Goal: Task Accomplishment & Management: Manage account settings

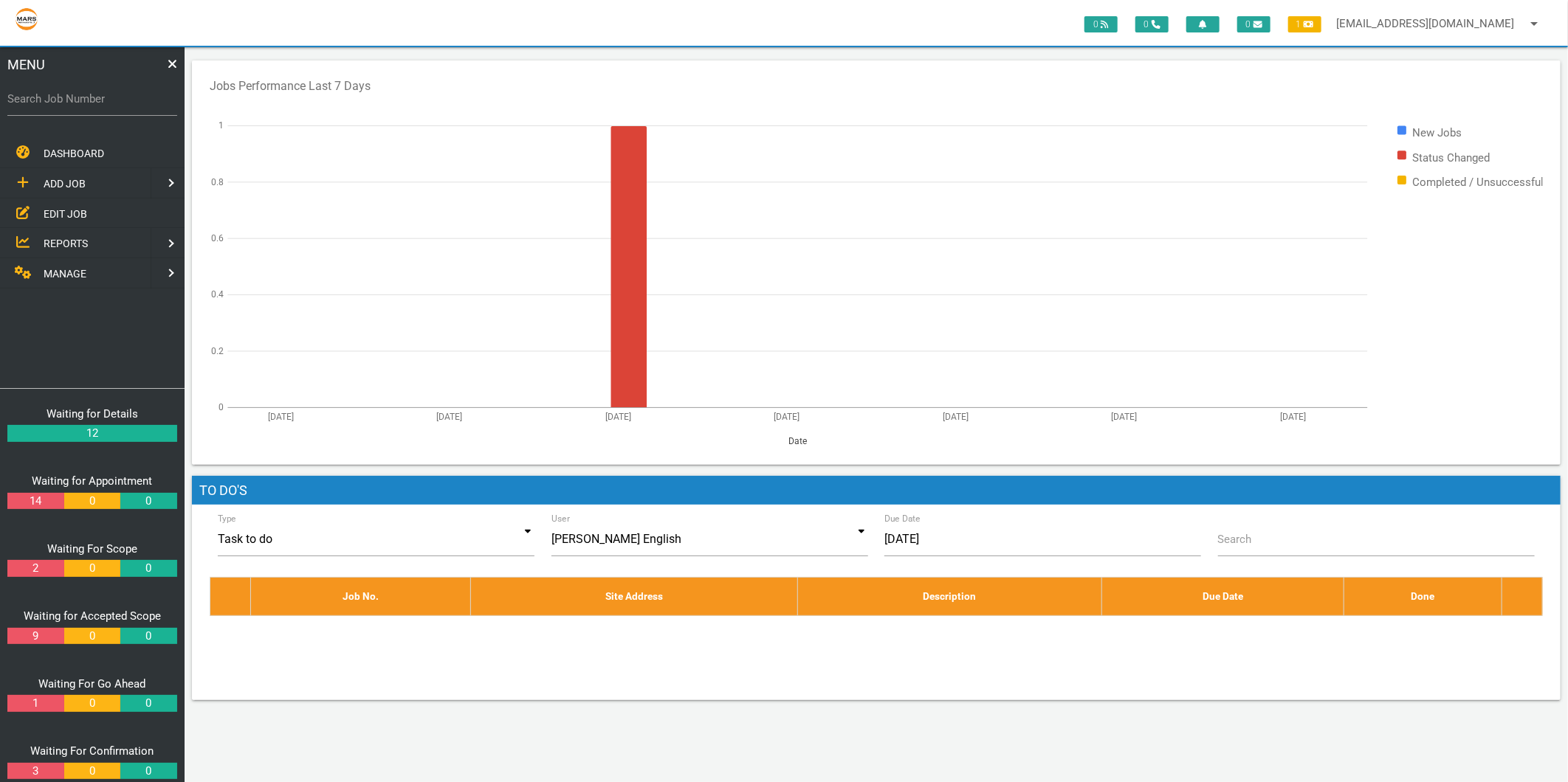
click at [83, 92] on label "Search Job Number" at bounding box center [92, 99] width 170 height 17
click at [83, 92] on input "Search Job Number" at bounding box center [92, 99] width 170 height 34
type input "1776"
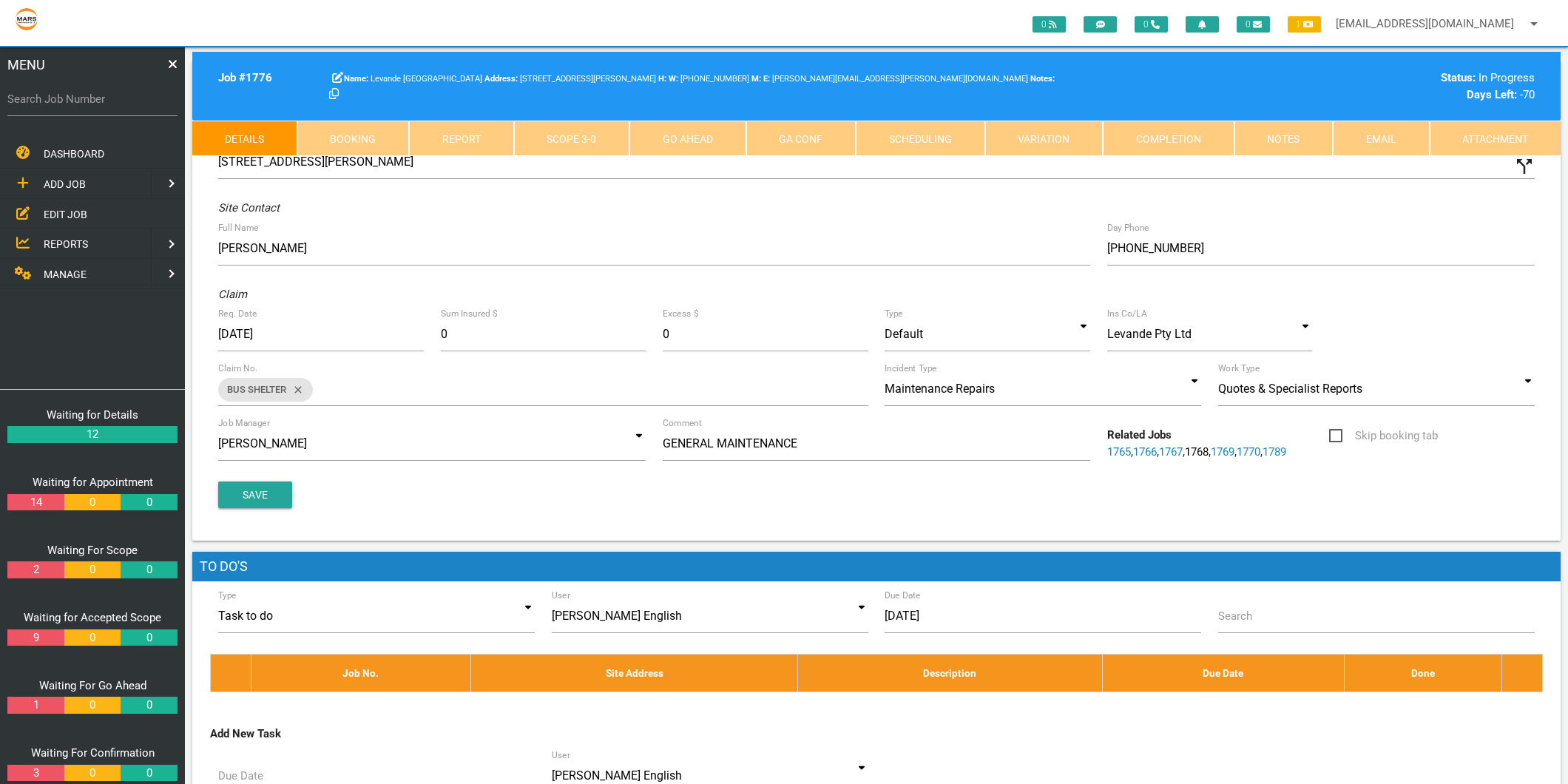
click at [586, 142] on link "Scope 3 - 0" at bounding box center [572, 138] width 116 height 36
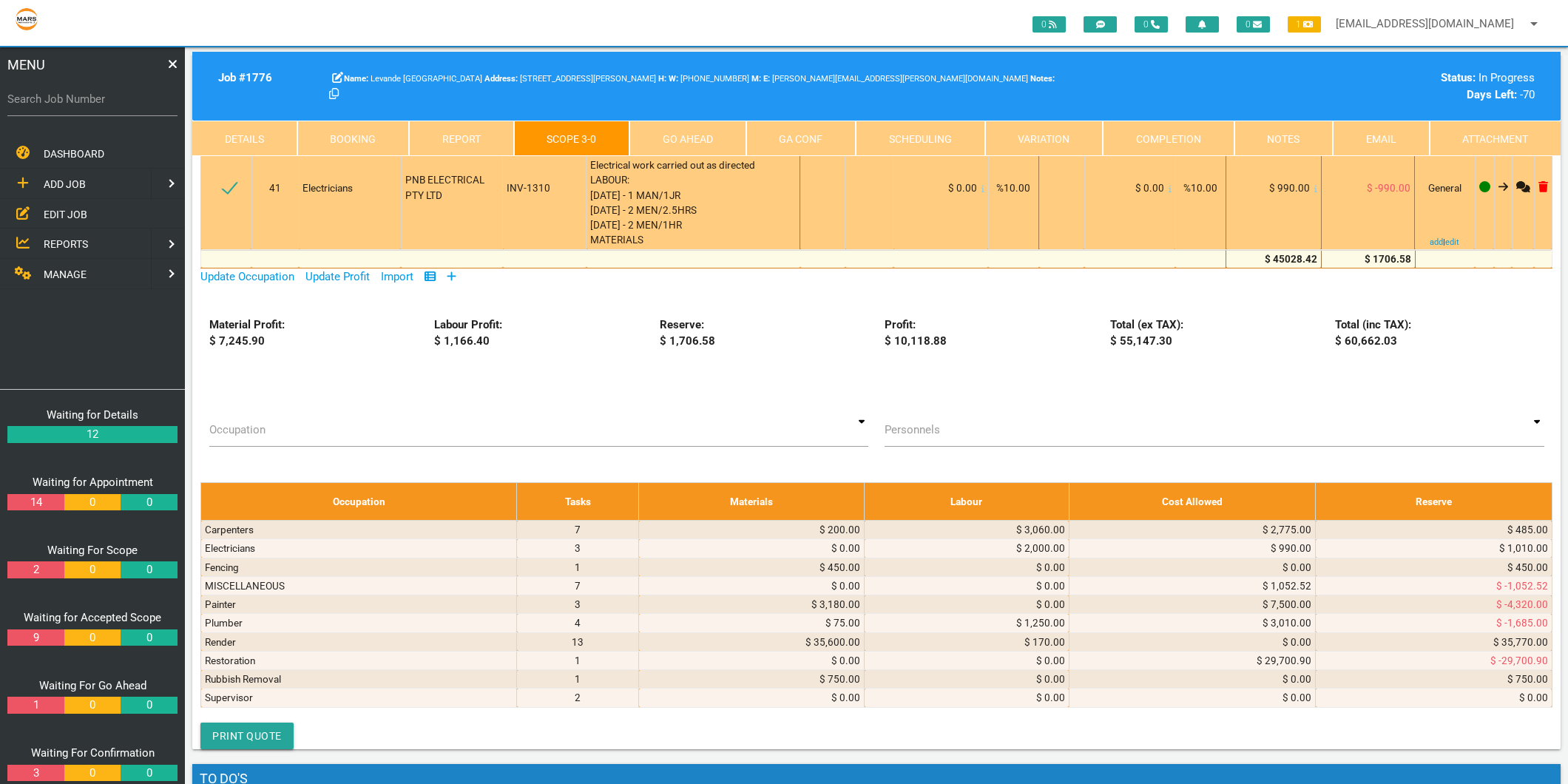
scroll to position [2711, 0]
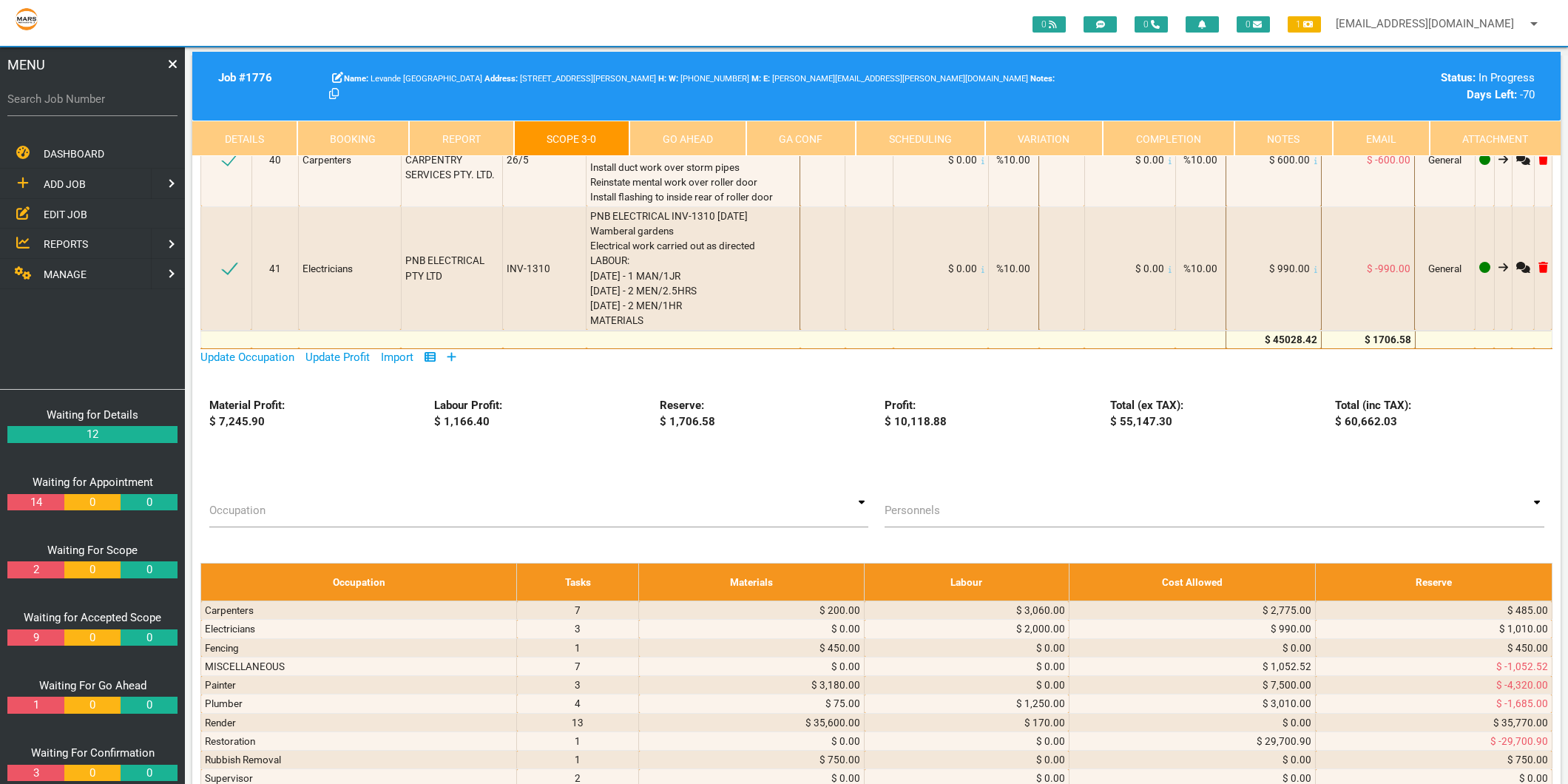
click at [453, 352] on icon at bounding box center [452, 356] width 9 height 9
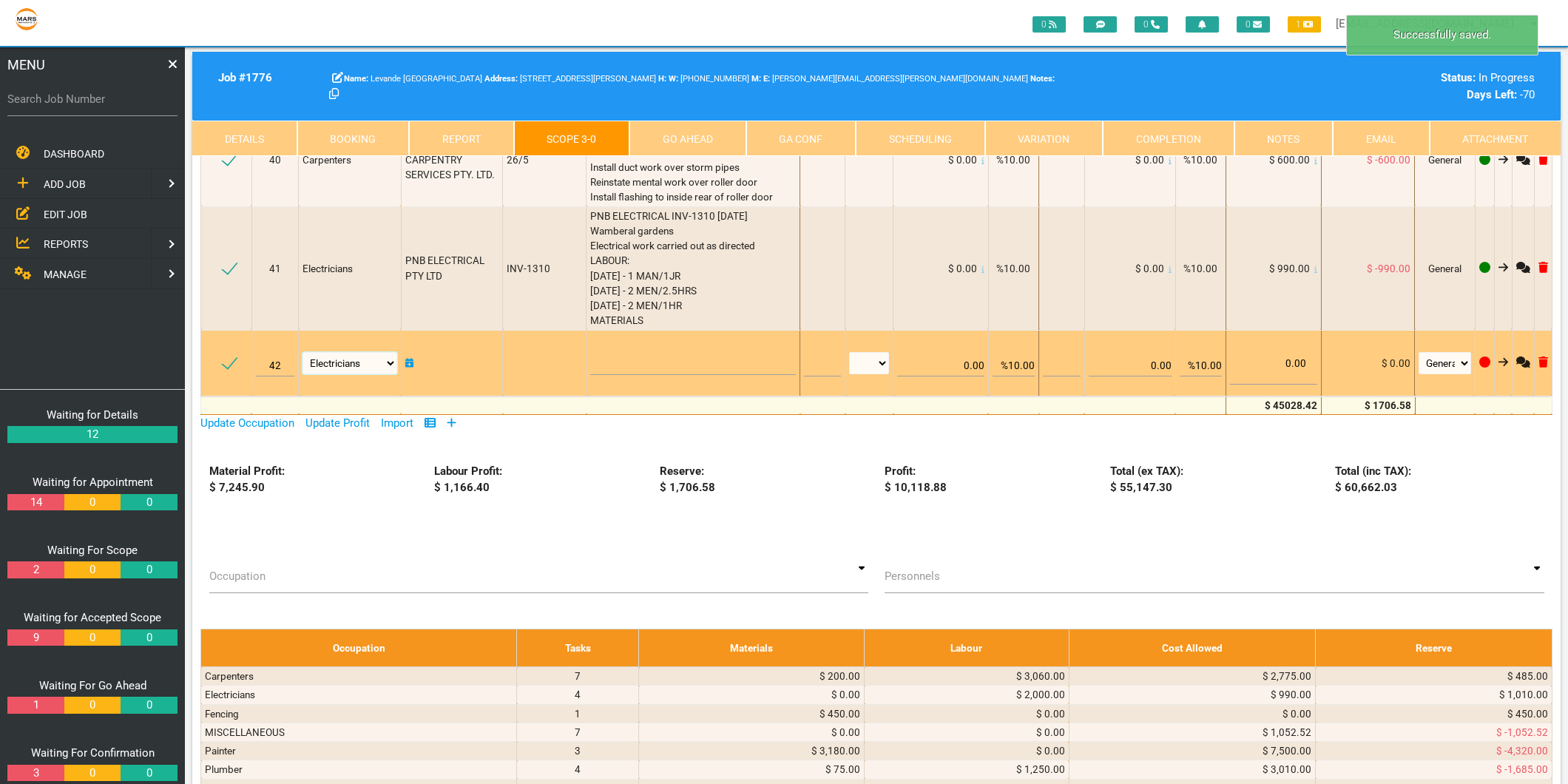
click at [369, 352] on select "Air Conditioning Asbestos Removal Awnings Blinds Bricklayers Building Inspectio…" at bounding box center [349, 363] width 94 height 22
select select "MISCELLANEOUS"
click at [304, 352] on select "Air Conditioning Asbestos Removal Awnings Blinds Bricklayers Building Inspectio…" at bounding box center [349, 363] width 94 height 22
click at [630, 343] on textarea at bounding box center [693, 358] width 206 height 33
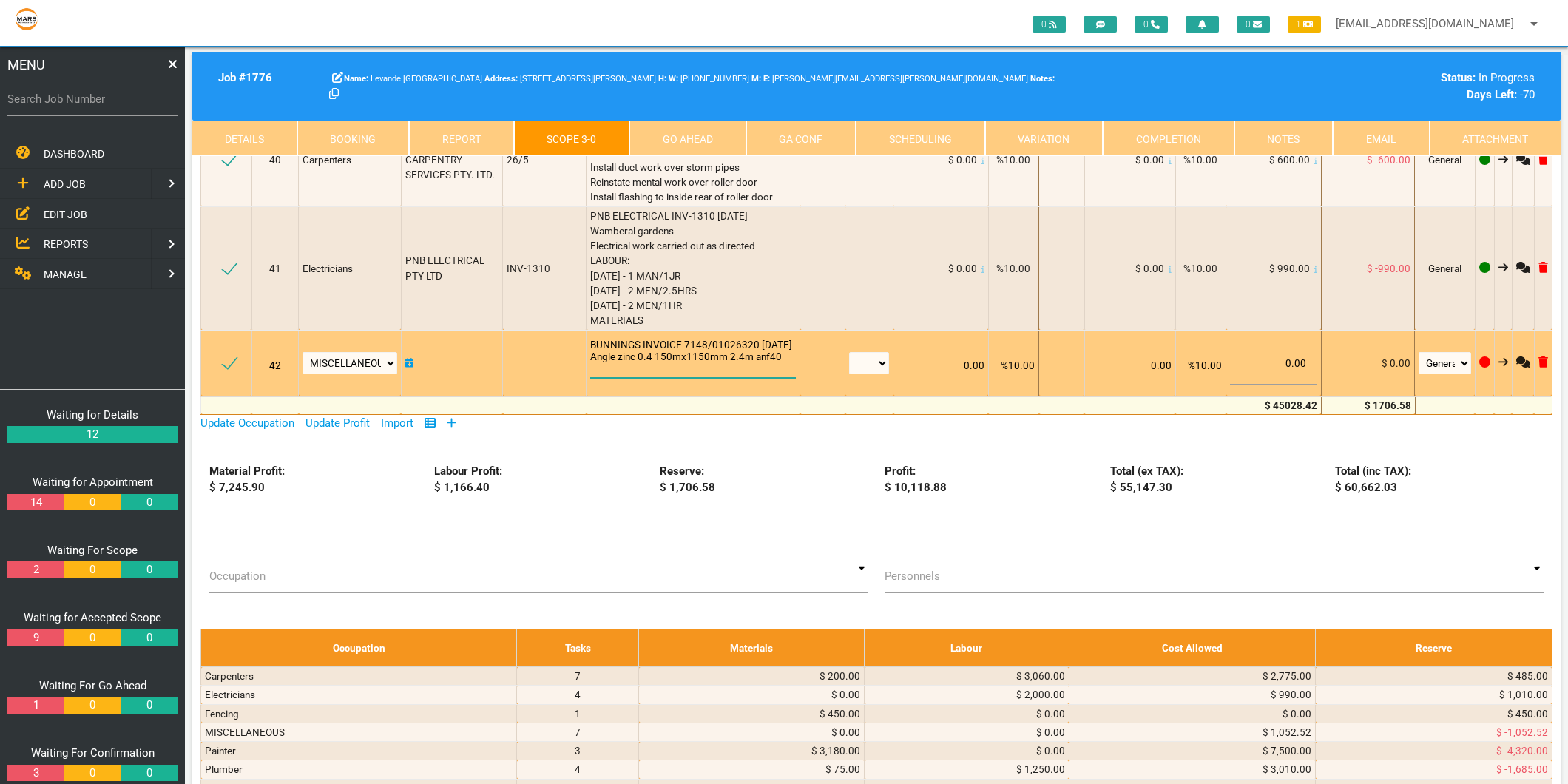
scroll to position [0, 0]
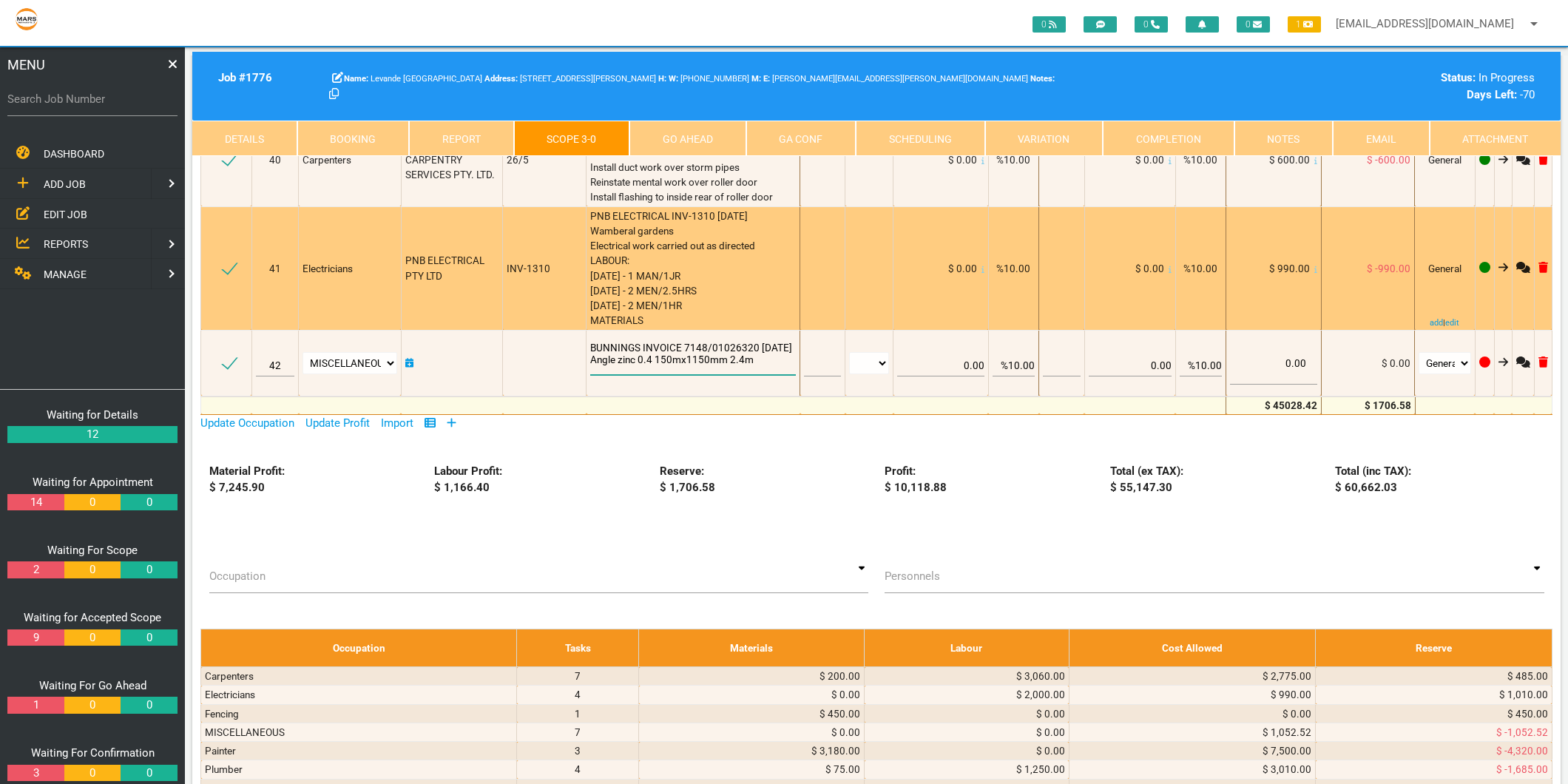
type textarea "BUNNINGS INVOICE 7148/01026320 9/7/2025 Angle zinc 0.4 150mx1150mm 2.4m"
click at [730, 256] on div "PNB ELECTRICAL INV-1310 24/7/2025 Wamberal gardens Electrical work carried out …" at bounding box center [693, 268] width 206 height 119
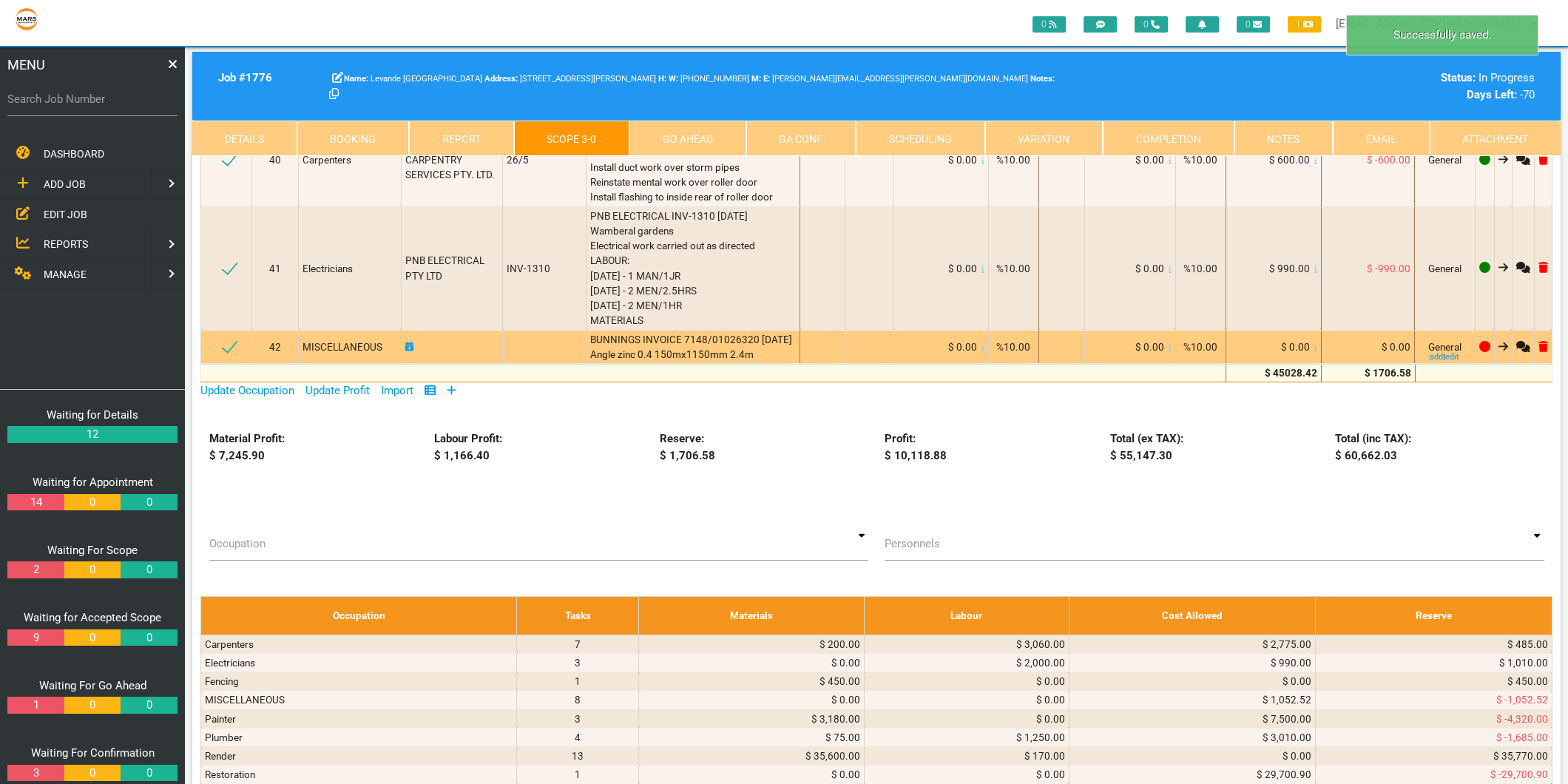
click at [1314, 330] on td "$ 0.00" at bounding box center [1274, 347] width 95 height 34
click at [1314, 345] on icon at bounding box center [1316, 348] width 3 height 6
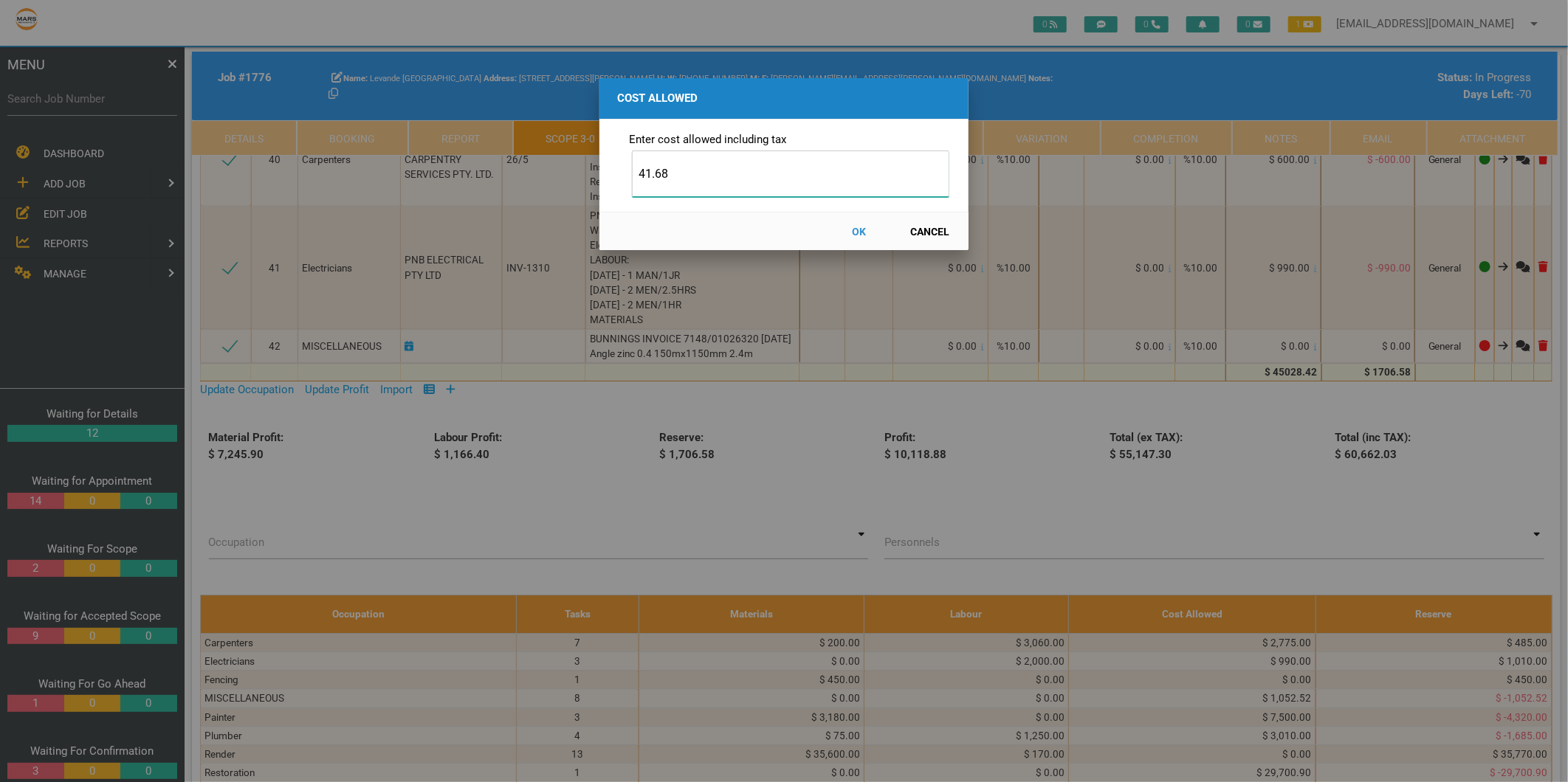
type input "41.68"
click at [866, 229] on button "OK" at bounding box center [859, 231] width 65 height 26
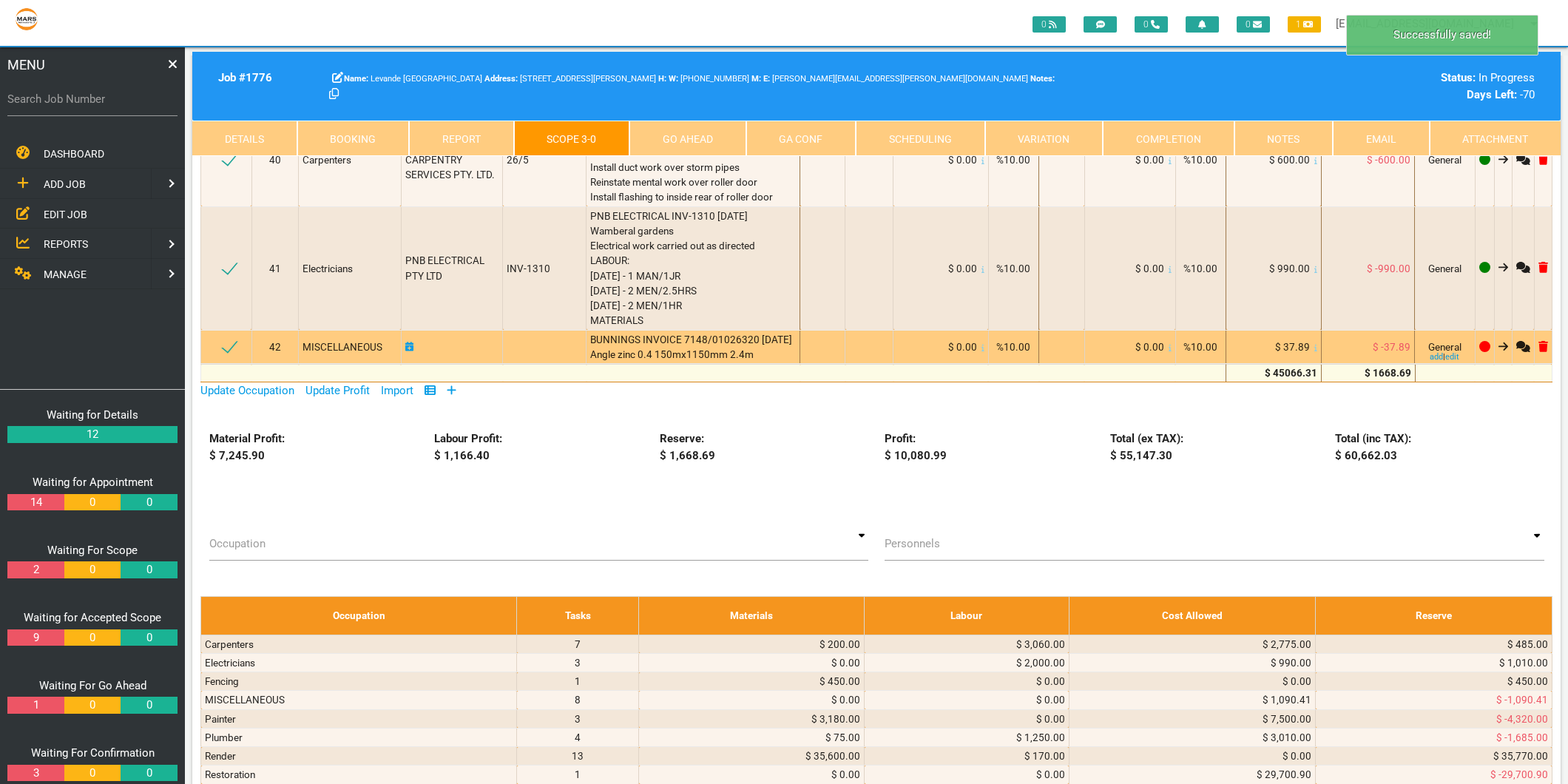
click at [407, 342] on icon at bounding box center [409, 347] width 9 height 10
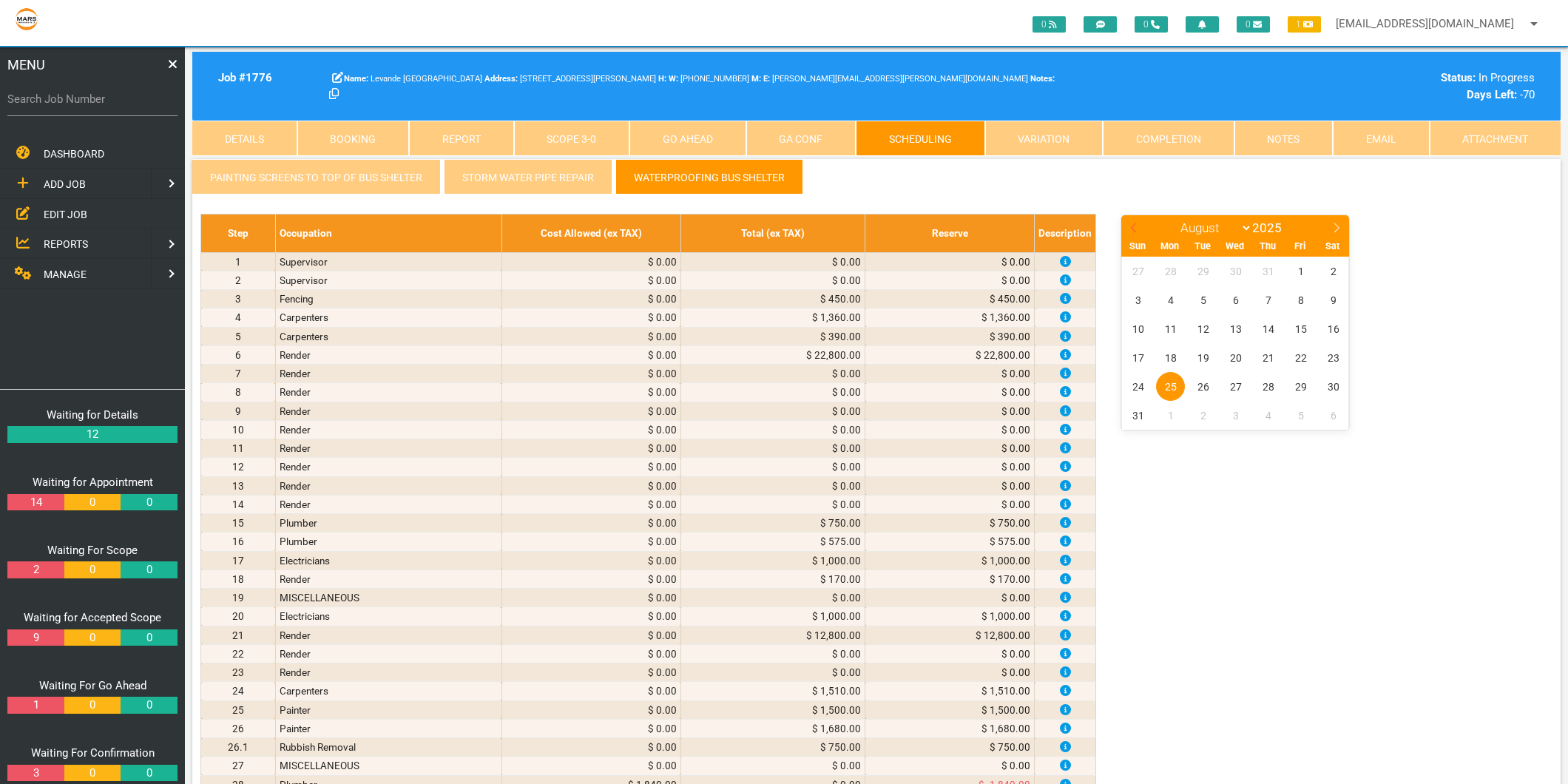
click at [1132, 232] on icon at bounding box center [1134, 227] width 10 height 10
select select "6"
click at [1232, 297] on span "9" at bounding box center [1235, 300] width 28 height 28
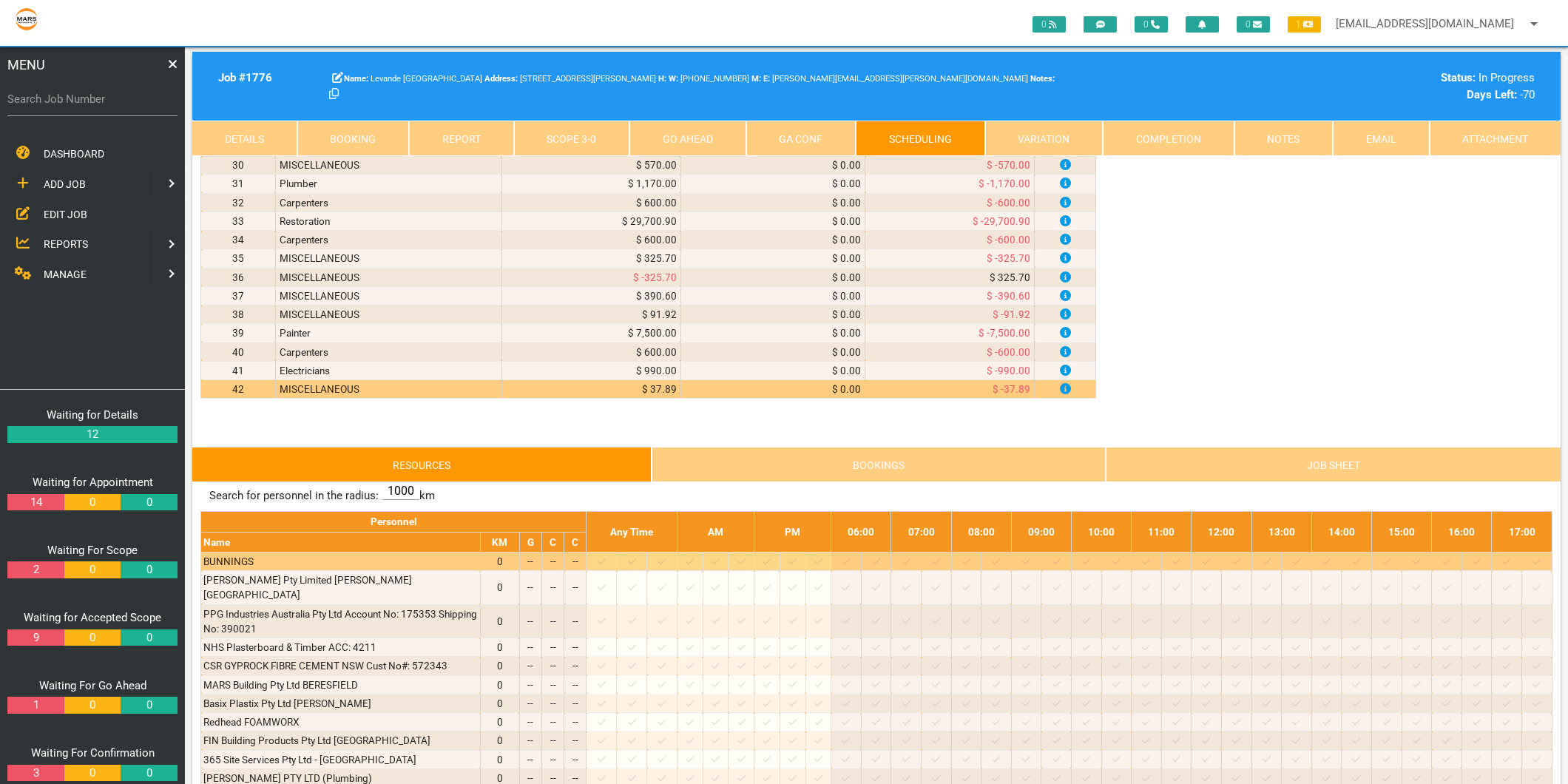
click at [606, 562] on icon at bounding box center [601, 562] width 8 height 9
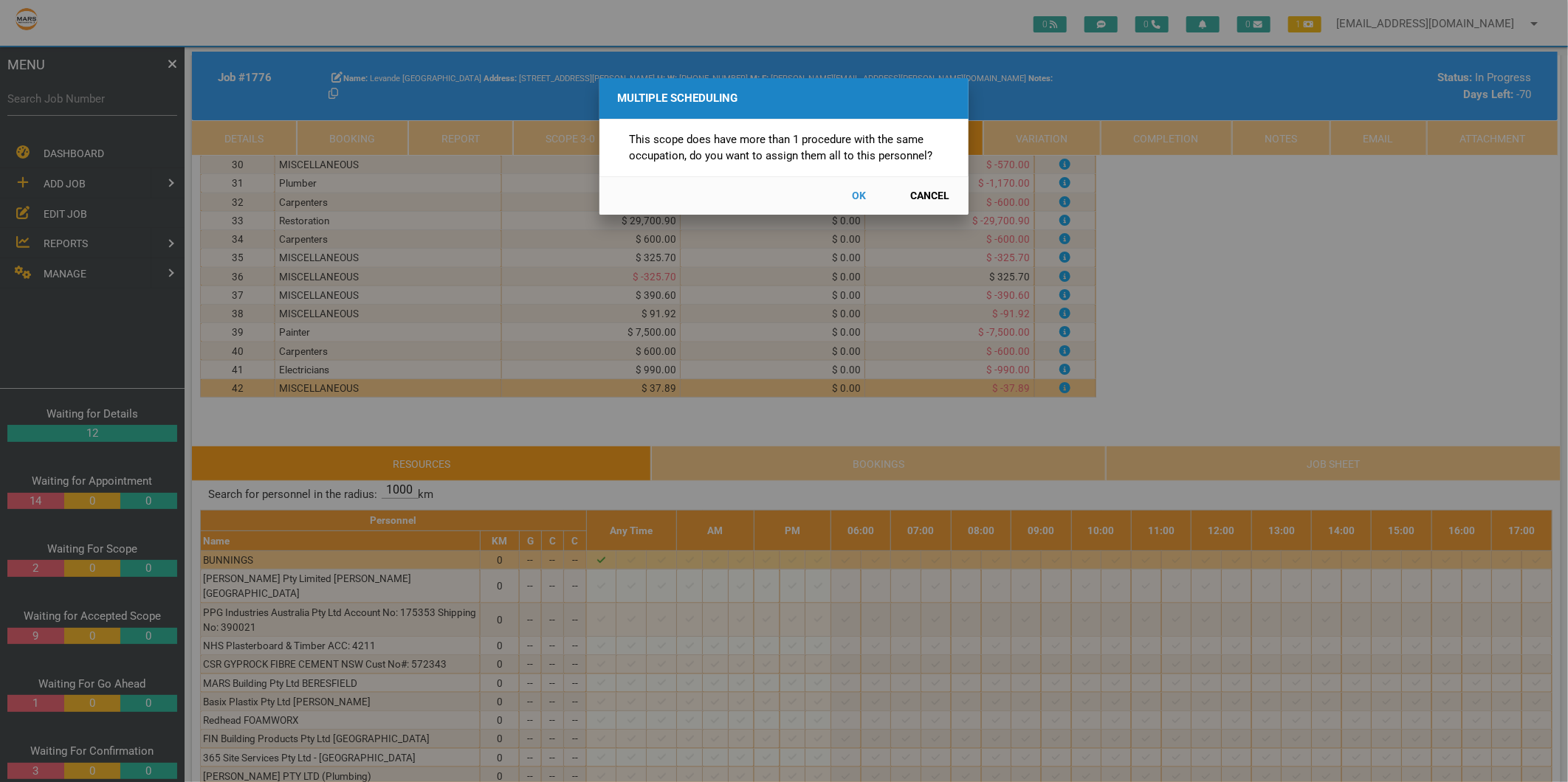
click at [925, 193] on button "Cancel" at bounding box center [930, 196] width 65 height 26
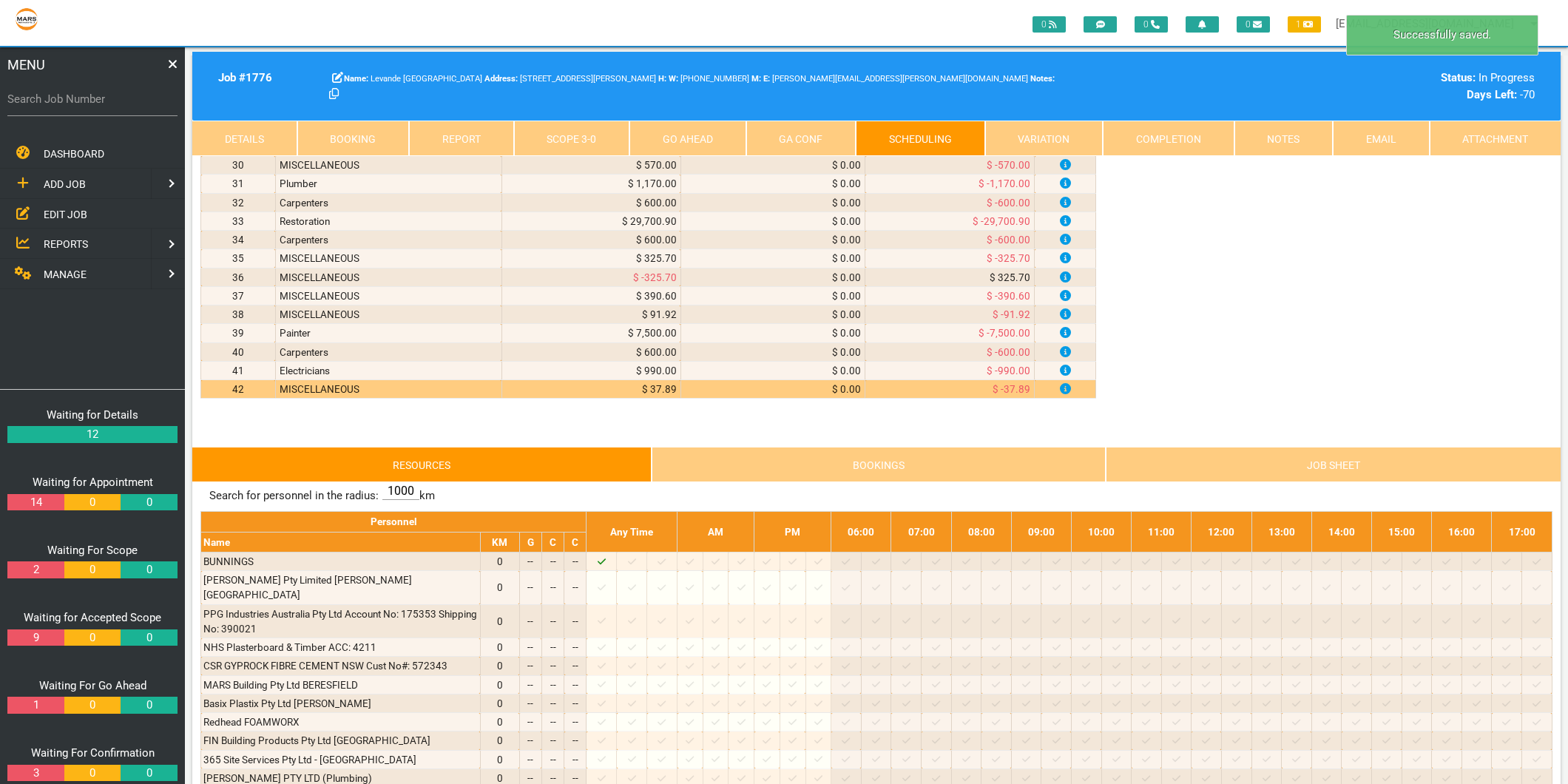
click at [565, 127] on link "Scope 3 - 0" at bounding box center [572, 138] width 116 height 36
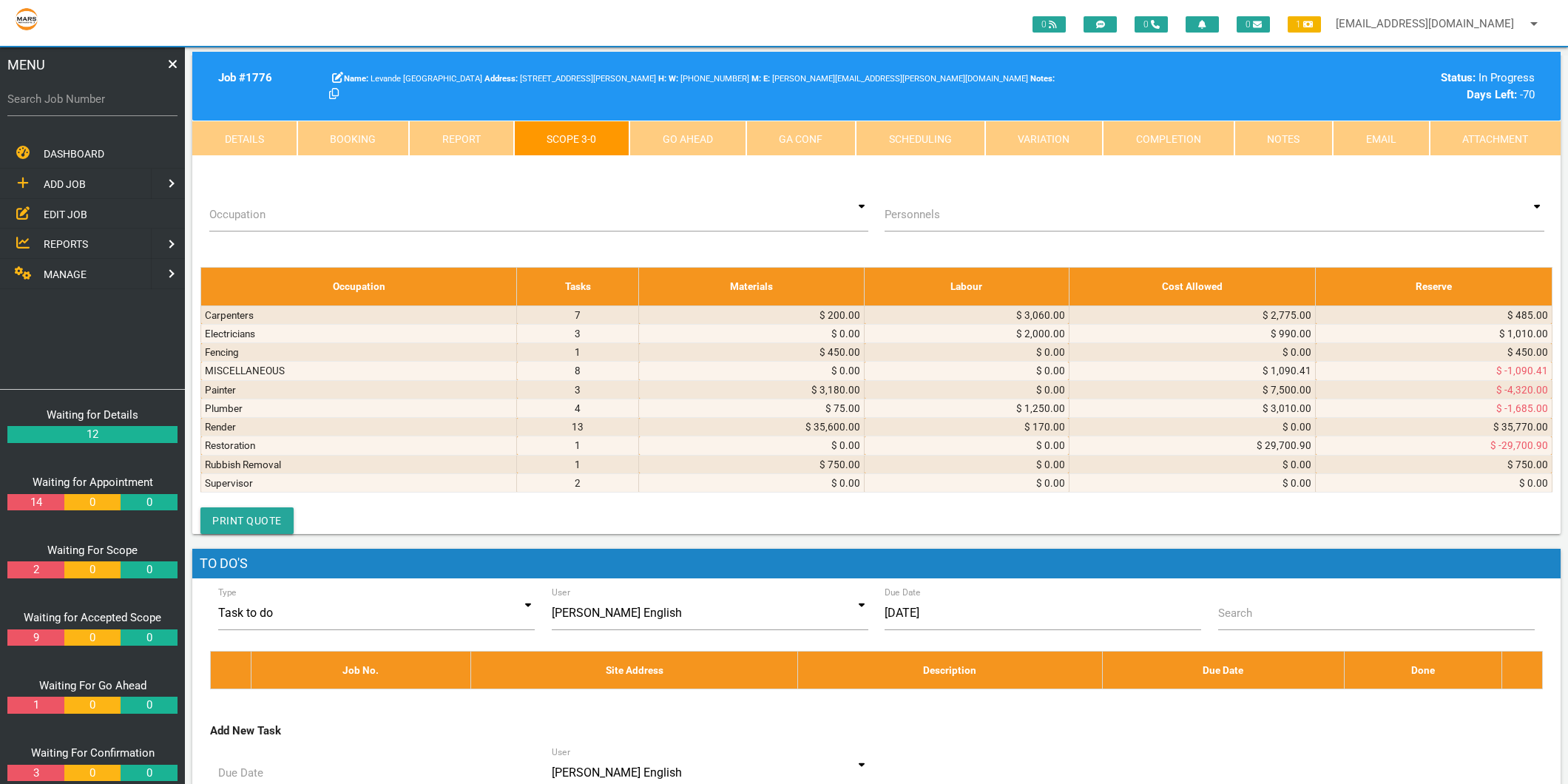
scroll to position [2711, 0]
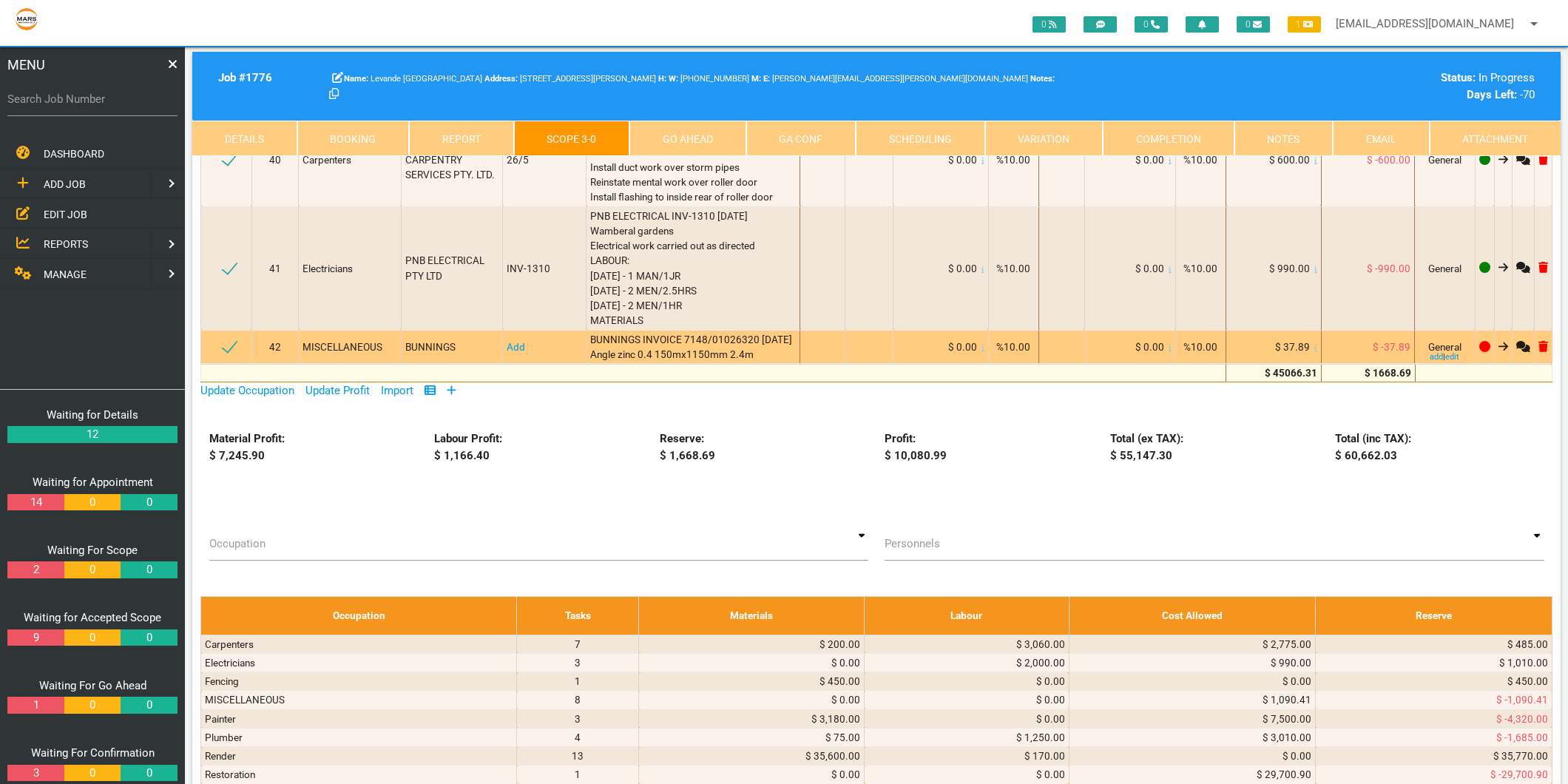
click at [518, 341] on link "Add" at bounding box center [515, 347] width 18 height 12
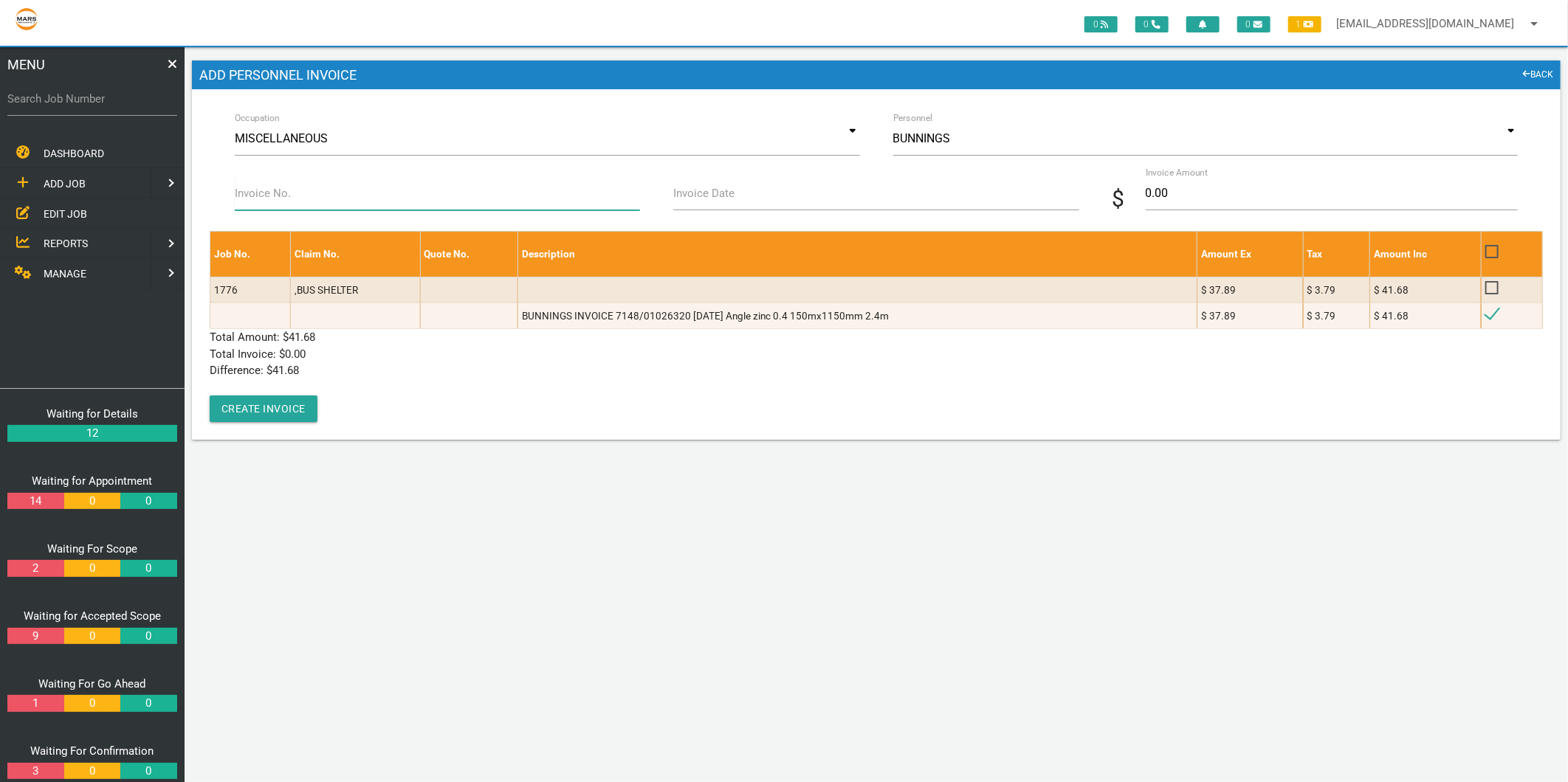
click at [348, 201] on input "Invoice No." at bounding box center [437, 193] width 405 height 34
type input "7148/01026320"
click at [724, 194] on label "Invoice Date" at bounding box center [704, 194] width 62 height 17
click at [724, 194] on input "Invoice Date" at bounding box center [876, 193] width 405 height 34
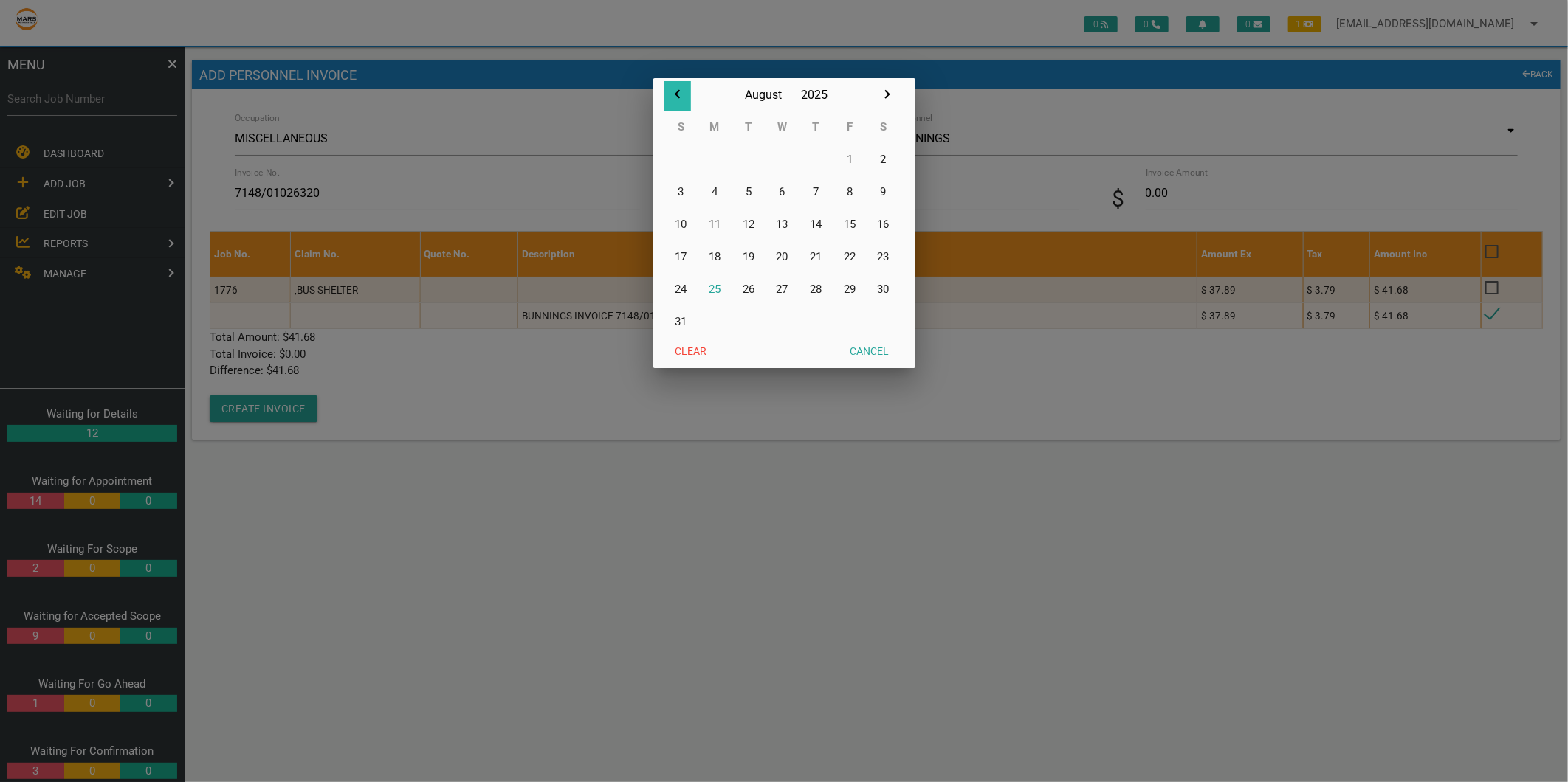
click at [679, 93] on icon "button" at bounding box center [677, 94] width 17 height 17
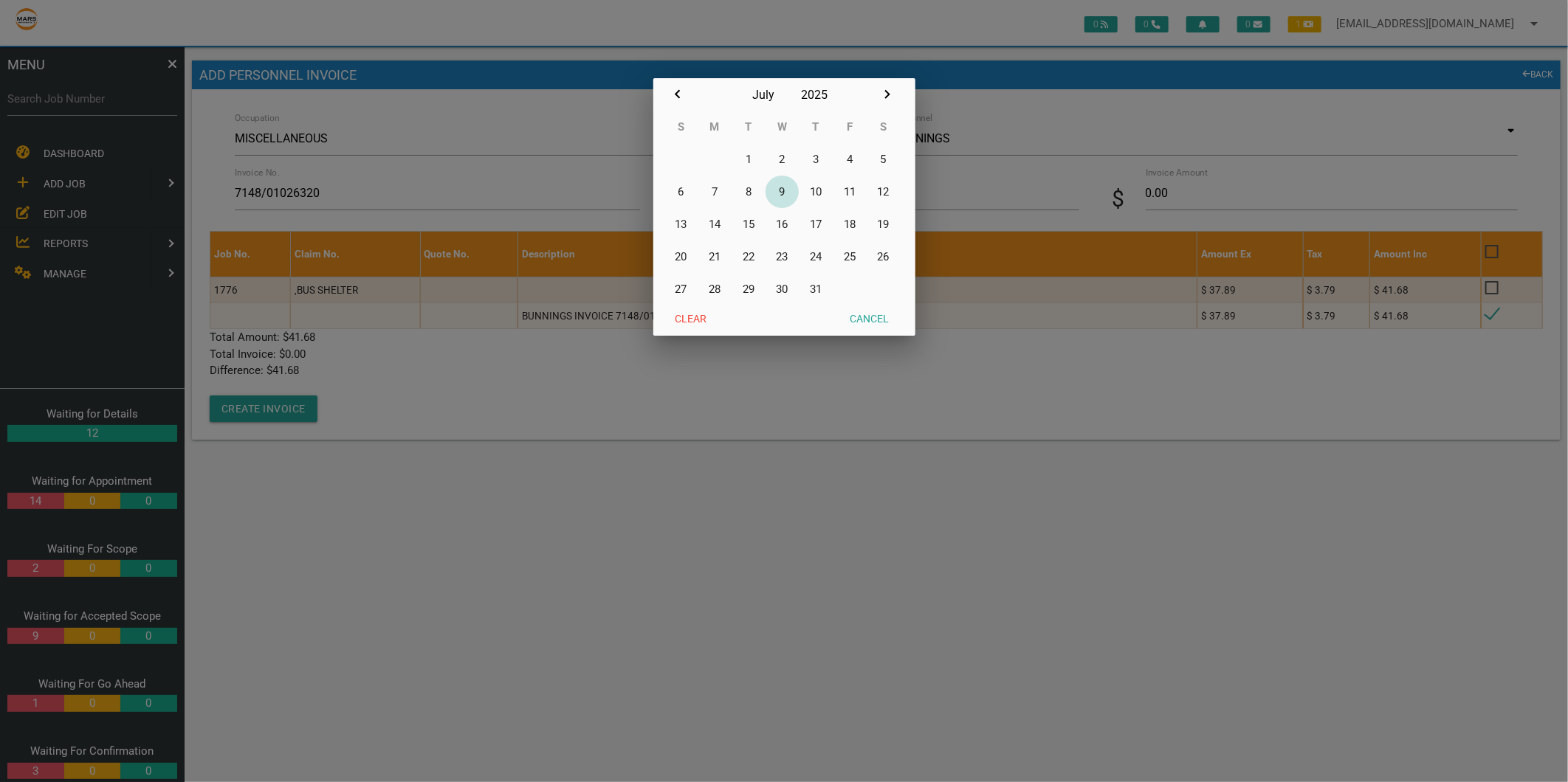
click at [779, 190] on button "9" at bounding box center [782, 191] width 34 height 32
type input "09/07/2025"
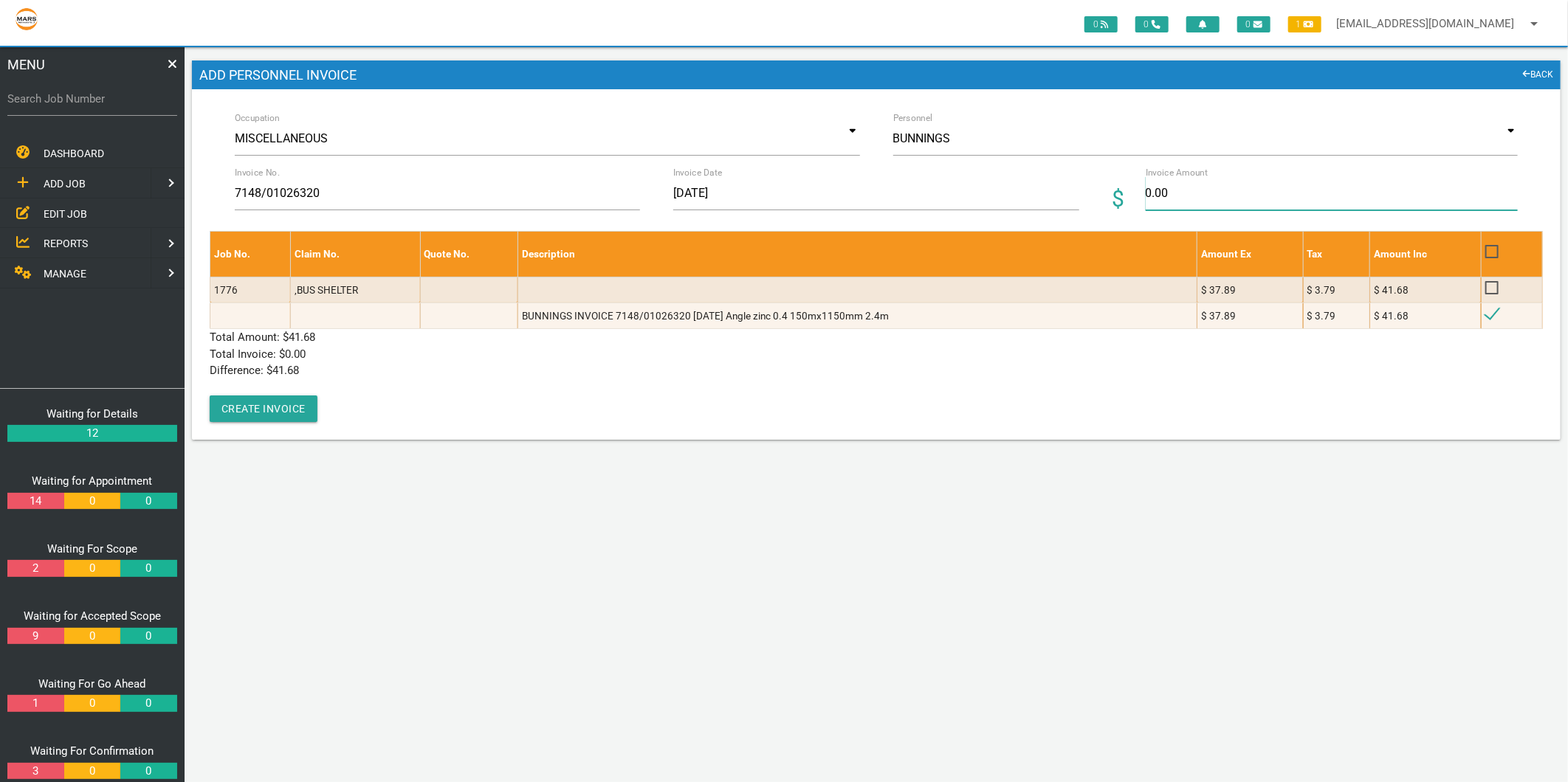
click at [1167, 192] on input "0.00" at bounding box center [1331, 193] width 372 height 34
type input "41.68"
click at [702, 369] on p "Difference: $ 41.68" at bounding box center [876, 371] width 1333 height 17
click at [289, 417] on button "Create Invoice" at bounding box center [263, 409] width 107 height 27
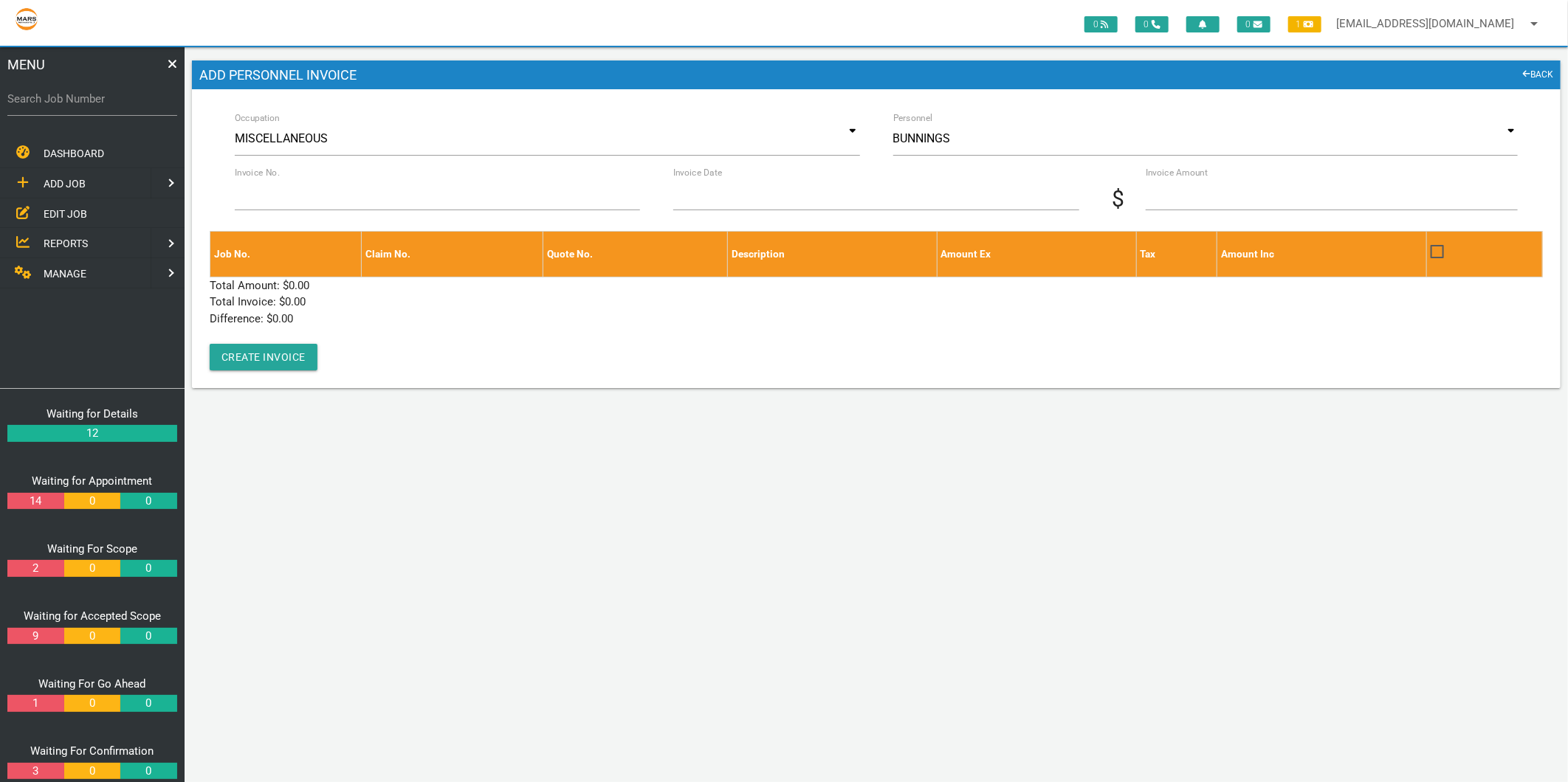
click at [52, 92] on label "Search Job Number" at bounding box center [92, 99] width 170 height 17
click at [52, 92] on input "Search Job Number" at bounding box center [92, 99] width 170 height 34
type input "1743"
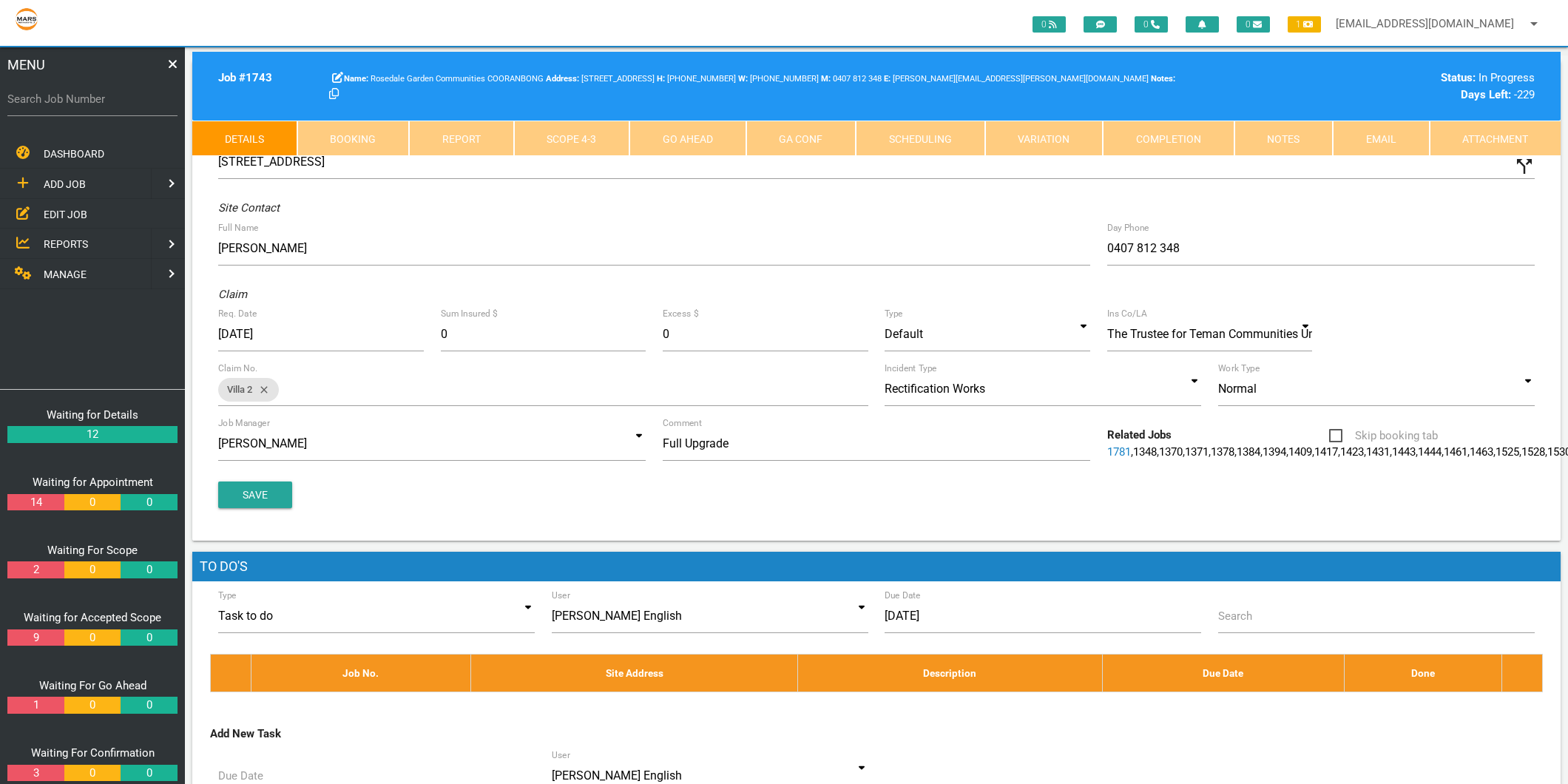
click at [608, 131] on link "Scope 4 - 3" at bounding box center [572, 138] width 116 height 36
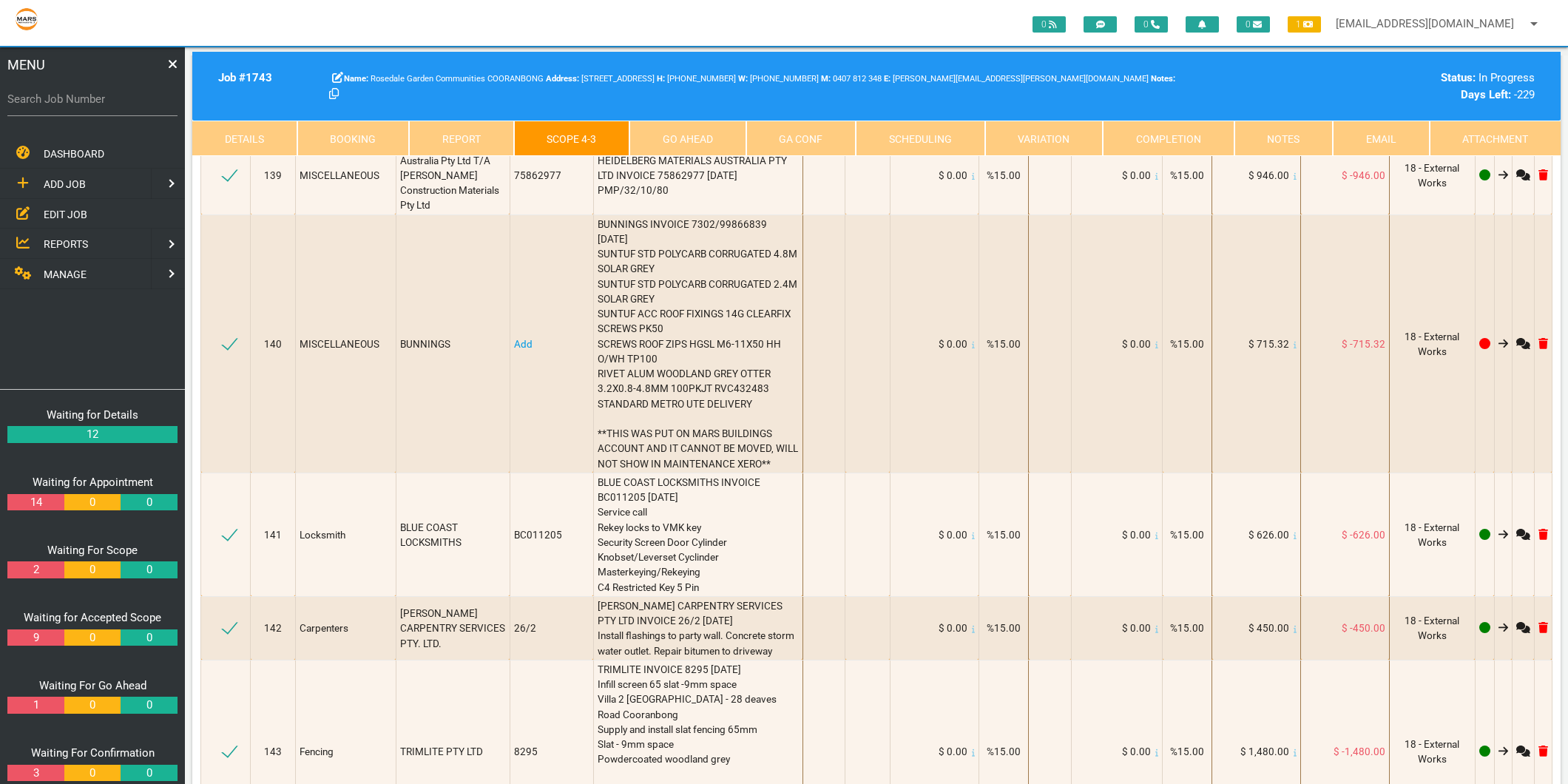
scroll to position [16681, 0]
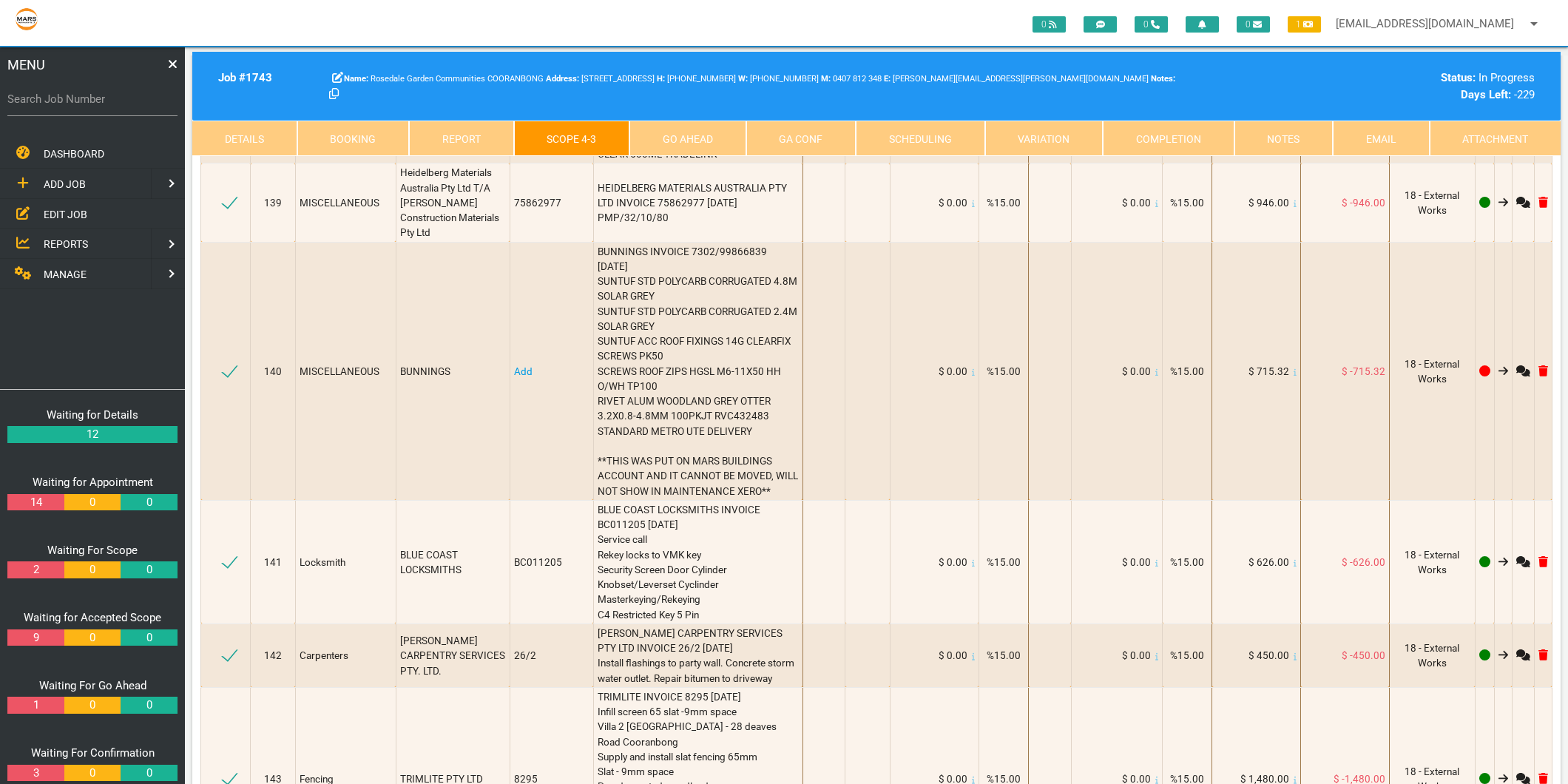
type textarea "b"
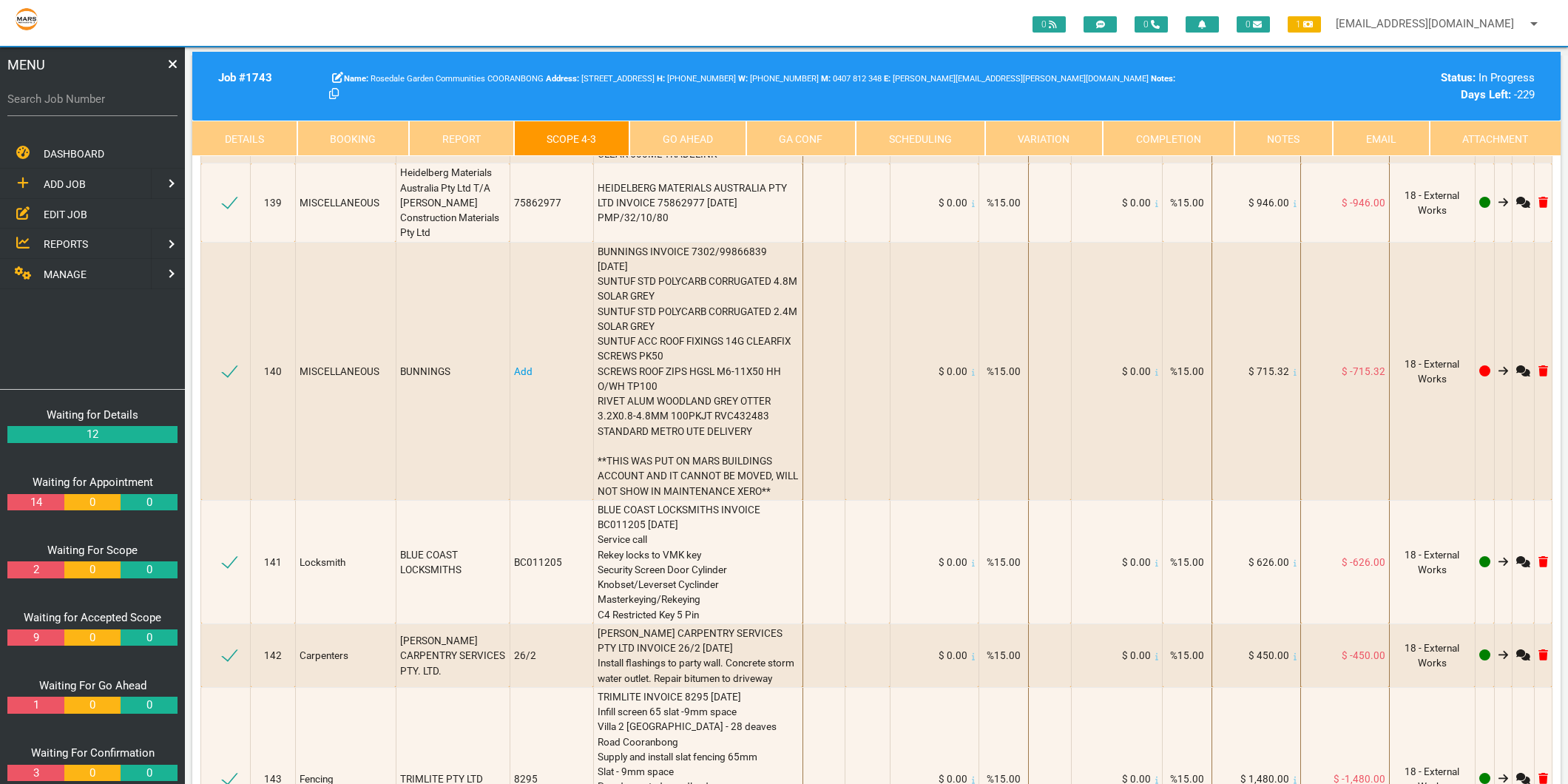
type textarea "BUNNINGS INVOICE 7148/00169892 11/7/2025 Polyurethane sealant sika 600ml sikafl…"
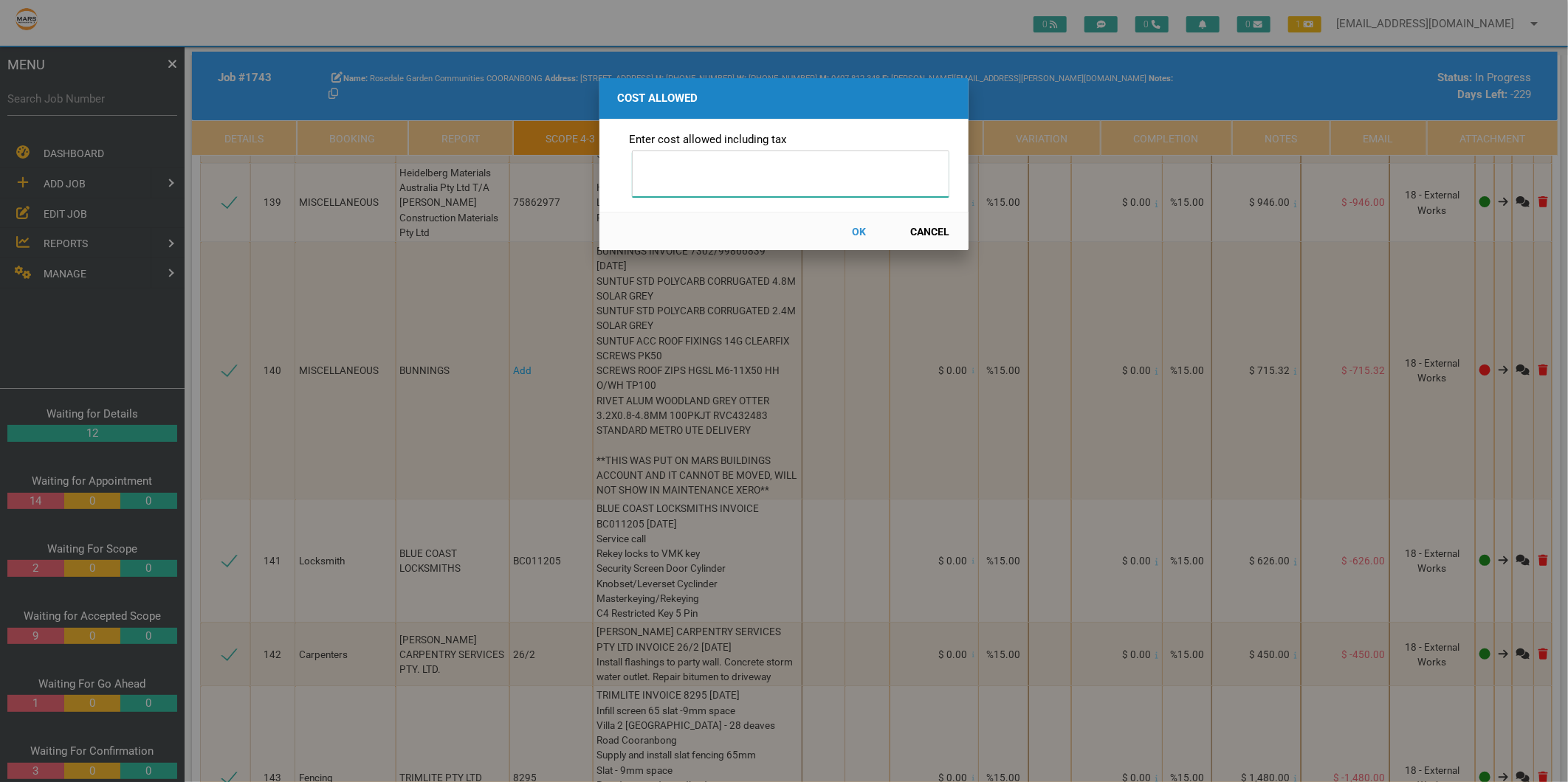
scroll to position [16638, 0]
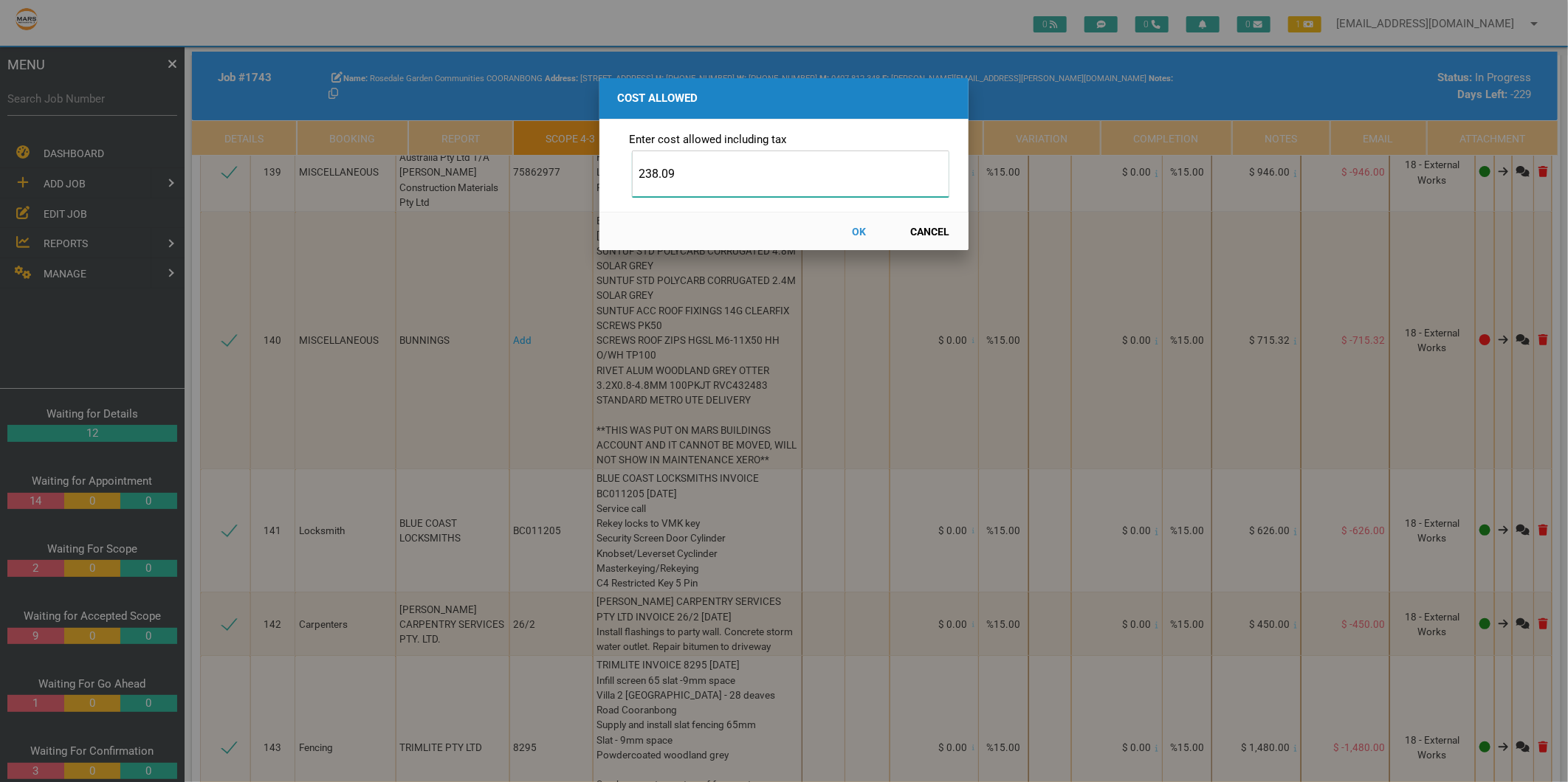
type input "238.09"
click at [859, 232] on button "OK" at bounding box center [859, 231] width 65 height 26
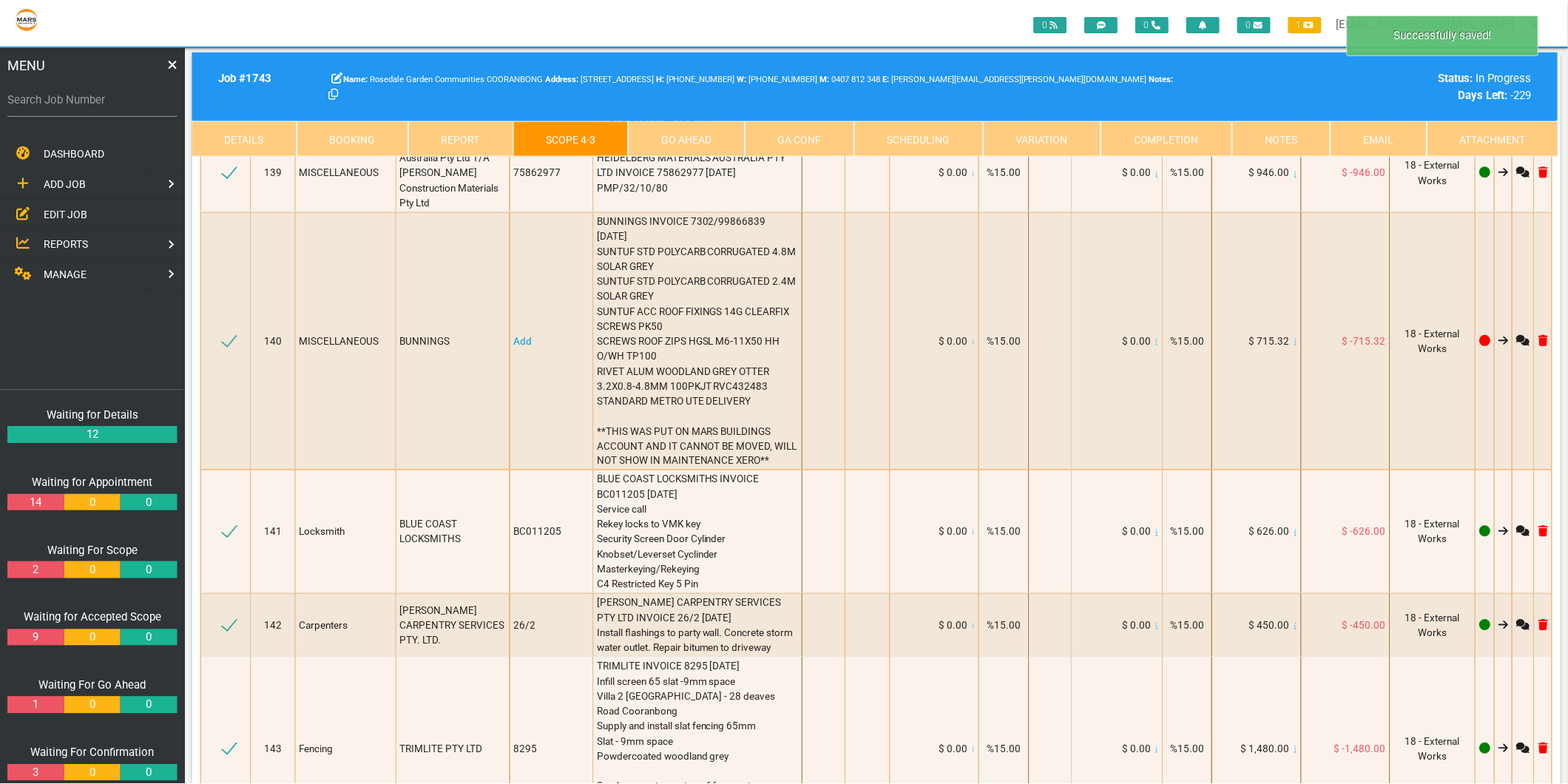
scroll to position [16711, 0]
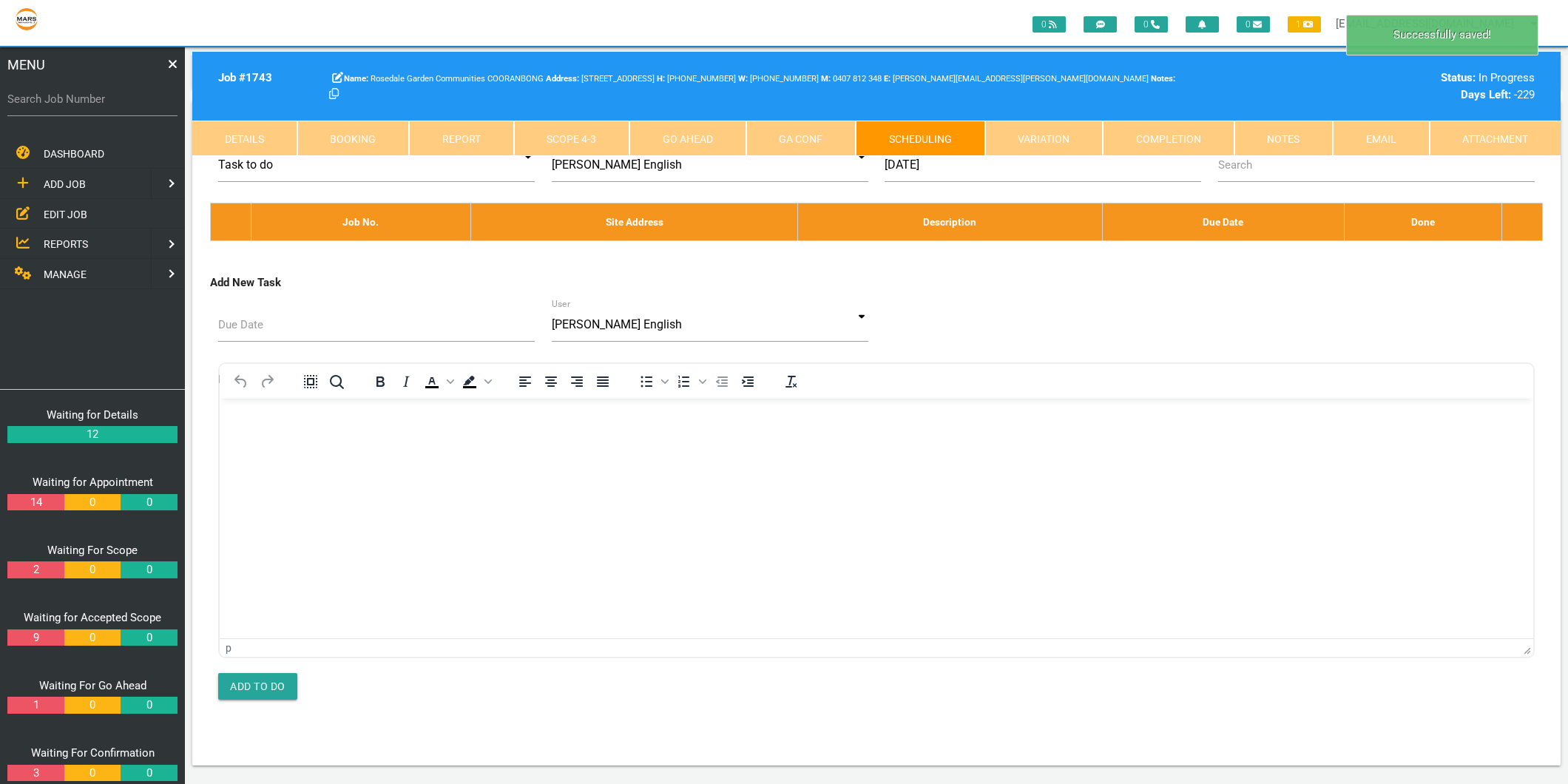
scroll to position [0, 0]
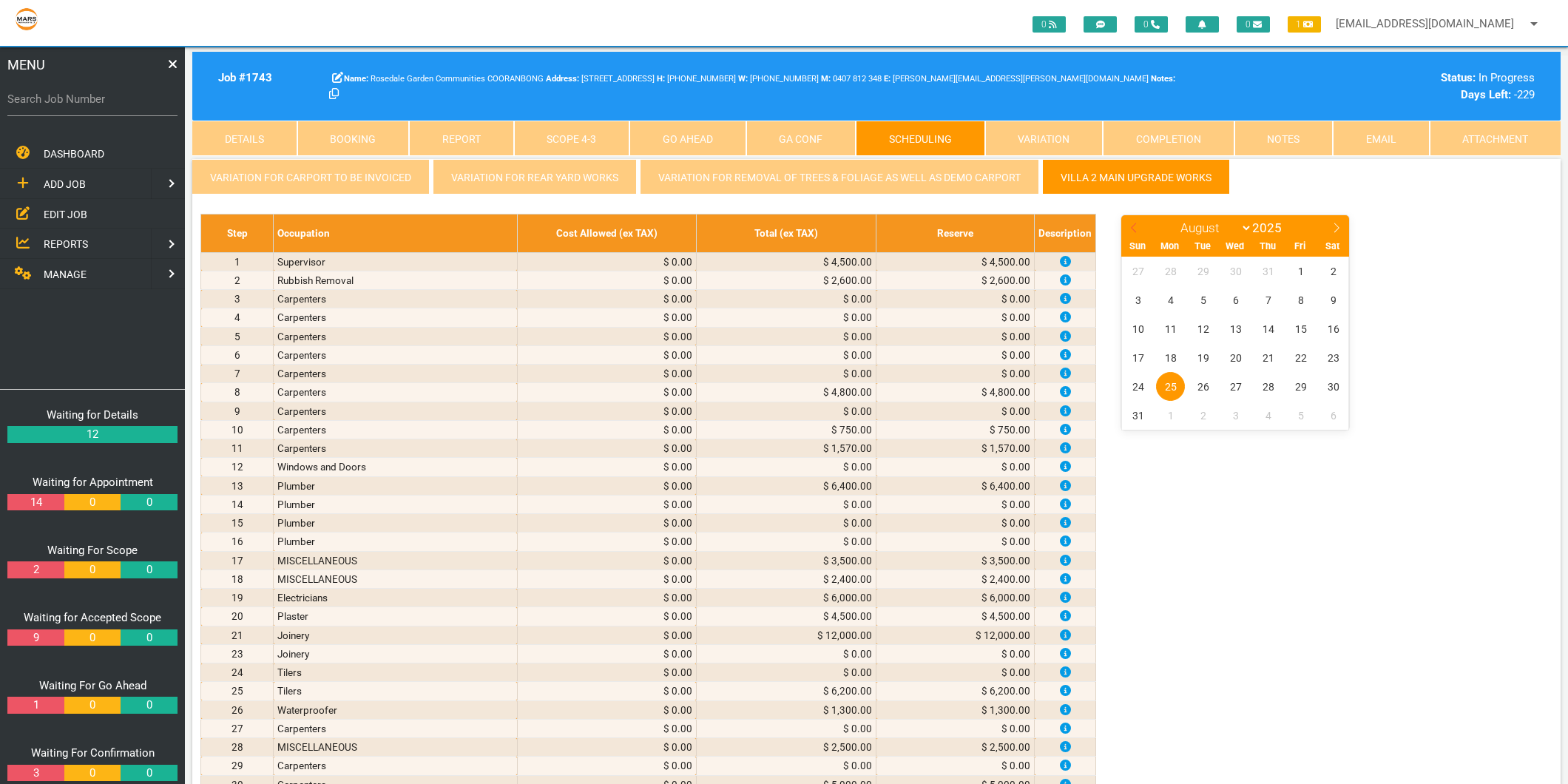
click at [1131, 232] on icon at bounding box center [1134, 227] width 10 height 10
select select "6"
click at [1291, 301] on span "11" at bounding box center [1301, 300] width 28 height 28
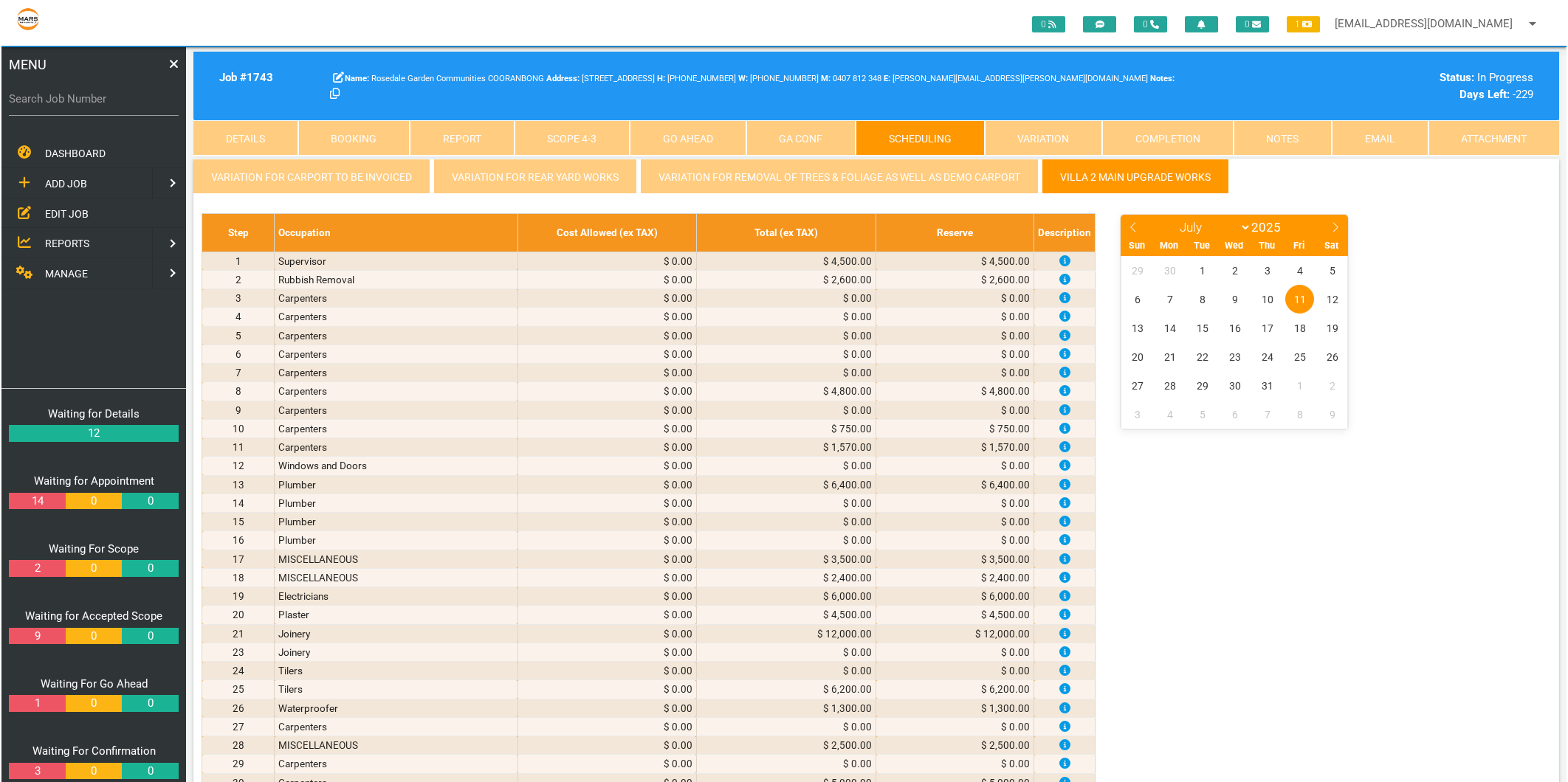
scroll to position [2704, 0]
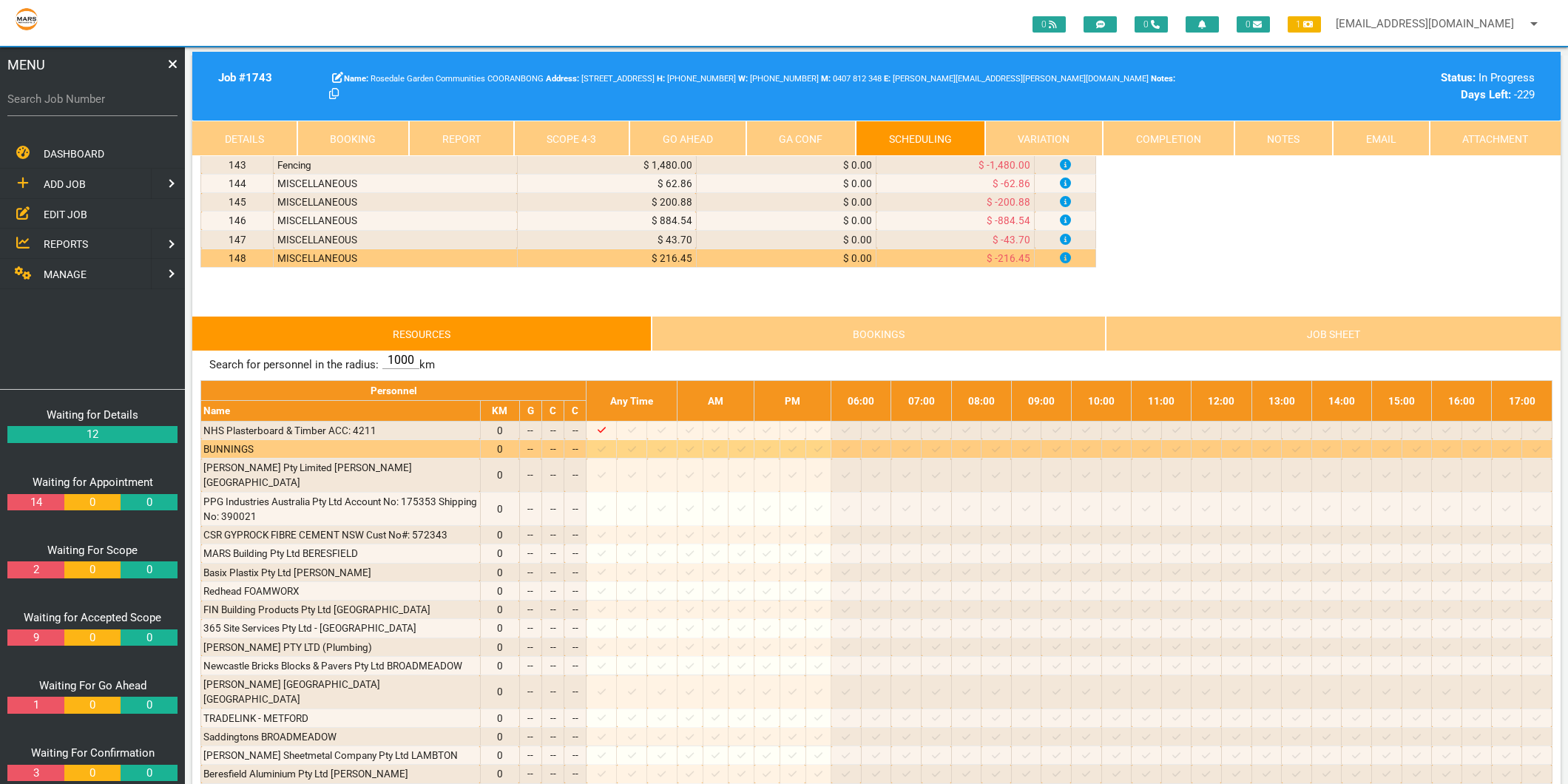
click at [636, 452] on icon at bounding box center [632, 449] width 8 height 6
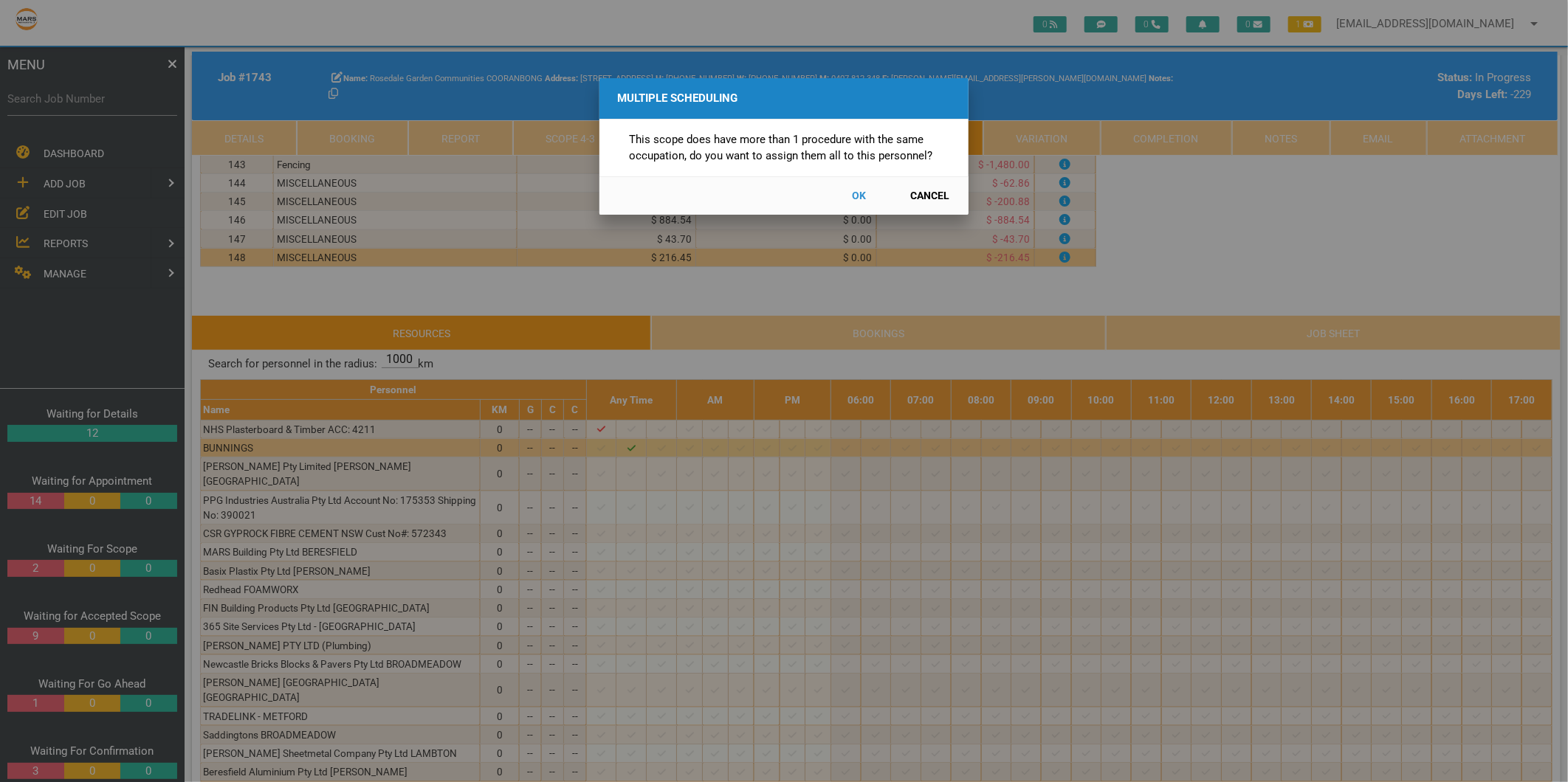
click at [917, 195] on button "Cancel" at bounding box center [930, 196] width 65 height 26
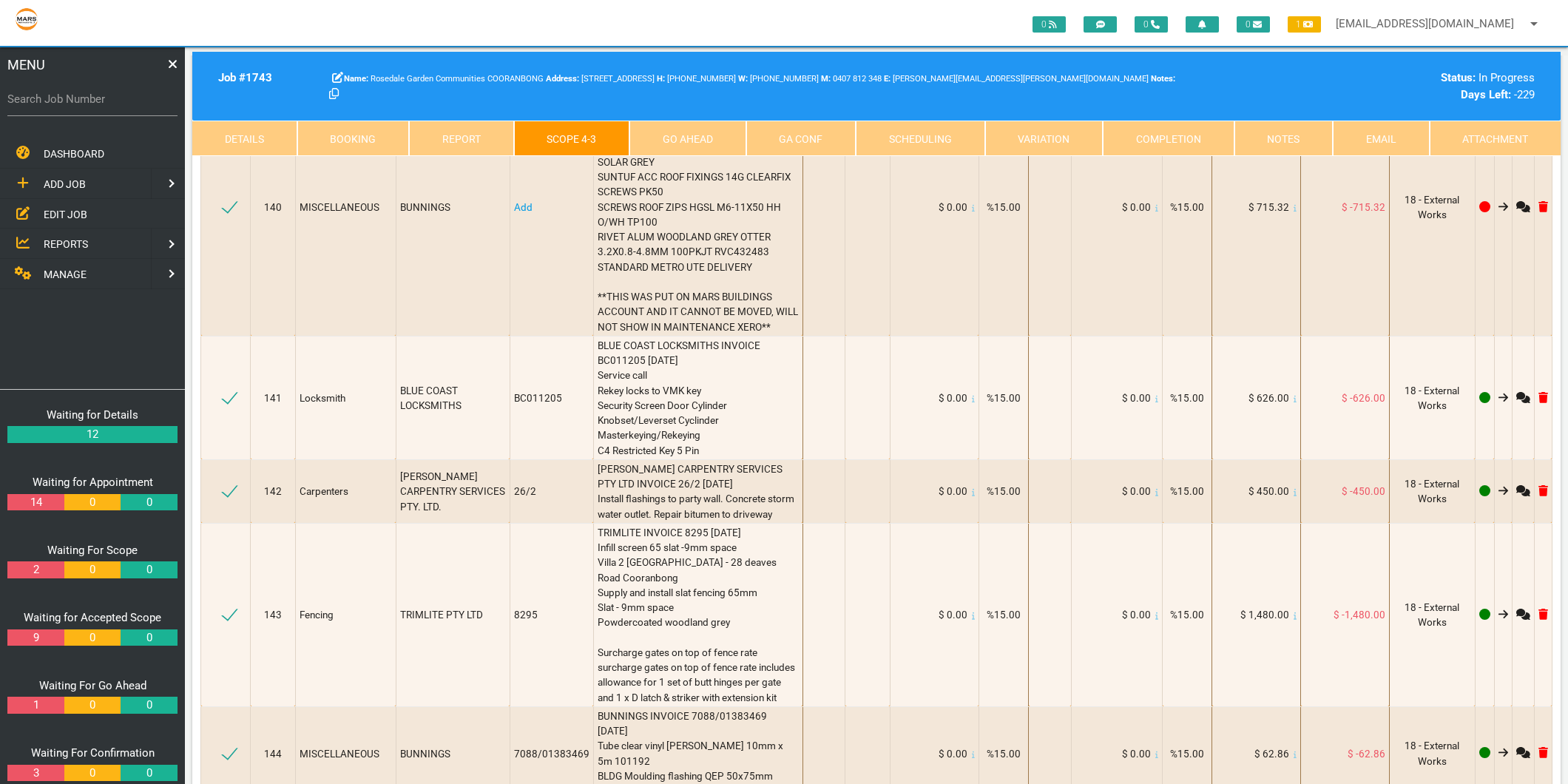
scroll to position [16681, 0]
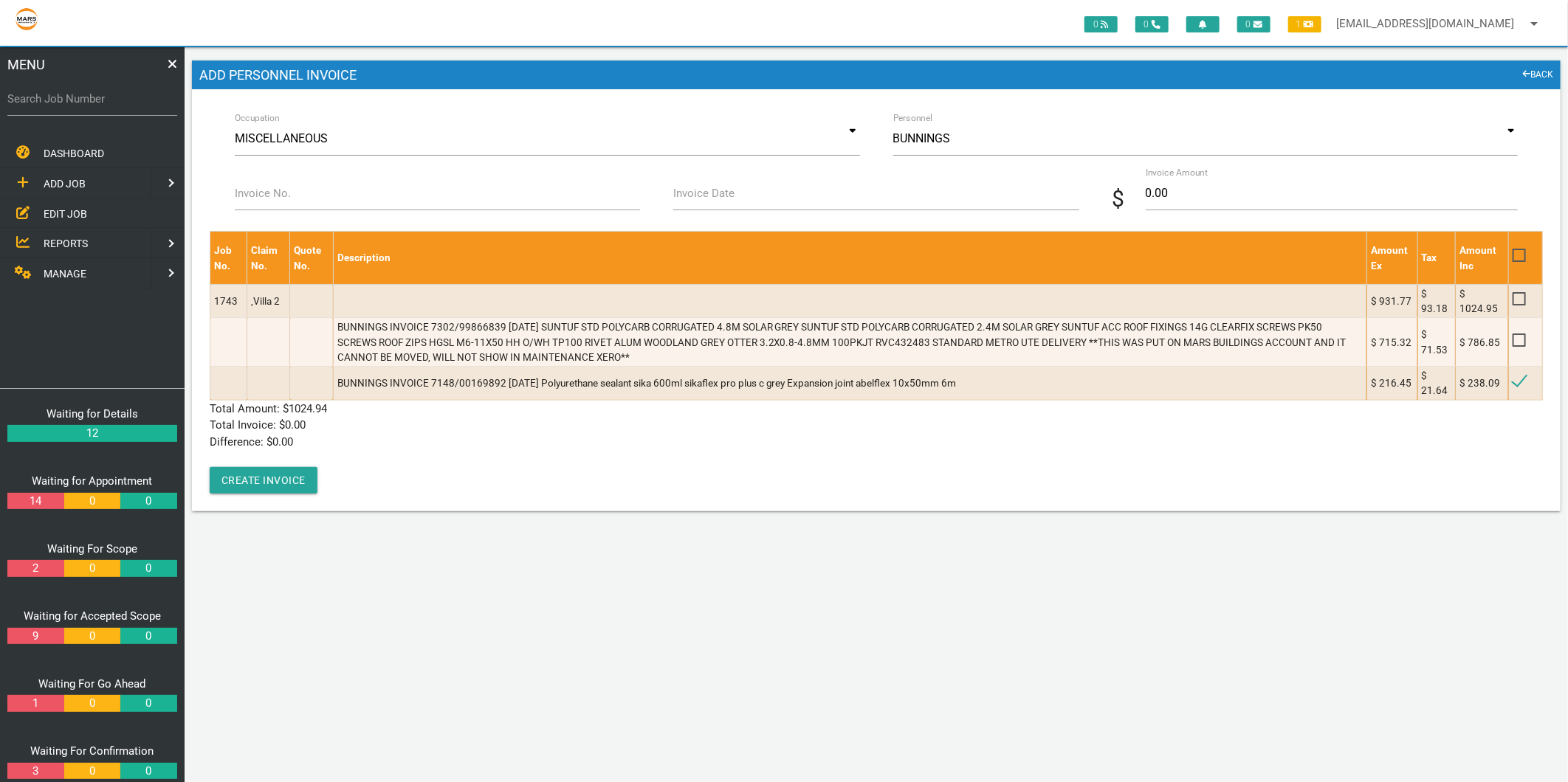
click at [264, 193] on label "Invoice No." at bounding box center [262, 194] width 56 height 17
click at [264, 193] on input "Invoice No." at bounding box center [437, 193] width 405 height 34
type input "7148/00169892"
click at [795, 194] on input "Invoice Date" at bounding box center [876, 193] width 405 height 34
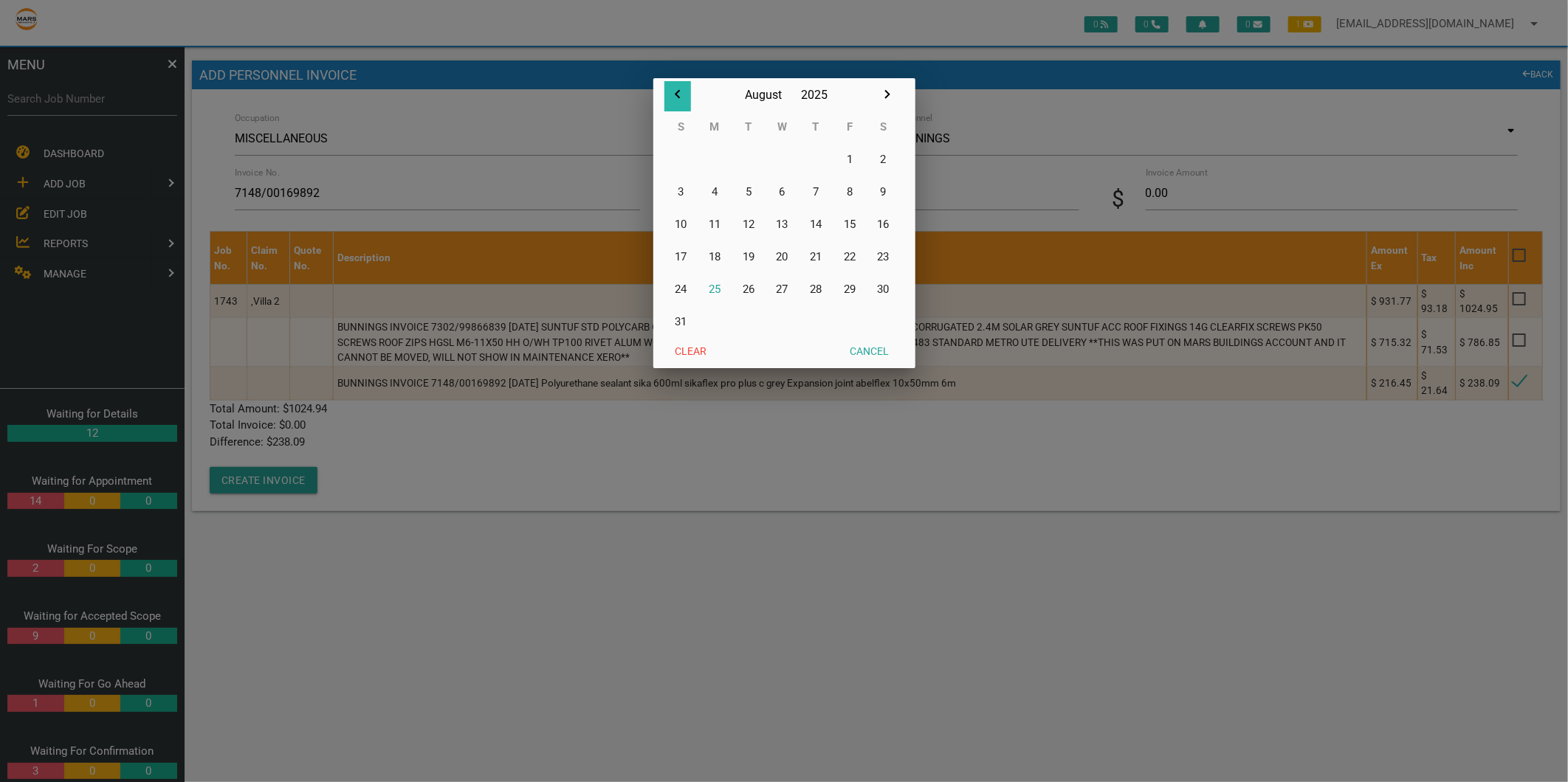
click at [680, 96] on icon "button" at bounding box center [677, 94] width 17 height 17
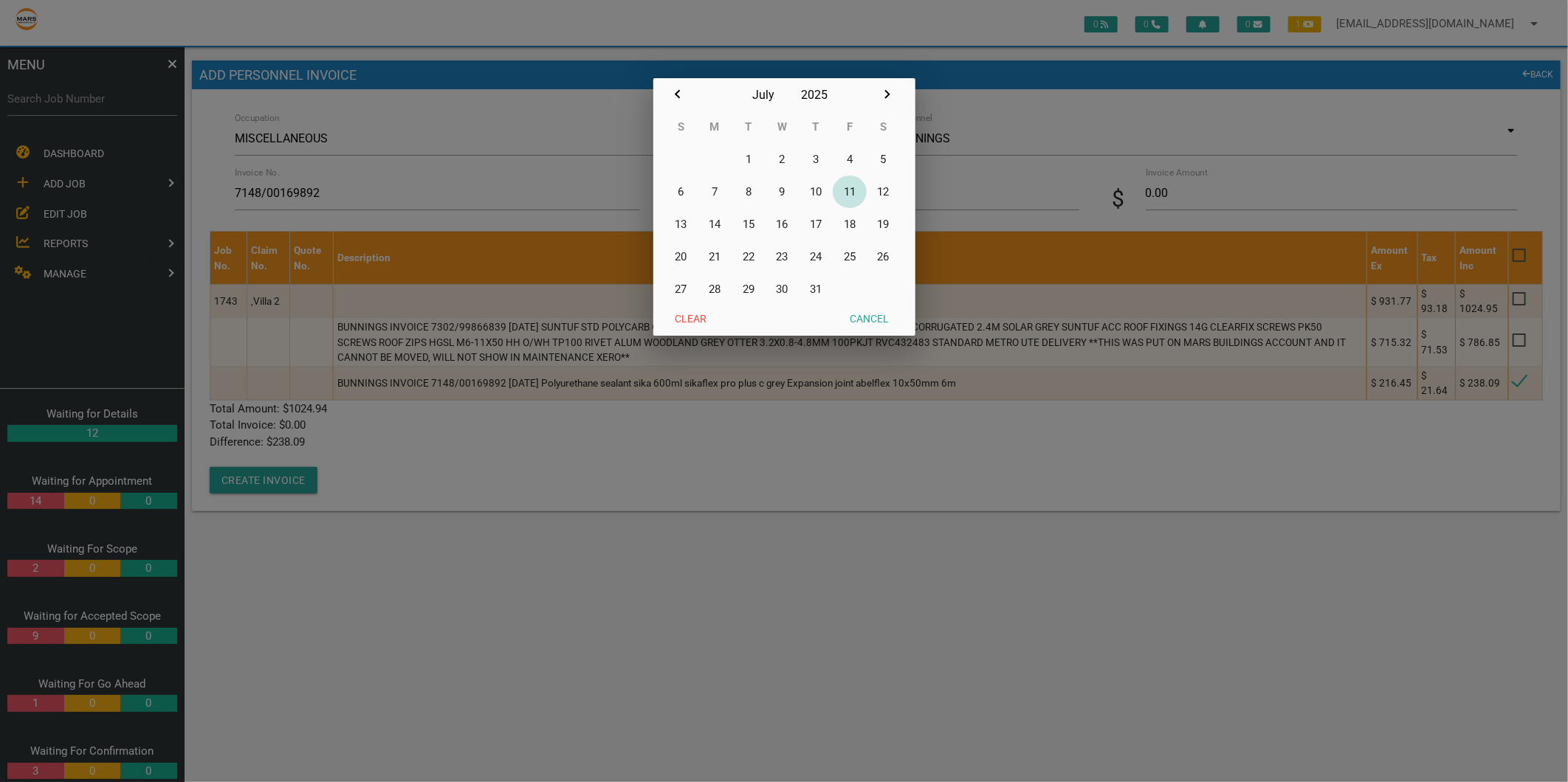
click at [844, 189] on button "11" at bounding box center [849, 191] width 34 height 32
type input "11/07/2025"
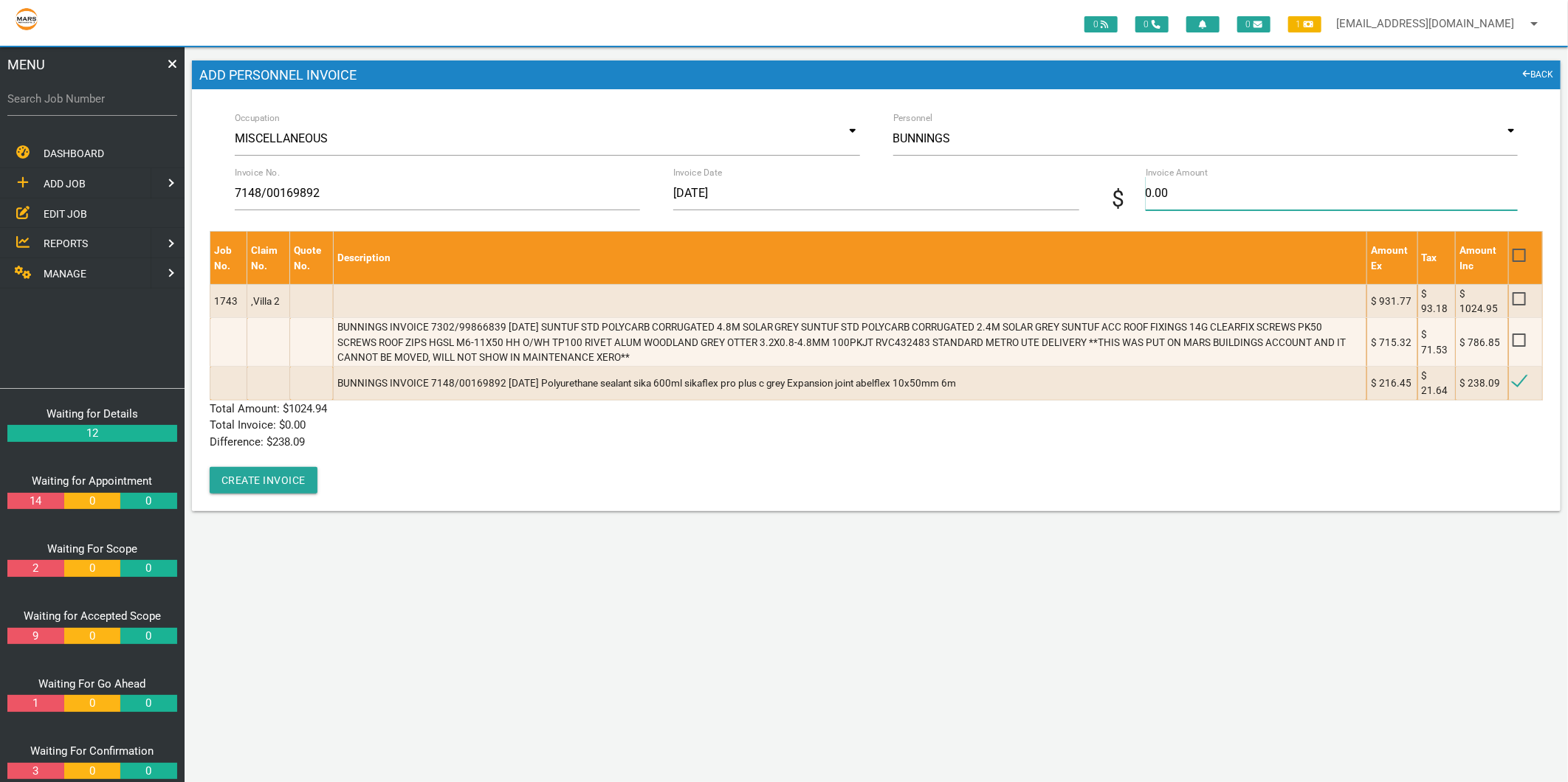
click at [1167, 187] on input "0.00" at bounding box center [1331, 193] width 372 height 34
type input "238.09"
click at [621, 441] on p "Difference: $ 238.09" at bounding box center [876, 443] width 1333 height 17
click at [268, 473] on button "Create Invoice" at bounding box center [263, 481] width 107 height 27
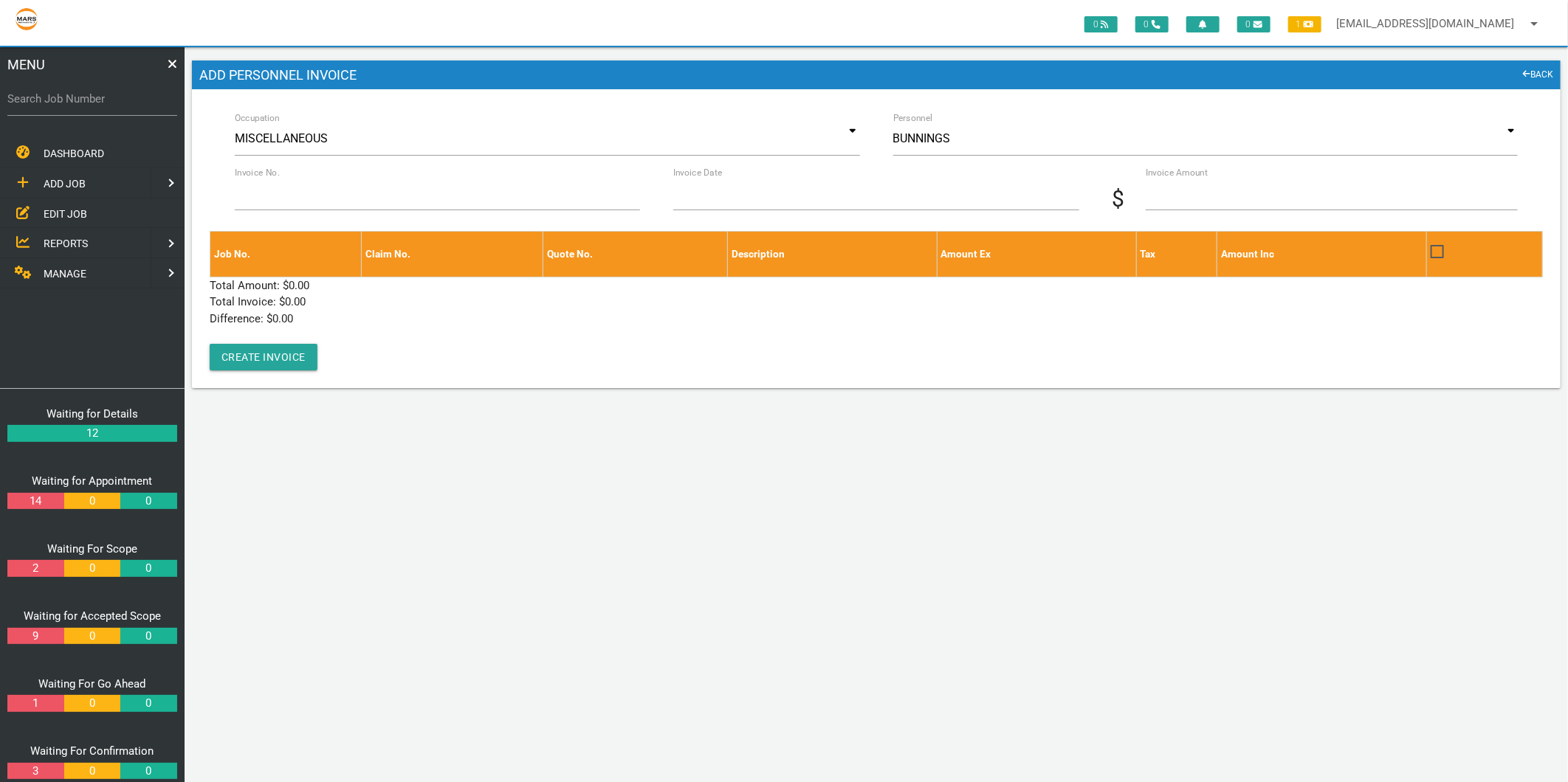
click at [95, 95] on label "Search Job Number" at bounding box center [92, 99] width 170 height 17
click at [95, 95] on input "Search Job Number" at bounding box center [92, 99] width 170 height 34
type input "1776"
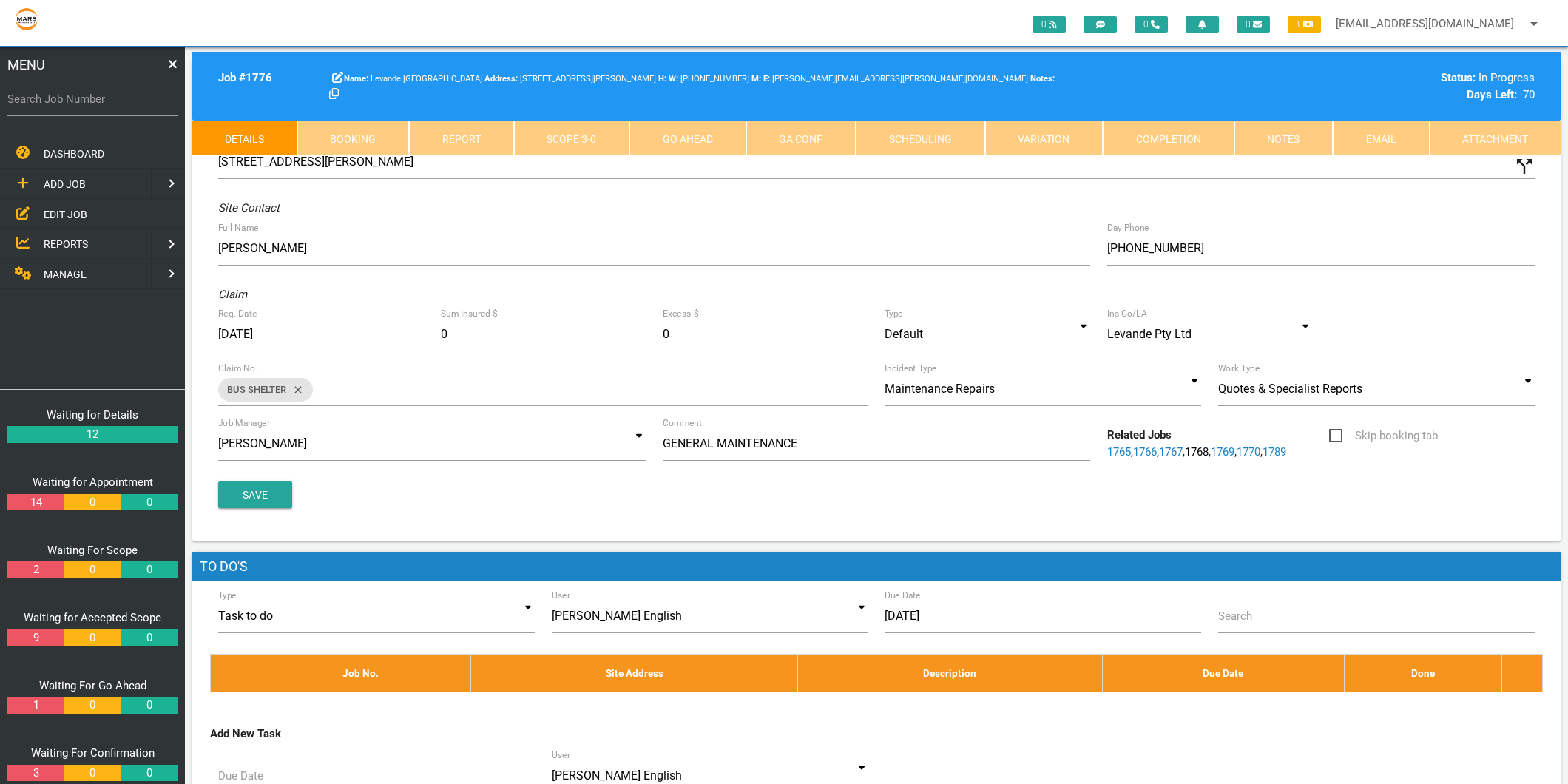
click at [571, 127] on link "Scope 3 - 0" at bounding box center [572, 138] width 116 height 36
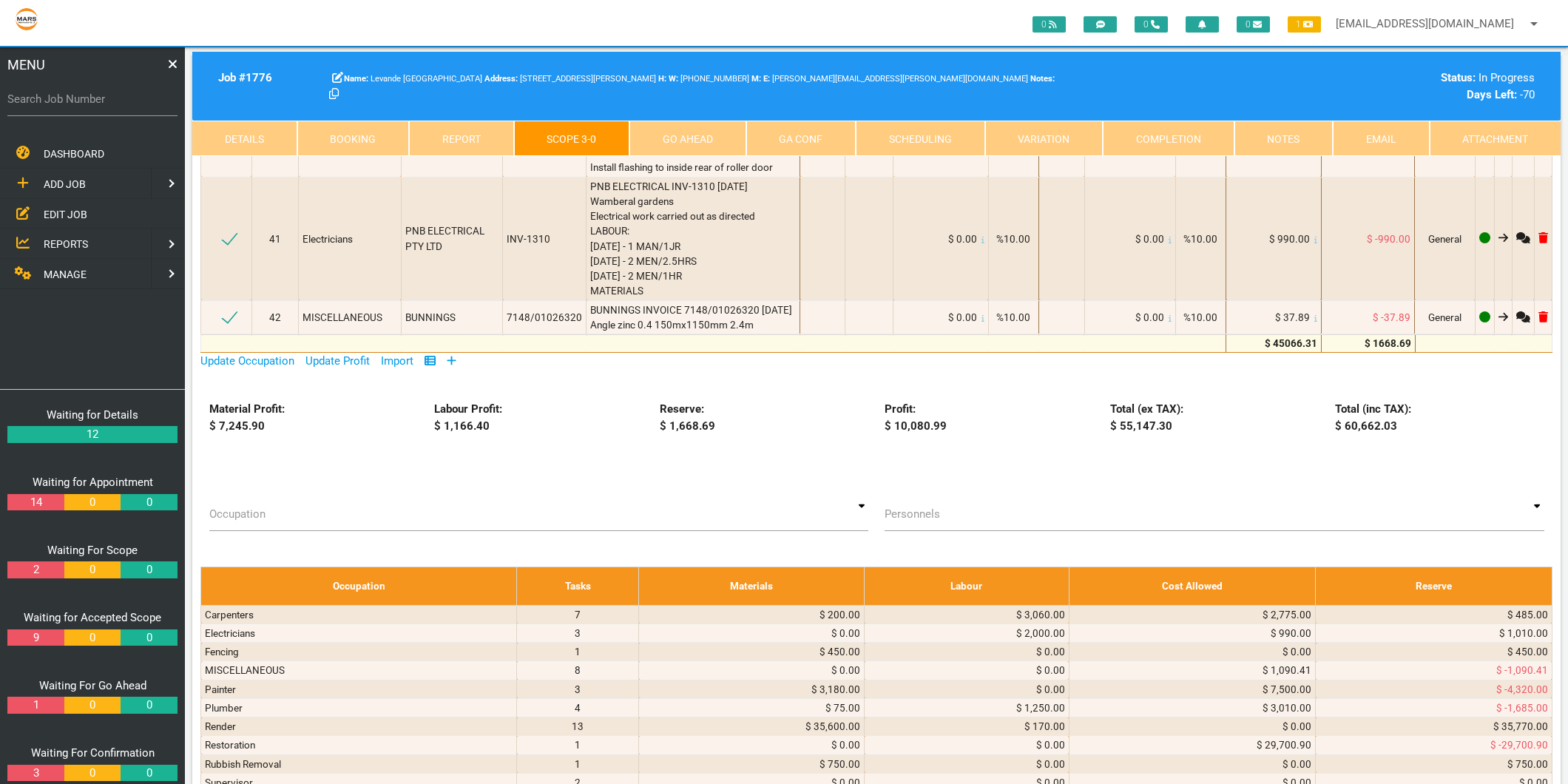
scroll to position [2711, 0]
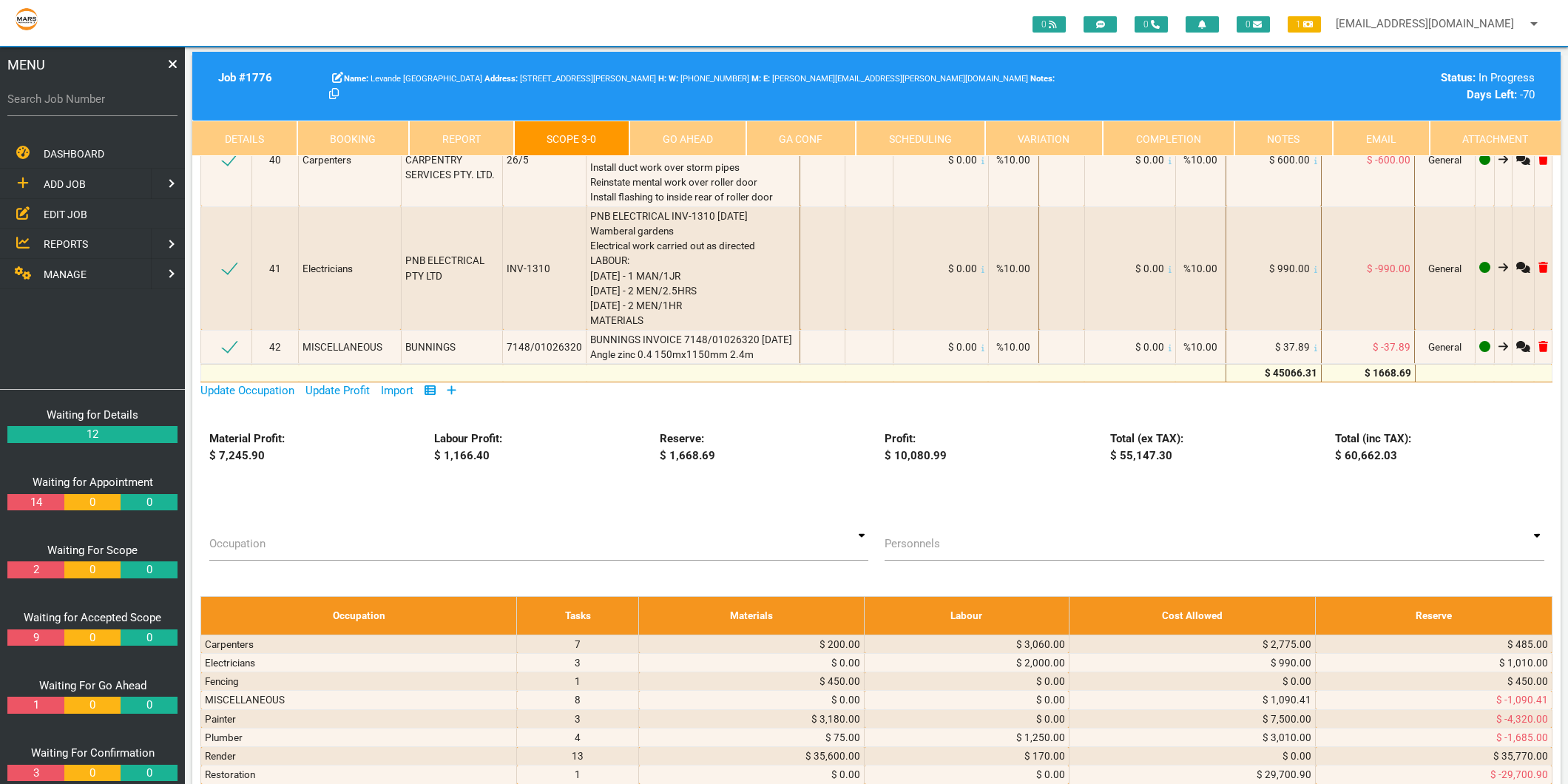
click at [453, 386] on icon at bounding box center [452, 390] width 9 height 9
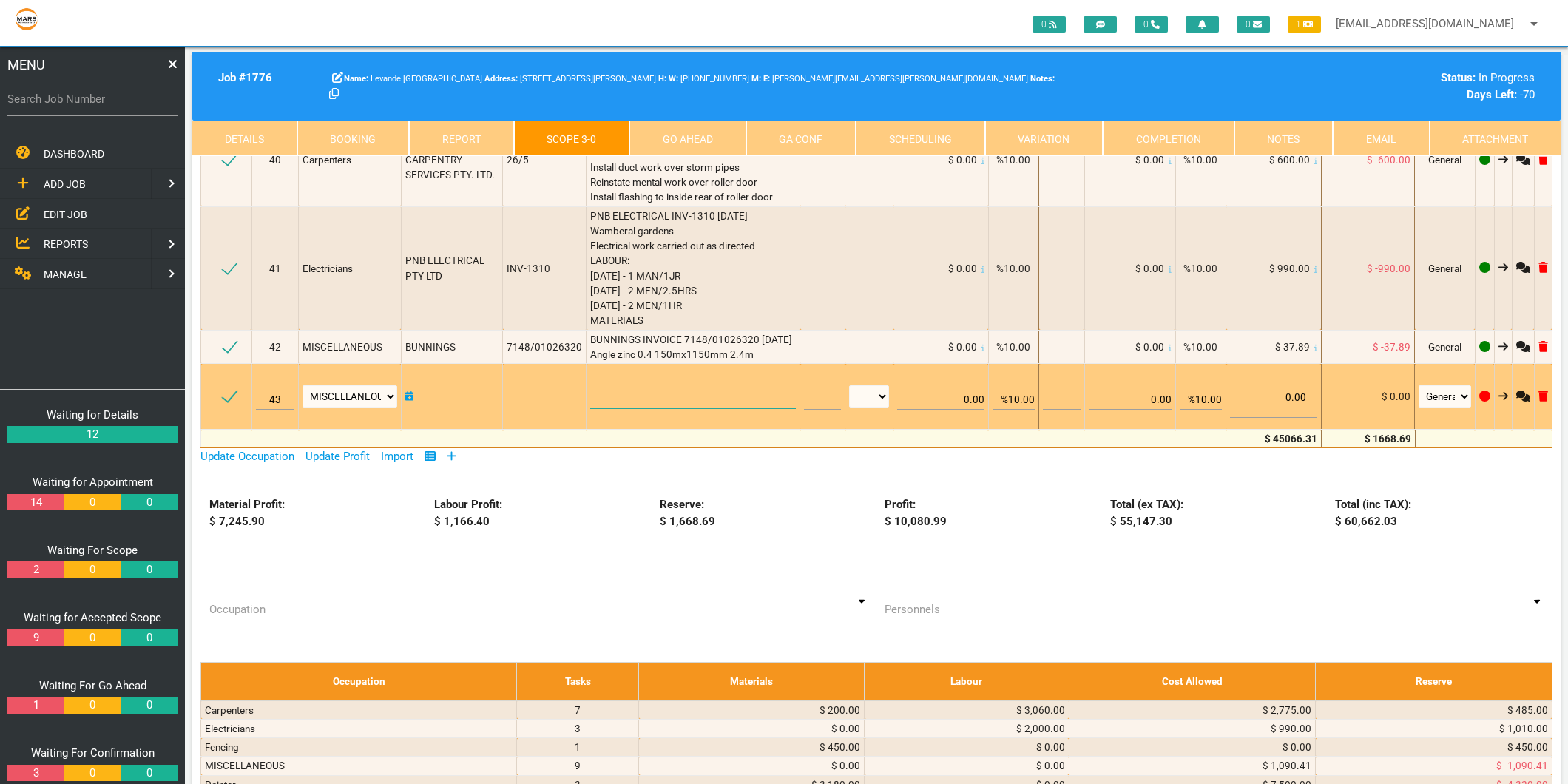
click at [637, 375] on textarea at bounding box center [693, 392] width 206 height 33
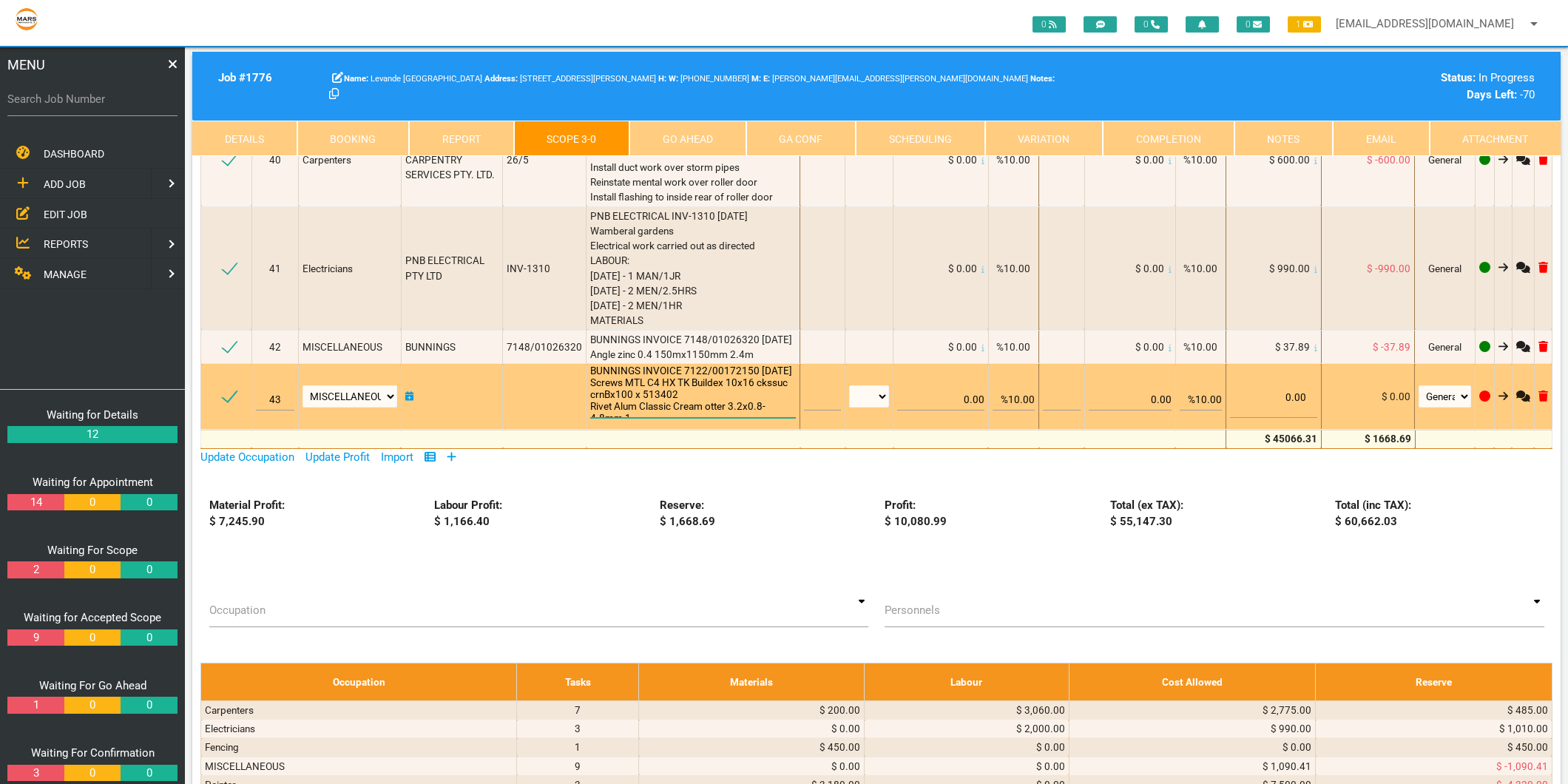
scroll to position [1, 0]
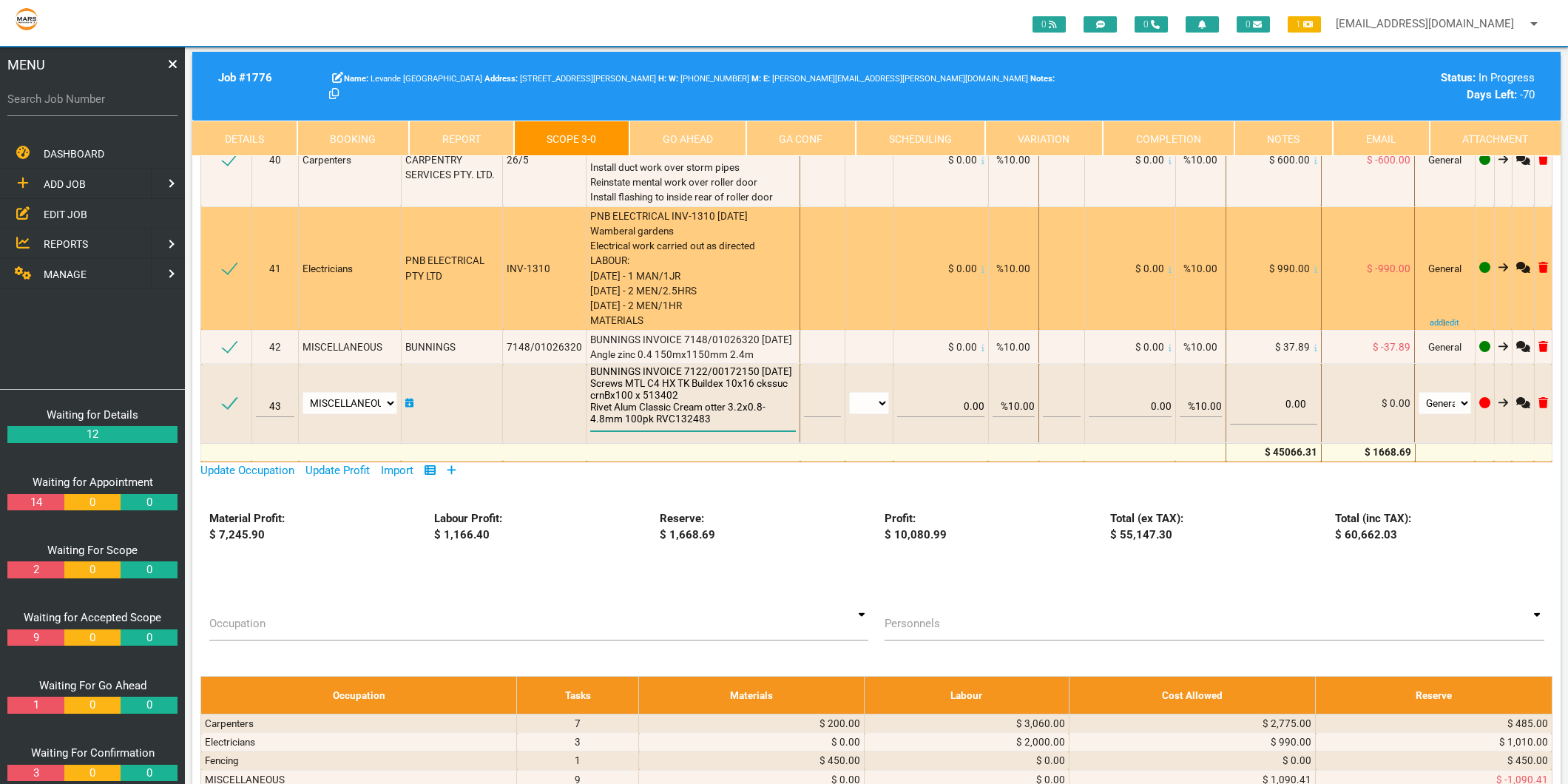
type textarea "BUNNINGS INVOICE 7122/00172150 8/7/2025 Screws MTL C4 HX TK Buildex 10x16 ckssu…"
click at [647, 272] on span "PNB ELECTRICAL INV-1310 24/7/2025 Wamberal gardens Electrical work carried out …" at bounding box center [673, 268] width 167 height 117
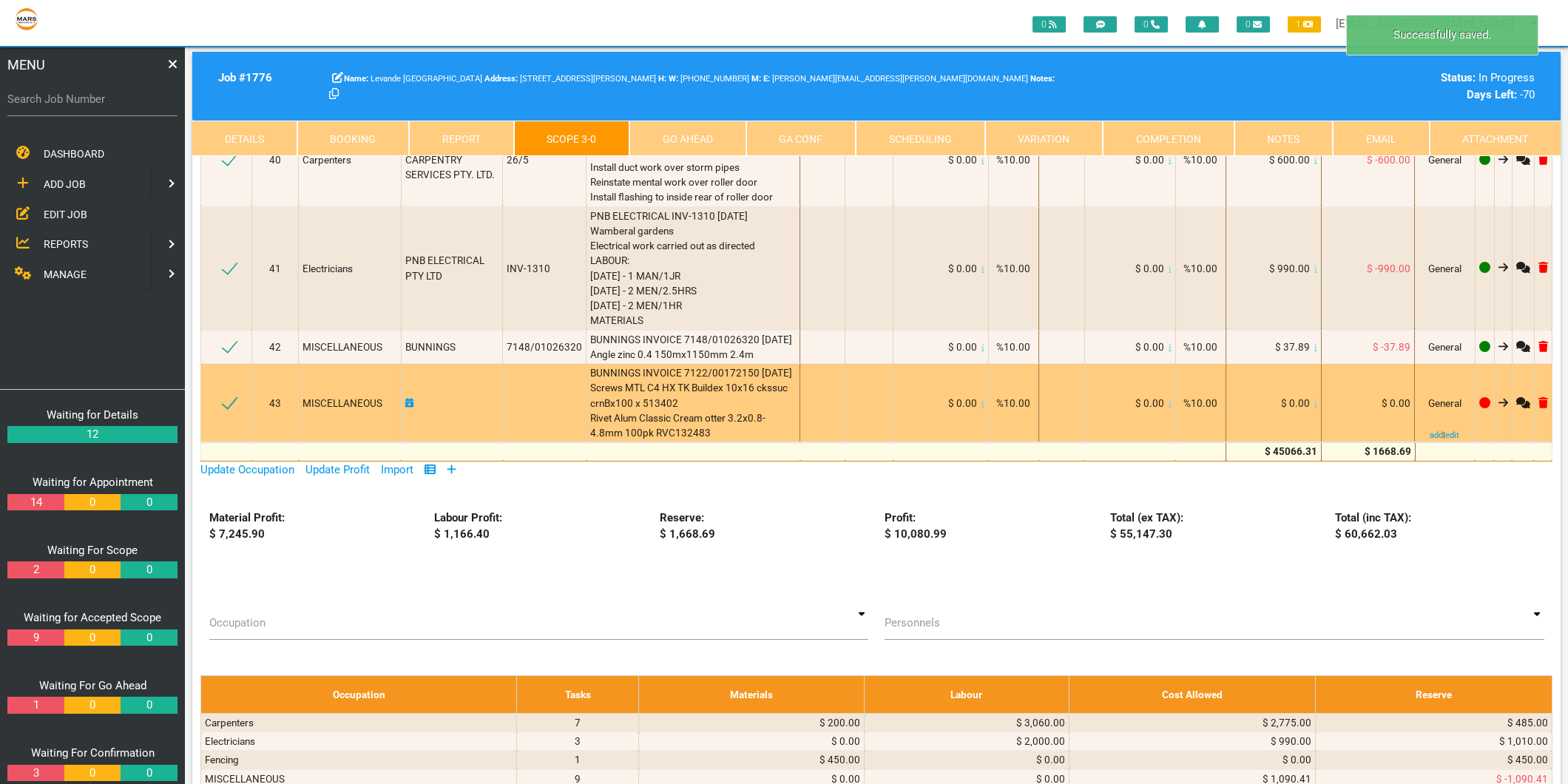
click at [1314, 400] on icon at bounding box center [1316, 403] width 3 height 7
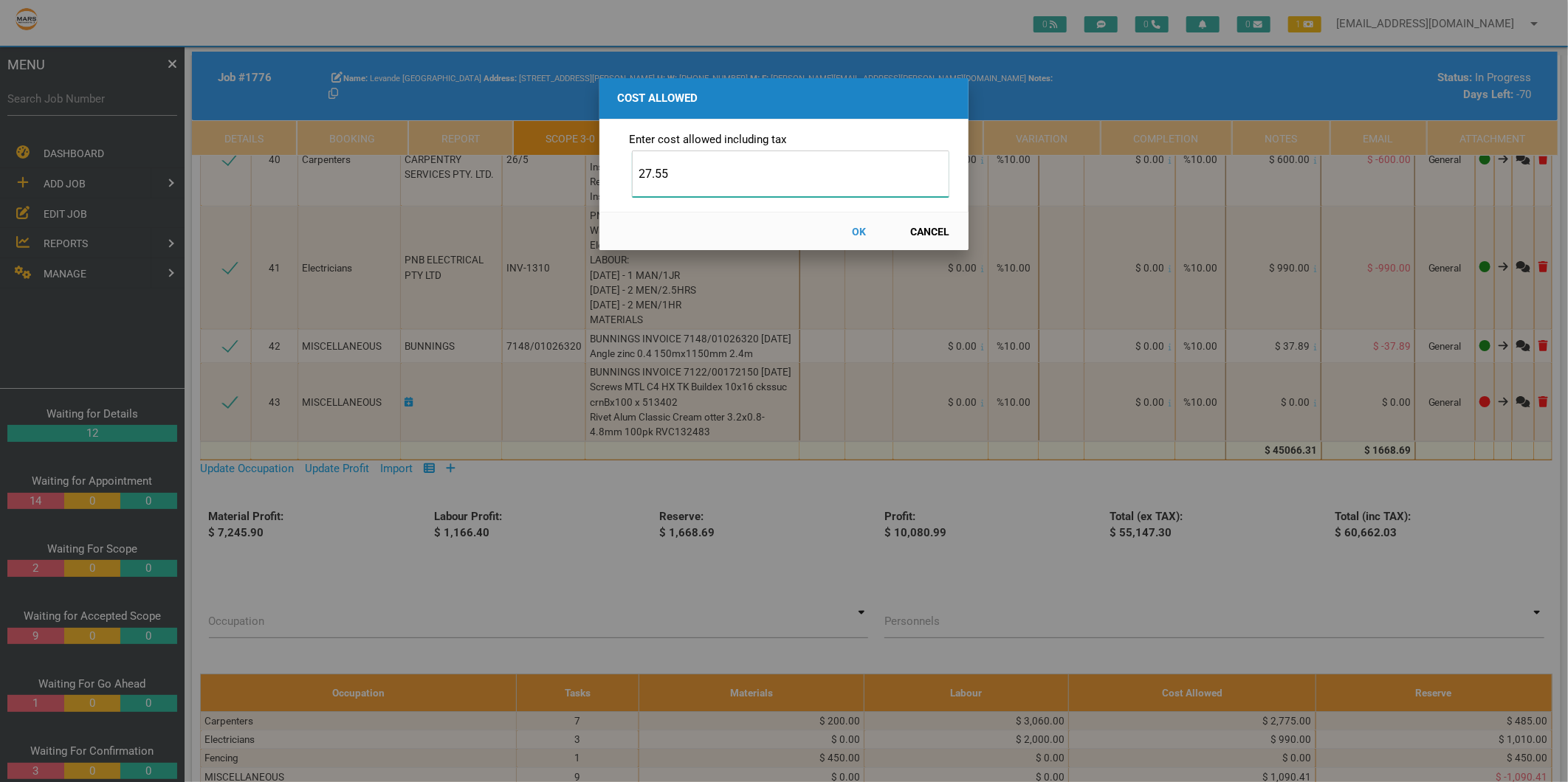
type input "27.55"
click at [862, 232] on button "OK" at bounding box center [859, 231] width 65 height 26
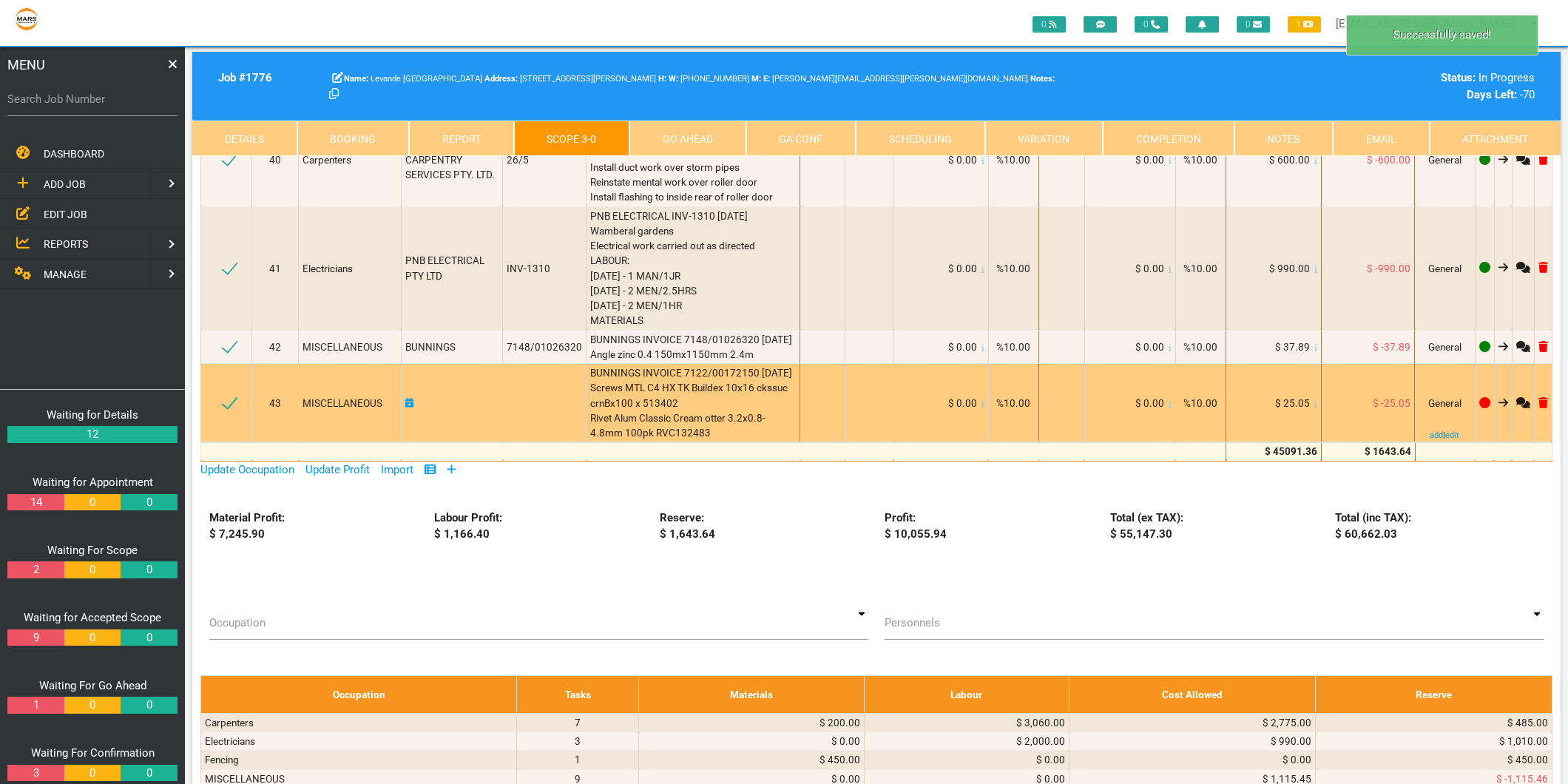
click at [410, 398] on icon at bounding box center [409, 403] width 9 height 10
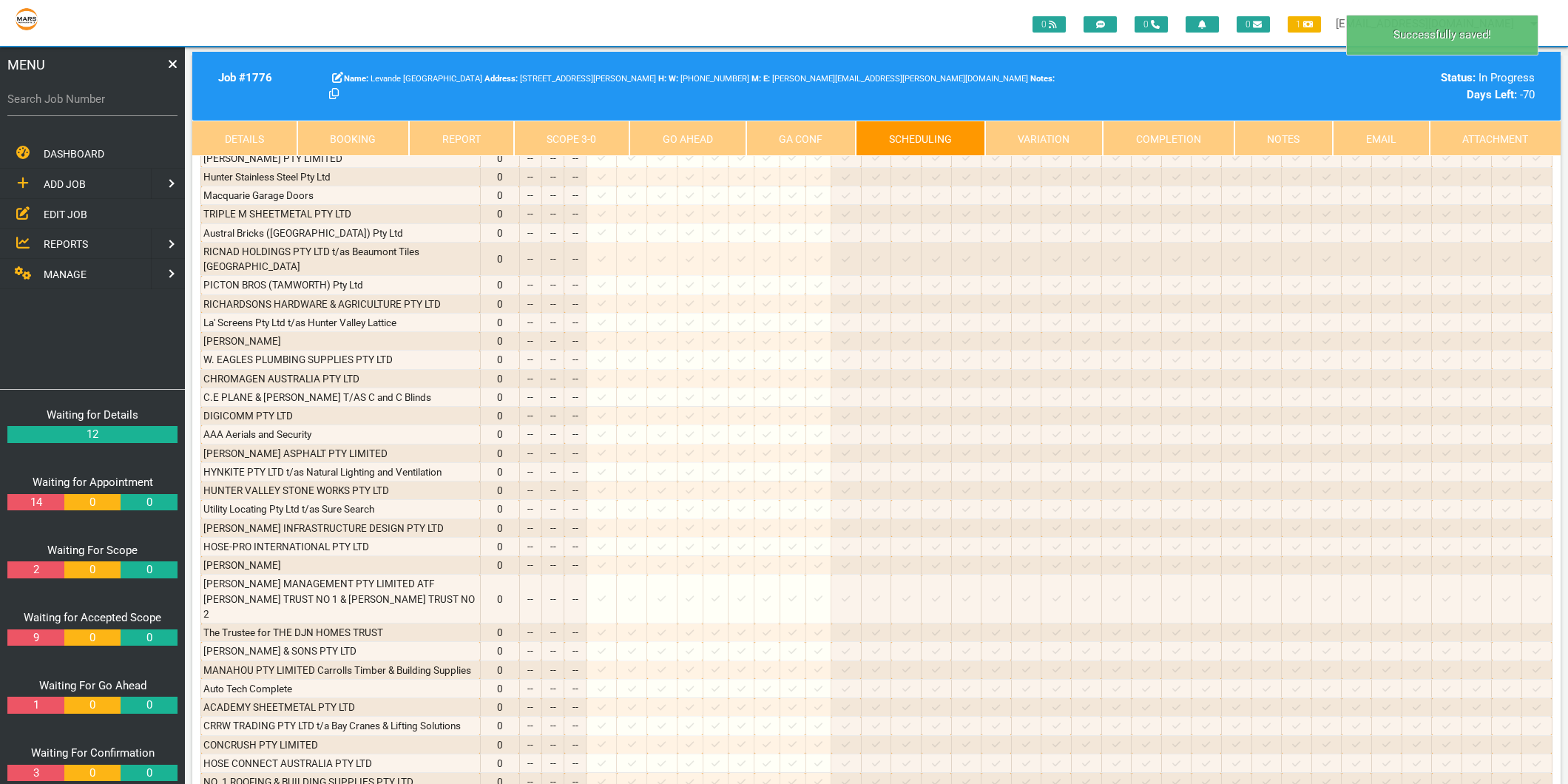
scroll to position [0, 0]
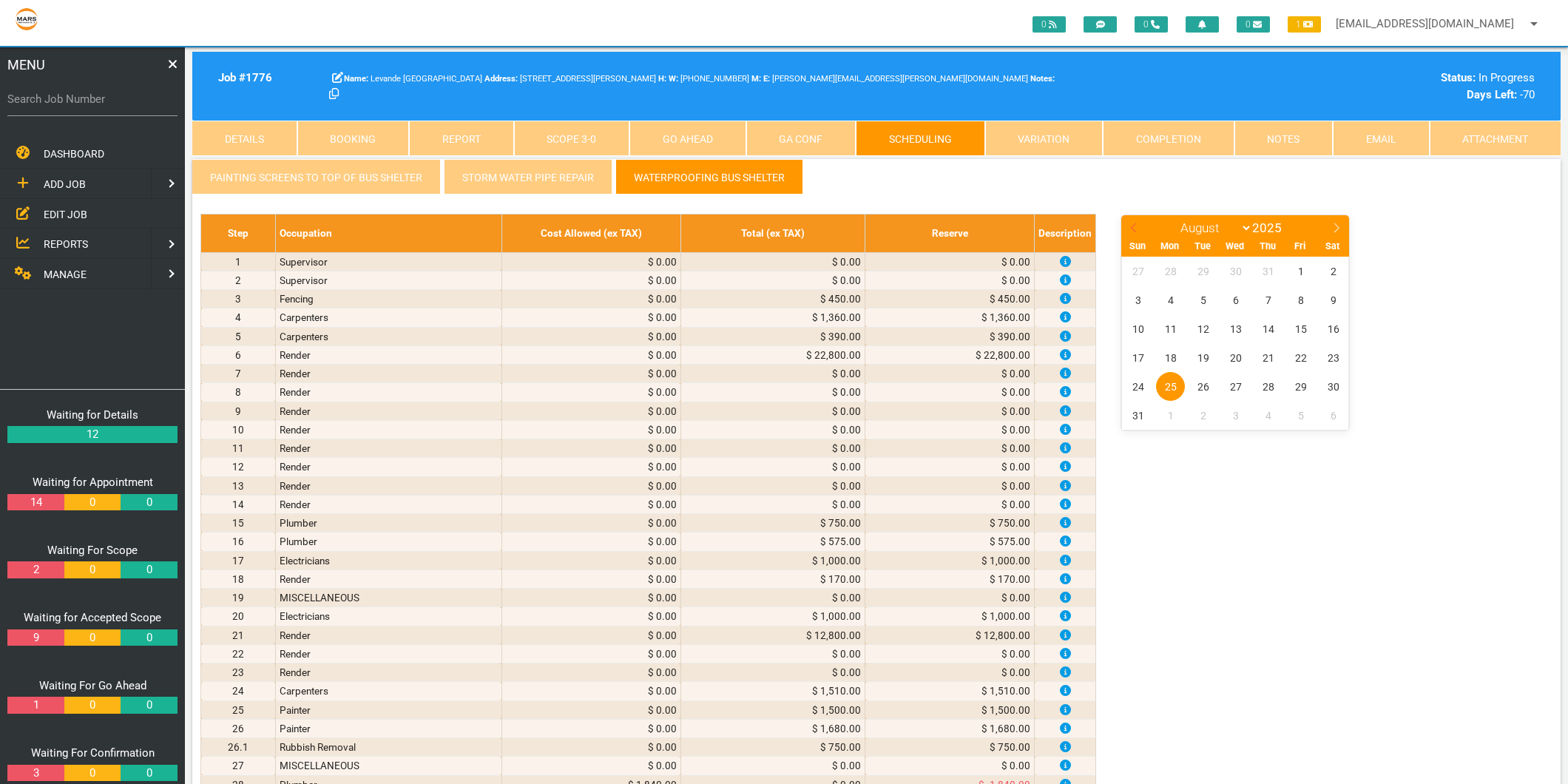
click at [1131, 222] on icon at bounding box center [1134, 227] width 10 height 10
select select "6"
click at [1206, 301] on span "8" at bounding box center [1203, 300] width 28 height 28
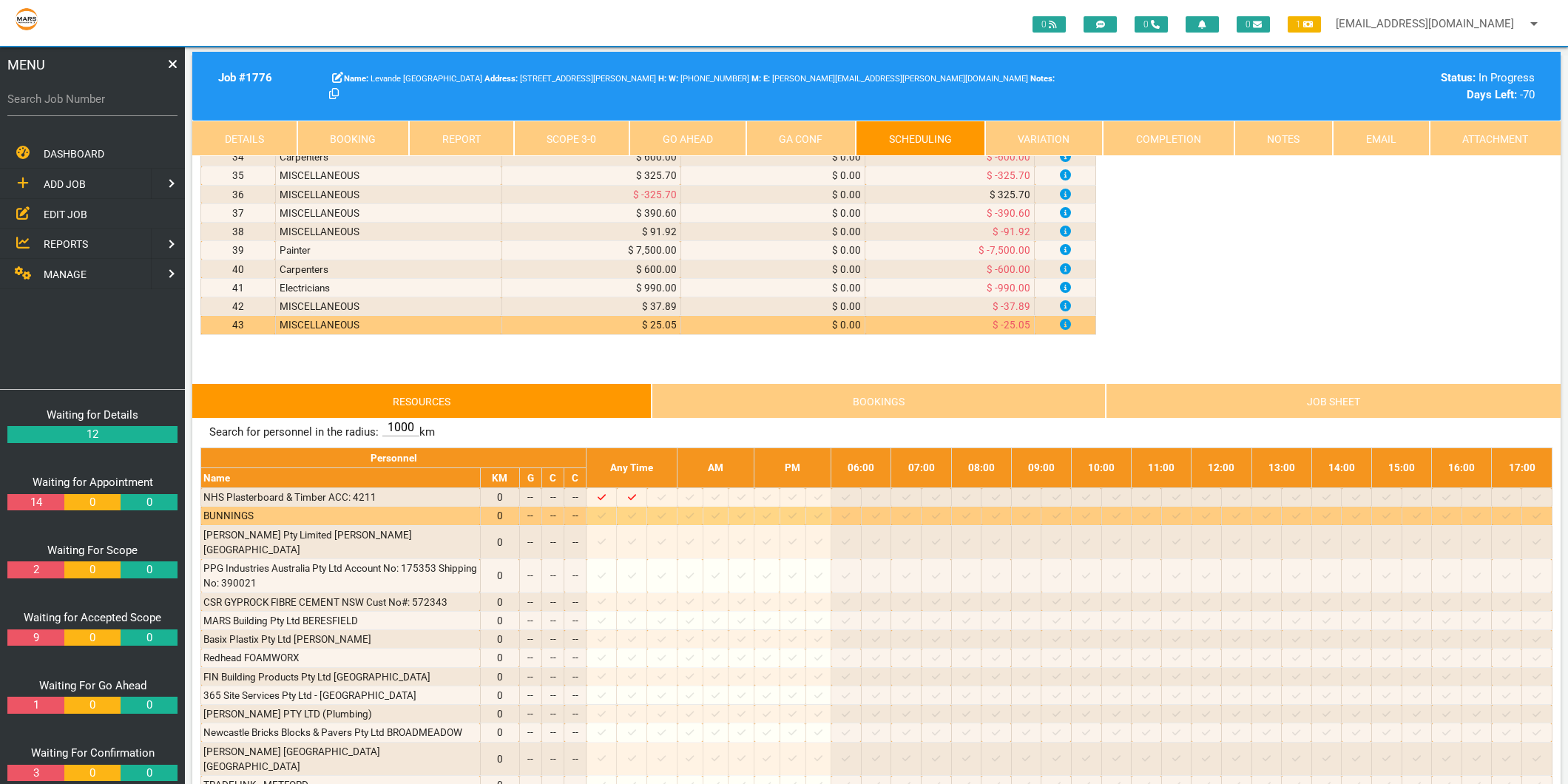
click at [665, 519] on icon at bounding box center [661, 516] width 8 height 6
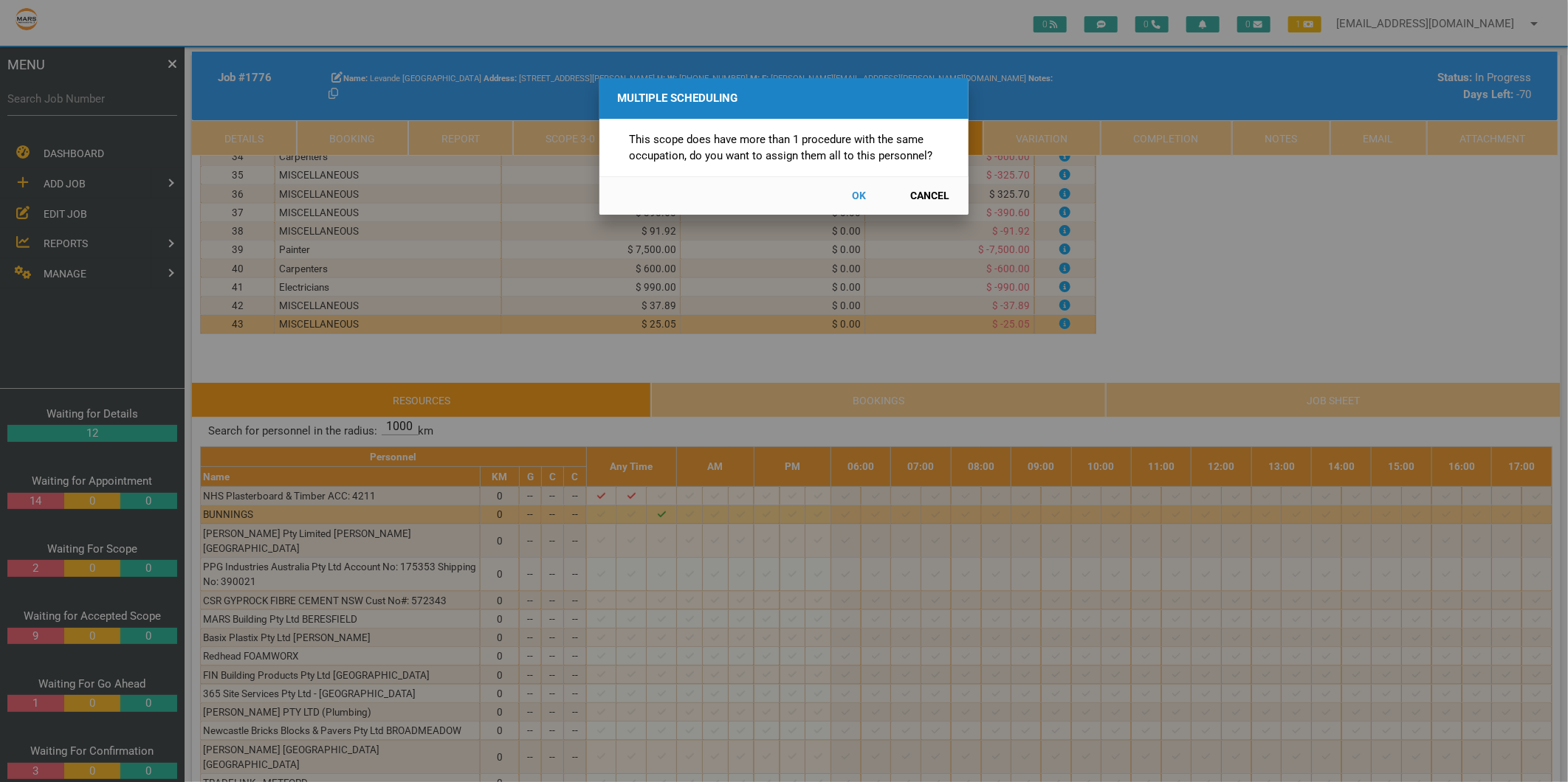
click at [928, 188] on button "Cancel" at bounding box center [930, 196] width 65 height 26
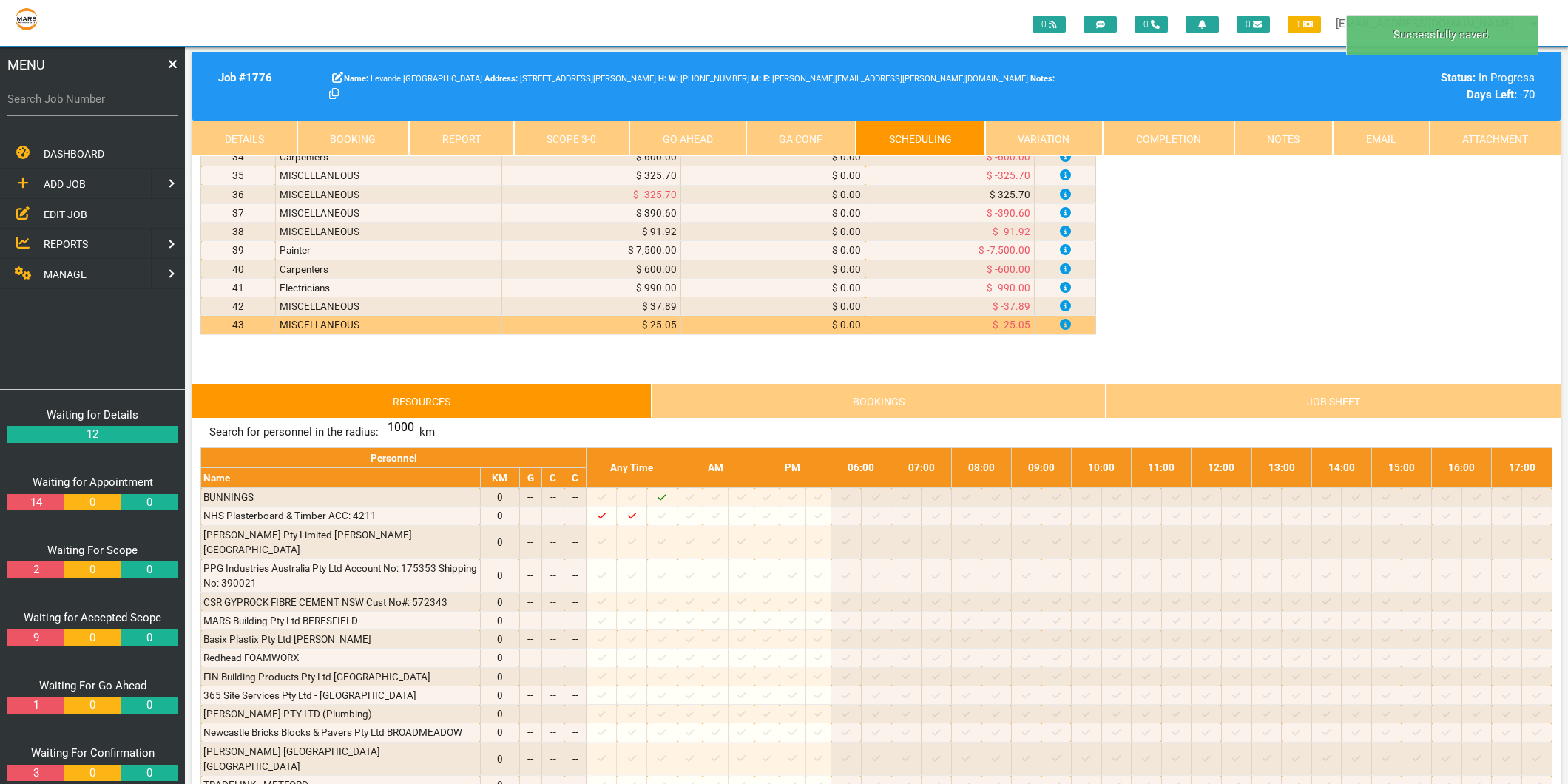
click at [581, 131] on link "Scope 3 - 0" at bounding box center [572, 138] width 116 height 36
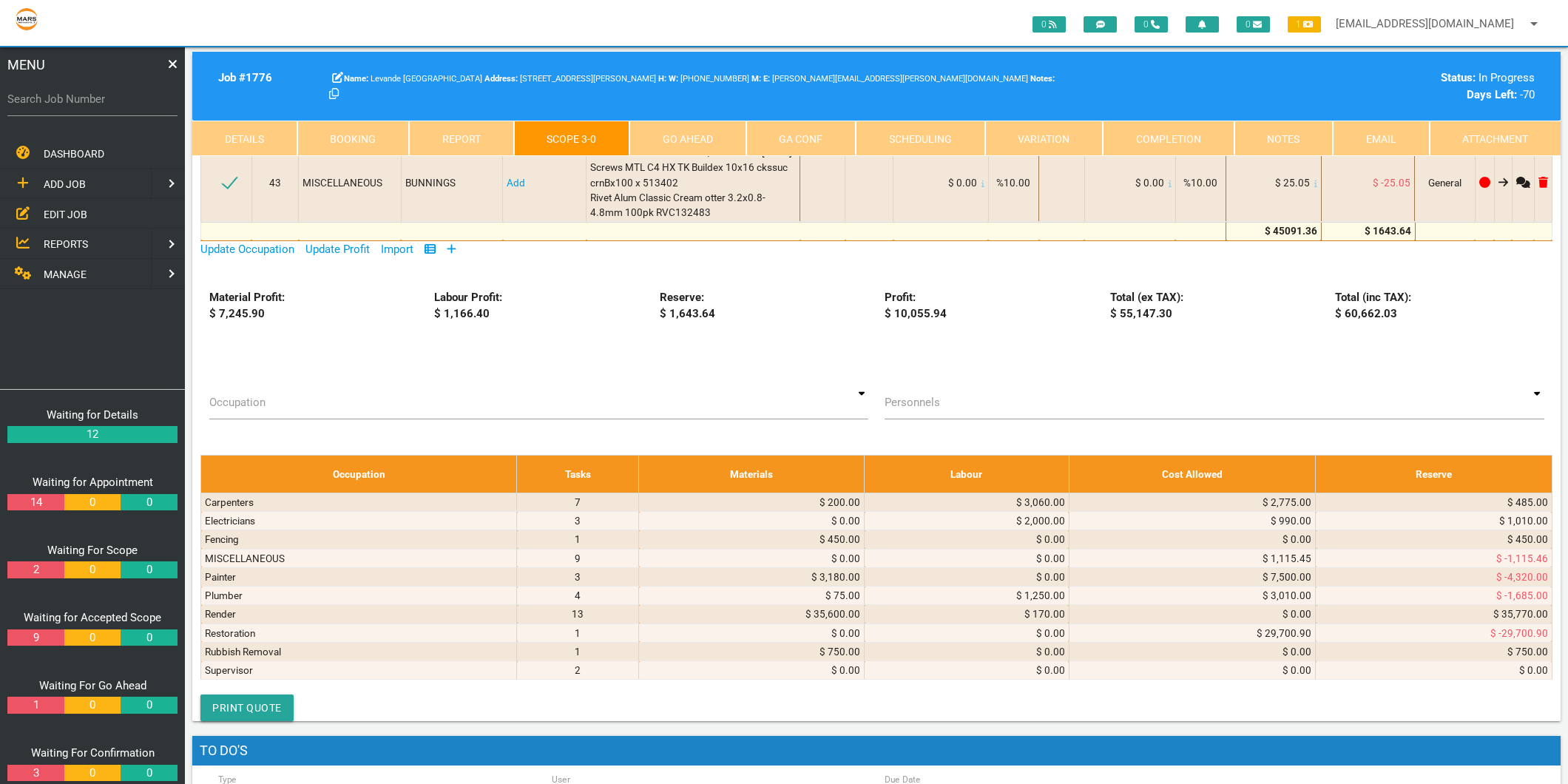
scroll to position [2793, 0]
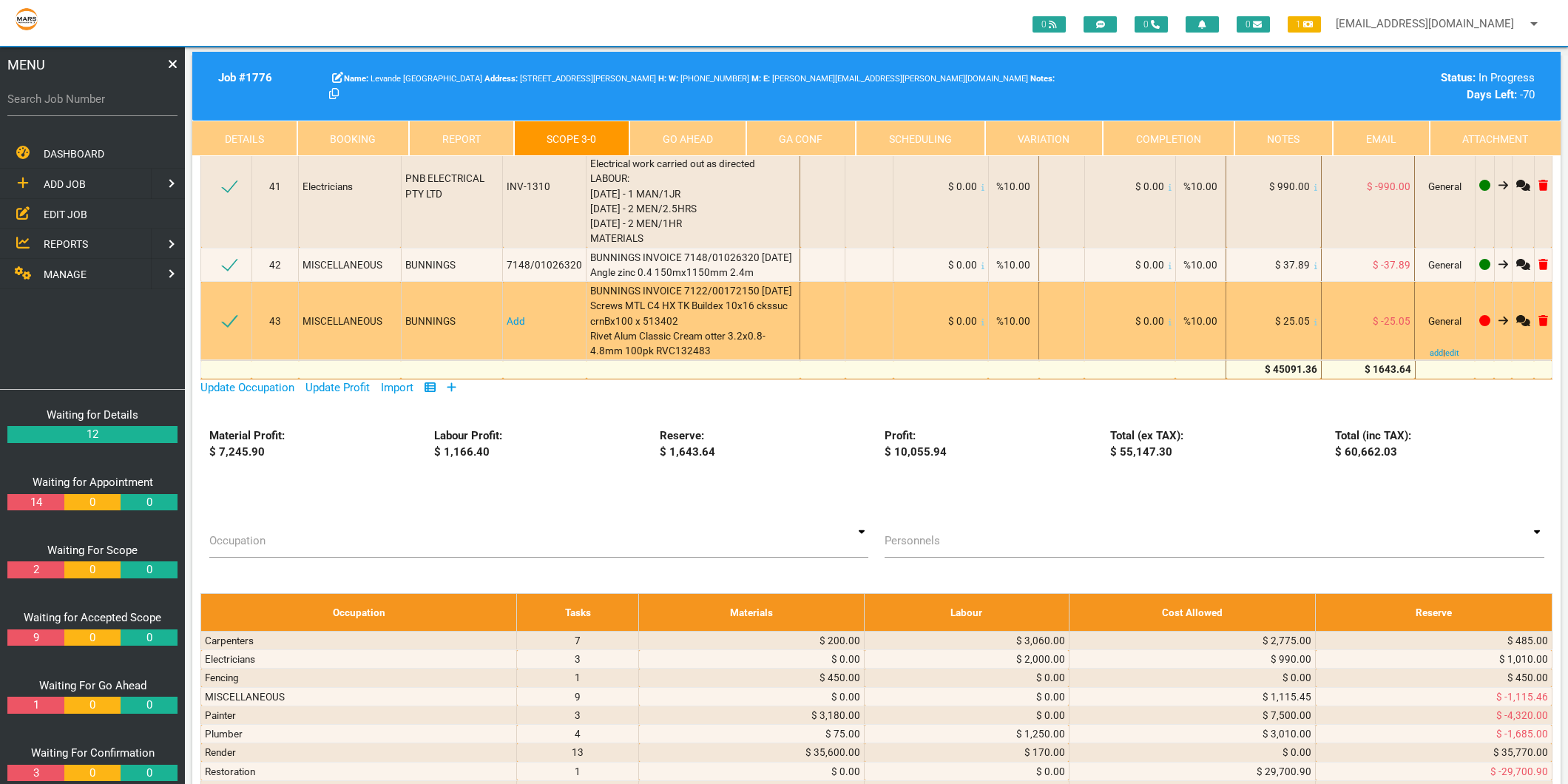
click at [515, 315] on link "Add" at bounding box center [515, 320] width 18 height 12
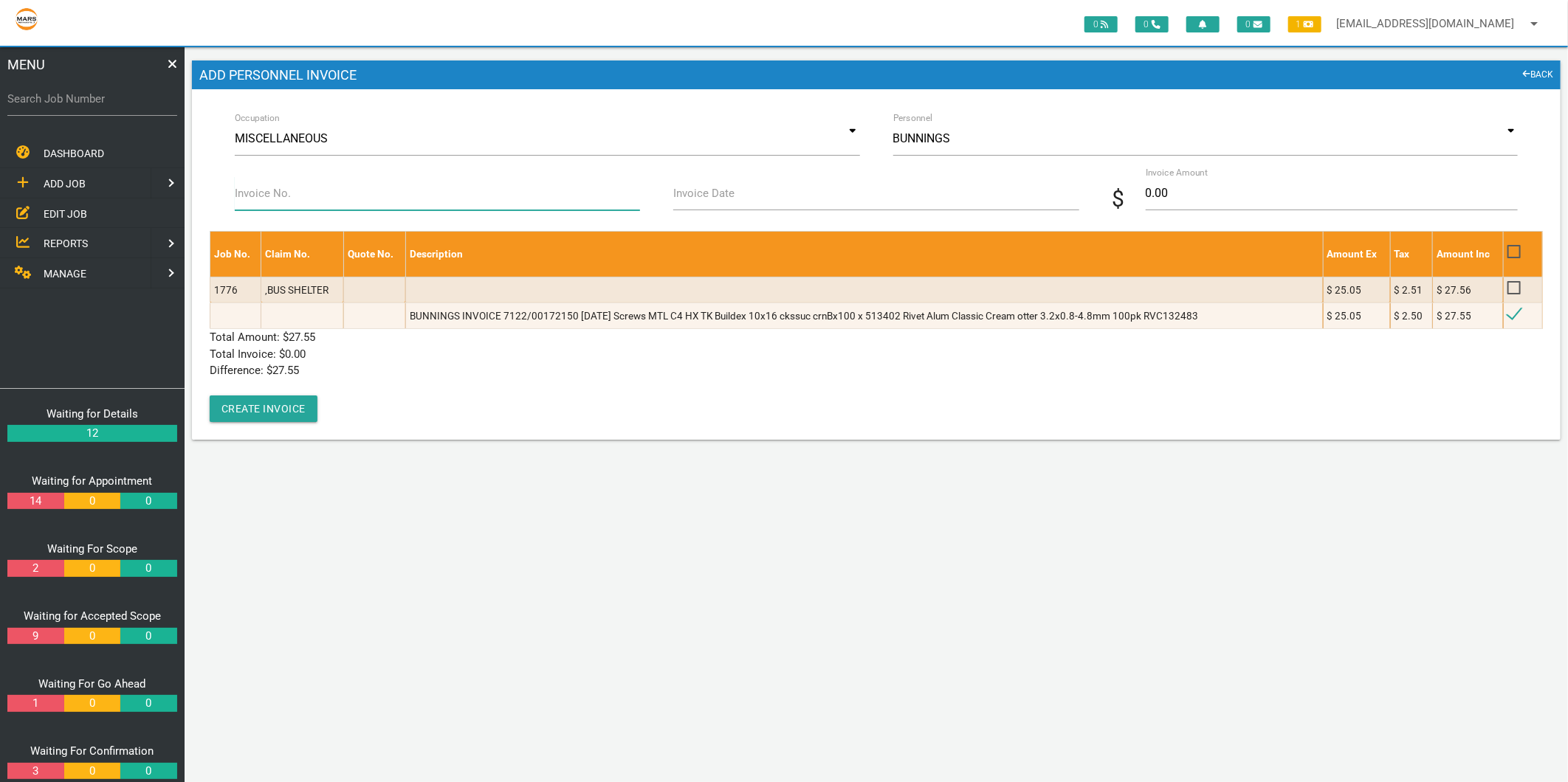
click at [380, 200] on input "Invoice No." at bounding box center [437, 193] width 405 height 34
type input "7122/00172150"
click at [722, 185] on label "Invoice Date" at bounding box center [704, 194] width 62 height 17
click at [722, 185] on input "Invoice Date" at bounding box center [876, 193] width 405 height 34
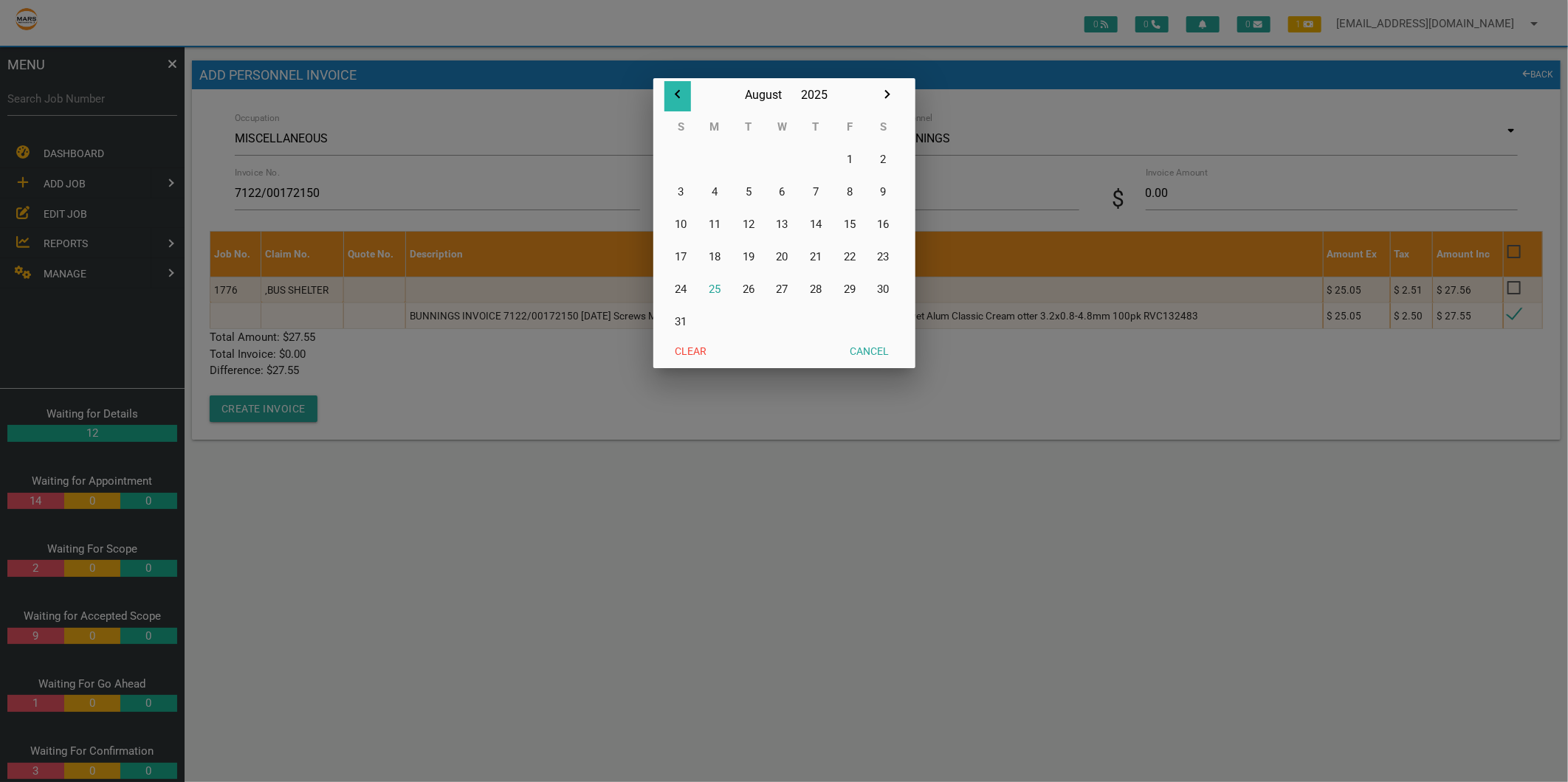
click at [672, 90] on icon "button" at bounding box center [677, 94] width 17 height 17
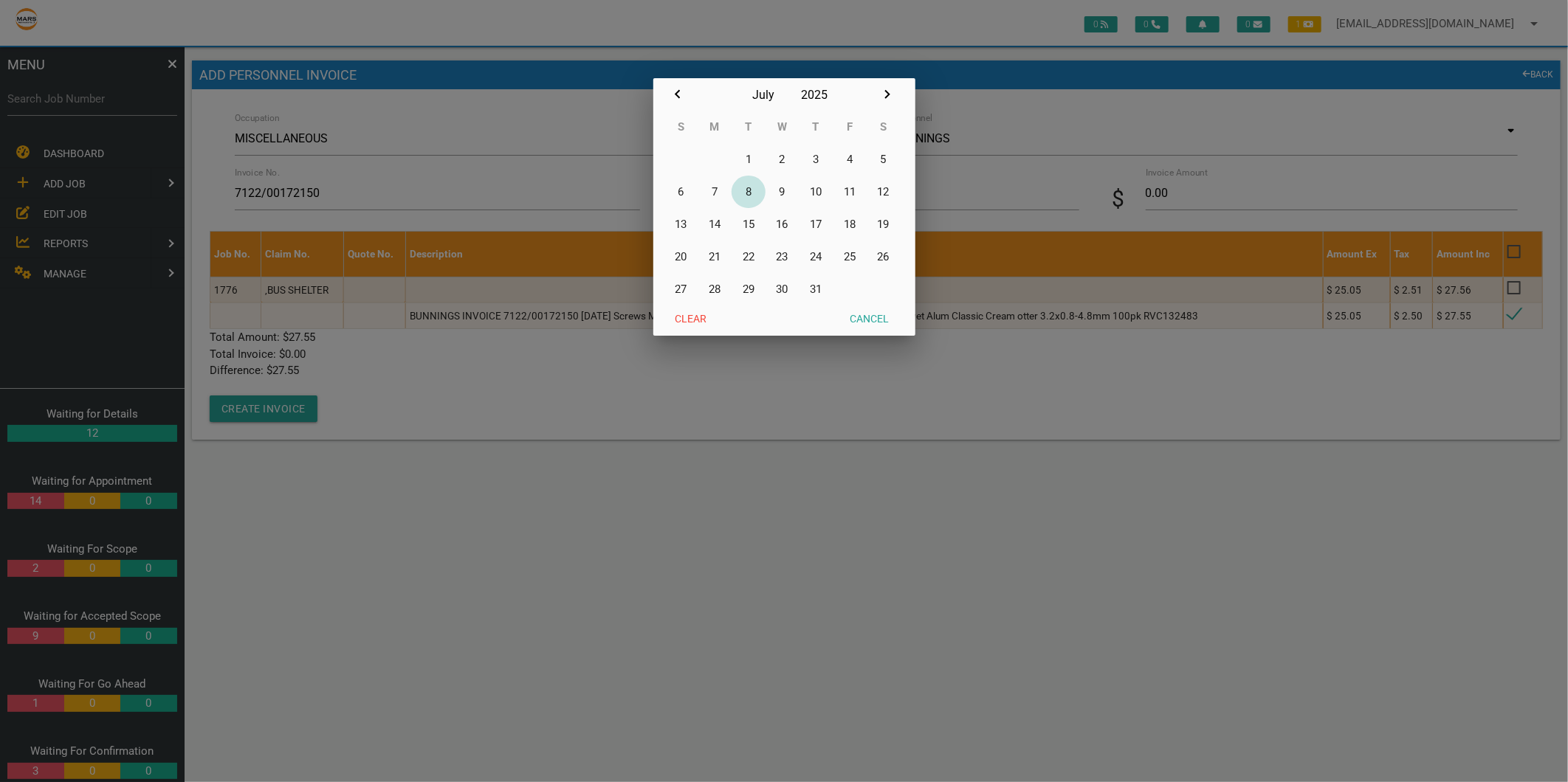
click at [742, 192] on button "8" at bounding box center [748, 191] width 34 height 32
type input "08/07/2025"
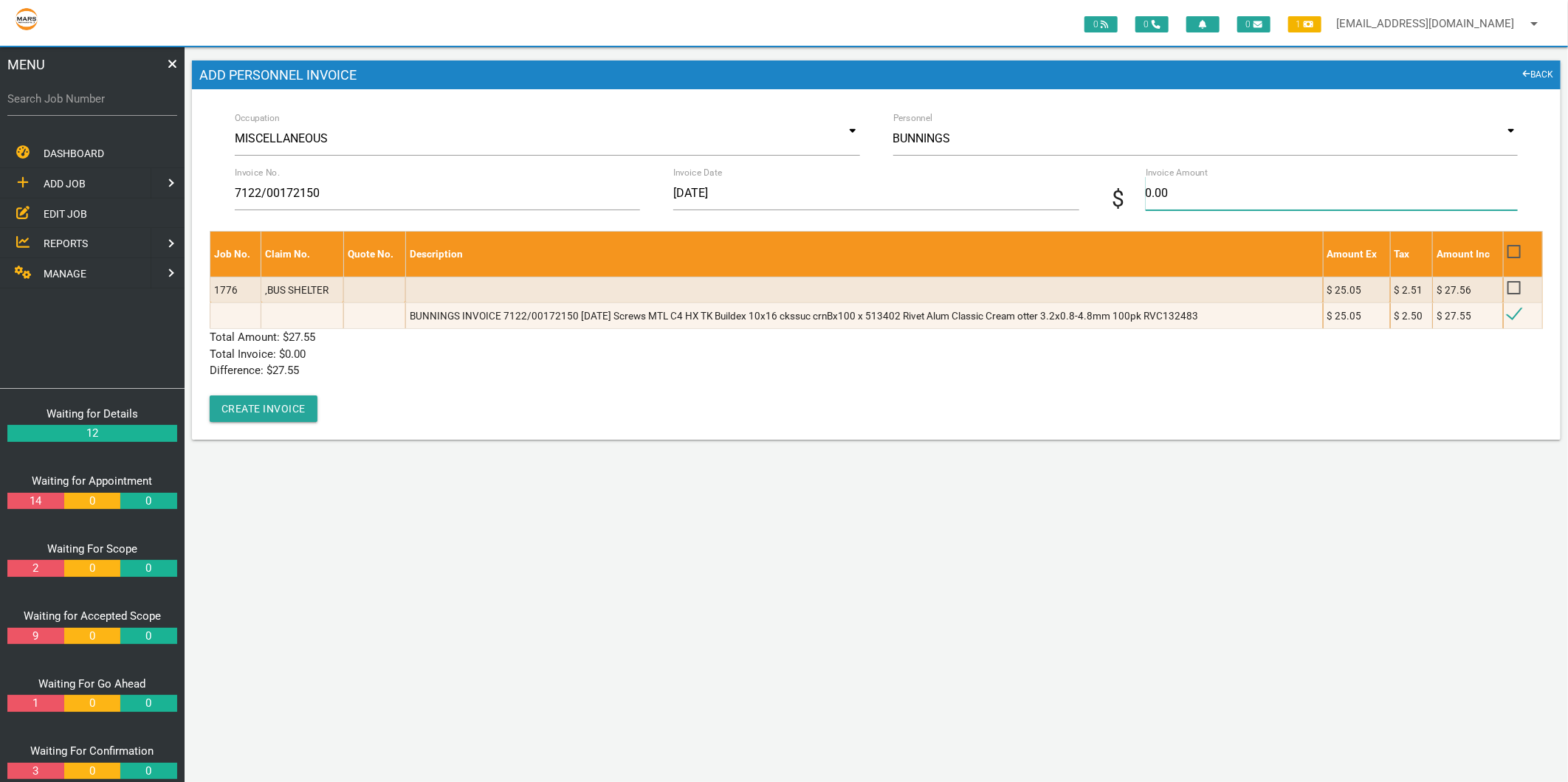
click at [1257, 192] on input "0.00" at bounding box center [1331, 193] width 372 height 34
type input "27.55"
click at [362, 371] on p "Difference: $ 27.55" at bounding box center [876, 371] width 1333 height 17
click at [287, 412] on button "Create Invoice" at bounding box center [263, 409] width 107 height 27
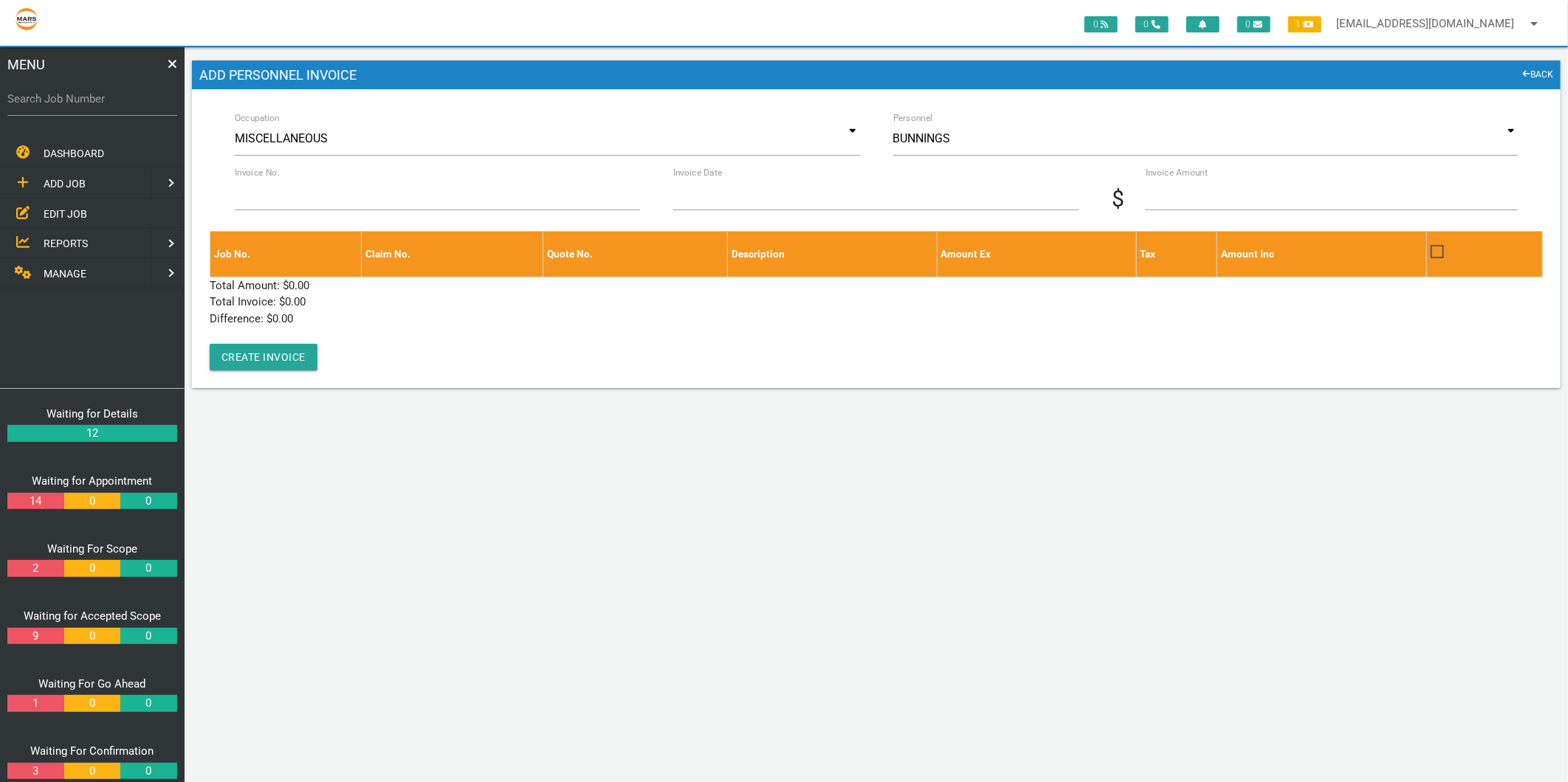
click at [142, 107] on label "Search Job Number" at bounding box center [92, 99] width 170 height 17
click at [142, 107] on input "Search Job Number" at bounding box center [92, 99] width 170 height 34
type input "1671"
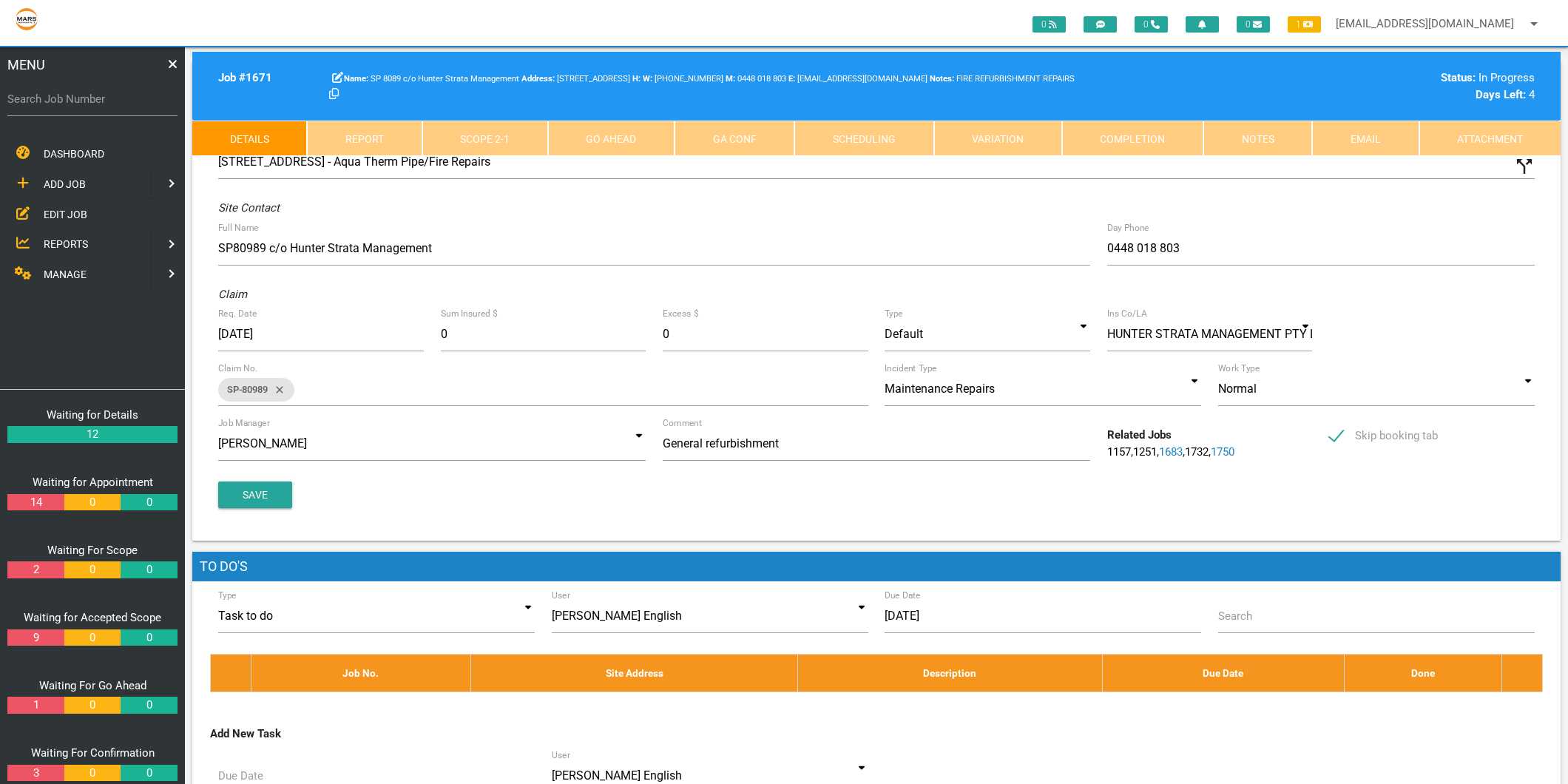
click at [502, 131] on link "Scope 2 - 1" at bounding box center [485, 138] width 126 height 36
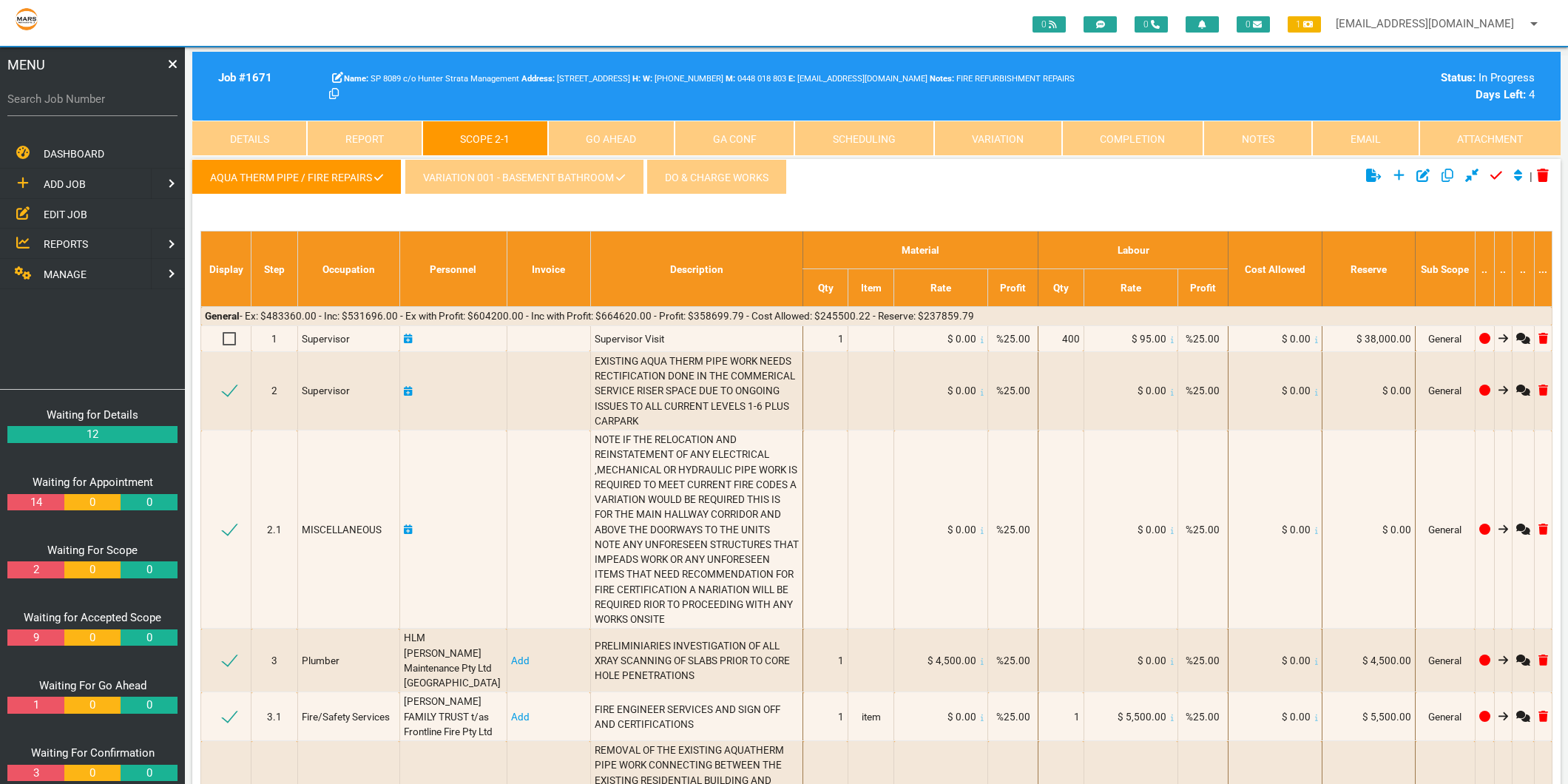
click at [256, 131] on link "Details" at bounding box center [249, 138] width 115 height 36
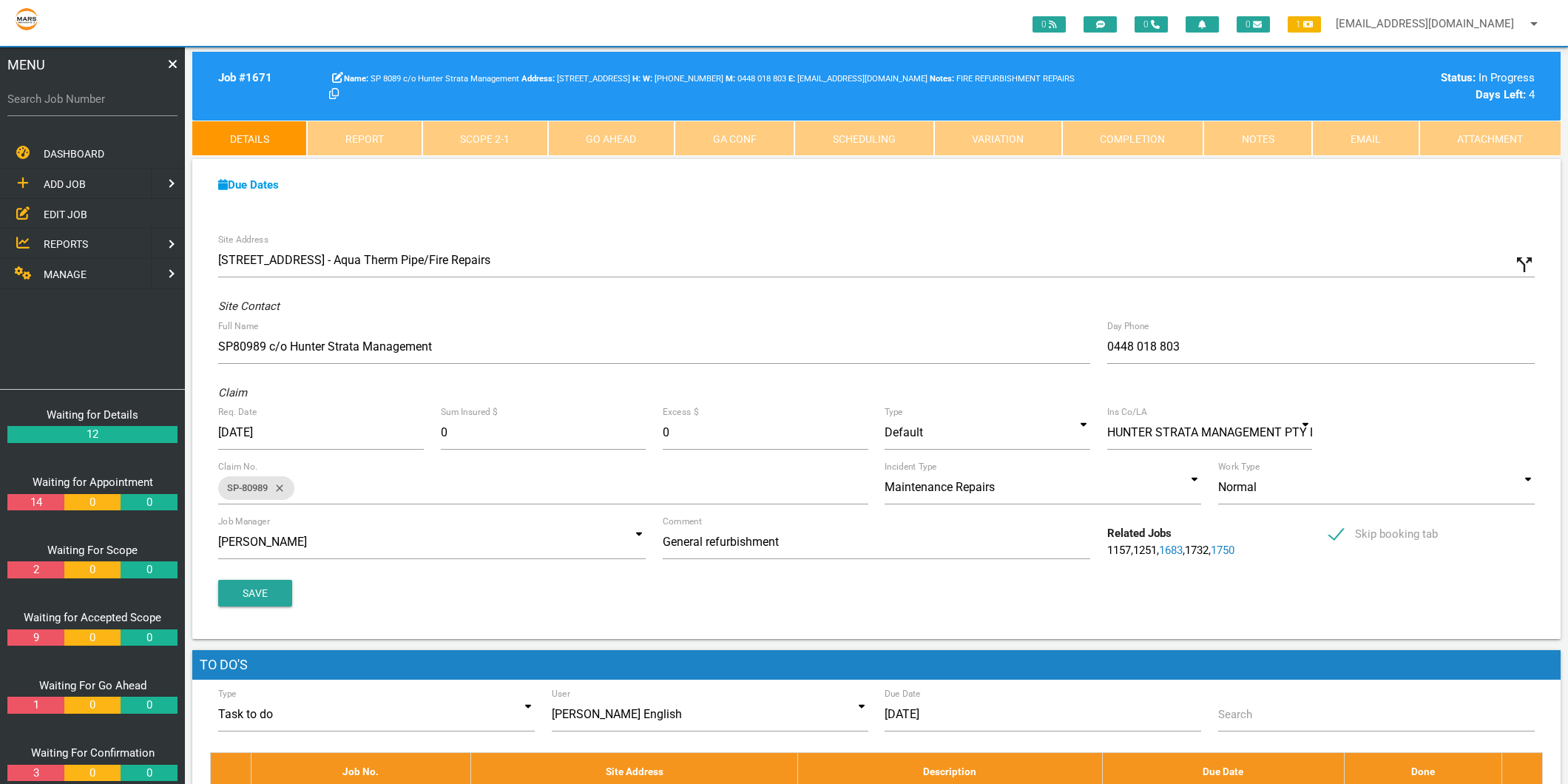
click at [516, 143] on link "Scope 2 - 1" at bounding box center [485, 138] width 126 height 36
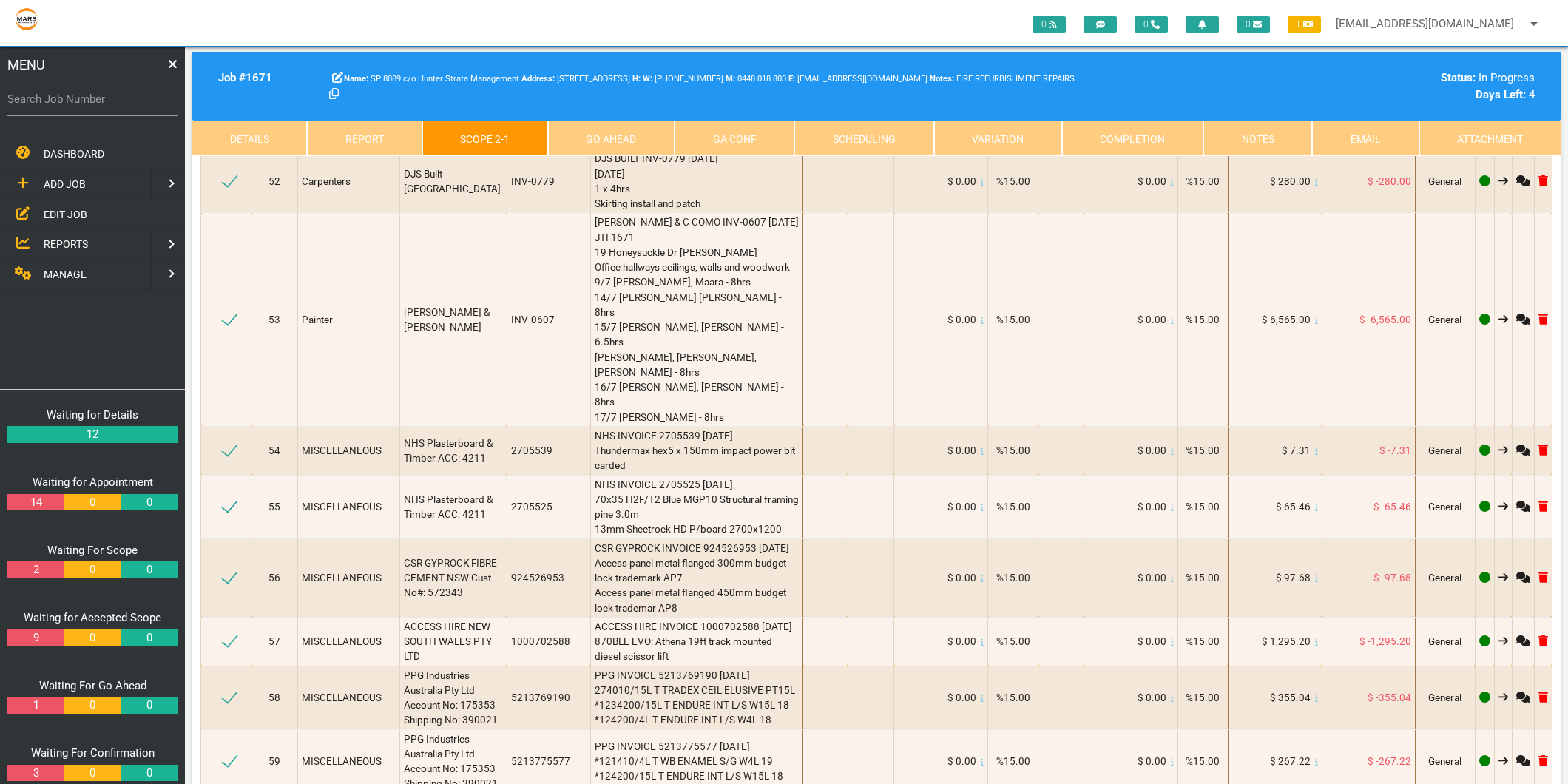
scroll to position [8052, 0]
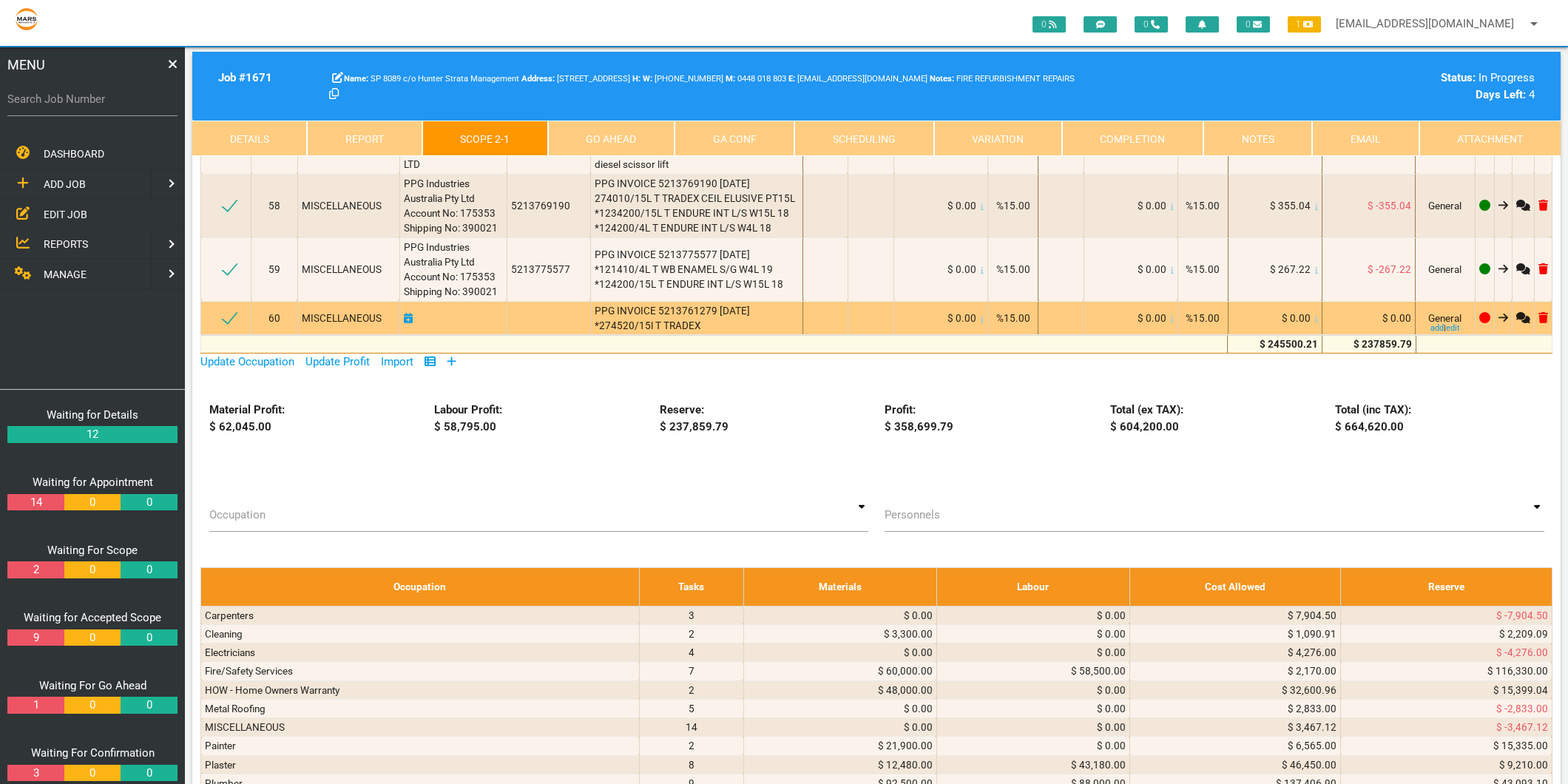
click at [695, 303] on div "PPG INVOICE 5213761279 9/7/2025 *274520/15l T TRADEX" at bounding box center [697, 318] width 205 height 30
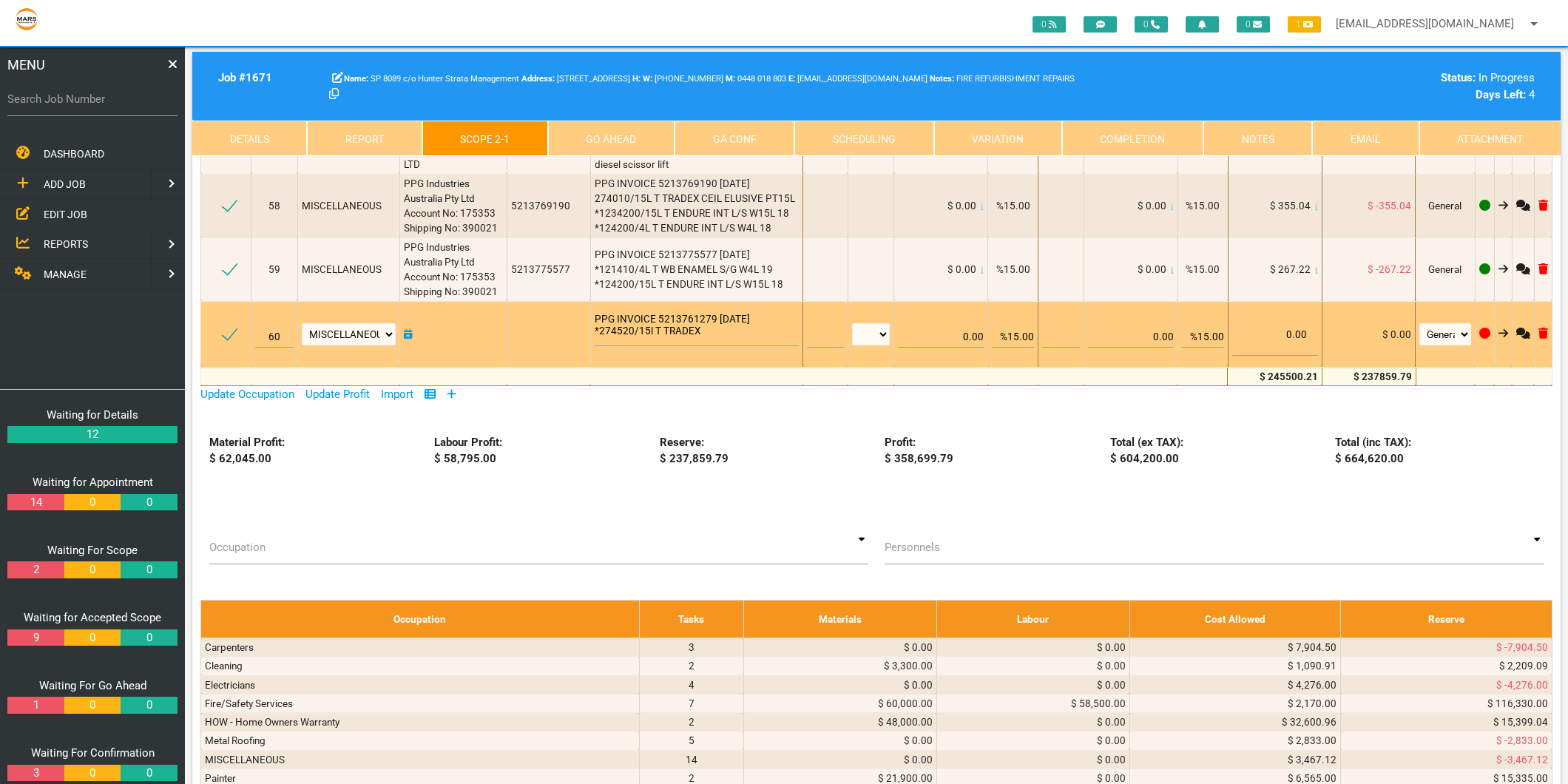
click at [691, 312] on textarea "PPG INVOICE 5213761279 9/7/2025 *274520/15l T TRADEX" at bounding box center [697, 329] width 205 height 33
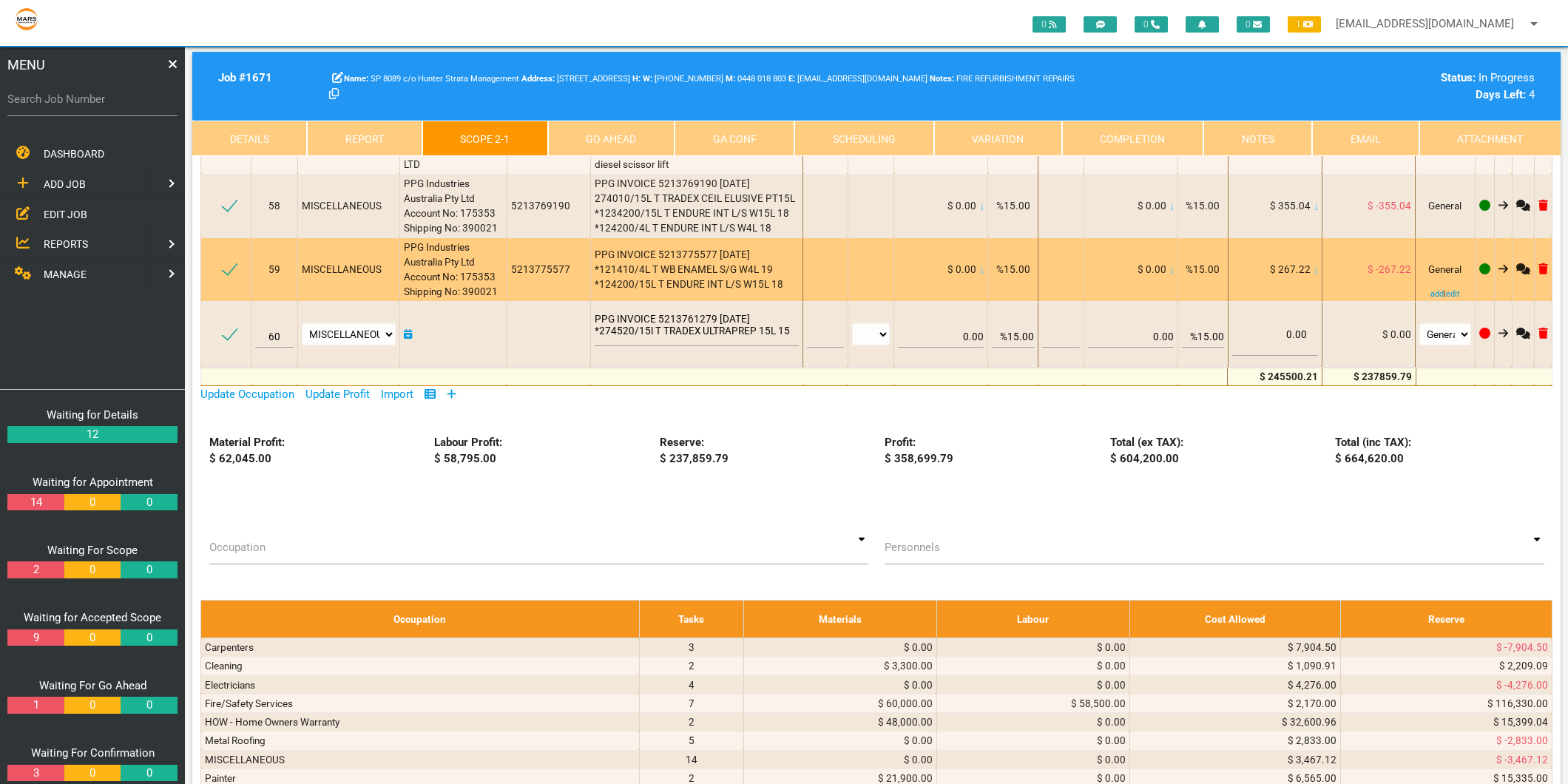
type textarea "PPG INVOICE 5213761279 9/7/2025 *274520/15l T TRADEX ULTRAPREP 15L 15"
click at [700, 237] on td "PPG INVOICE 5213775577 16.7.25 *121410/4L T WB ENAMEL S/G W4L 19 *124200/15L T …" at bounding box center [696, 269] width 213 height 63
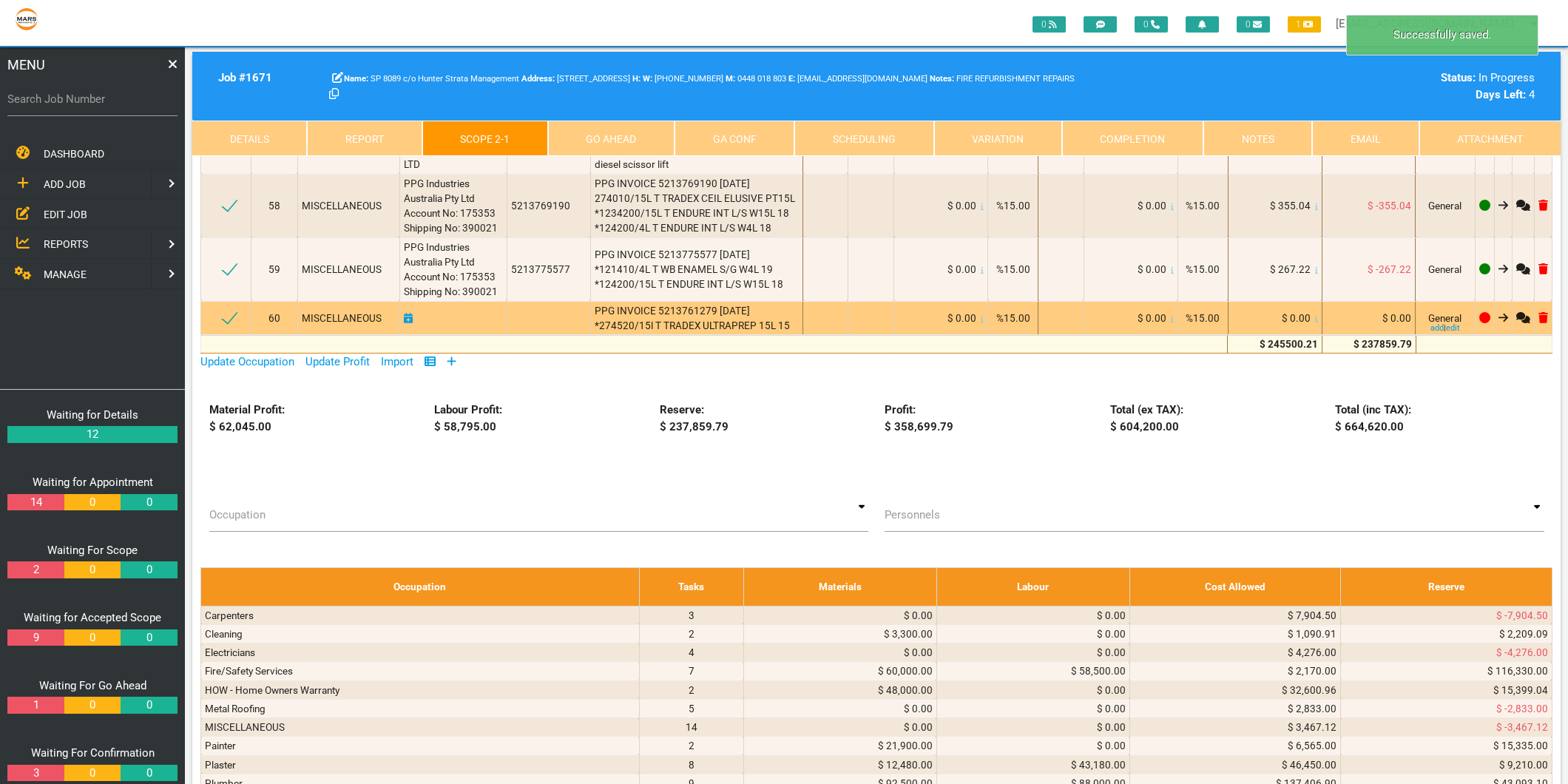
click at [1315, 316] on icon at bounding box center [1316, 319] width 3 height 6
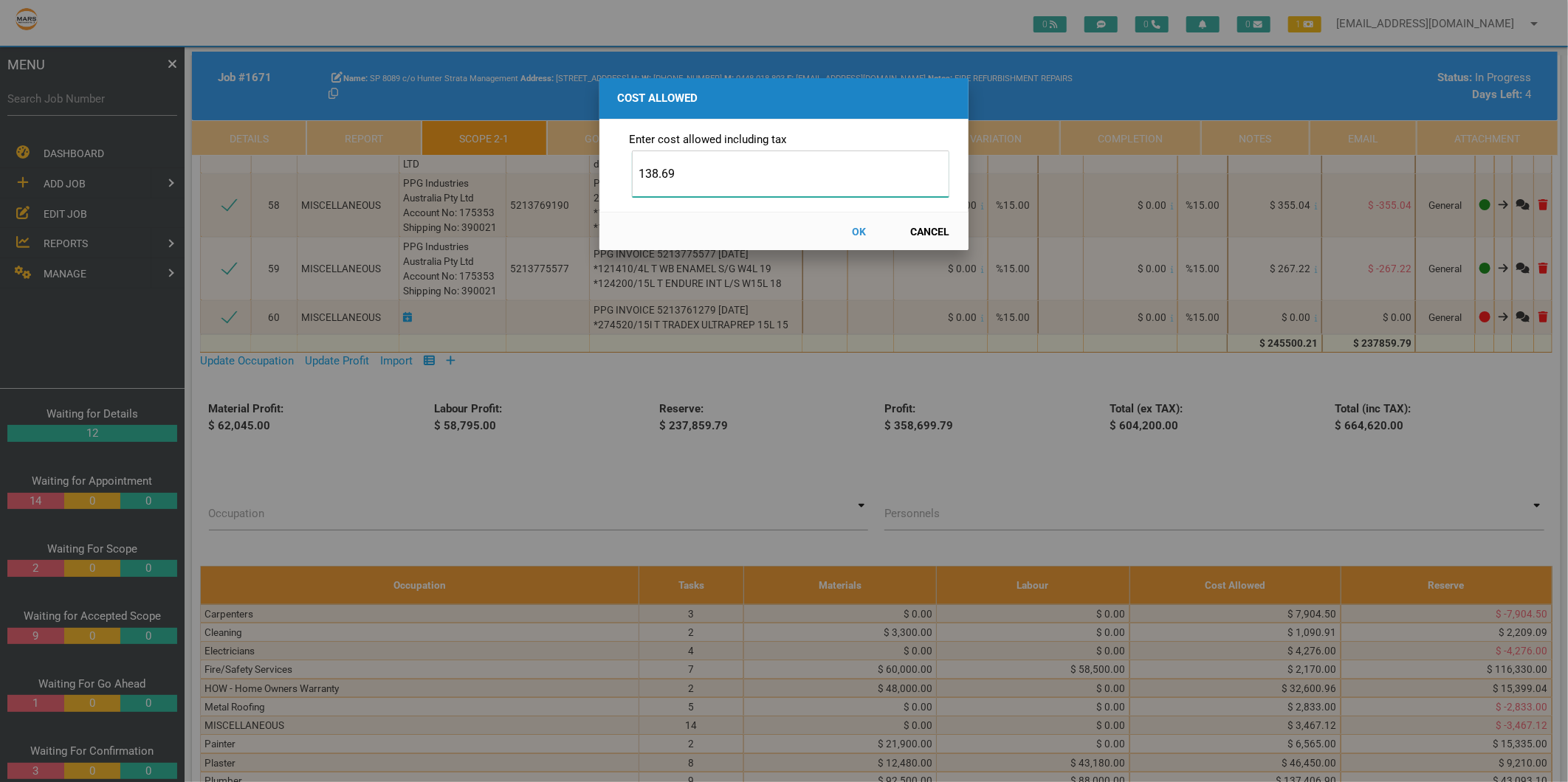
type input "138.69"
click at [854, 230] on button "OK" at bounding box center [859, 231] width 65 height 26
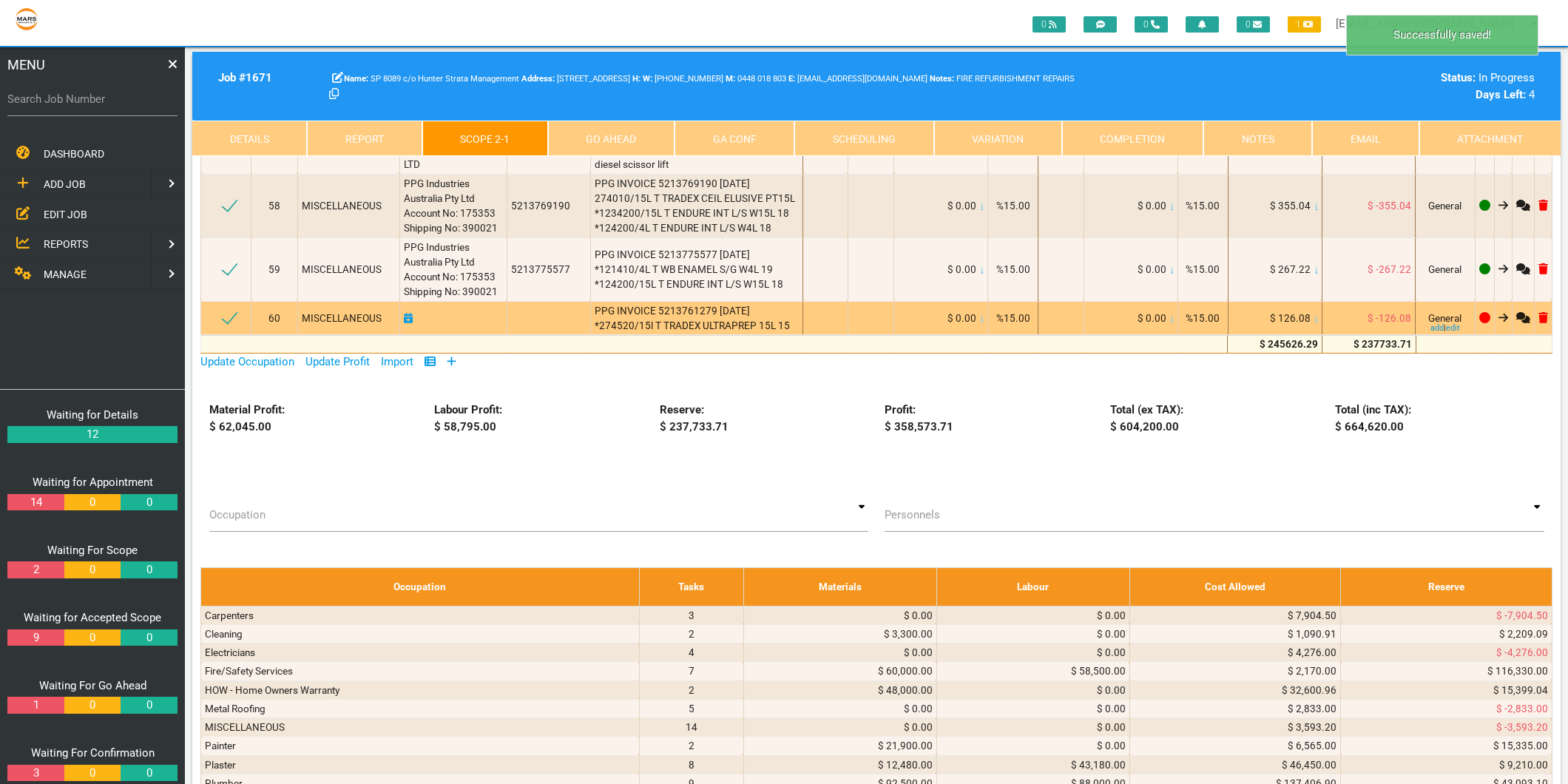
click at [407, 312] on icon at bounding box center [407, 317] width 9 height 10
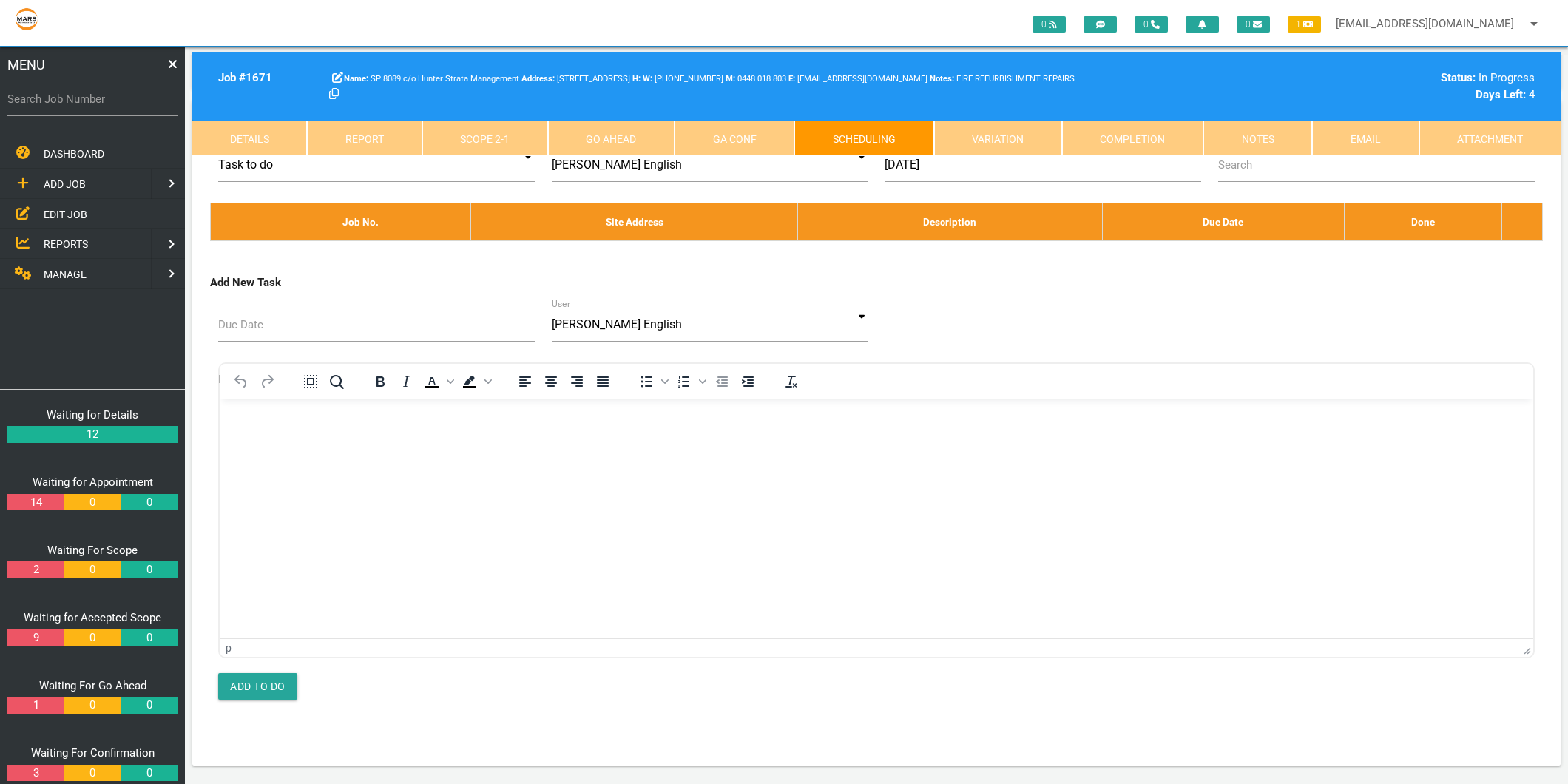
scroll to position [0, 0]
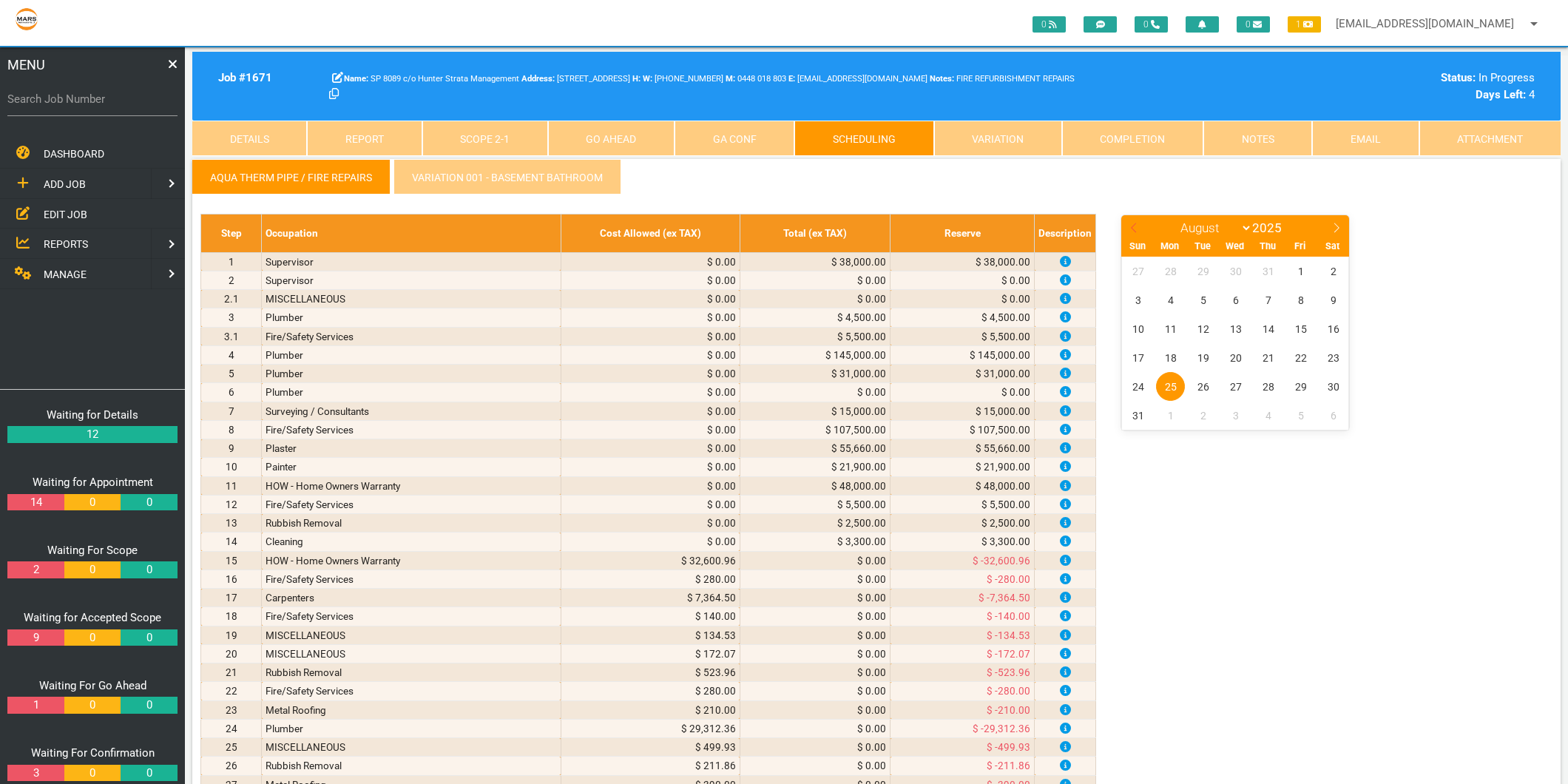
click at [1129, 225] on icon at bounding box center [1134, 227] width 10 height 10
select select "6"
click at [1235, 297] on span "9" at bounding box center [1235, 300] width 28 height 28
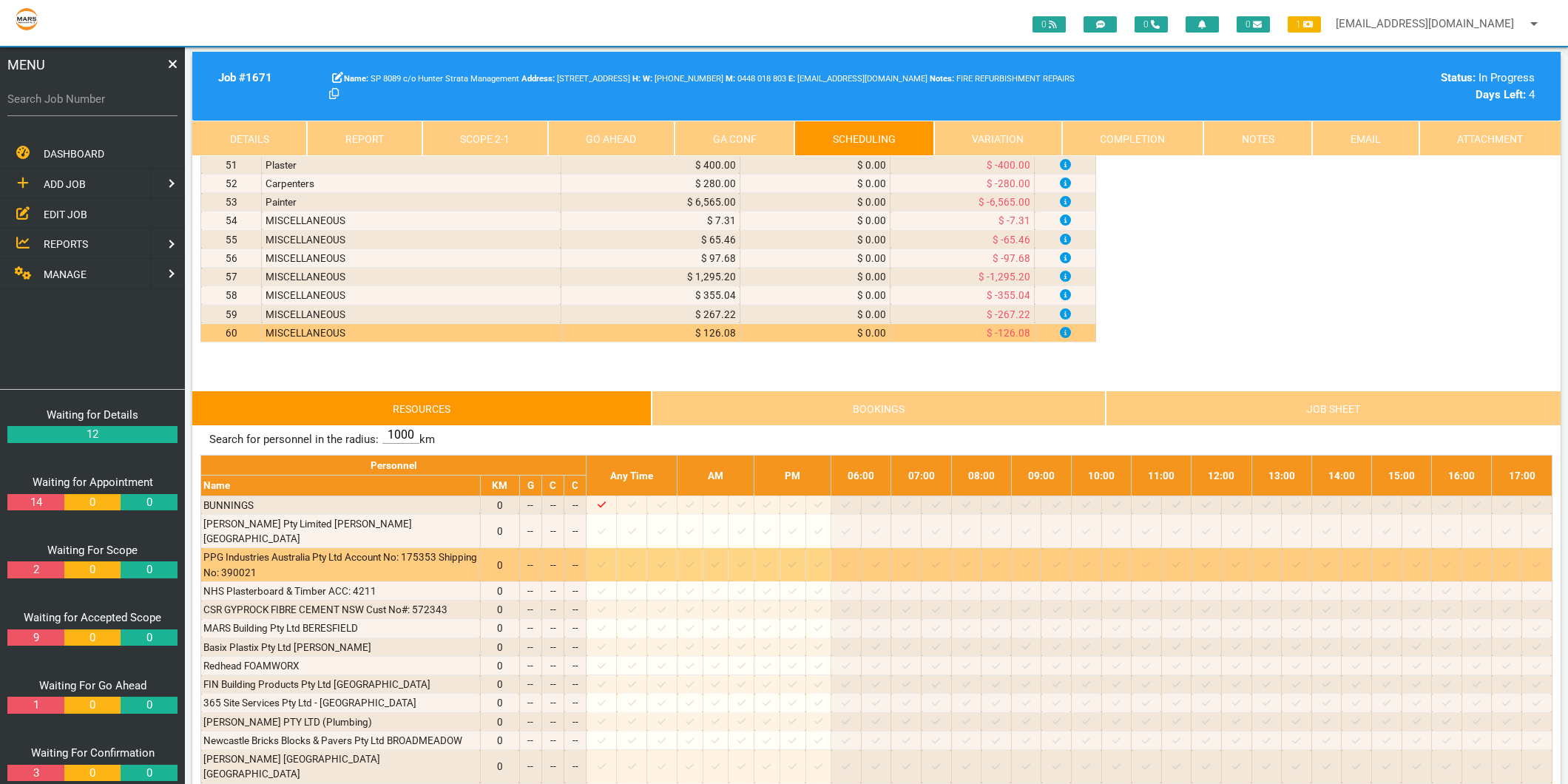
click at [636, 560] on icon at bounding box center [632, 565] width 8 height 9
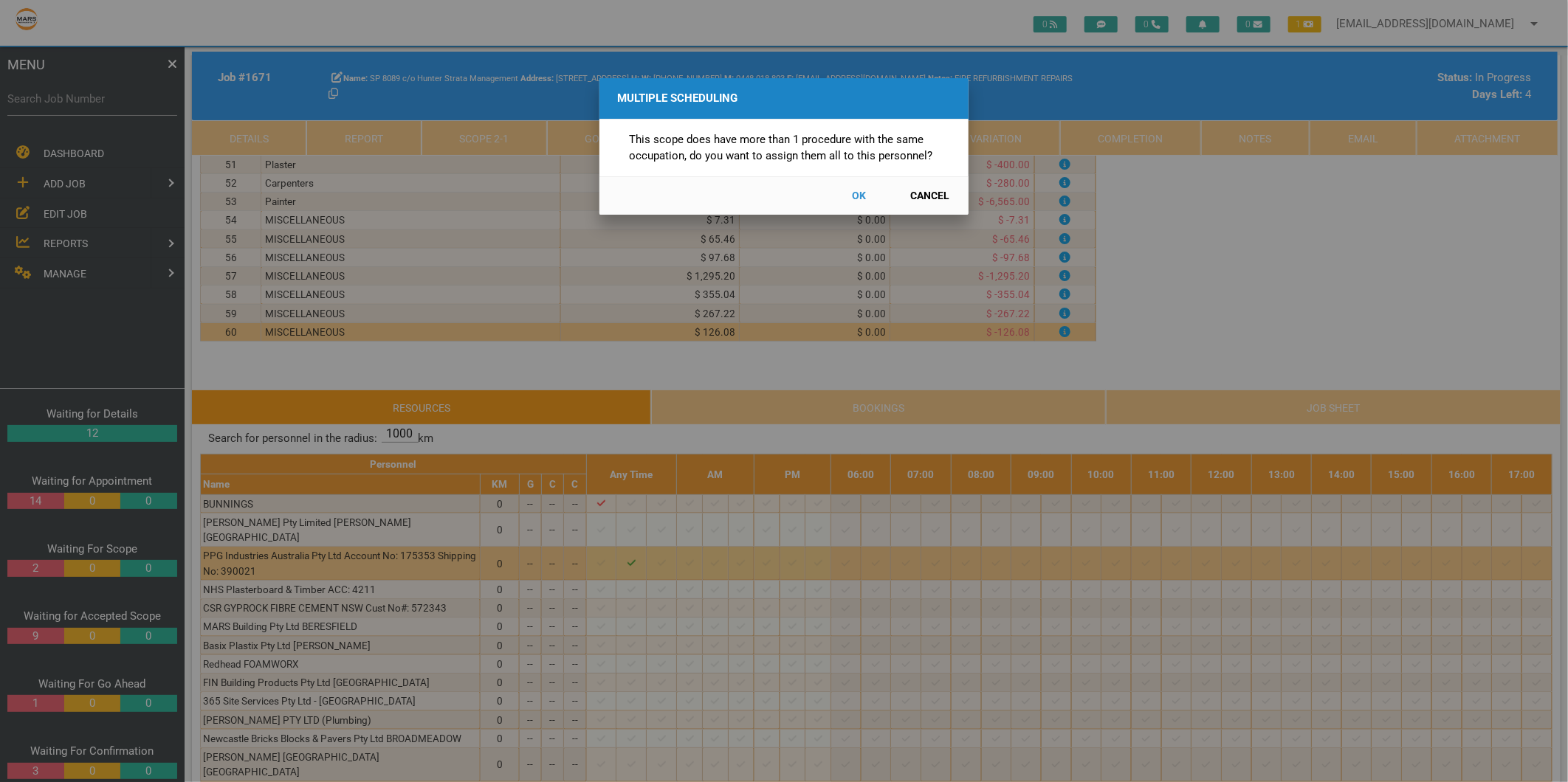
click at [926, 189] on button "Cancel" at bounding box center [930, 196] width 65 height 26
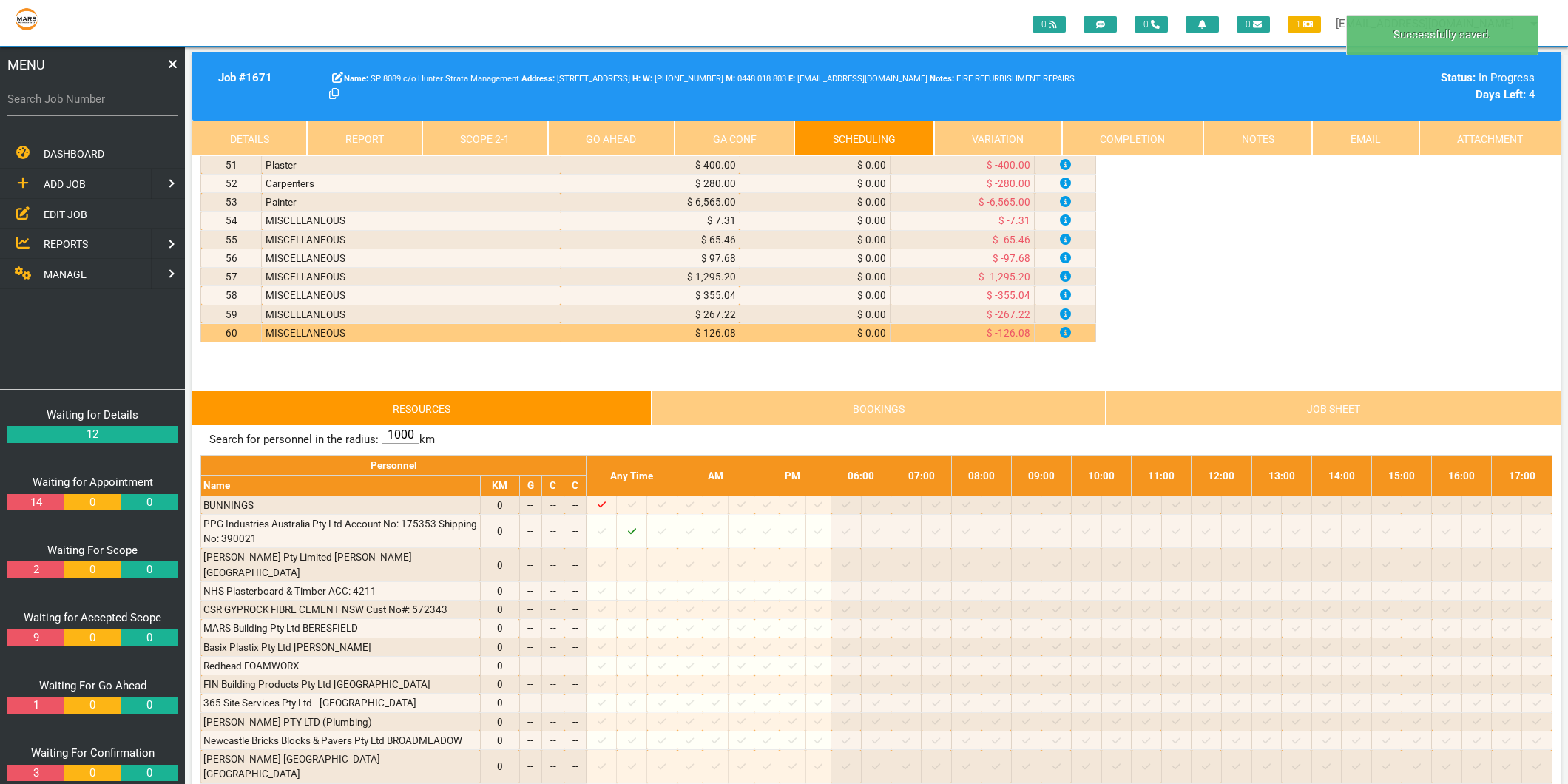
click at [506, 128] on link "Scope 2 - 1" at bounding box center [485, 138] width 126 height 36
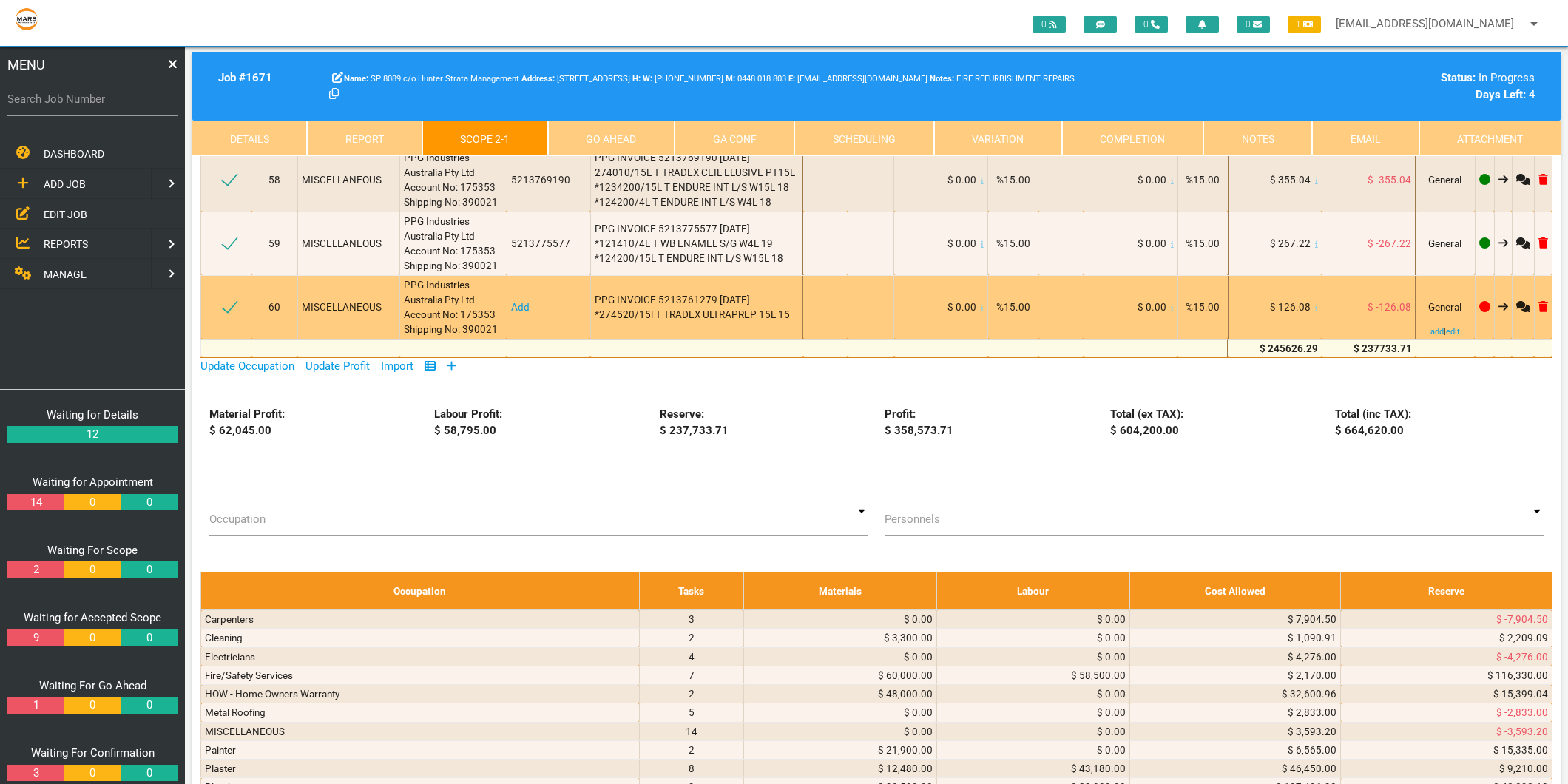
scroll to position [8052, 0]
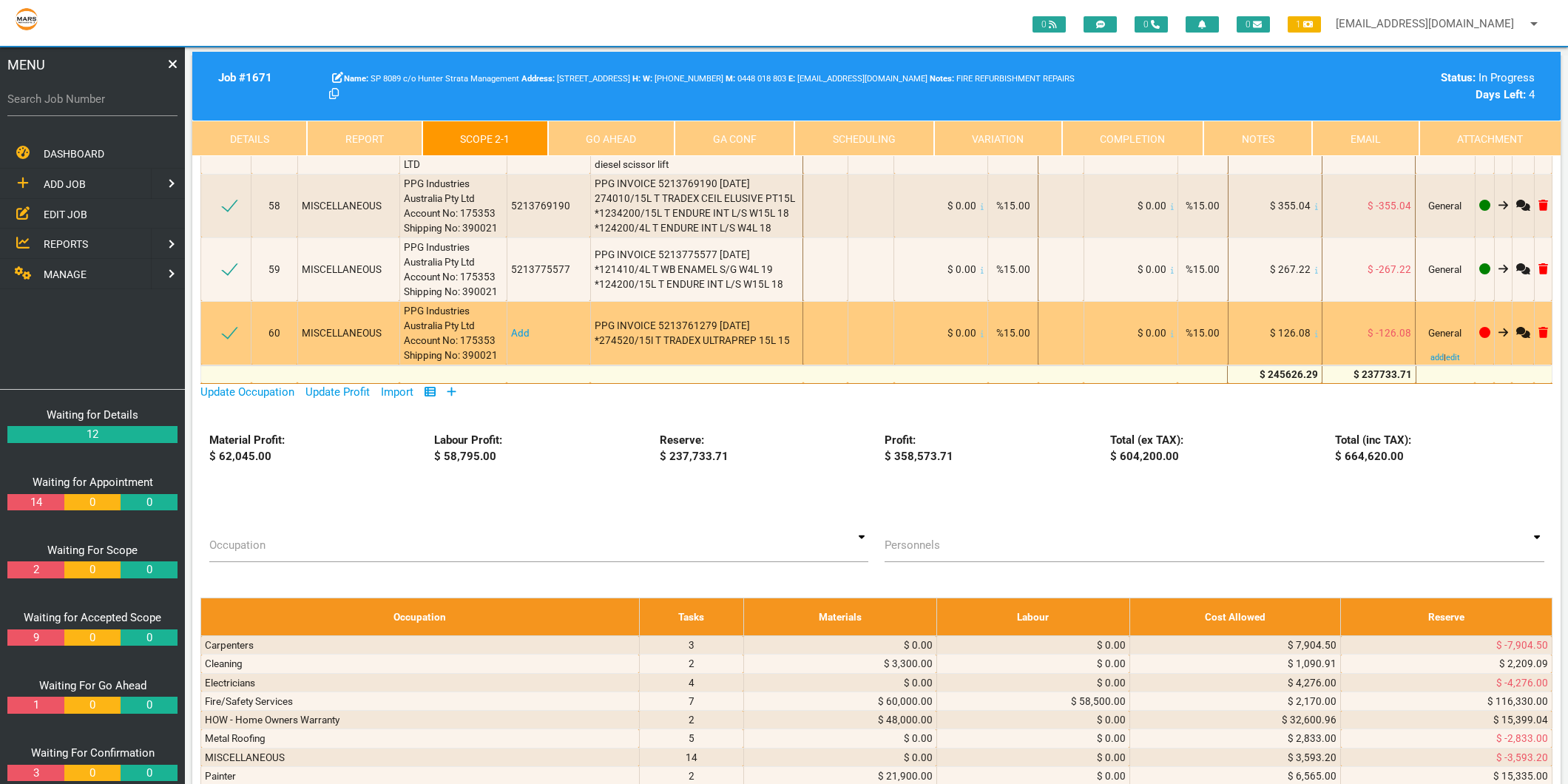
click at [518, 327] on link "Add" at bounding box center [520, 332] width 18 height 12
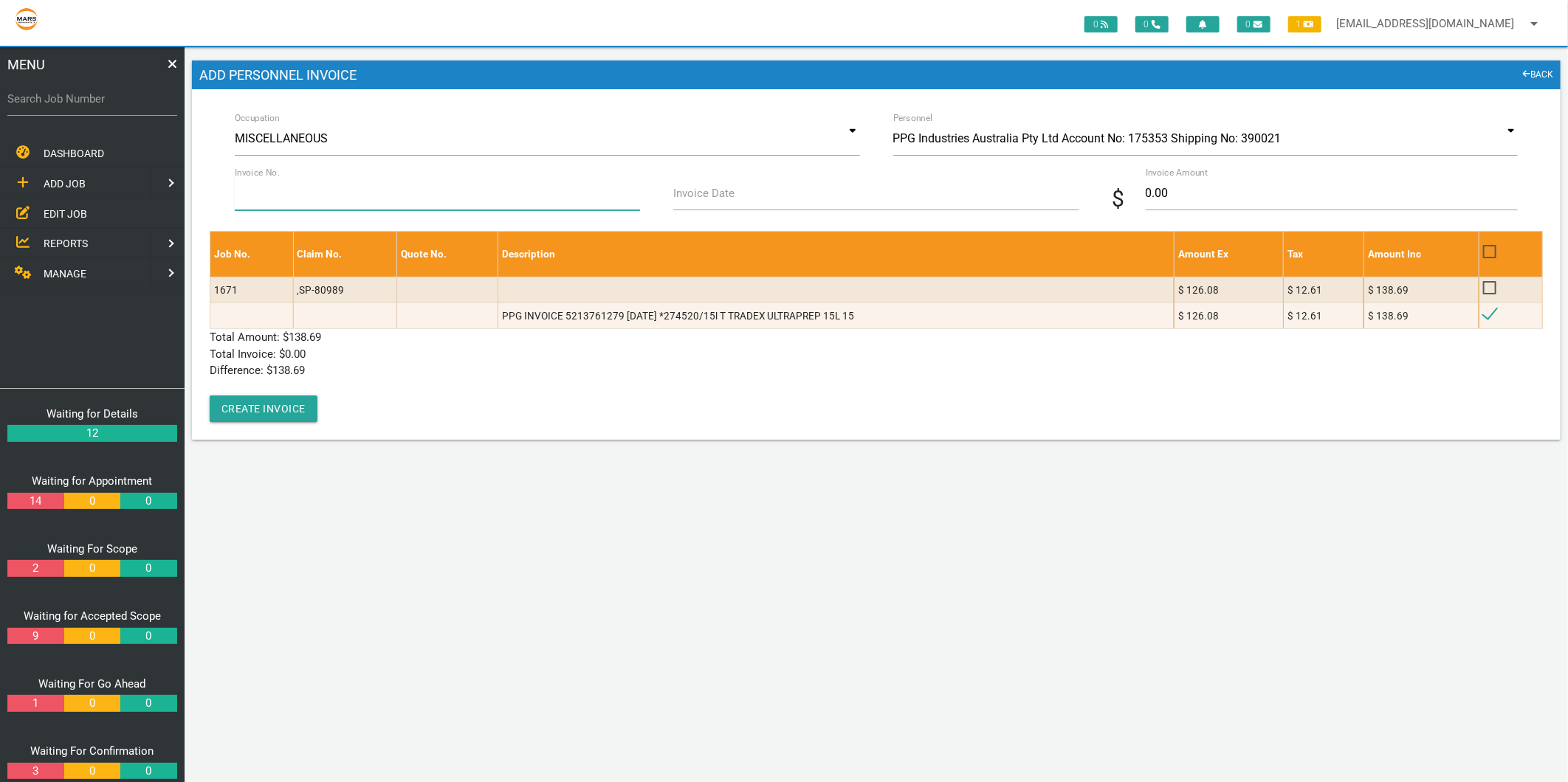
click at [369, 181] on input "Invoice No." at bounding box center [437, 193] width 405 height 34
type input "5213761279"
click at [691, 205] on input "Invoice Date" at bounding box center [876, 193] width 405 height 34
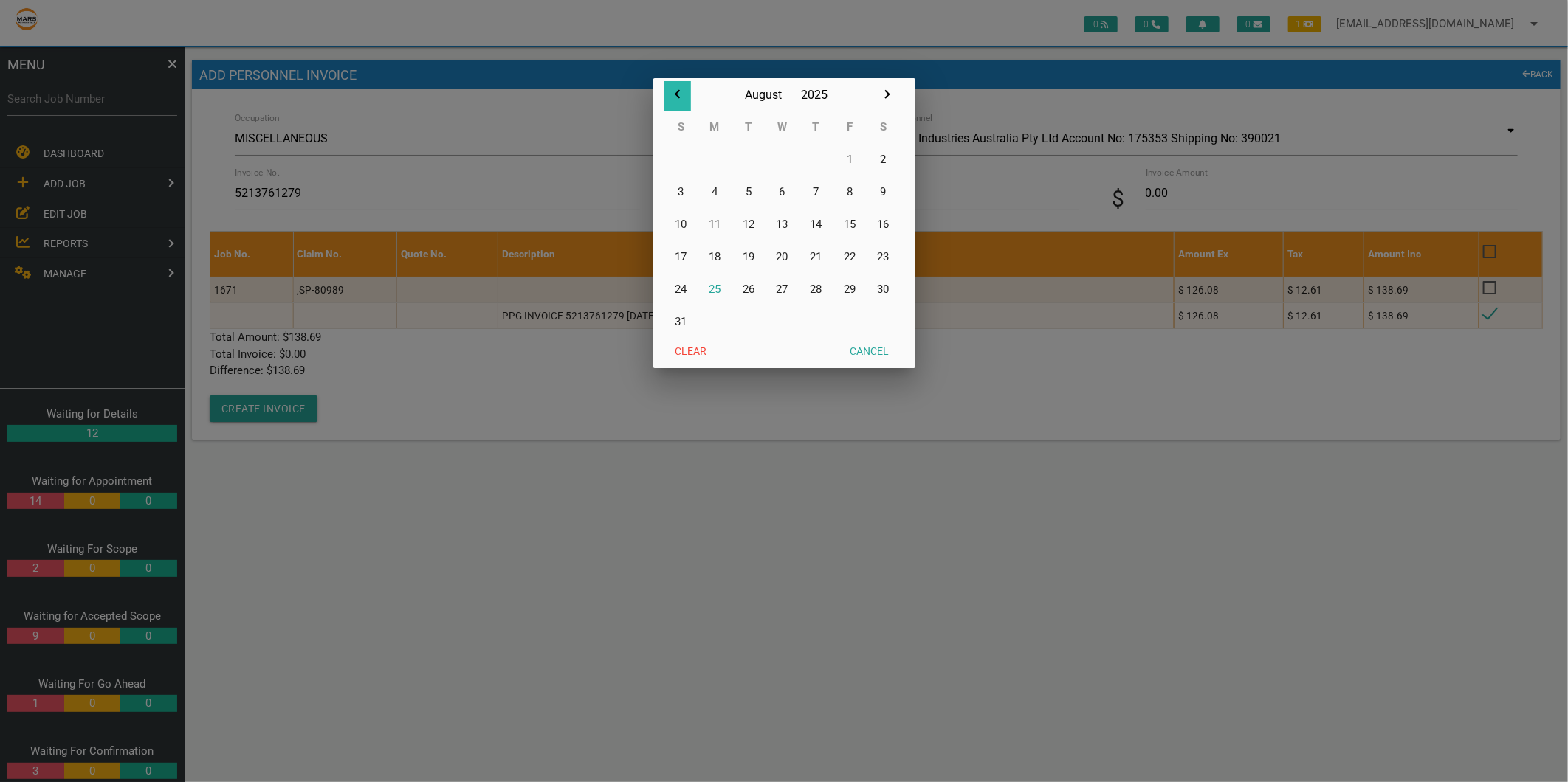
click at [673, 94] on icon "button" at bounding box center [677, 94] width 17 height 17
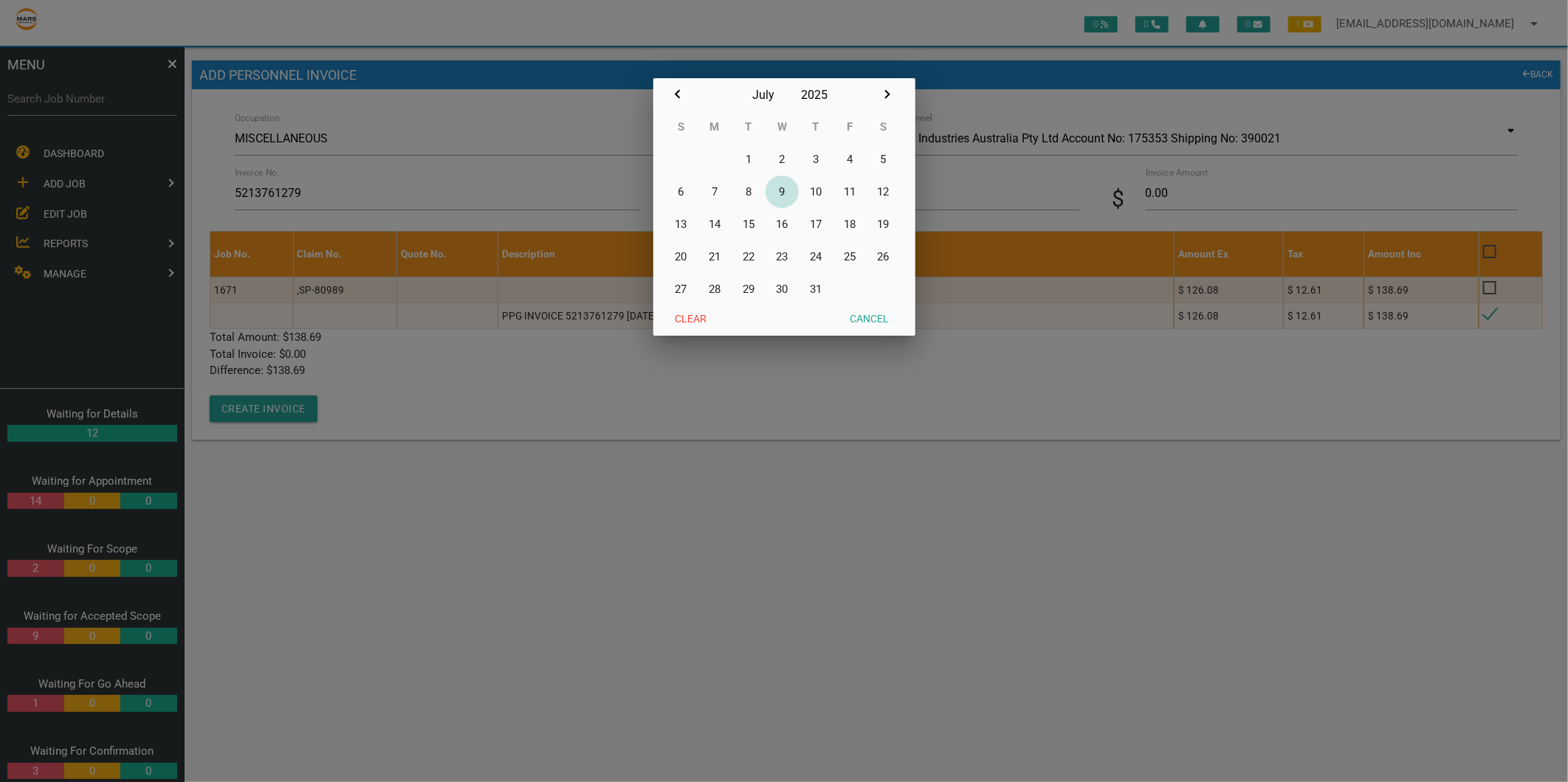
click at [785, 189] on button "9" at bounding box center [782, 191] width 34 height 32
type input "09/07/2025"
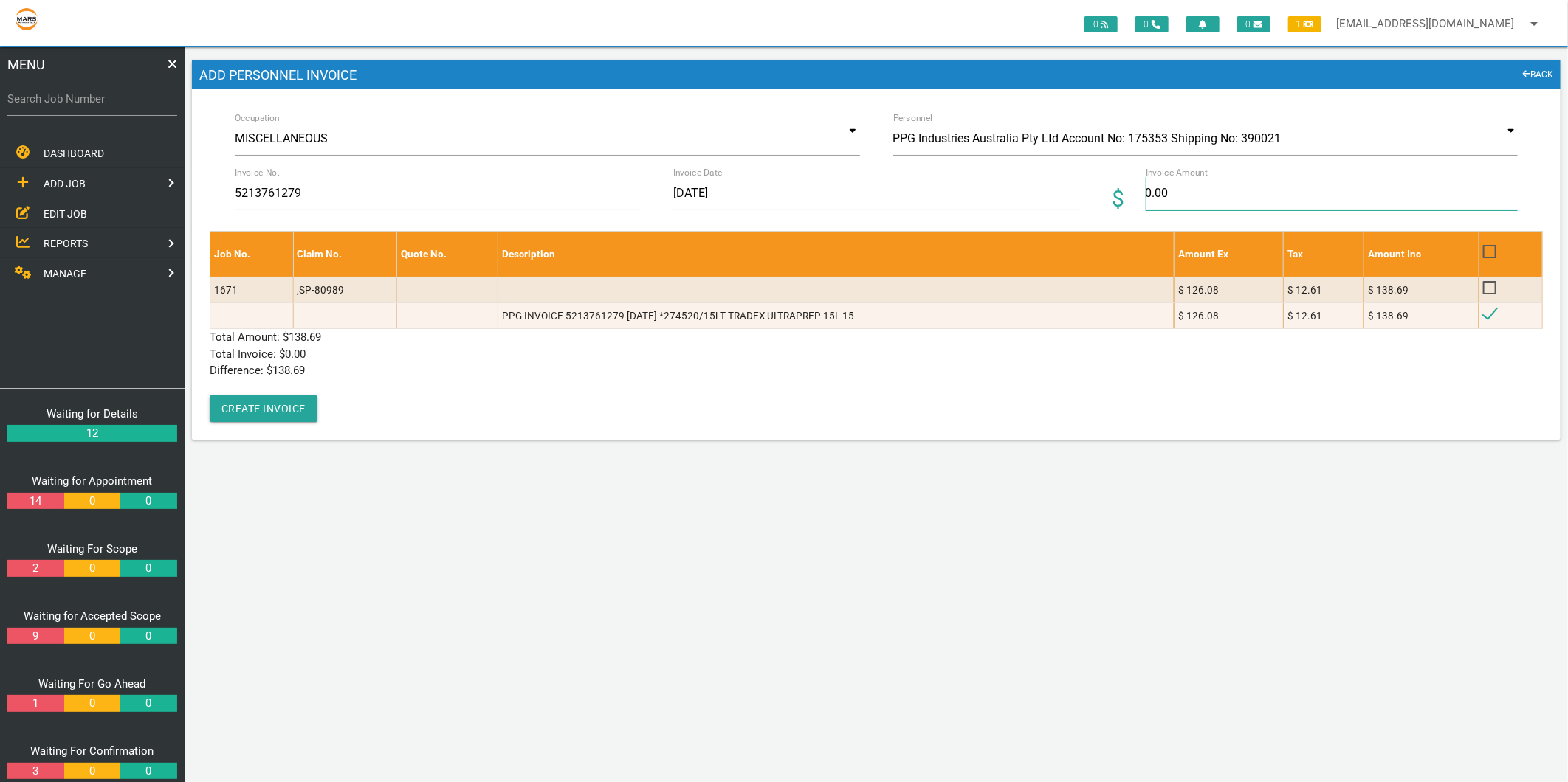
click at [1159, 186] on input "0.00" at bounding box center [1331, 193] width 372 height 34
type input "138.69"
click at [960, 362] on p "Difference: $ 138.69" at bounding box center [876, 371] width 1333 height 17
click at [292, 395] on button "Create Invoice" at bounding box center [263, 409] width 107 height 27
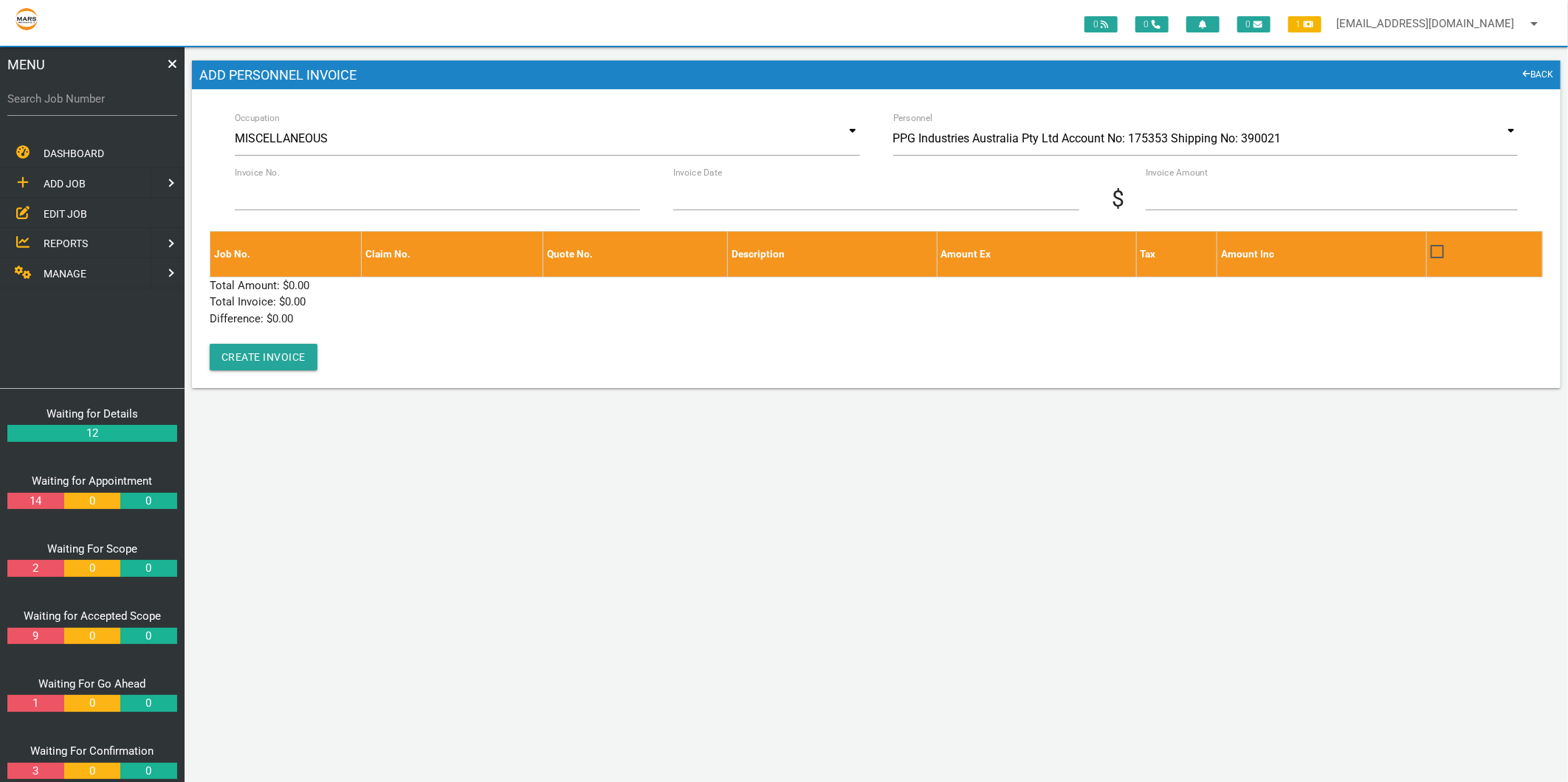
click at [95, 99] on label "Search Job Number" at bounding box center [92, 99] width 170 height 17
click at [95, 99] on input "Search Job Number" at bounding box center [92, 99] width 170 height 34
type input "1356"
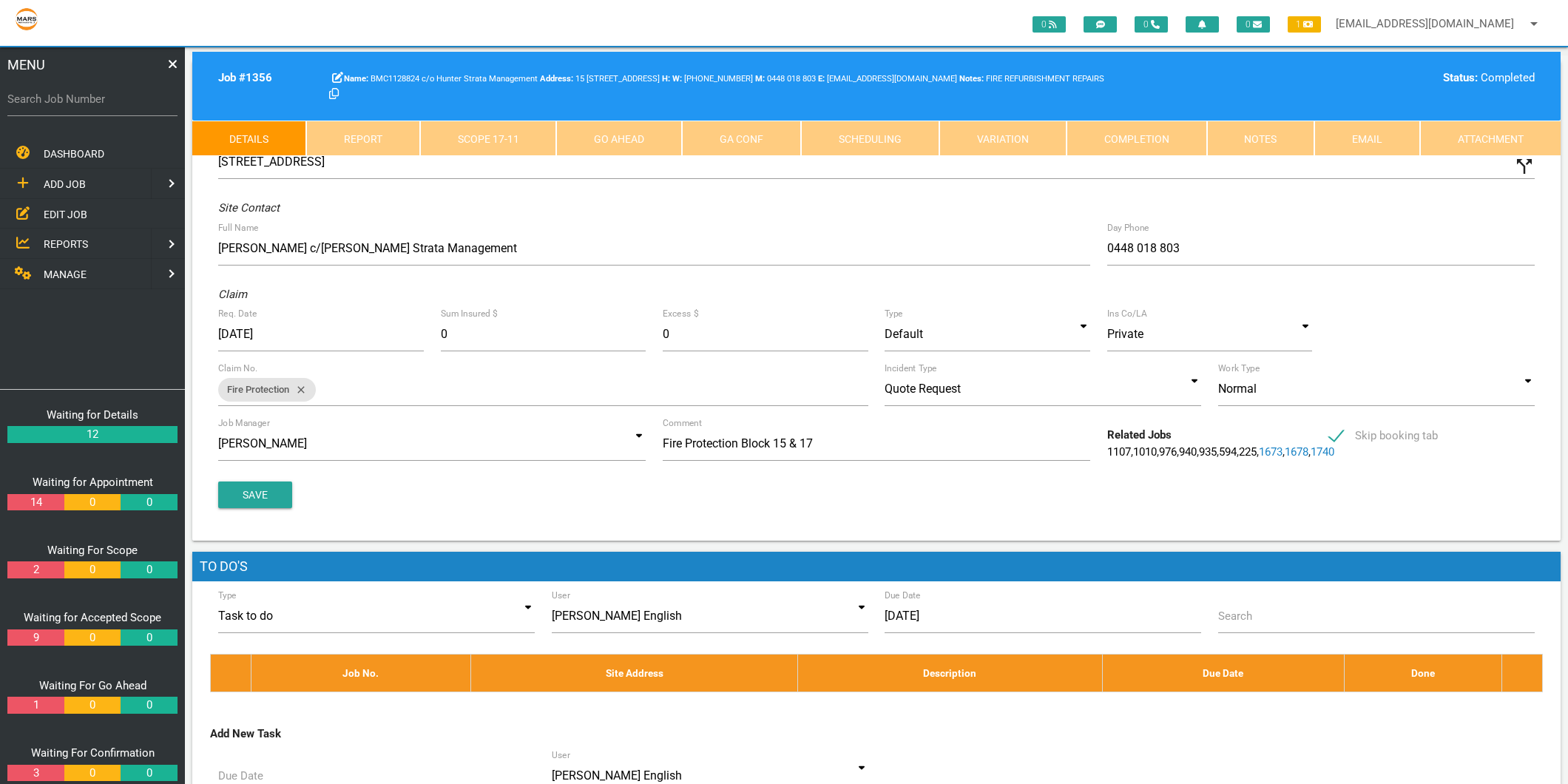
click at [1178, 134] on link "Completion" at bounding box center [1137, 138] width 141 height 36
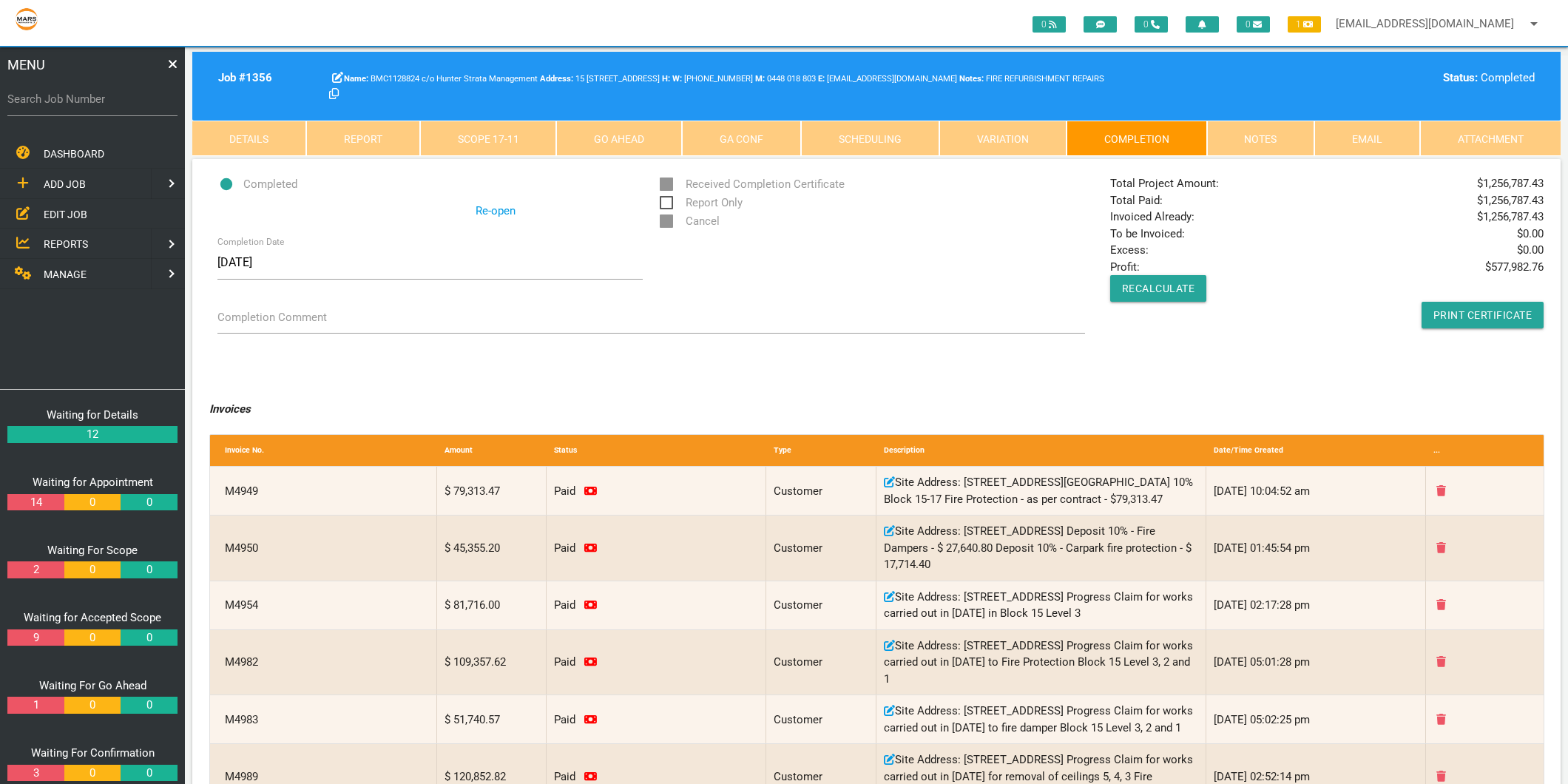
click at [74, 93] on label "Search Job Number" at bounding box center [92, 100] width 170 height 17
click at [74, 93] on input "Search Job Number" at bounding box center [92, 99] width 170 height 34
type input "1750"
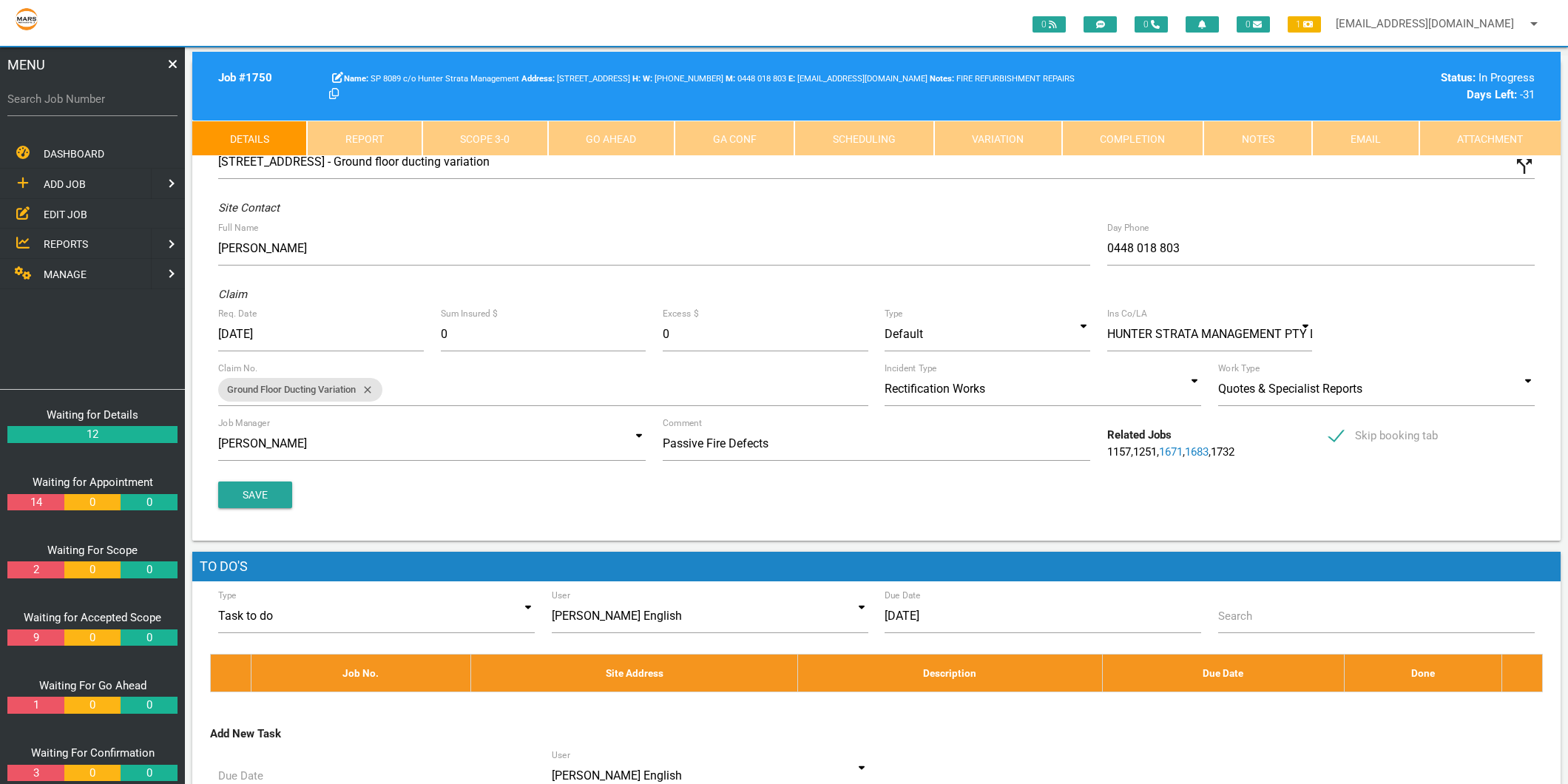
click at [1129, 137] on link "Completion" at bounding box center [1132, 138] width 142 height 36
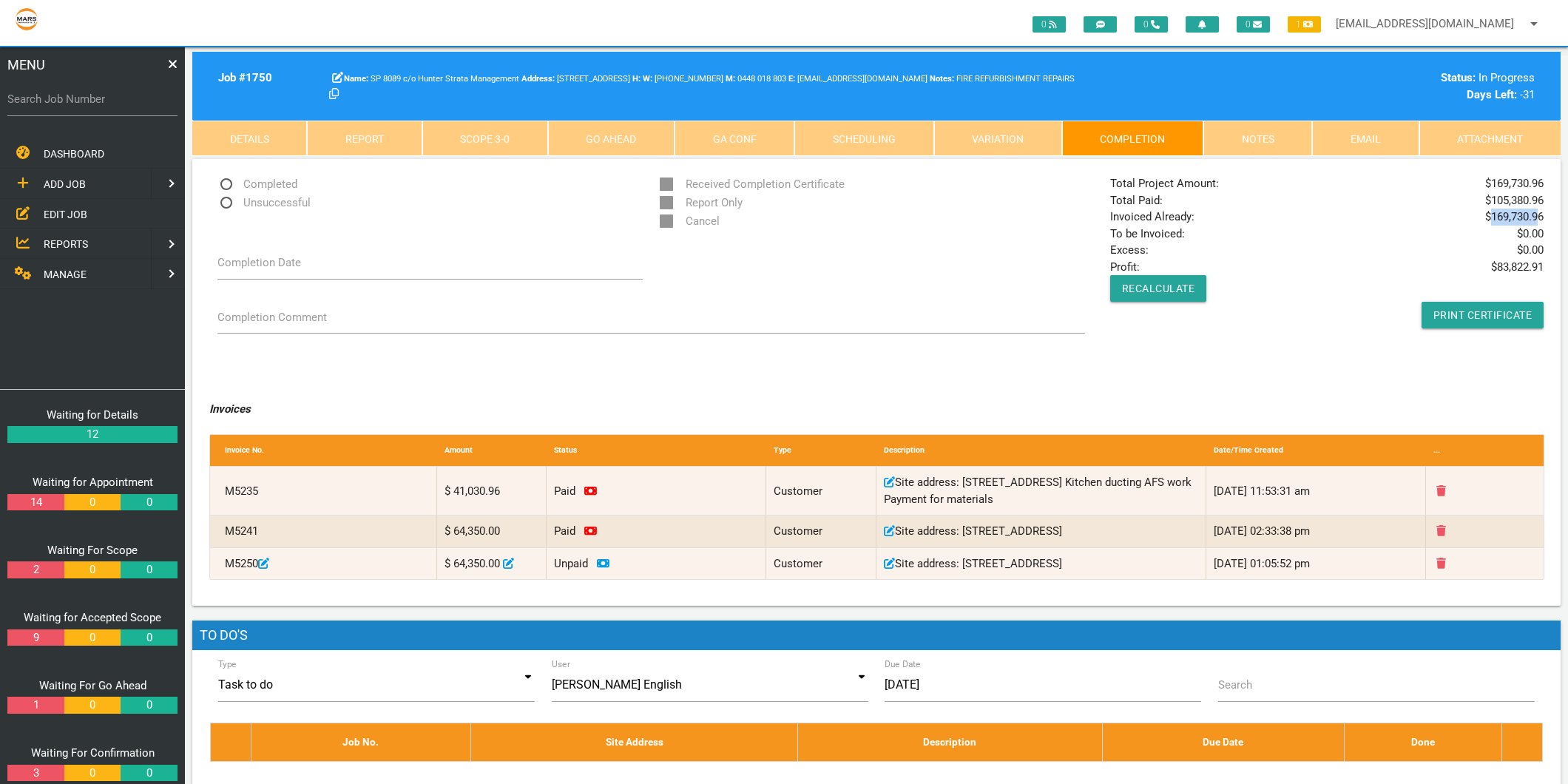
drag, startPoint x: 1492, startPoint y: 216, endPoint x: 1540, endPoint y: 212, distance: 48.2
click at [1540, 212] on span "$ 169,730.96" at bounding box center [1514, 218] width 59 height 17
click at [39, 89] on div "Search Job Number" at bounding box center [92, 102] width 170 height 40
type input "1499"
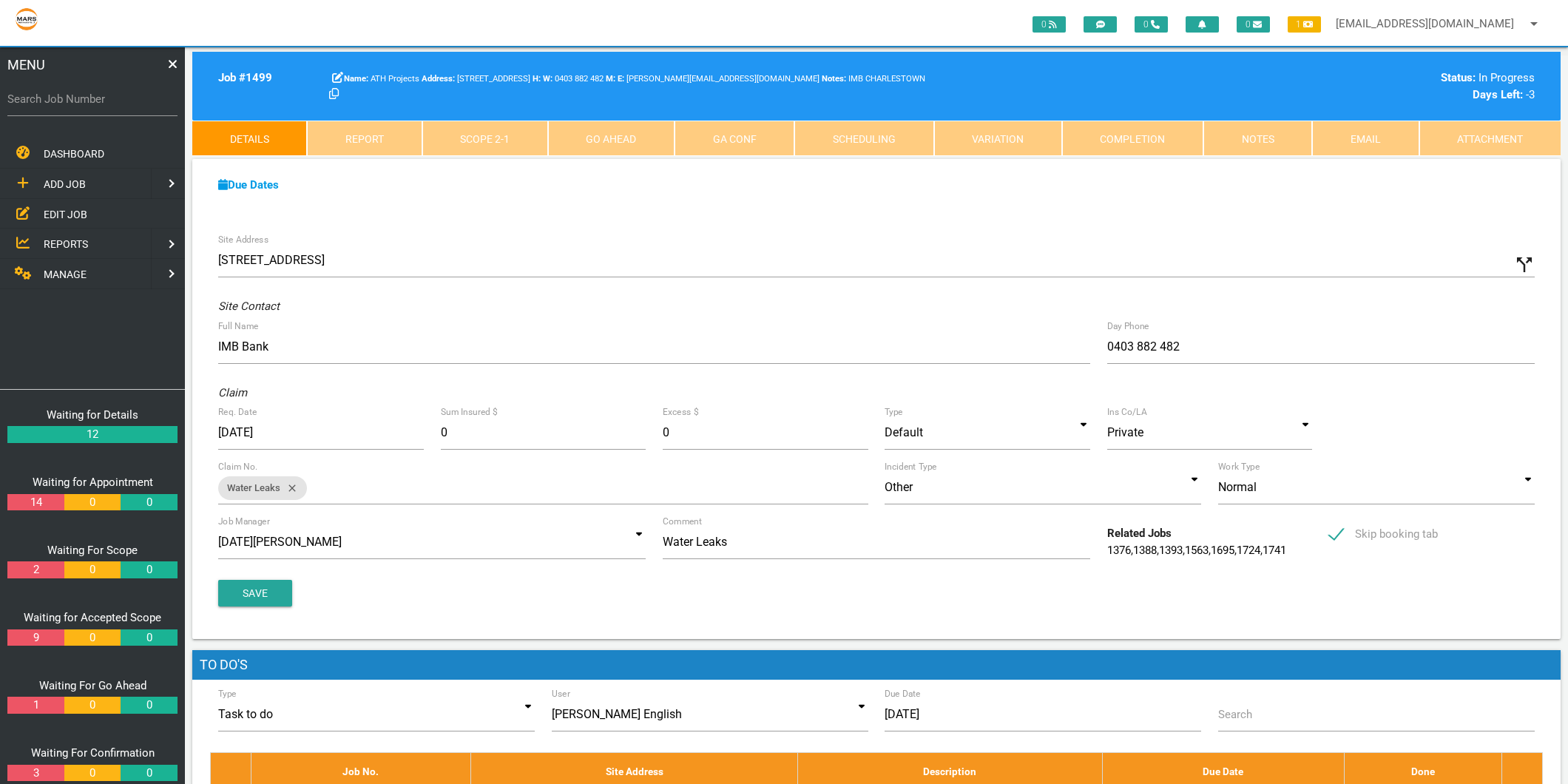
click at [496, 142] on link "Scope 2 - 1" at bounding box center [485, 138] width 126 height 36
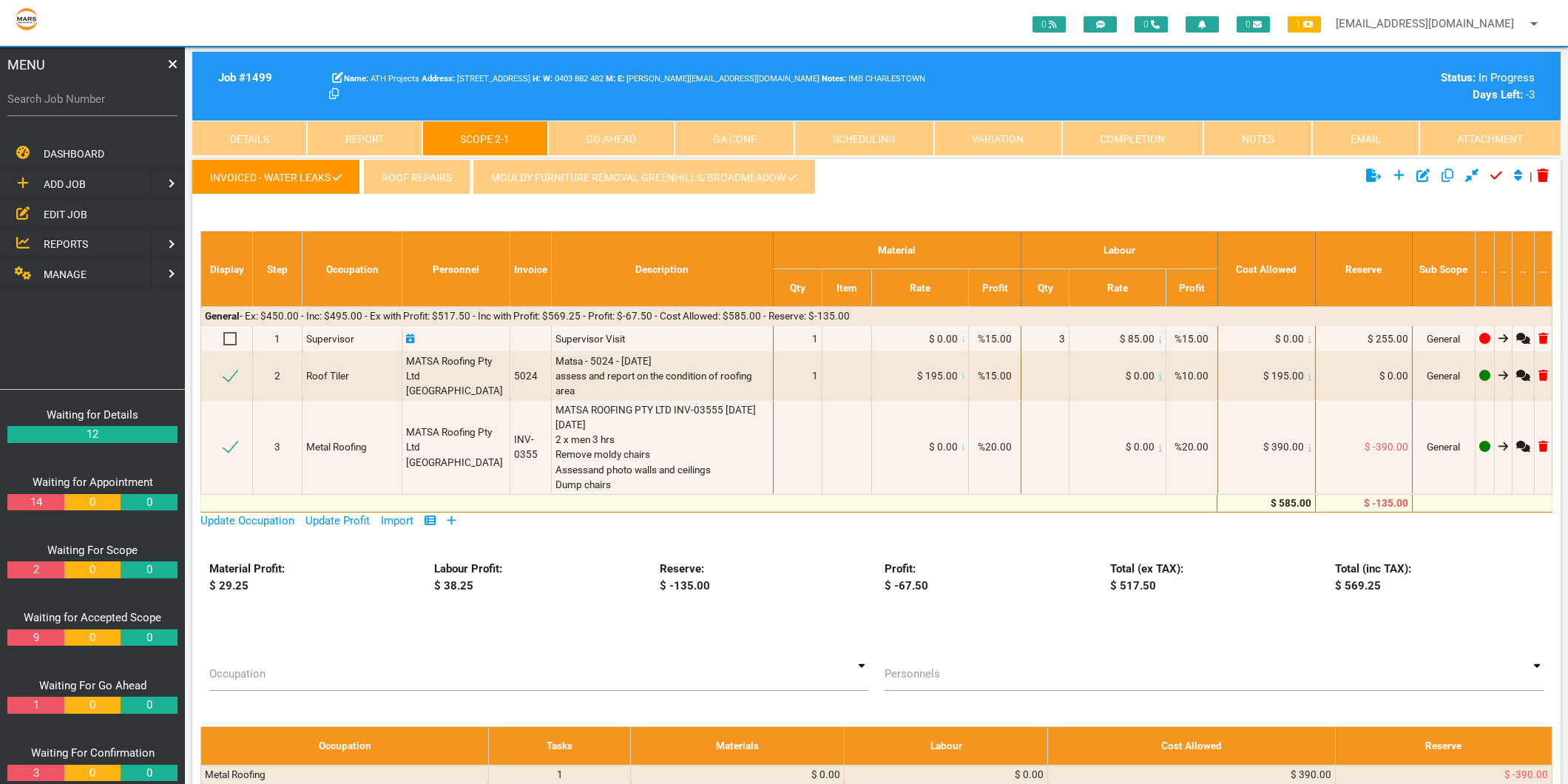
click at [455, 521] on icon at bounding box center [452, 520] width 9 height 9
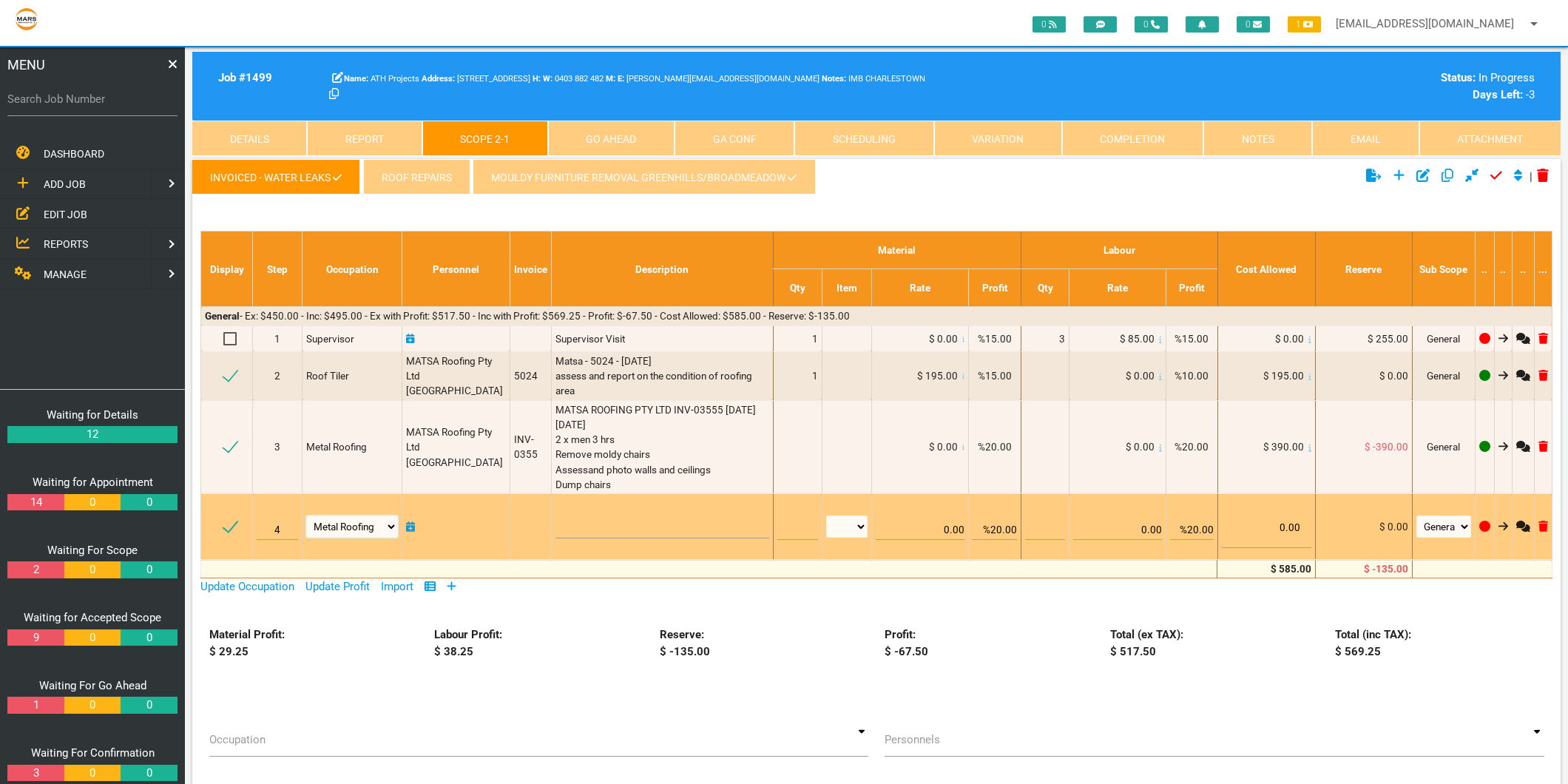
click at [370, 525] on select "Air Conditioning Asbestos Removal Awnings Blinds Bricklayers Building Inspectio…" at bounding box center [352, 527] width 92 height 22
click at [307, 516] on select "Air Conditioning Asbestos Removal Awnings Blinds Bricklayers Building Inspectio…" at bounding box center [352, 527] width 92 height 22
click at [357, 517] on select "Air Conditioning Asbestos Removal Awnings Blinds Bricklayers Building Inspectio…" at bounding box center [352, 527] width 92 height 22
select select "Rubbish Removal"
click at [307, 516] on select "Air Conditioning Asbestos Removal Awnings Blinds Bricklayers Building Inspectio…" at bounding box center [352, 527] width 92 height 22
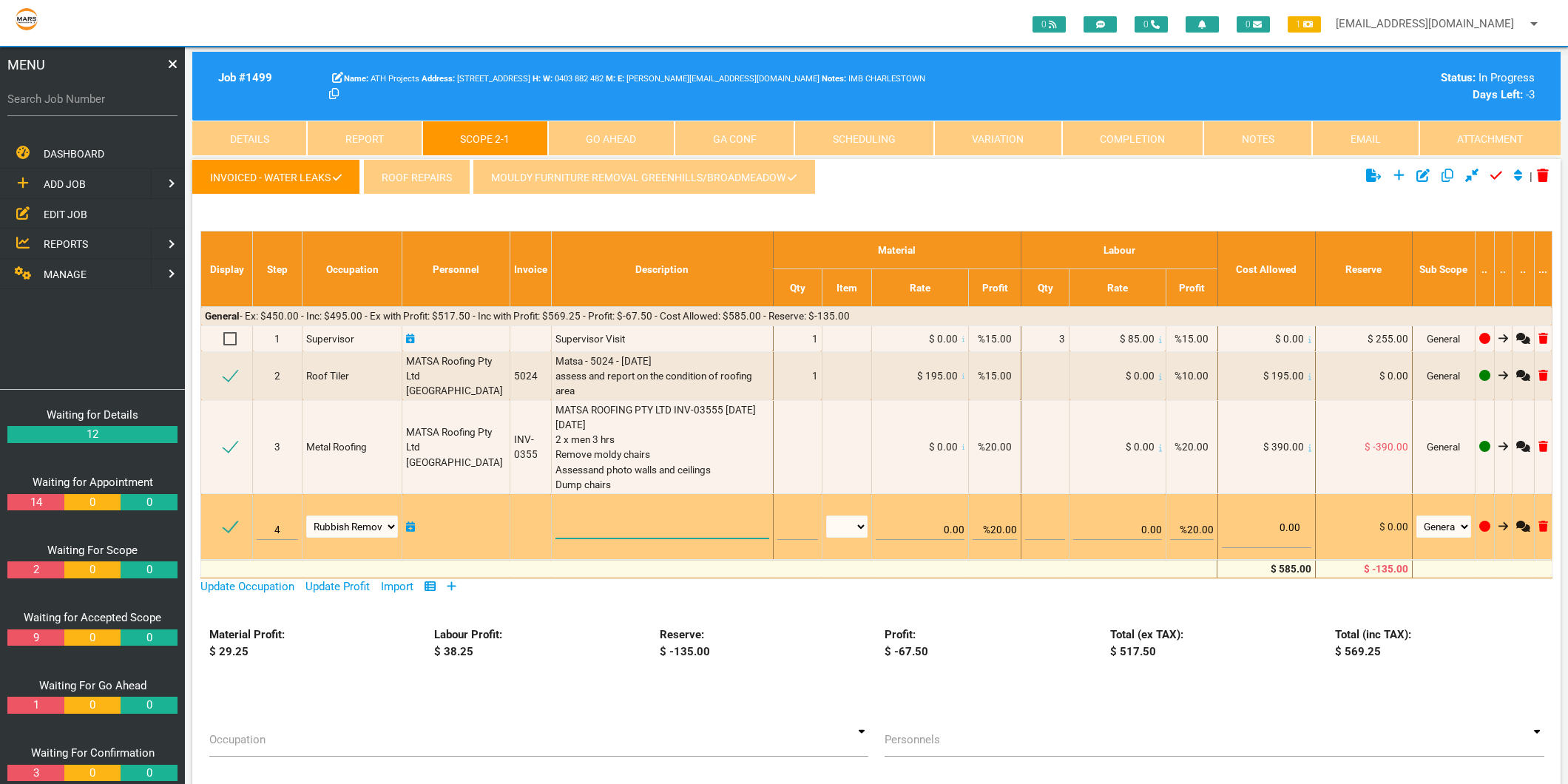
click at [573, 515] on textarea at bounding box center [662, 521] width 214 height 33
type textarea "b"
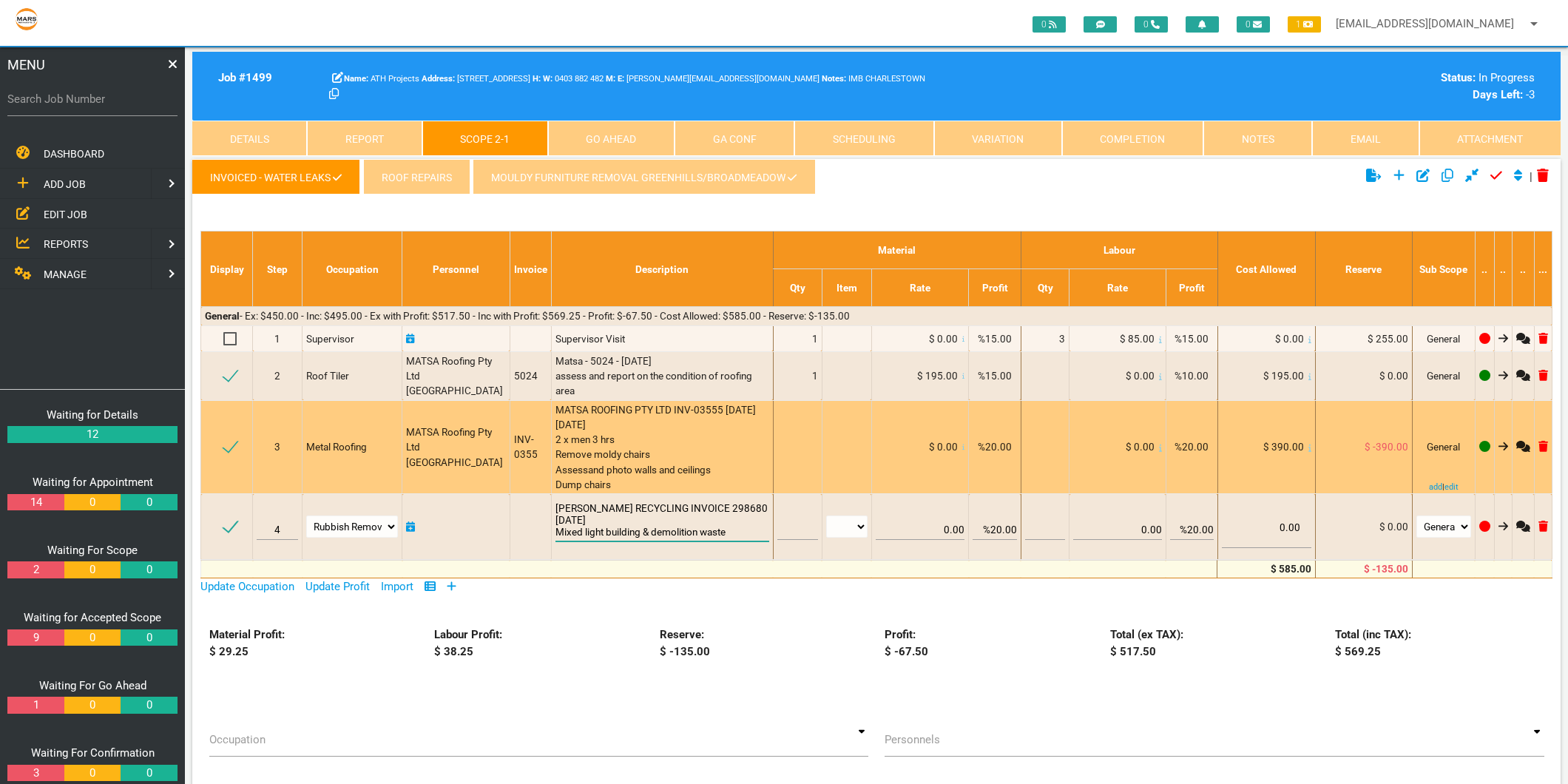
type textarea "BENEDICT RECYCLING INVOICE 298680 31/7/2025 Mixed light building & demolition w…"
click at [675, 415] on div "MATSA ROOFING PTY LTD INV-03555 24/7/2025 Wed 16th July 2 x men 3 hrs Remove mo…" at bounding box center [662, 448] width 214 height 90
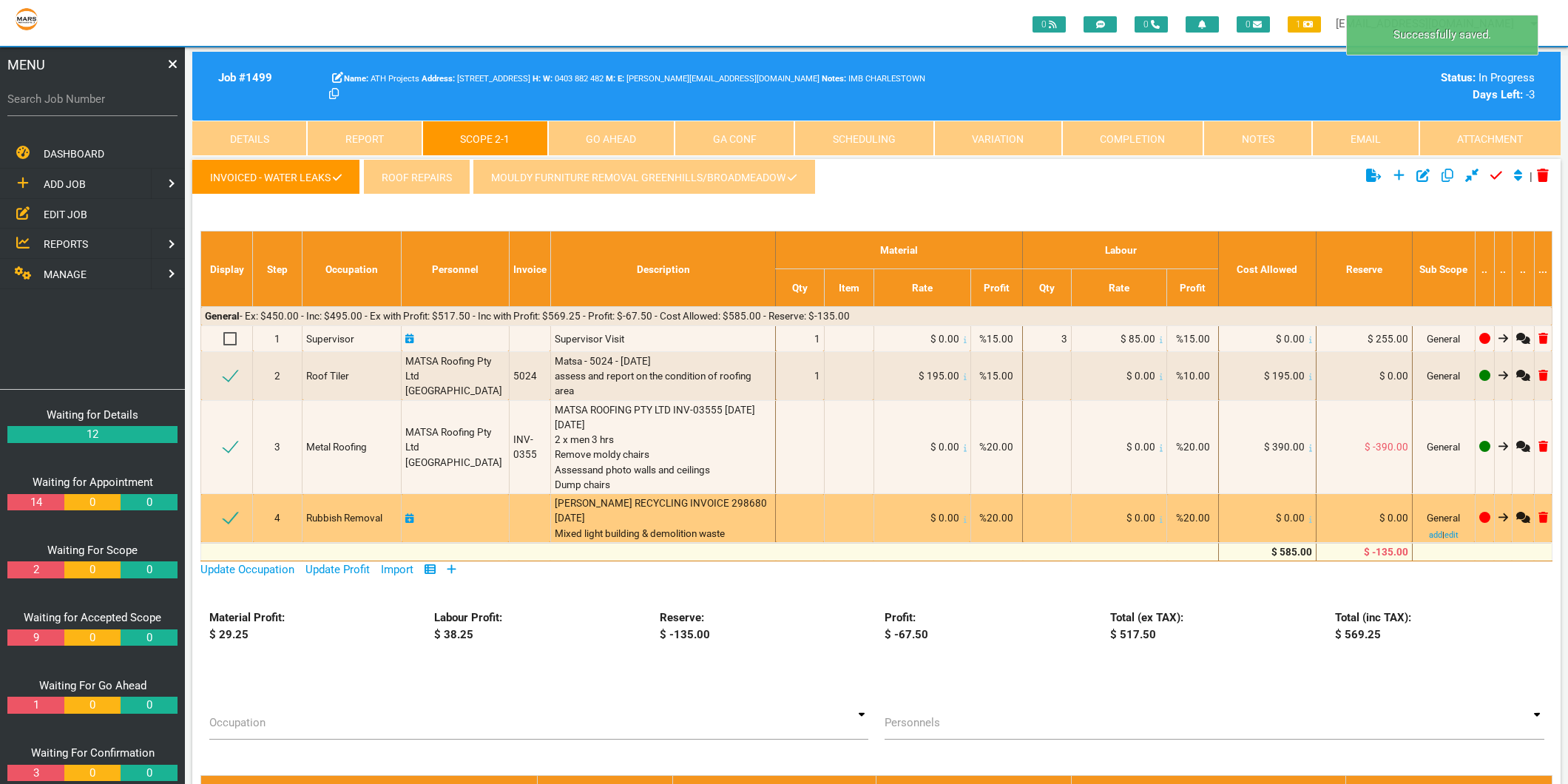
click at [1309, 517] on icon at bounding box center [1311, 519] width 3 height 7
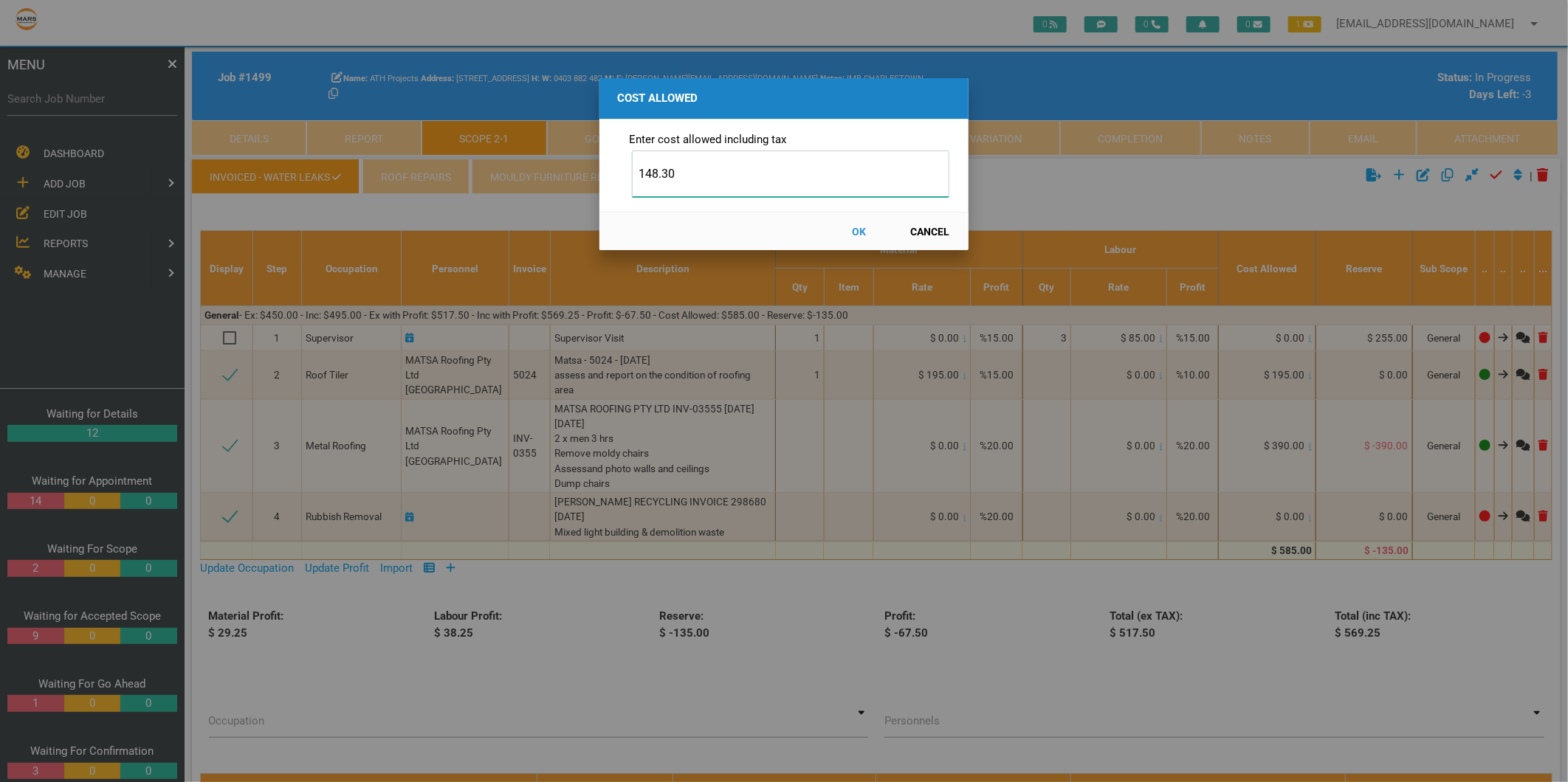
type input "148.30"
click at [857, 229] on button "OK" at bounding box center [859, 231] width 65 height 26
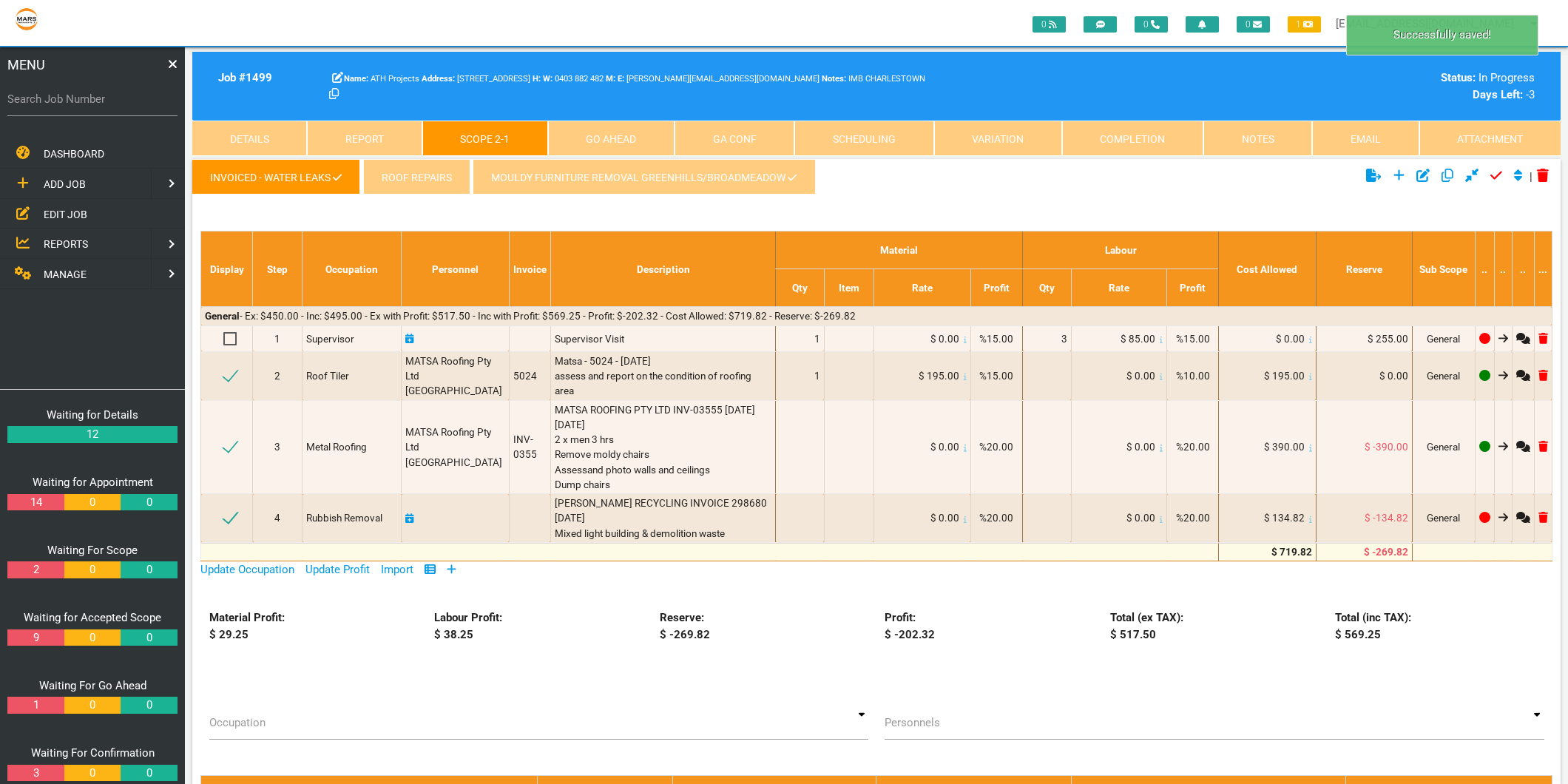
scroll to position [47, 0]
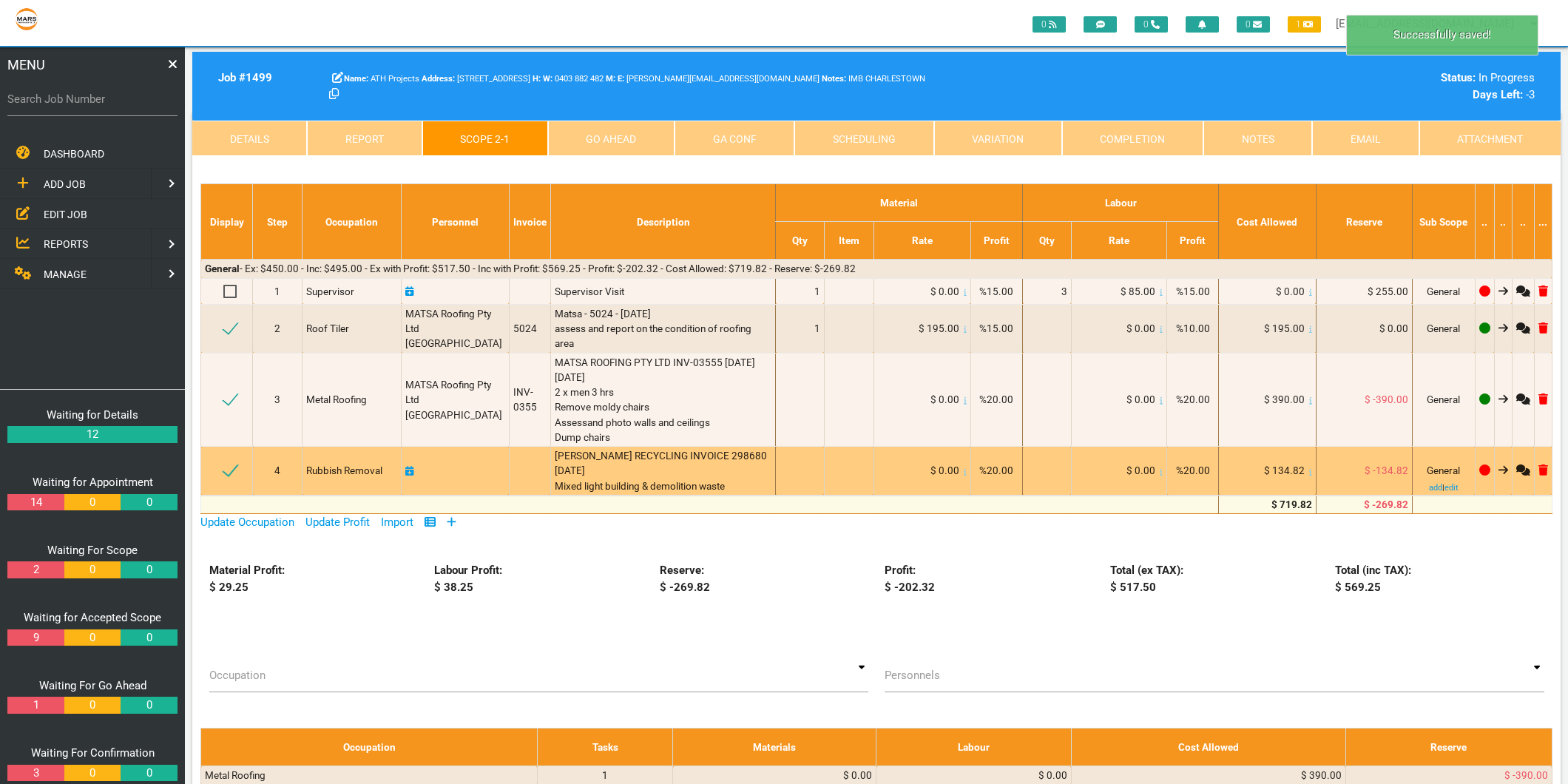
click at [409, 471] on icon at bounding box center [409, 471] width 9 height 10
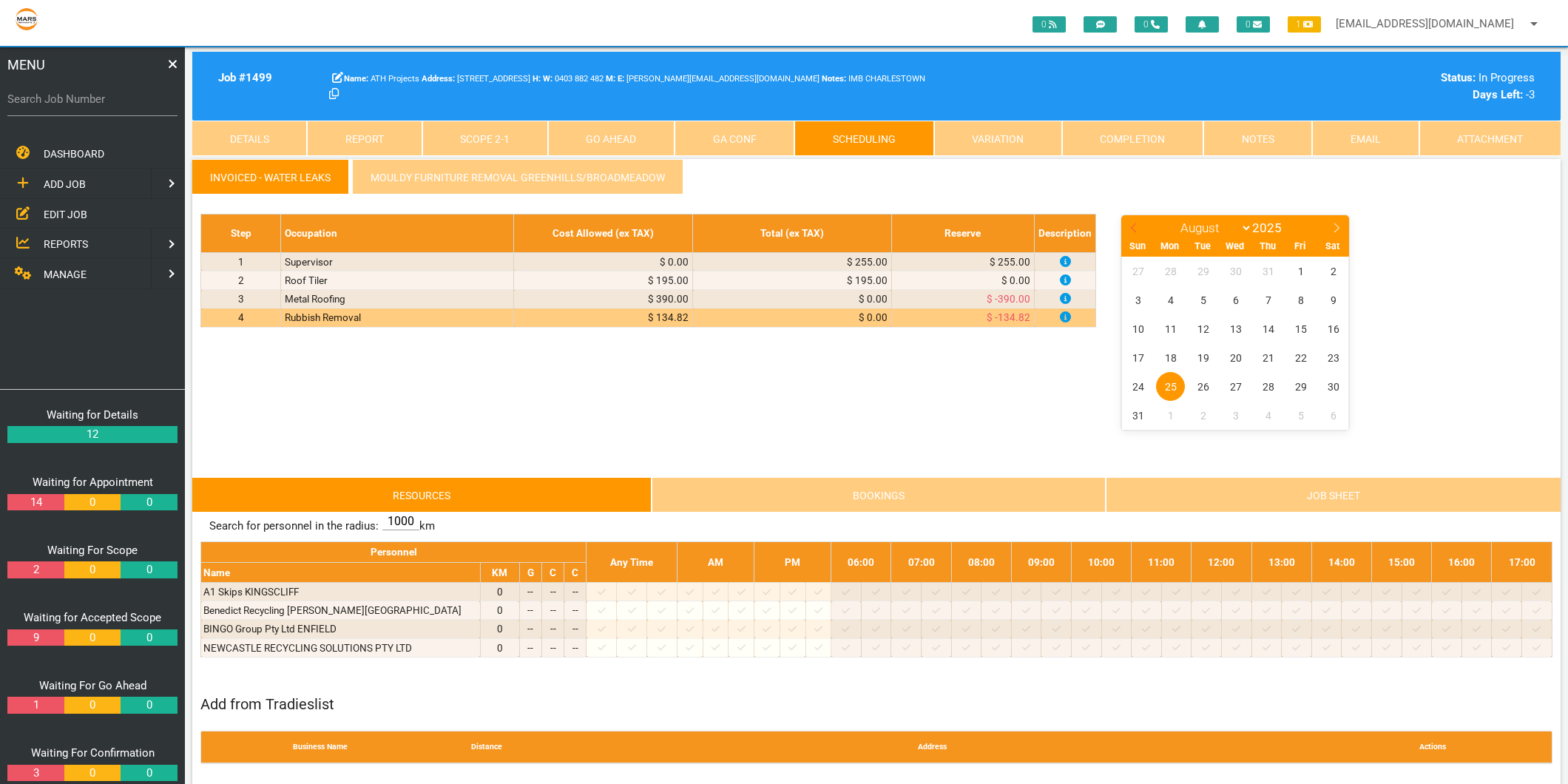
click at [1130, 222] on icon at bounding box center [1134, 227] width 10 height 10
select select "6"
click at [1263, 386] on span "31" at bounding box center [1268, 386] width 28 height 28
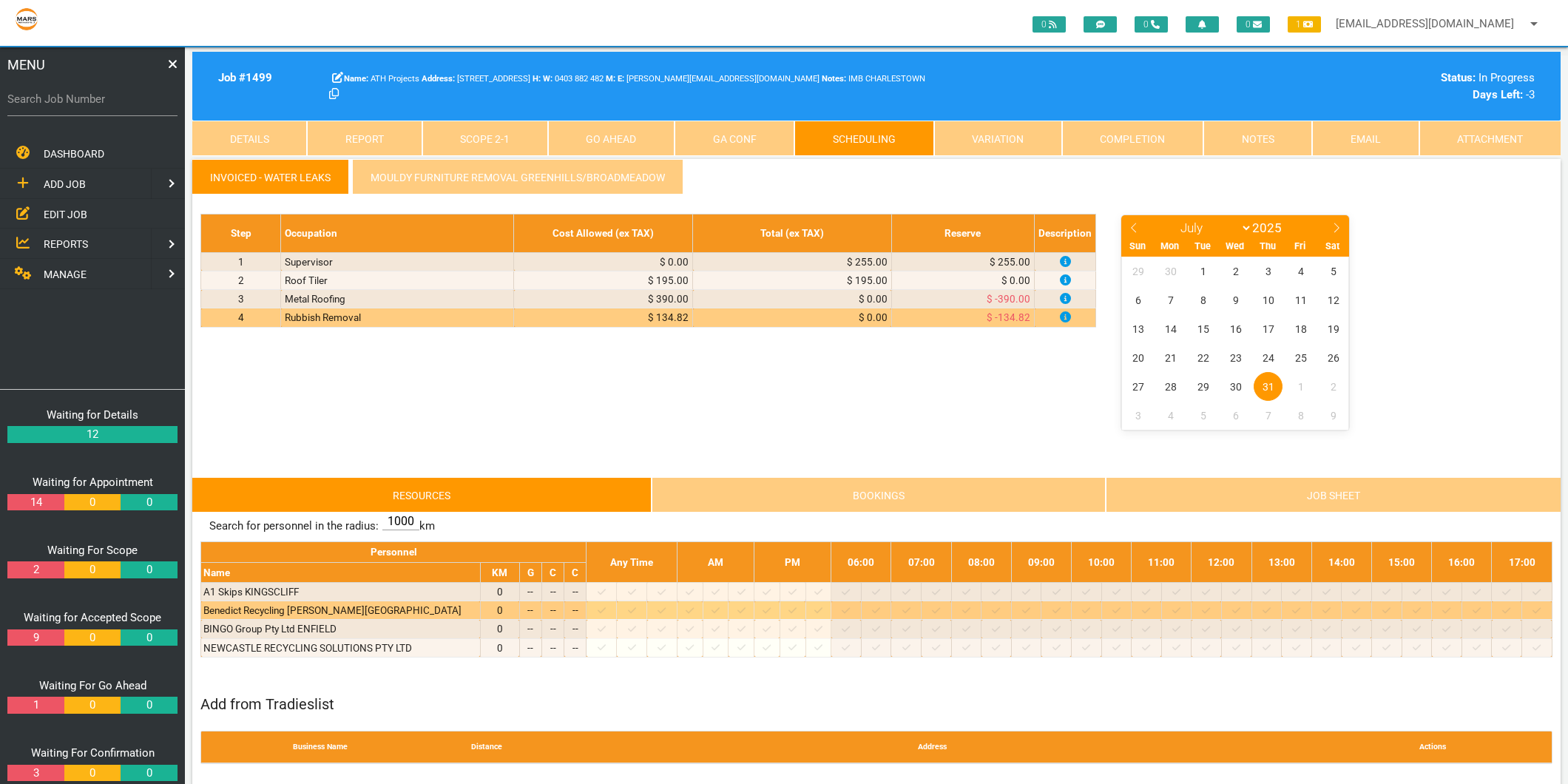
click at [606, 606] on icon at bounding box center [601, 611] width 8 height 9
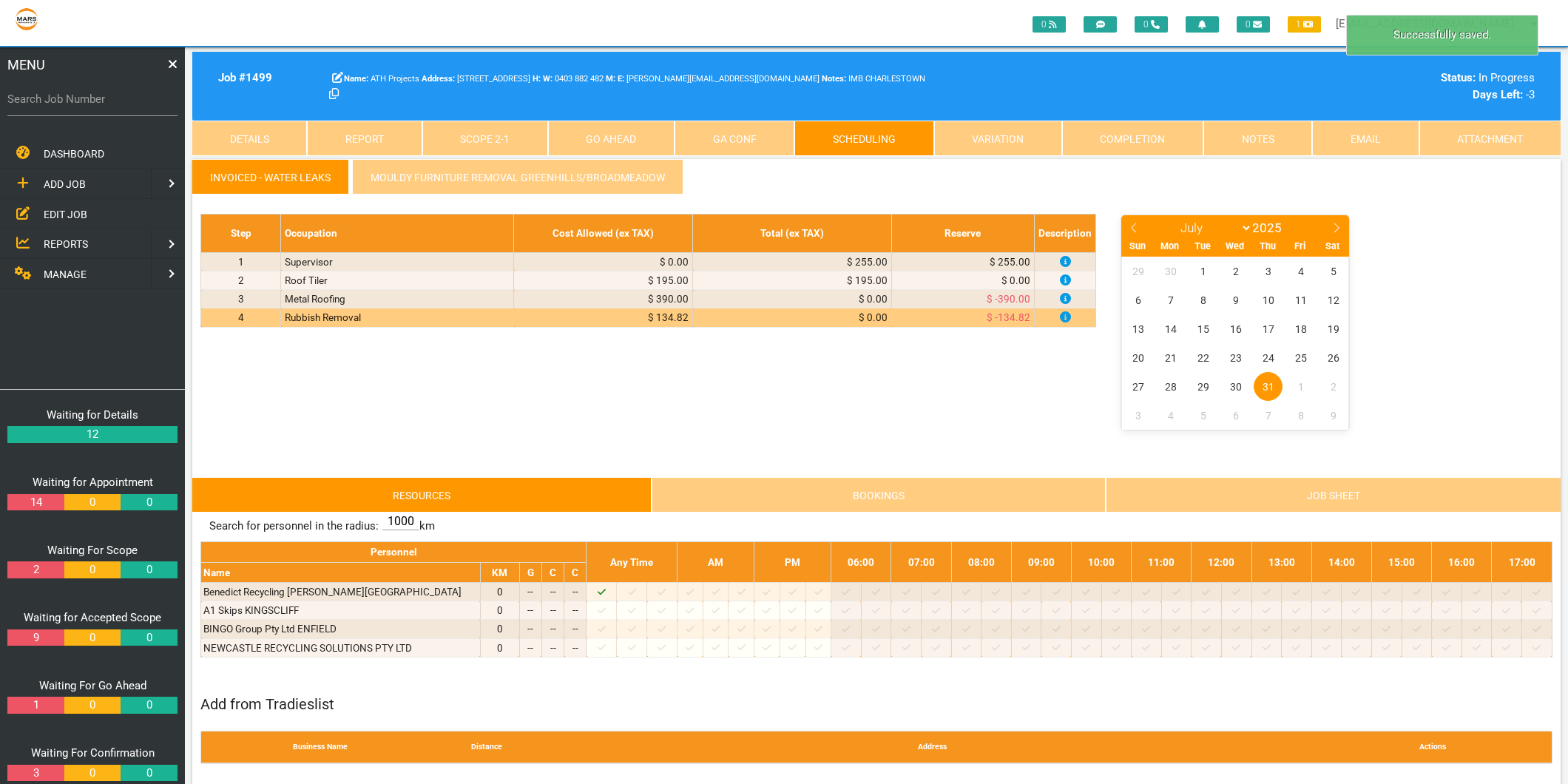
click at [531, 138] on link "Scope 2 - 1" at bounding box center [485, 138] width 126 height 36
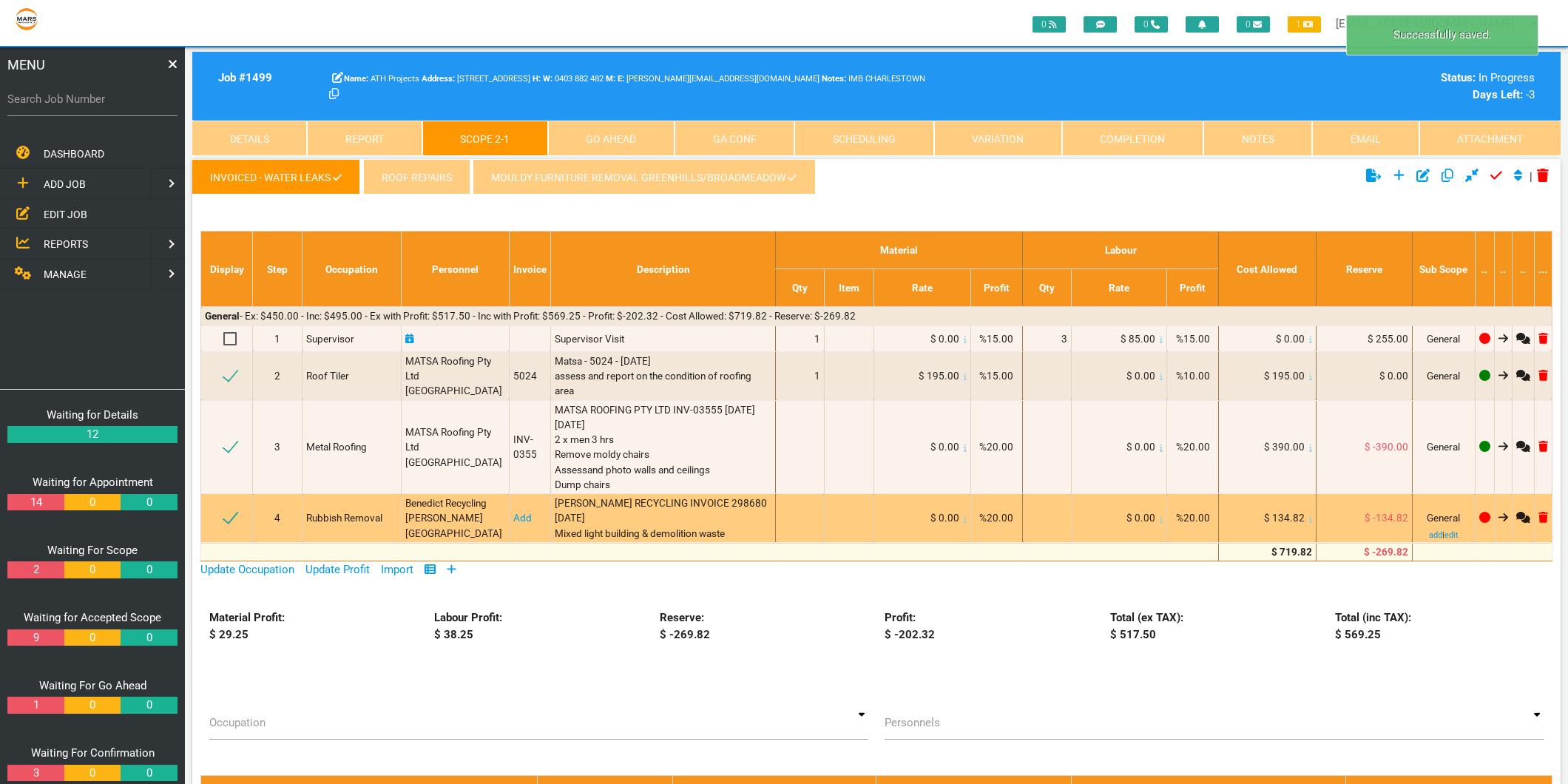
click at [516, 517] on link "Add" at bounding box center [522, 517] width 18 height 12
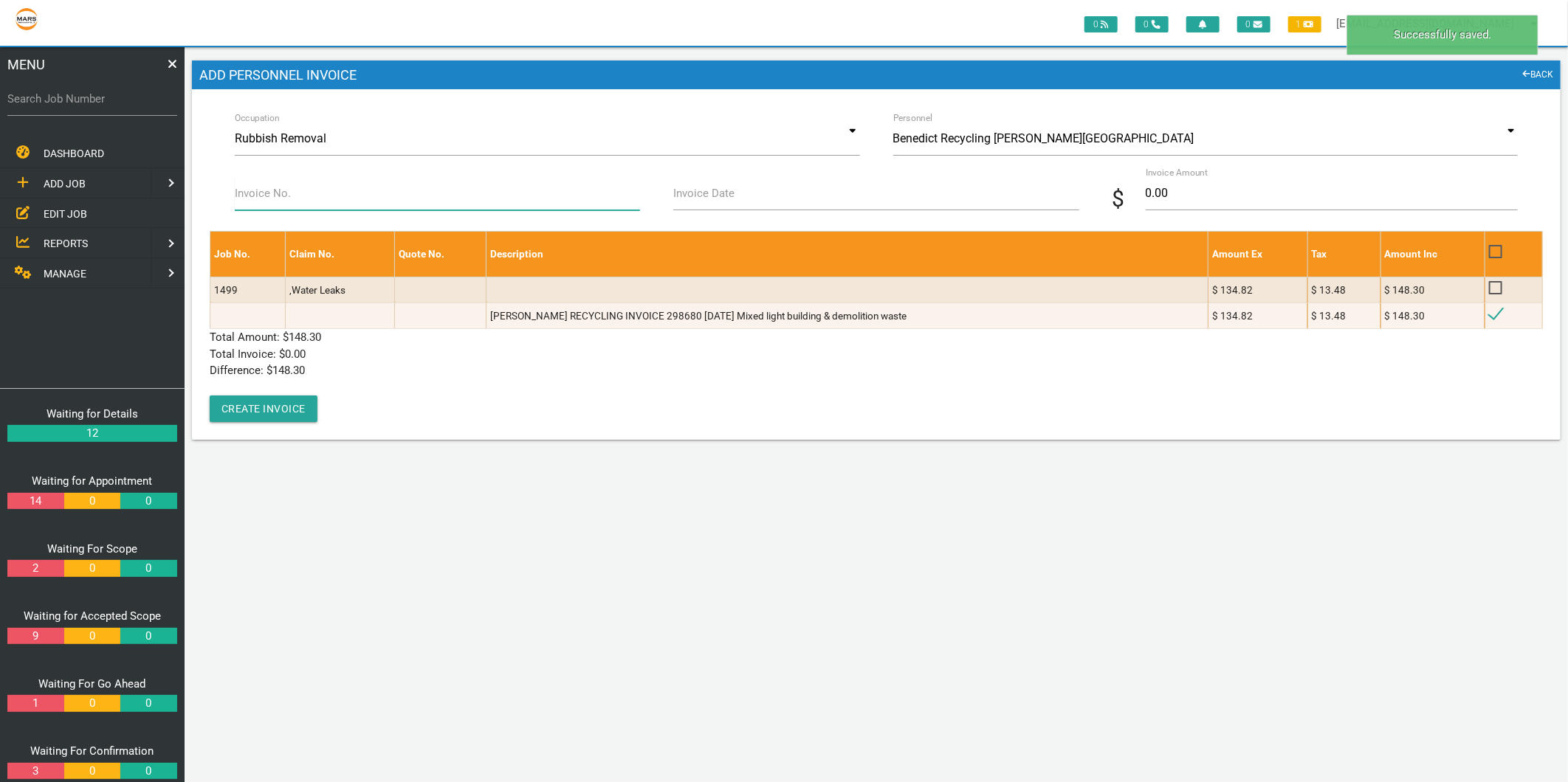
click at [271, 185] on input "Invoice No." at bounding box center [437, 193] width 405 height 34
type input "298680"
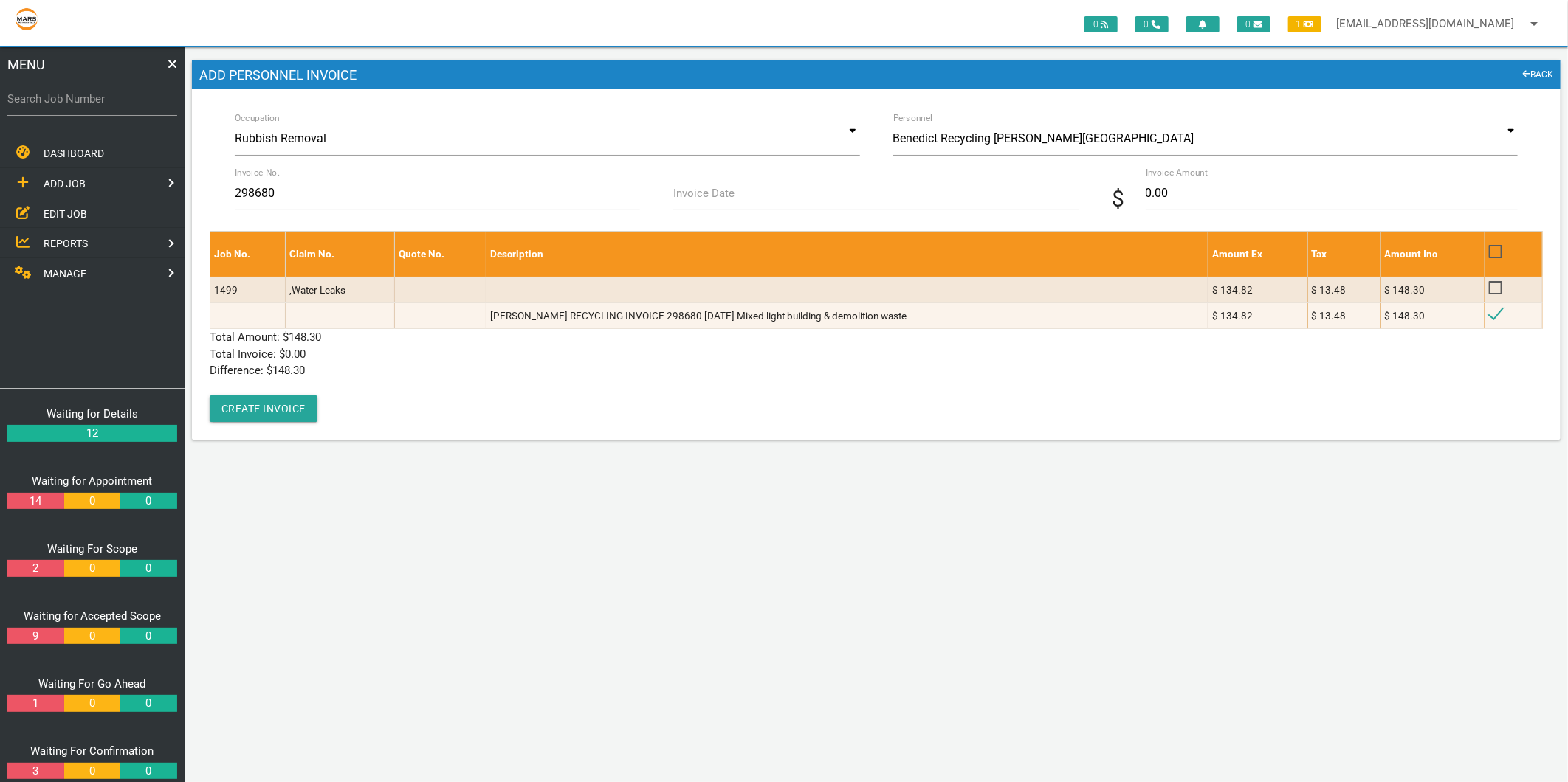
click at [708, 183] on div "Invoice Date Clear Cancel Ok" at bounding box center [876, 196] width 422 height 39
click at [707, 194] on input "Invoice Date" at bounding box center [876, 193] width 405 height 34
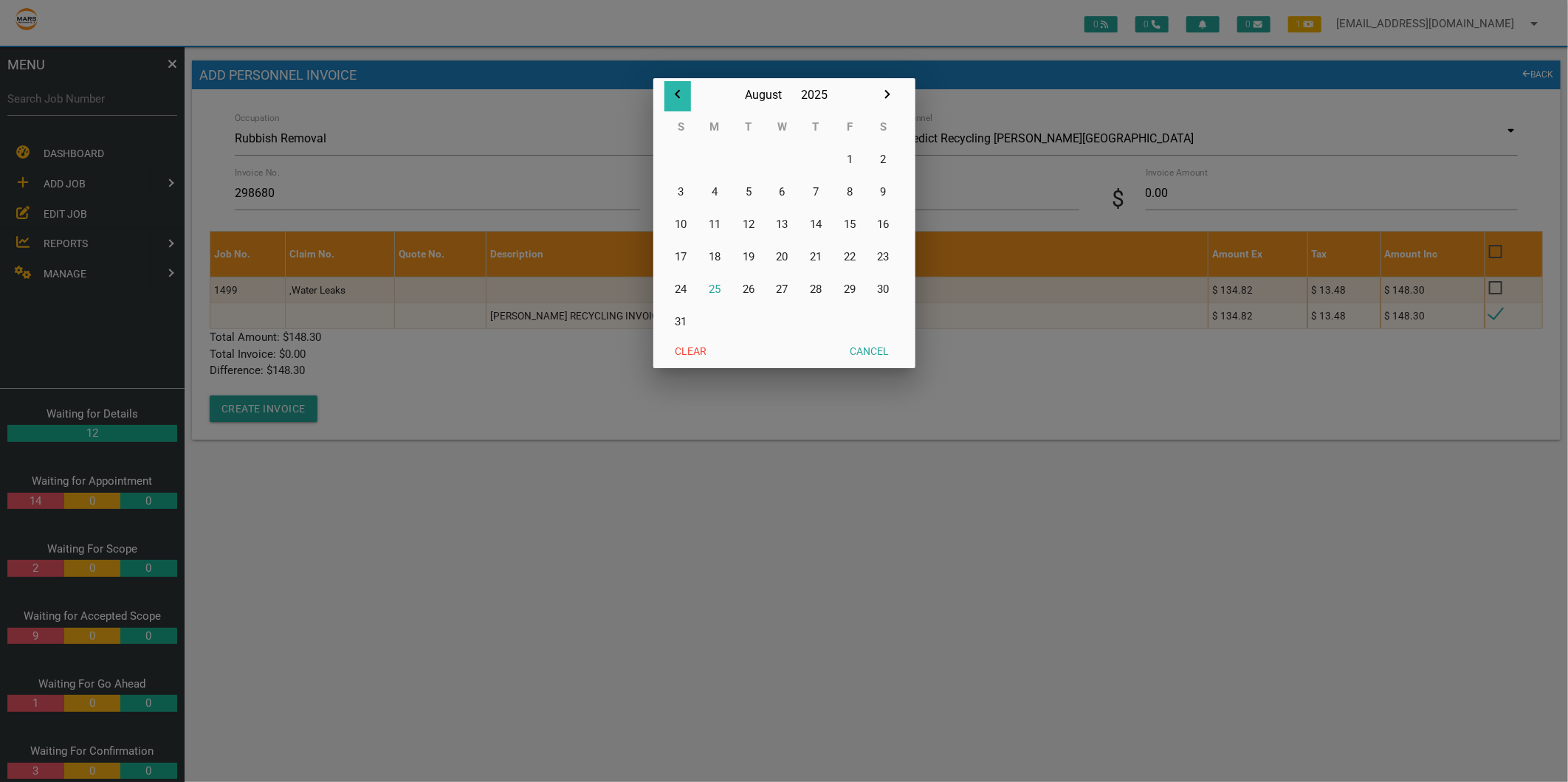
click at [675, 93] on icon "button" at bounding box center [677, 94] width 17 height 17
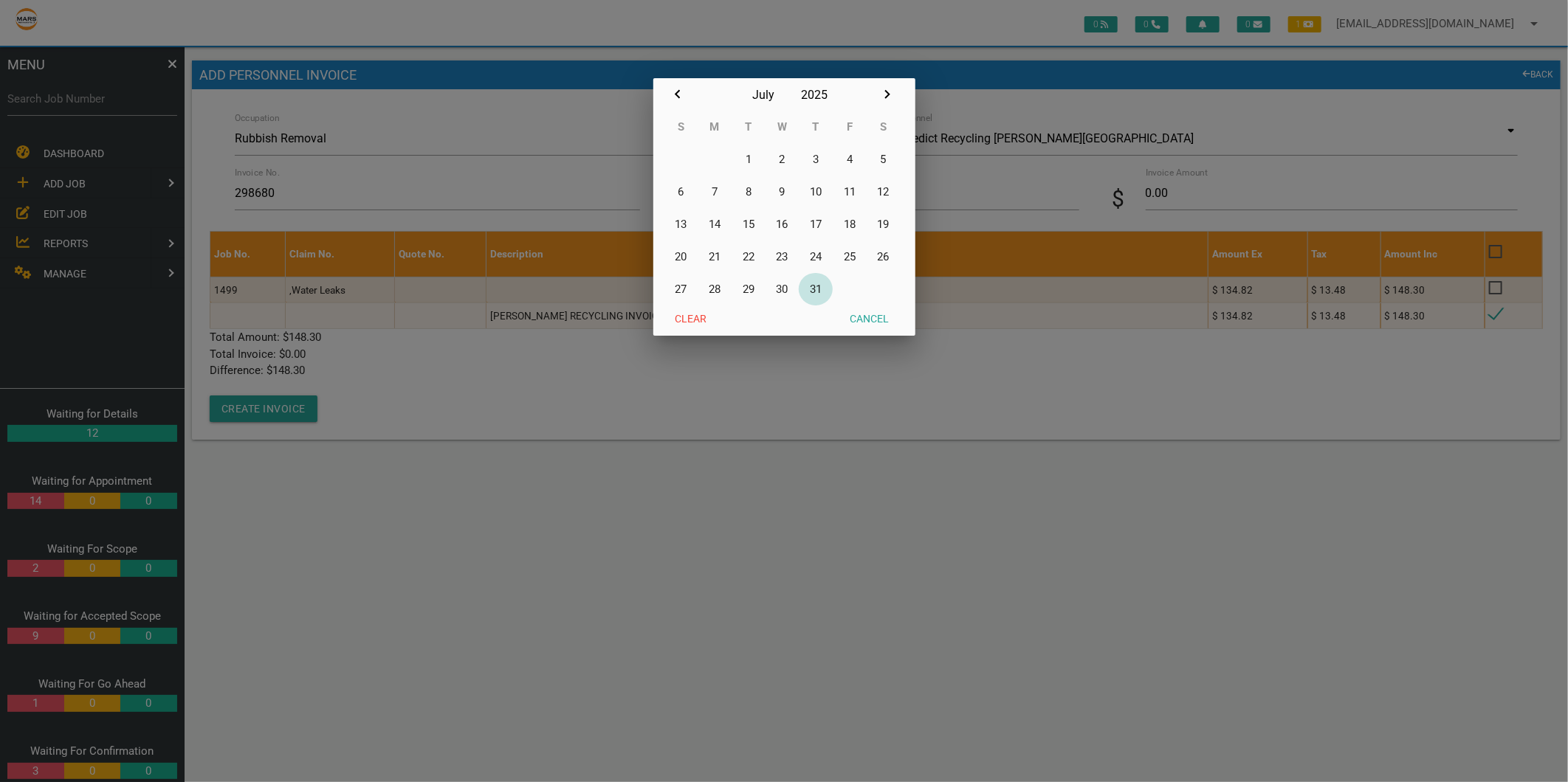
click at [817, 285] on button "31" at bounding box center [815, 289] width 34 height 32
type input "31/07/2025"
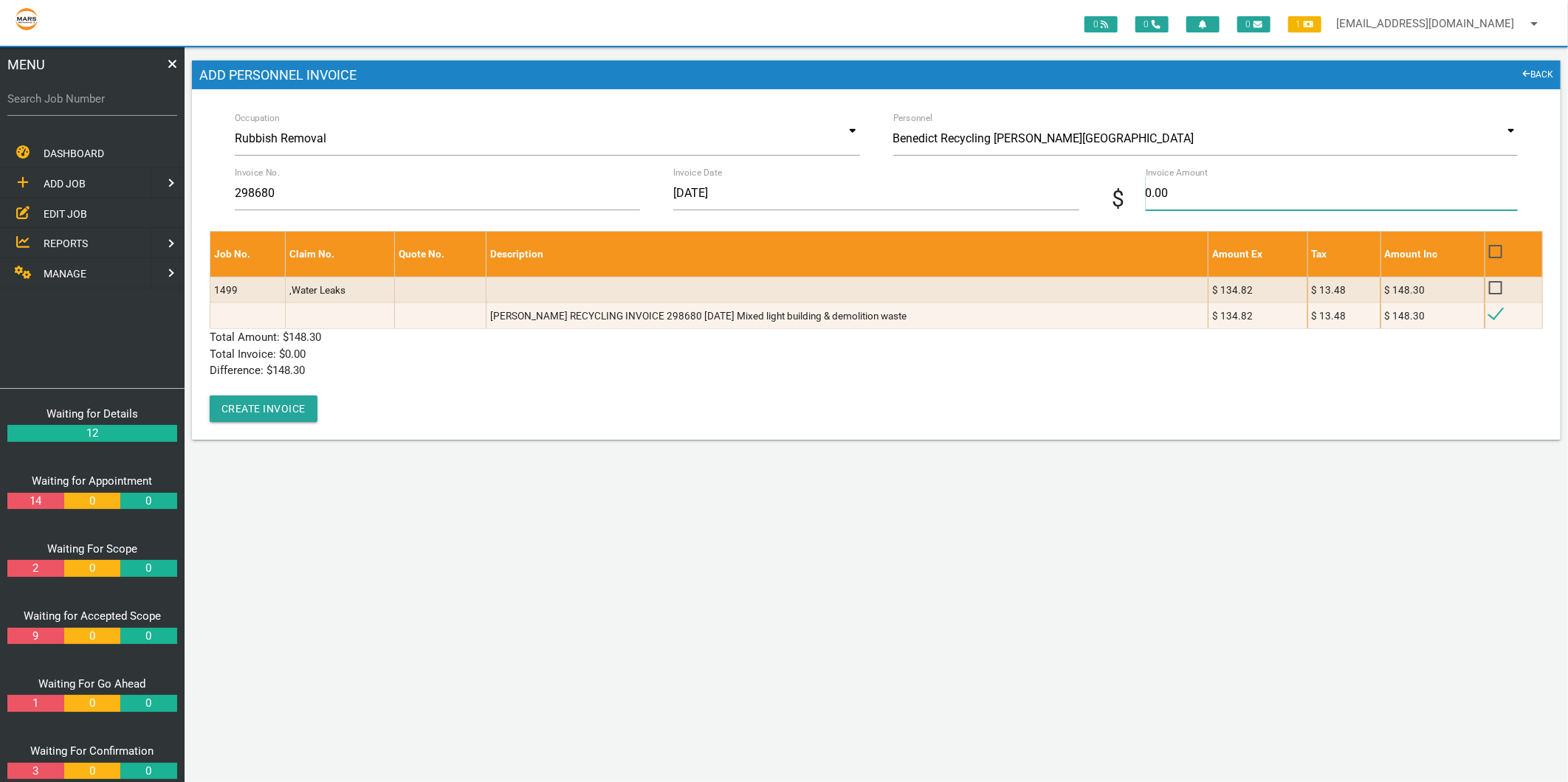
click at [1184, 186] on input "0.00" at bounding box center [1331, 193] width 372 height 34
type input "148.30"
click at [413, 382] on div "Job No. Claim No. Quote No. Description Amount Ex Tax Amount Inc 1499 ,Water Le…" at bounding box center [876, 327] width 1333 height 191
click at [277, 409] on button "Create Invoice" at bounding box center [263, 409] width 107 height 27
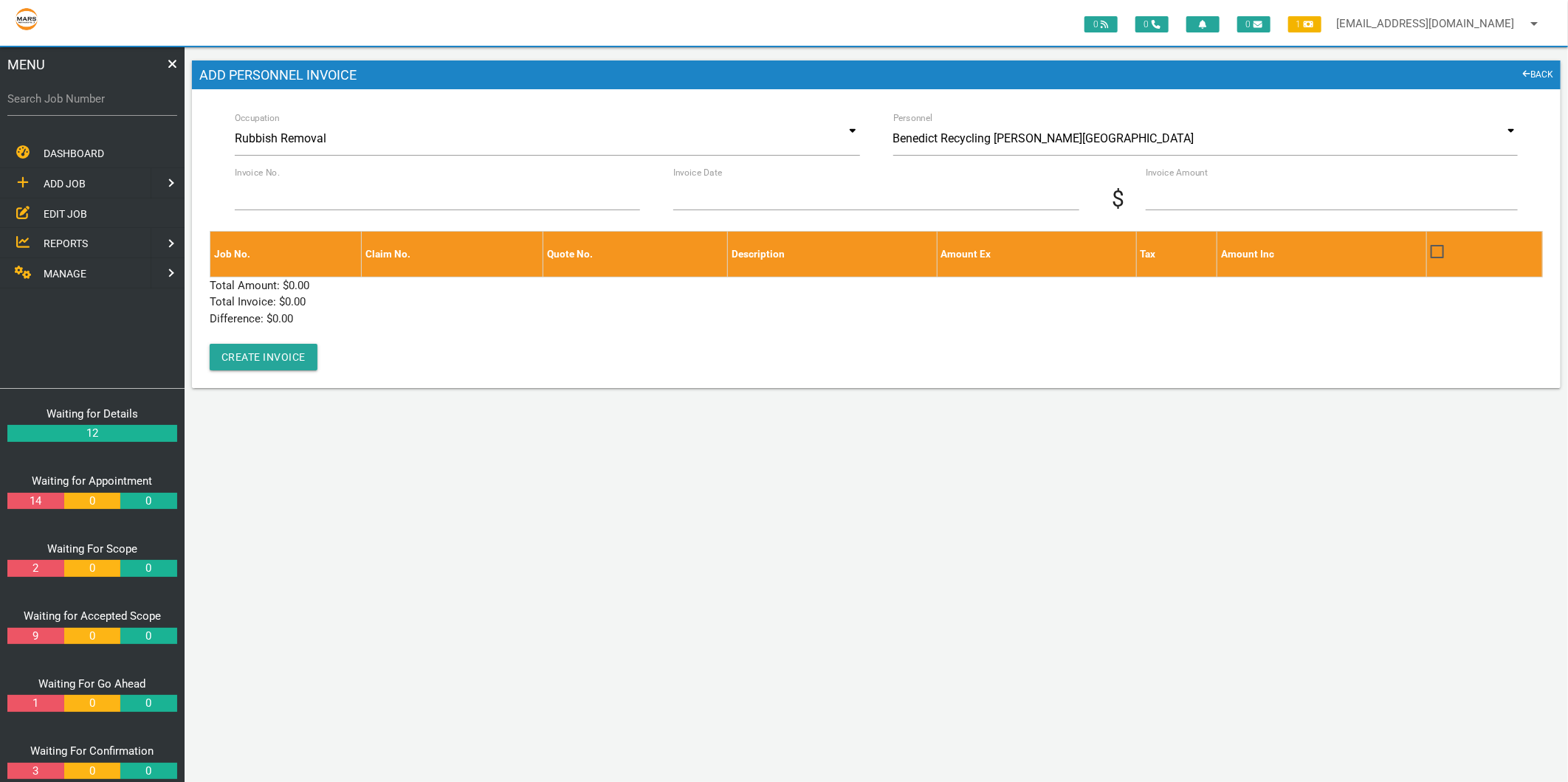
click at [62, 100] on label "Search Job Number" at bounding box center [92, 99] width 170 height 17
click at [62, 100] on input "Search Job Number" at bounding box center [92, 99] width 170 height 34
type input "1671"
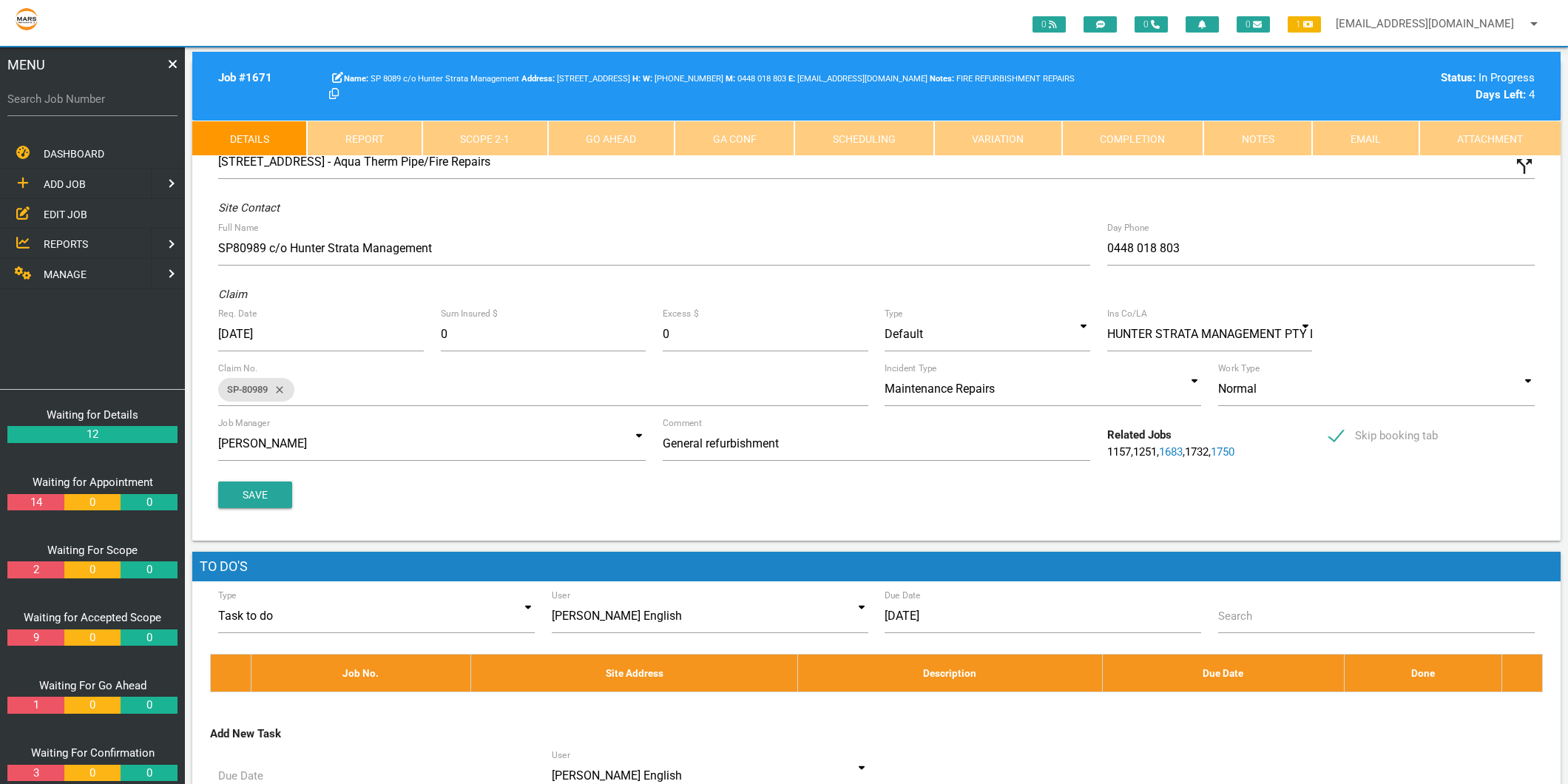
click at [527, 151] on link "Scope 2 - 1" at bounding box center [485, 138] width 126 height 36
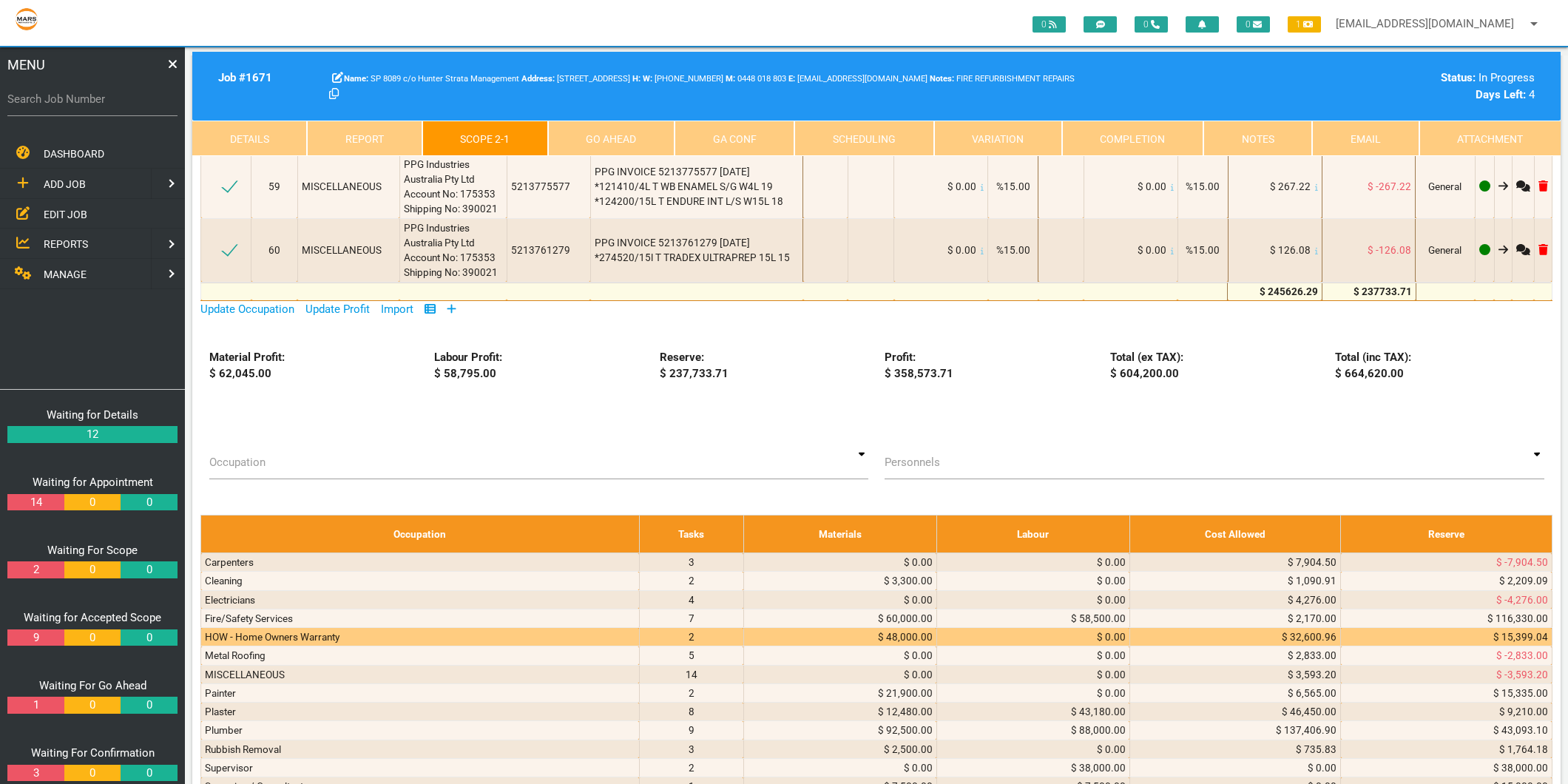
scroll to position [7888, 0]
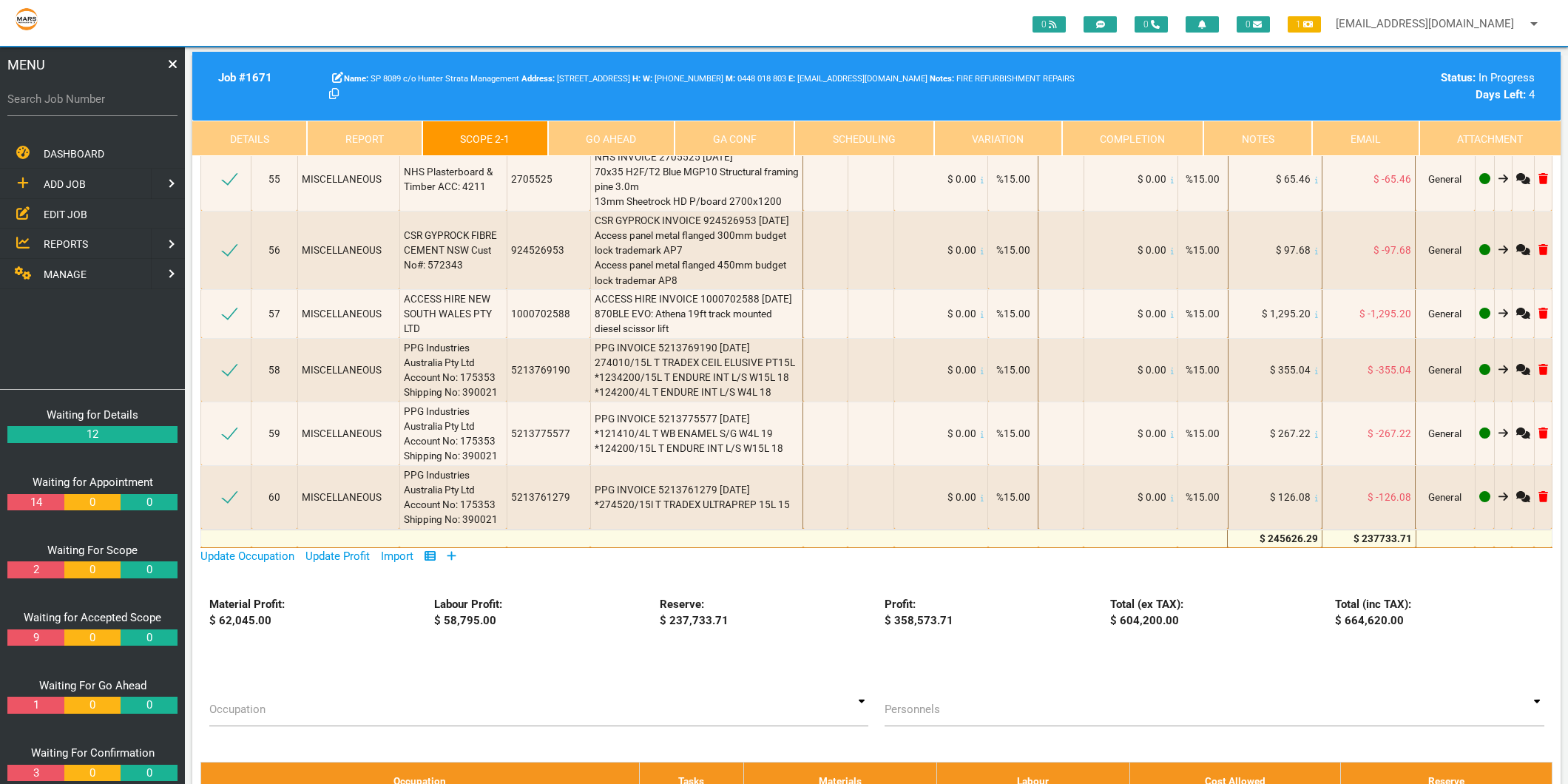
click at [455, 551] on icon at bounding box center [452, 556] width 9 height 11
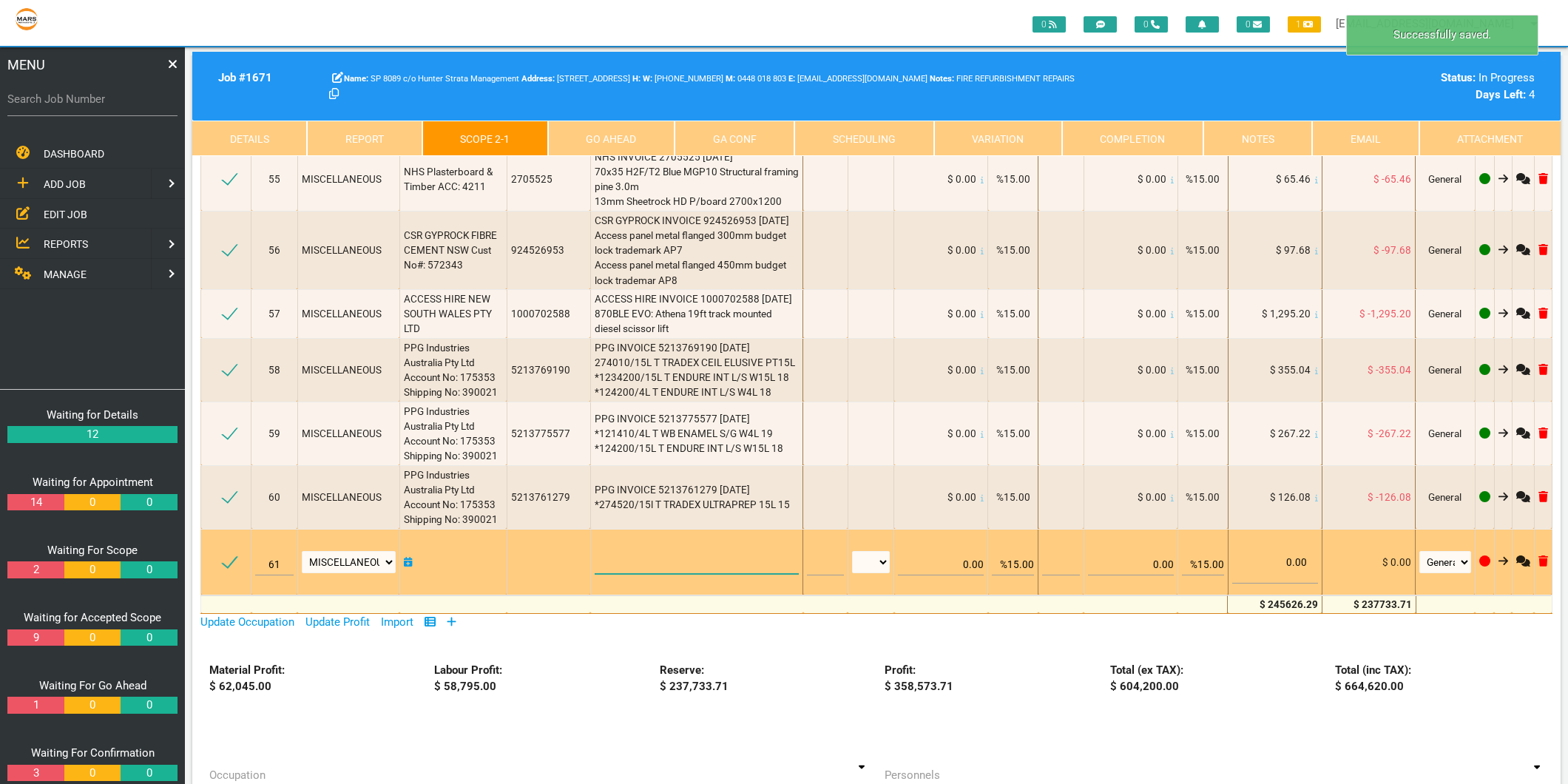
click at [622, 540] on textarea at bounding box center [697, 557] width 205 height 33
type textarea "P"
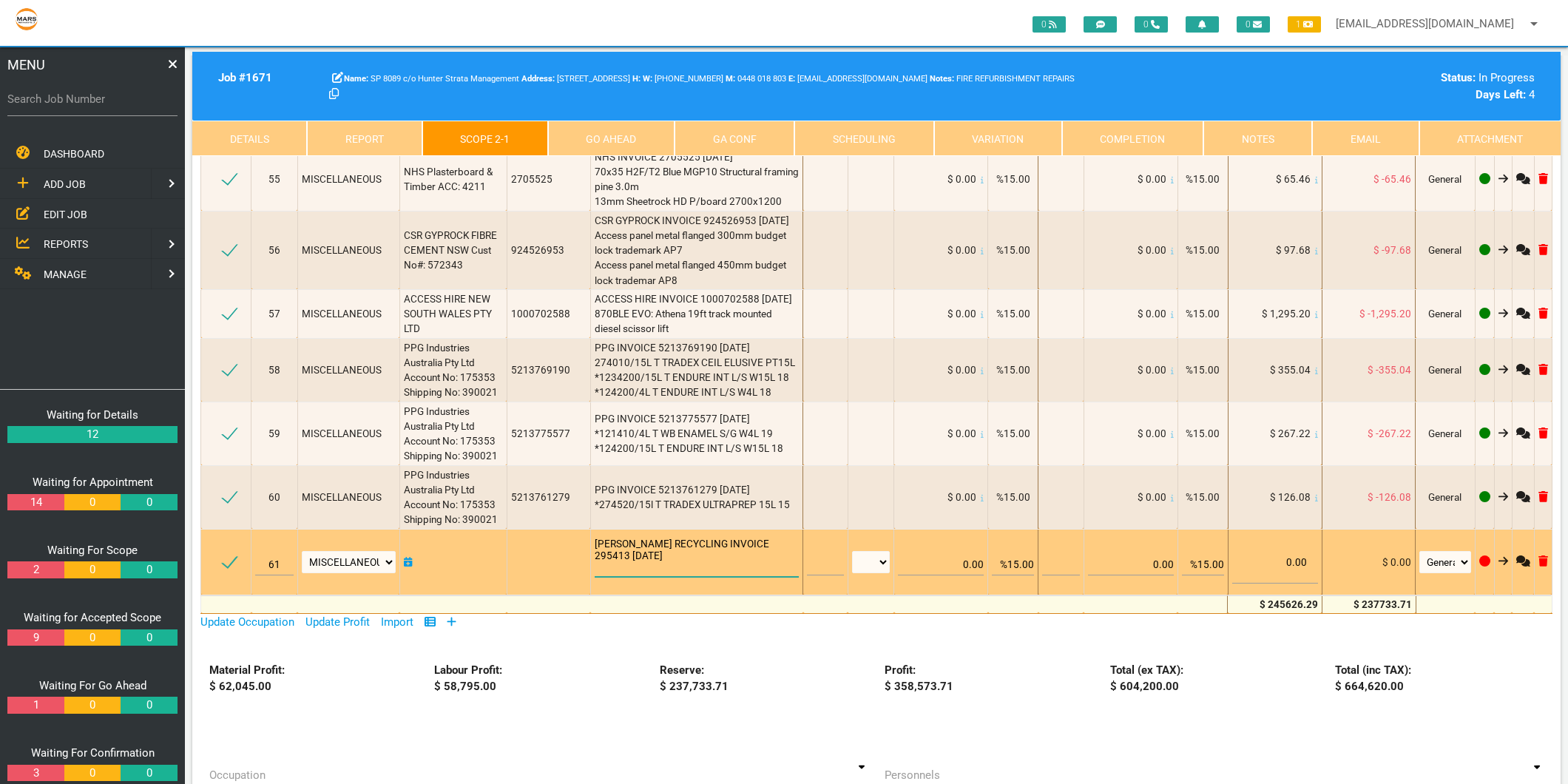
scroll to position [1, 0]
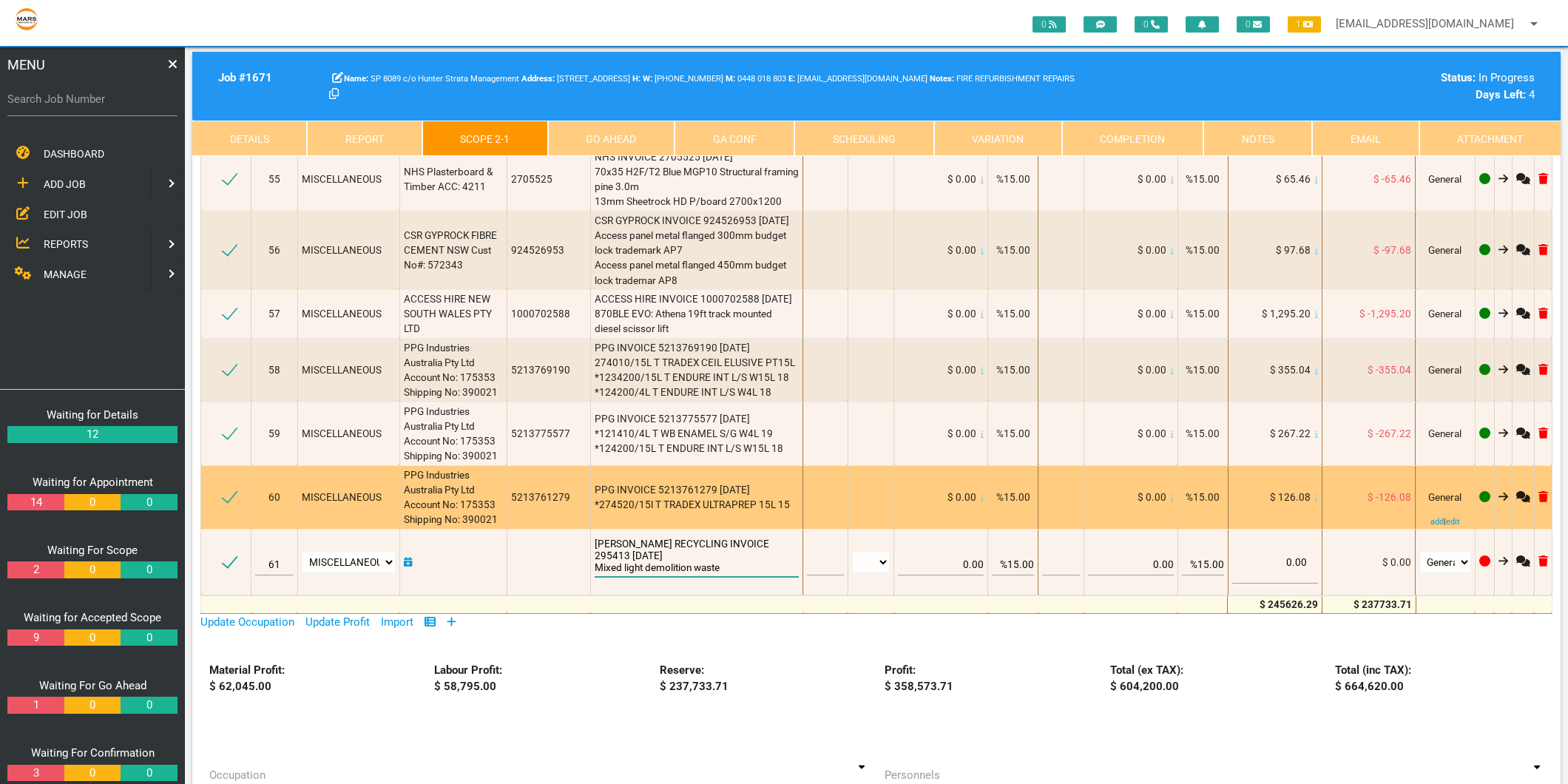
type textarea "BENEDICT RECYCLING INVOICE 295413 6/7/2025 Mixed light demolition waste"
click at [682, 465] on td "PPG INVOICE 5213761279 9/7/2025 *274520/15l T TRADEX ULTRAPREP 15L 15" at bounding box center [696, 497] width 213 height 63
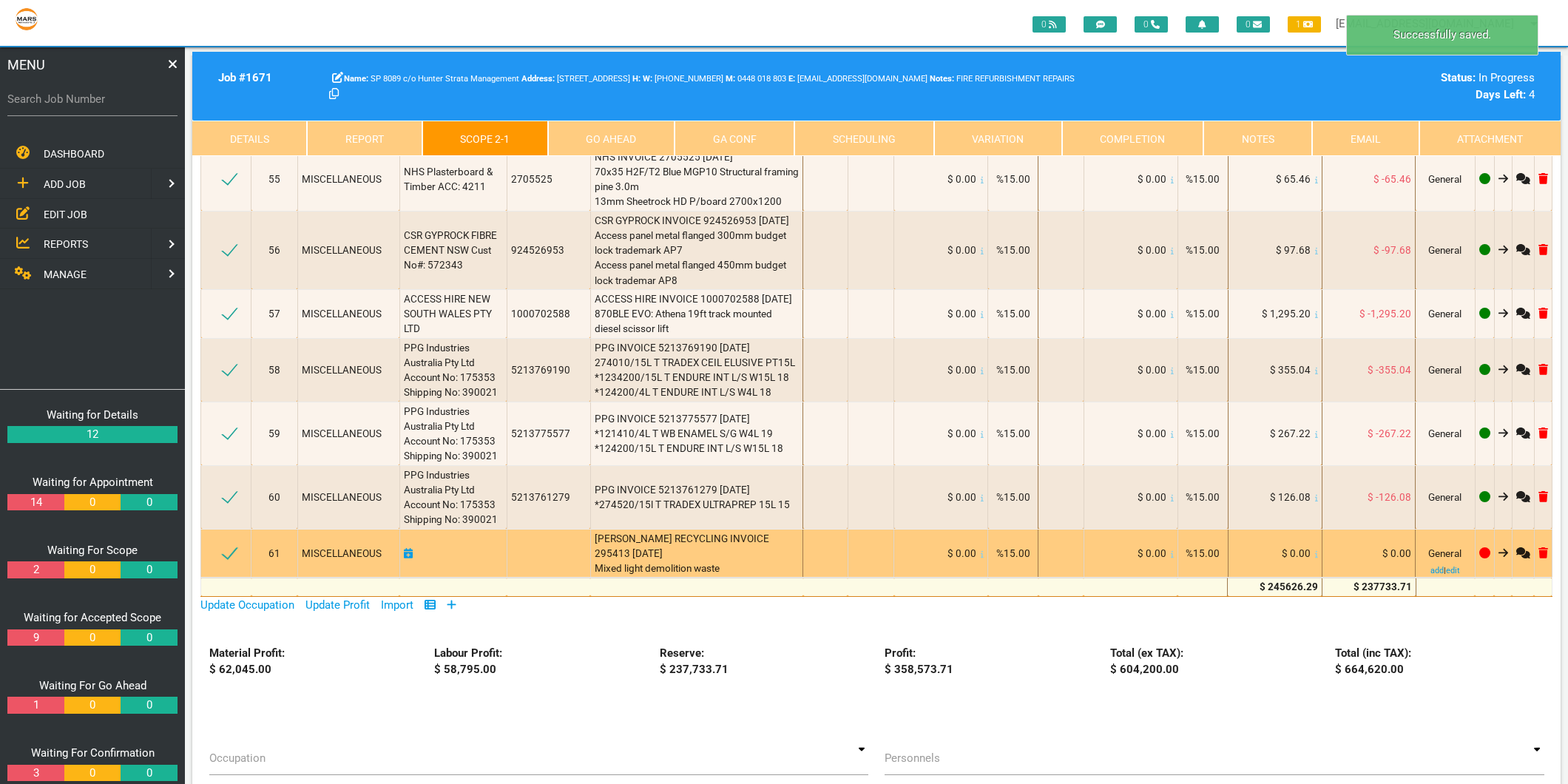
click at [1315, 551] on small at bounding box center [1316, 555] width 3 height 8
click at [1315, 551] on icon at bounding box center [1316, 554] width 3 height 6
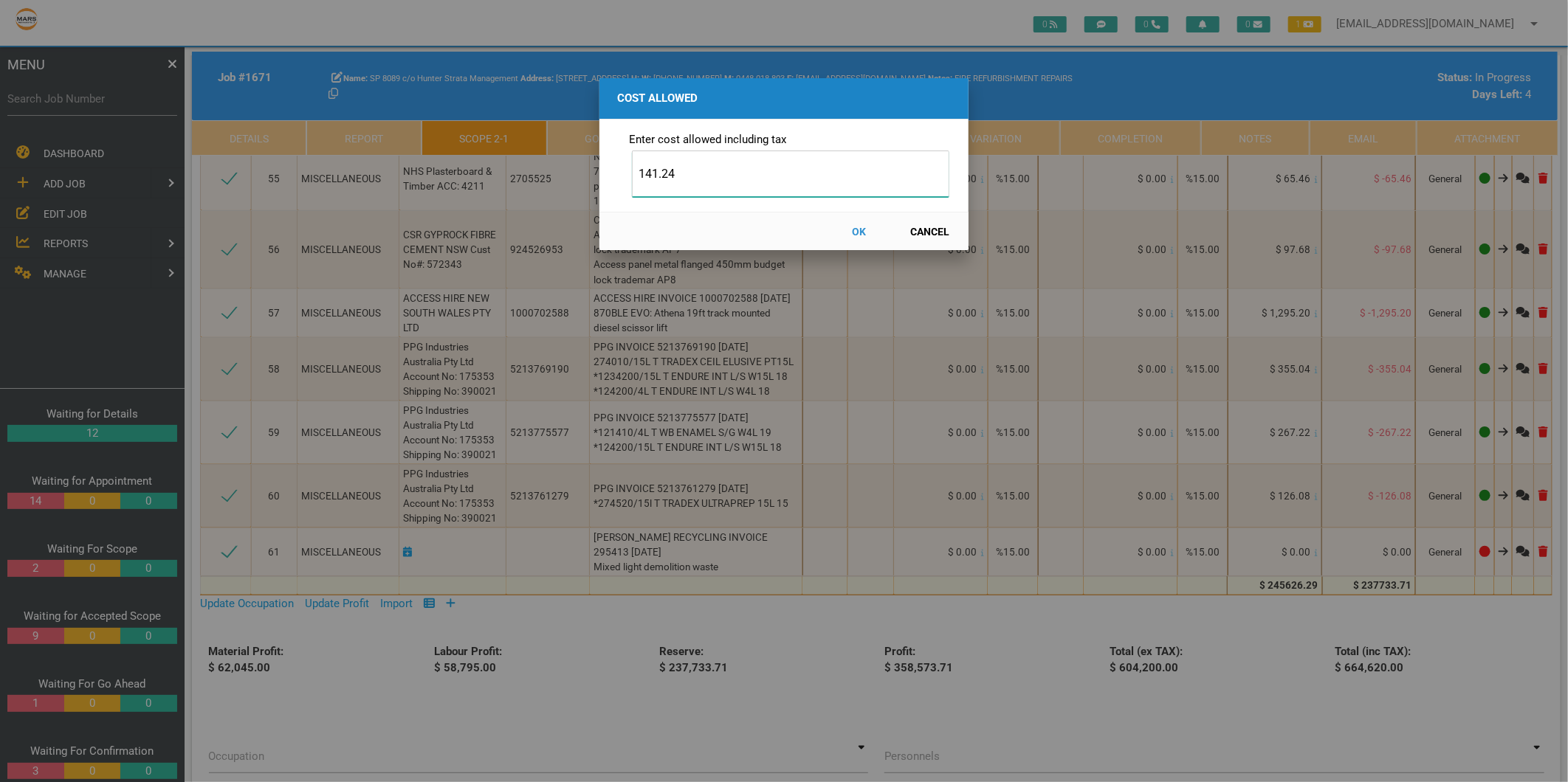
type input "141.24"
click at [865, 230] on button "OK" at bounding box center [859, 231] width 65 height 26
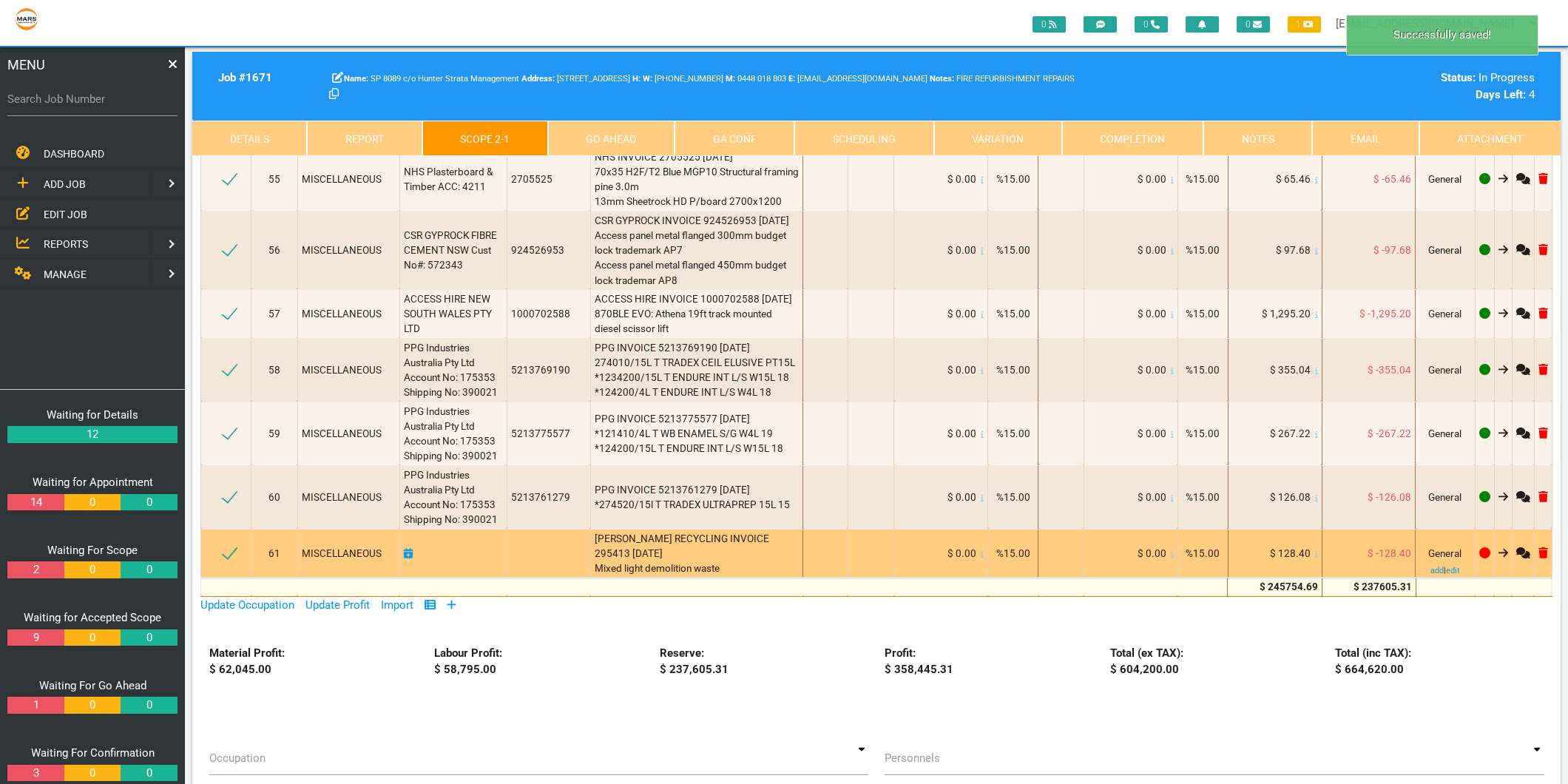
click at [409, 548] on icon at bounding box center [407, 553] width 9 height 10
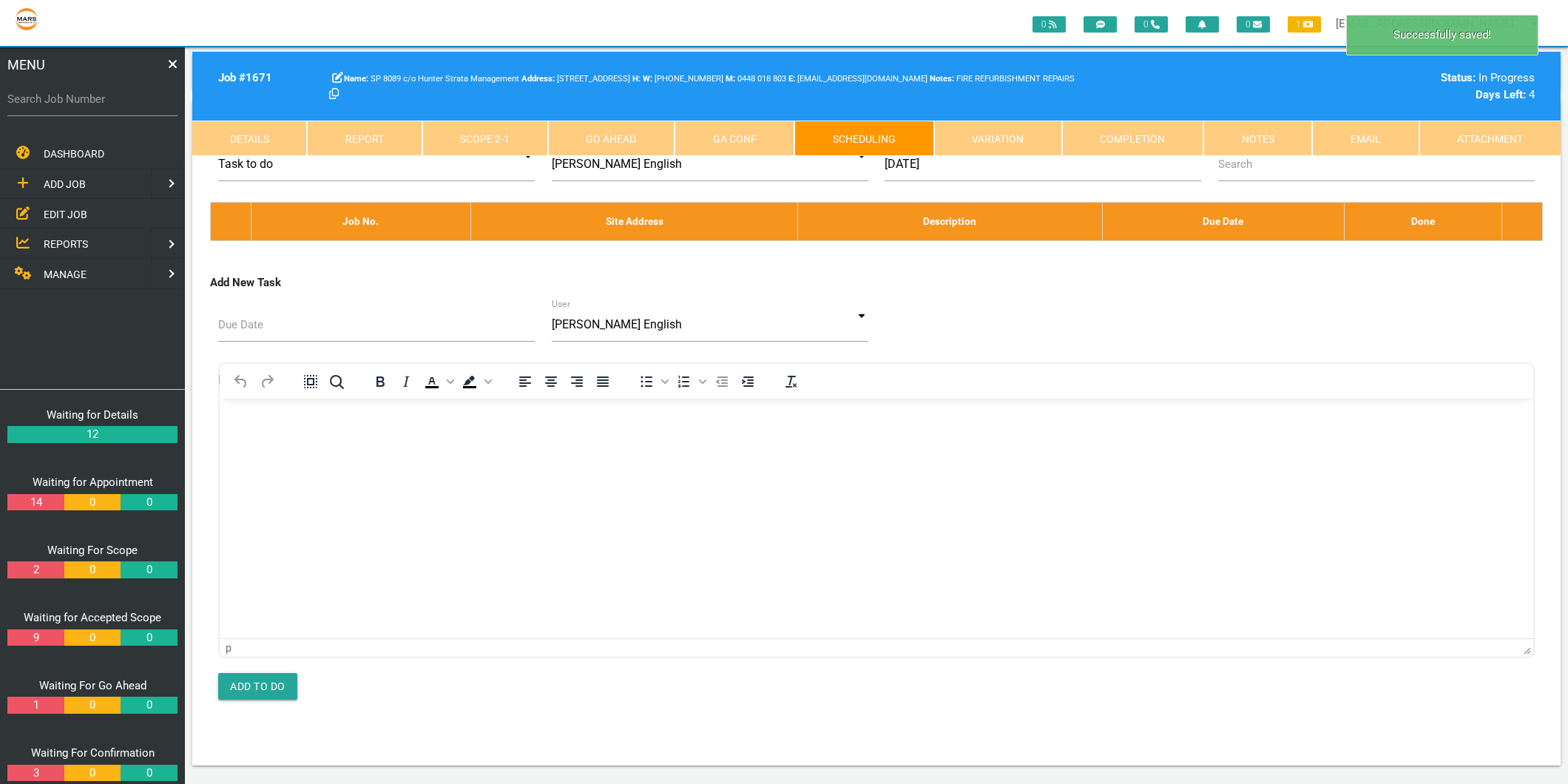
scroll to position [0, 0]
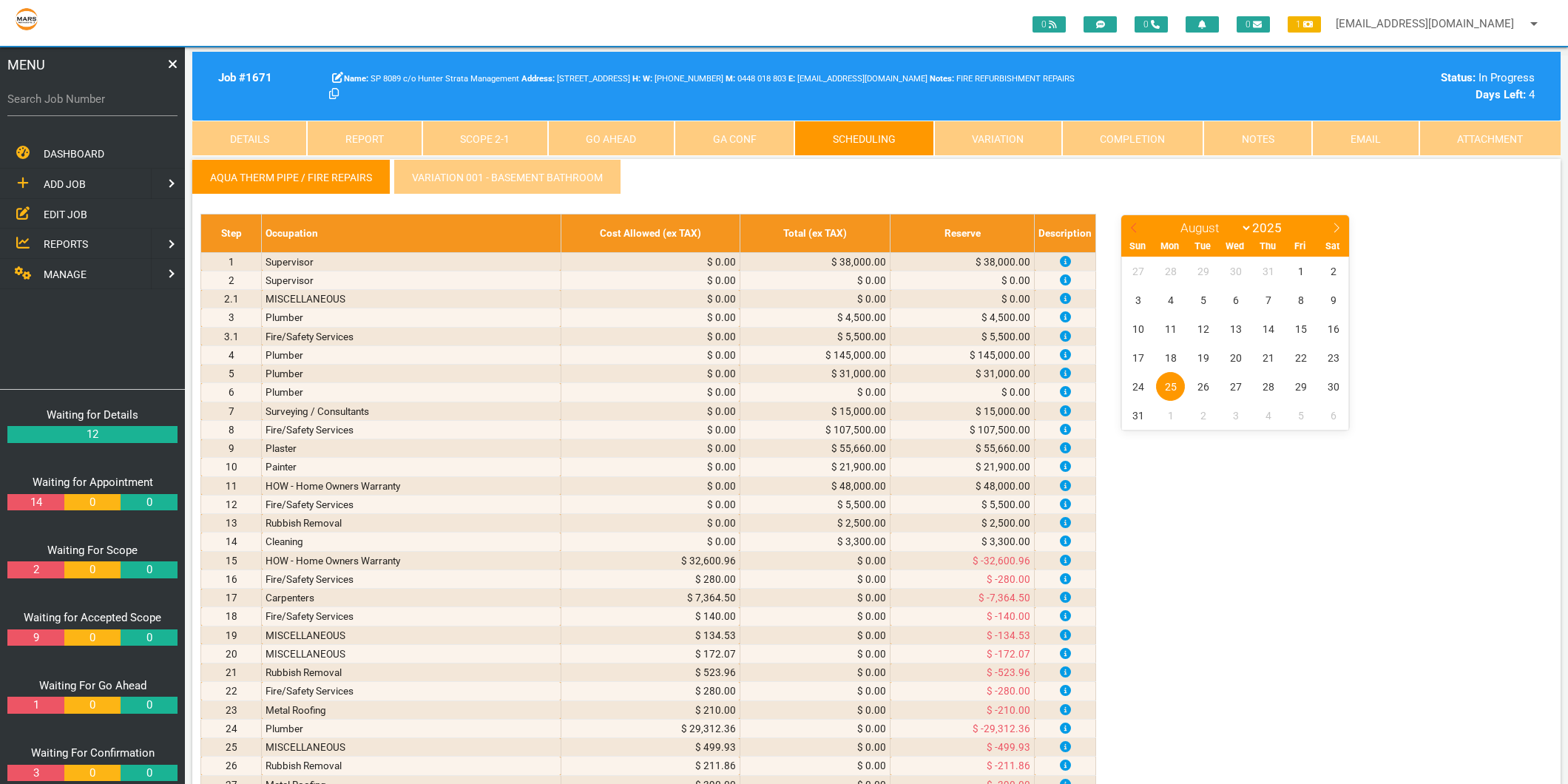
click at [1132, 224] on icon at bounding box center [1134, 227] width 10 height 10
select select "6"
click at [1143, 298] on span "6" at bounding box center [1138, 300] width 28 height 28
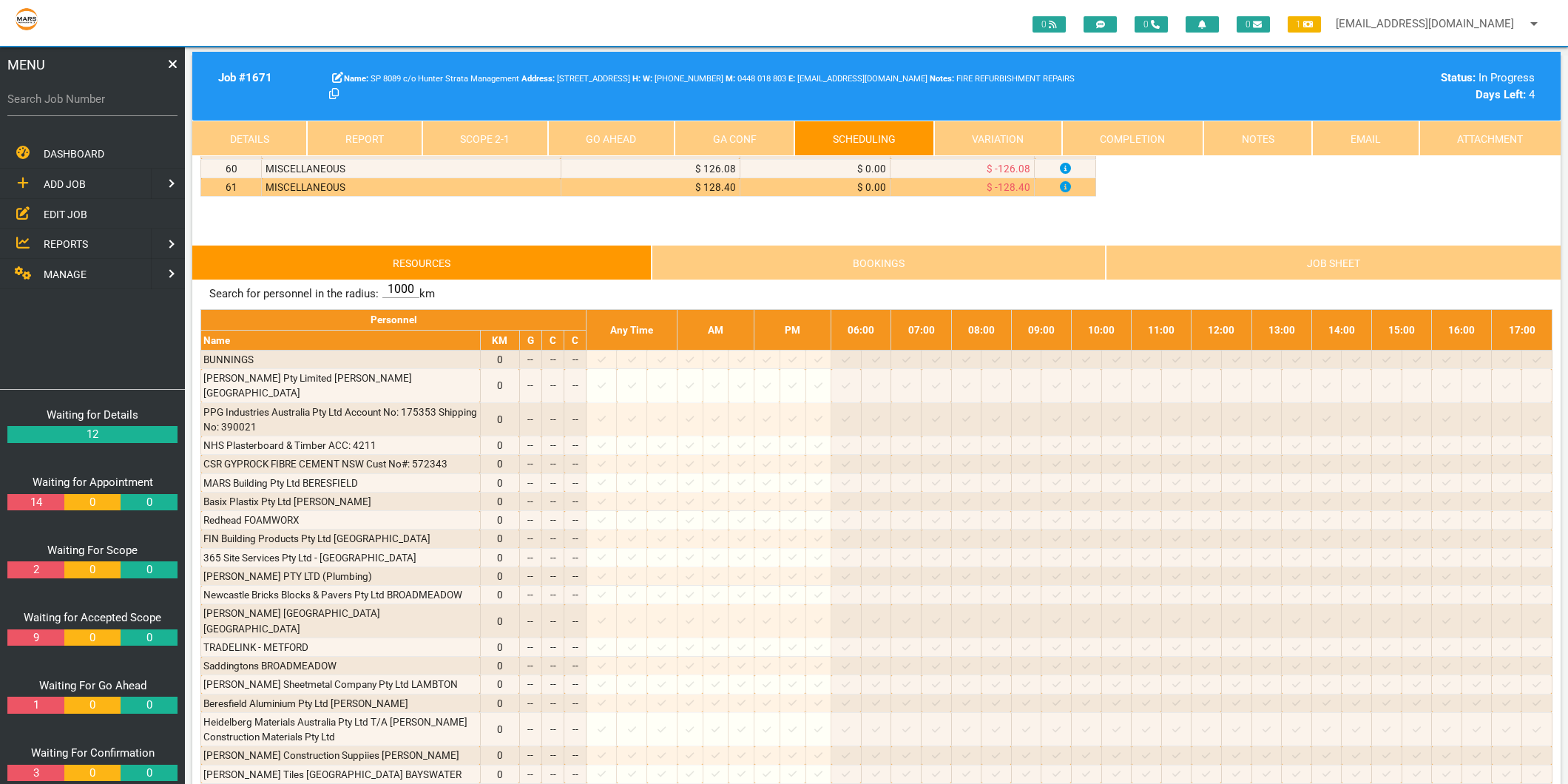
scroll to position [82, 0]
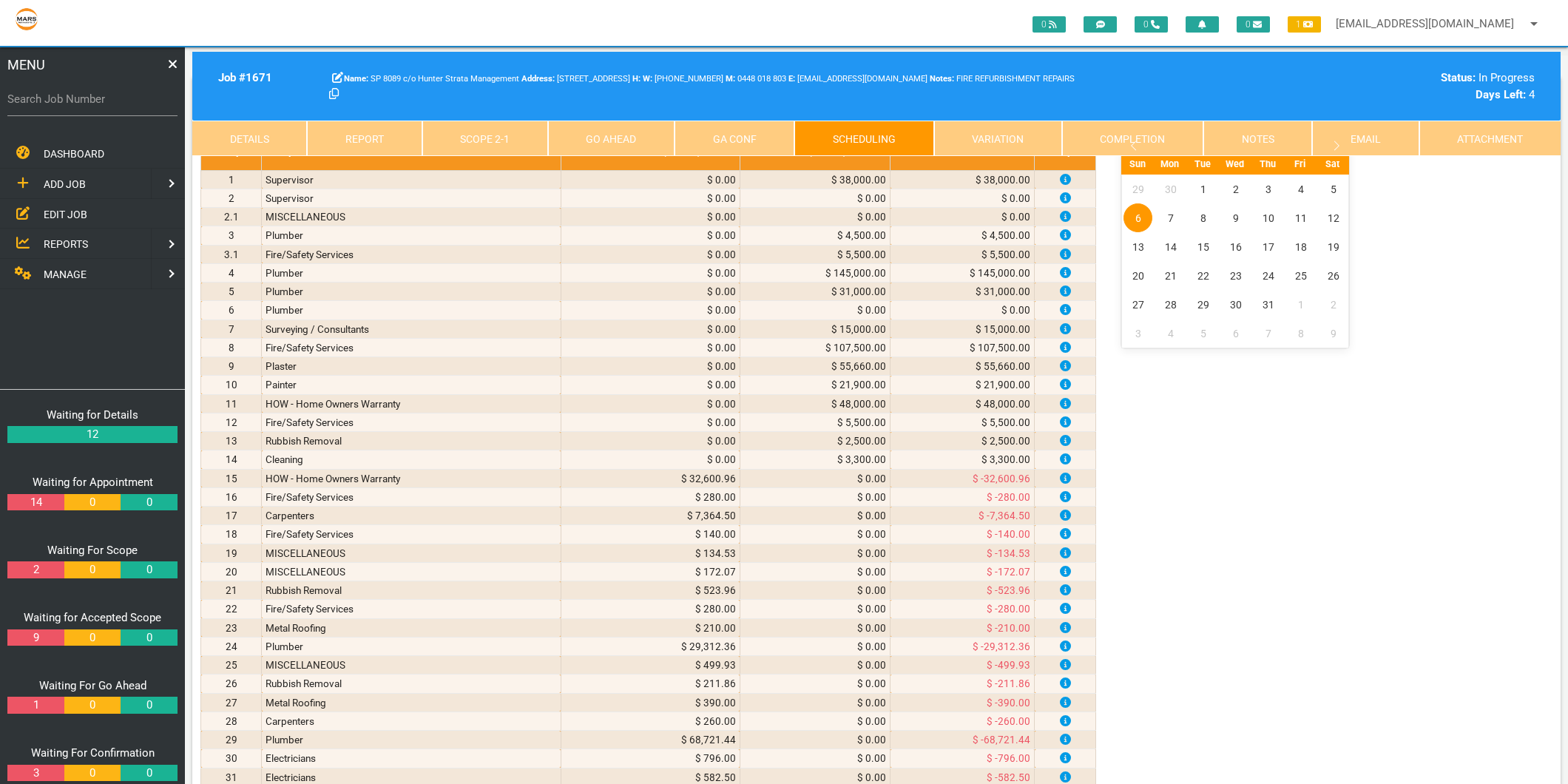
click at [506, 138] on link "Scope 2 - 1" at bounding box center [485, 138] width 126 height 36
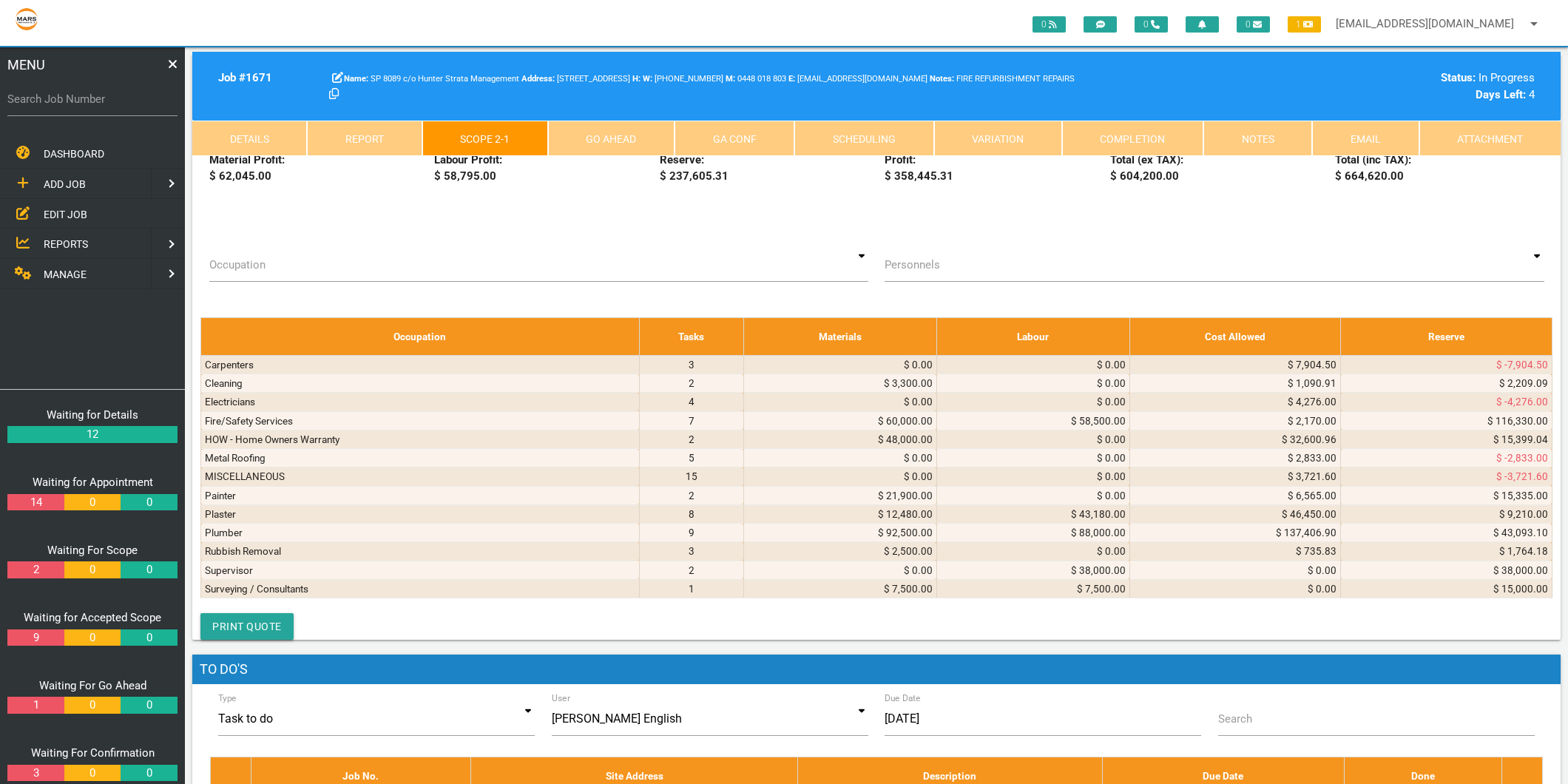
scroll to position [7724, 0]
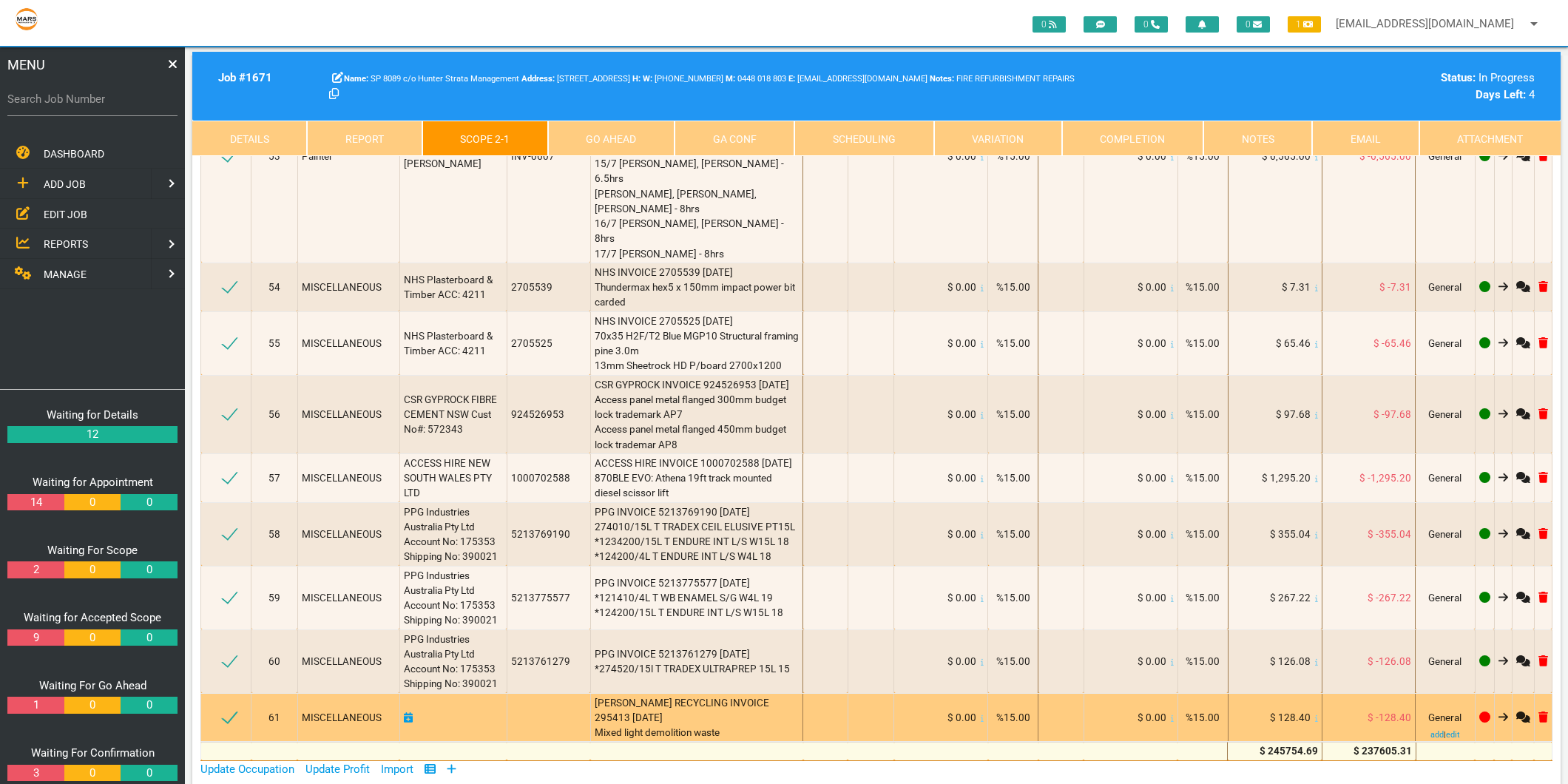
click at [347, 711] on span "MISCELLANEOUS" at bounding box center [341, 717] width 80 height 12
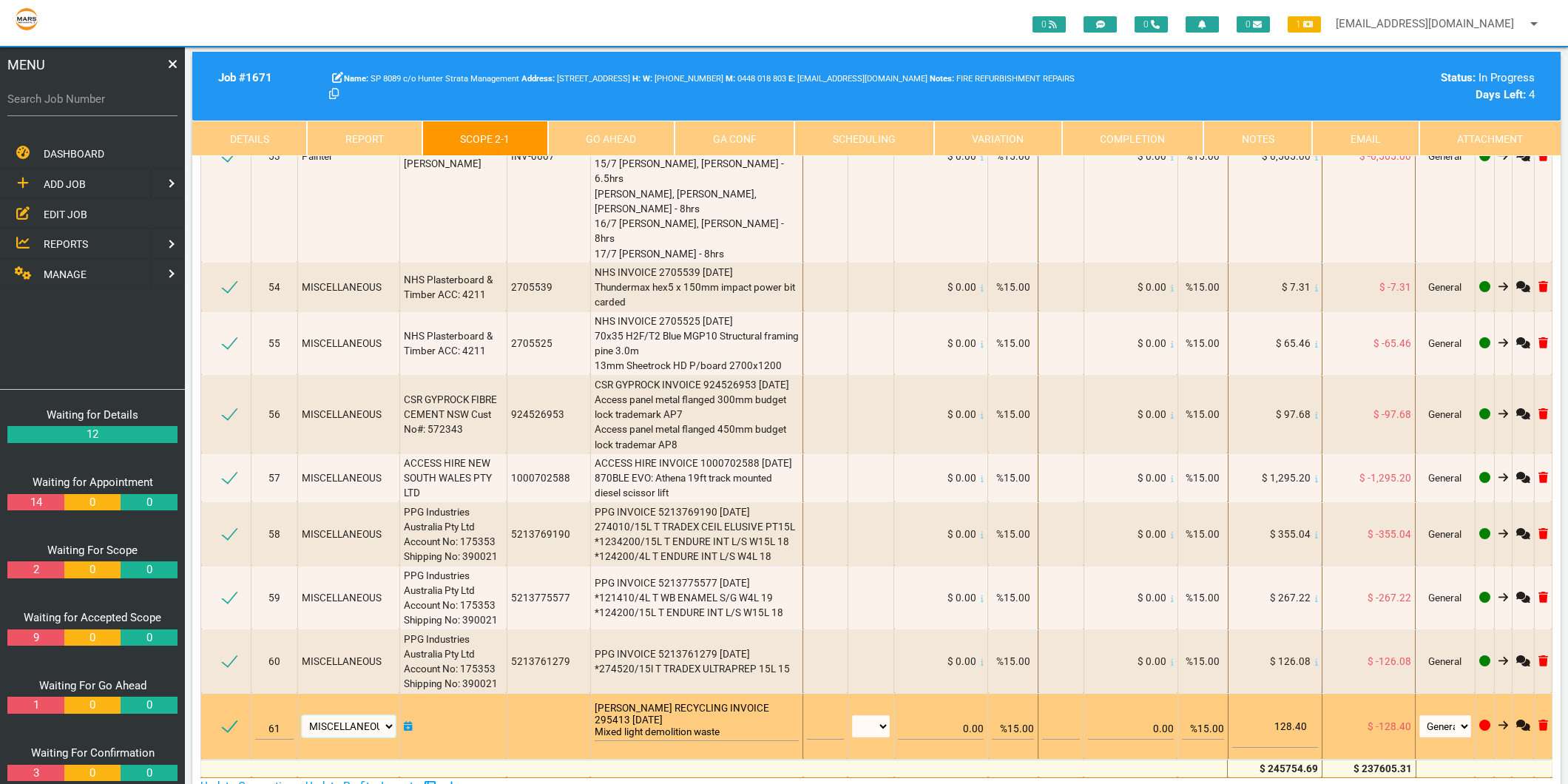
click at [346, 715] on select "Air Conditioning Asbestos Removal Awnings Blinds Bricklayers Building Inspectio…" at bounding box center [348, 726] width 94 height 22
select select "Rubbish Removal"
click at [303, 715] on select "Air Conditioning Asbestos Removal Awnings Blinds Bricklayers Building Inspectio…" at bounding box center [348, 726] width 94 height 22
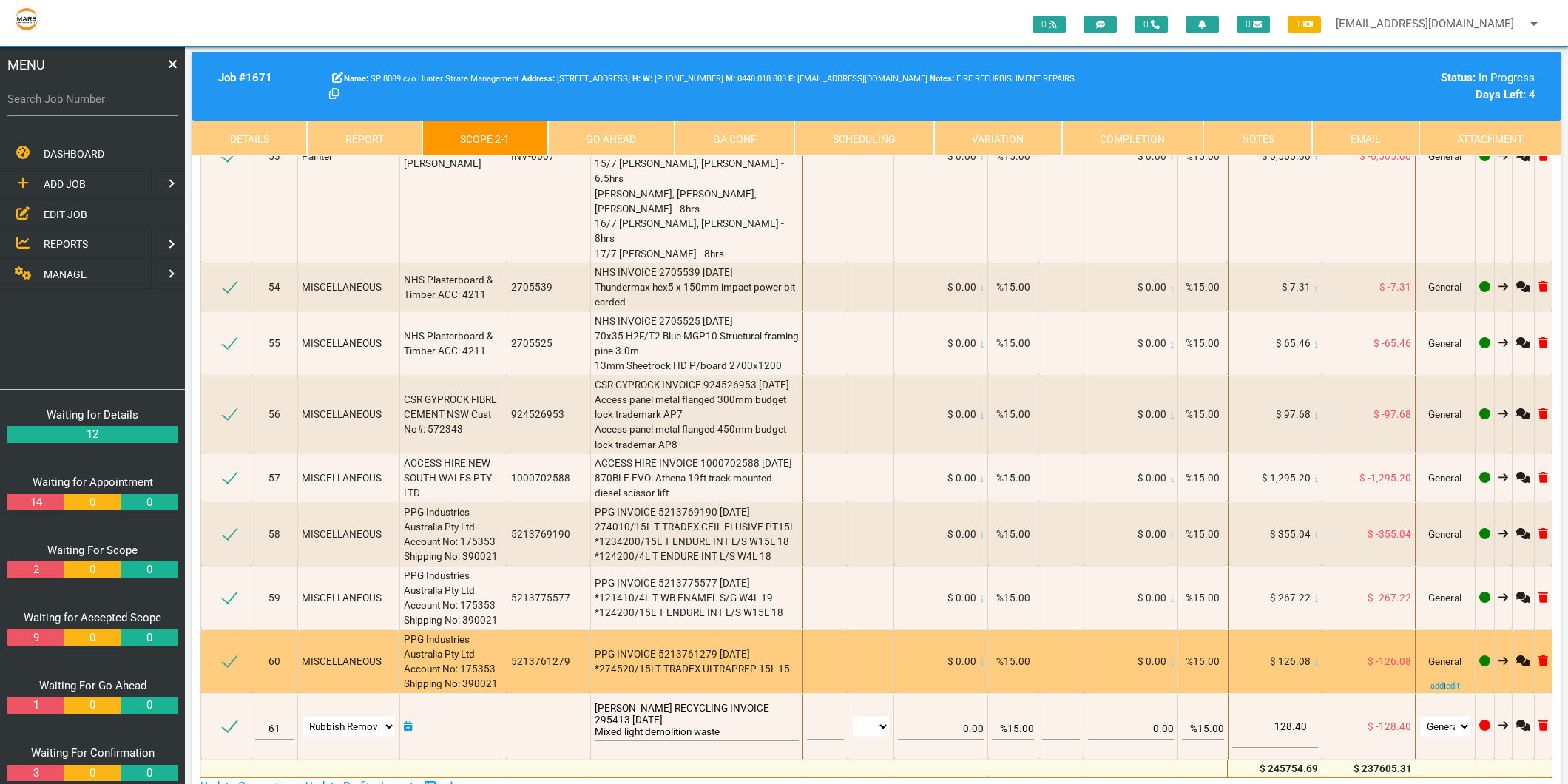
click at [755, 646] on div "PPG INVOICE 5213761279 9/7/2025 *274520/15l T TRADEX ULTRAPREP 15L 15" at bounding box center [697, 661] width 205 height 30
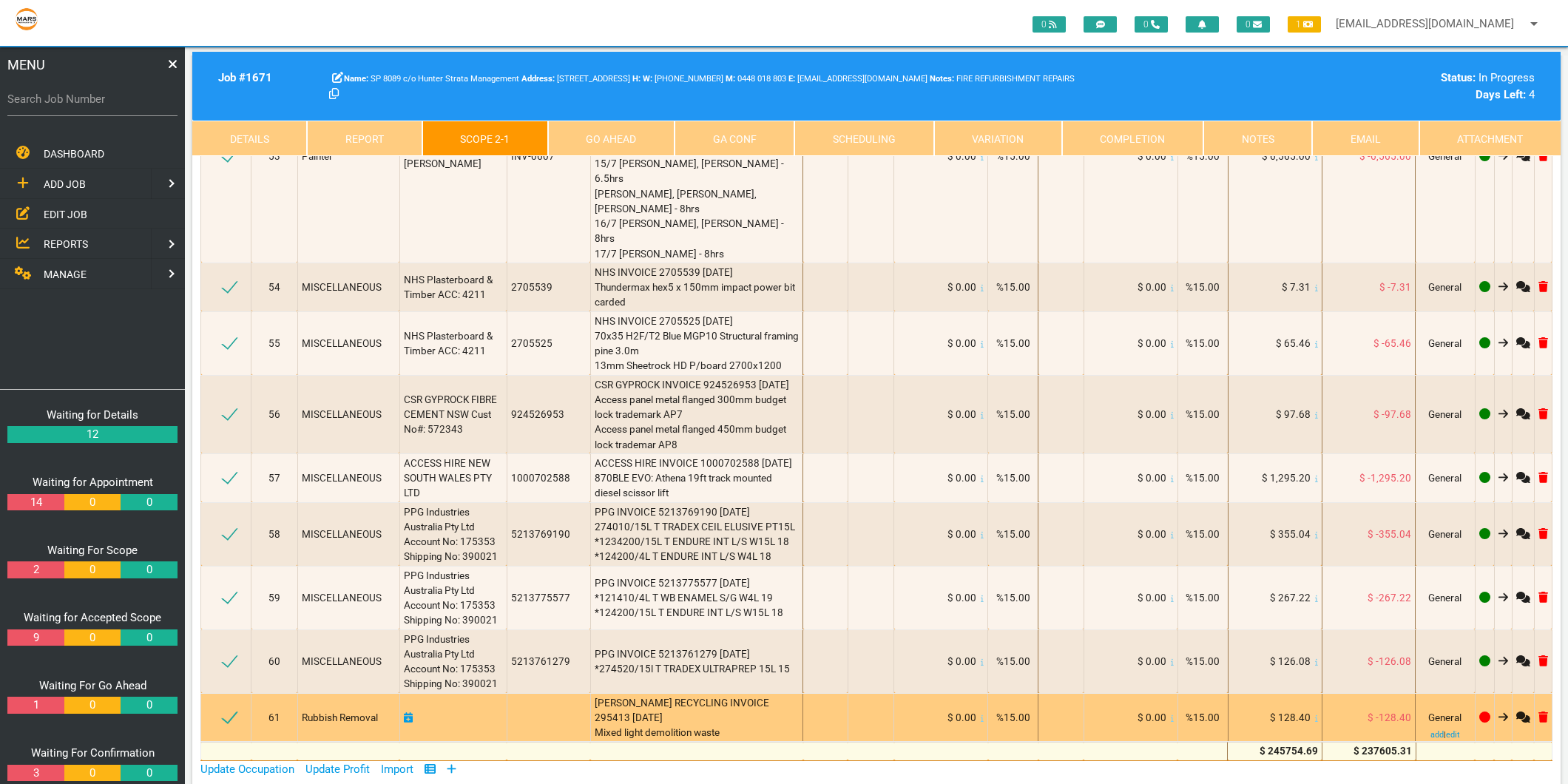
click at [409, 712] on icon at bounding box center [407, 717] width 9 height 10
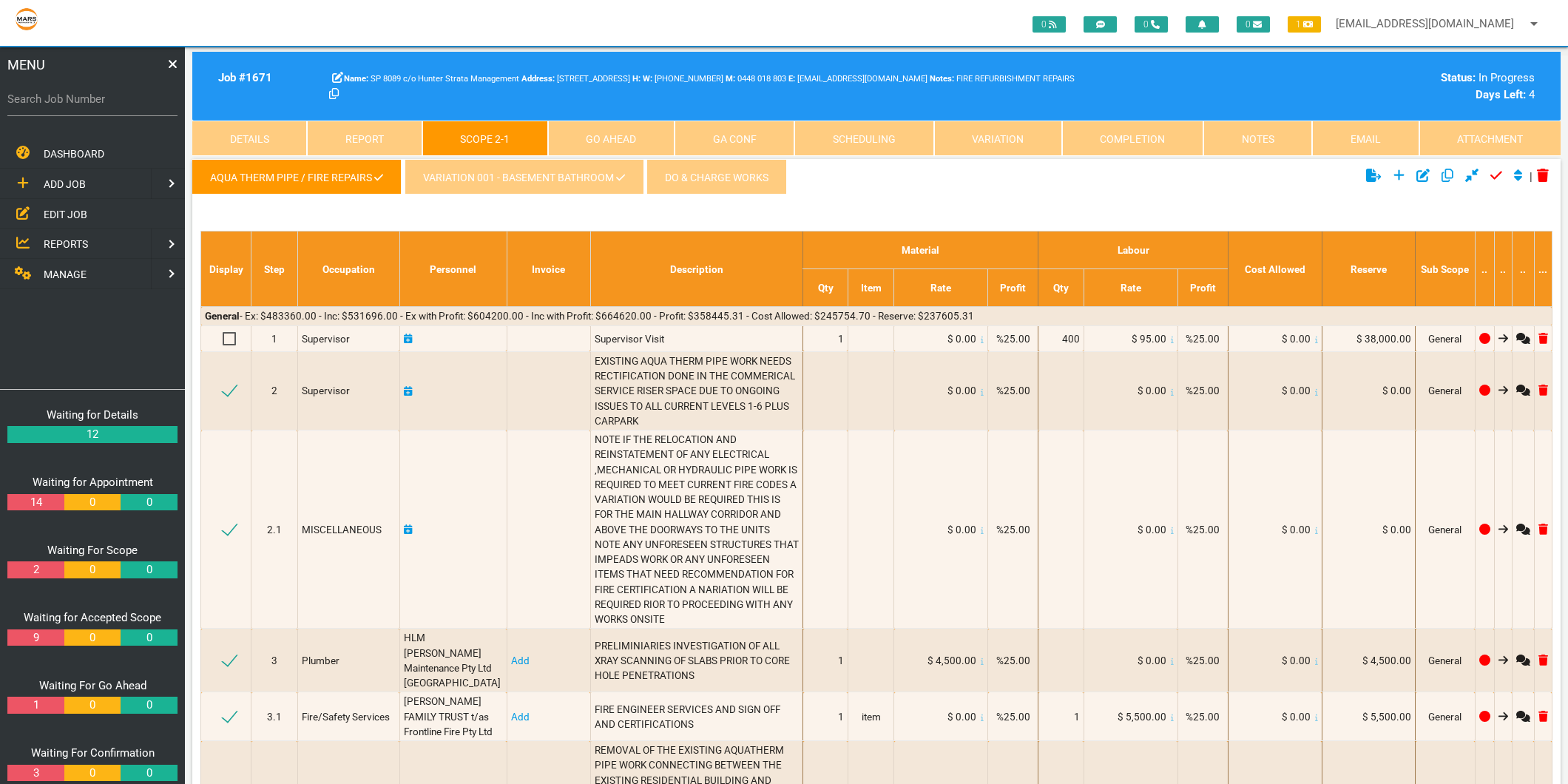
select select "7"
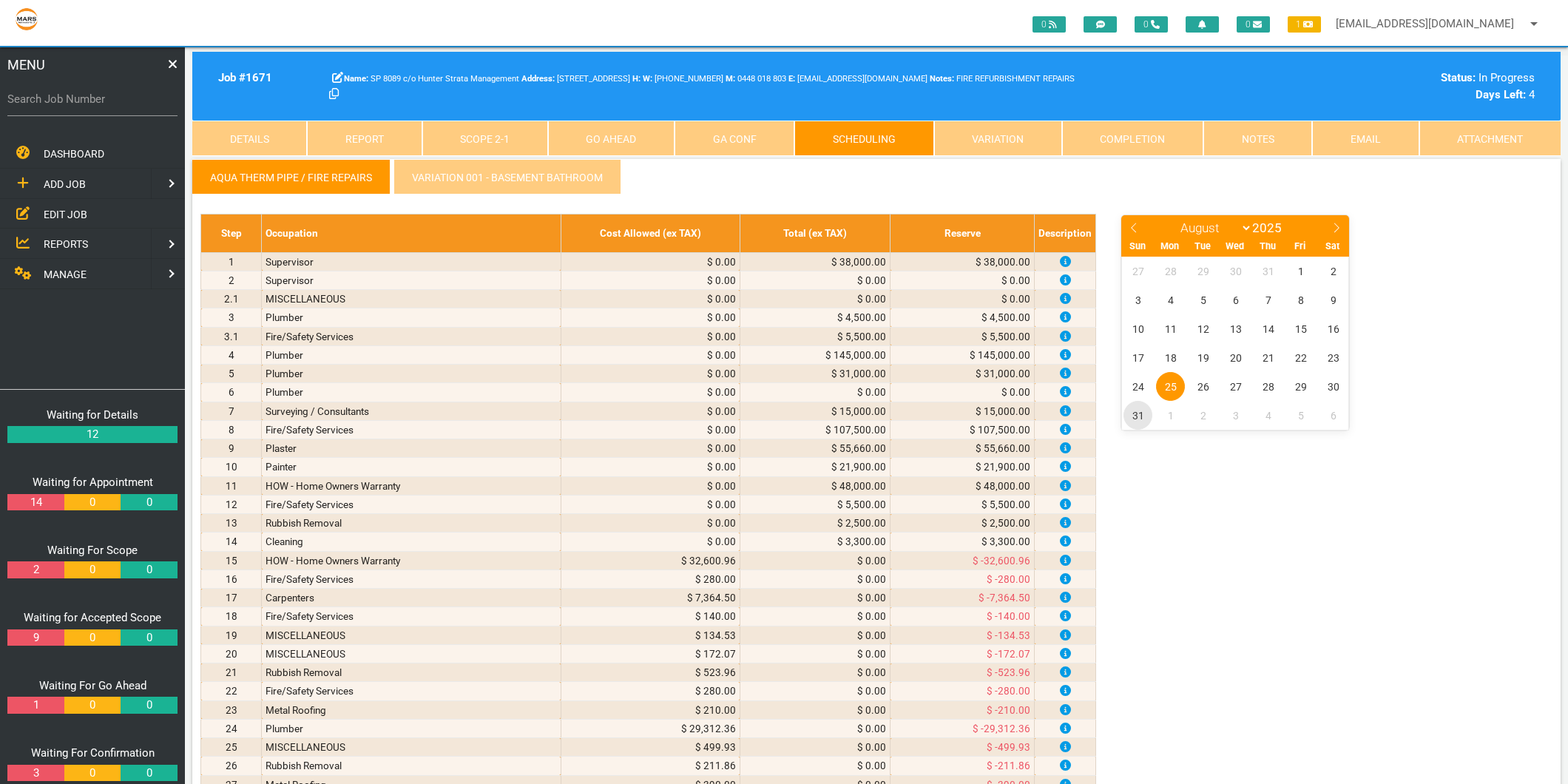
click at [1139, 413] on span "31" at bounding box center [1138, 415] width 28 height 28
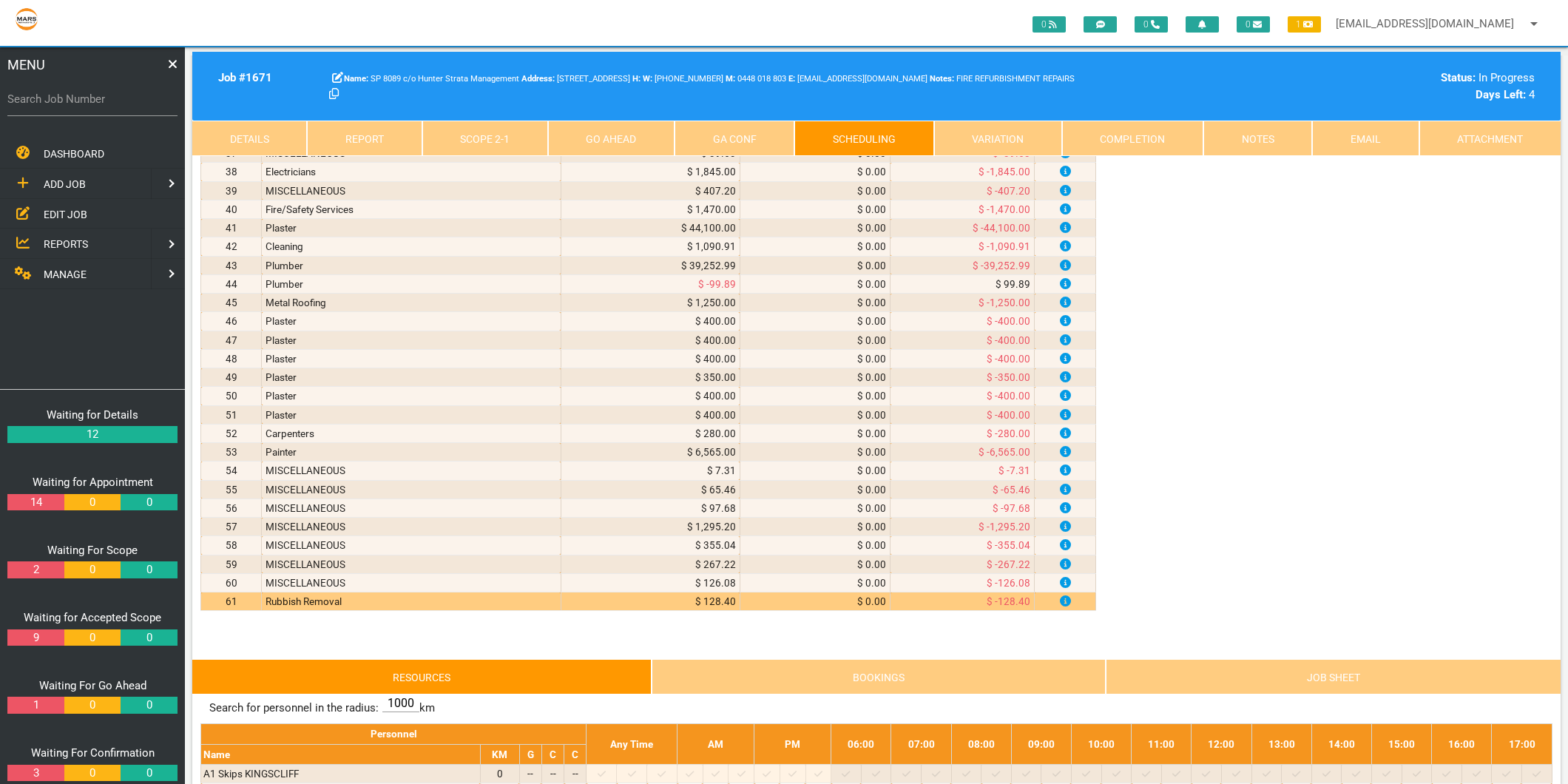
scroll to position [1150, 0]
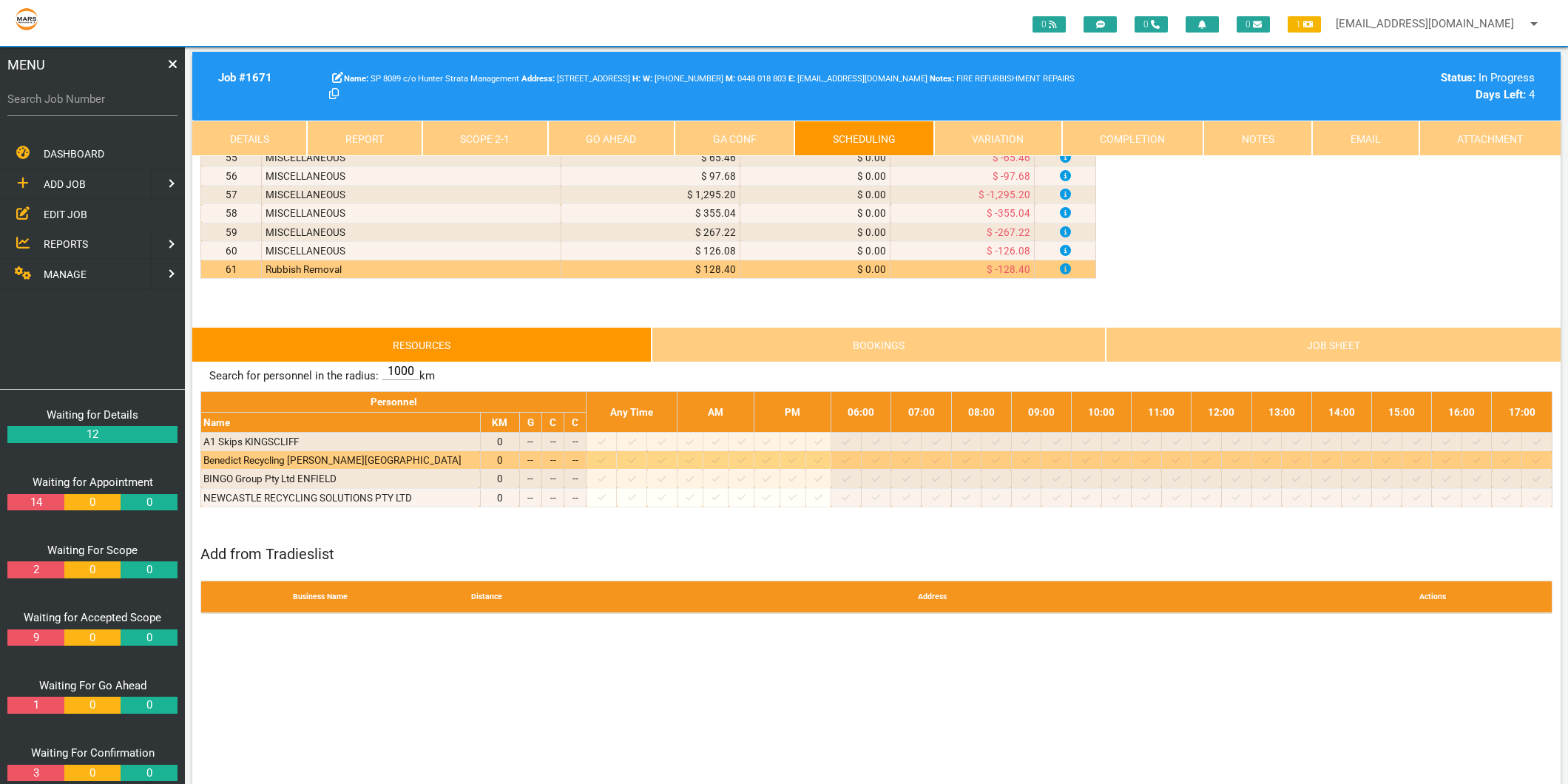
click at [606, 462] on icon at bounding box center [601, 460] width 8 height 9
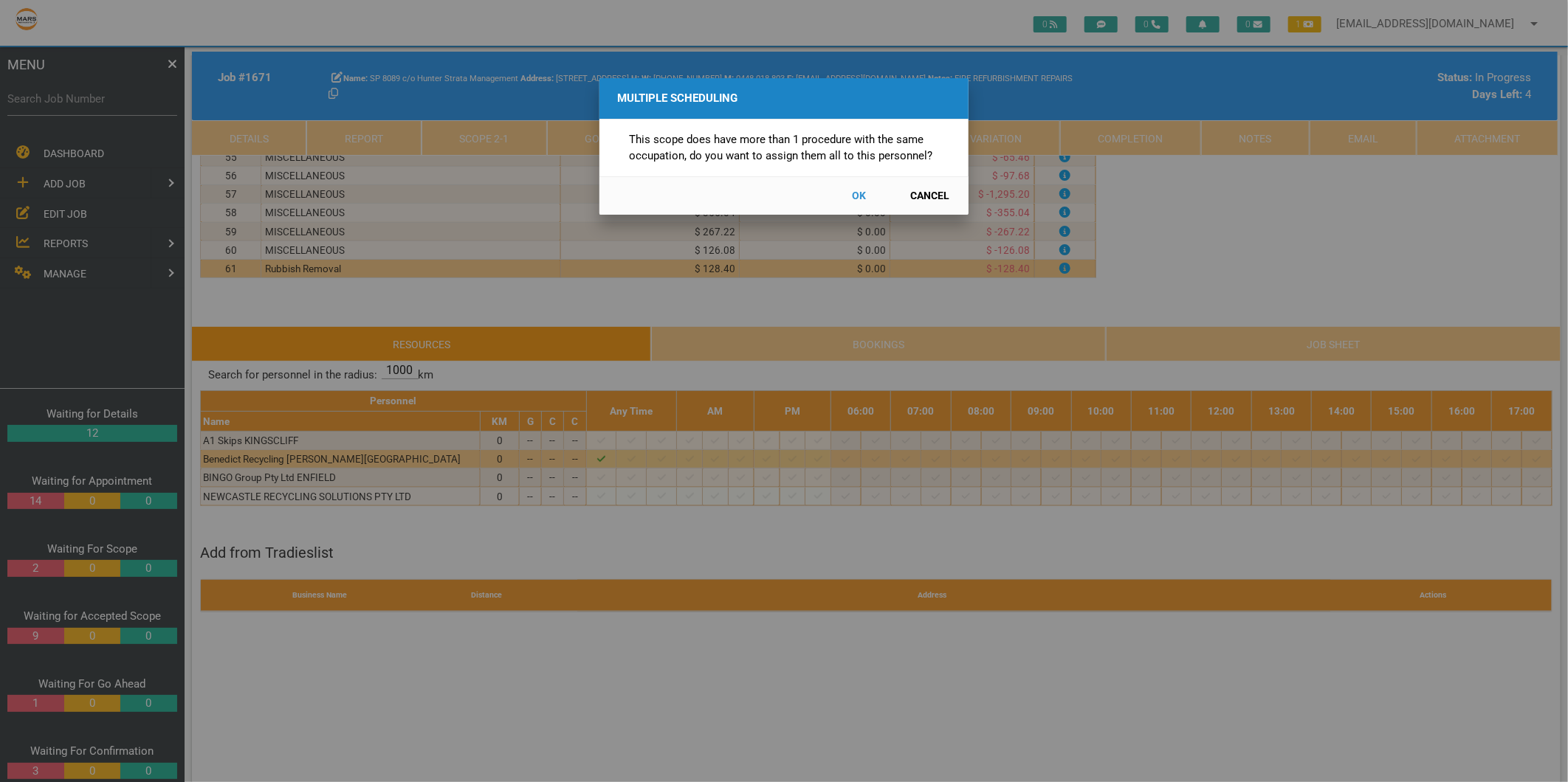
click at [924, 197] on button "Cancel" at bounding box center [930, 196] width 65 height 26
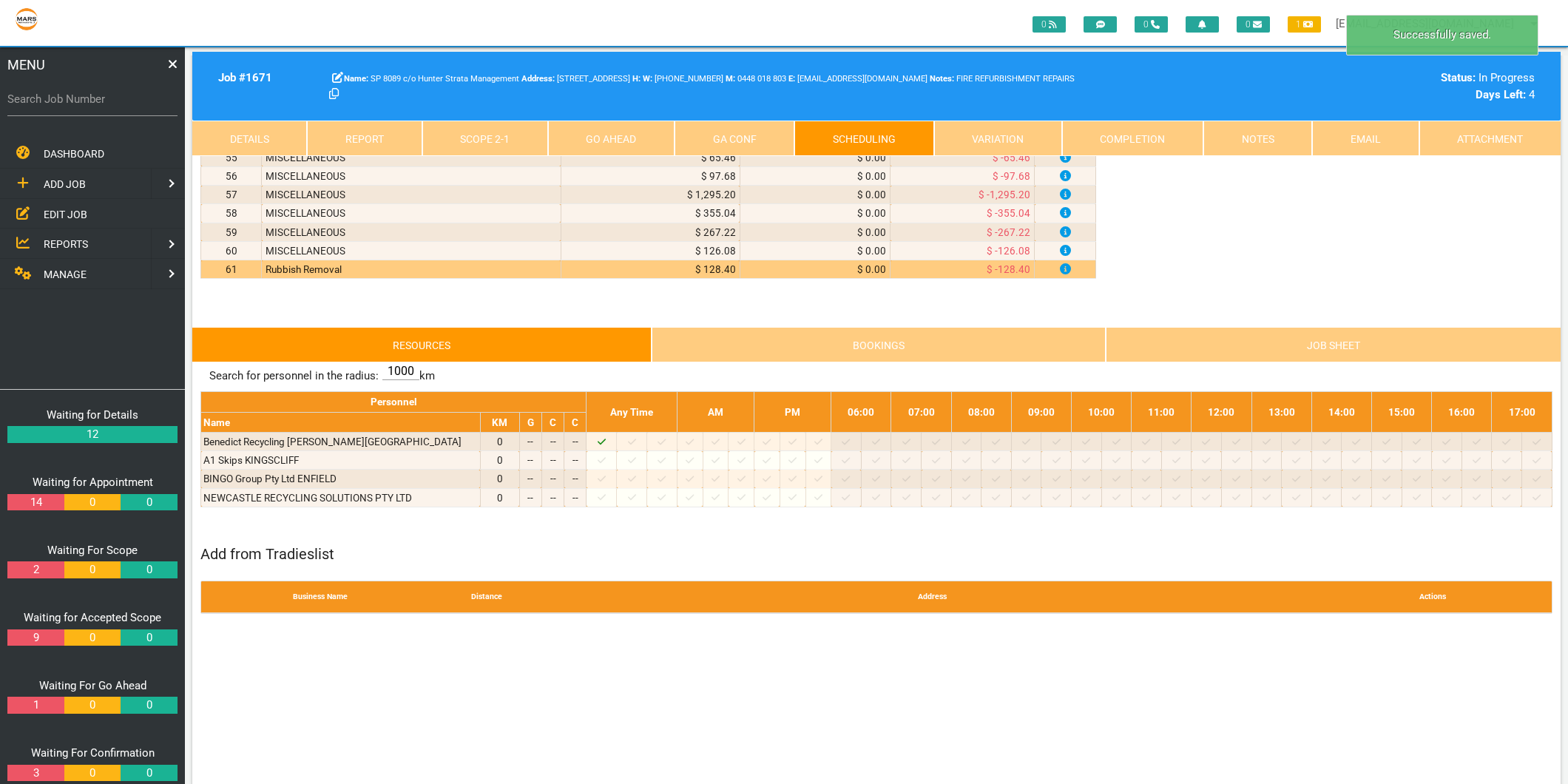
click at [516, 151] on link "Scope 2 - 1" at bounding box center [485, 138] width 126 height 36
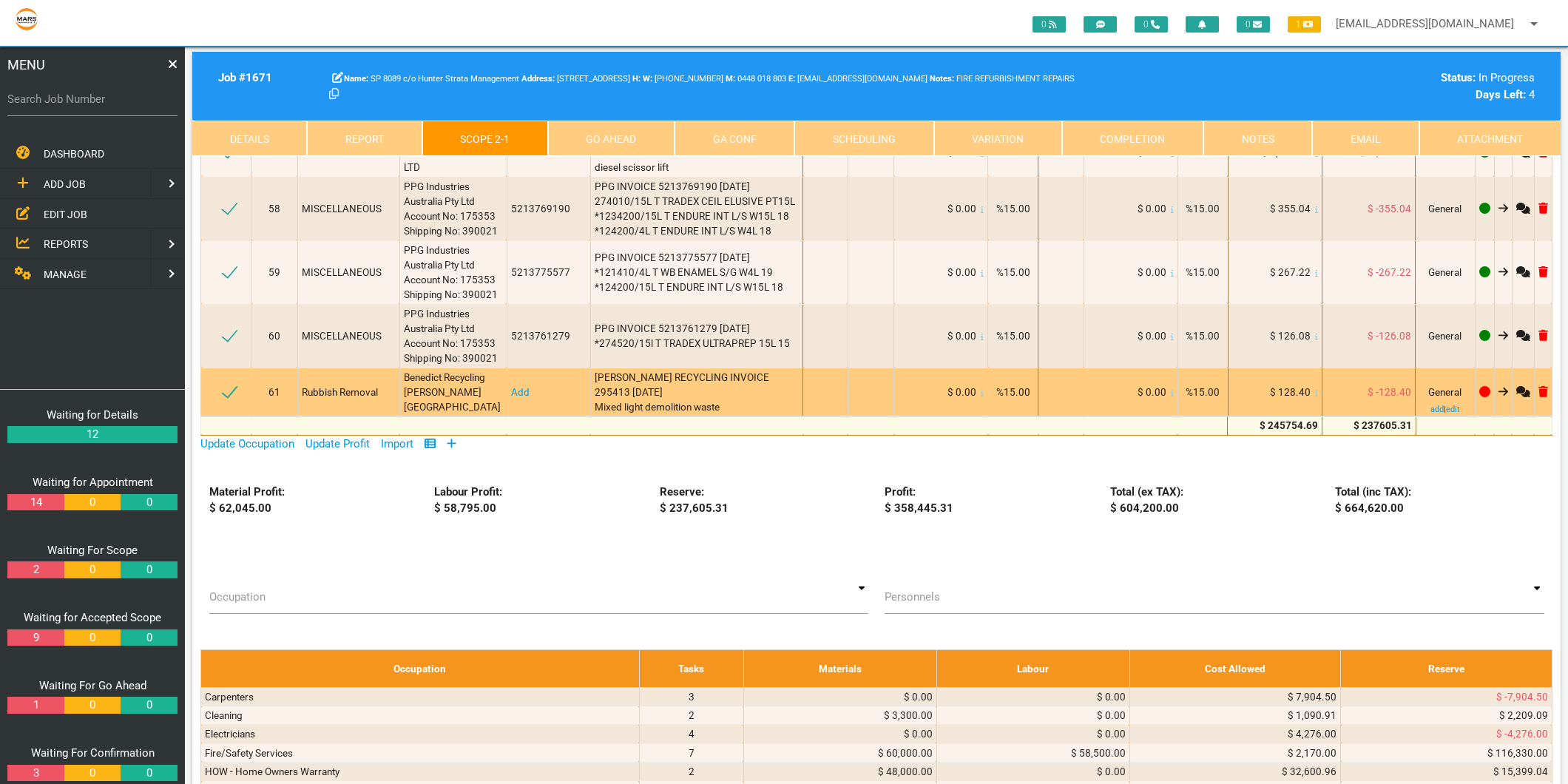
scroll to position [7888, 0]
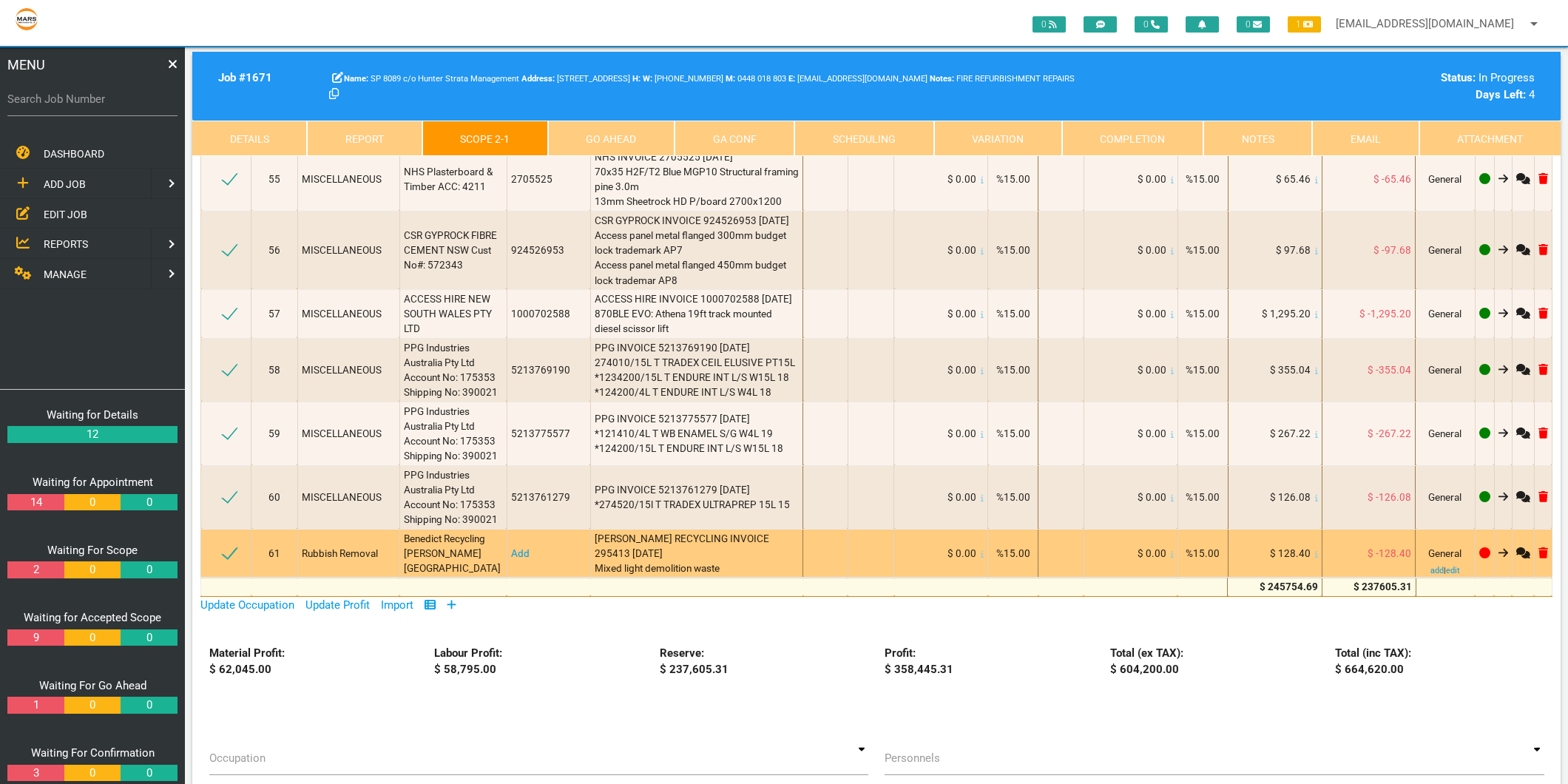
click at [515, 547] on link "Add" at bounding box center [520, 553] width 18 height 12
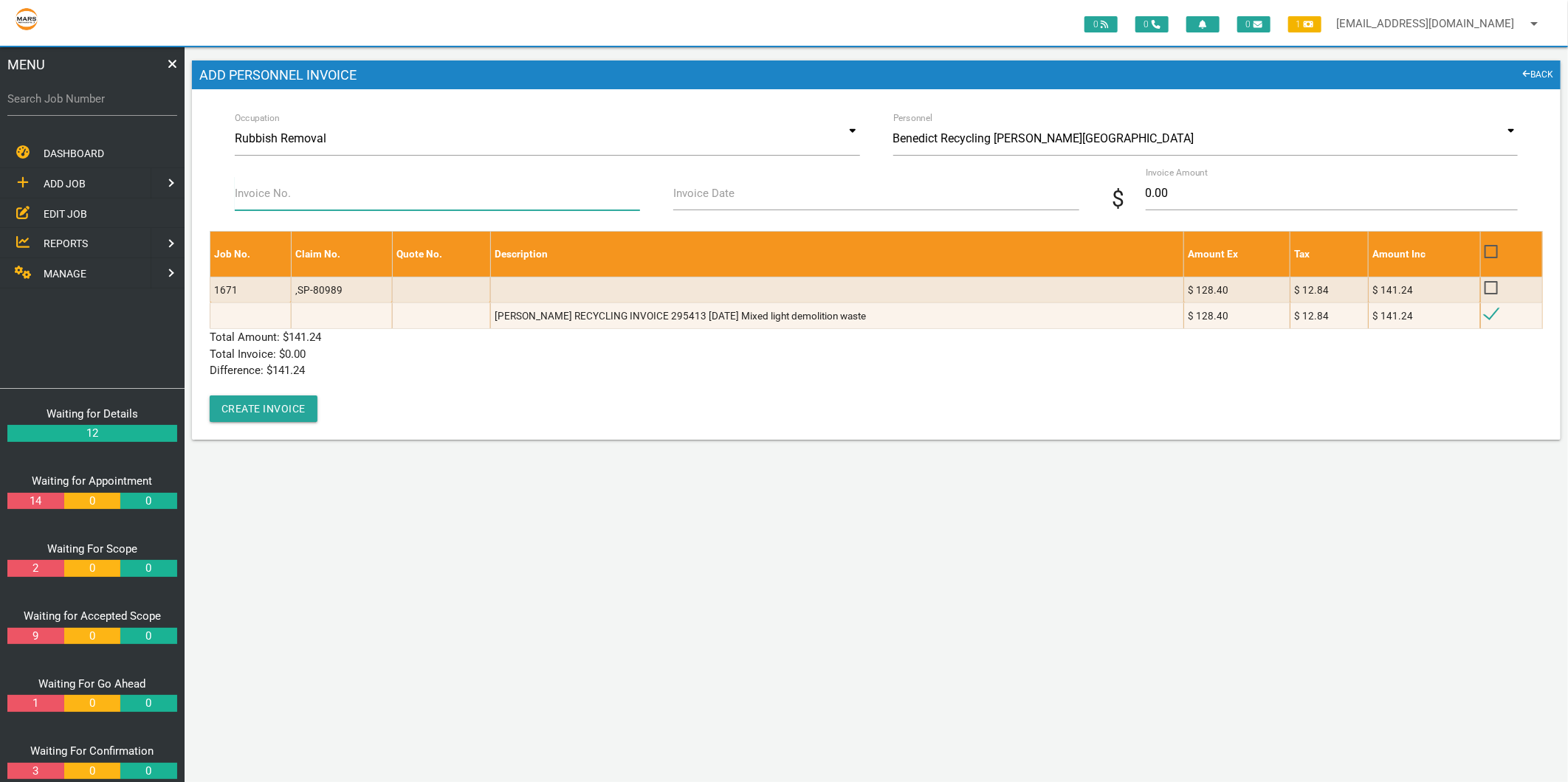
click at [331, 204] on input "Invoice No." at bounding box center [437, 193] width 405 height 34
type input "295413"
click at [758, 196] on input "Invoice Date" at bounding box center [876, 193] width 405 height 34
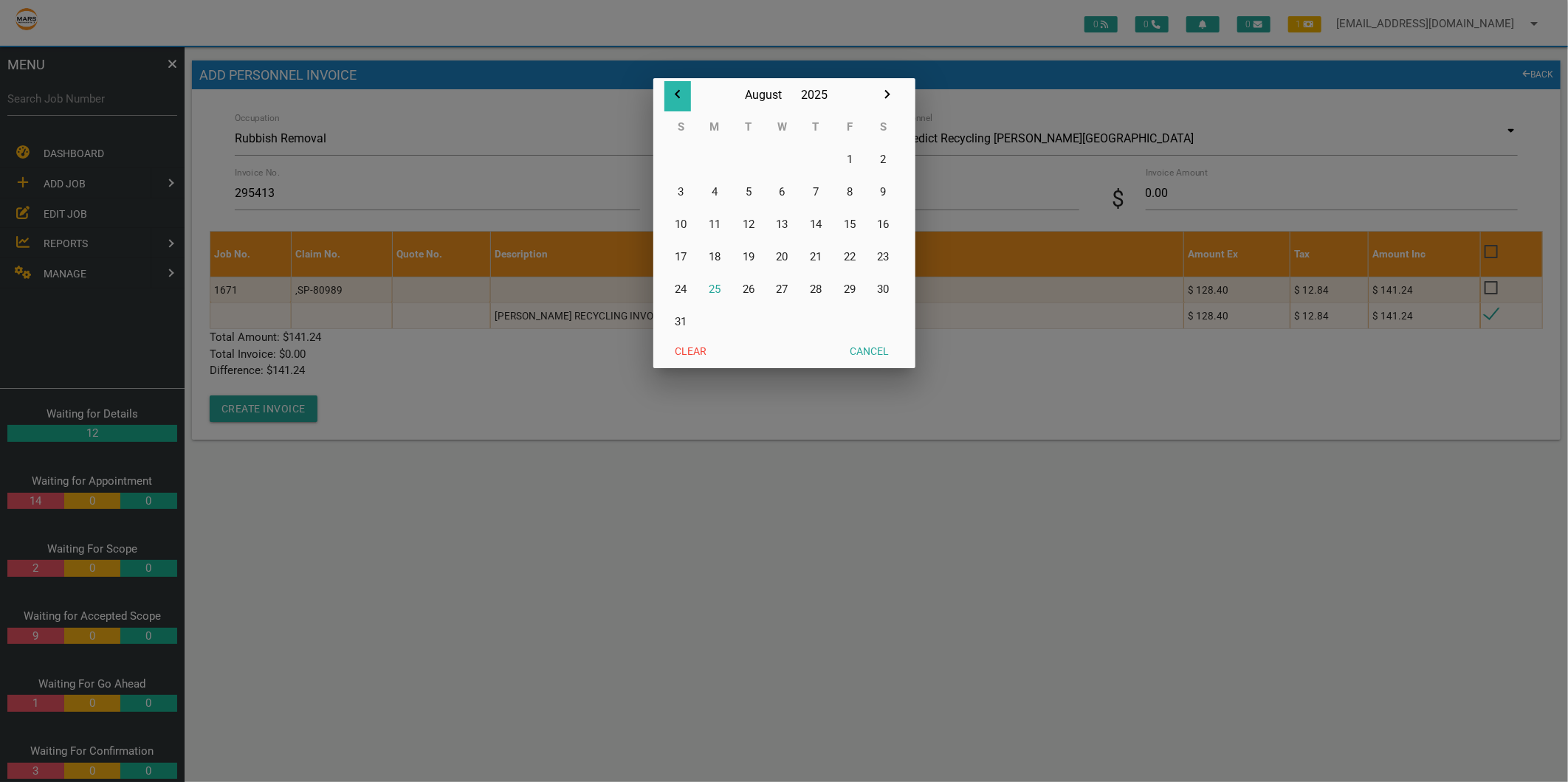
click at [674, 94] on icon "button" at bounding box center [677, 94] width 17 height 17
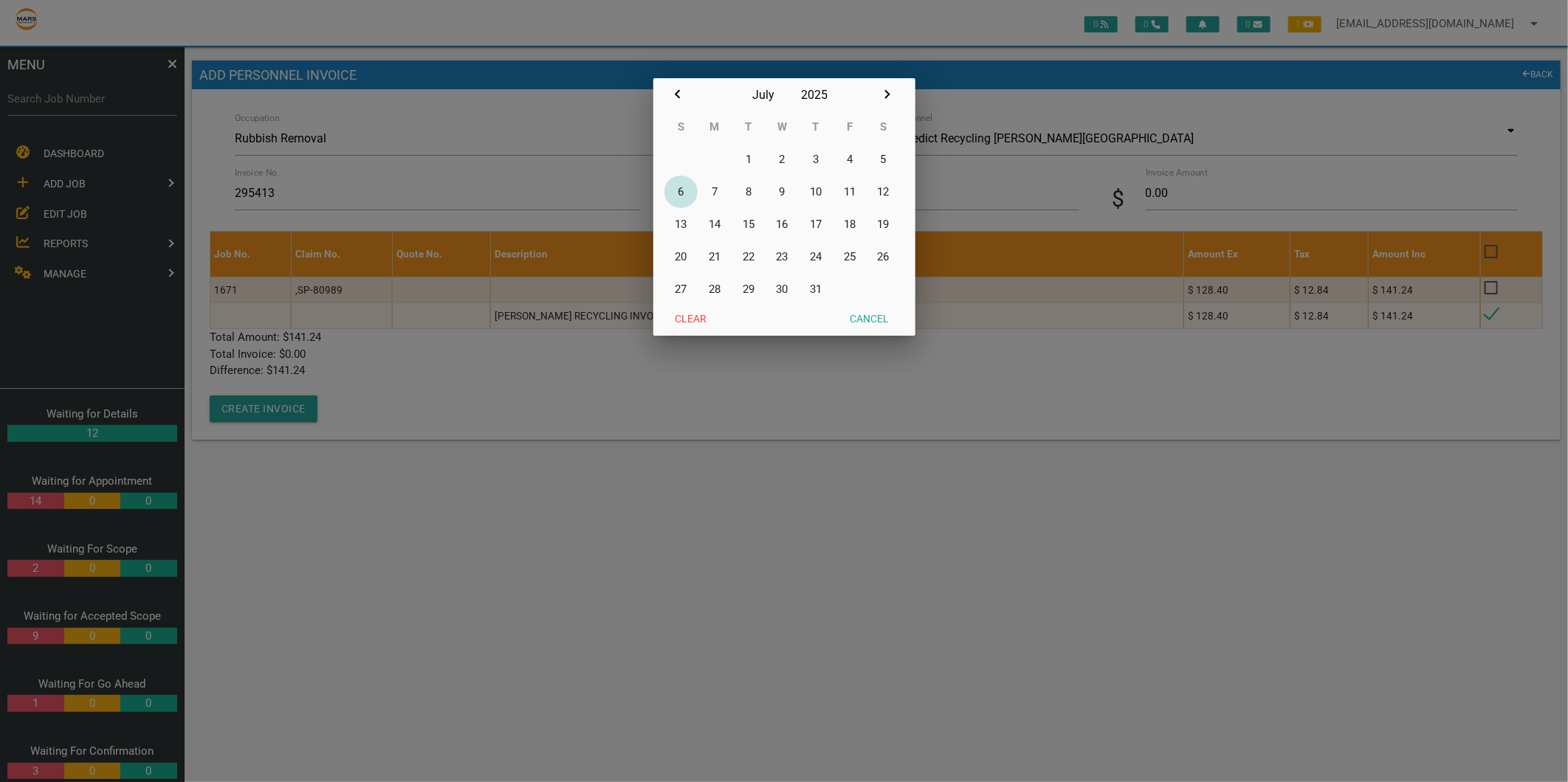
click at [676, 189] on button "6" at bounding box center [681, 191] width 34 height 32
type input "06/07/2025"
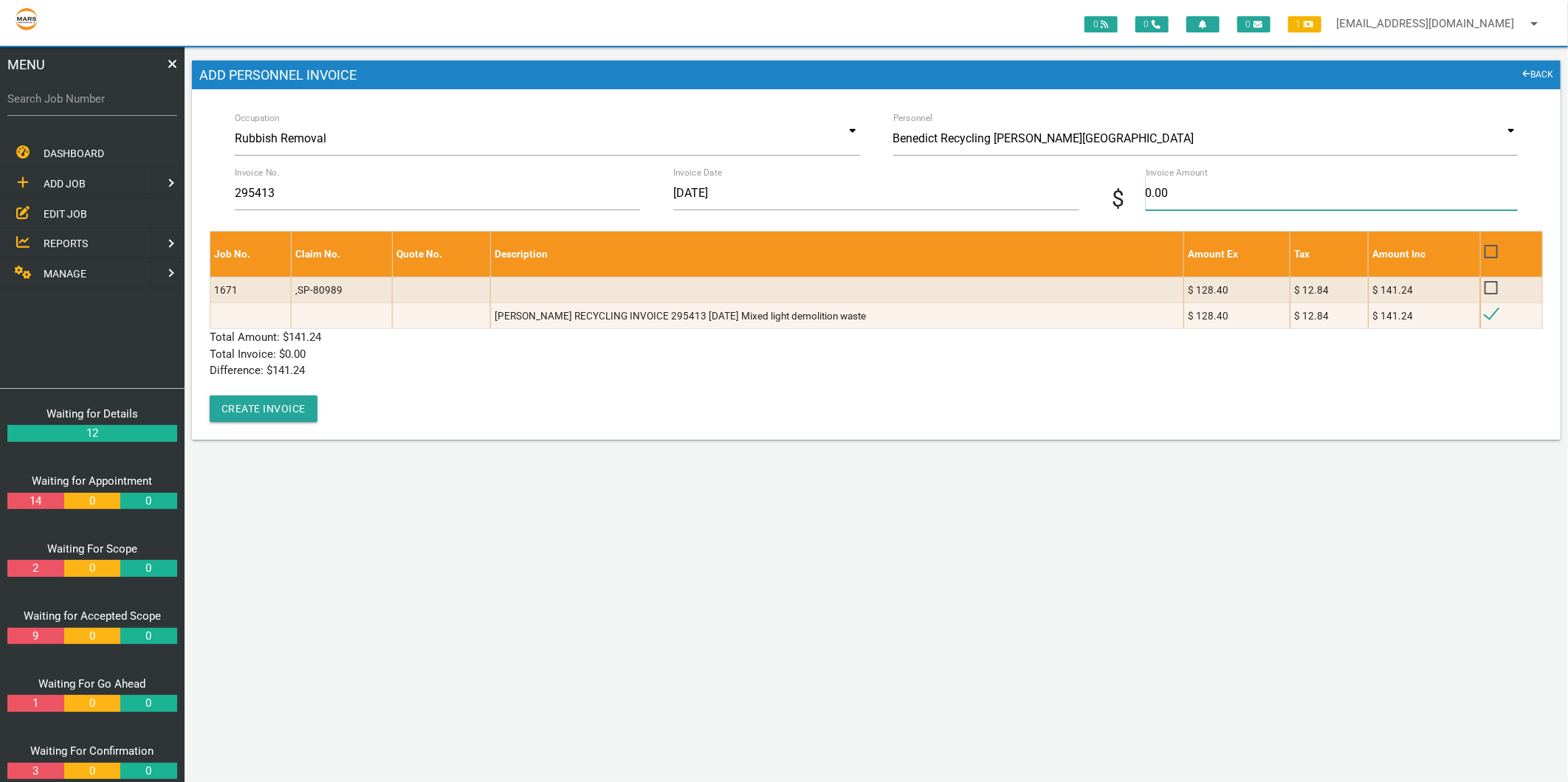
click at [1236, 183] on input "0.00" at bounding box center [1331, 193] width 372 height 34
type input "141.24"
click at [433, 410] on div "Job No. Claim No. Quote No. Description Amount Ex Tax Amount Inc 1671 ,SP-80989…" at bounding box center [876, 327] width 1333 height 191
click at [258, 412] on button "Create Invoice" at bounding box center [263, 409] width 107 height 27
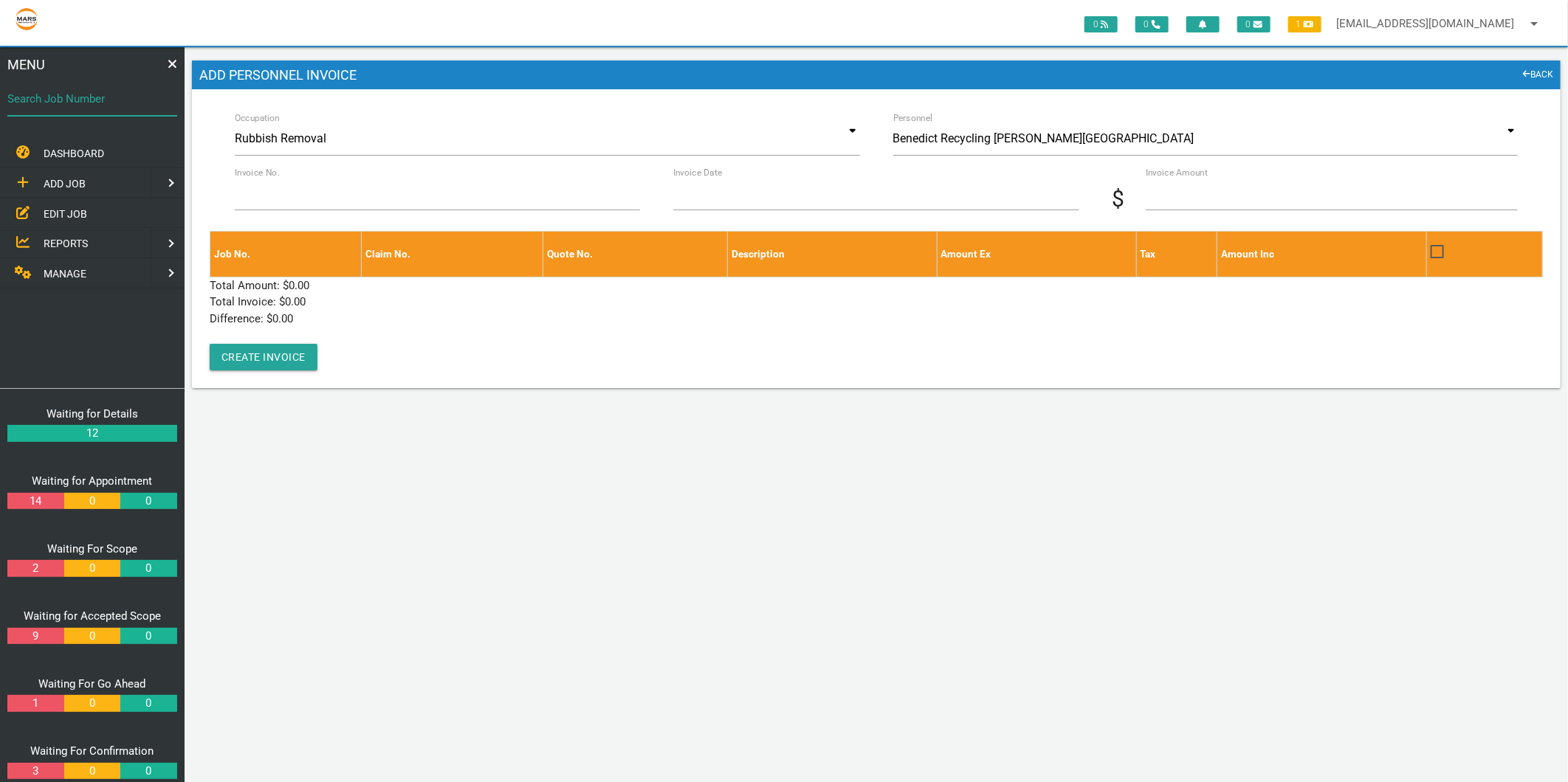
click at [34, 84] on div "Search Job Number" at bounding box center [92, 102] width 170 height 39
type input "1671"
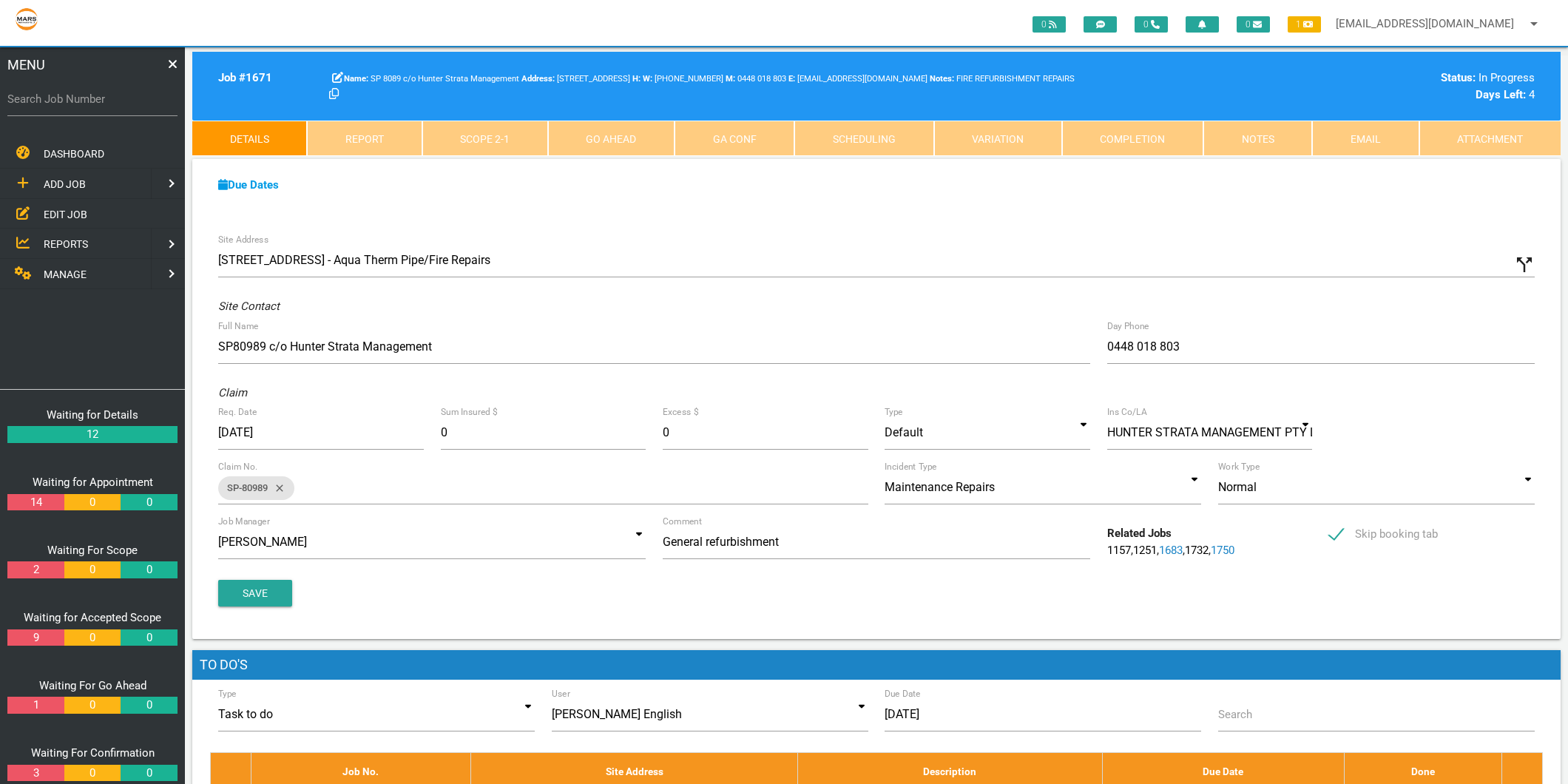
click at [506, 131] on link "Scope 2 - 1" at bounding box center [485, 138] width 126 height 36
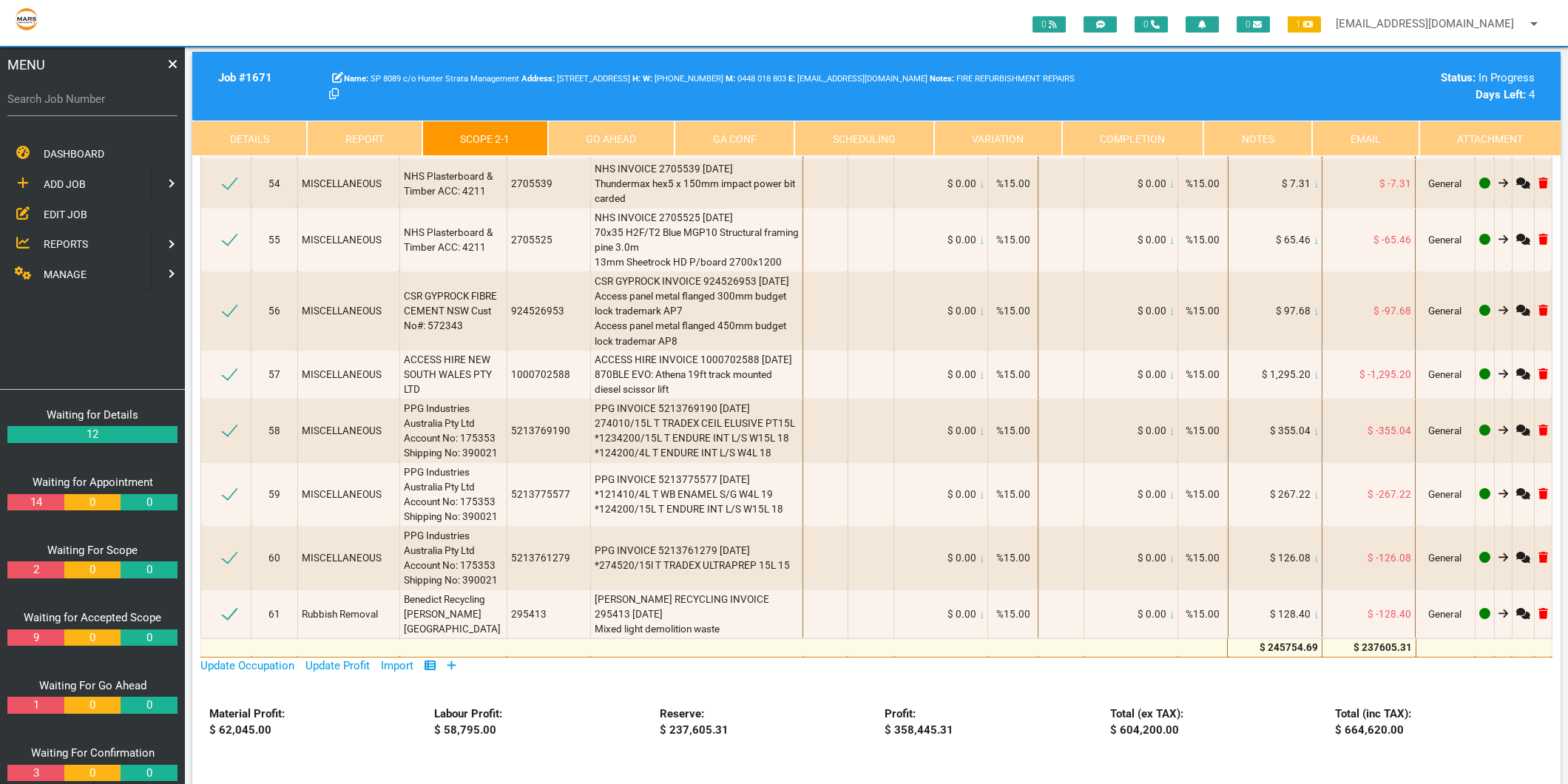
scroll to position [7806, 0]
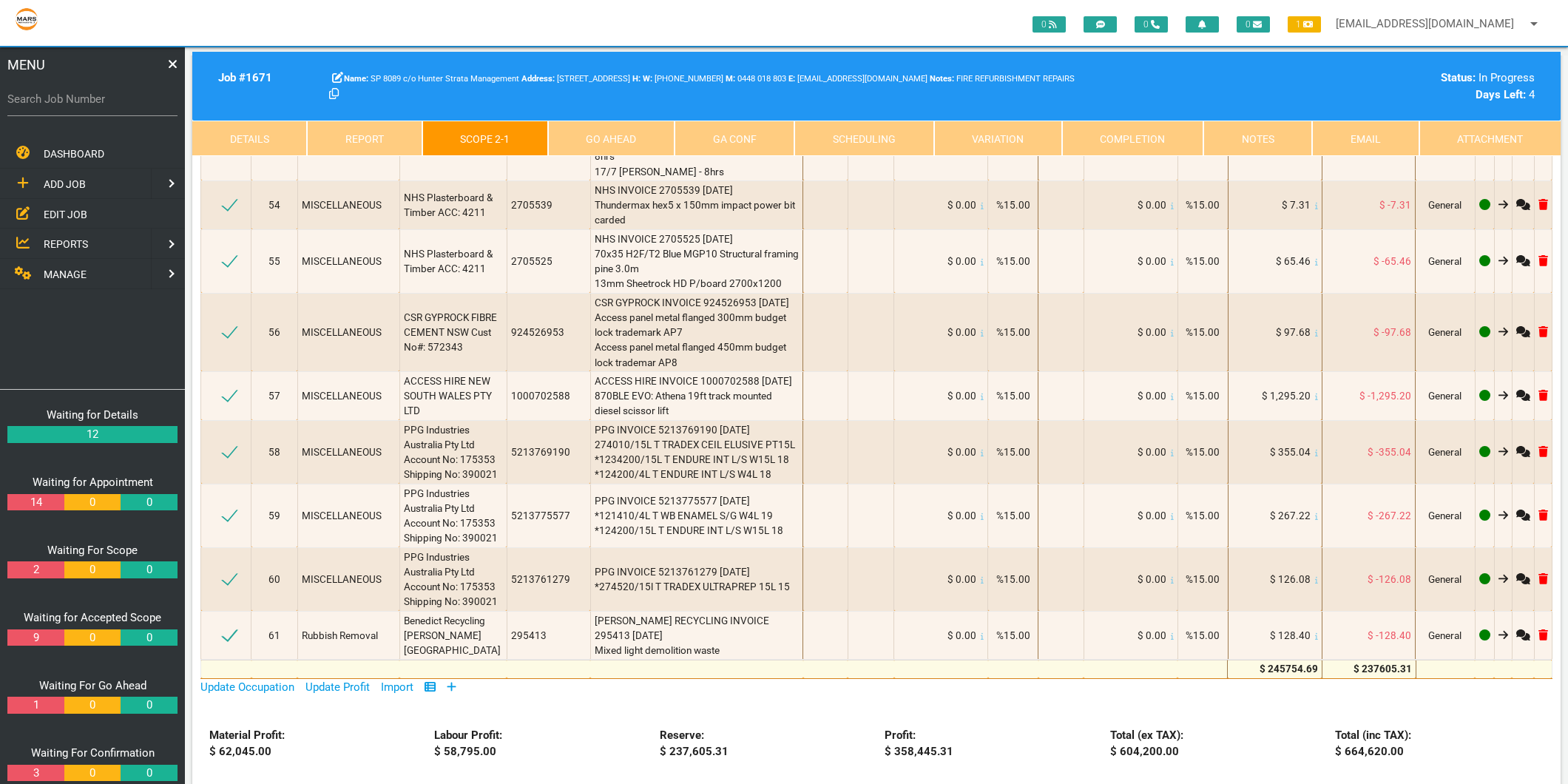
click at [455, 682] on icon at bounding box center [452, 686] width 9 height 9
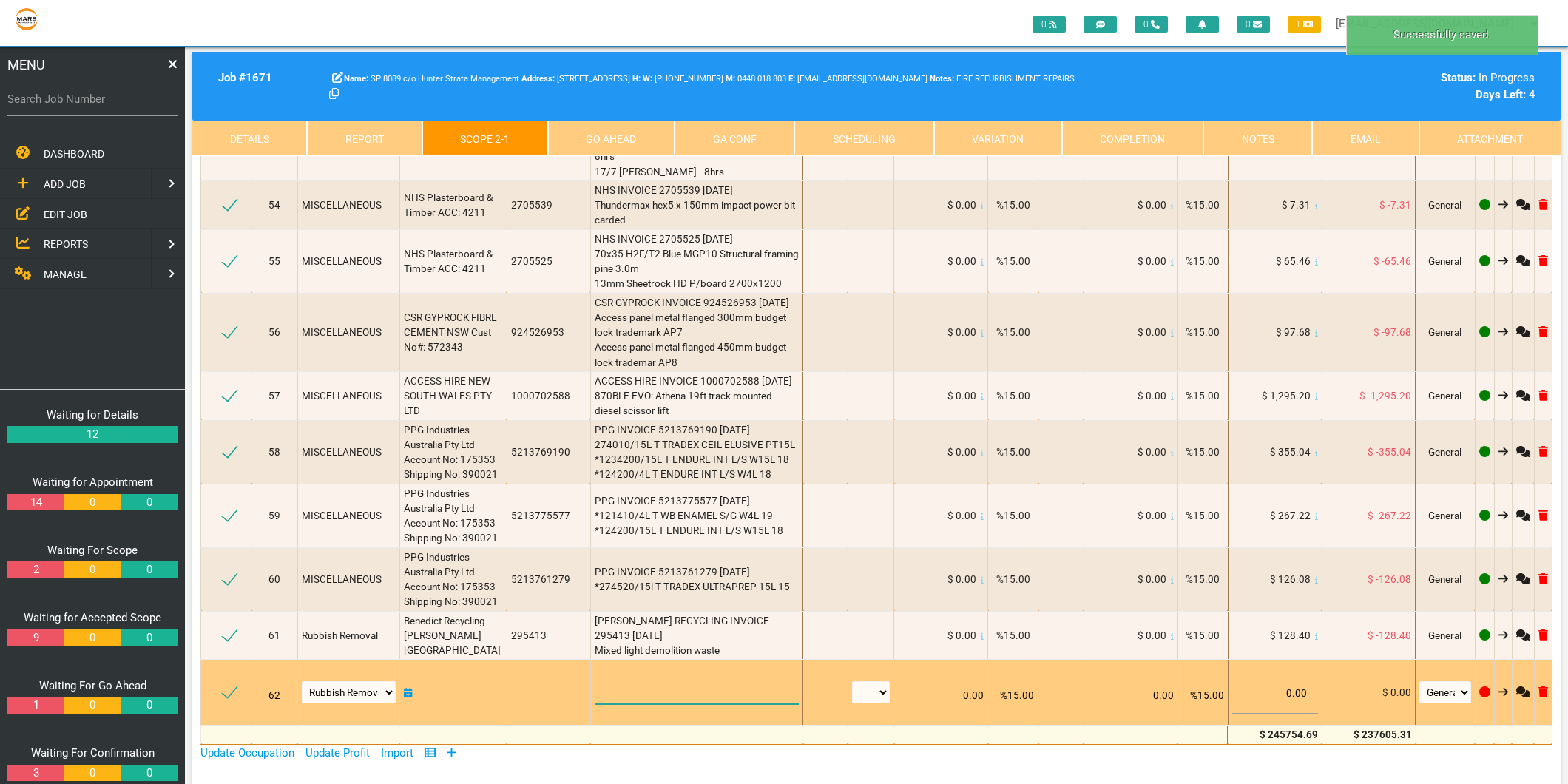
click at [603, 671] on textarea at bounding box center [697, 687] width 205 height 33
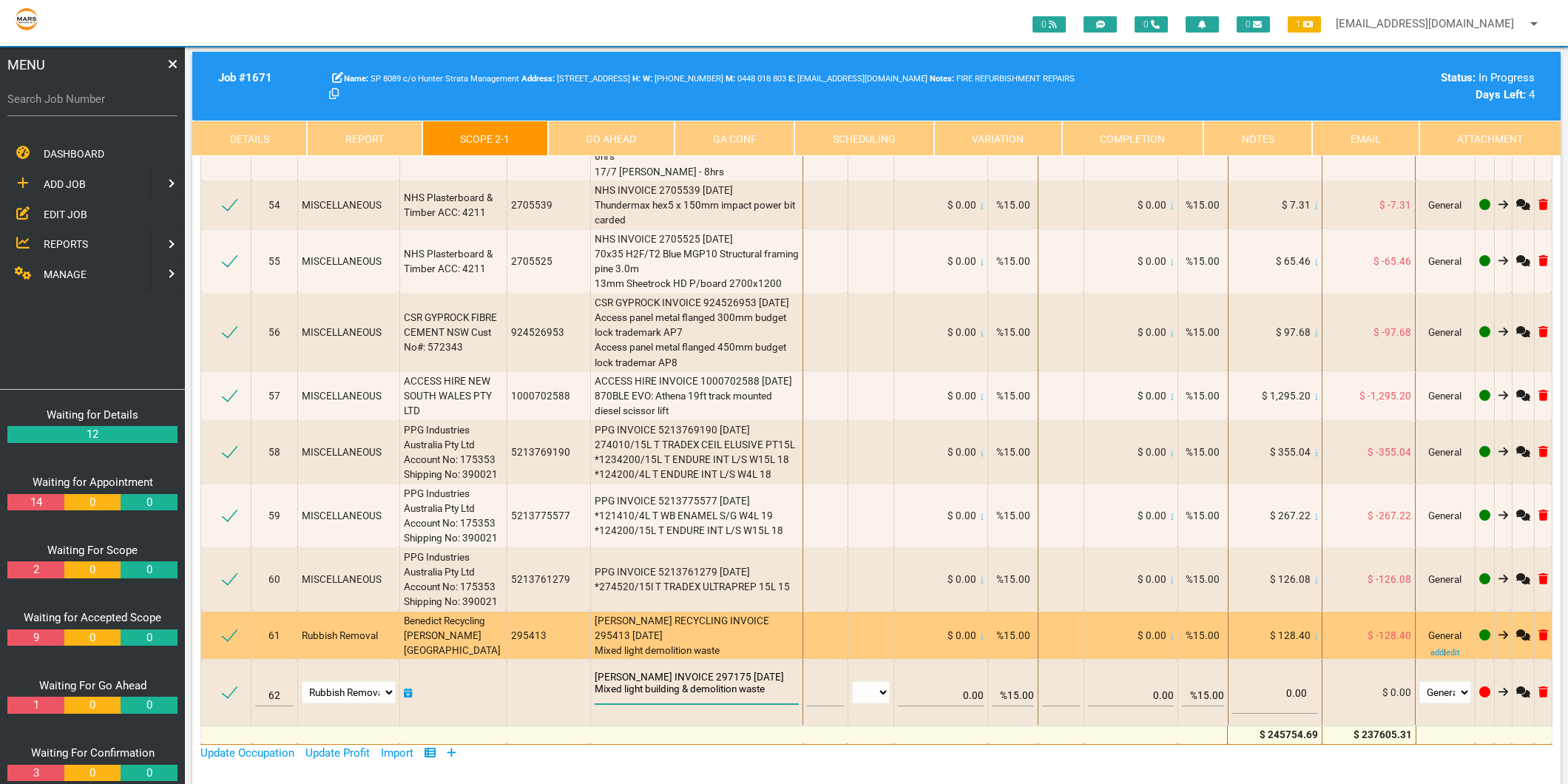
type textarea "BENEDICT INVOICE 297175 20/7/2025 Mixed light building & demolition waste"
click at [727, 613] on div "BENEDICT RECYCLING INVOICE 295413 6/7/2025 Mixed light demolition waste" at bounding box center [697, 635] width 205 height 45
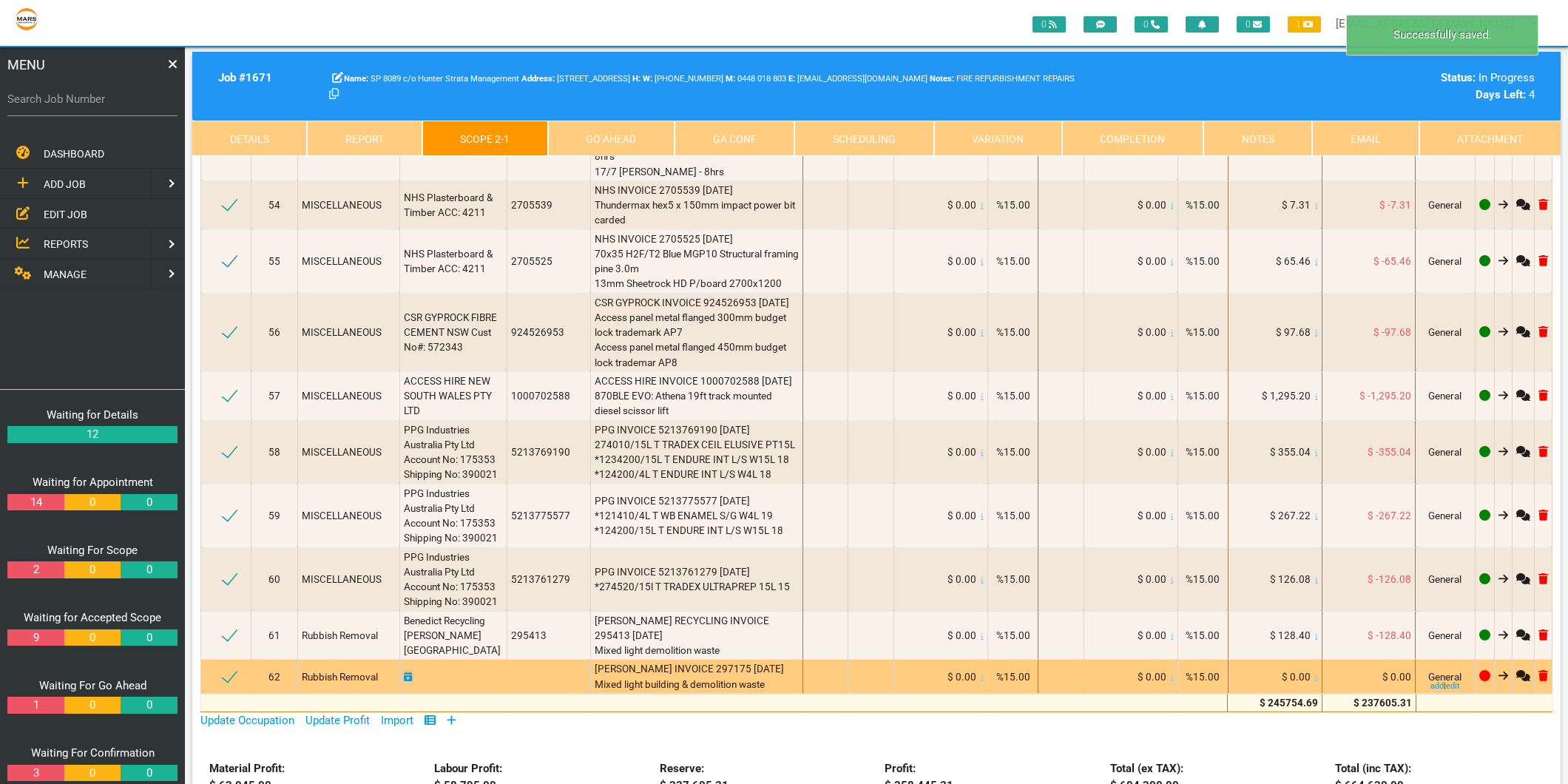
click at [1315, 674] on icon at bounding box center [1316, 677] width 3 height 7
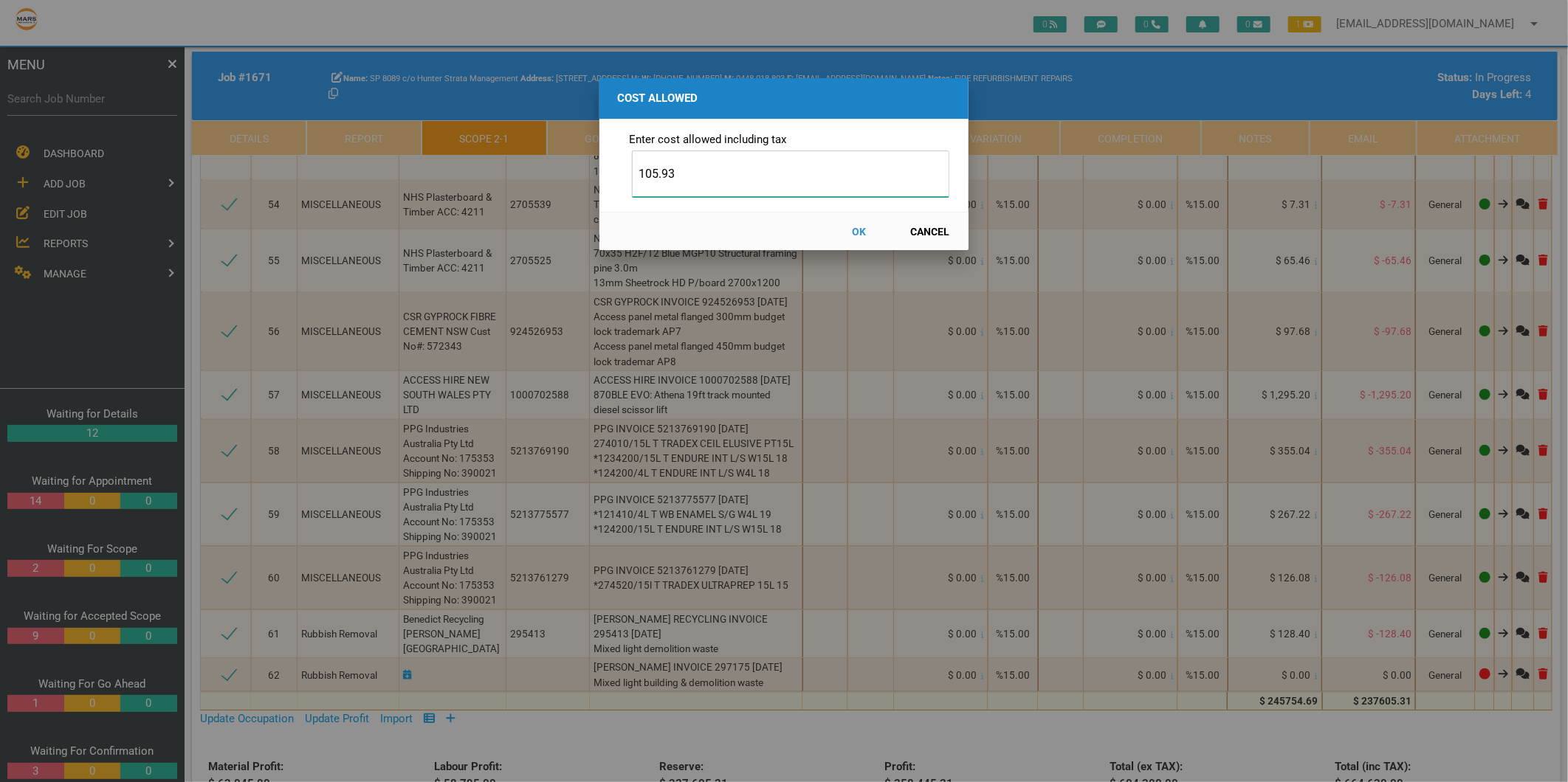
type input "105.93"
click at [854, 230] on button "OK" at bounding box center [859, 231] width 65 height 26
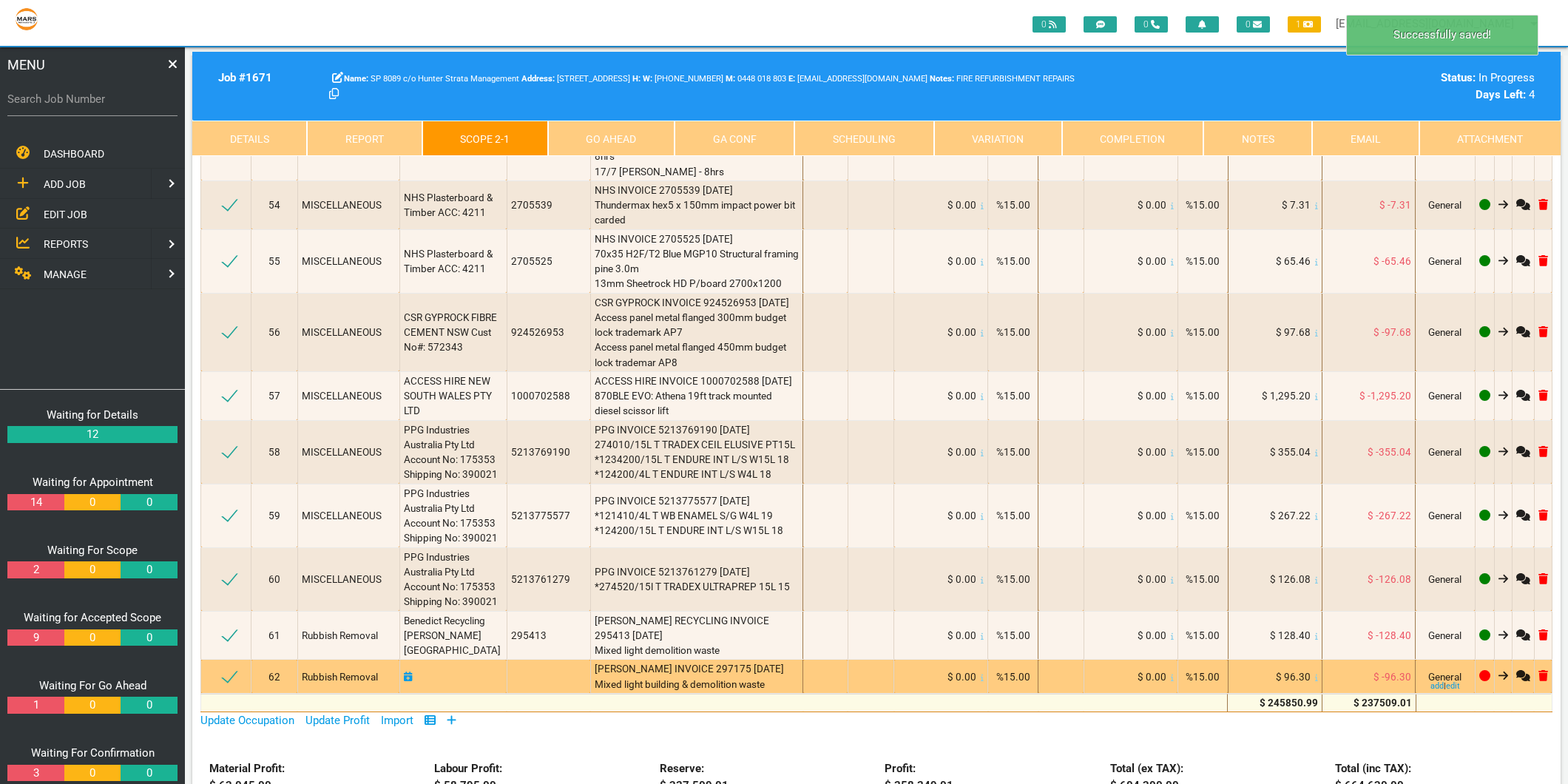
click at [404, 672] on icon at bounding box center [407, 676] width 9 height 10
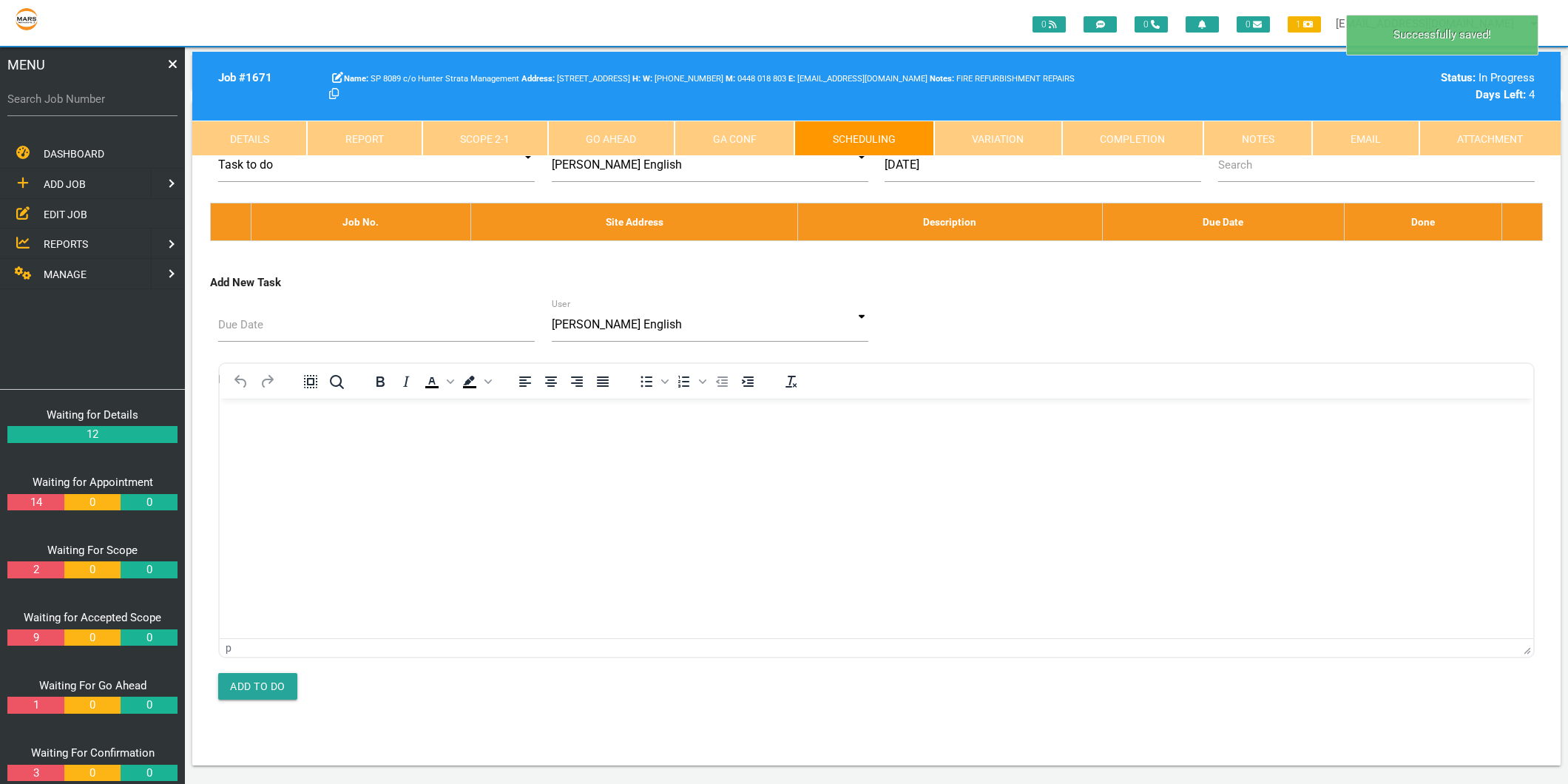
scroll to position [0, 0]
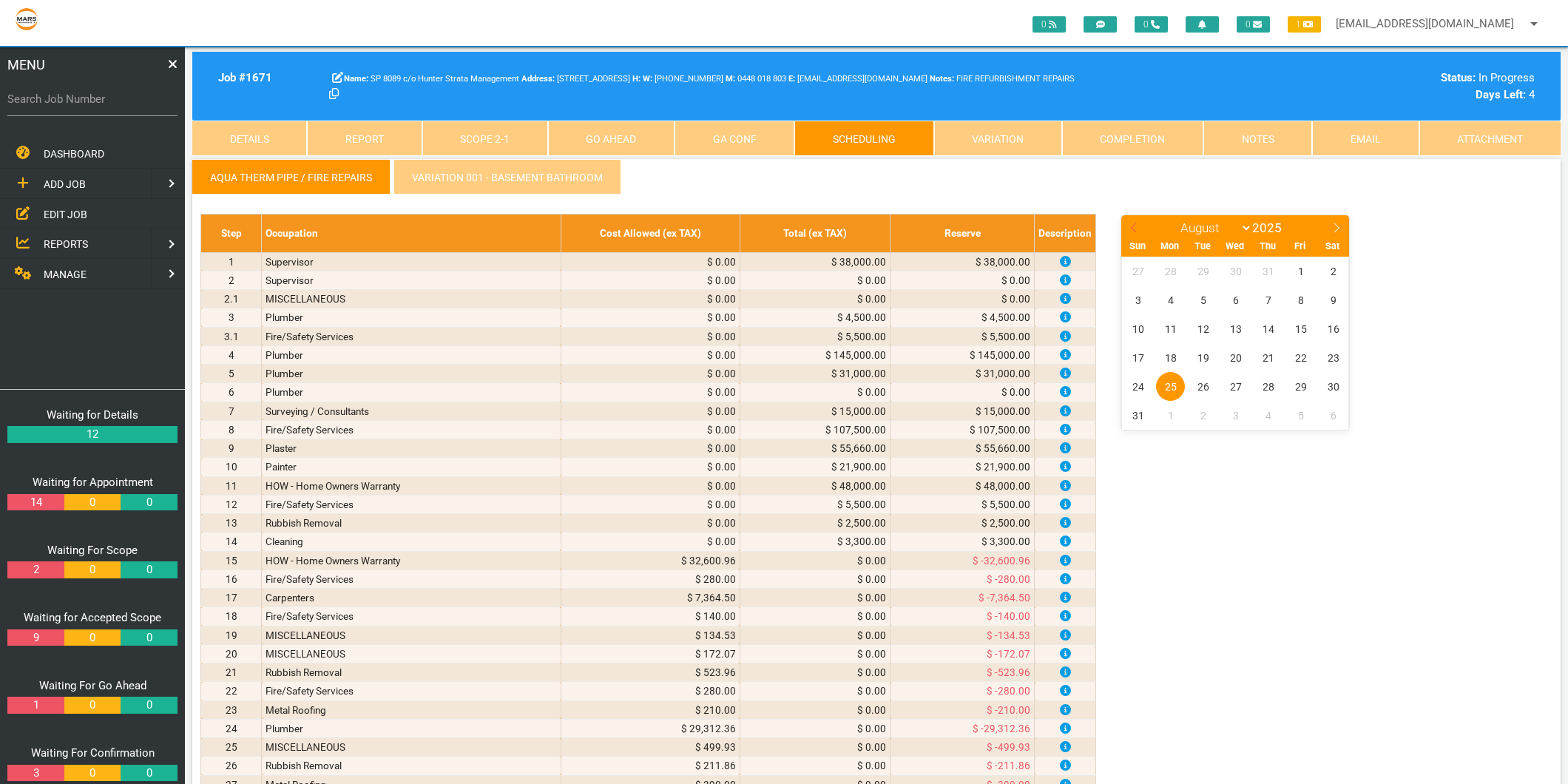
click at [1133, 230] on icon at bounding box center [1134, 227] width 10 height 10
select select "6"
click at [1140, 357] on span "20" at bounding box center [1138, 358] width 28 height 28
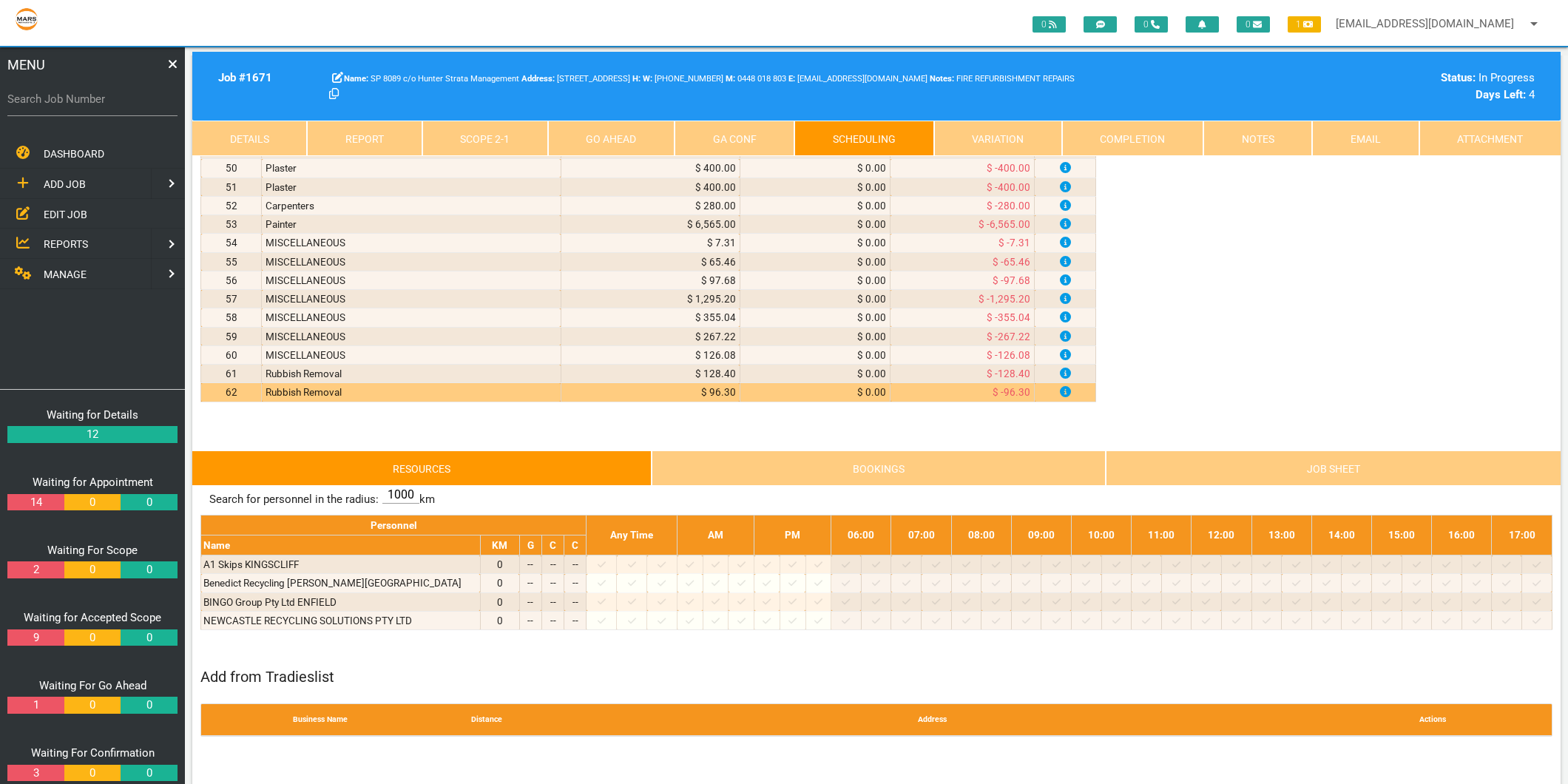
scroll to position [1232, 0]
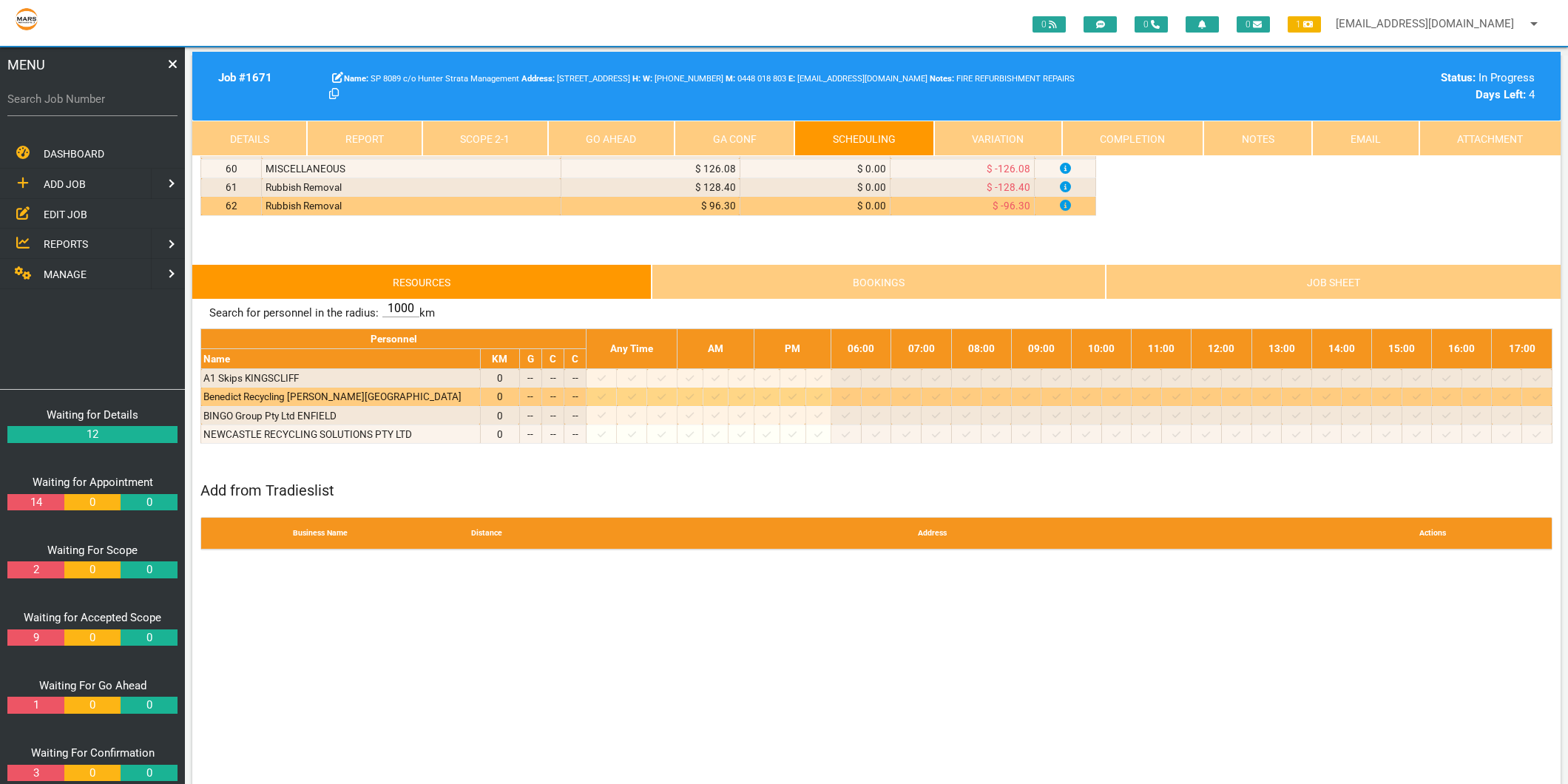
click at [606, 402] on icon at bounding box center [601, 396] width 8 height 9
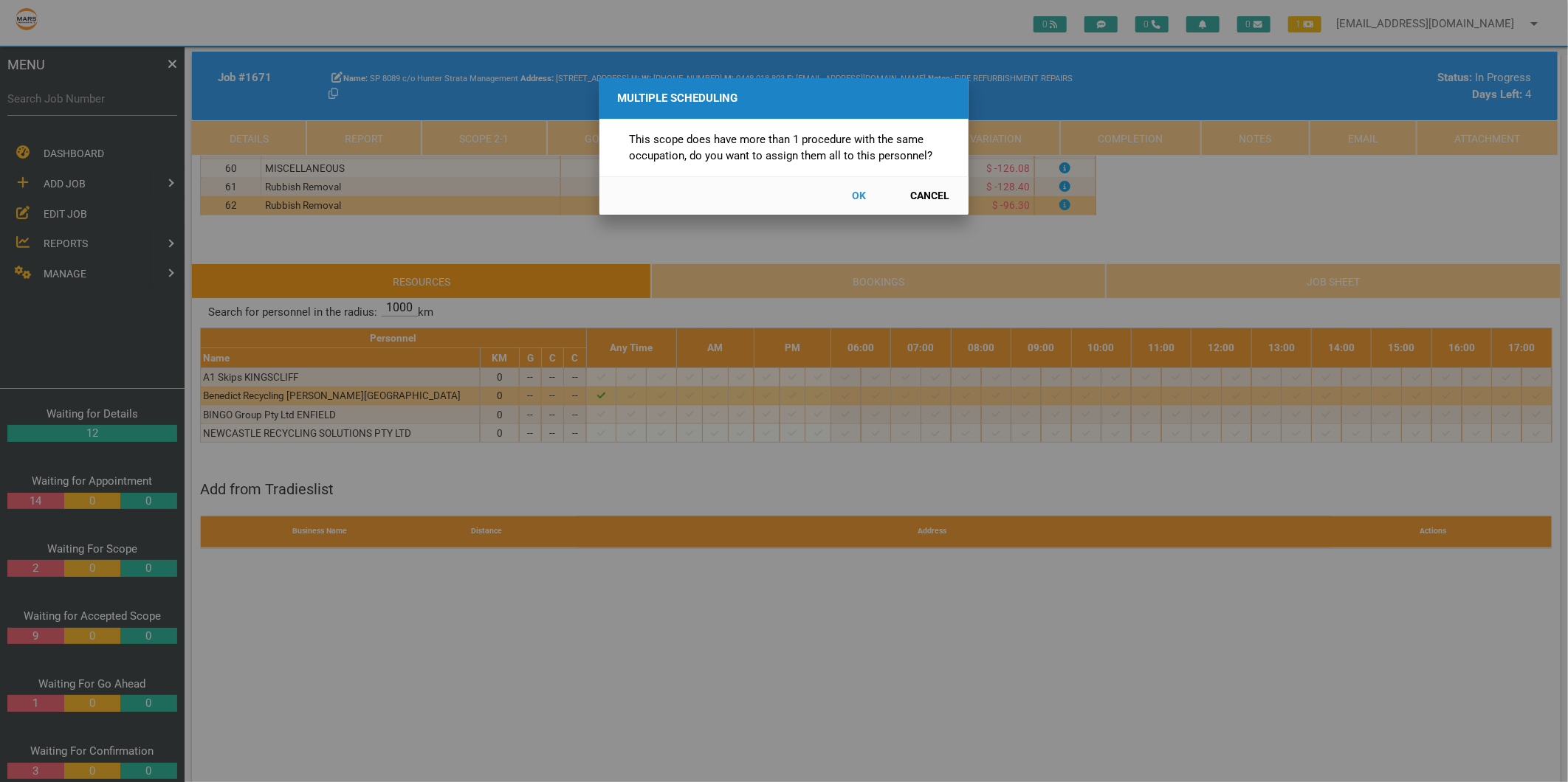
click at [928, 192] on button "Cancel" at bounding box center [930, 196] width 65 height 26
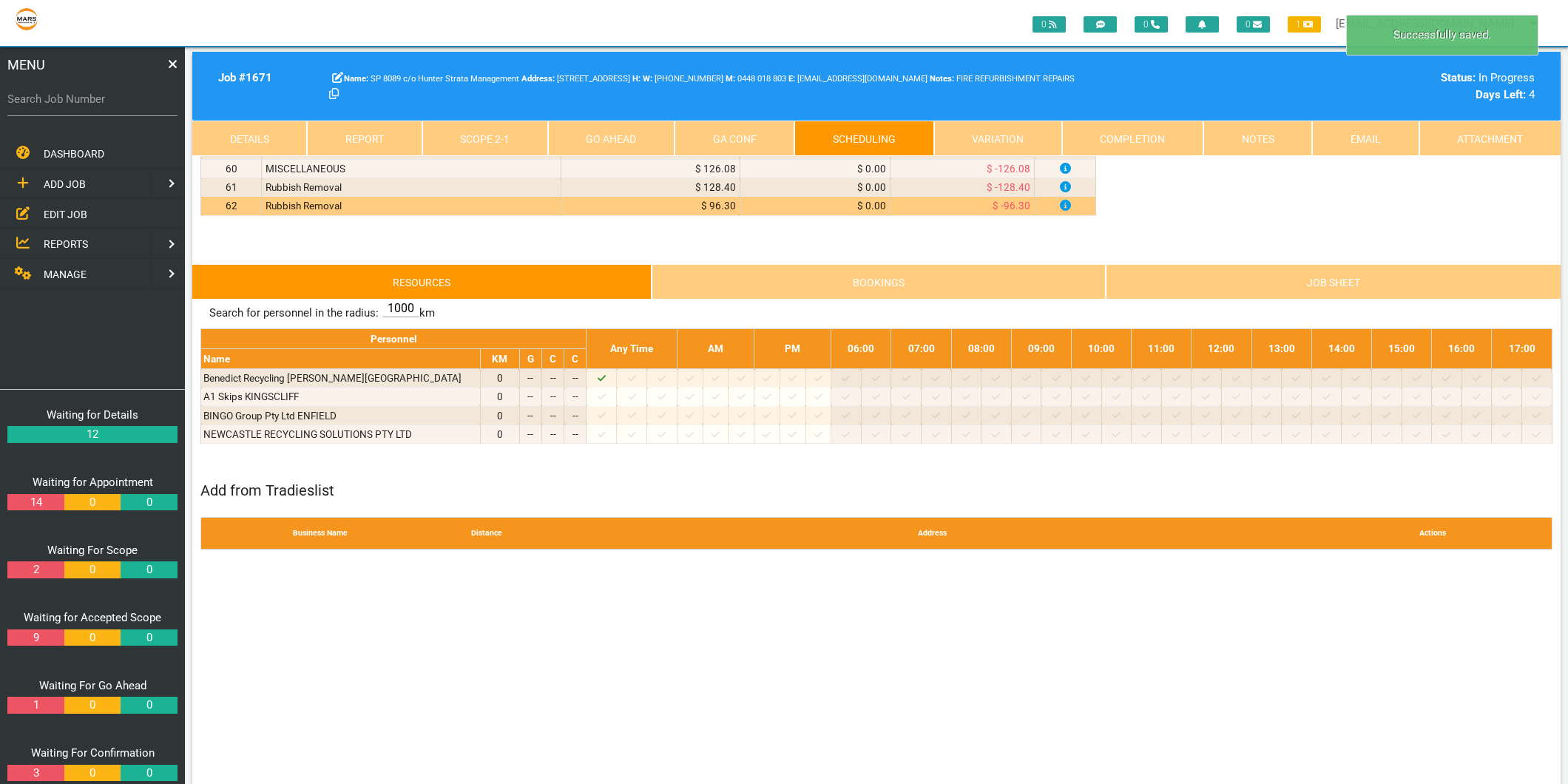
click at [489, 128] on link "Scope 2 - 1" at bounding box center [485, 138] width 126 height 36
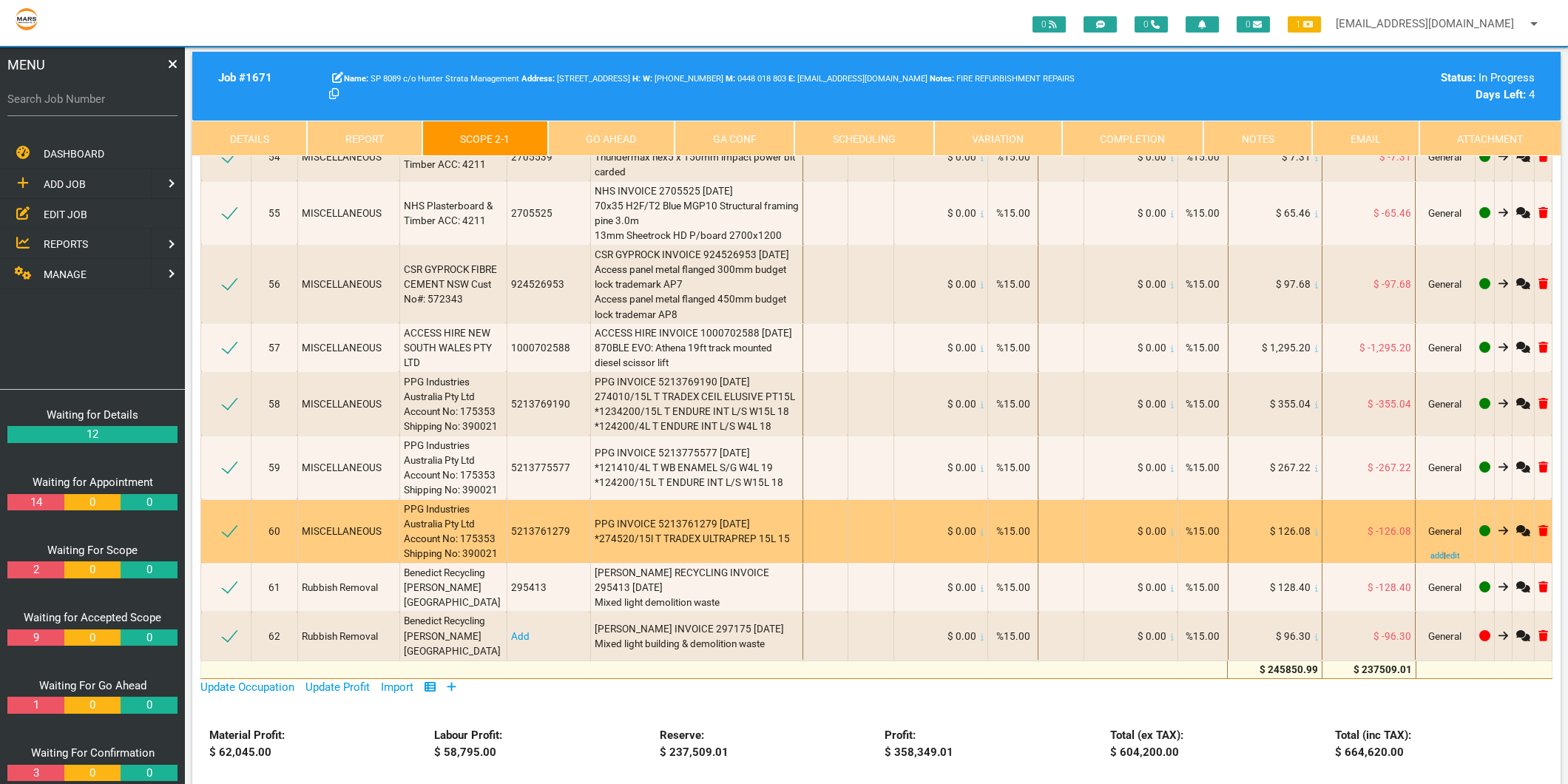
scroll to position [7888, 0]
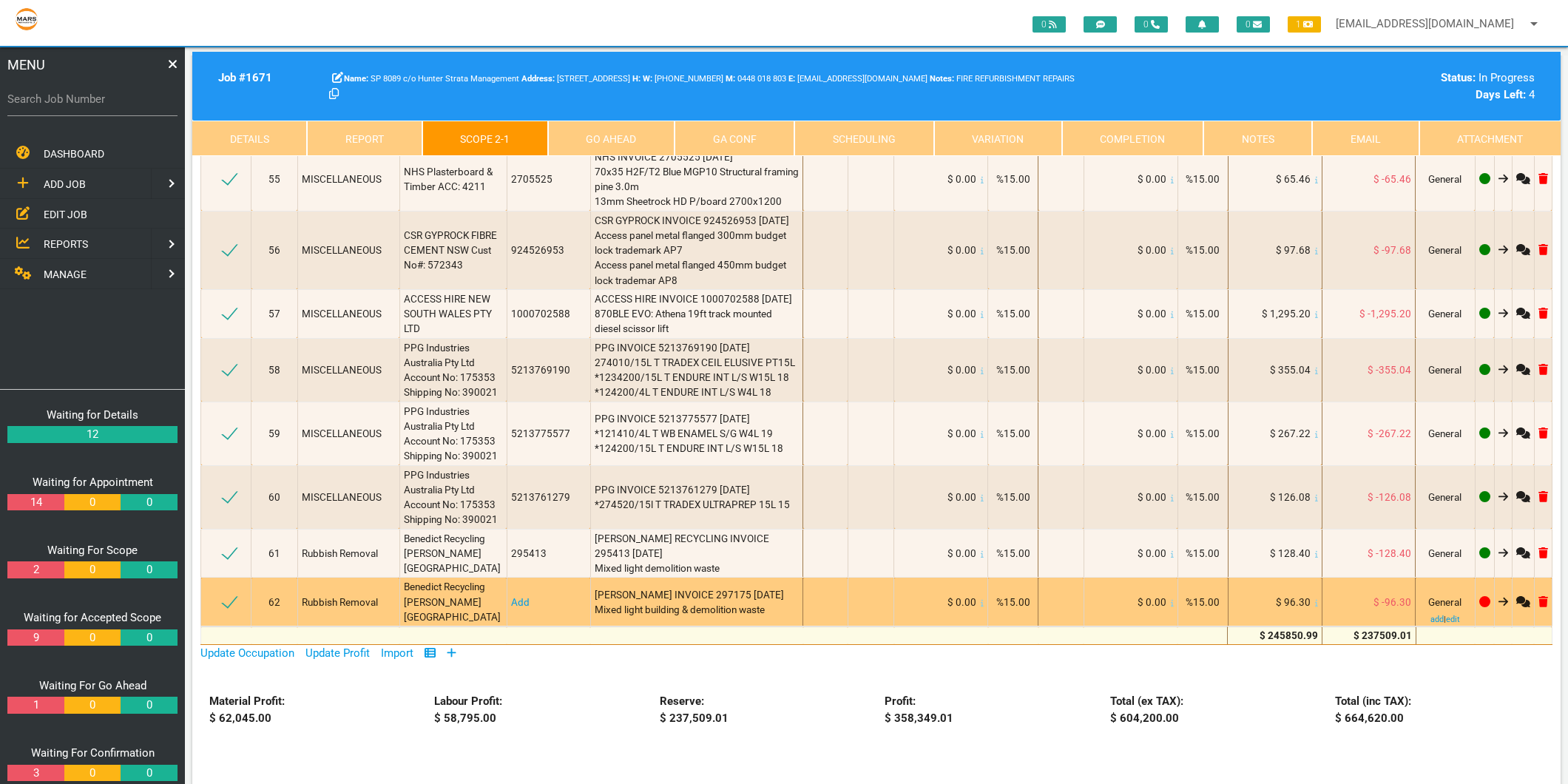
click at [511, 596] on link "Add" at bounding box center [520, 601] width 18 height 12
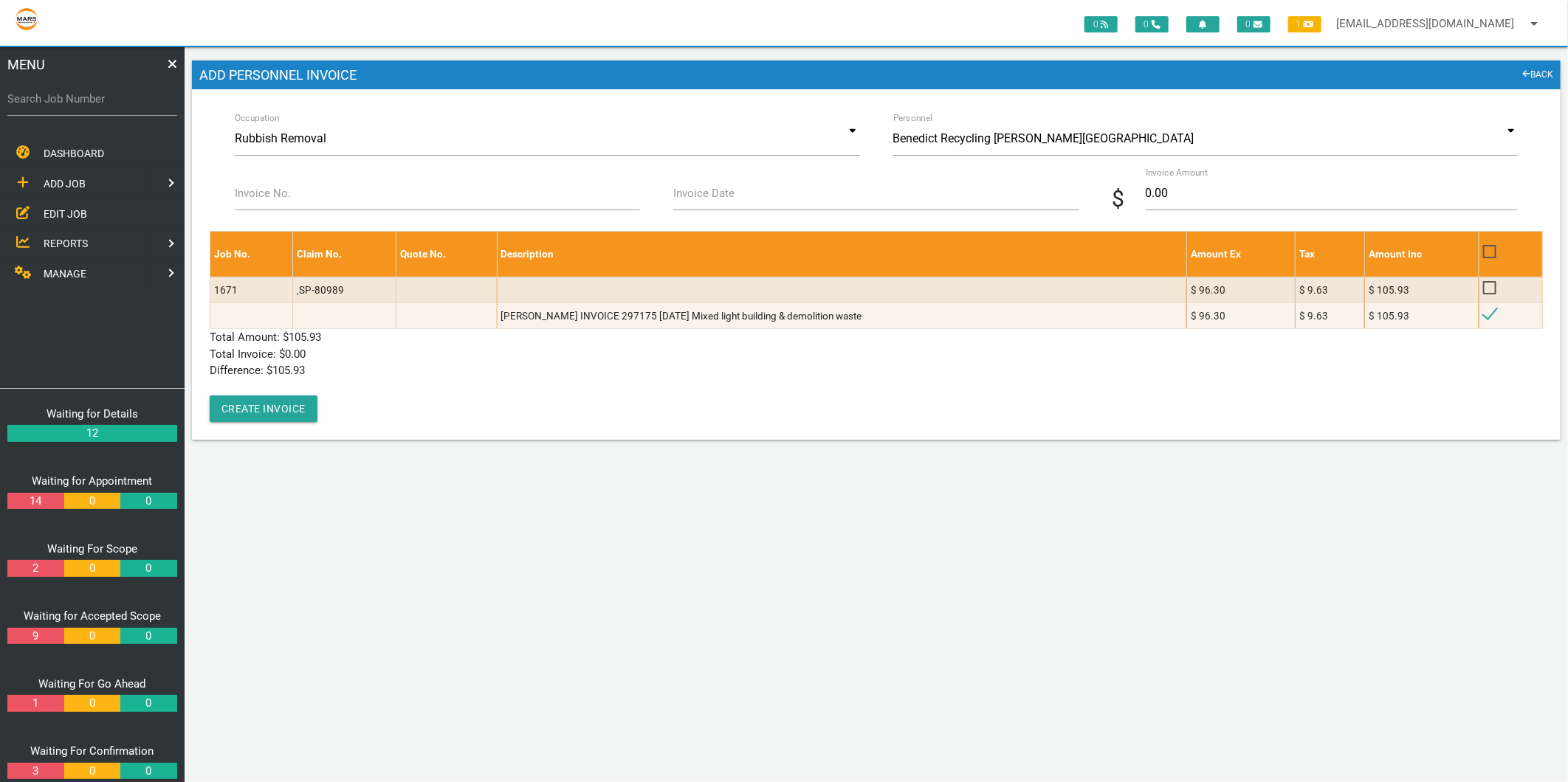
click at [281, 197] on label "Invoice No." at bounding box center [262, 194] width 56 height 17
click at [281, 197] on input "Invoice No." at bounding box center [437, 193] width 405 height 34
type input "297175"
click at [697, 196] on label "Invoice Date" at bounding box center [704, 194] width 62 height 17
click at [697, 196] on input "Invoice Date" at bounding box center [876, 193] width 405 height 34
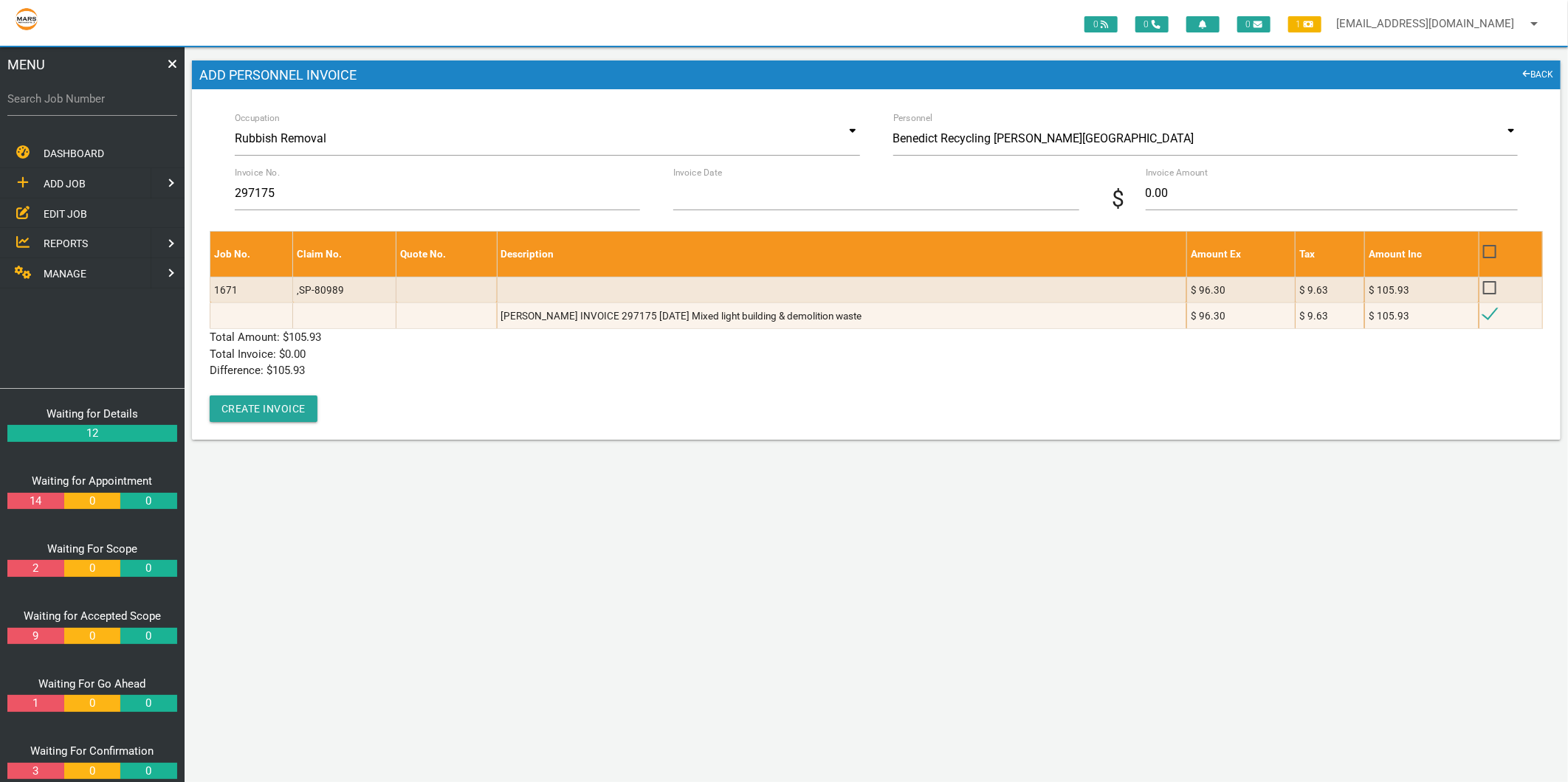
click at [697, 196] on input "Invoice Date" at bounding box center [876, 193] width 405 height 34
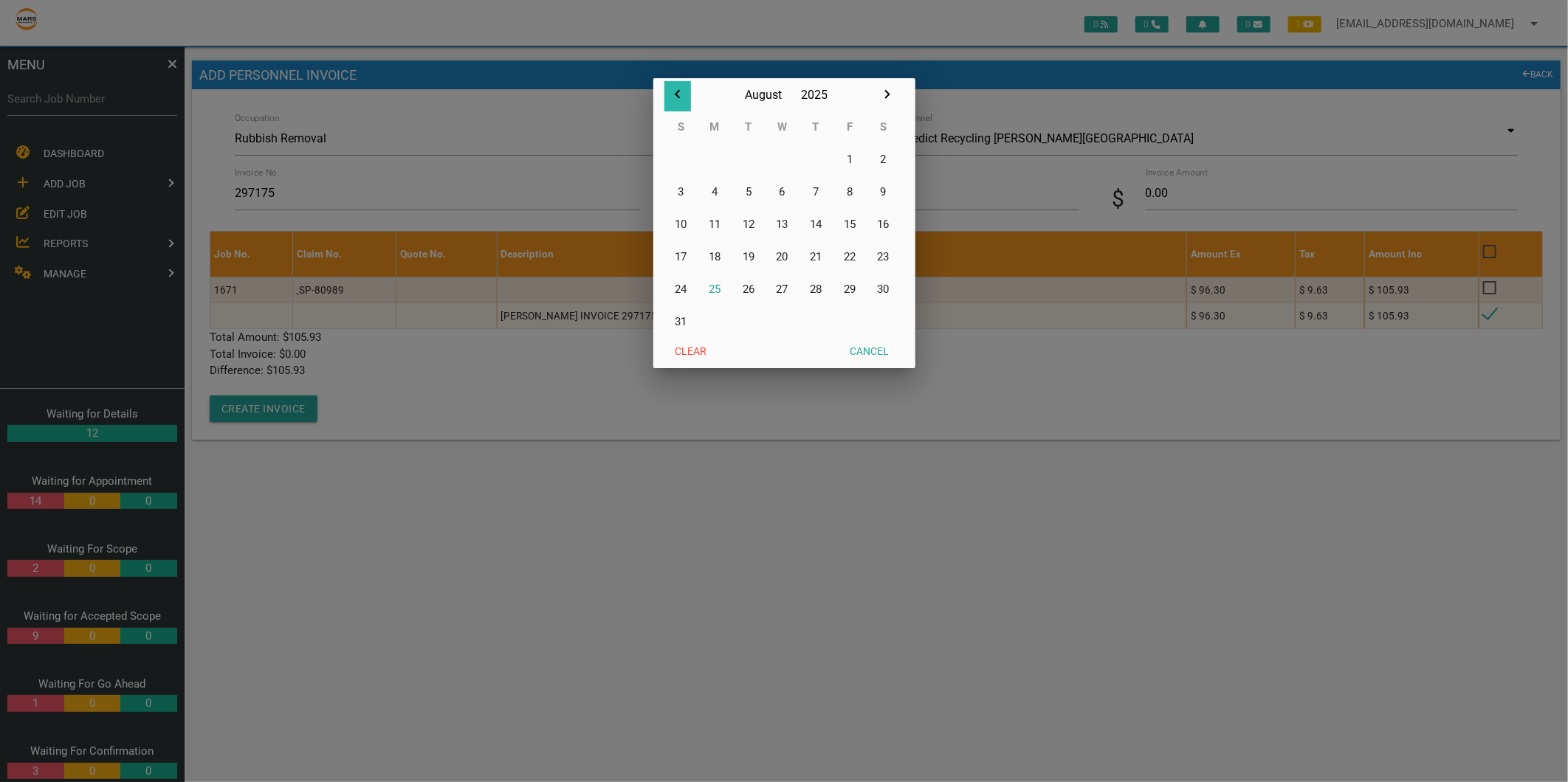
click at [679, 91] on icon "button" at bounding box center [677, 94] width 6 height 9
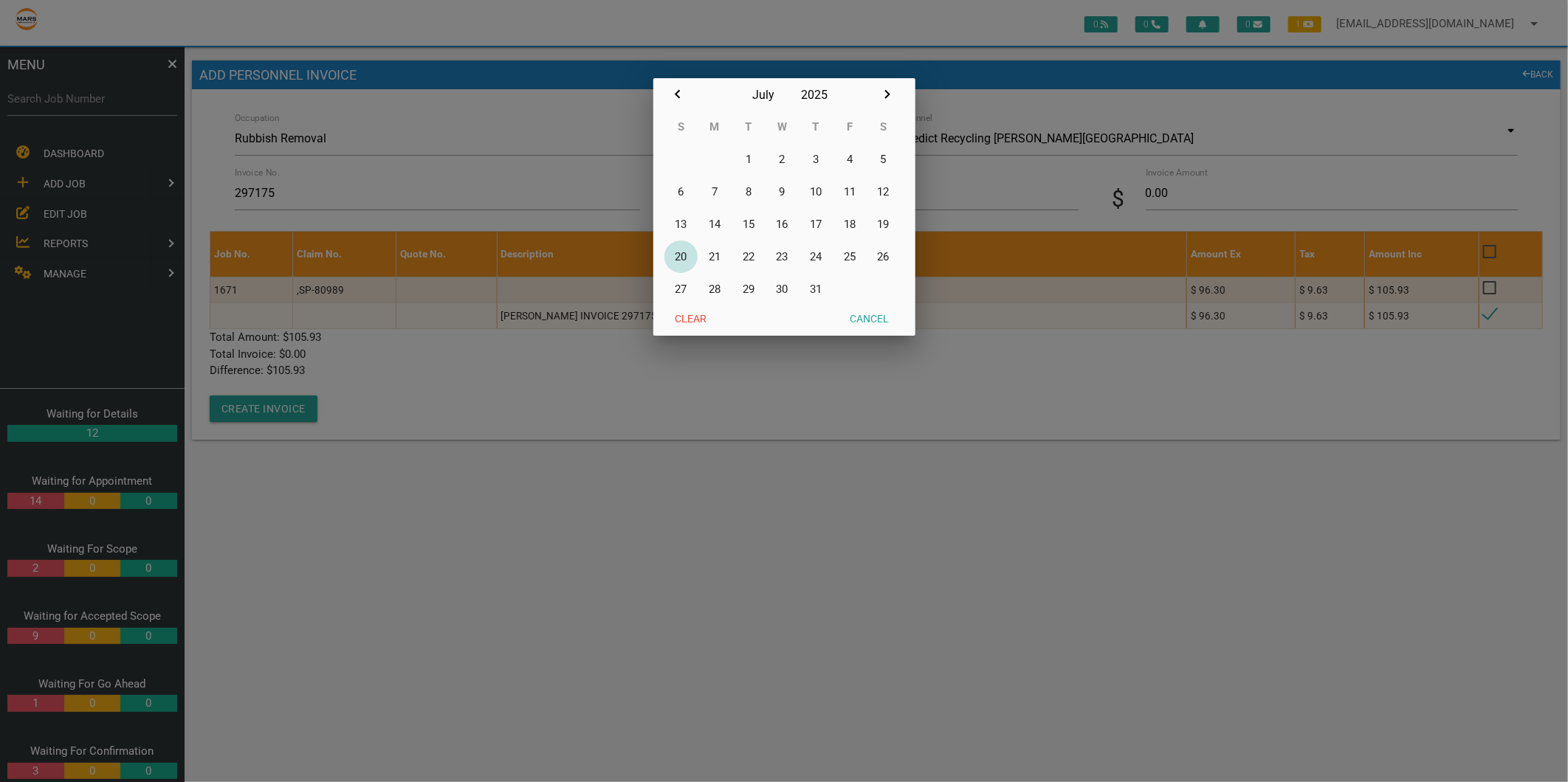
click at [677, 255] on button "20" at bounding box center [681, 256] width 34 height 32
type input "20/07/2025"
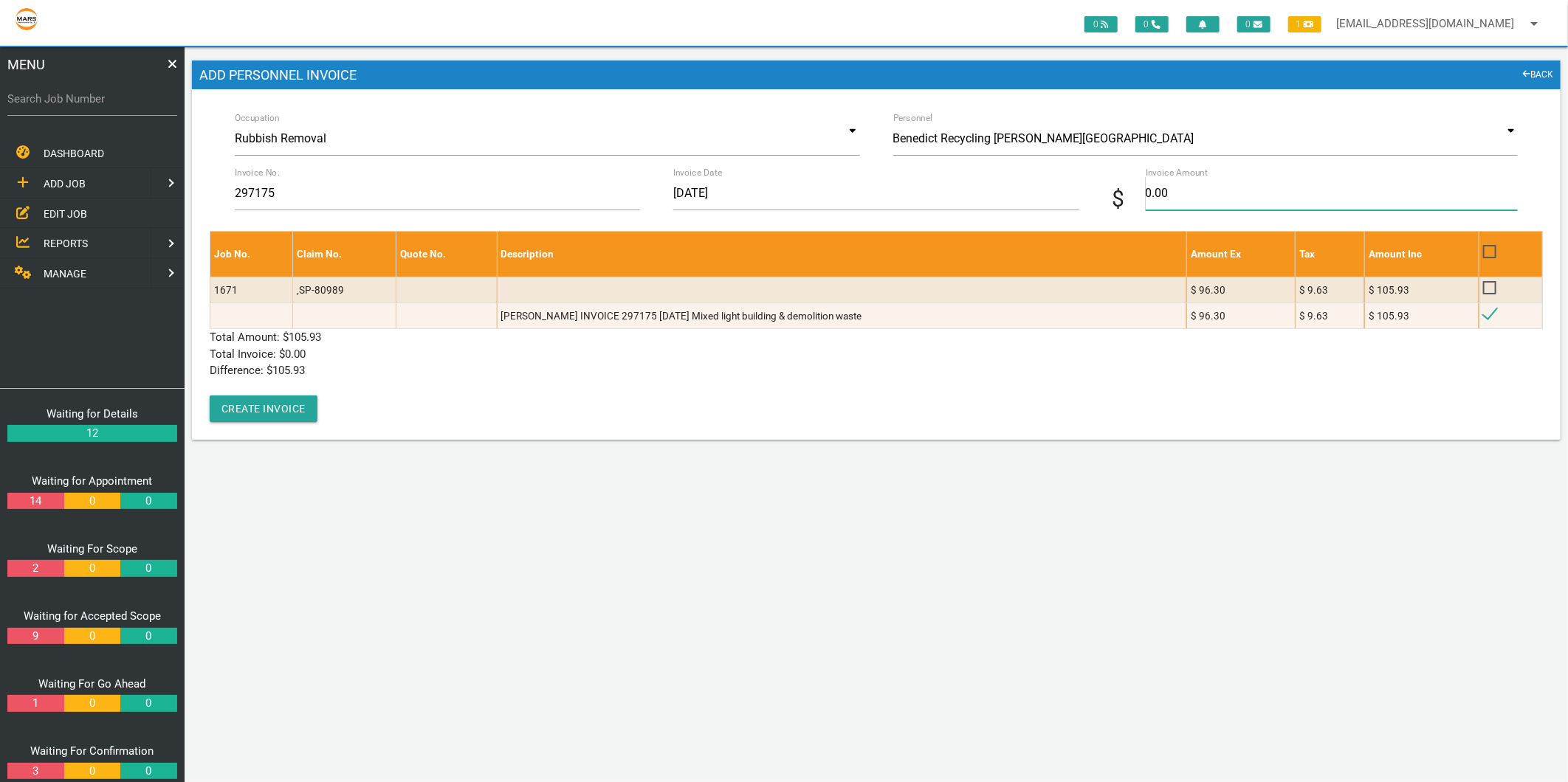
click at [1178, 195] on input "0.00" at bounding box center [1331, 193] width 372 height 34
type input "105.93"
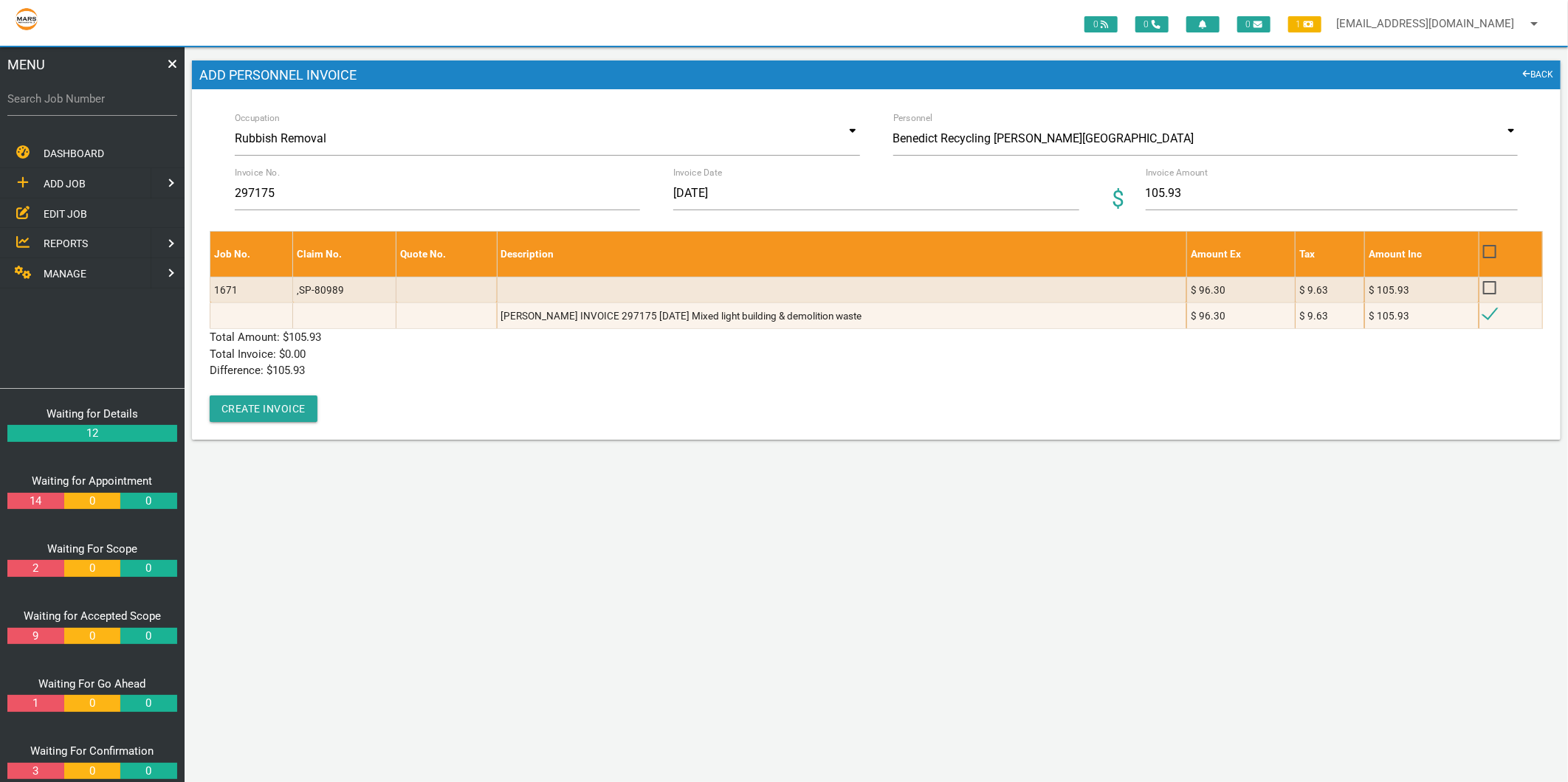
click at [328, 373] on p "Difference: $ 105.93" at bounding box center [876, 371] width 1333 height 17
click at [297, 406] on button "Create Invoice" at bounding box center [263, 409] width 107 height 27
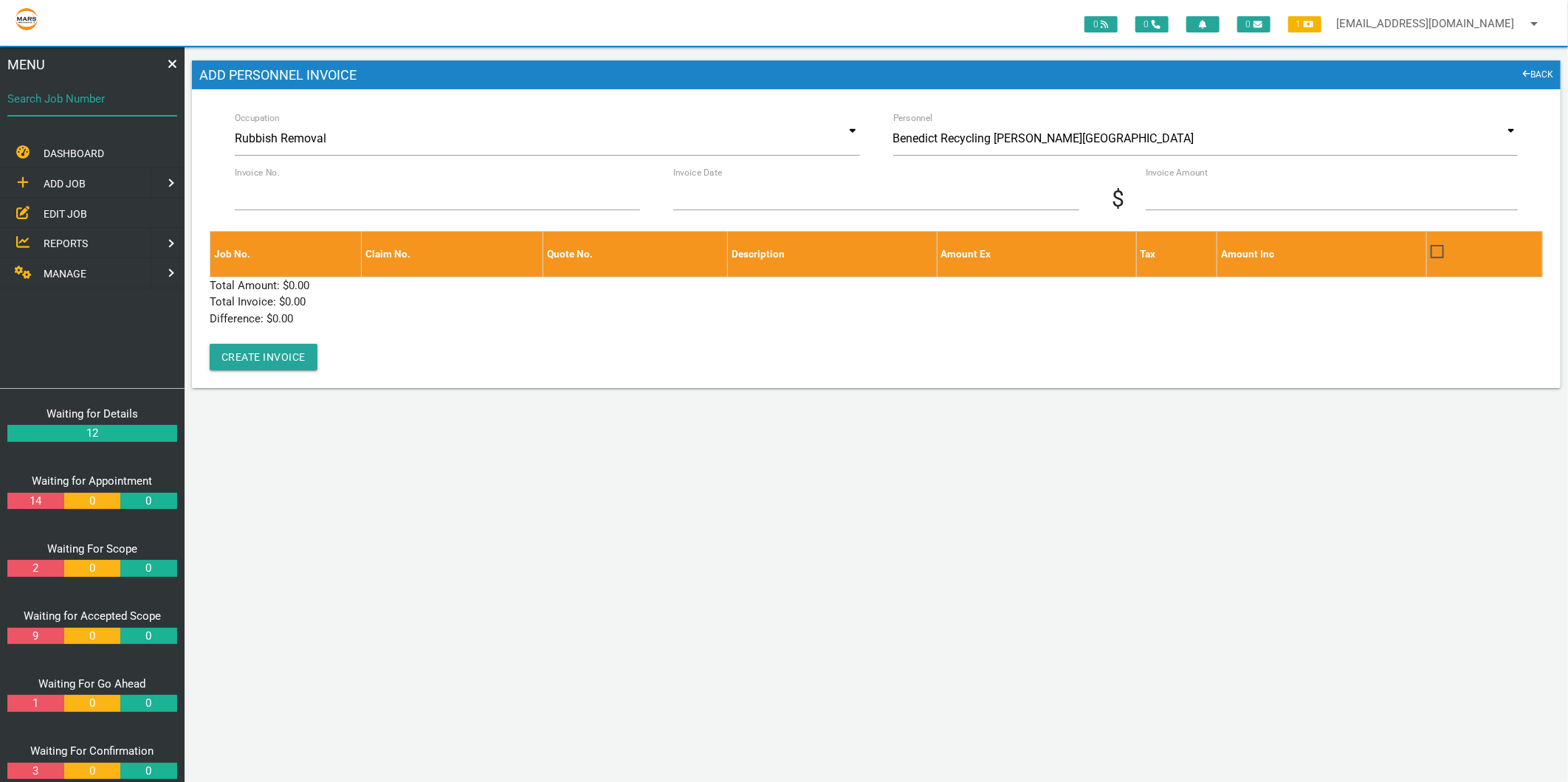
click at [98, 108] on input "Search Job Number" at bounding box center [92, 99] width 170 height 34
type input "1499"
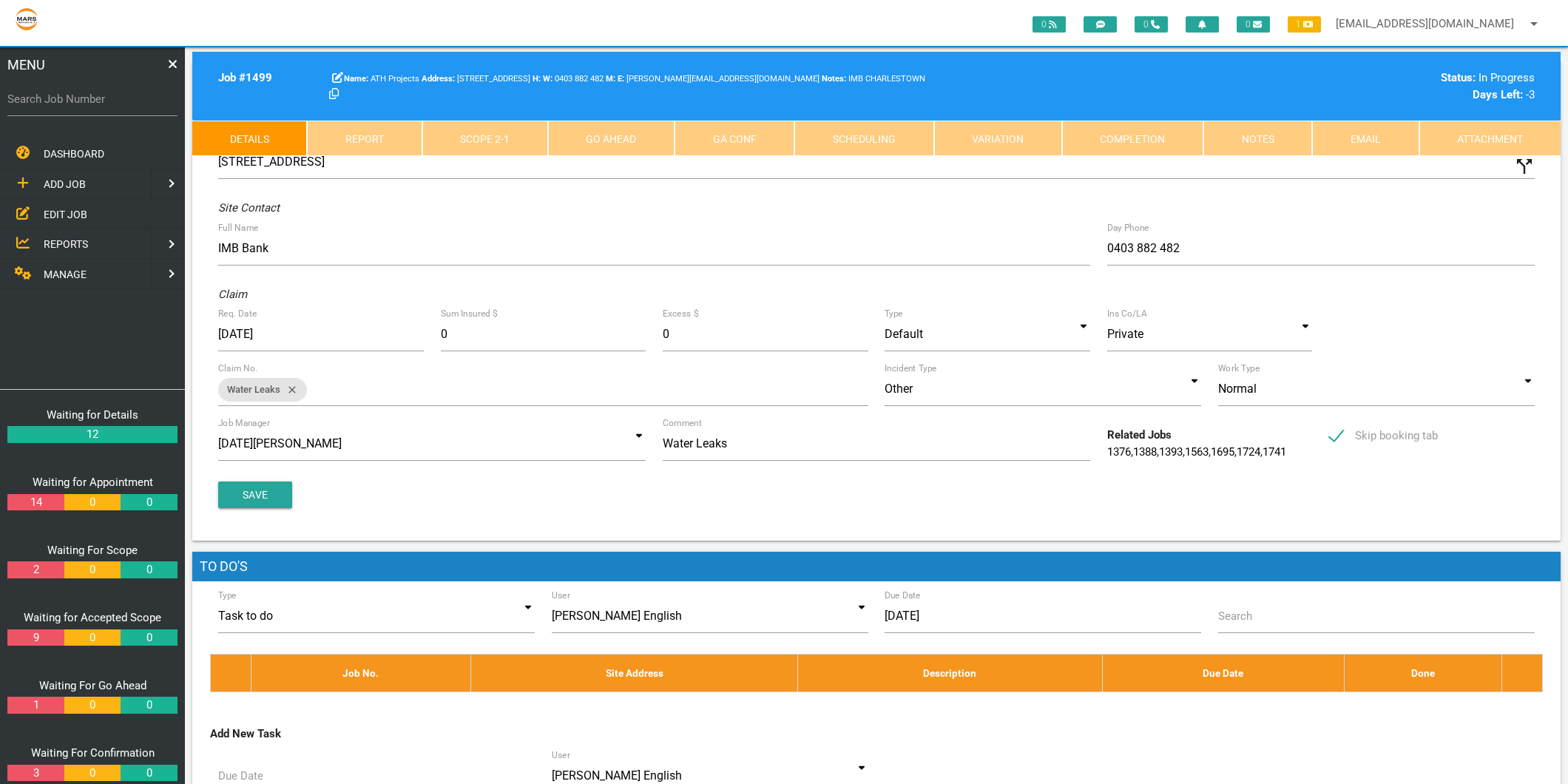
click at [507, 138] on link "Scope 2 - 1" at bounding box center [485, 138] width 126 height 36
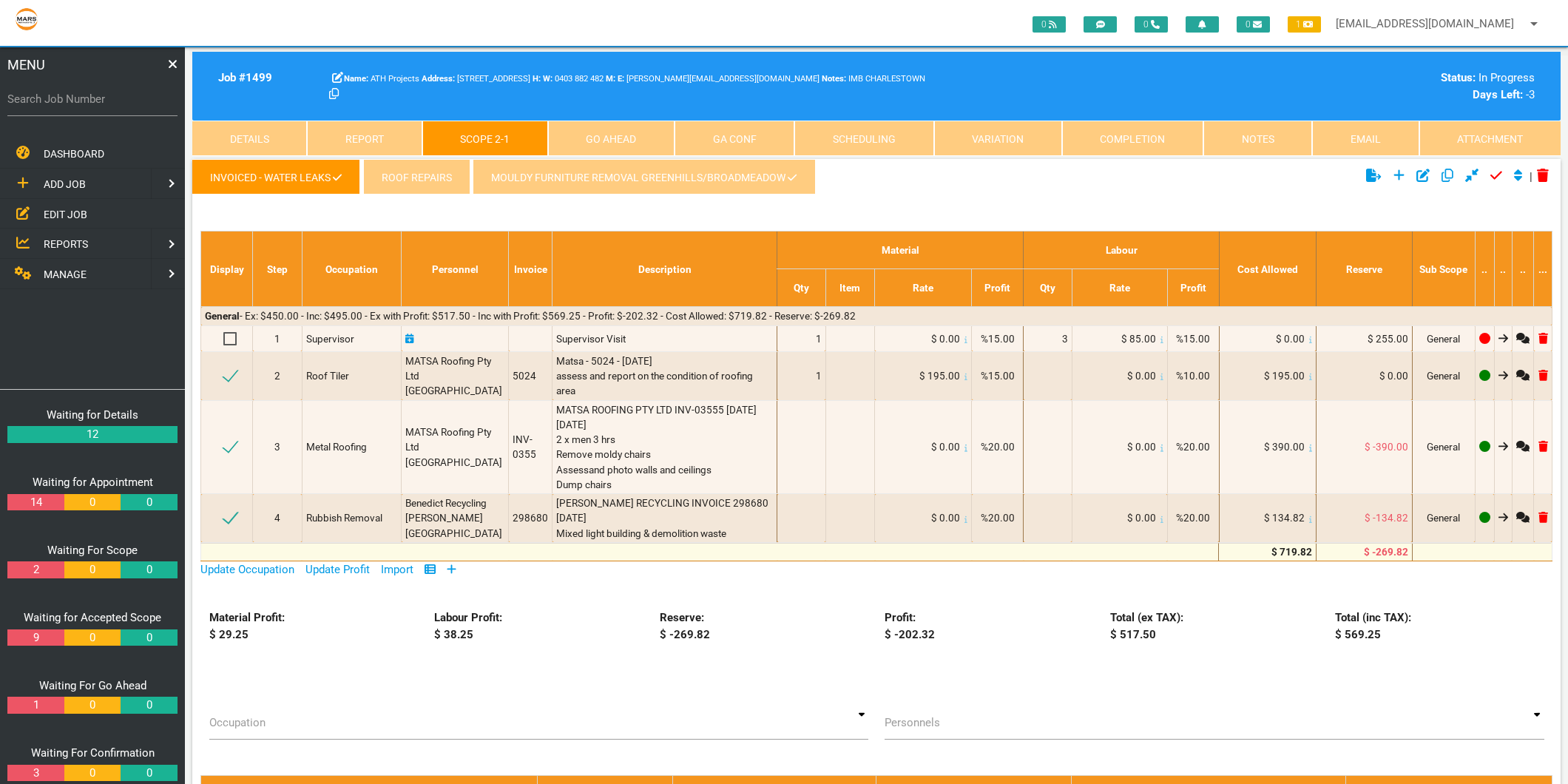
click at [453, 571] on icon at bounding box center [452, 569] width 9 height 11
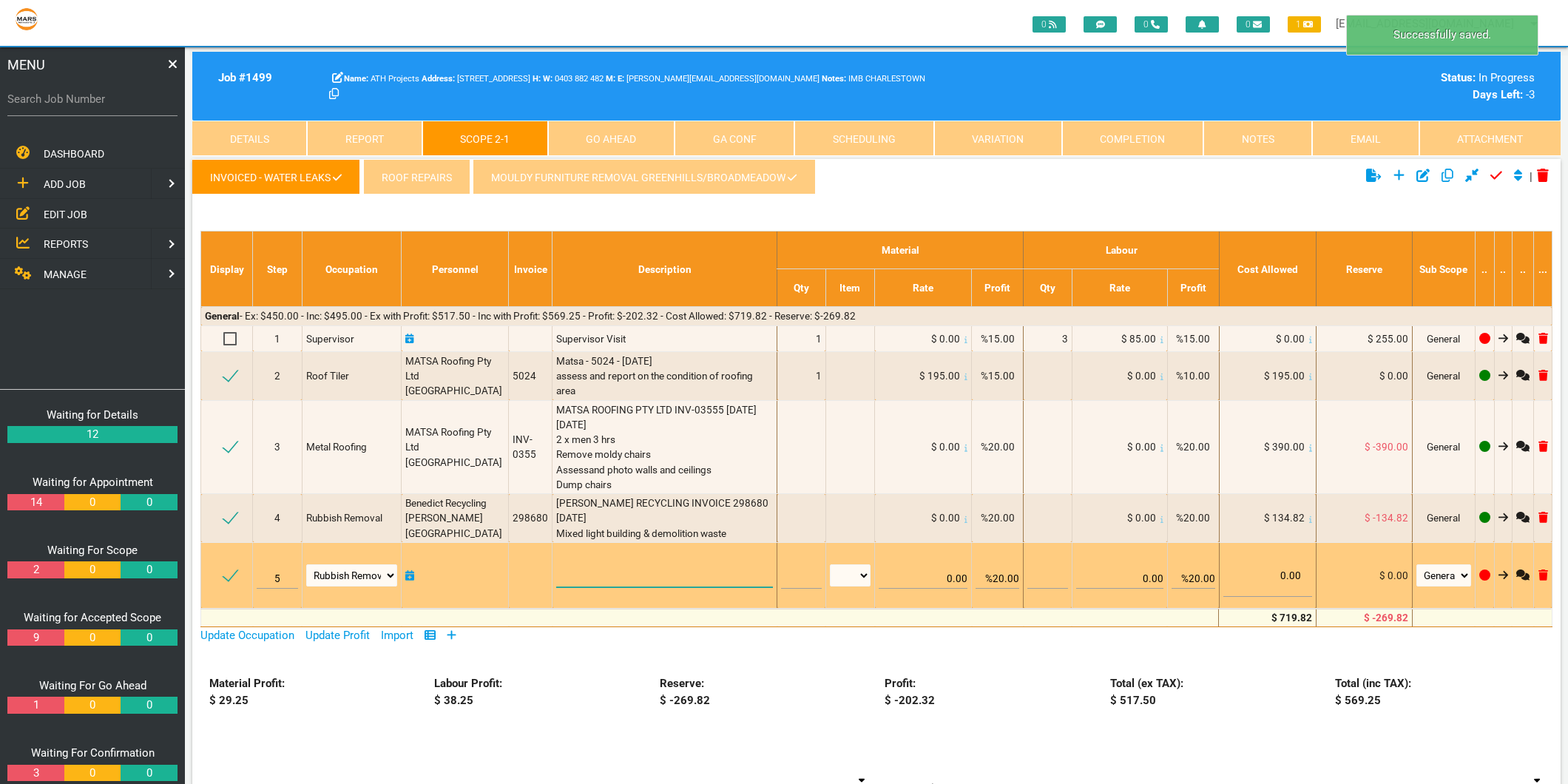
click at [600, 565] on textarea at bounding box center [665, 570] width 217 height 33
type textarea "b"
click at [609, 561] on textarea "BENEDICT REVYCLING INVOICE" at bounding box center [665, 570] width 217 height 33
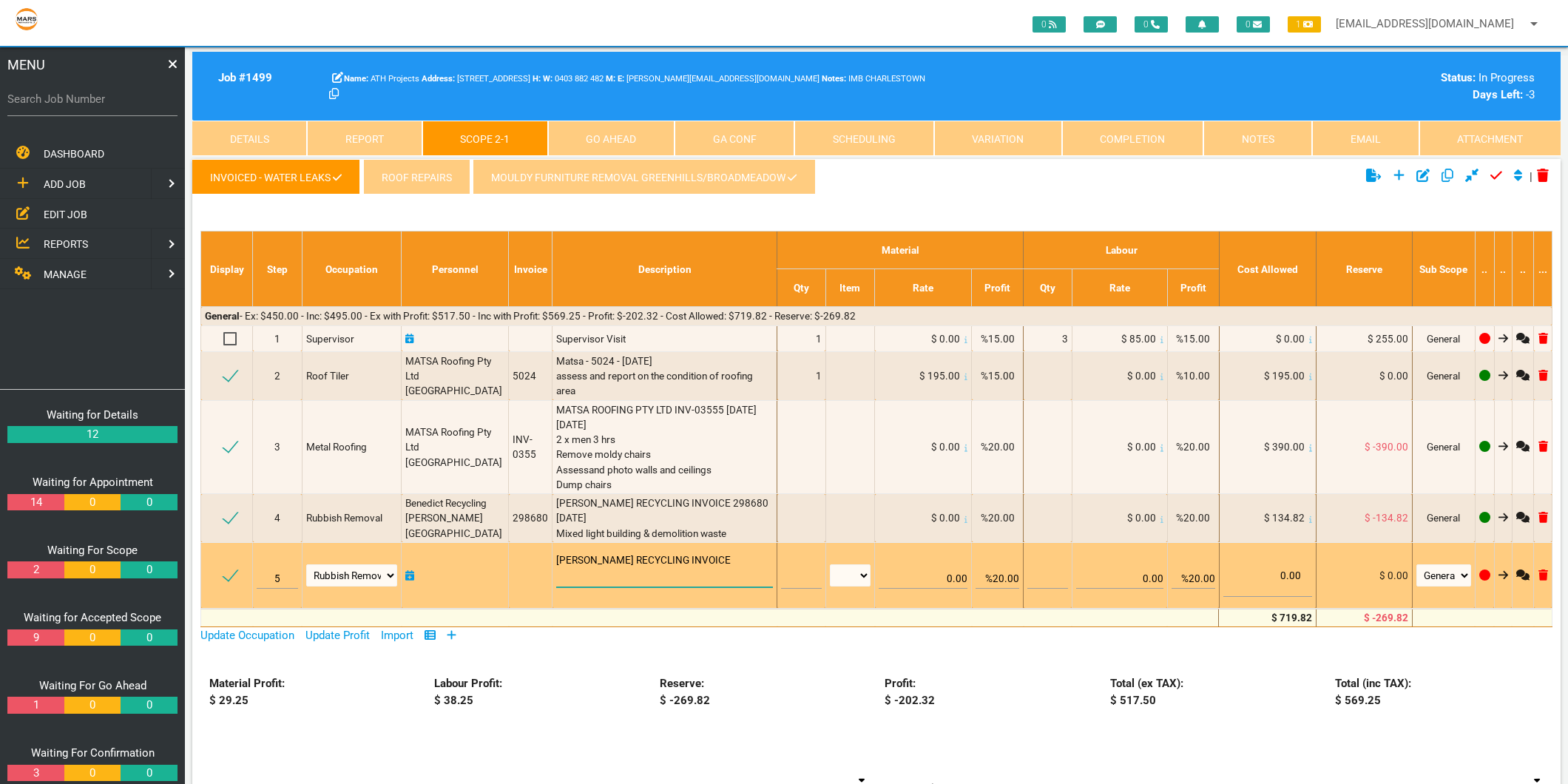
click at [695, 563] on textarea "BENEDICT RECYCLING INVOICE" at bounding box center [665, 570] width 217 height 33
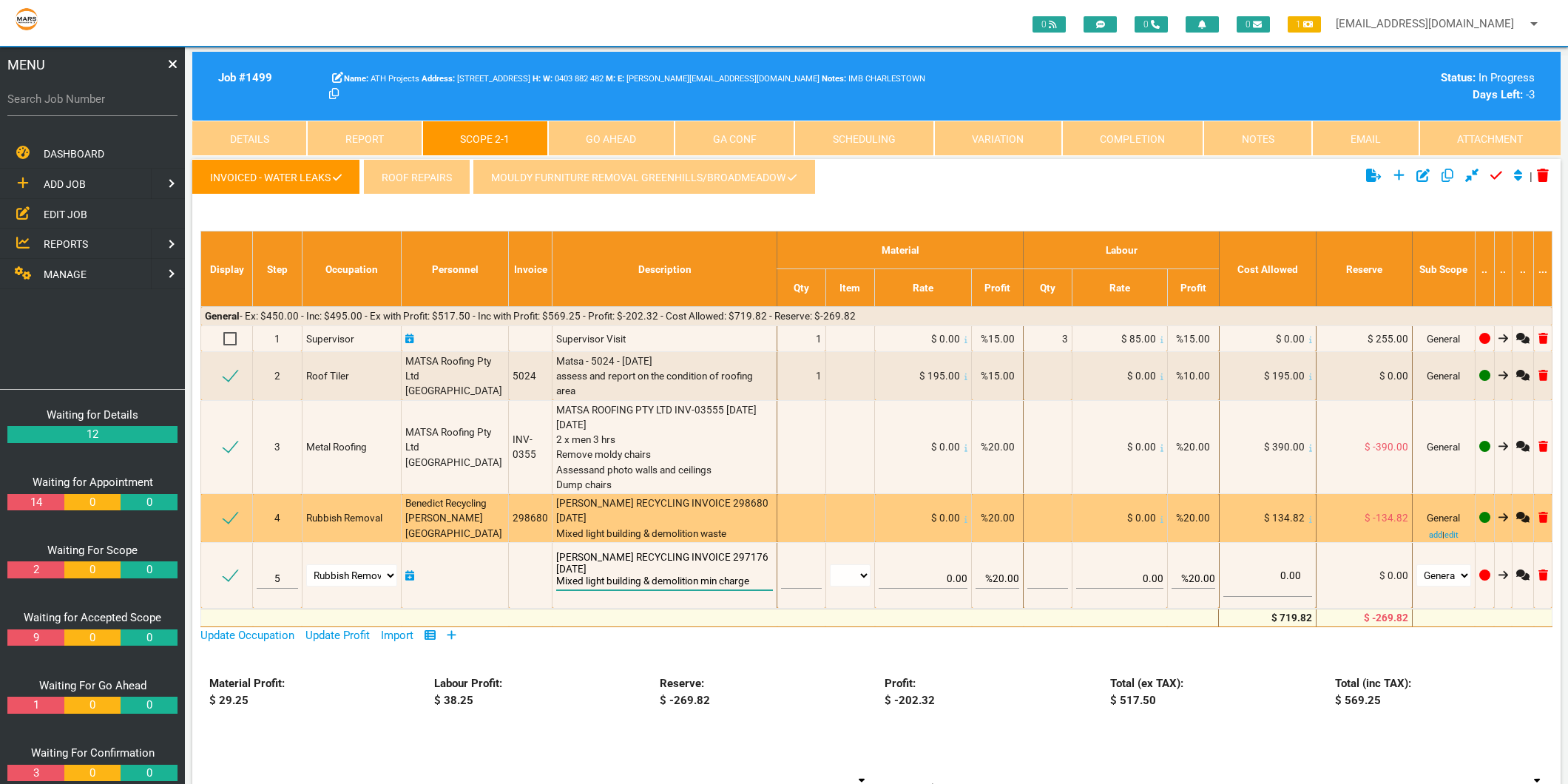
type textarea "BENEDICT RECYCLING INVOICE 297176 20/7/2025 Mixed light building & demolition m…"
click at [738, 540] on td "BENEDICT RECYCLING INVOICE 298680 31/7/2025 Mixed light building & demolition w…" at bounding box center [665, 518] width 225 height 49
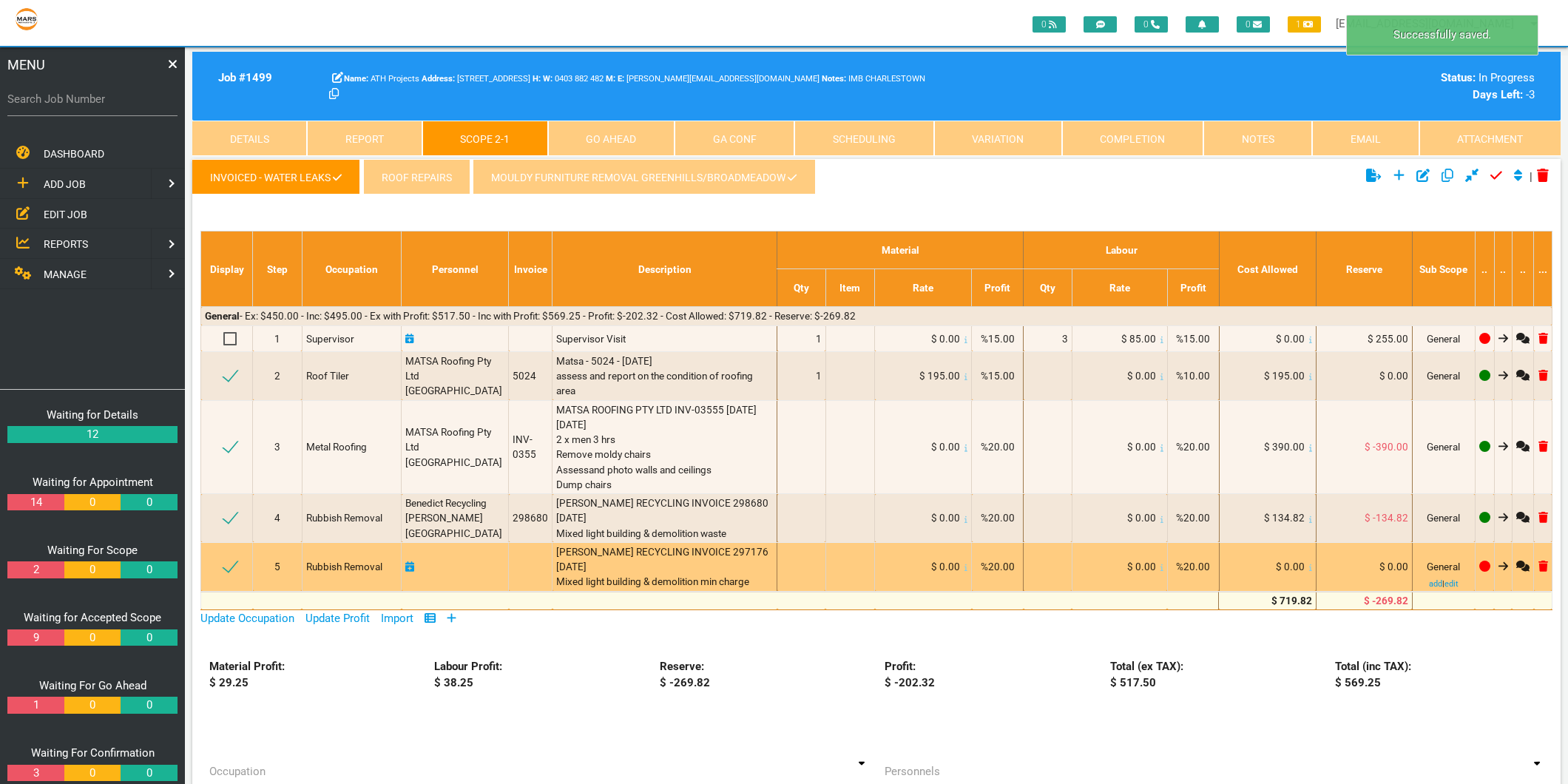
click at [1309, 568] on icon at bounding box center [1311, 566] width 3 height 7
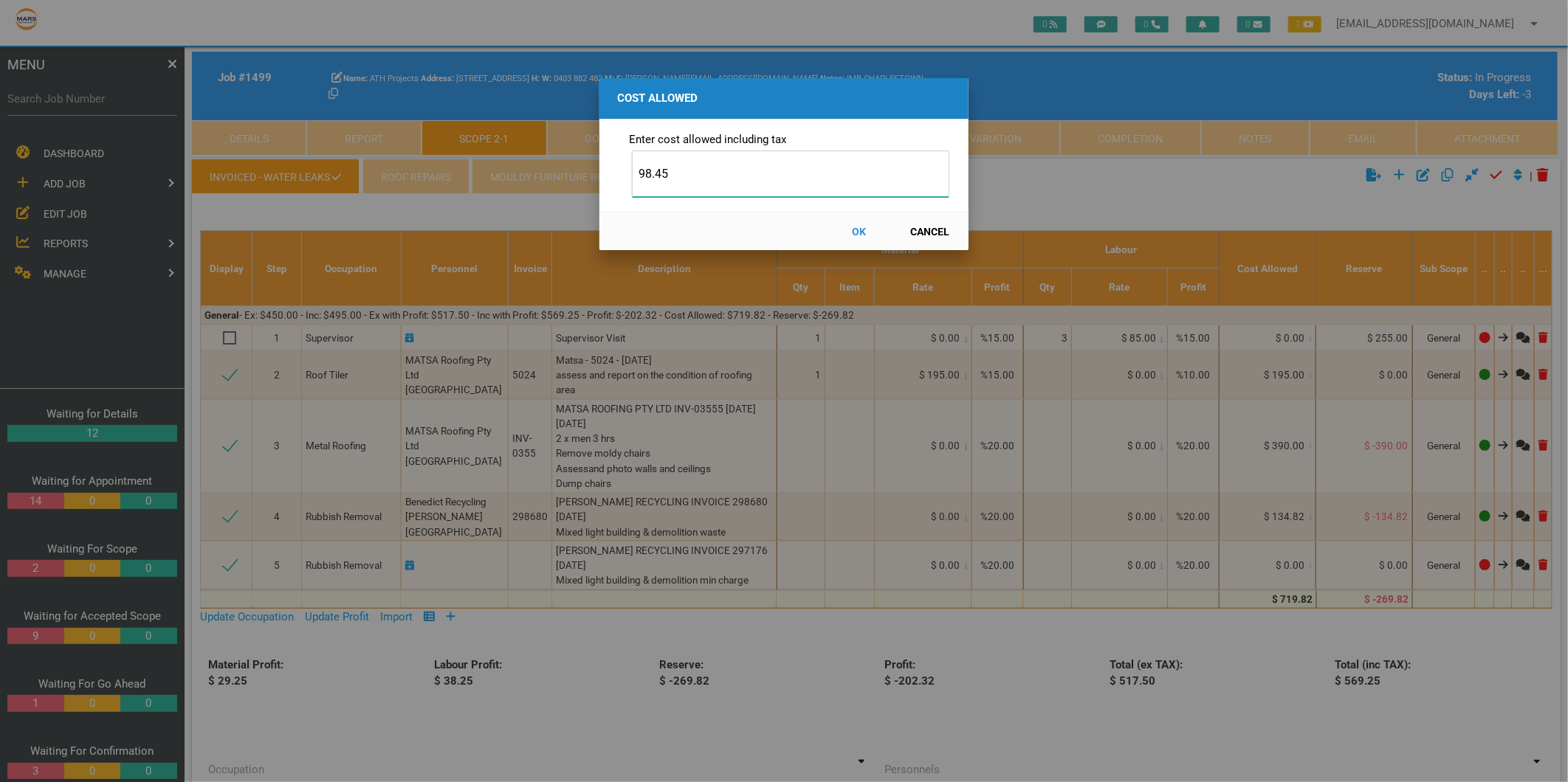
type input "98.45"
click at [864, 232] on button "OK" at bounding box center [859, 231] width 65 height 26
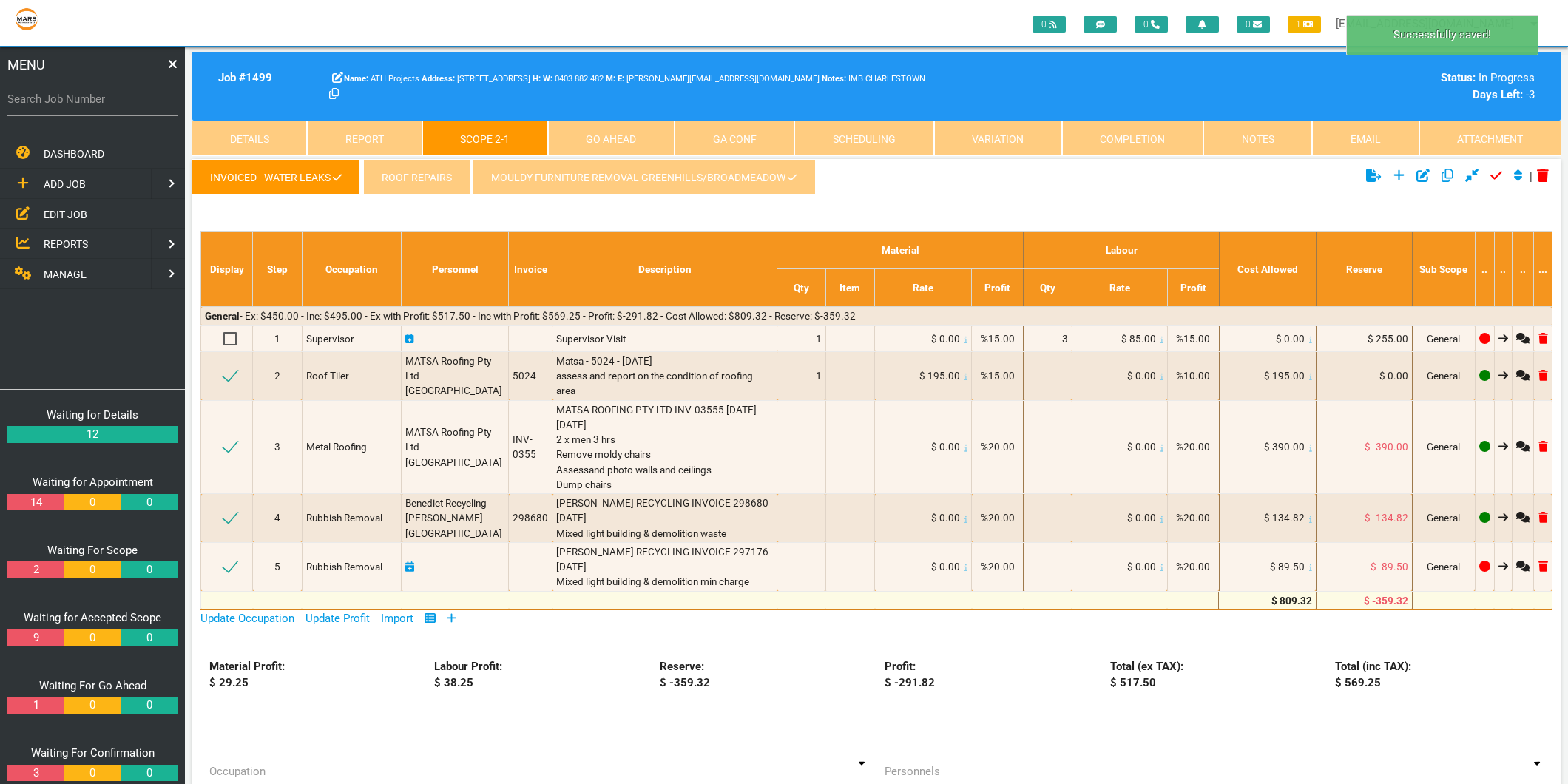
scroll to position [47, 0]
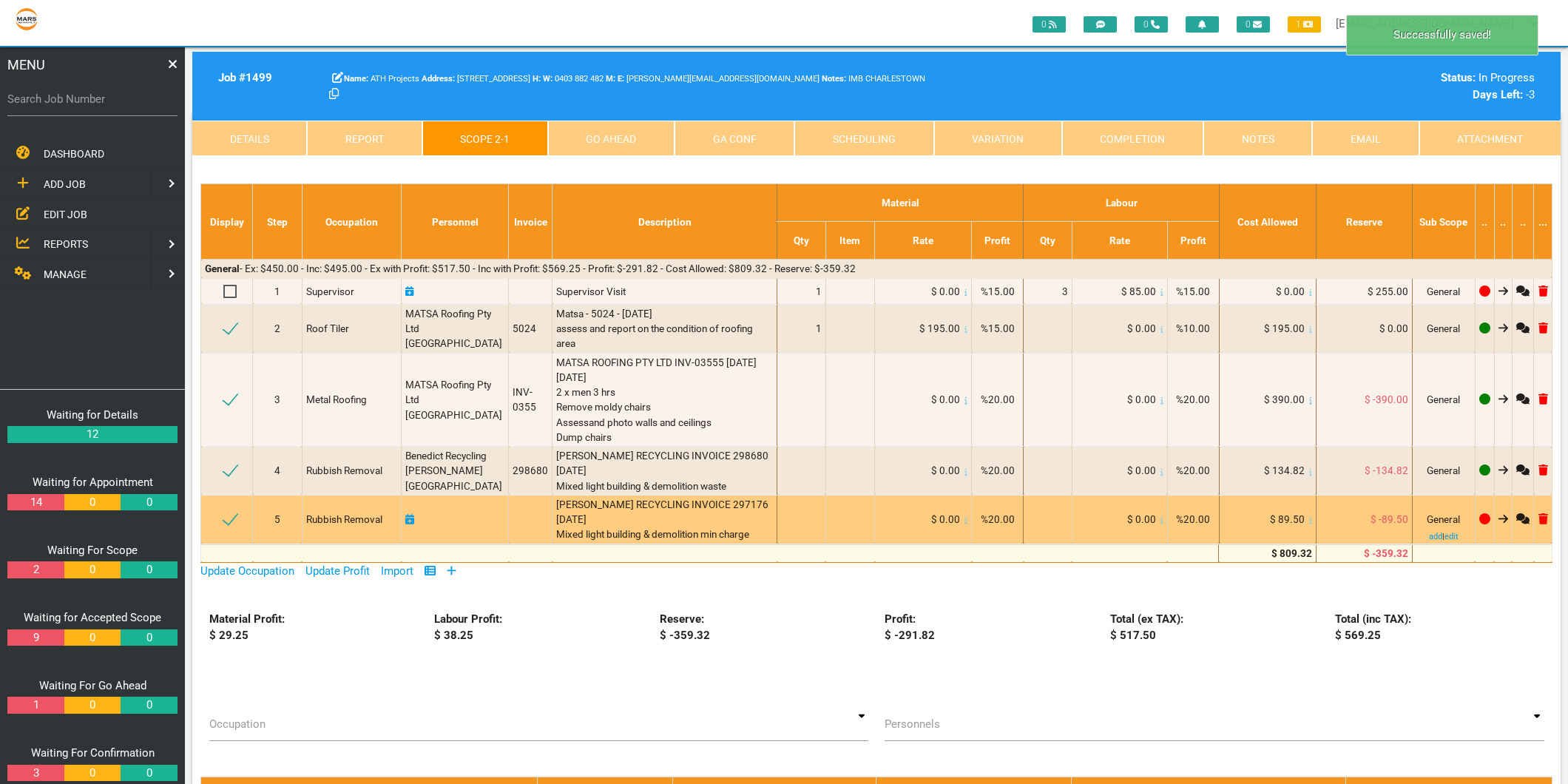
click at [413, 513] on link at bounding box center [409, 519] width 9 height 12
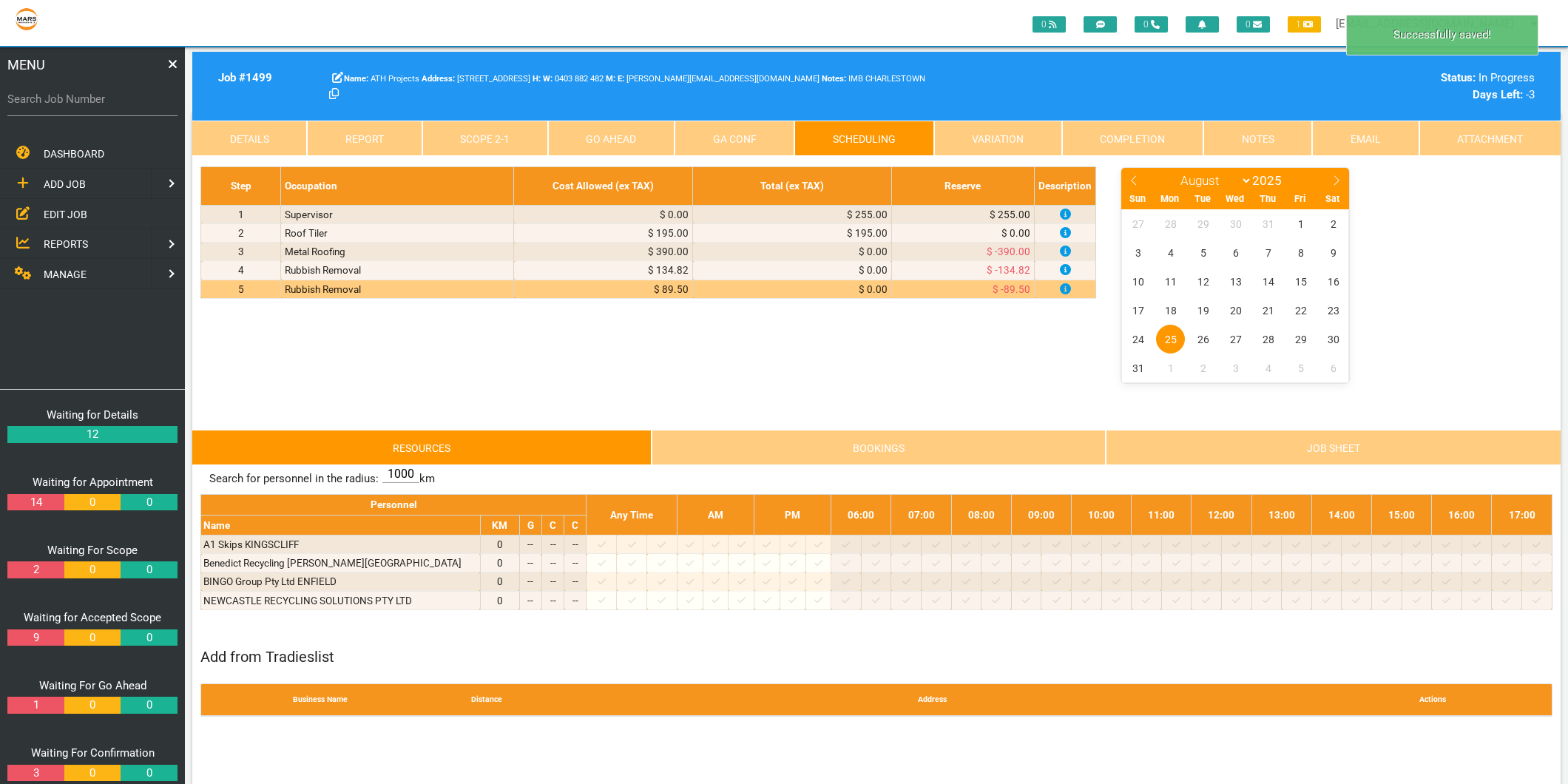
scroll to position [0, 0]
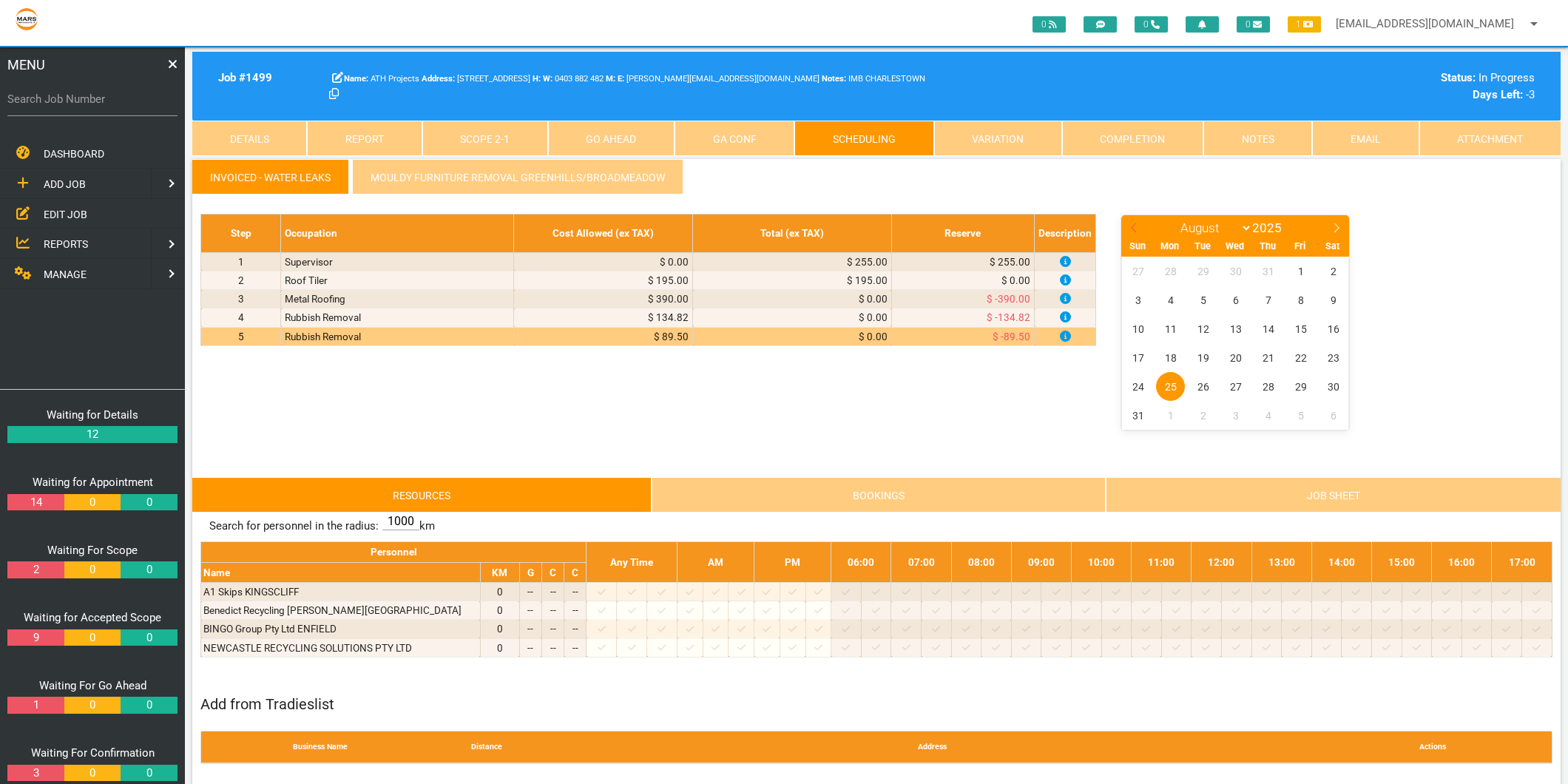
click at [1132, 222] on icon at bounding box center [1134, 227] width 10 height 10
select select "6"
click at [1142, 364] on span "20" at bounding box center [1138, 358] width 28 height 28
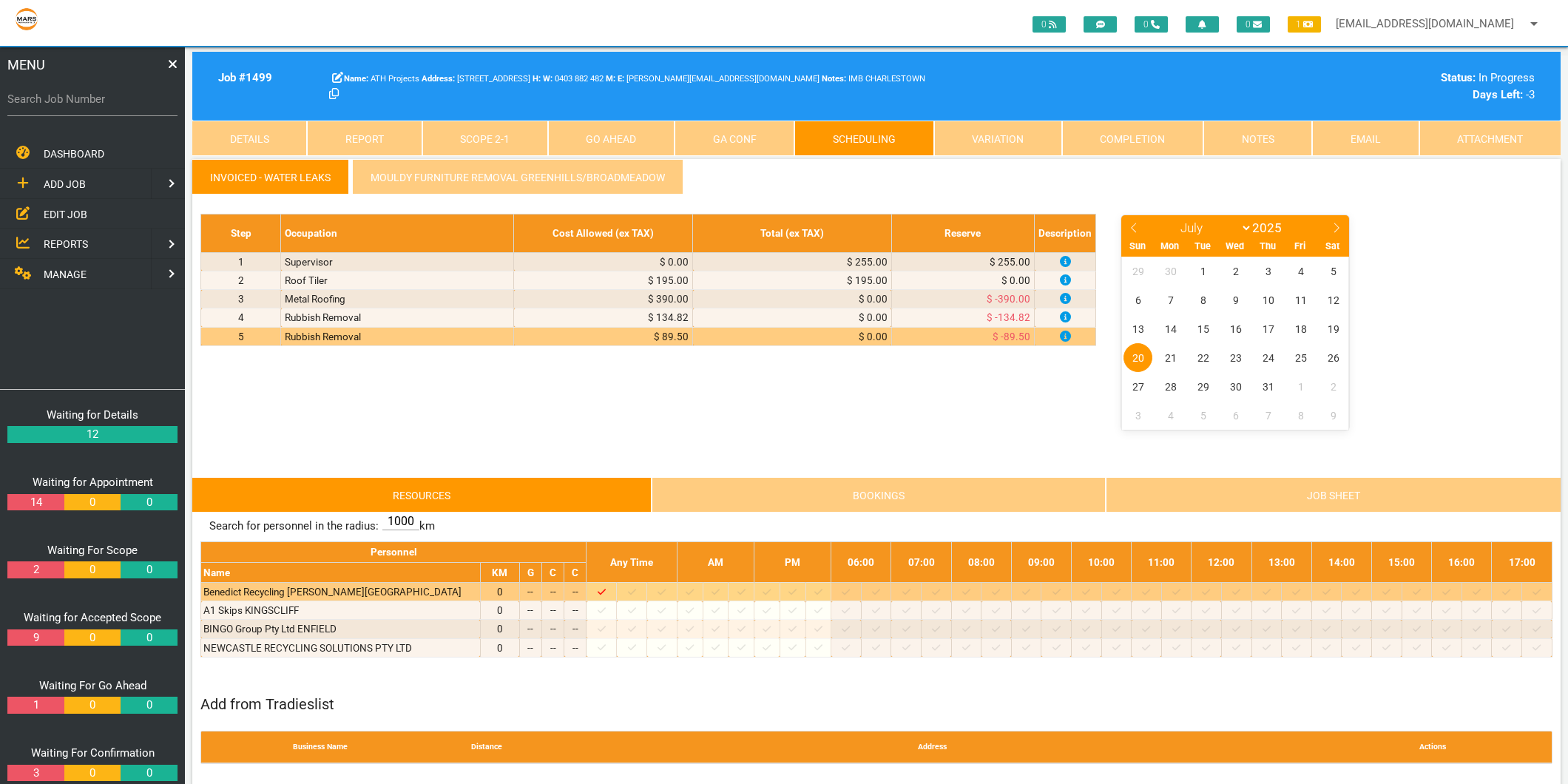
click at [639, 592] on div at bounding box center [631, 592] width 25 height 15
click at [636, 593] on icon at bounding box center [632, 591] width 8 height 6
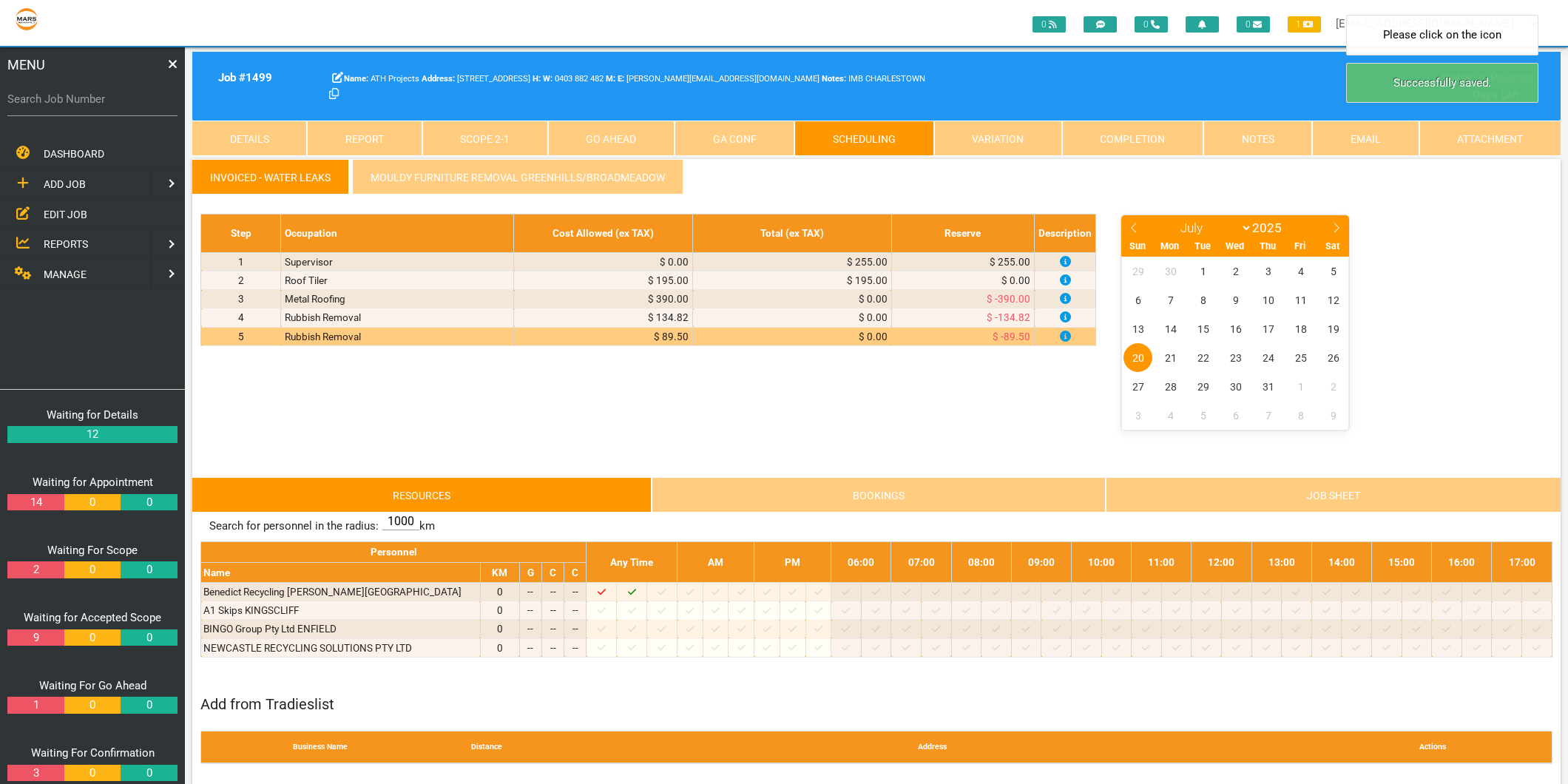
click at [499, 144] on link "Scope 2 - 1" at bounding box center [485, 138] width 126 height 36
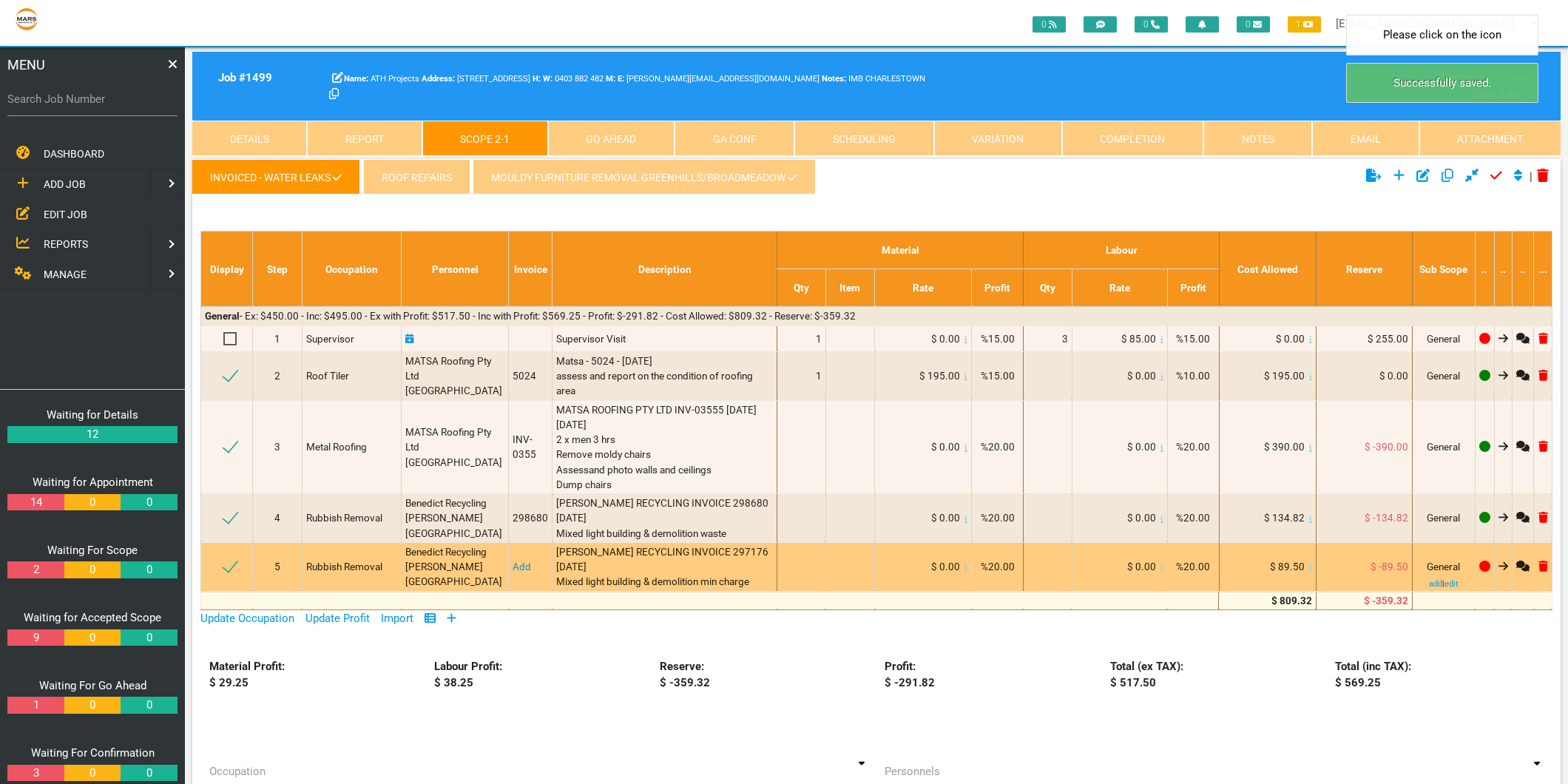
click at [524, 568] on link "Add" at bounding box center [521, 566] width 18 height 12
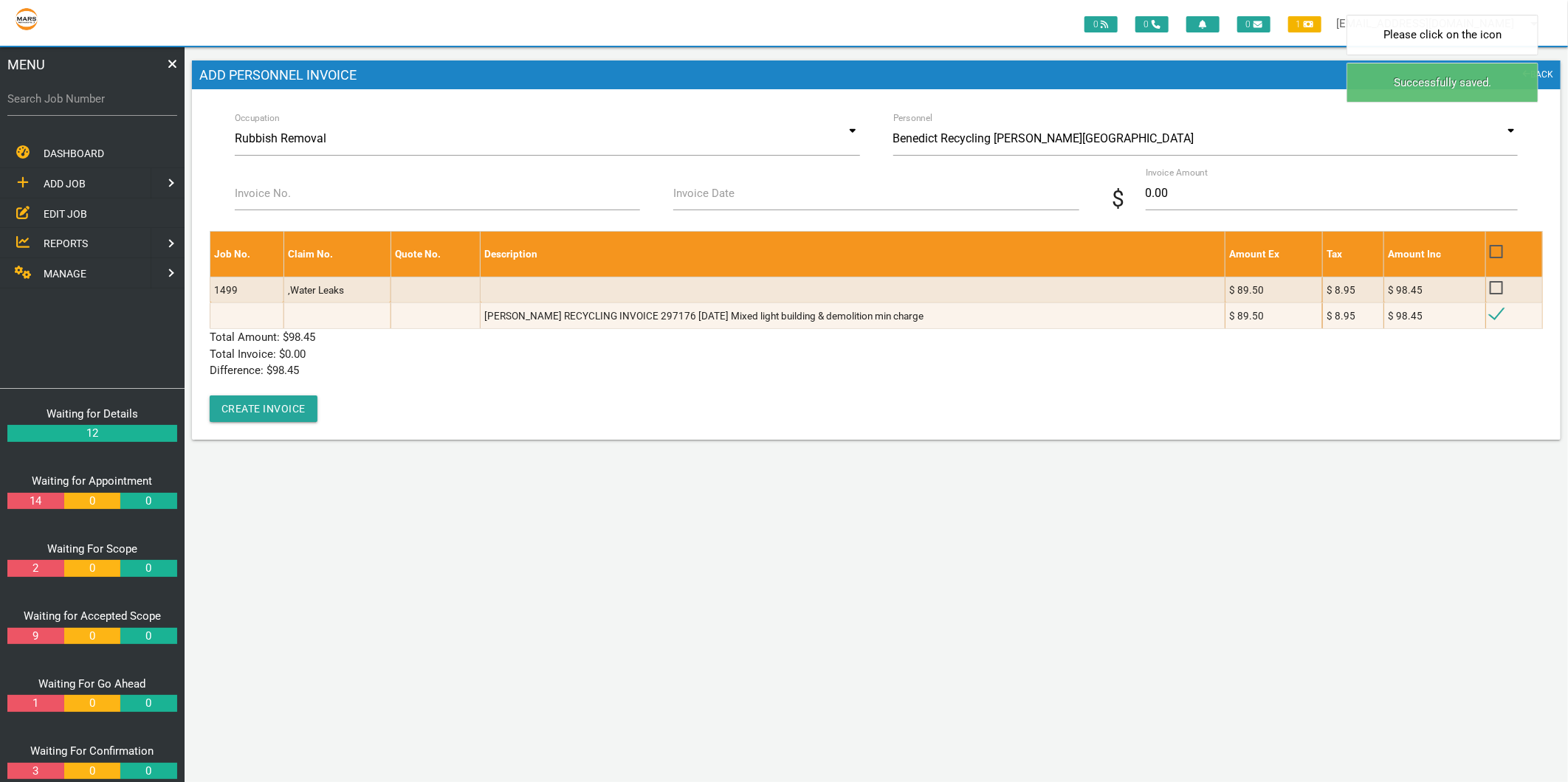
click at [271, 221] on div "Invoice No." at bounding box center [437, 203] width 438 height 54
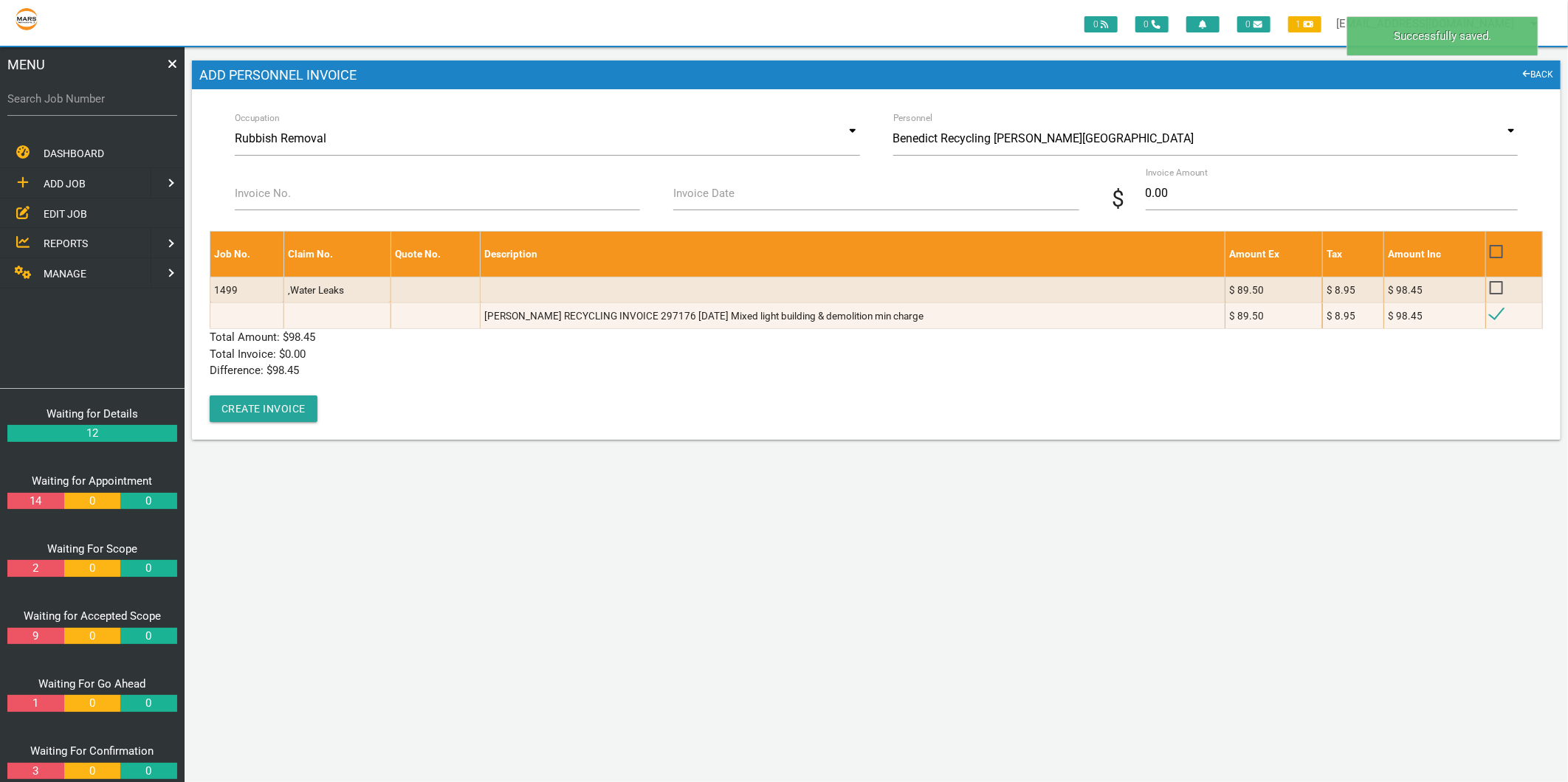
click at [270, 211] on div "Invoice No." at bounding box center [437, 196] width 422 height 39
click at [268, 187] on label "Invoice No." at bounding box center [262, 194] width 56 height 17
click at [268, 187] on input "Invoice No." at bounding box center [437, 193] width 405 height 34
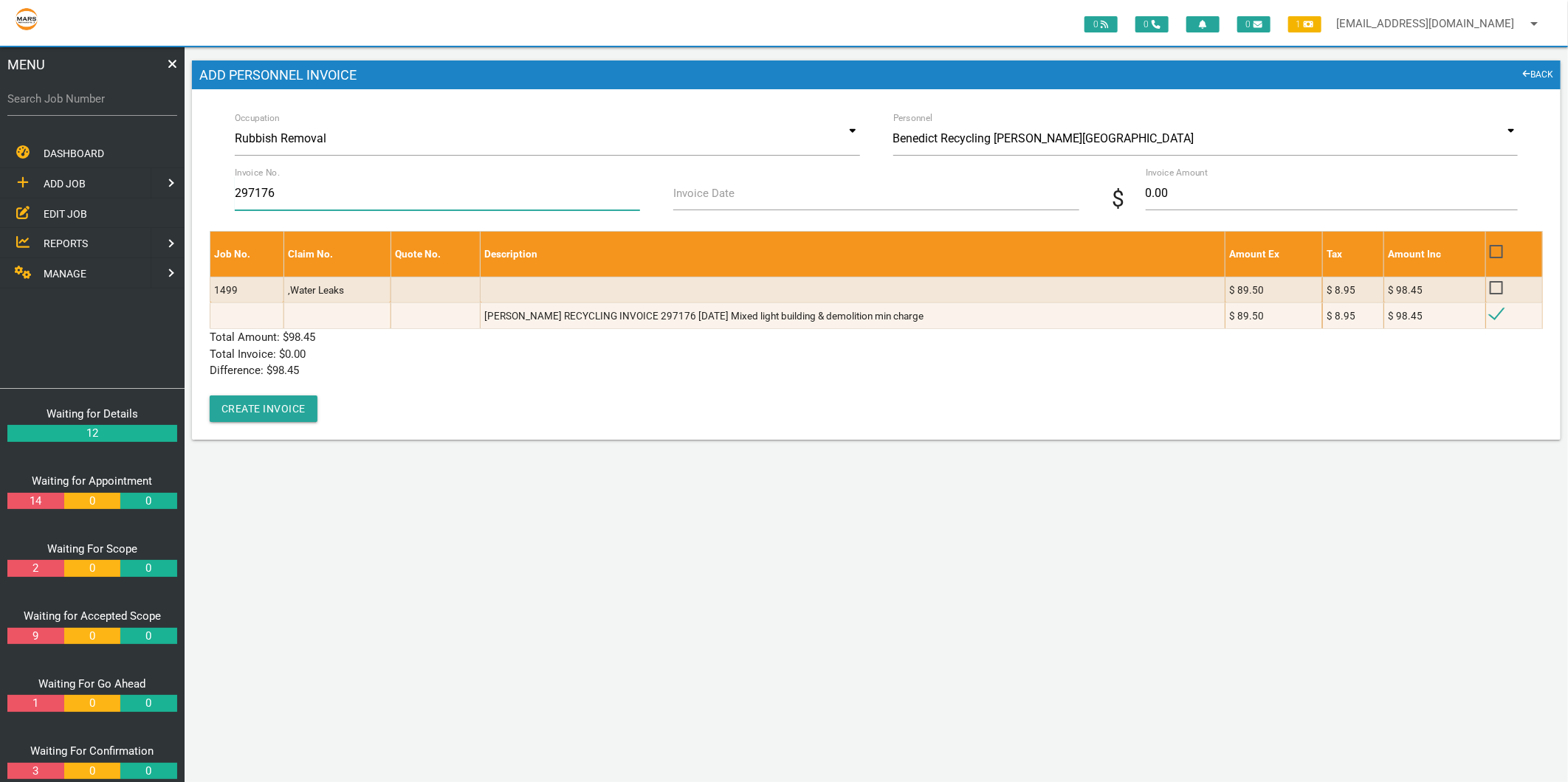
type input "297176"
click at [719, 188] on label "Invoice Date" at bounding box center [704, 194] width 62 height 17
click at [719, 188] on input "Invoice Date" at bounding box center [876, 193] width 405 height 34
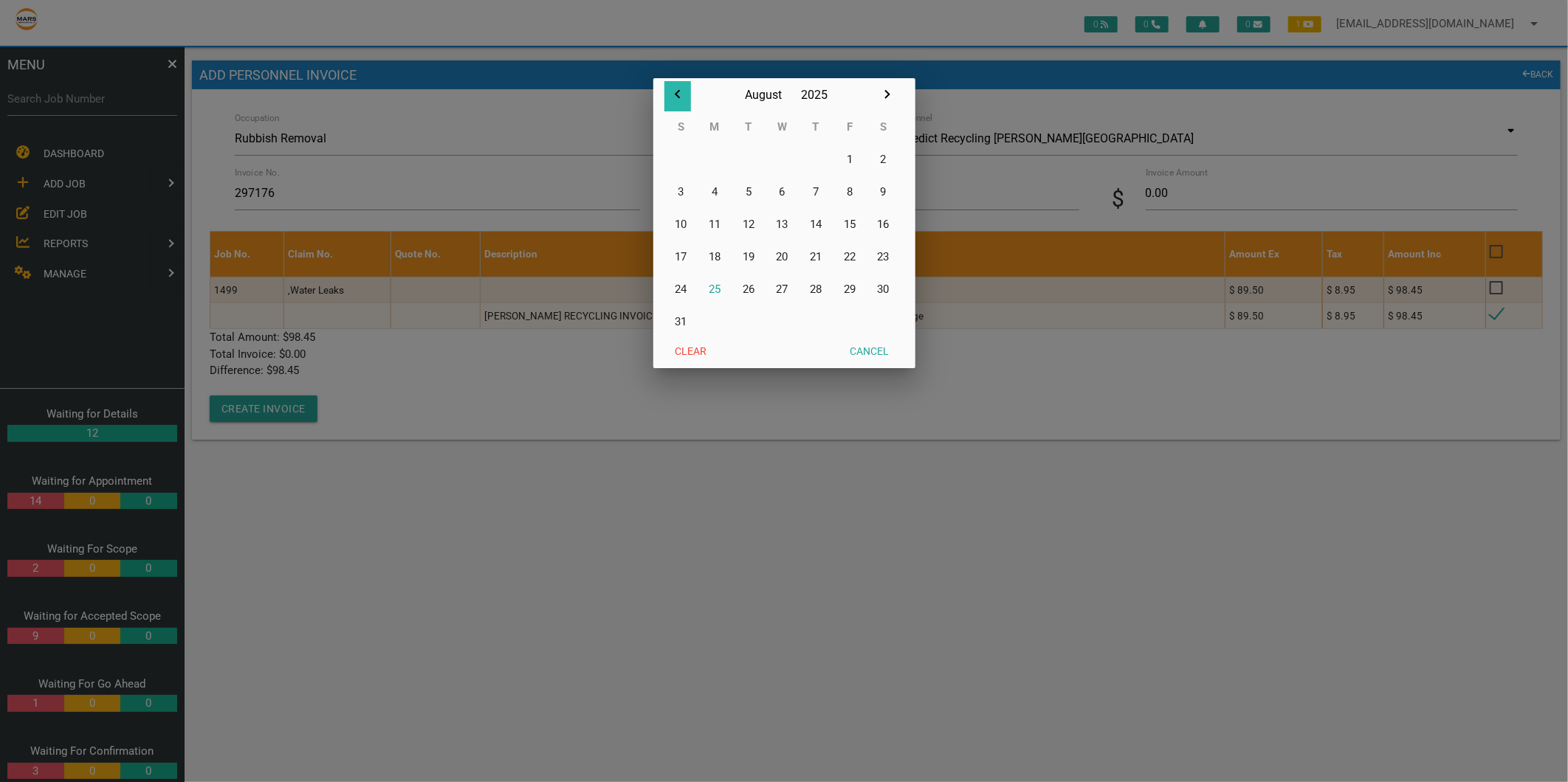
click at [675, 95] on icon "button" at bounding box center [677, 94] width 6 height 9
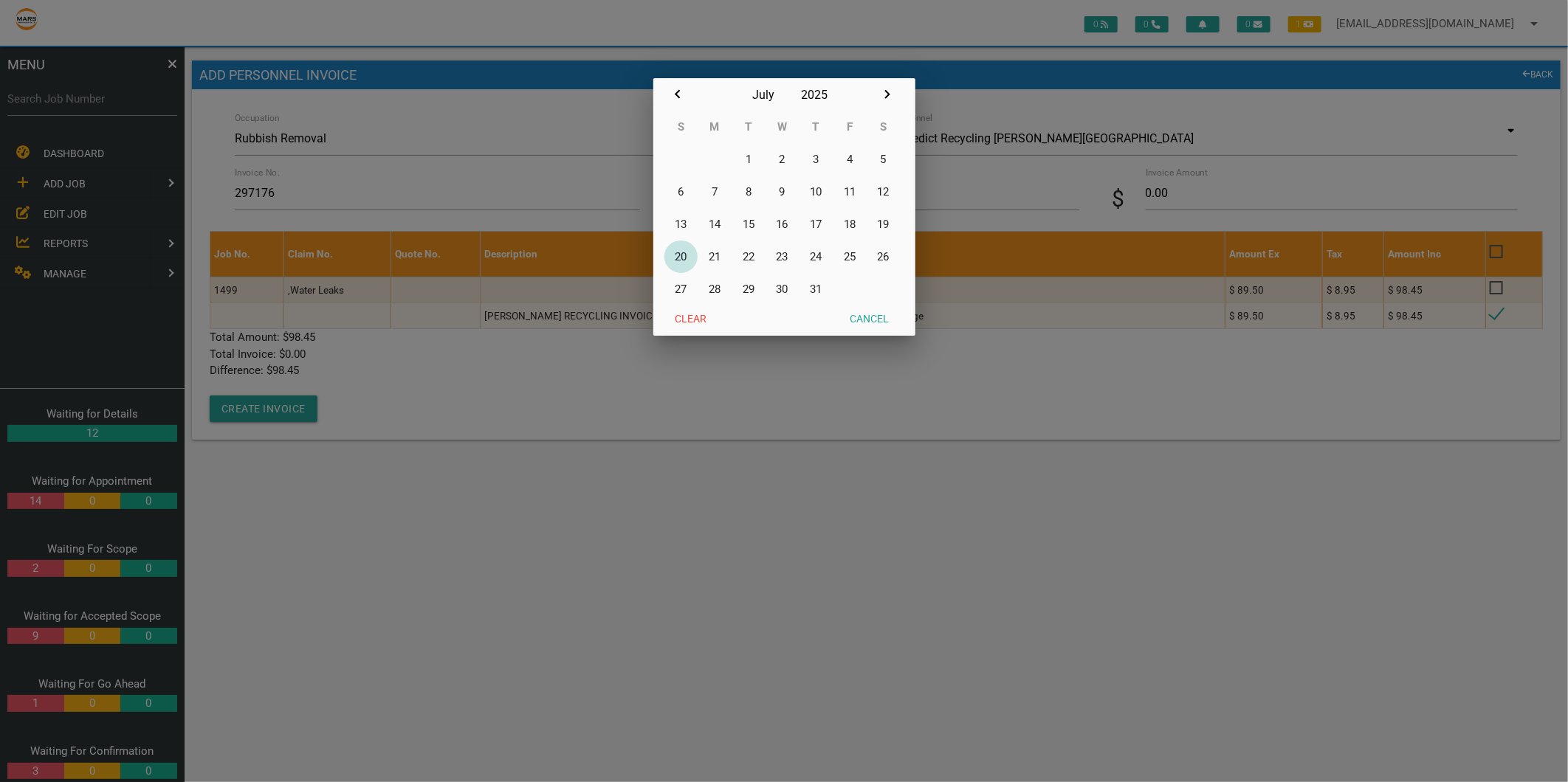
click at [677, 260] on button "20" at bounding box center [681, 256] width 34 height 32
type input "20/07/2025"
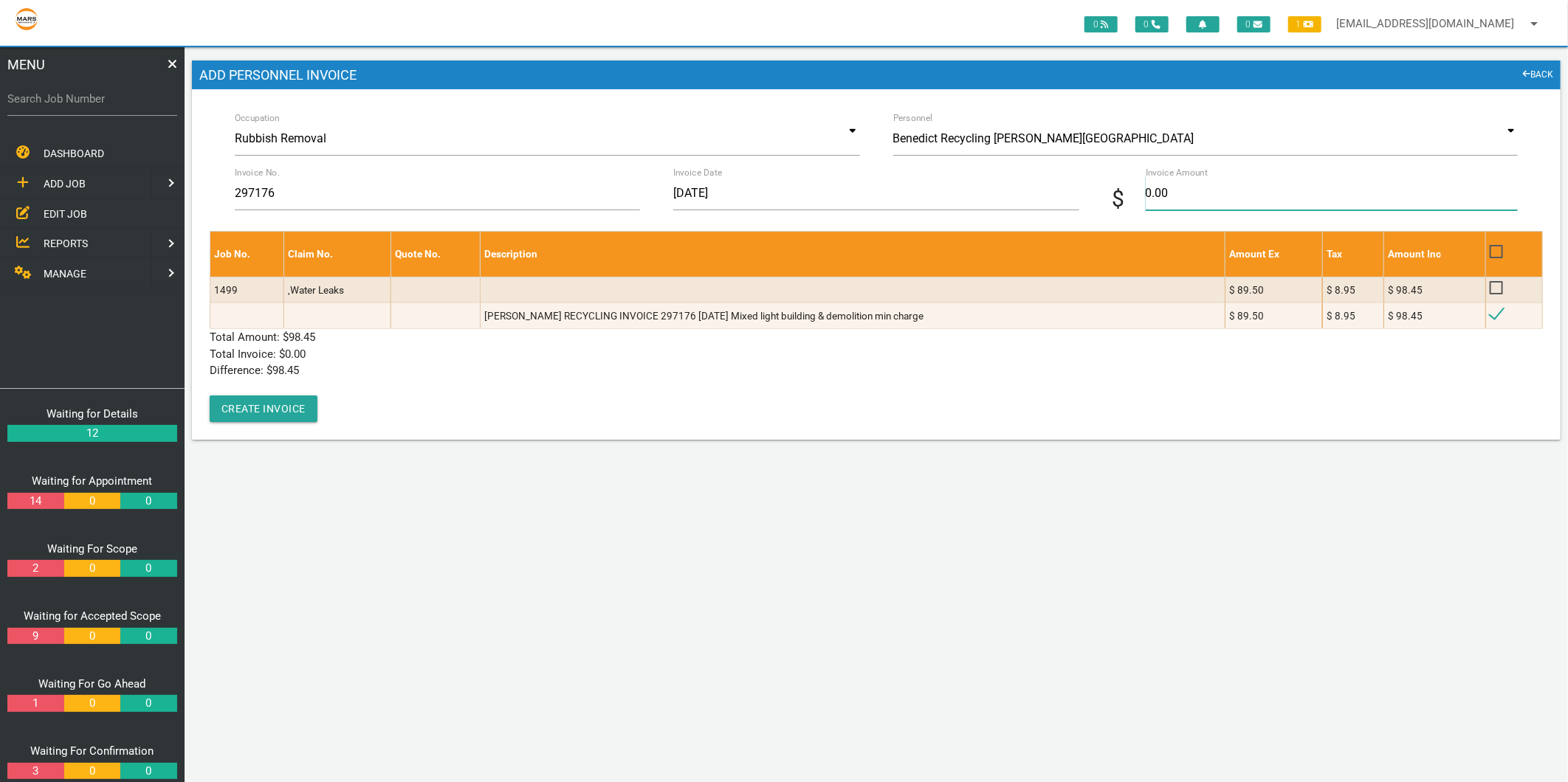
click at [1166, 187] on input "0.00" at bounding box center [1331, 193] width 372 height 34
type input "98.45"
click at [589, 392] on div "Job No. Claim No. Quote No. Description Amount Ex Tax Amount Inc 1499 ,Water Le…" at bounding box center [876, 327] width 1333 height 191
click at [293, 419] on button "Create Invoice" at bounding box center [263, 409] width 107 height 27
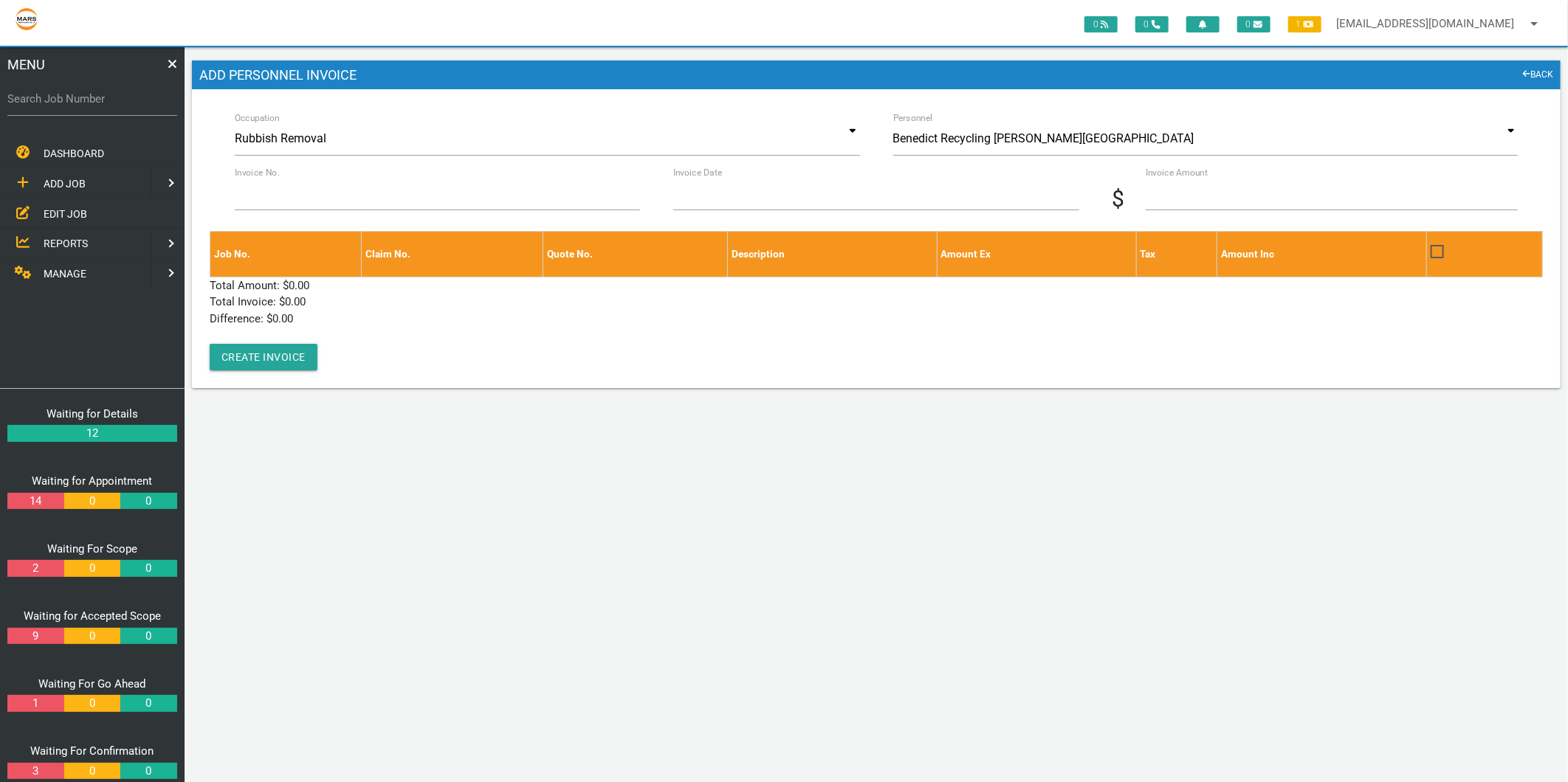
click at [100, 97] on label "Search Job Number" at bounding box center [92, 99] width 170 height 17
click at [100, 97] on input "Search Job Number" at bounding box center [92, 99] width 170 height 34
type input "1775"
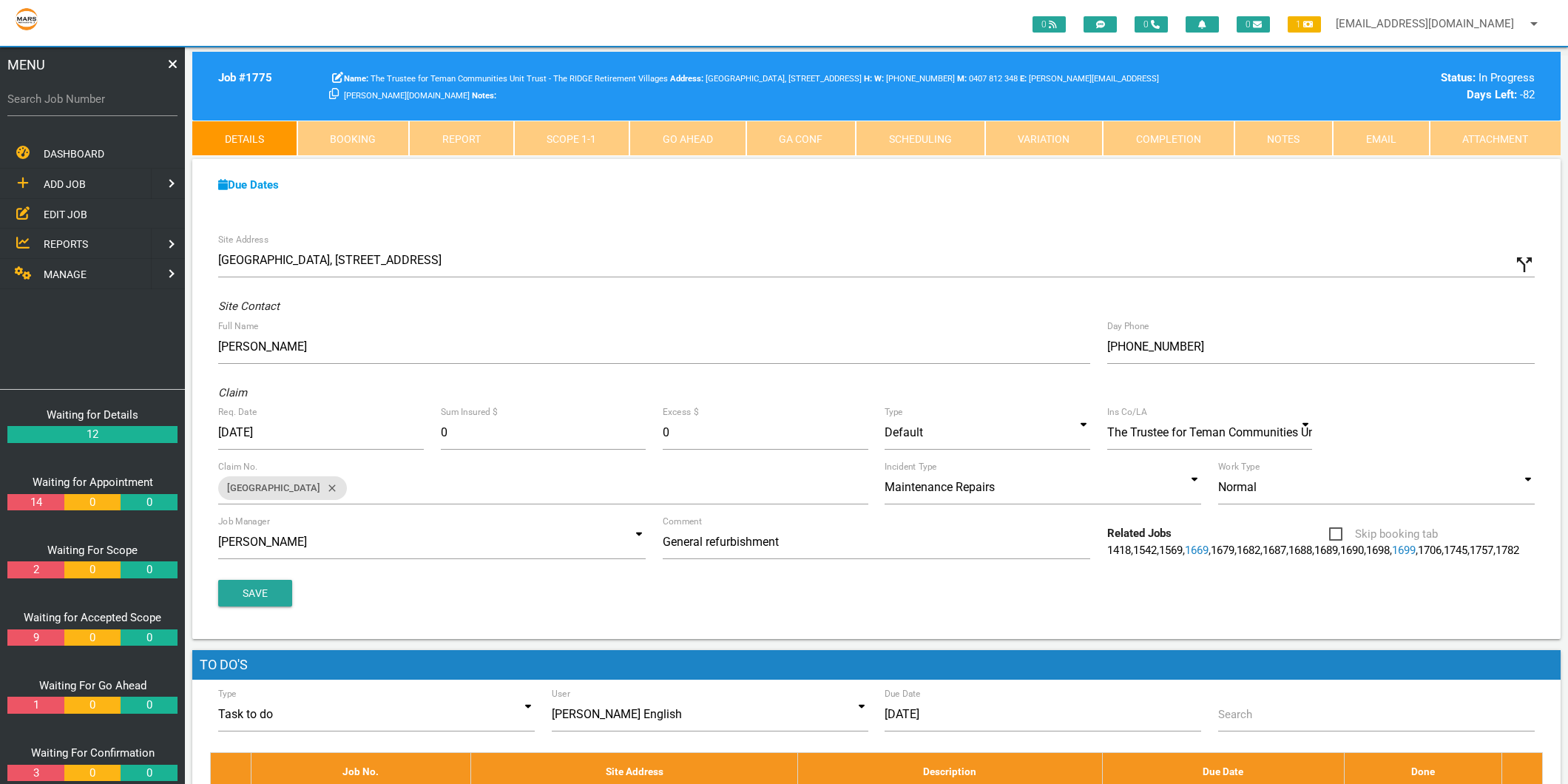
click at [627, 142] on link "Scope 1 - 1" at bounding box center [572, 138] width 116 height 36
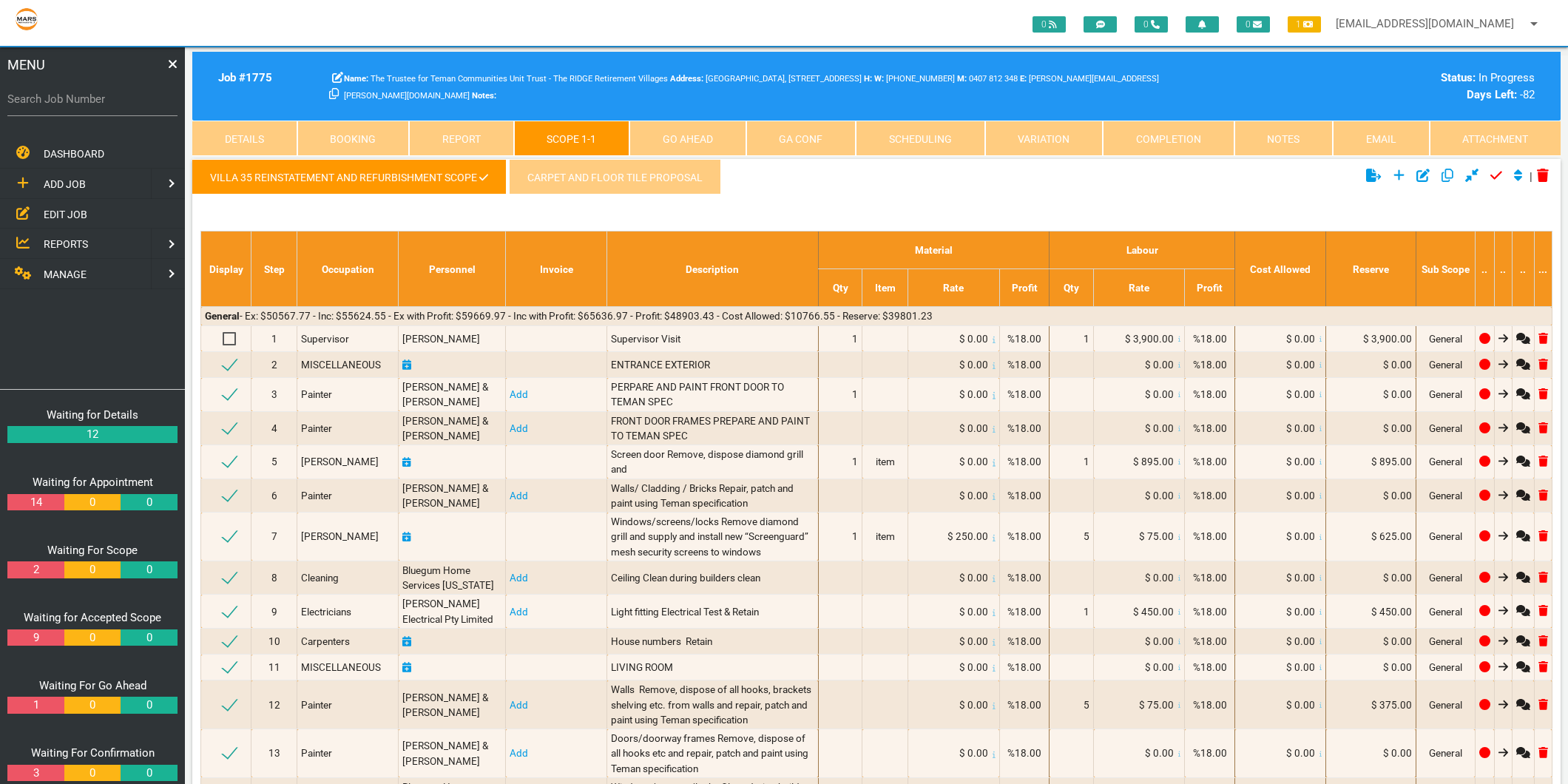
click at [619, 143] on link "Scope 1 - 1" at bounding box center [572, 138] width 116 height 36
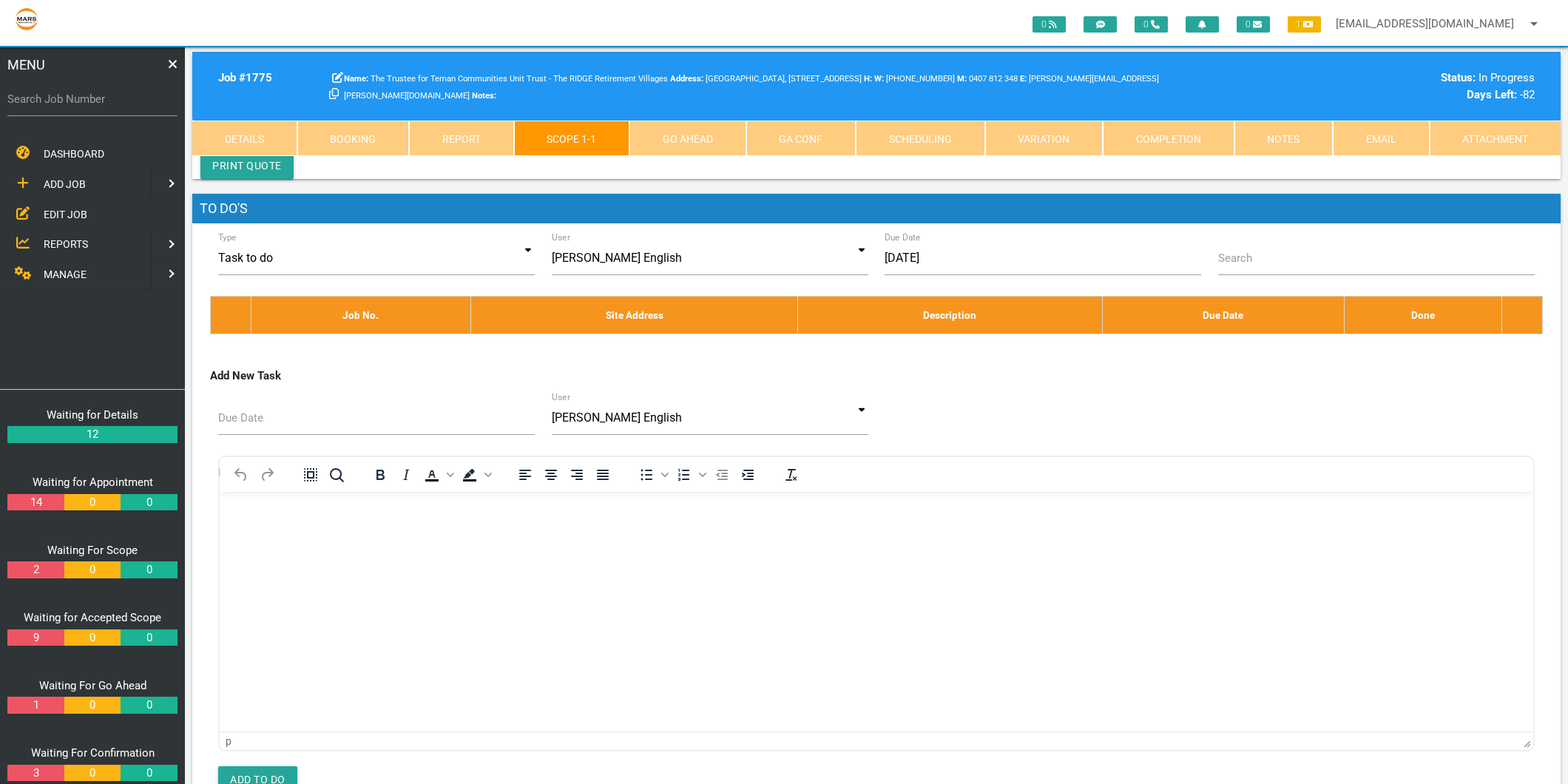
scroll to position [7806, 0]
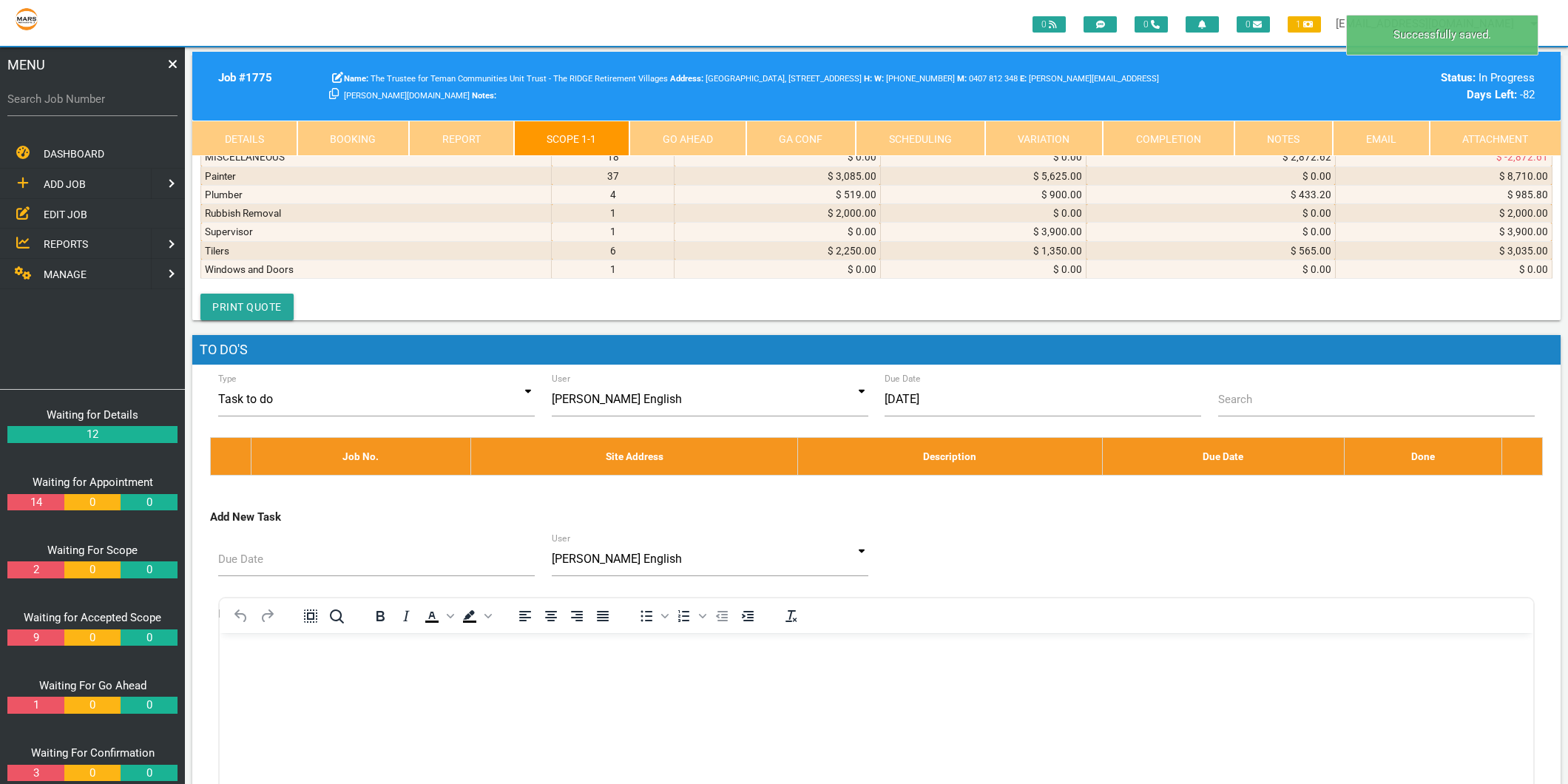
select select "MISCELLANEOUS"
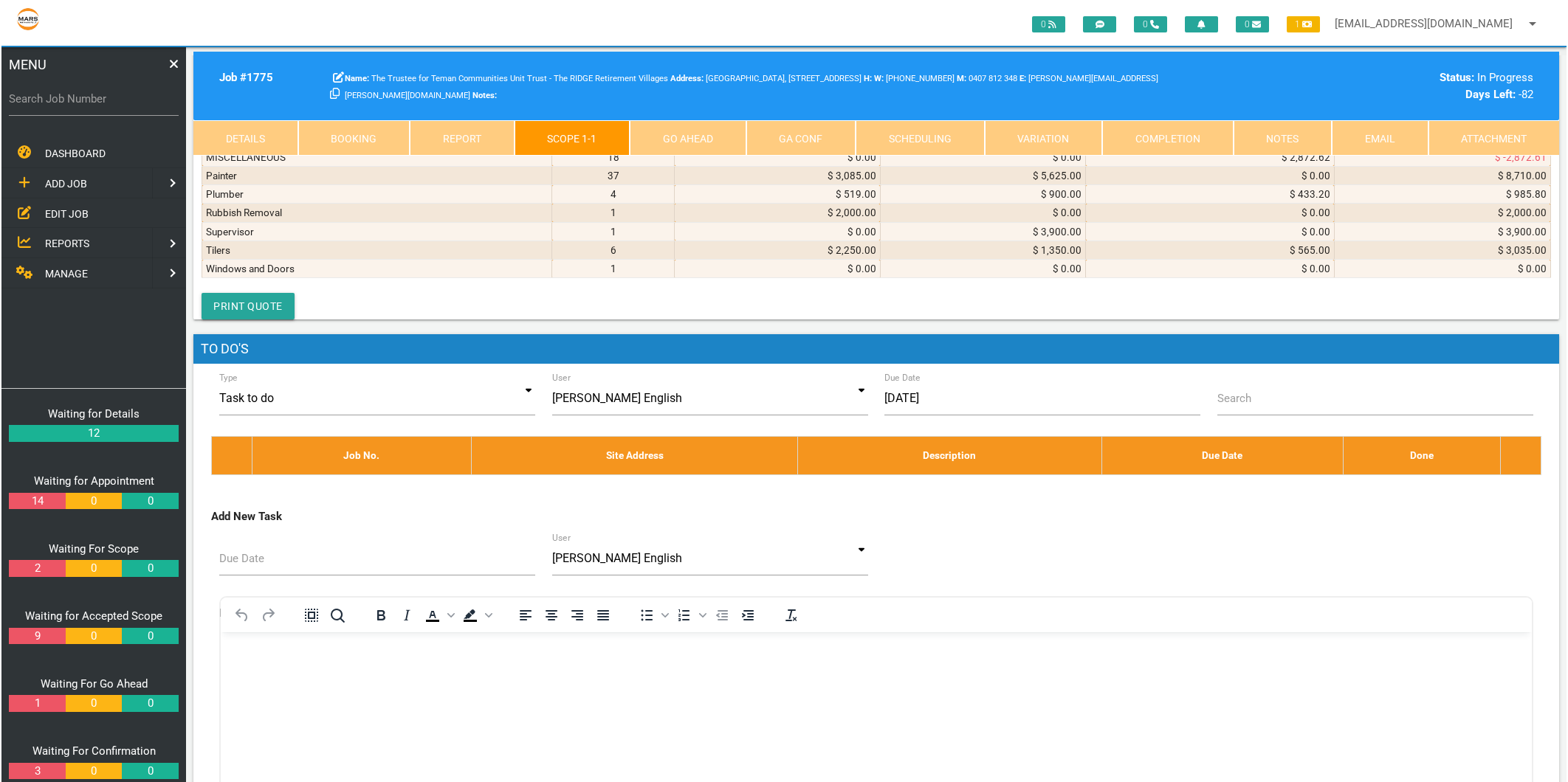
scroll to position [0, 0]
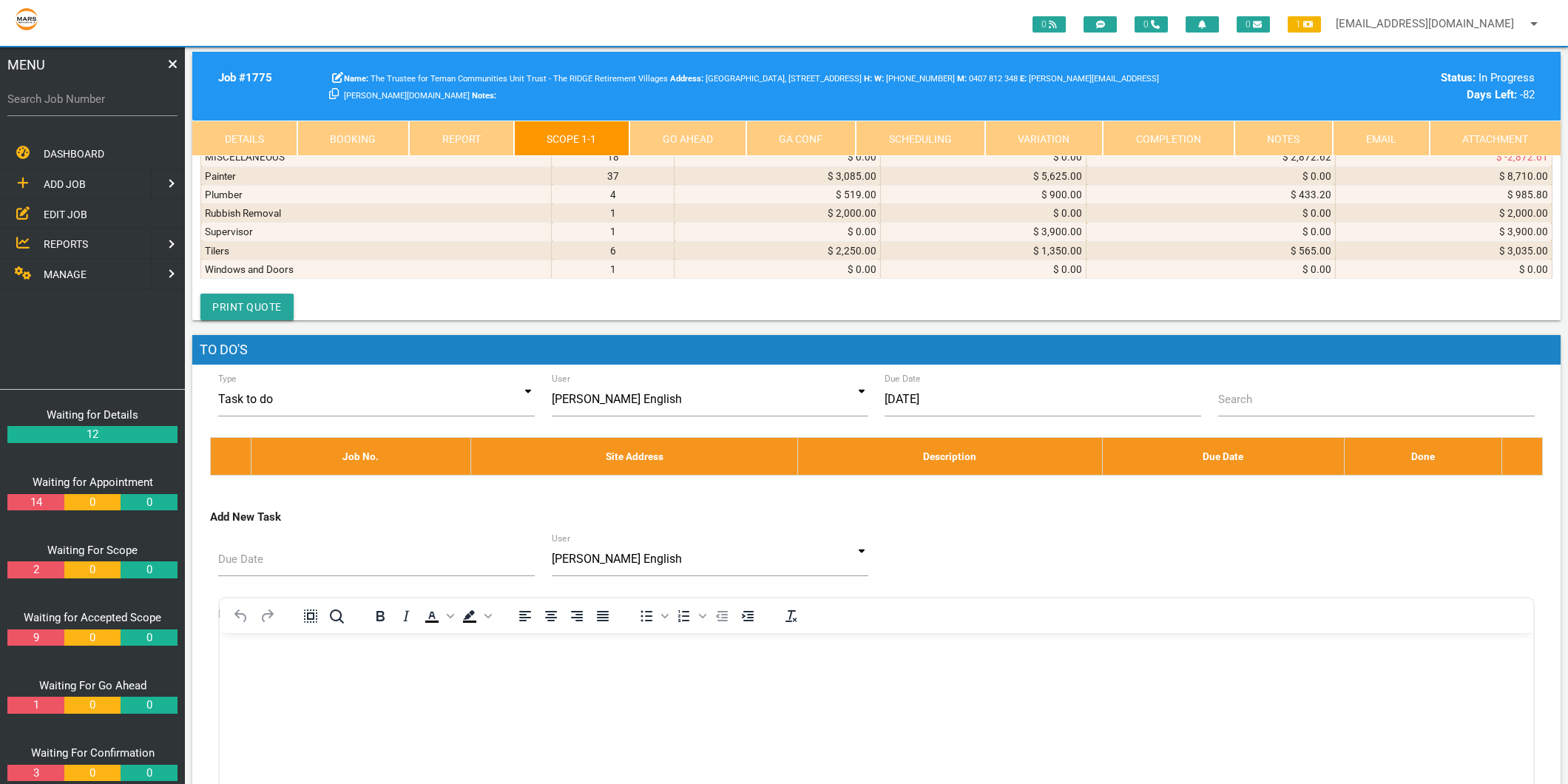
type textarea "[PERSON_NAME] INVOICE 4730001783 [DATE] Base Mk3 1 1/3 bowl sink 1th Lhb SS Pos…"
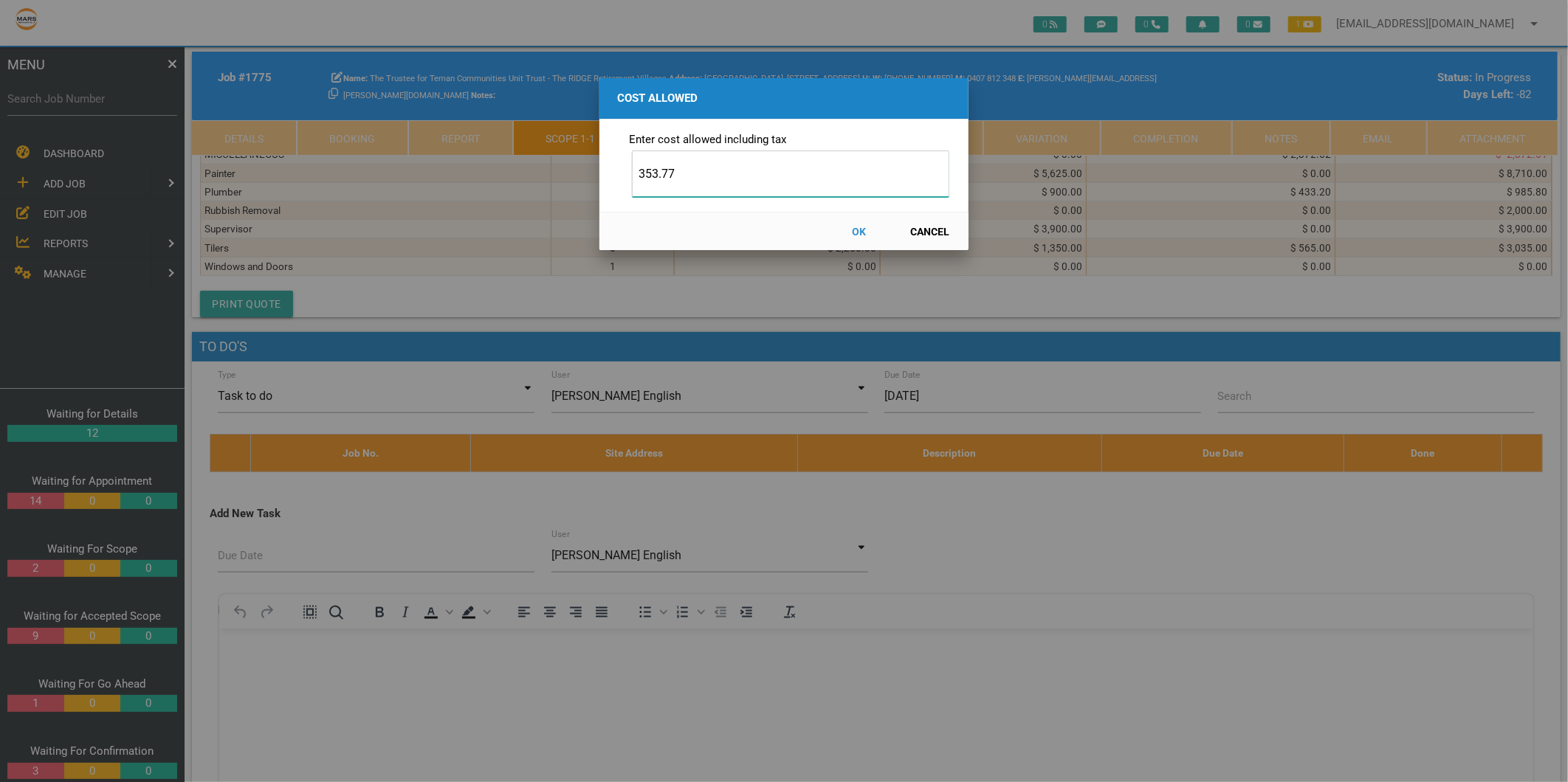
type input "353.77"
click at [856, 232] on button "OK" at bounding box center [859, 231] width 65 height 26
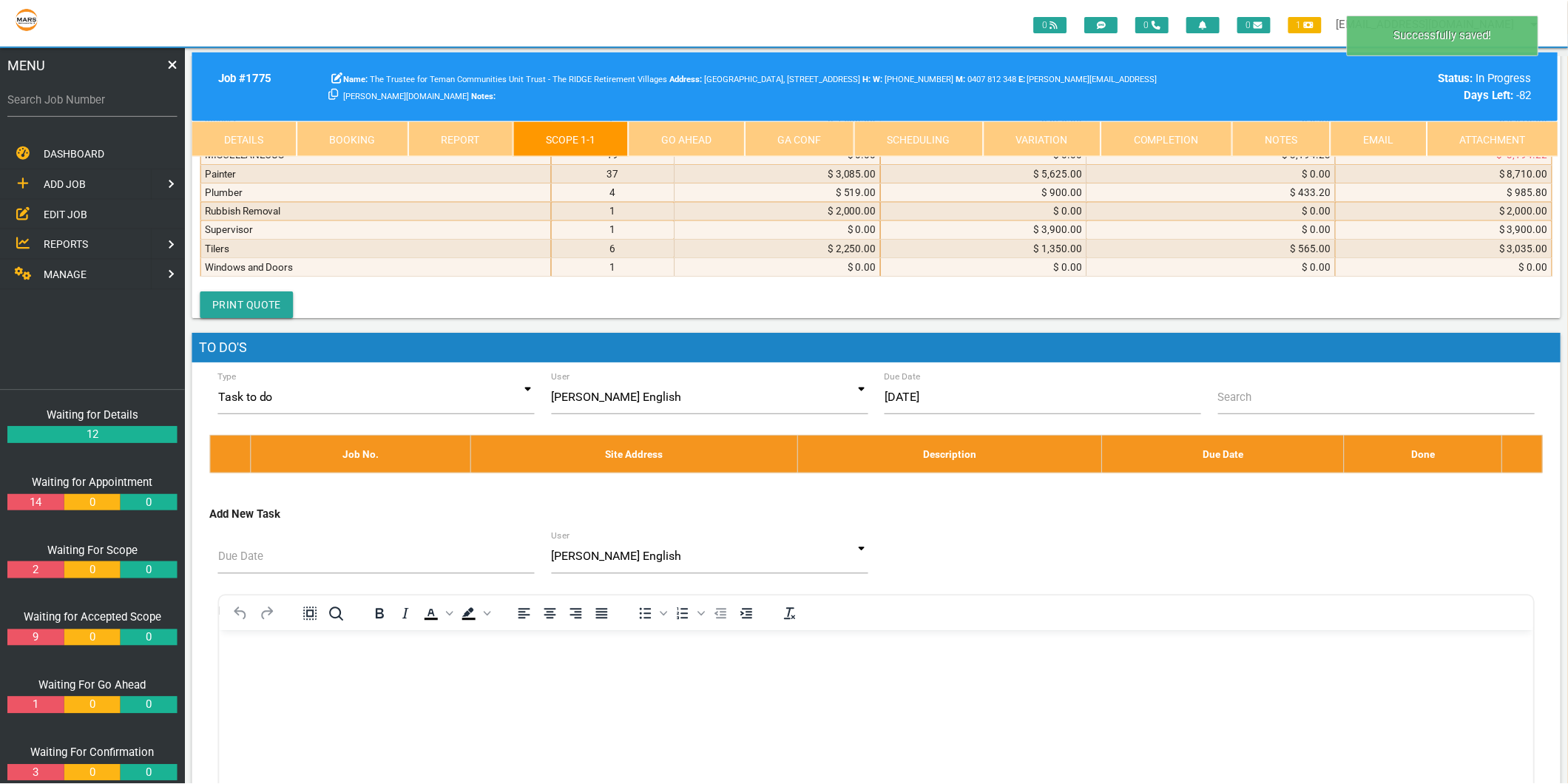
scroll to position [7821, 0]
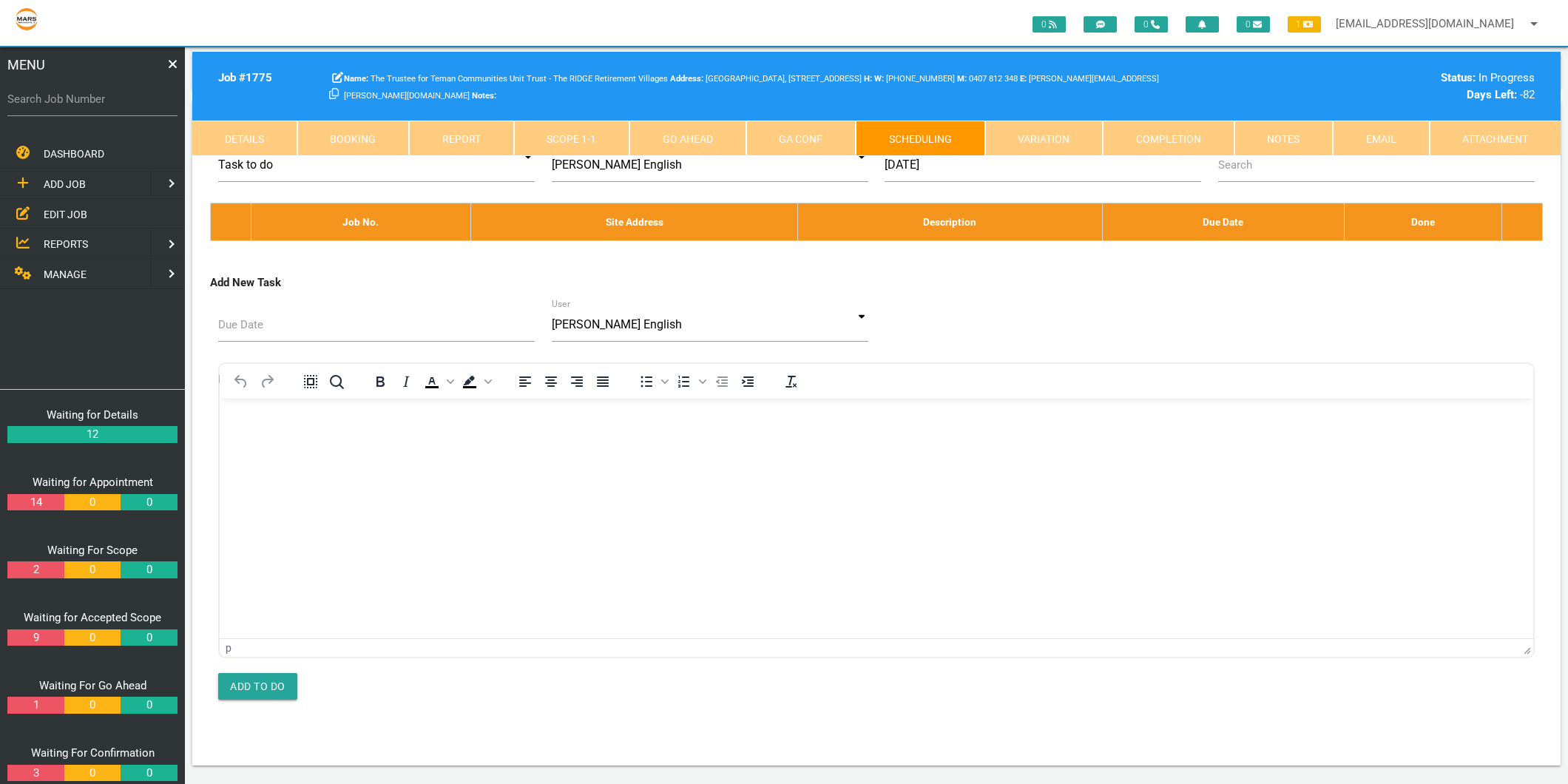
scroll to position [0, 0]
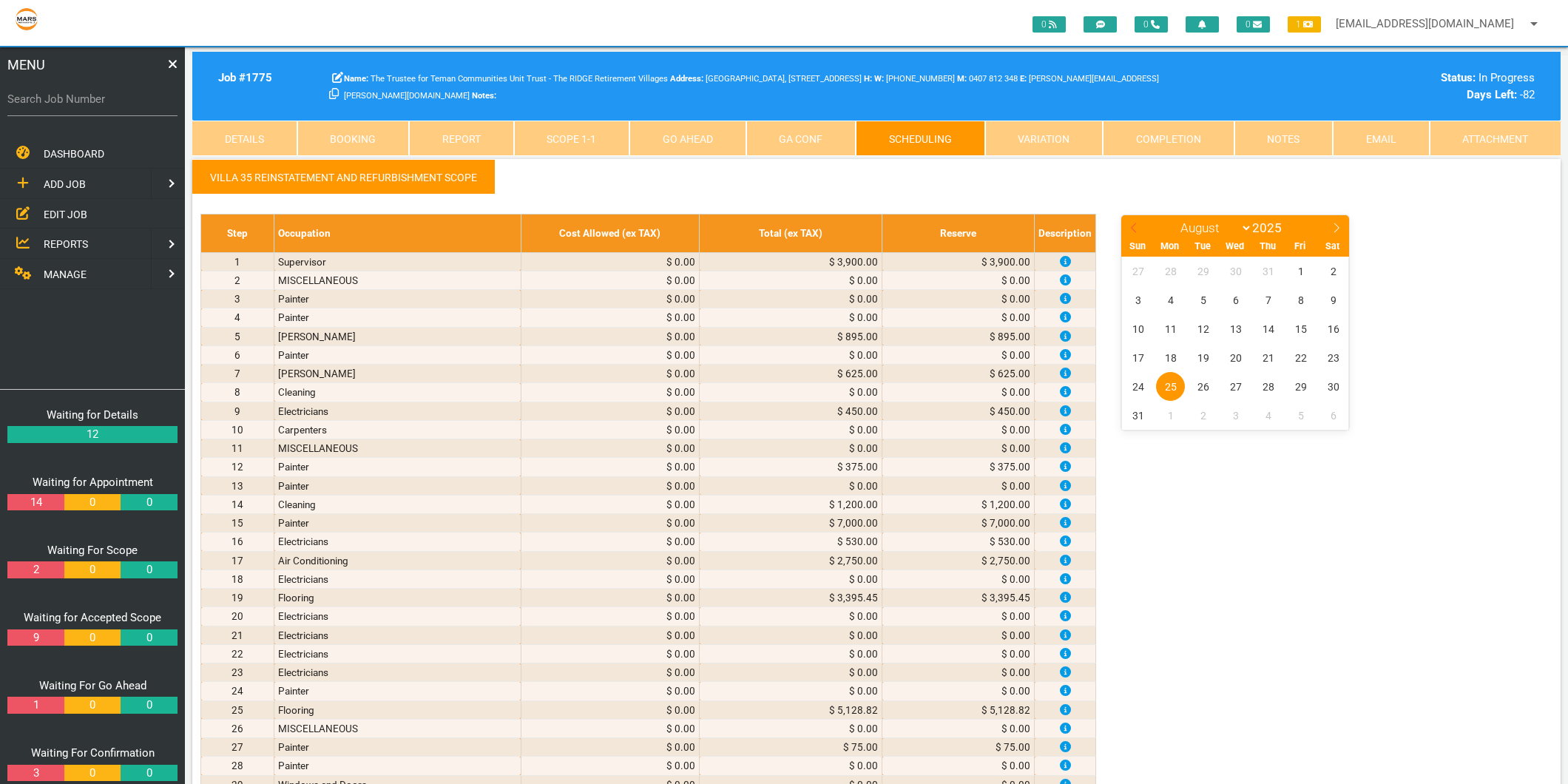
click at [1127, 227] on span at bounding box center [1134, 225] width 25 height 21
select select "6"
click at [1168, 388] on span "28" at bounding box center [1170, 386] width 28 height 28
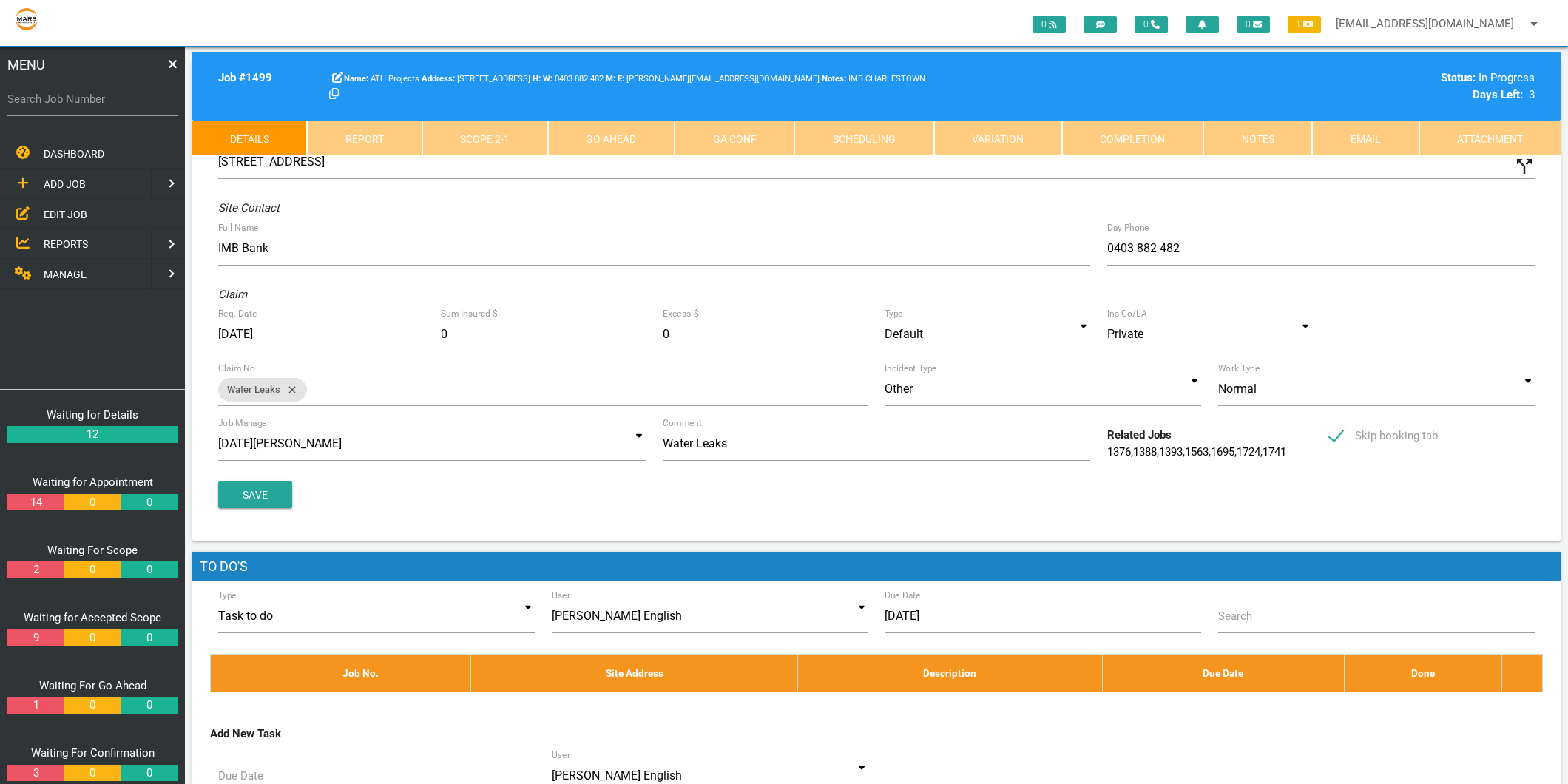
click at [509, 134] on link "Scope 2 - 1" at bounding box center [485, 138] width 126 height 36
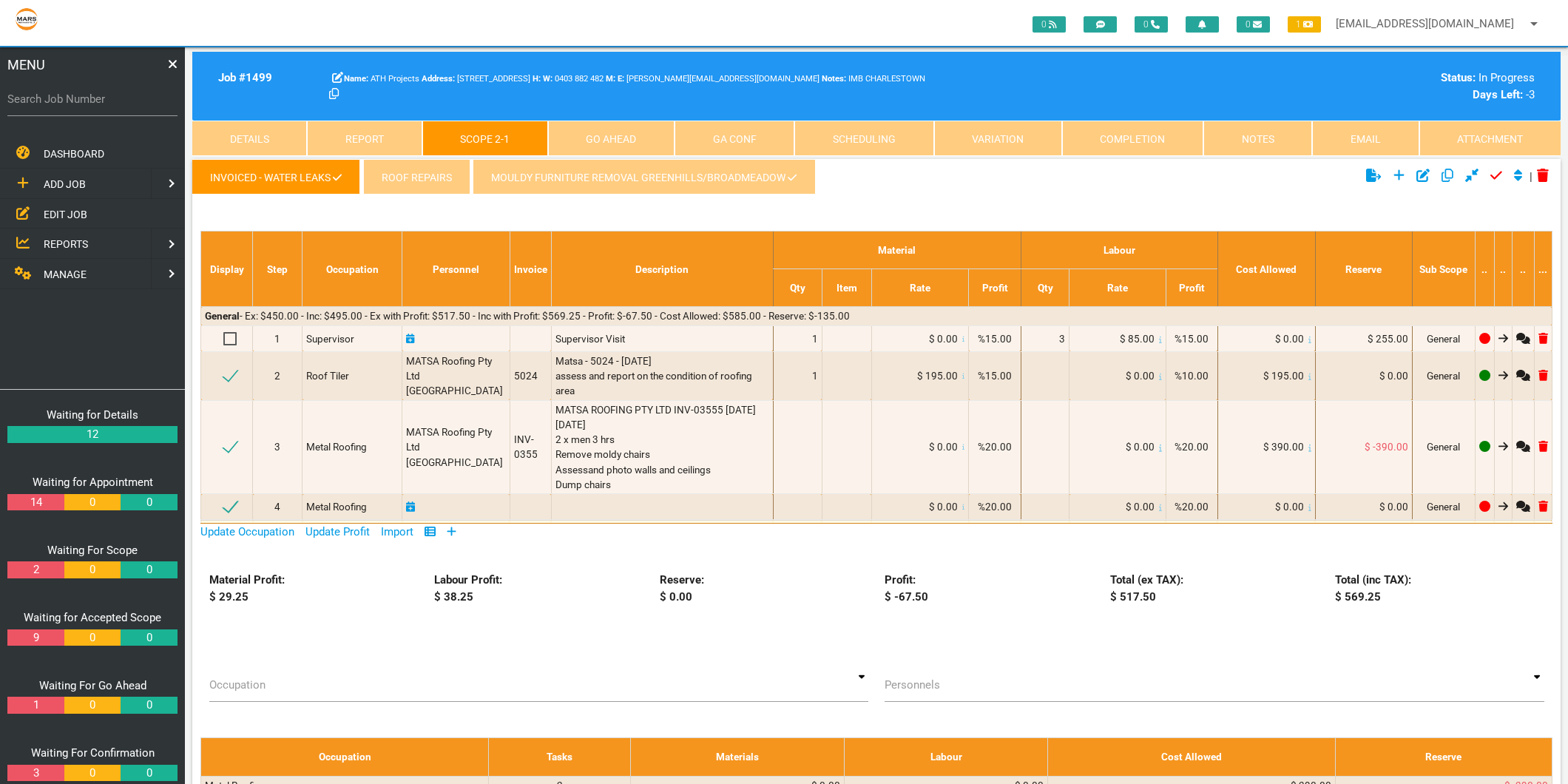
click at [83, 259] on link "MANAGE" at bounding box center [74, 274] width 153 height 30
click at [74, 172] on link "PERSONNEL" at bounding box center [74, 183] width 153 height 30
click at [77, 199] on link "EDIT PERSONNEL" at bounding box center [92, 214] width 191 height 30
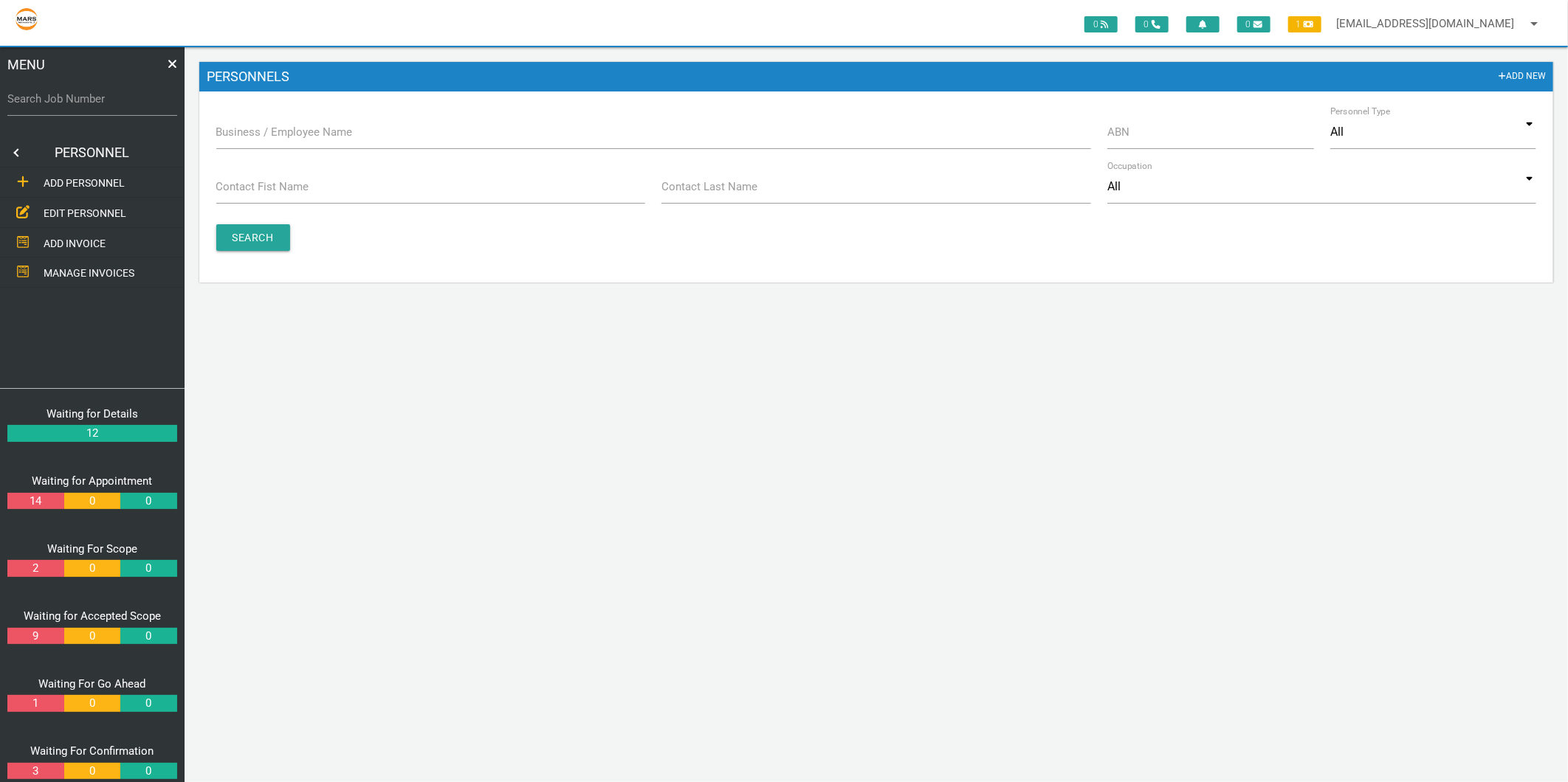
click at [251, 137] on label "Business / Employee Name" at bounding box center [284, 133] width 137 height 17
click at [251, 137] on input "Business / Employee Name" at bounding box center [654, 132] width 875 height 34
type input "BENEDICT"
click at [248, 238] on input "Search" at bounding box center [253, 238] width 73 height 27
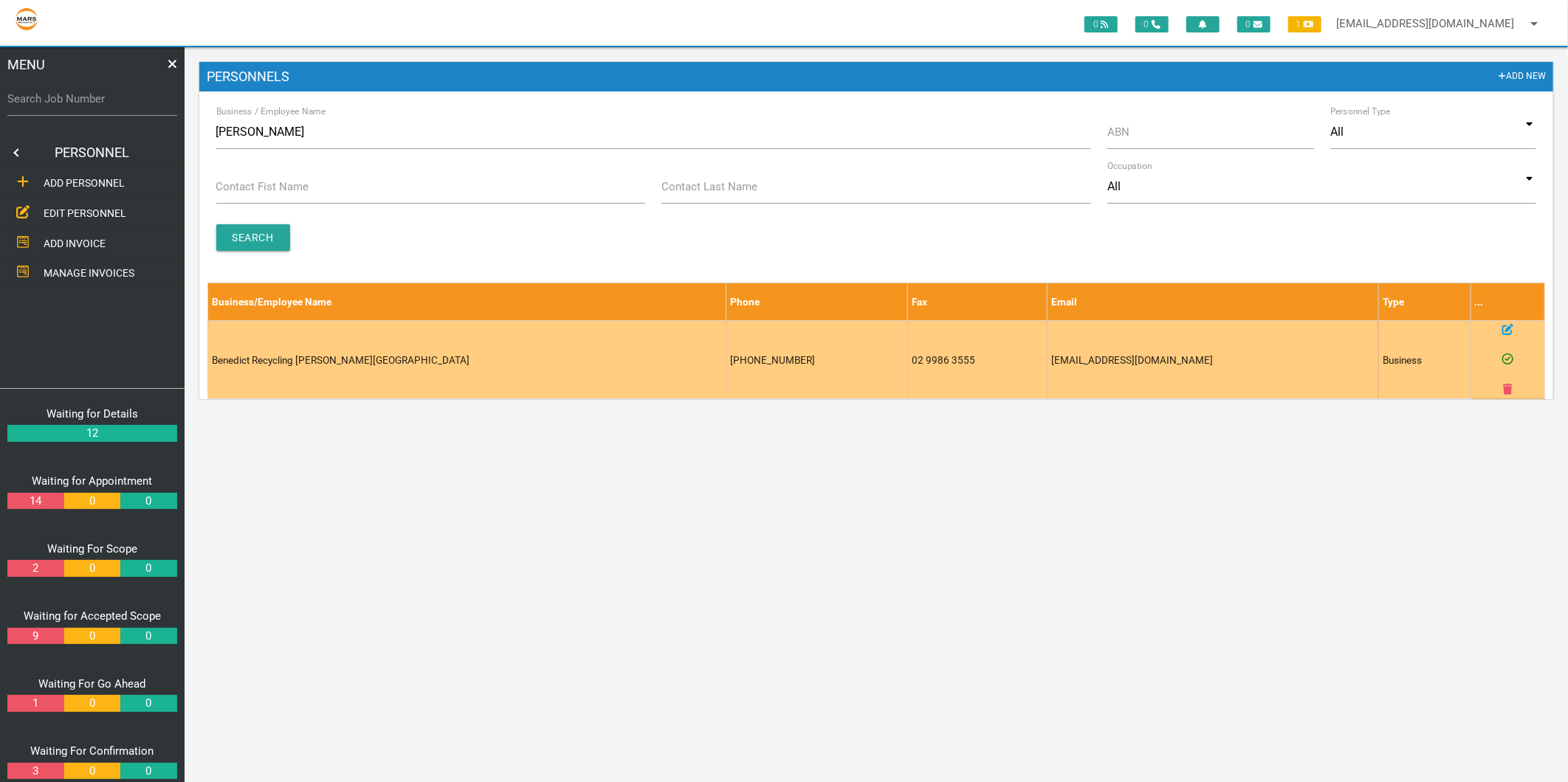
click at [1511, 328] on icon at bounding box center [1507, 329] width 11 height 11
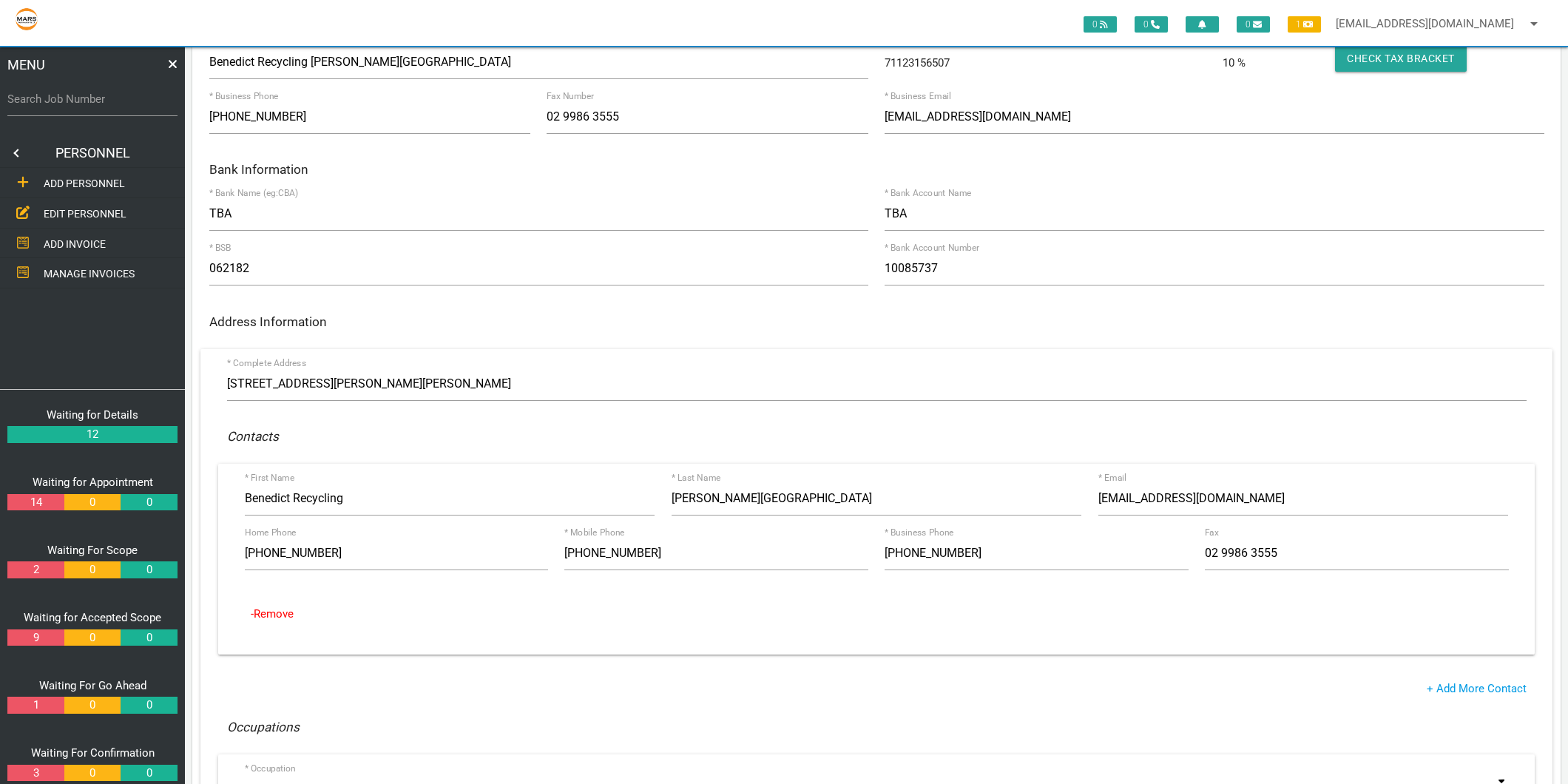
scroll to position [165, 0]
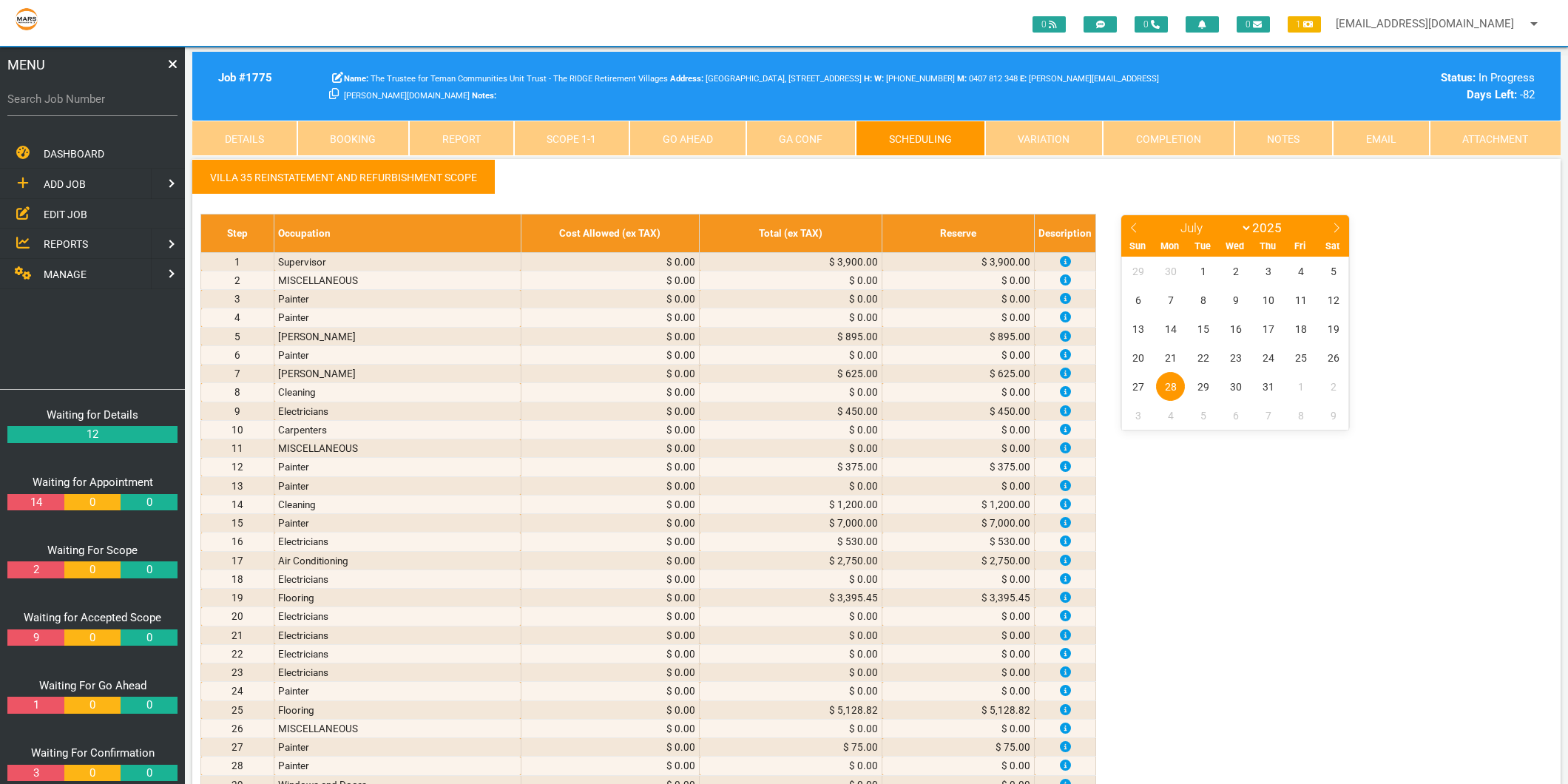
select select "6"
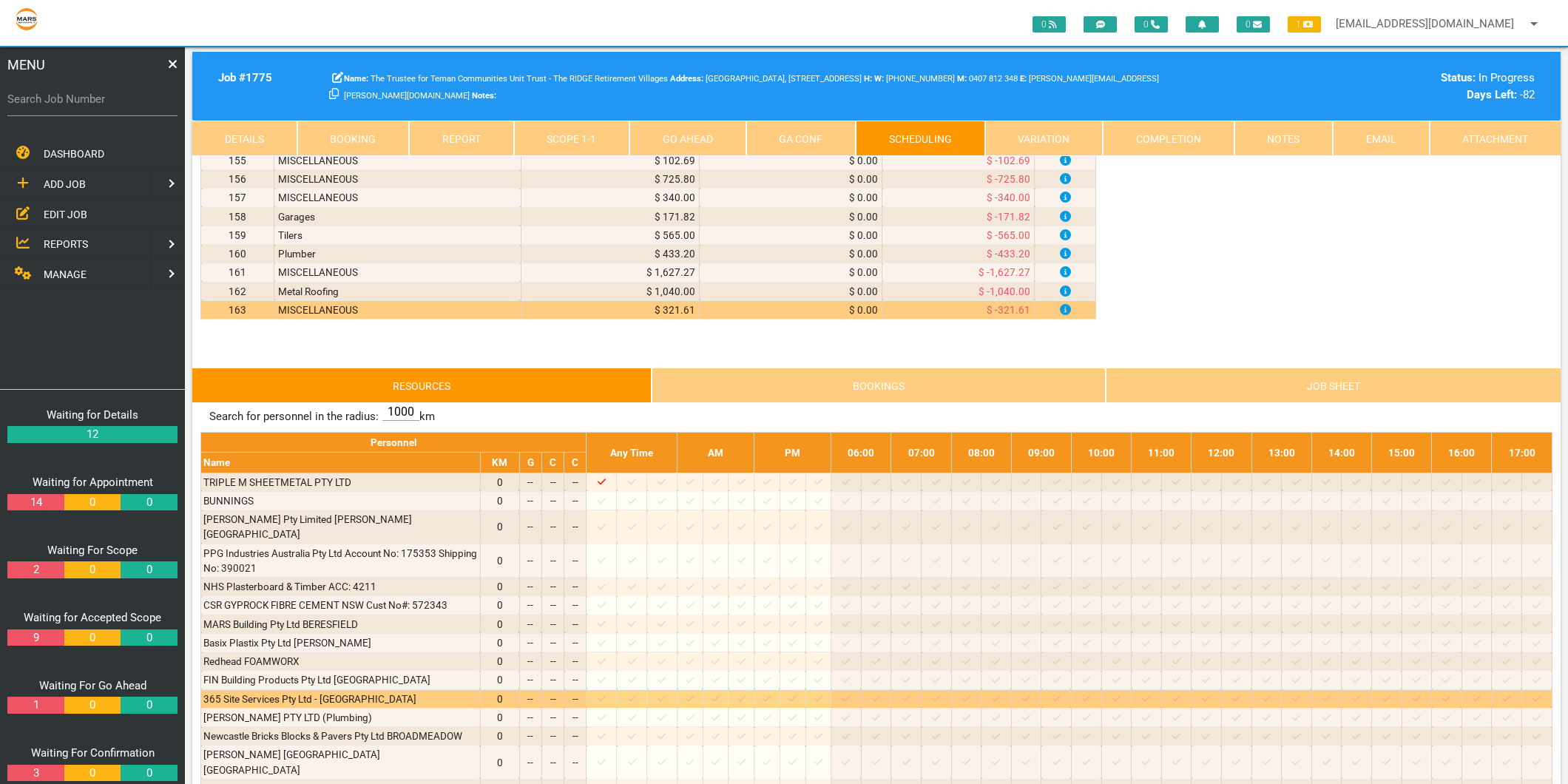
click at [636, 697] on icon at bounding box center [632, 699] width 8 height 9
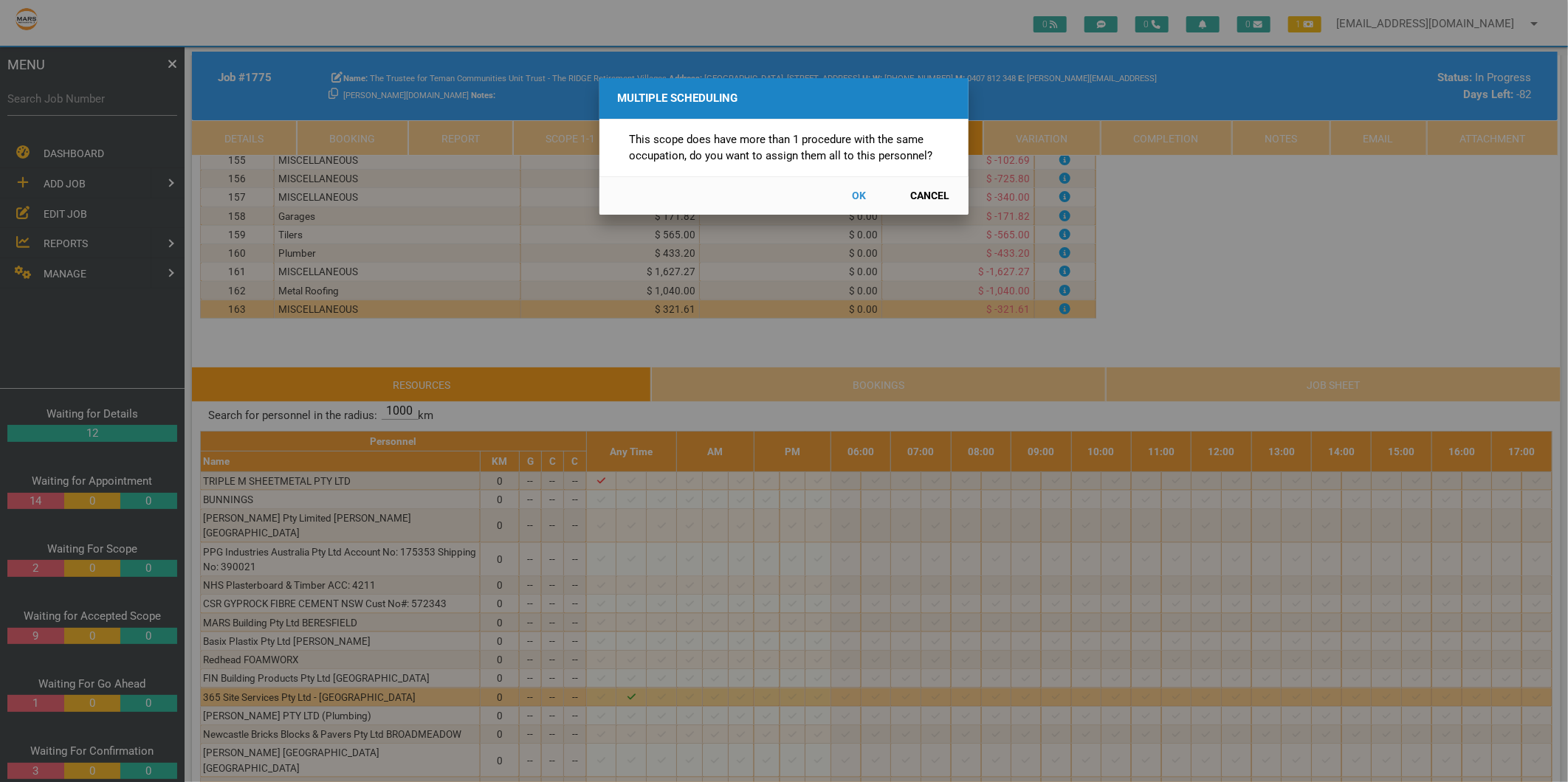
click at [931, 196] on button "Cancel" at bounding box center [930, 196] width 65 height 26
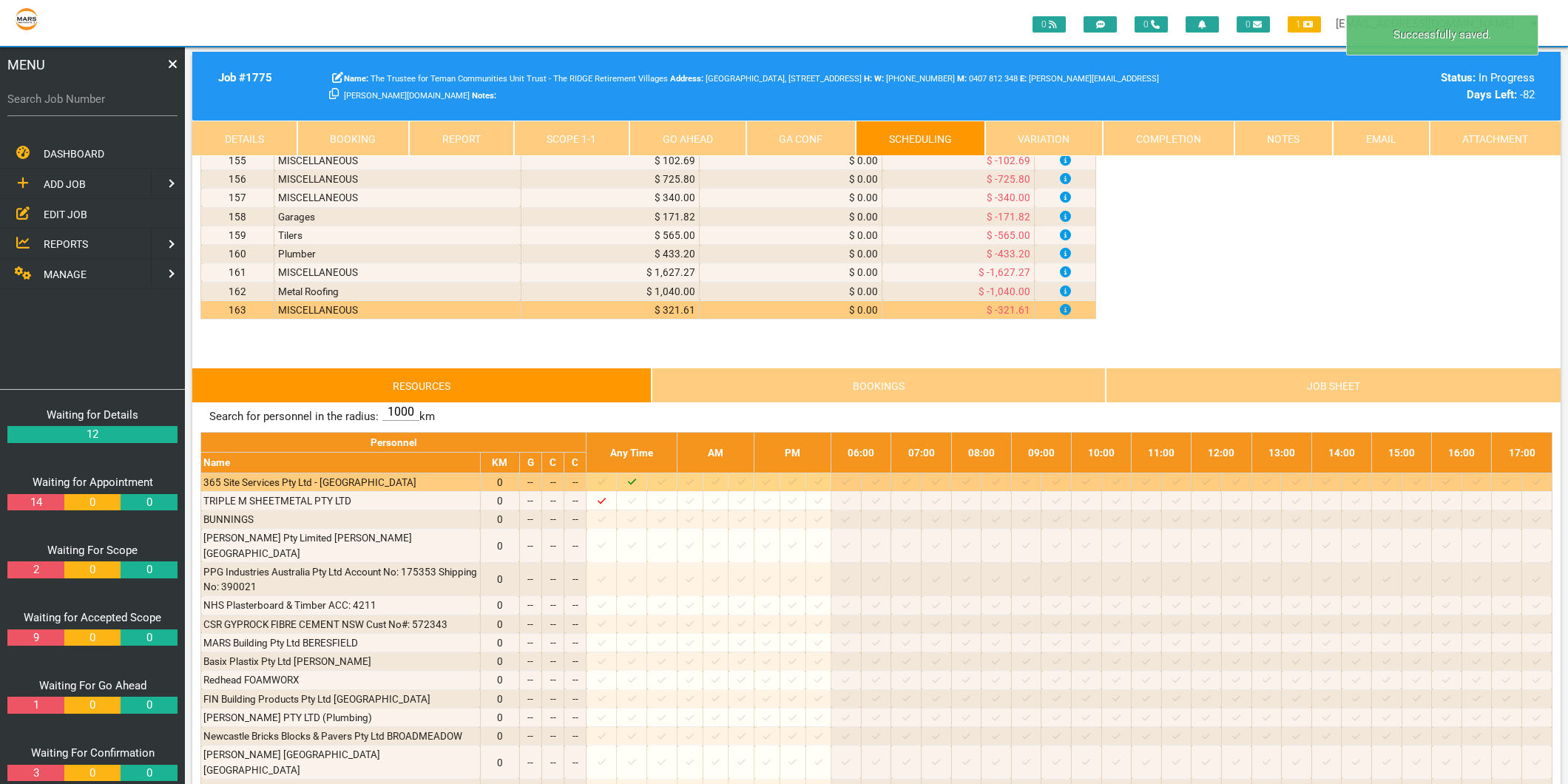
click at [636, 485] on icon at bounding box center [632, 482] width 8 height 6
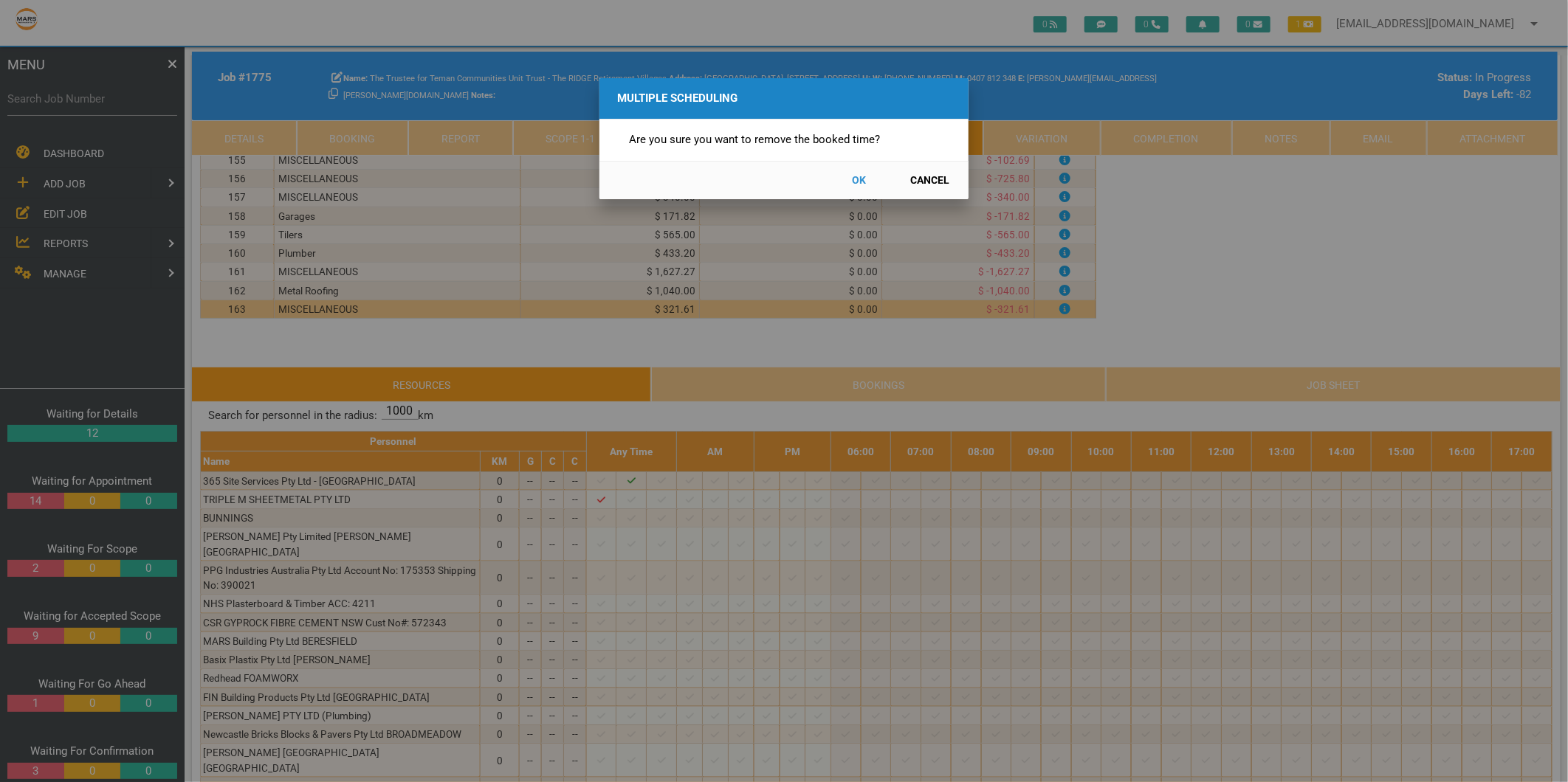
click at [853, 181] on button "OK" at bounding box center [859, 180] width 65 height 26
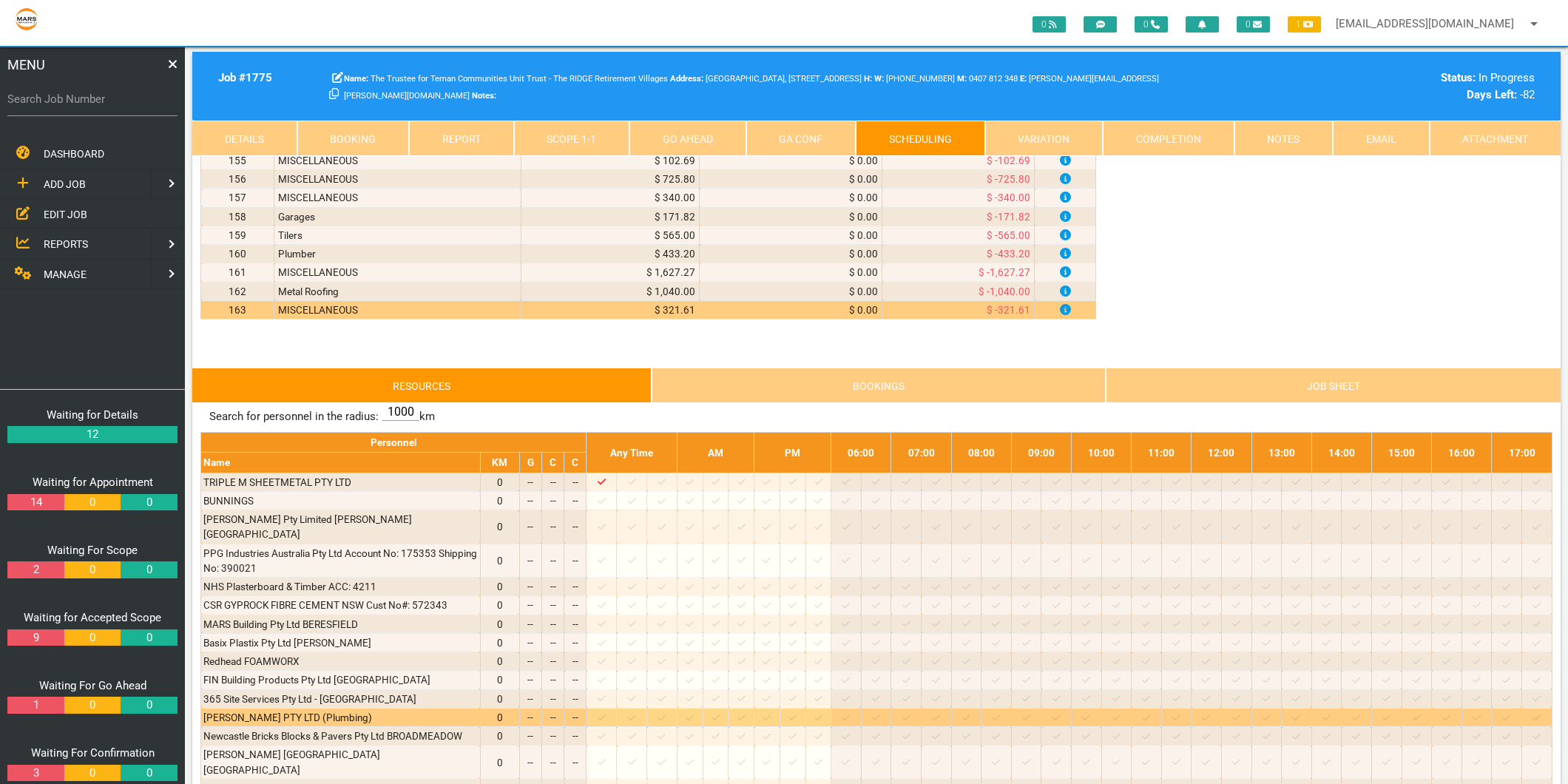
click at [636, 718] on icon at bounding box center [632, 717] width 8 height 6
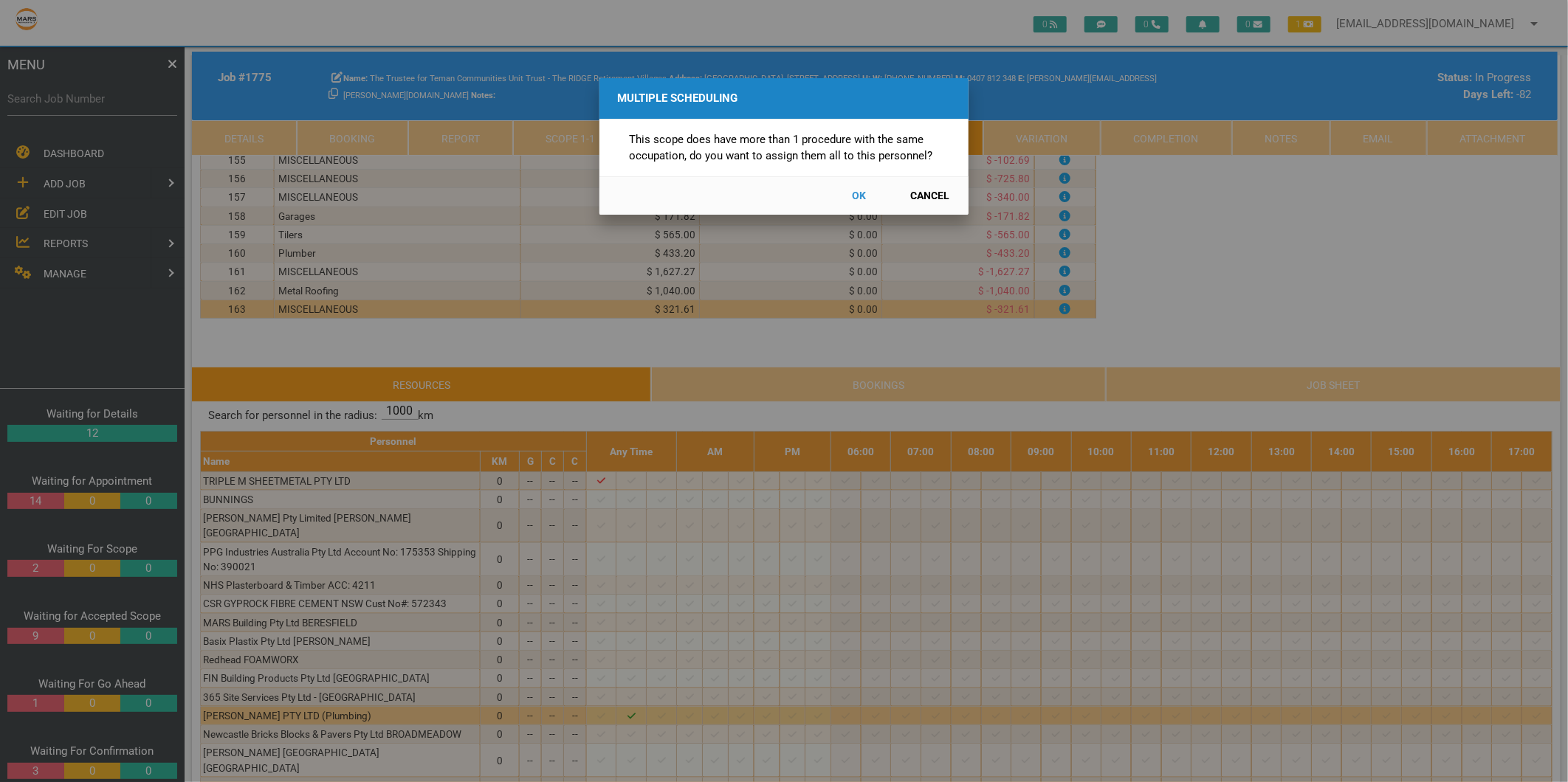
click at [925, 193] on button "Cancel" at bounding box center [930, 196] width 65 height 26
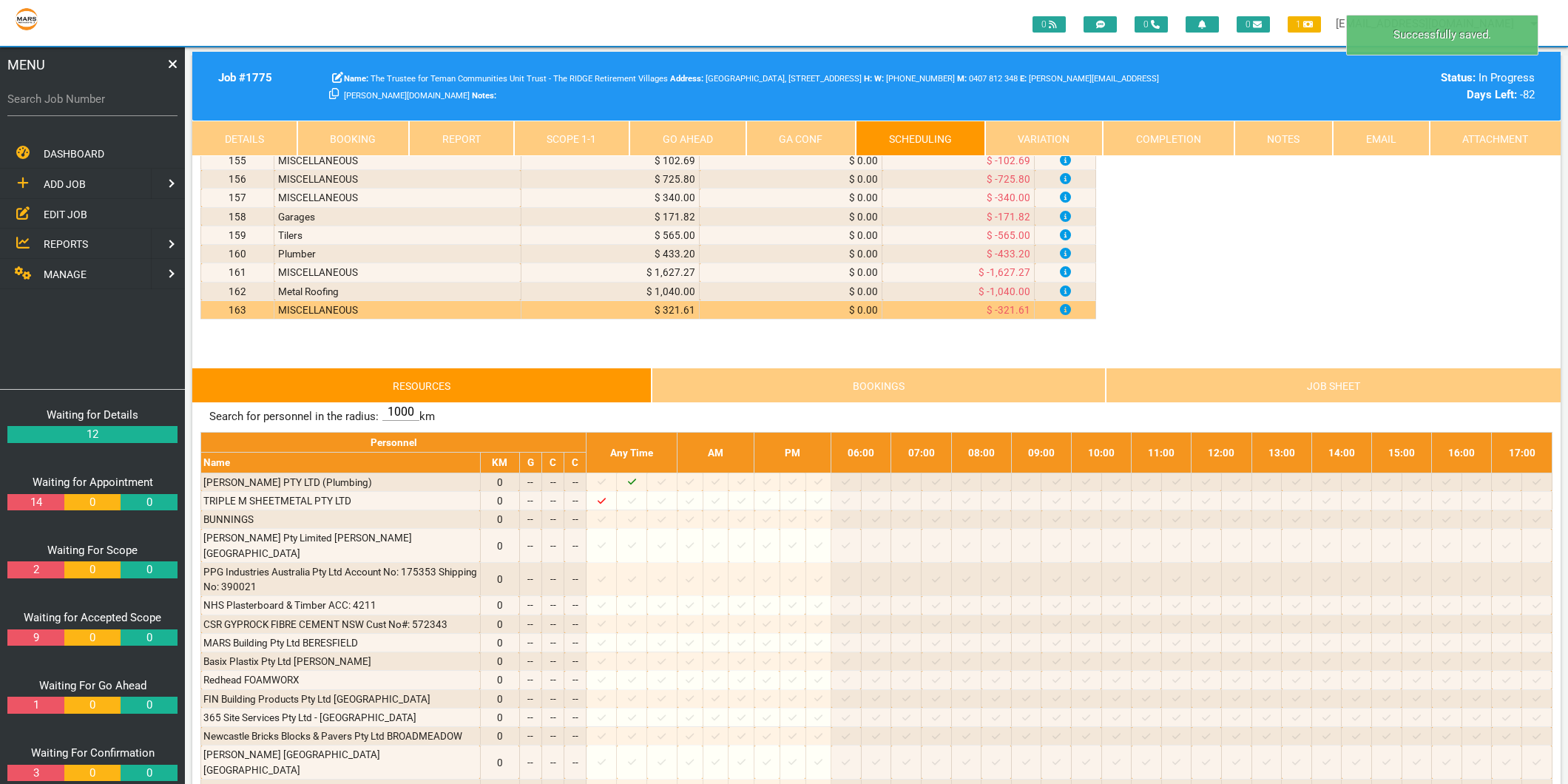
click at [560, 135] on link "Scope 1 - 1" at bounding box center [572, 138] width 116 height 36
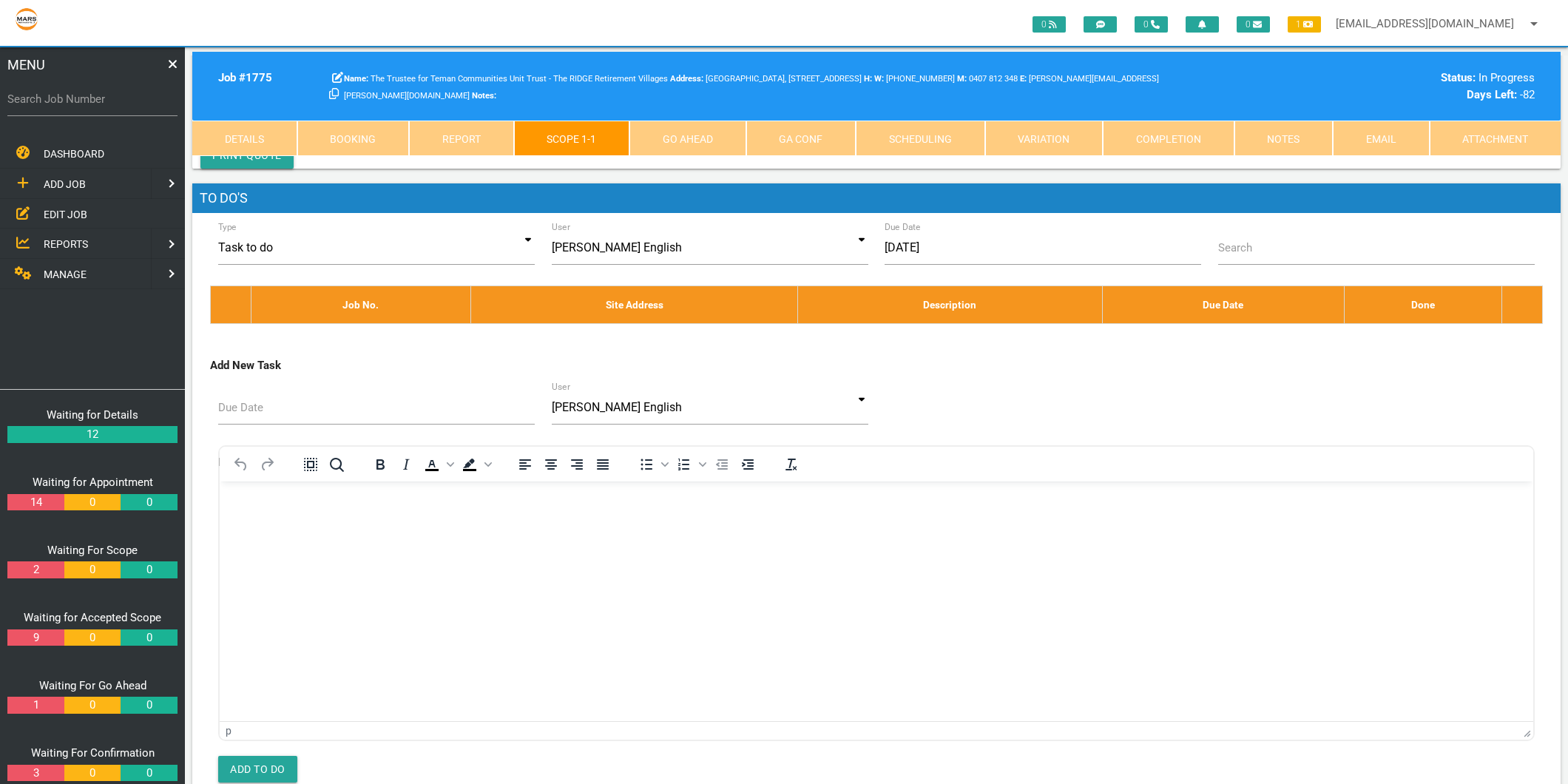
scroll to position [7888, 0]
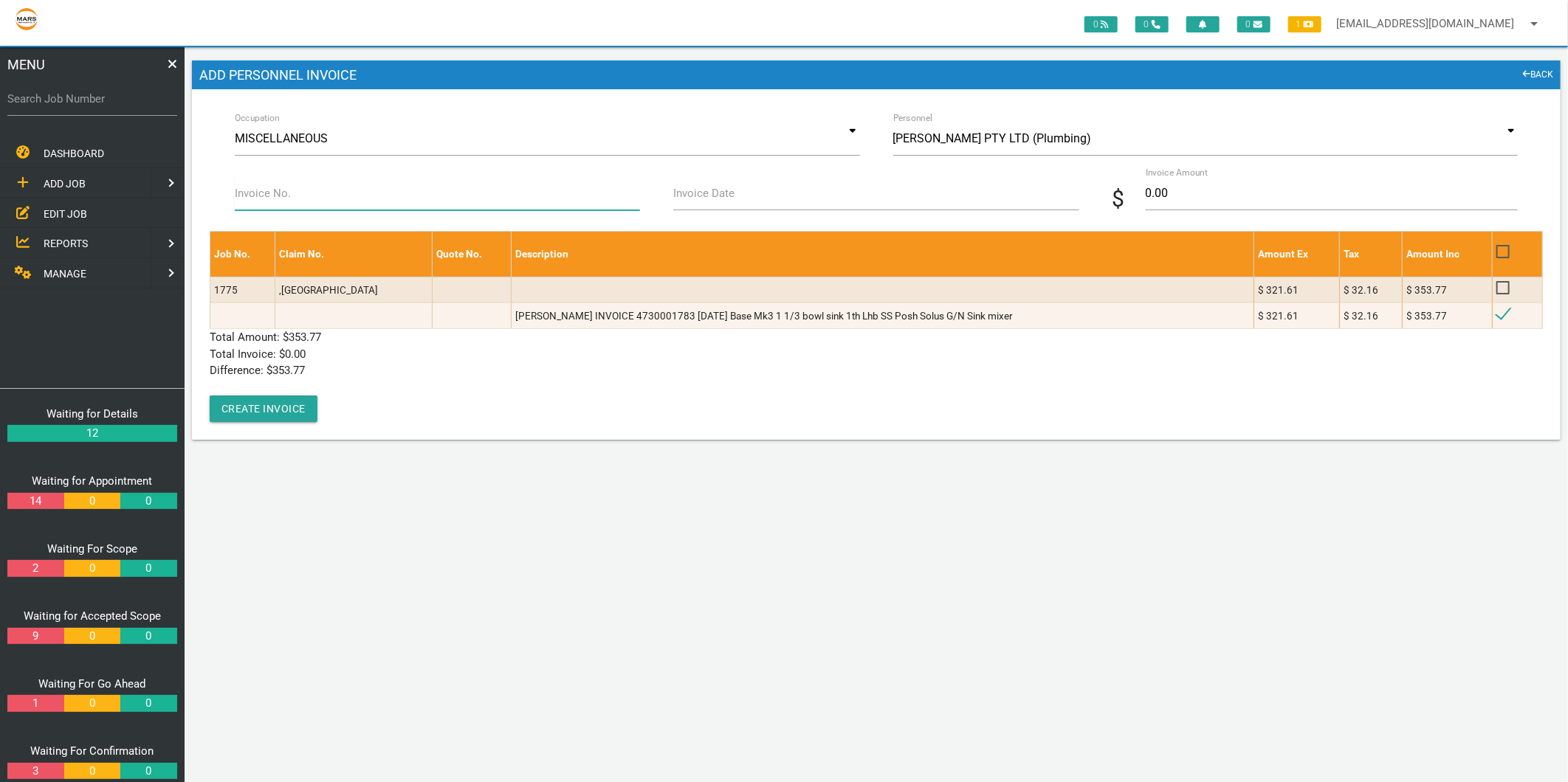
click at [323, 192] on input "Invoice No." at bounding box center [437, 193] width 405 height 34
type input "473001783"
click at [729, 192] on label "Invoice Date" at bounding box center [704, 194] width 62 height 17
click at [729, 192] on input "Invoice Date" at bounding box center [876, 193] width 405 height 34
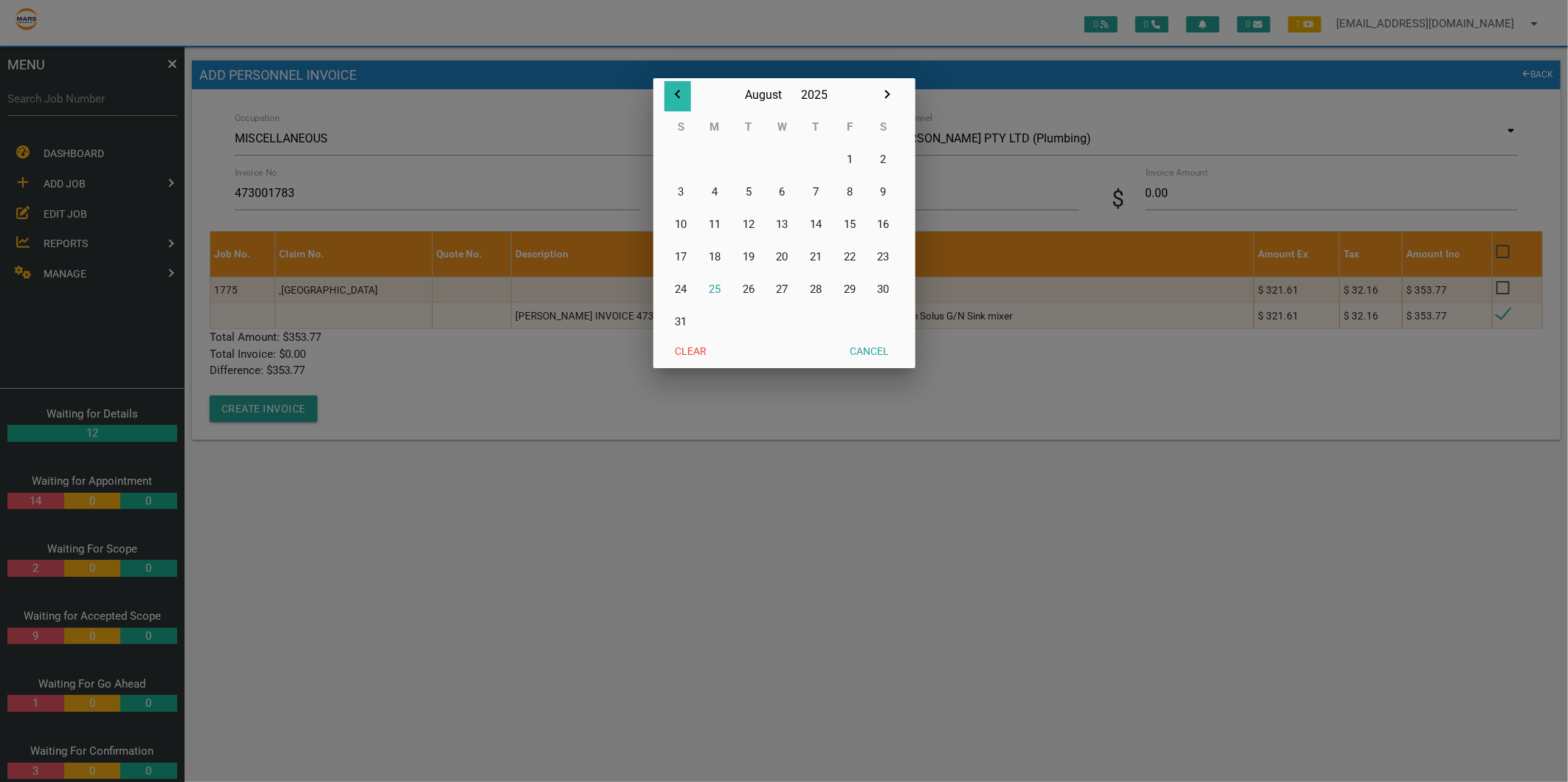
click at [673, 91] on icon "button" at bounding box center [677, 94] width 17 height 17
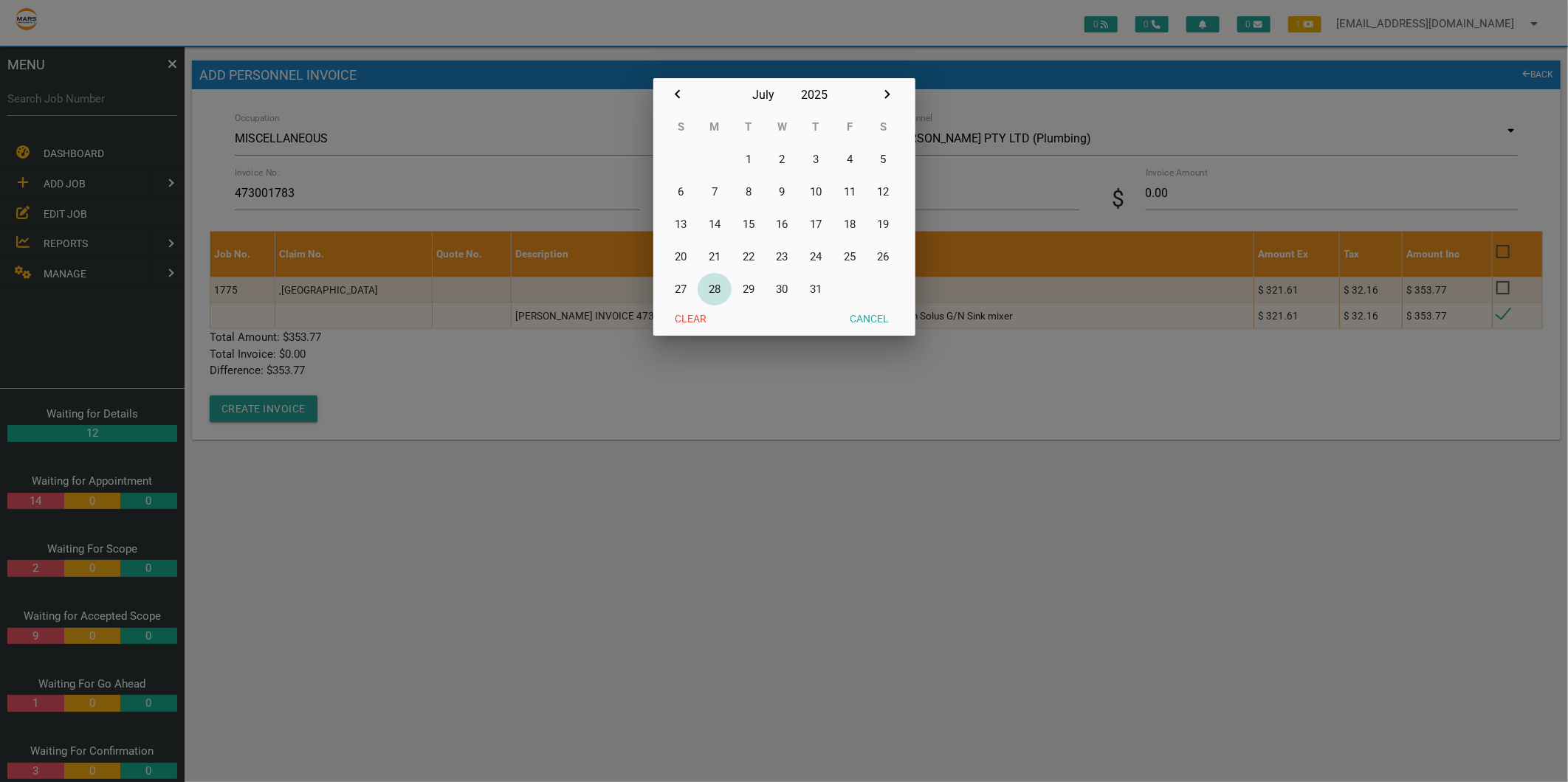
click at [727, 292] on button "28" at bounding box center [714, 289] width 34 height 32
type input "[DATE]"
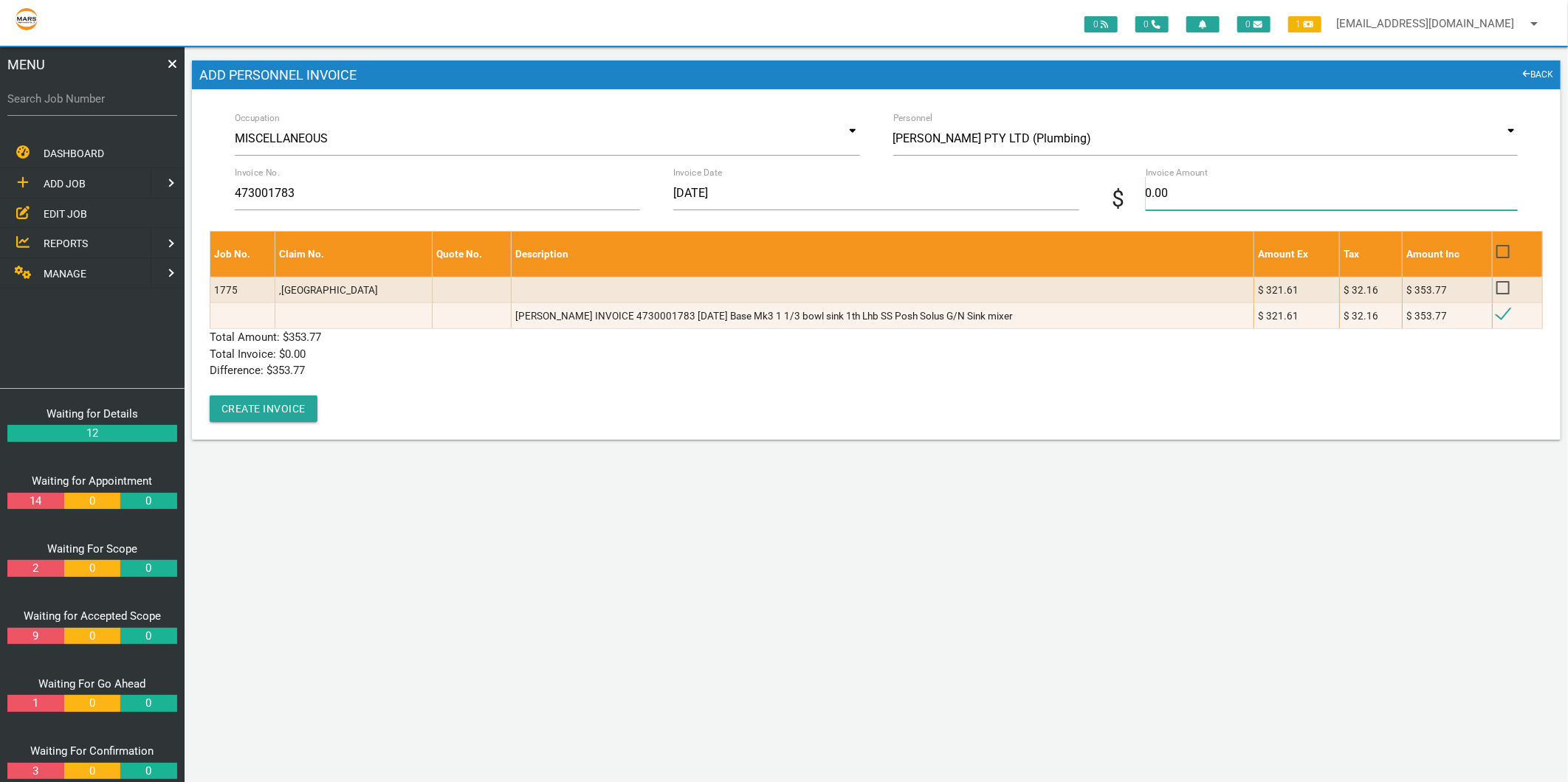
click at [1267, 183] on input "0.00" at bounding box center [1331, 193] width 372 height 34
type input "353.77"
click at [436, 365] on p "Difference: $ 0.00" at bounding box center [876, 371] width 1333 height 17
click at [249, 418] on button "Create Invoice" at bounding box center [263, 409] width 107 height 27
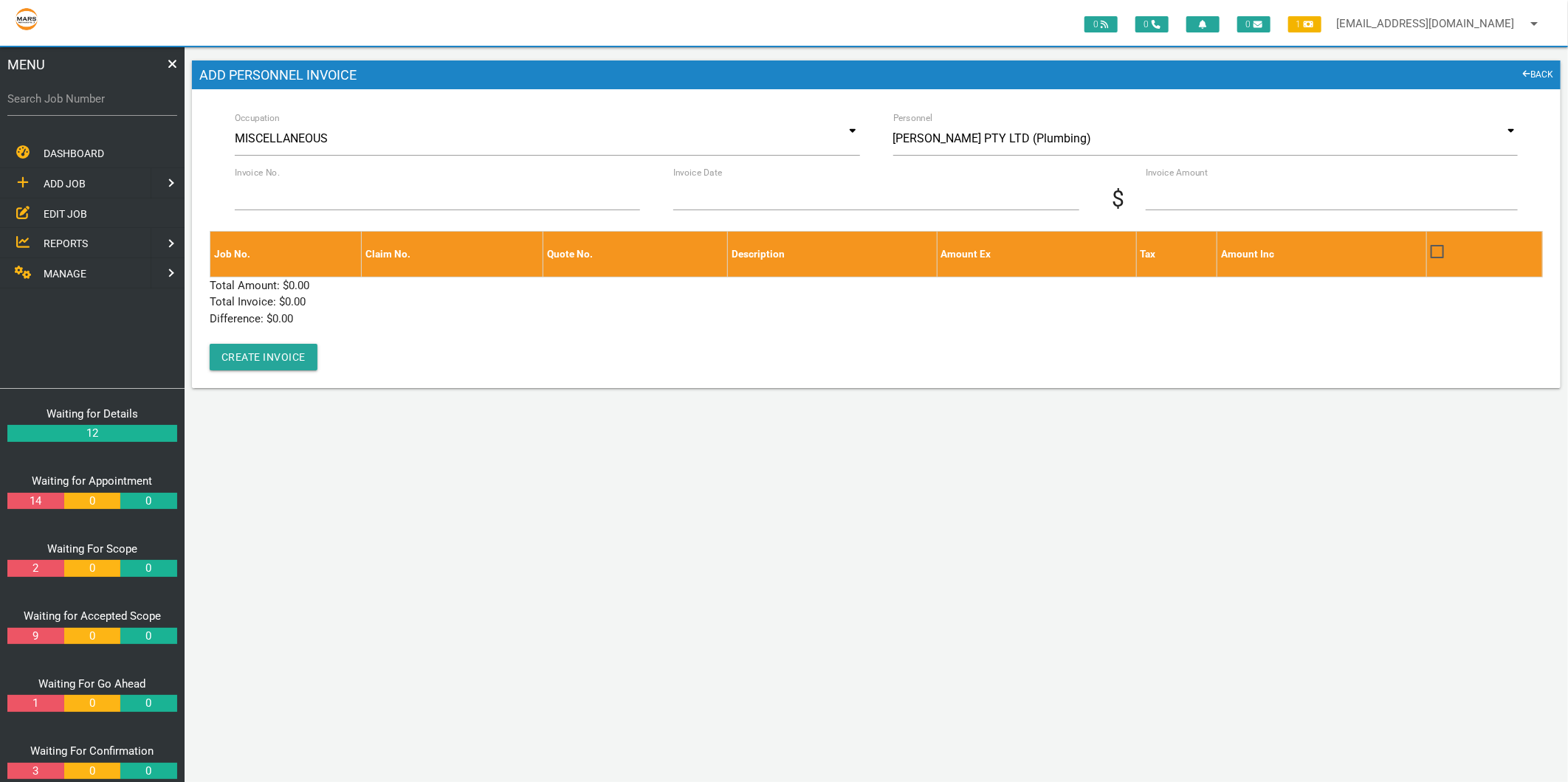
click at [73, 103] on label "Search Job Number" at bounding box center [92, 99] width 170 height 17
click at [73, 103] on input "Search Job Number" at bounding box center [92, 99] width 170 height 34
click at [86, 103] on input "Search Job Number" at bounding box center [92, 99] width 170 height 34
type input "1775"
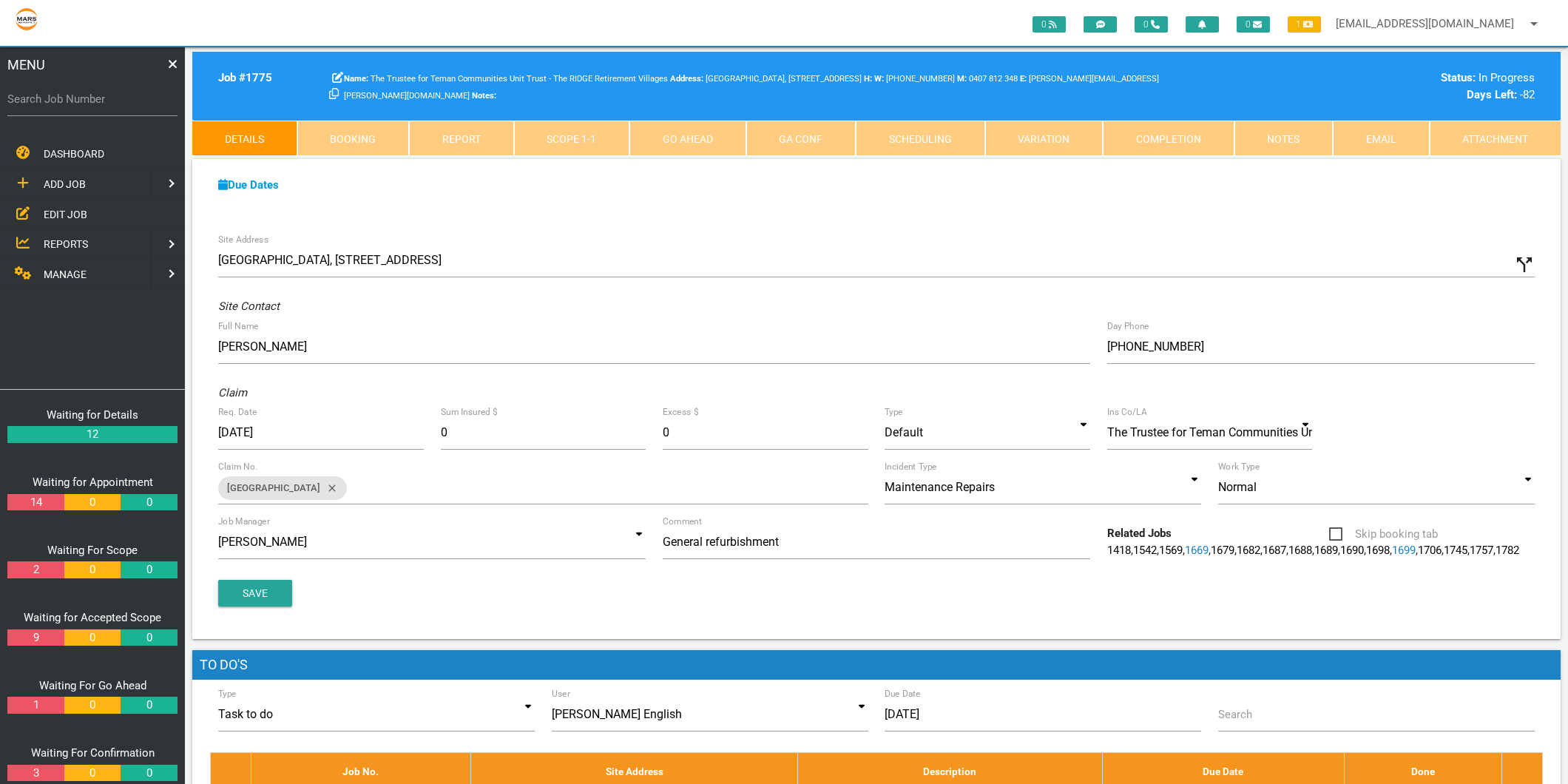
click at [566, 138] on link "Scope 1 - 1" at bounding box center [572, 138] width 116 height 36
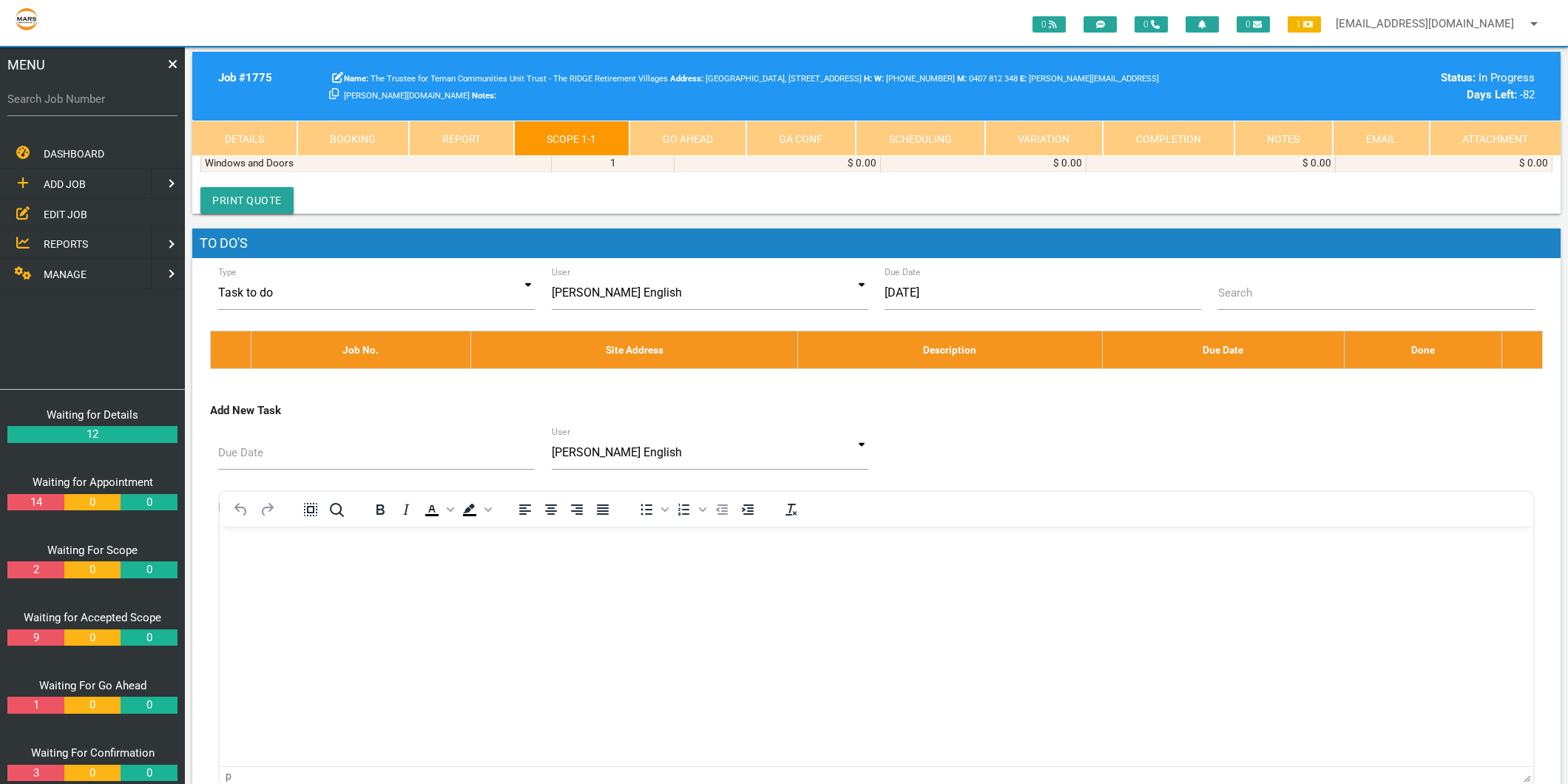
scroll to position [7888, 0]
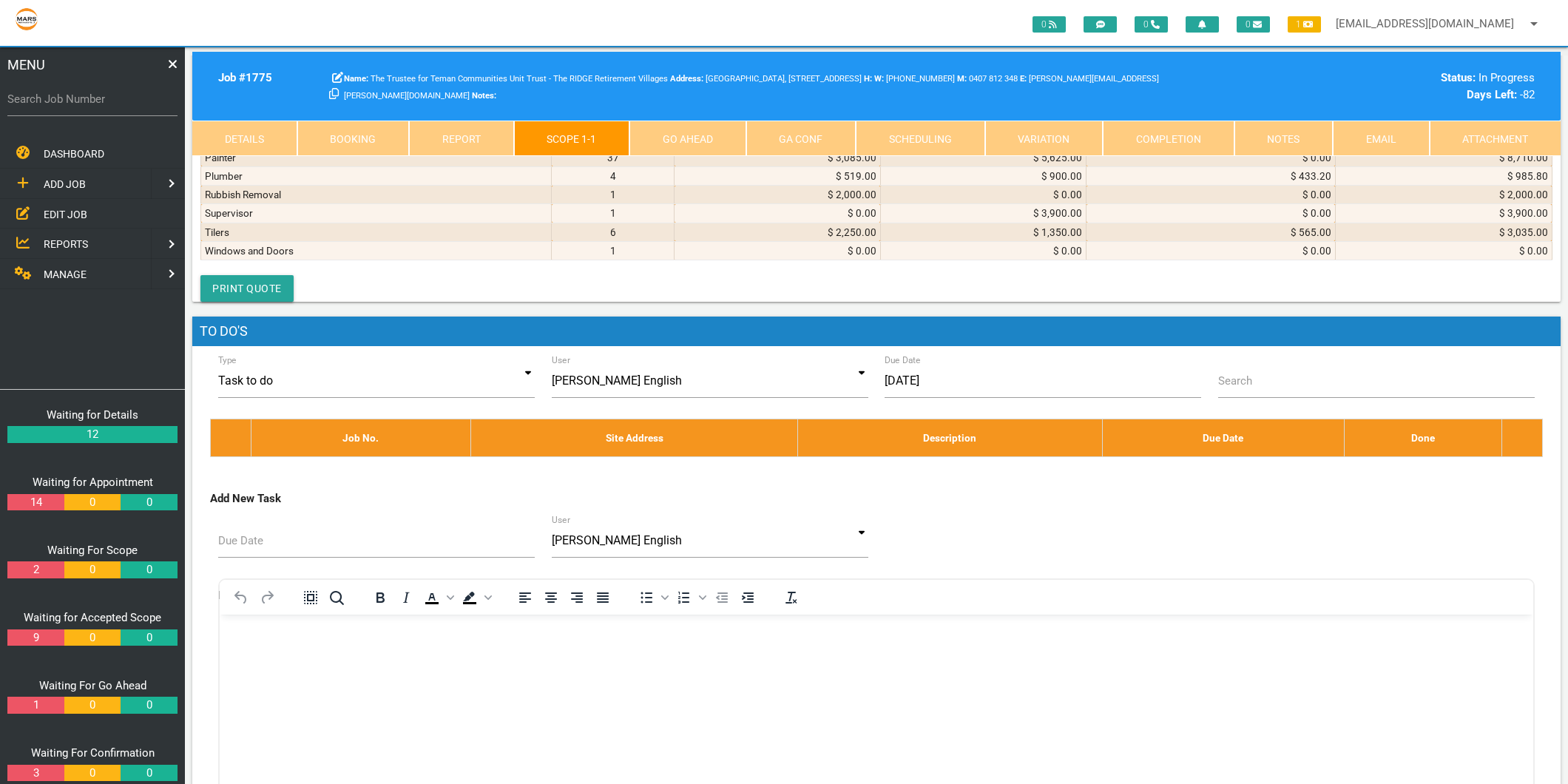
type textarea "E"
type textarea "REECE INVOICE 473001800 29/7/2025"
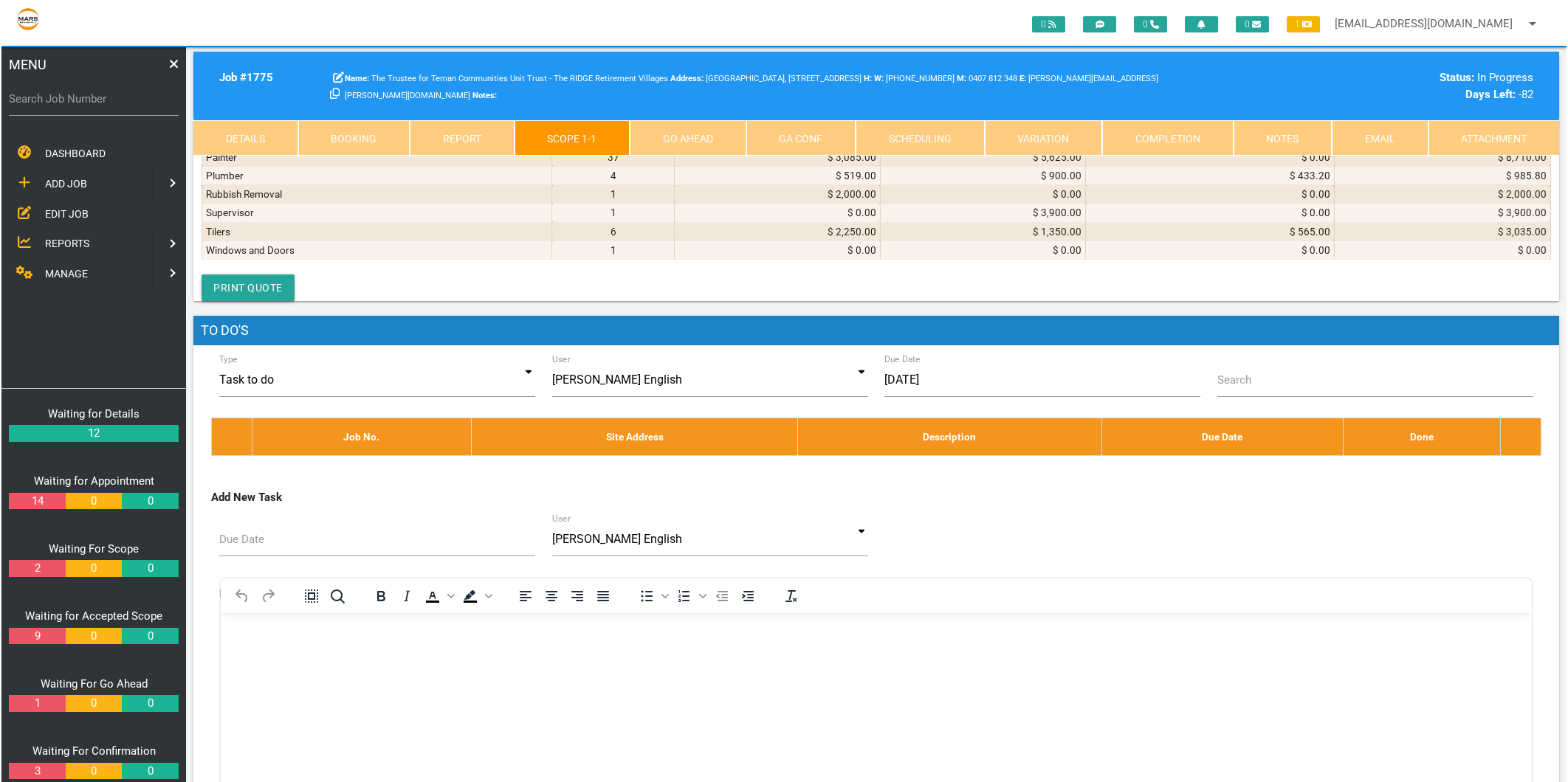
scroll to position [1, 0]
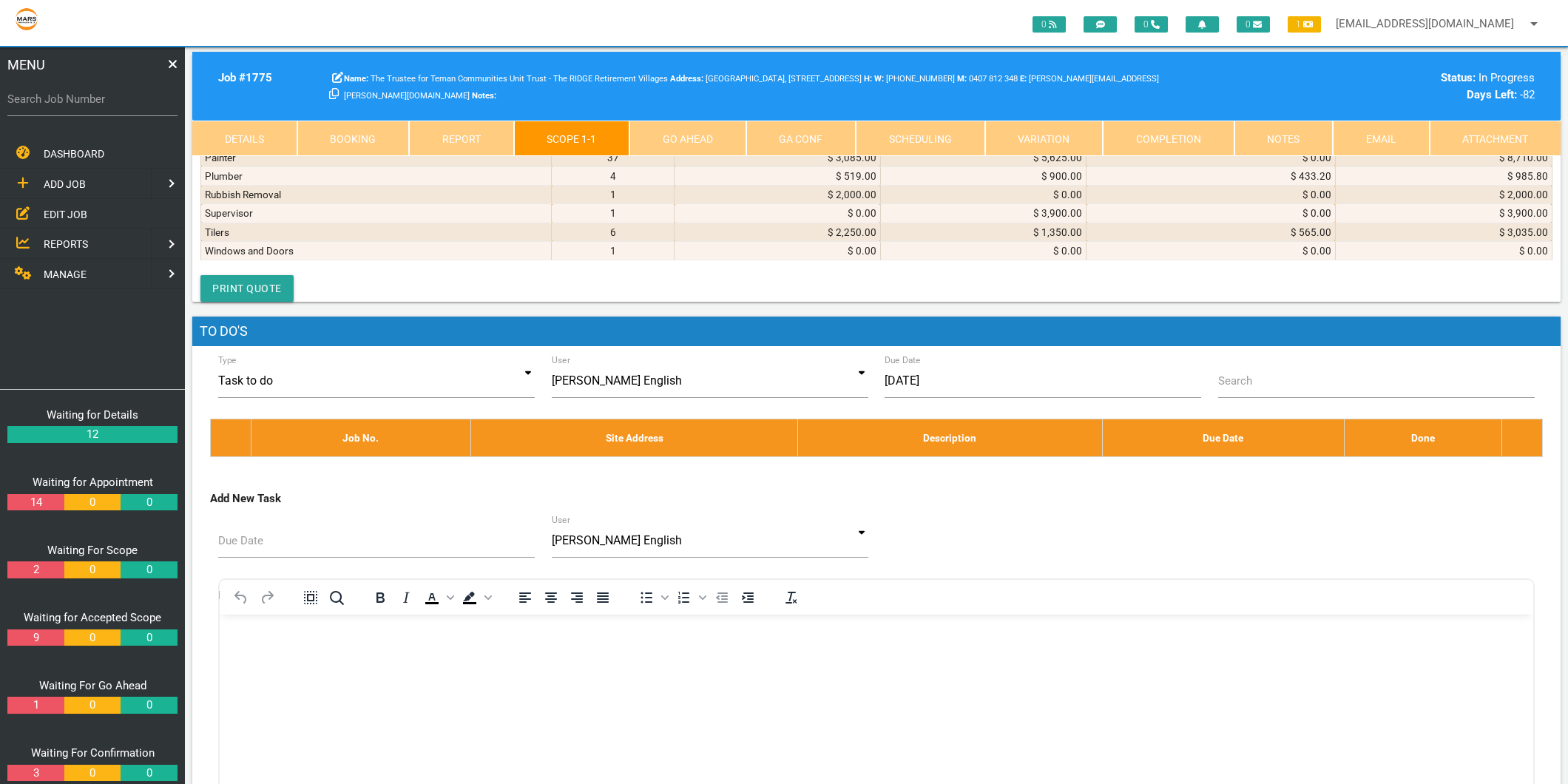
type textarea "[PERSON_NAME] INVOICE 473001800 [DATE] Base Mik3 1 1/3 Bowl sink 1th Fhb SS AP …"
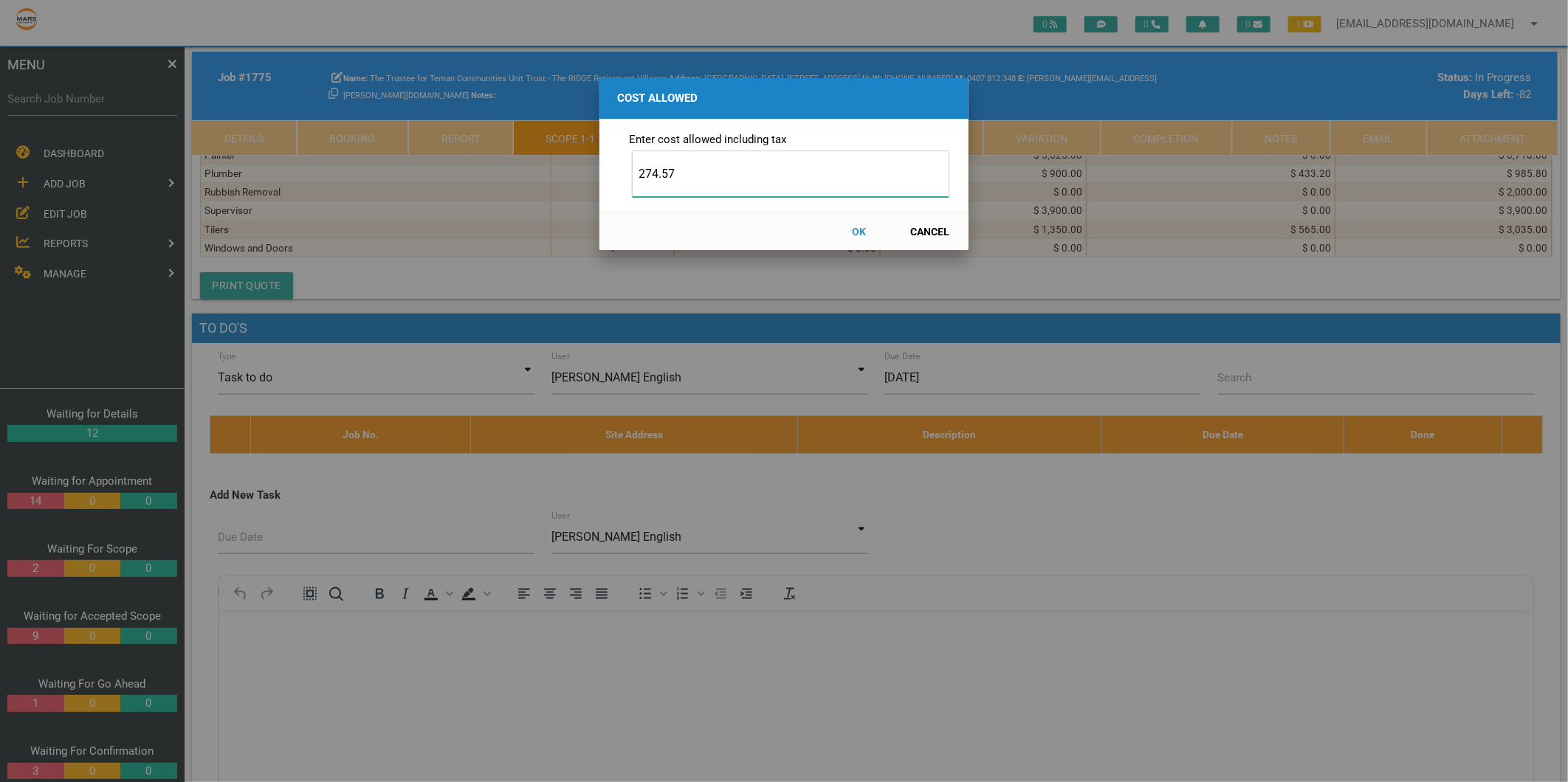
type input "274.57"
click at [852, 232] on button "OK" at bounding box center [859, 231] width 65 height 26
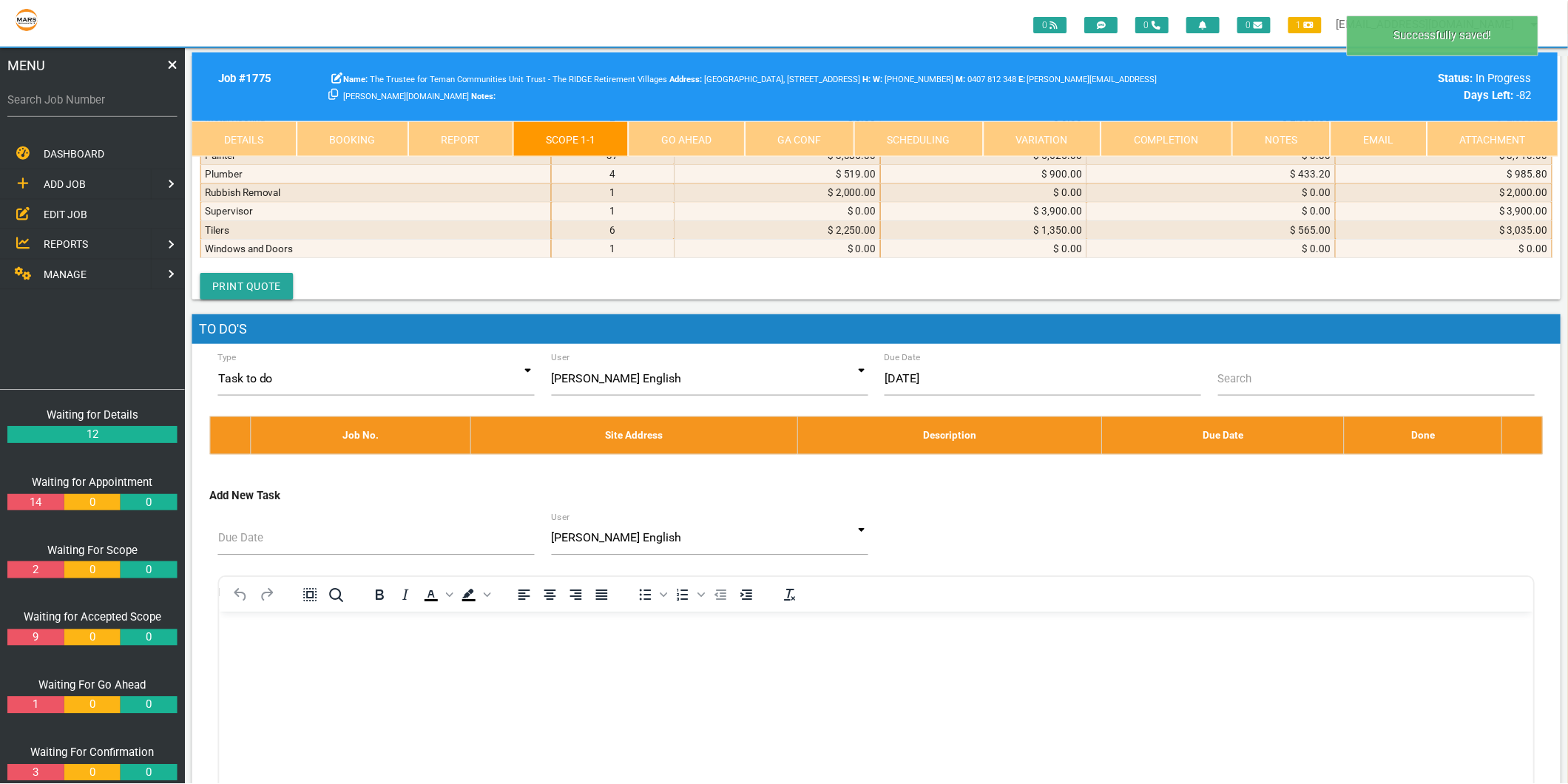
scroll to position [7902, 0]
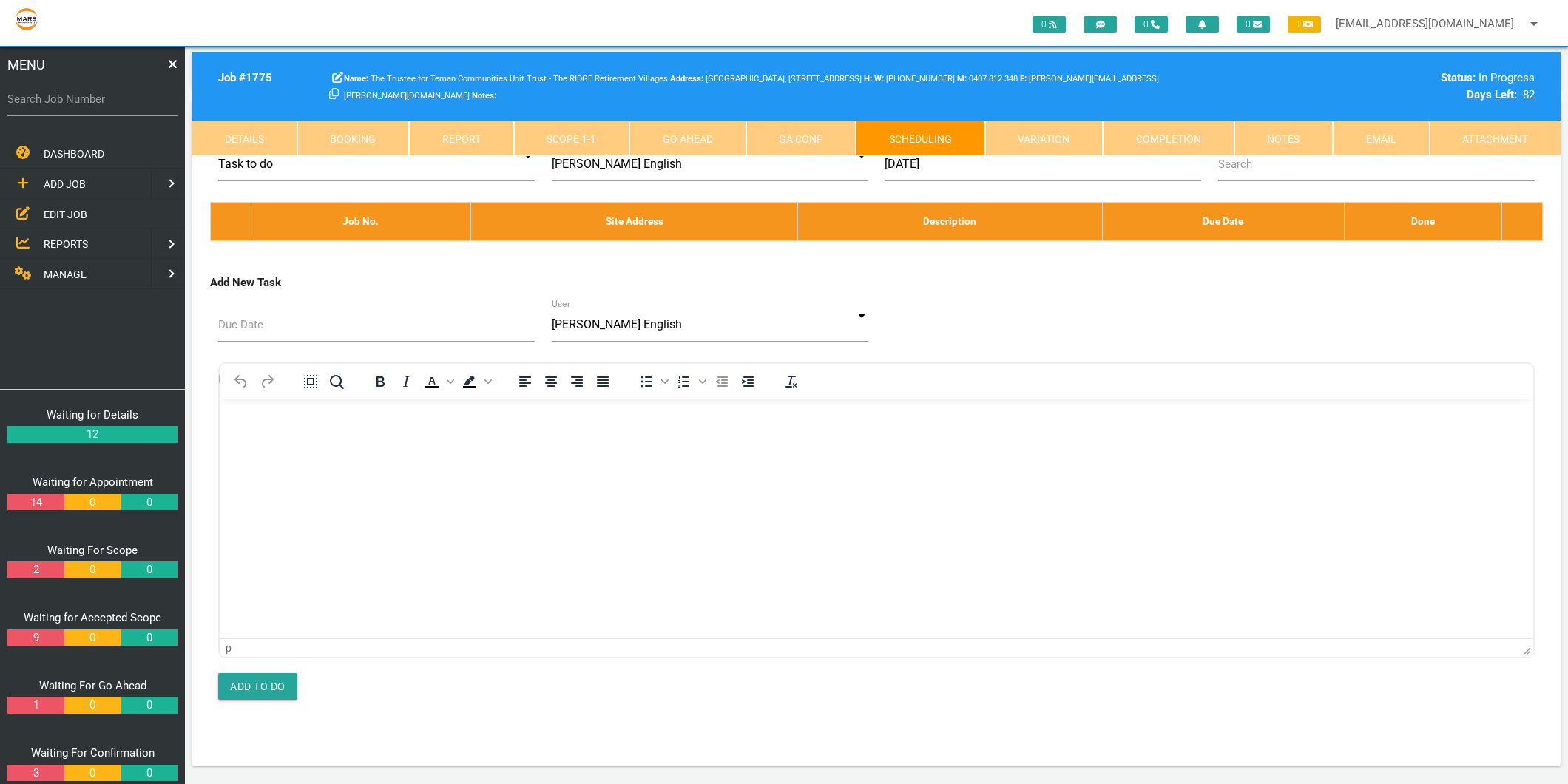
scroll to position [0, 0]
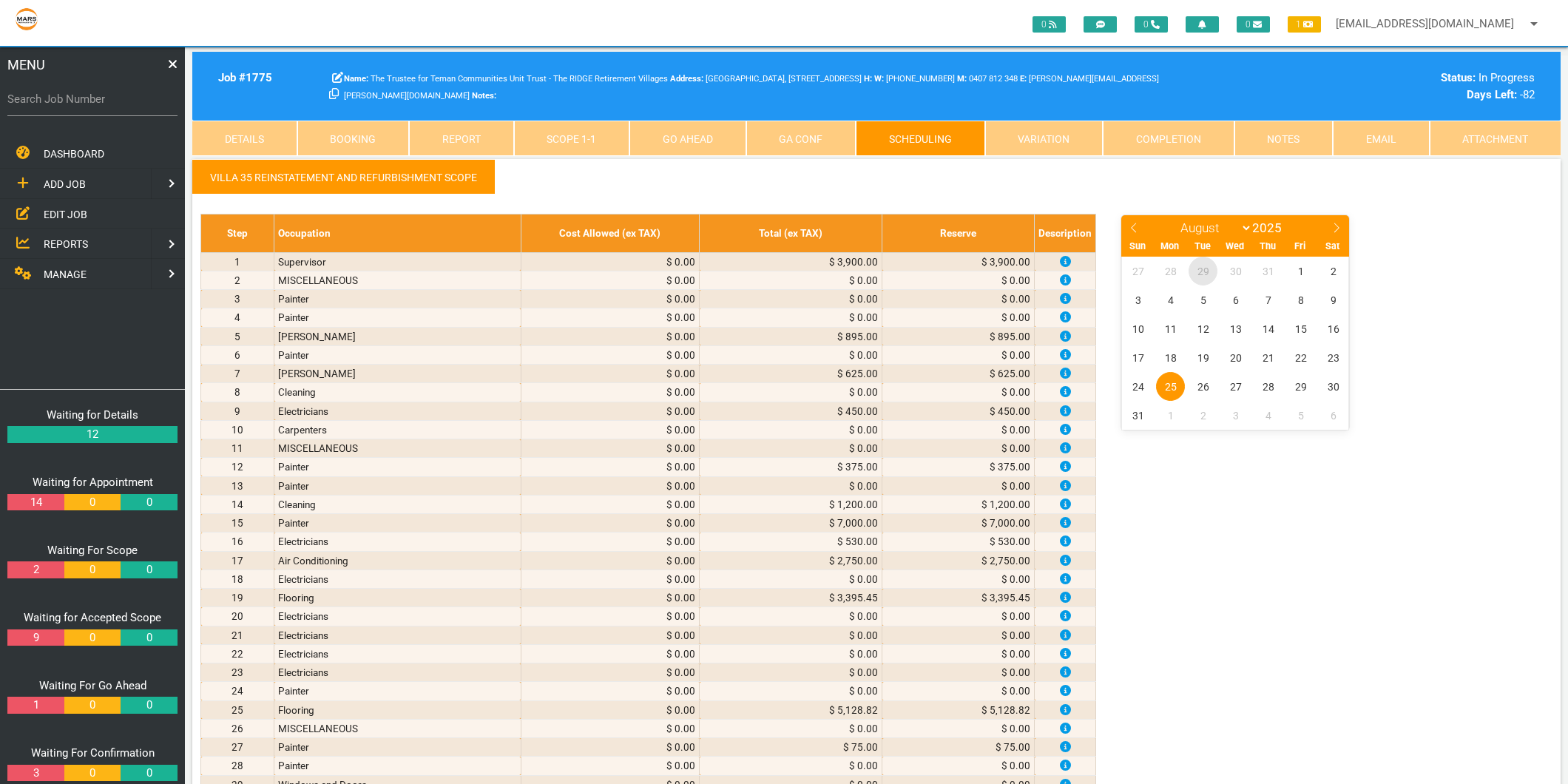
click at [1200, 274] on span "29" at bounding box center [1203, 271] width 28 height 28
select select "6"
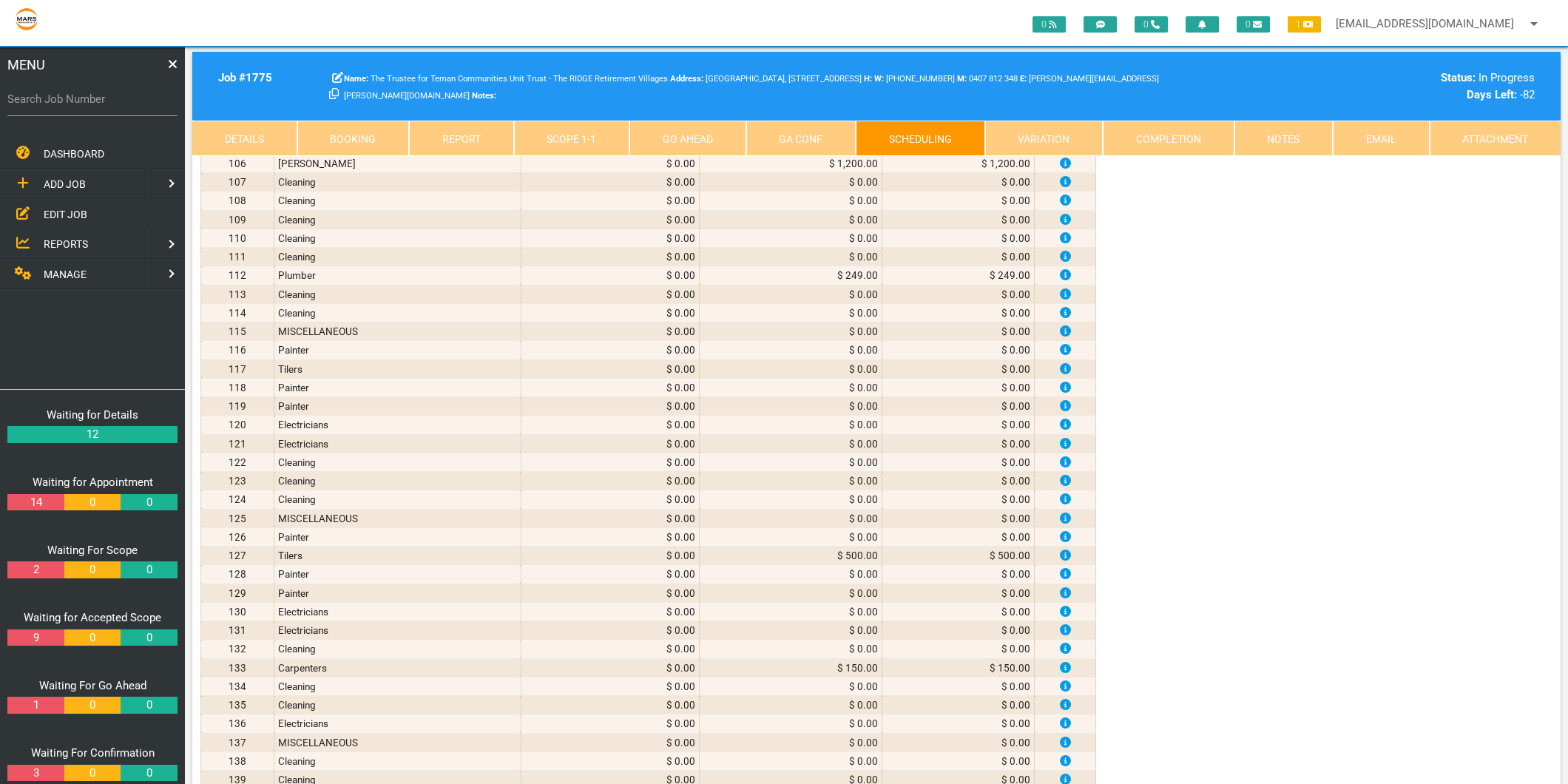
scroll to position [3040, 0]
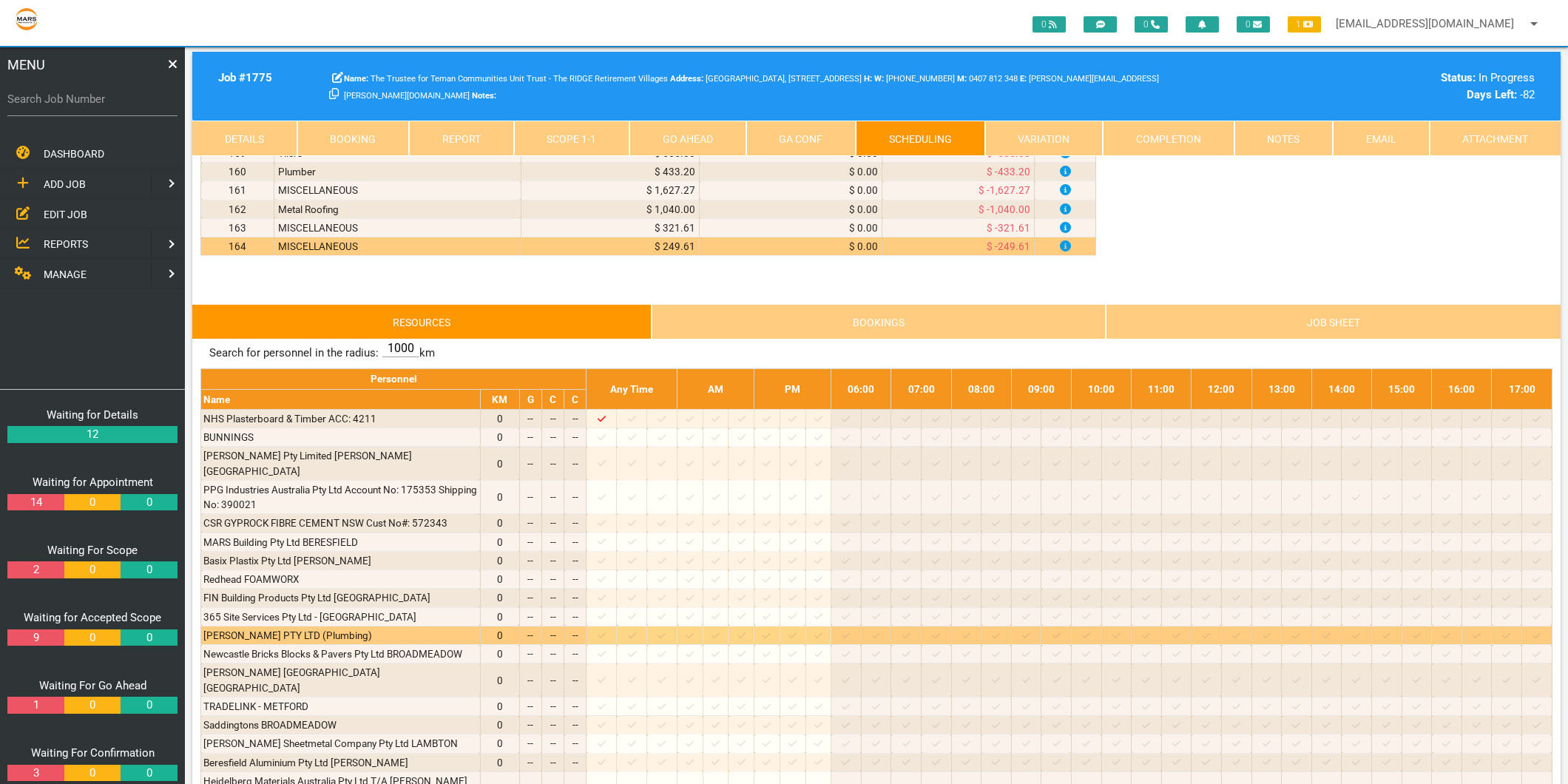
click at [636, 634] on icon at bounding box center [632, 634] width 8 height 6
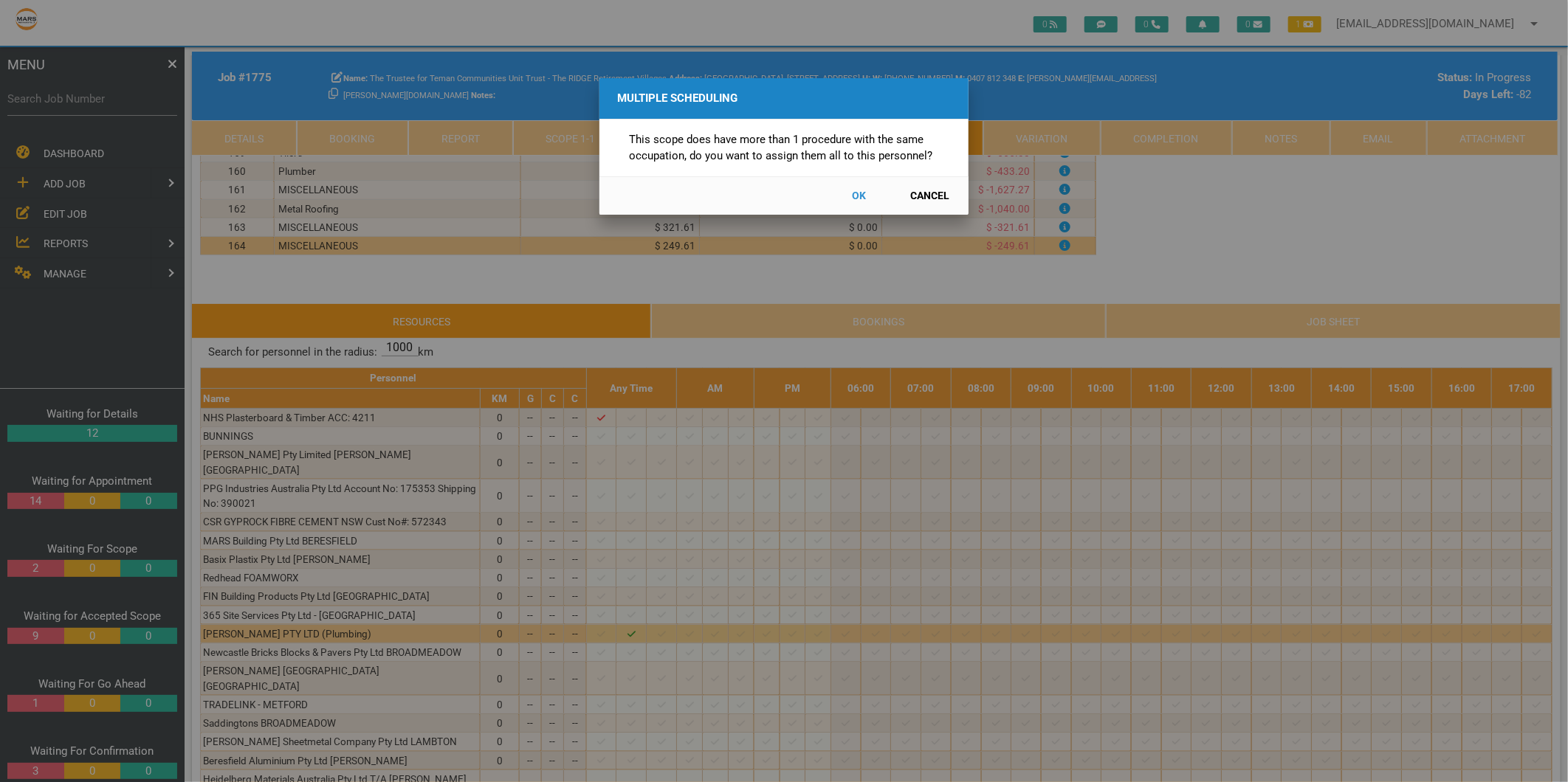
click at [934, 189] on button "Cancel" at bounding box center [930, 196] width 65 height 26
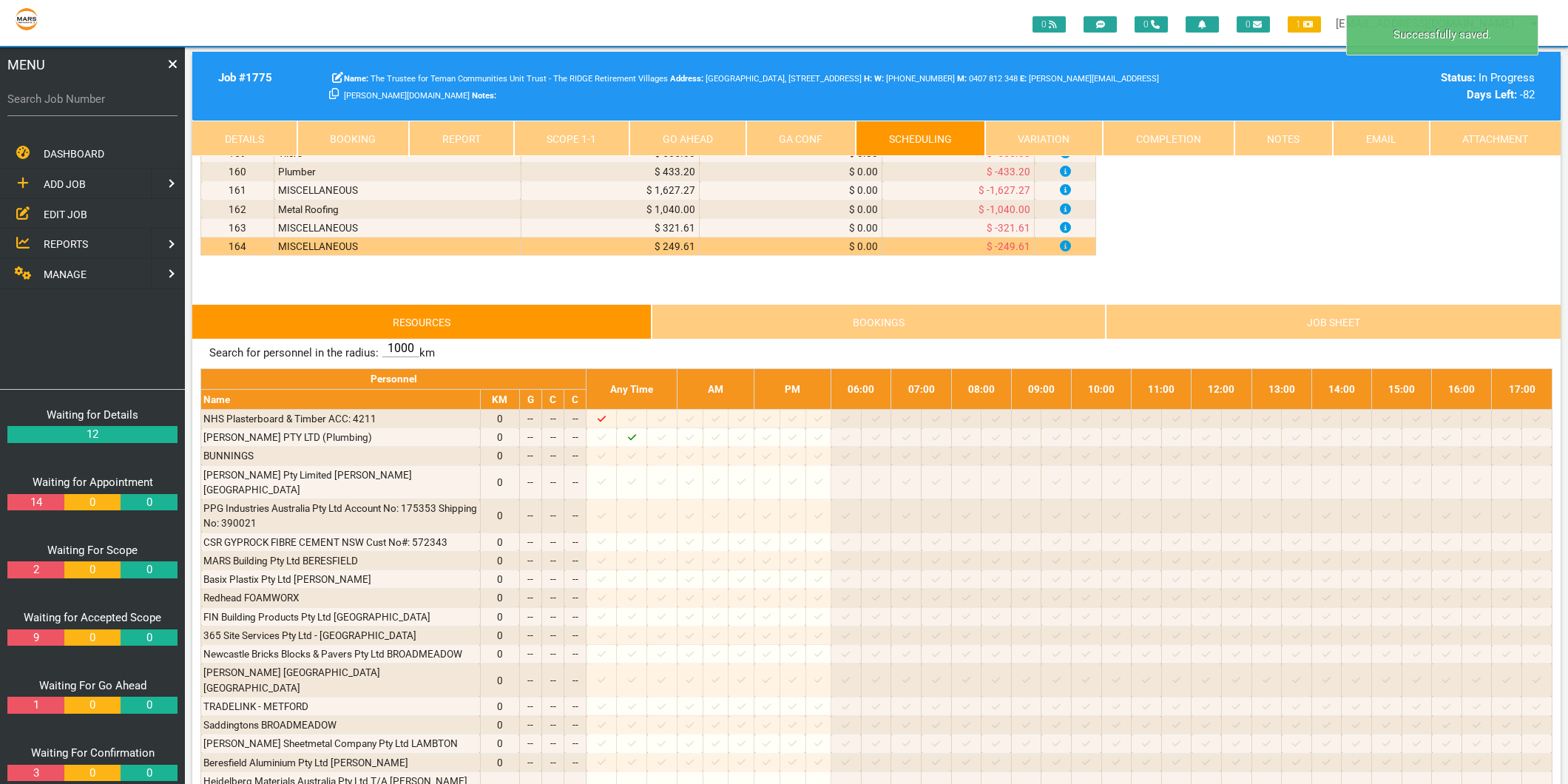
click at [535, 138] on link "Scope 1 - 1" at bounding box center [572, 138] width 116 height 36
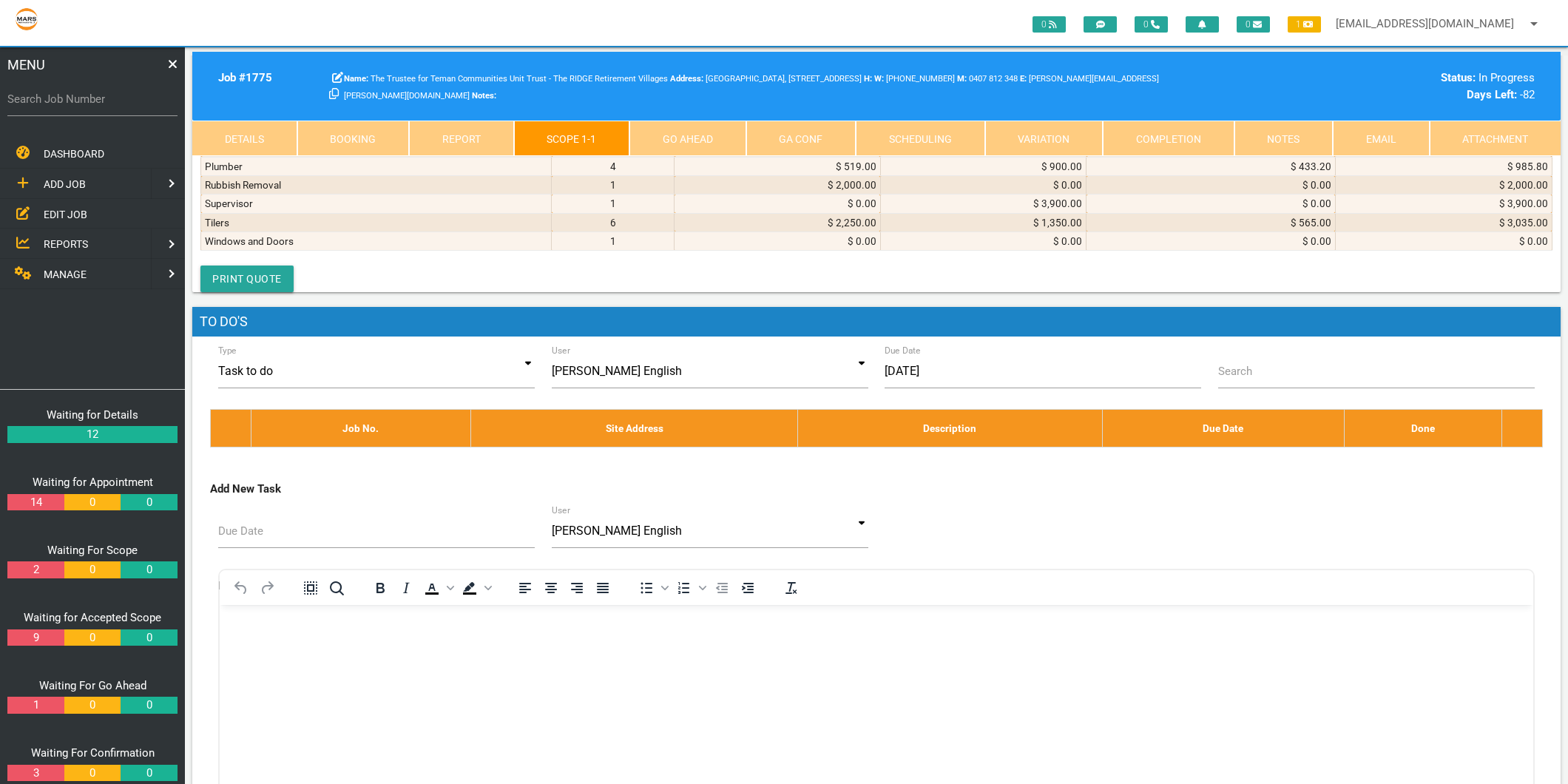
scroll to position [7888, 0]
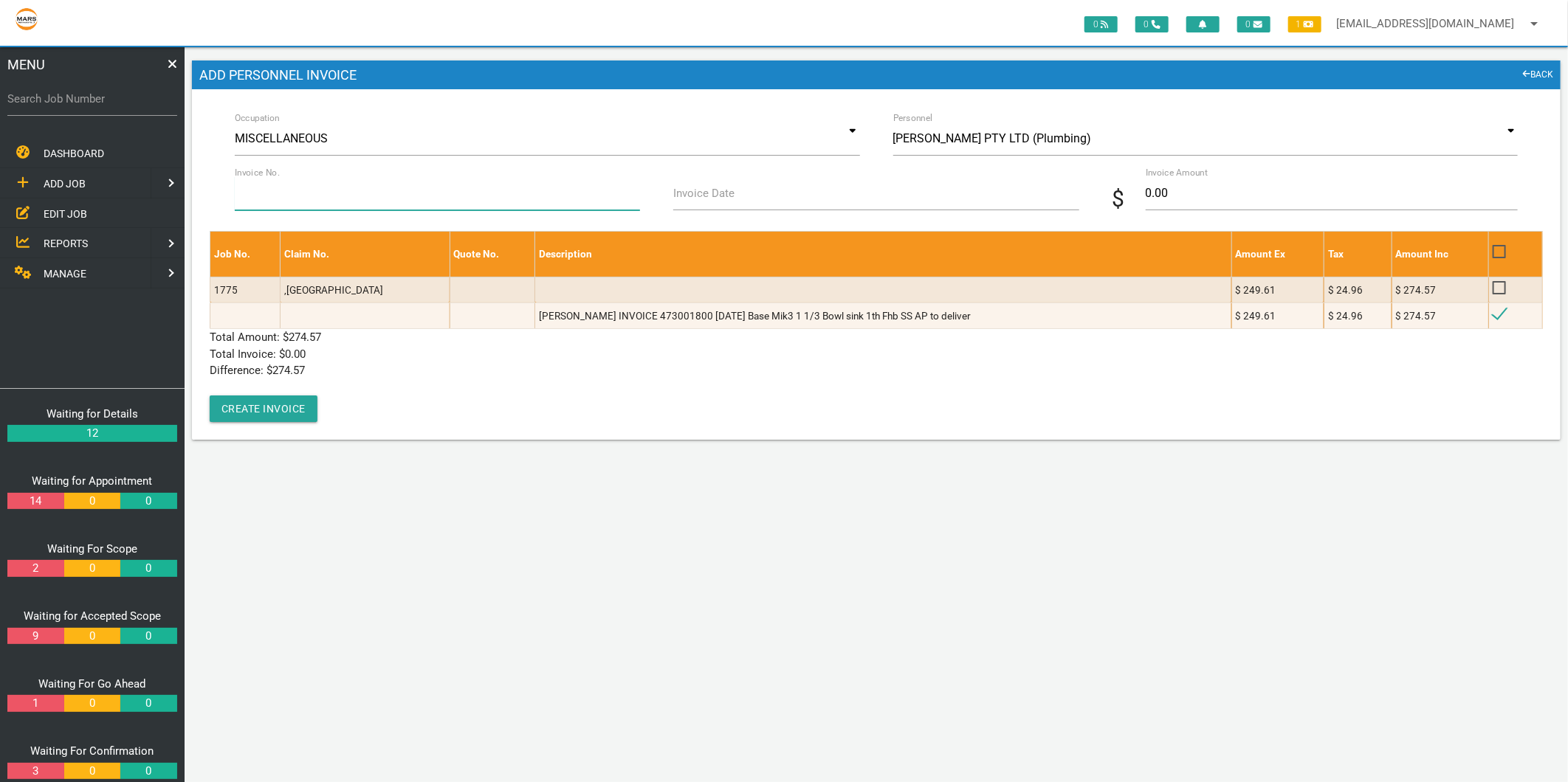
click at [315, 182] on input "Invoice No." at bounding box center [437, 193] width 405 height 34
type input "473001800"
click at [688, 195] on label "Invoice Date" at bounding box center [704, 194] width 62 height 17
click at [688, 195] on input "Invoice Date" at bounding box center [876, 193] width 405 height 34
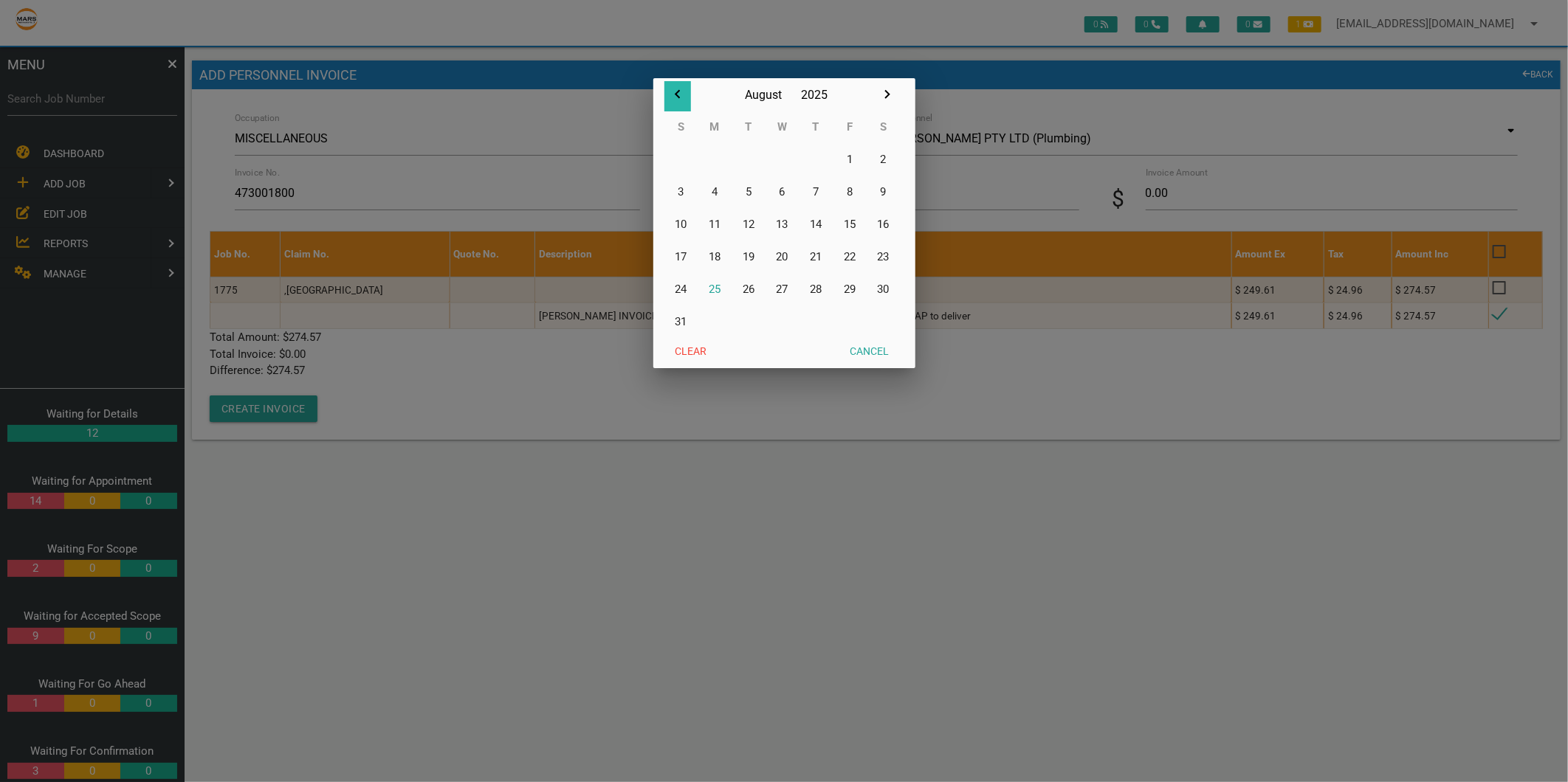
click at [677, 90] on icon "button" at bounding box center [677, 94] width 17 height 17
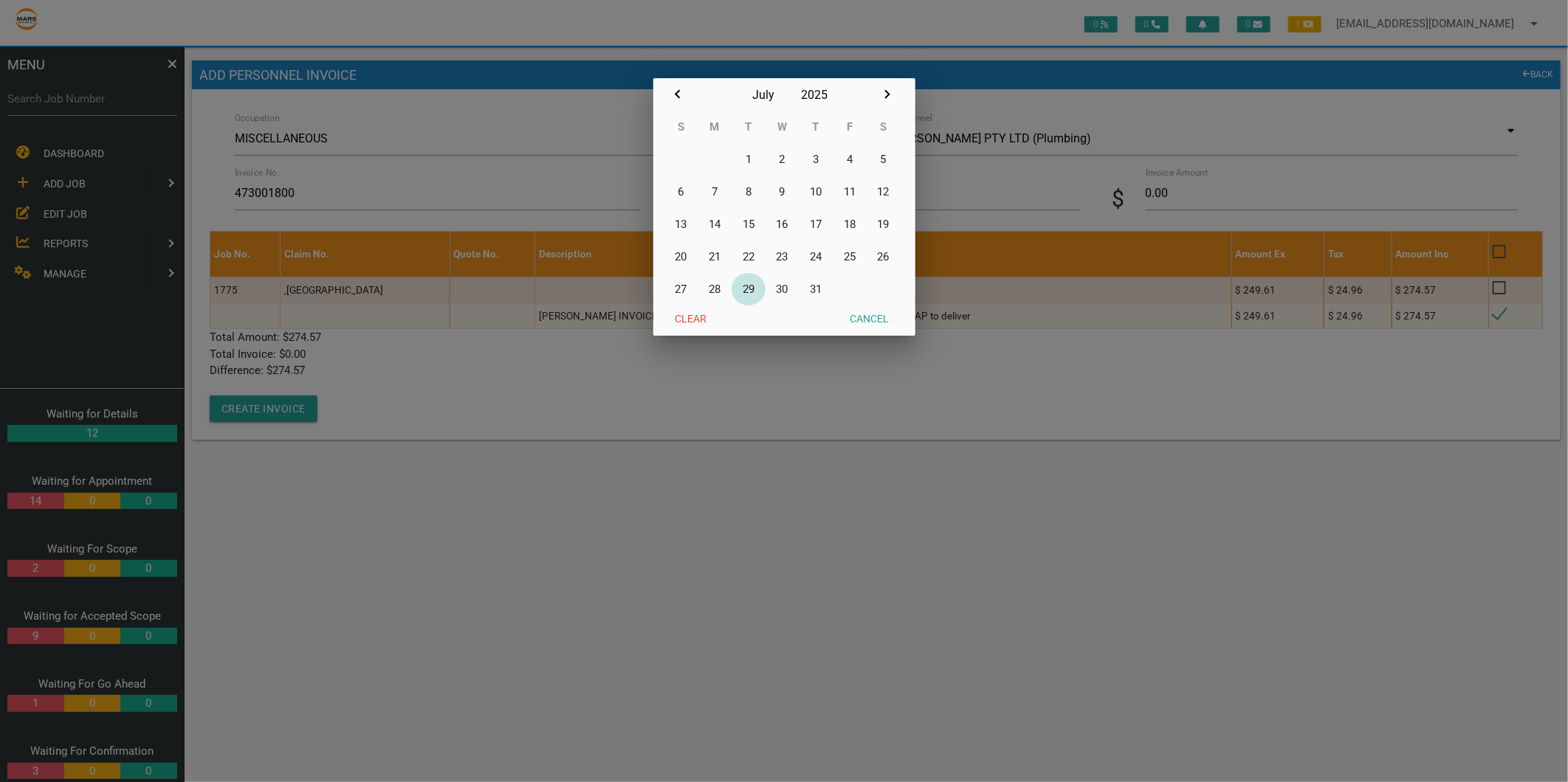
click at [746, 293] on button "29" at bounding box center [748, 289] width 34 height 32
type input "29/07/2025"
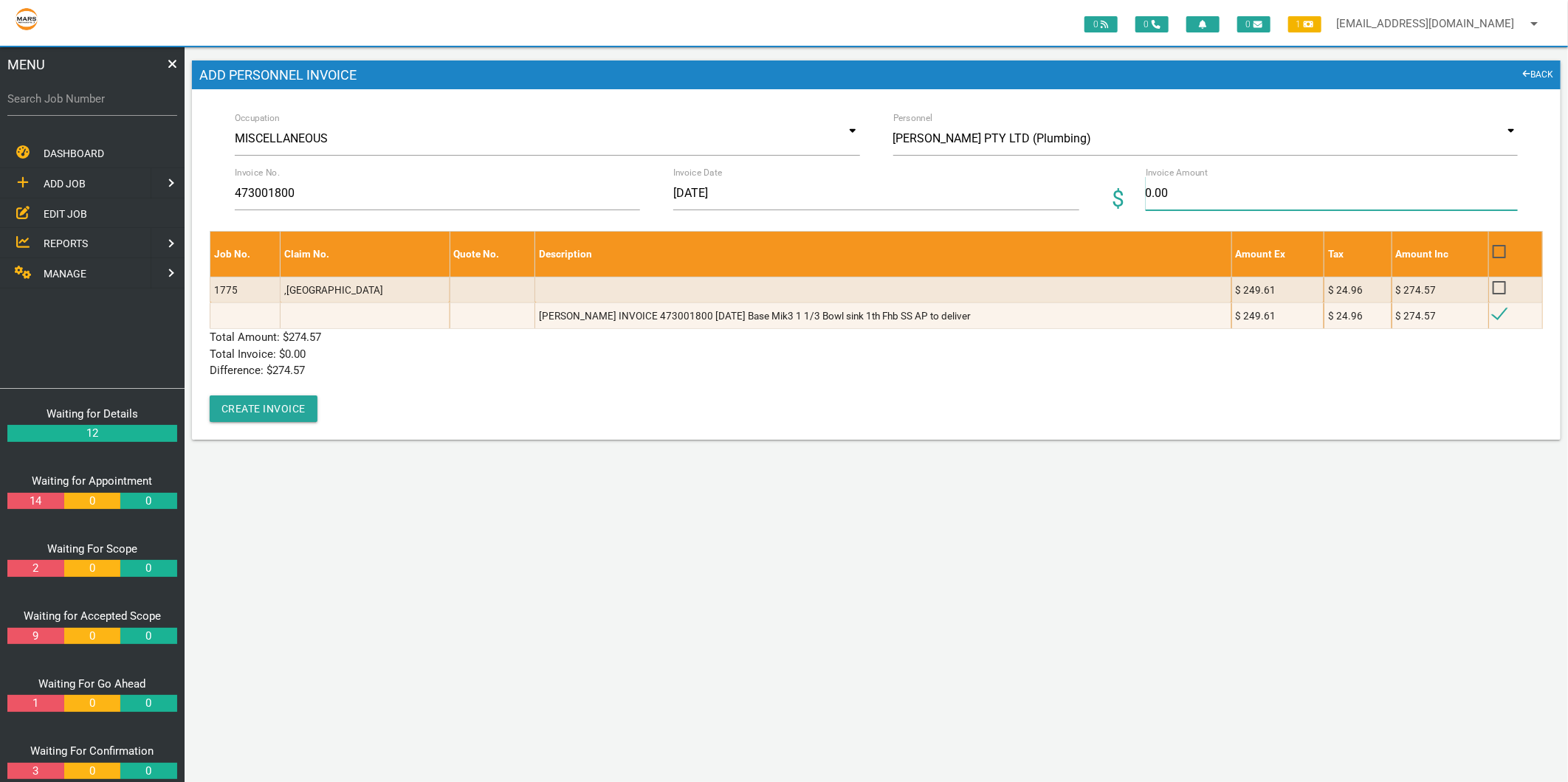
click at [1168, 195] on input "0.00" at bounding box center [1331, 193] width 372 height 34
type input "274.57"
click at [568, 359] on p "Total Invoice: $ 0.00" at bounding box center [876, 354] width 1333 height 17
click at [289, 404] on button "Create Invoice" at bounding box center [263, 409] width 107 height 27
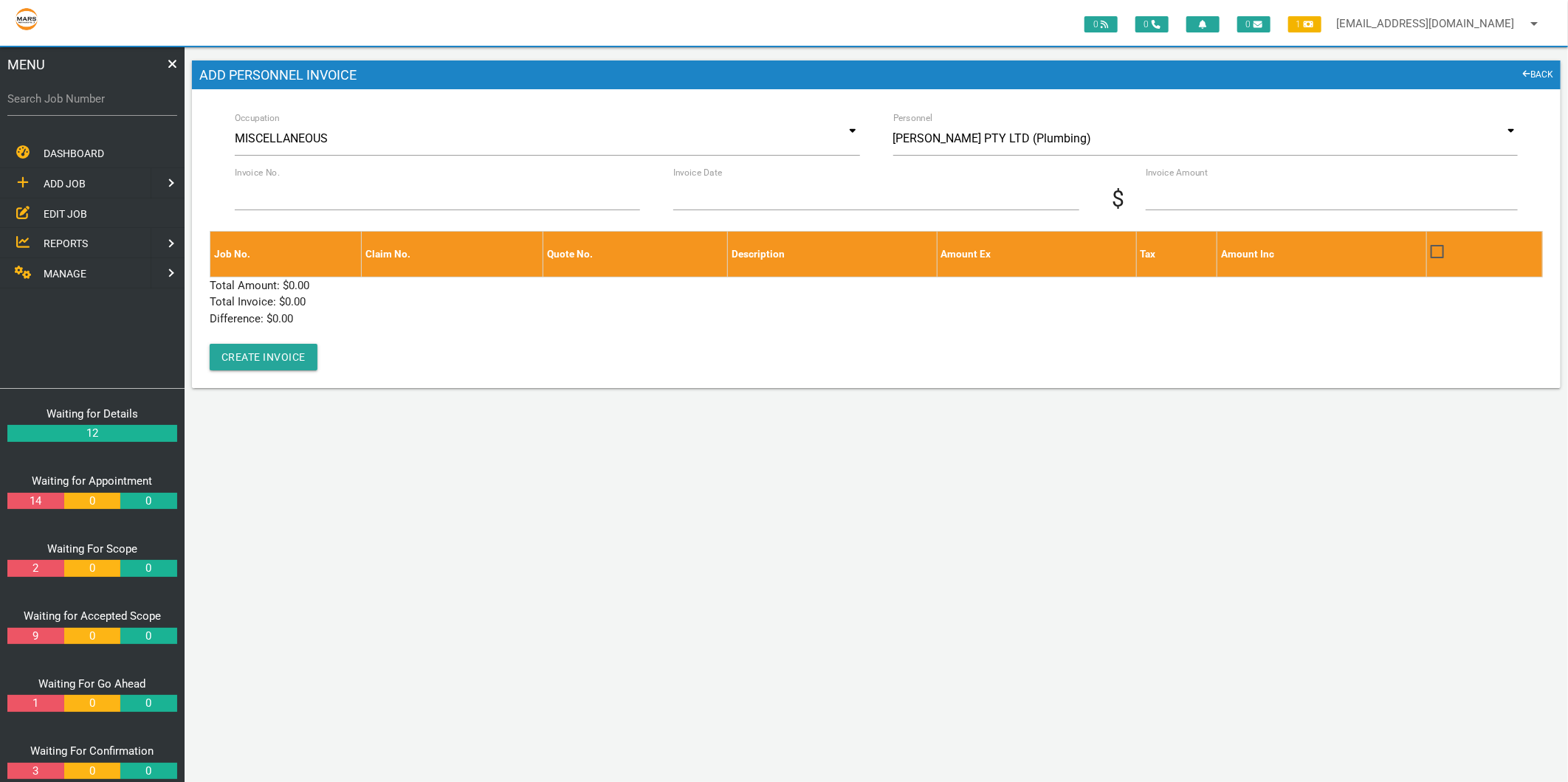
click at [59, 99] on label "Search Job Number" at bounding box center [92, 99] width 170 height 17
click at [59, 99] on input "Search Job Number" at bounding box center [92, 99] width 170 height 34
type input "1775"
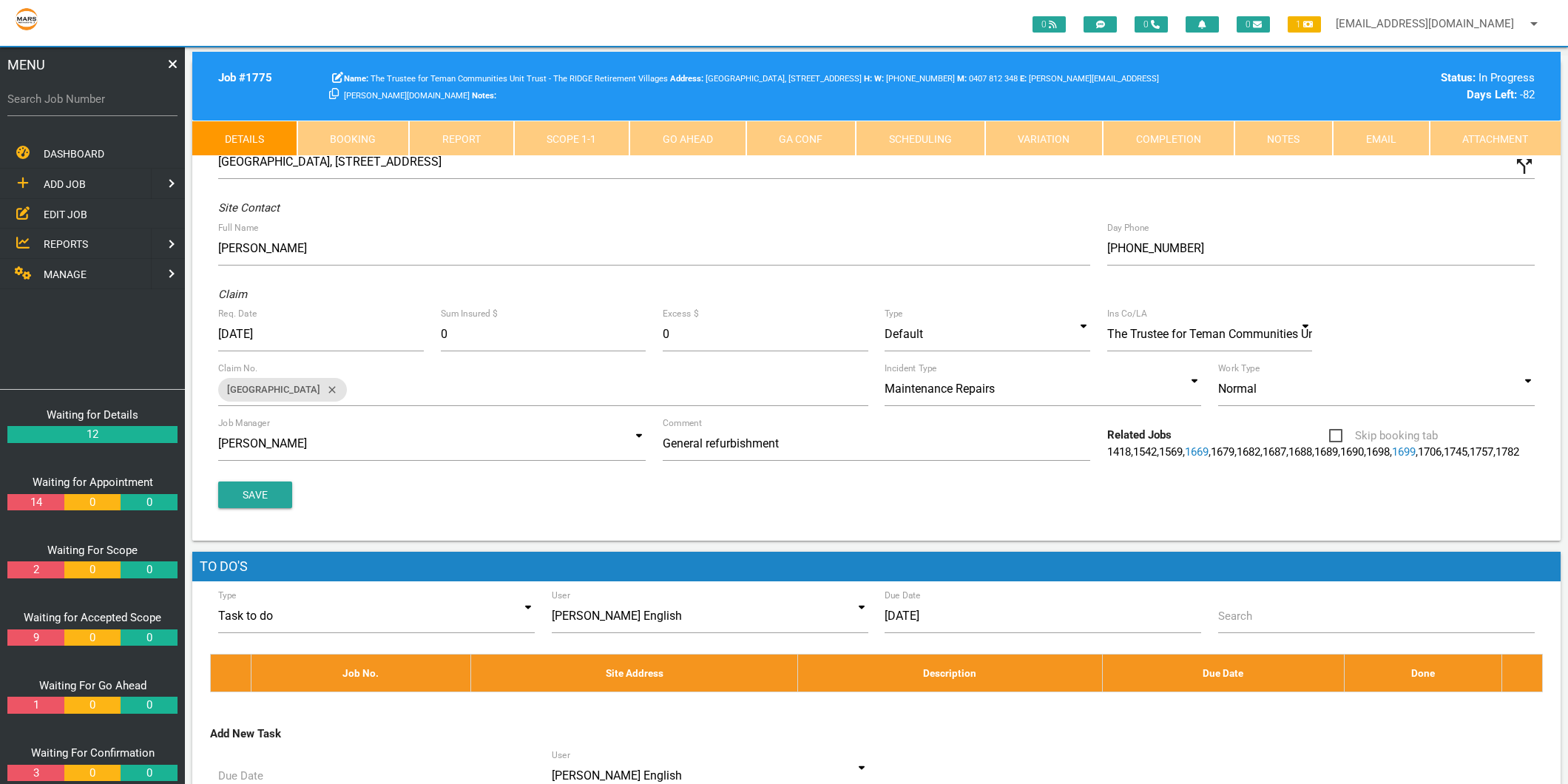
click at [573, 146] on link "Scope 1 - 1" at bounding box center [572, 138] width 116 height 36
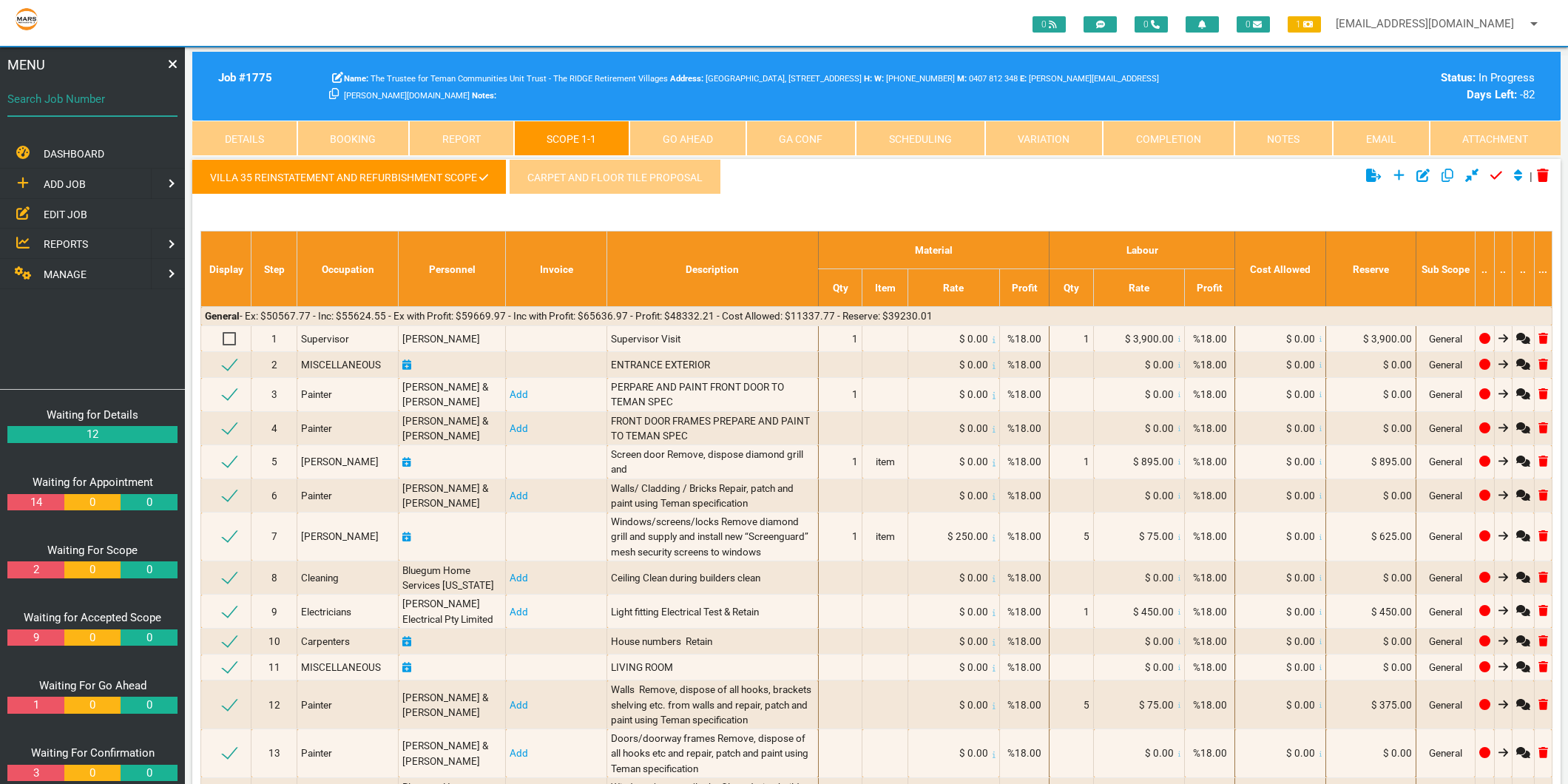
click at [85, 85] on div "Search Job Number" at bounding box center [92, 102] width 170 height 40
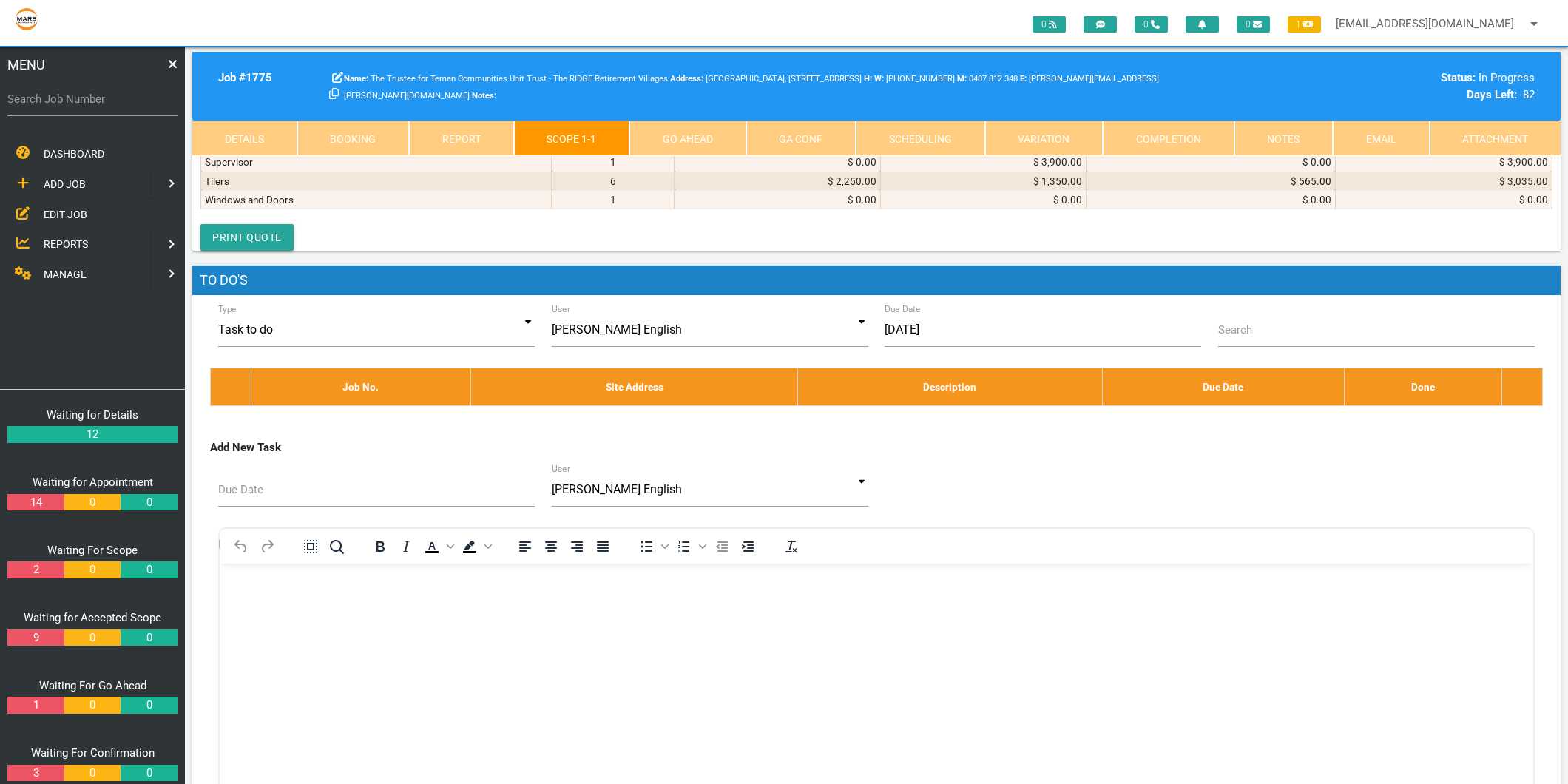
scroll to position [7888, 0]
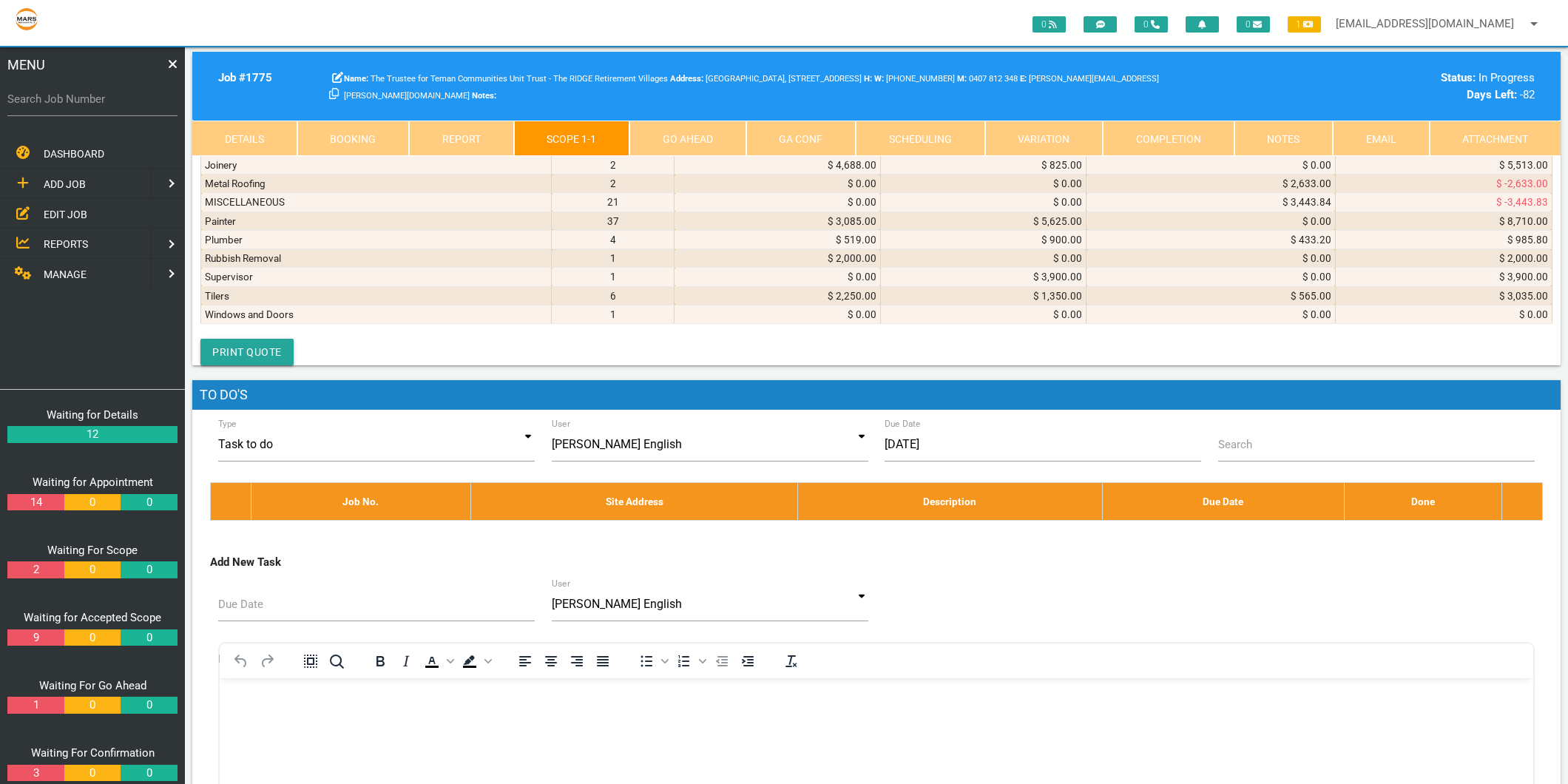
type textarea "1"
type textarea "[PERSON_NAME] INVOICE 473001782"
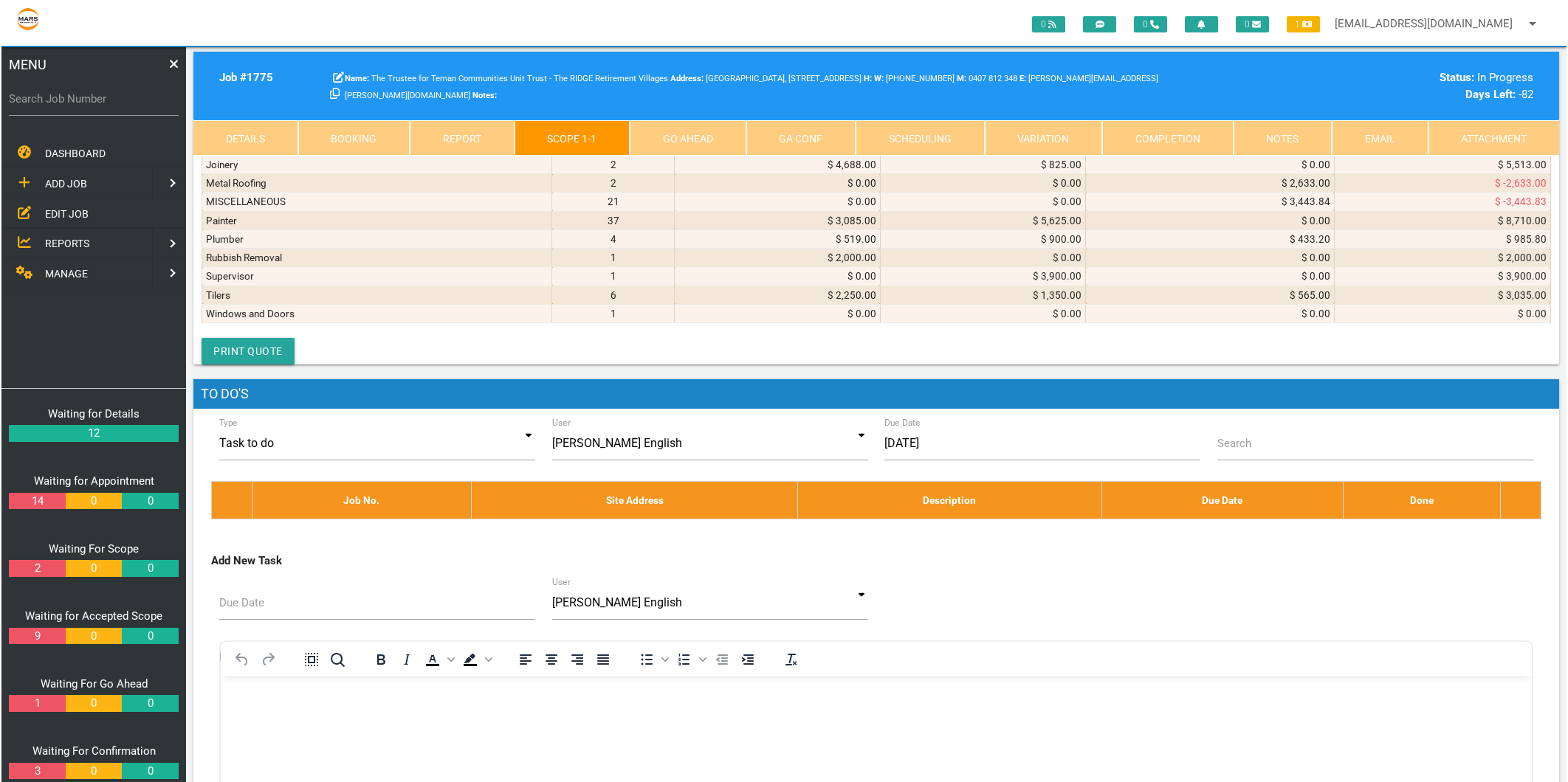
scroll to position [1, 0]
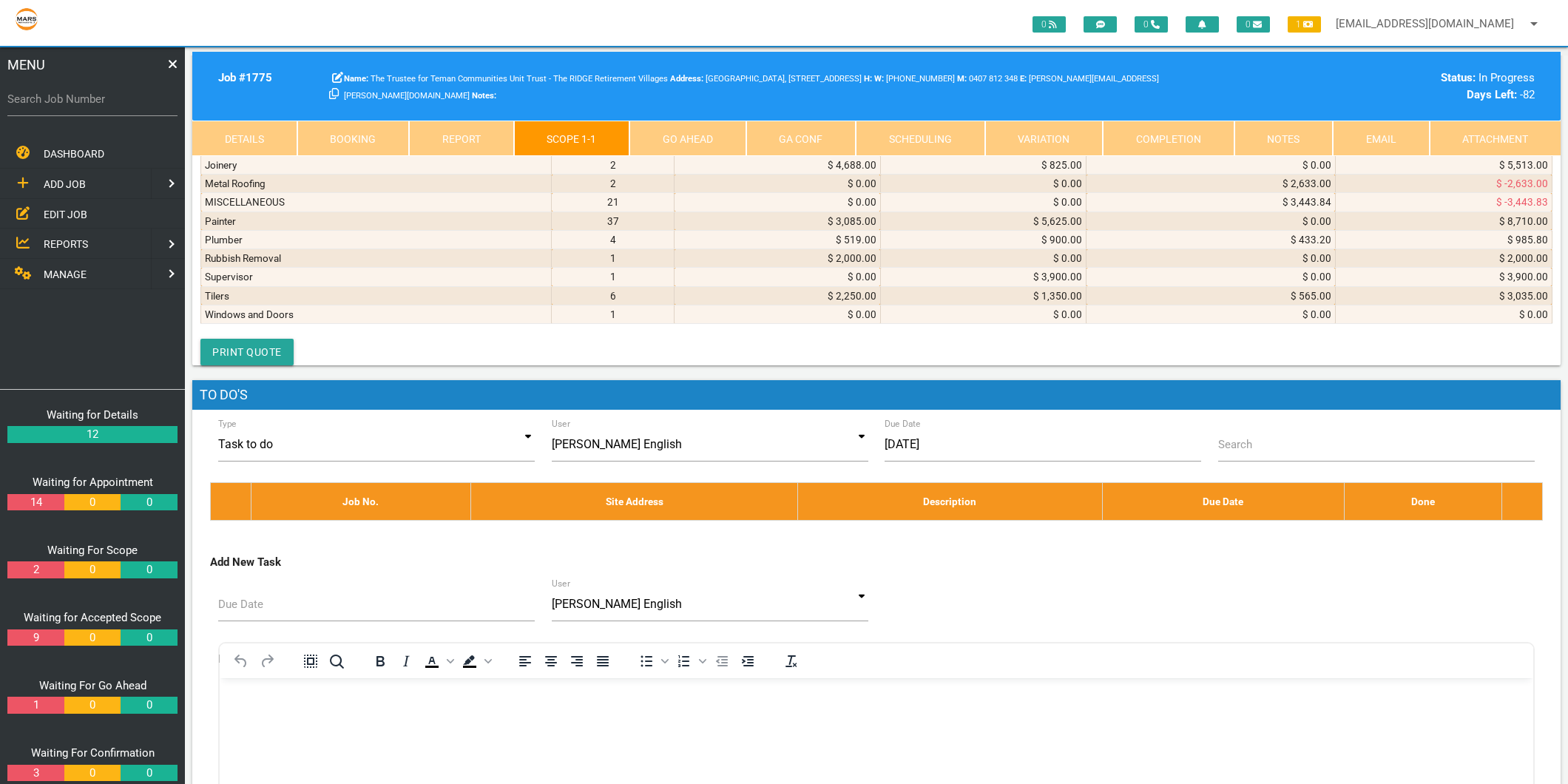
type textarea "[PERSON_NAME] INVOICE 473001782 [DATE] F&P Dw60fc 1x2 dishwasher 60cm F&P Ob60s…"
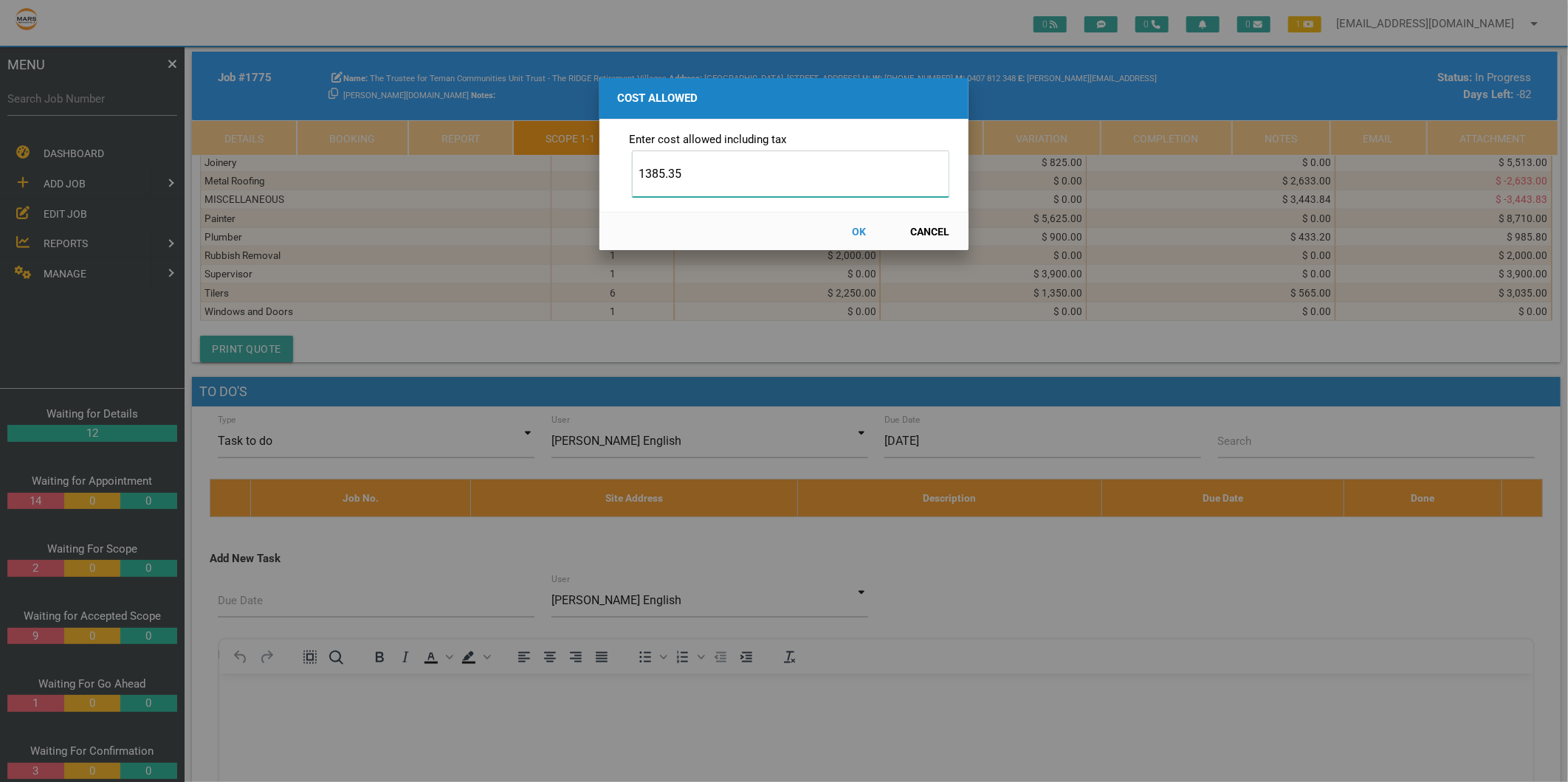
type input "1385.35"
click at [864, 232] on button "OK" at bounding box center [859, 231] width 65 height 26
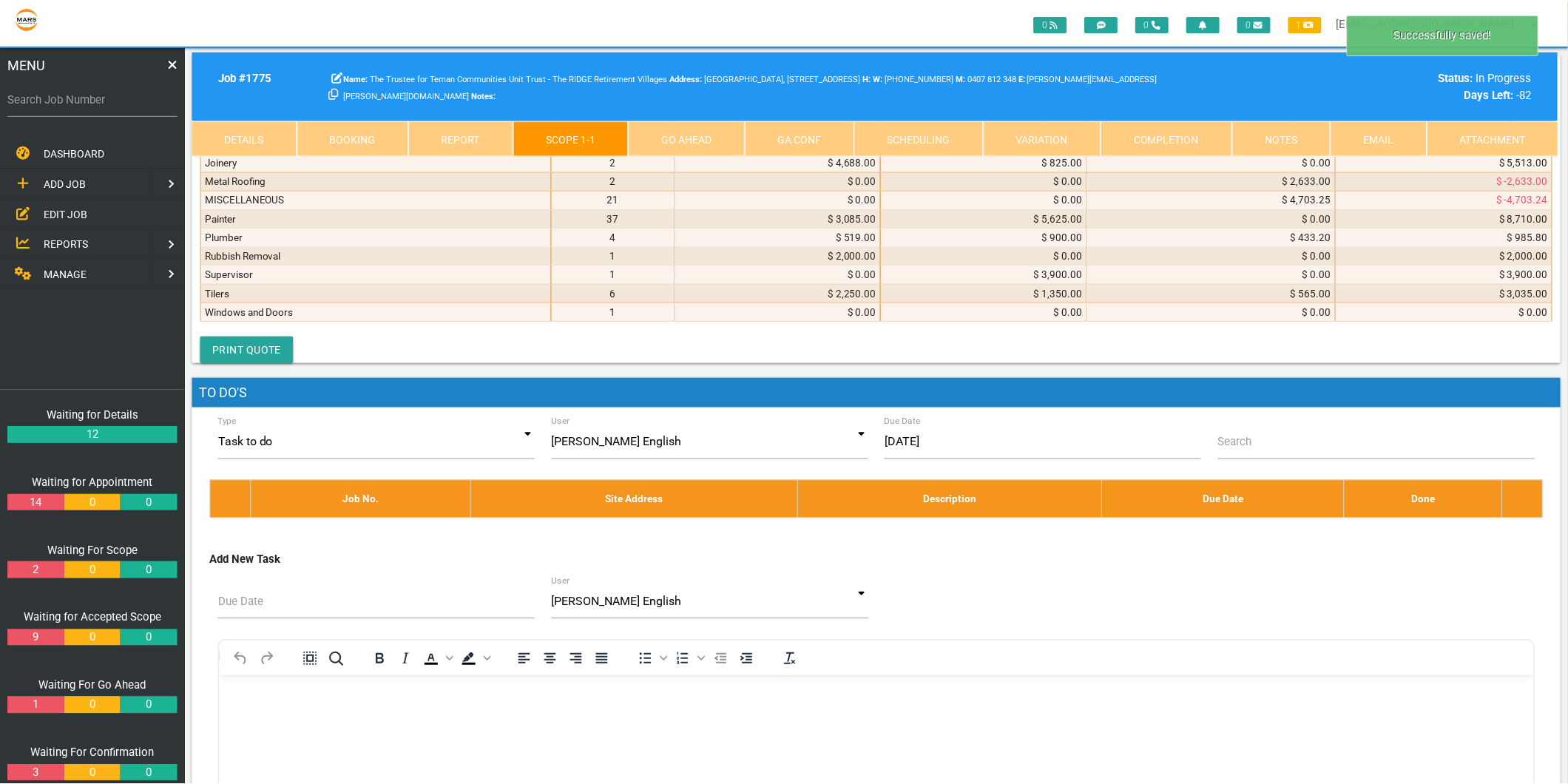
scroll to position [7902, 0]
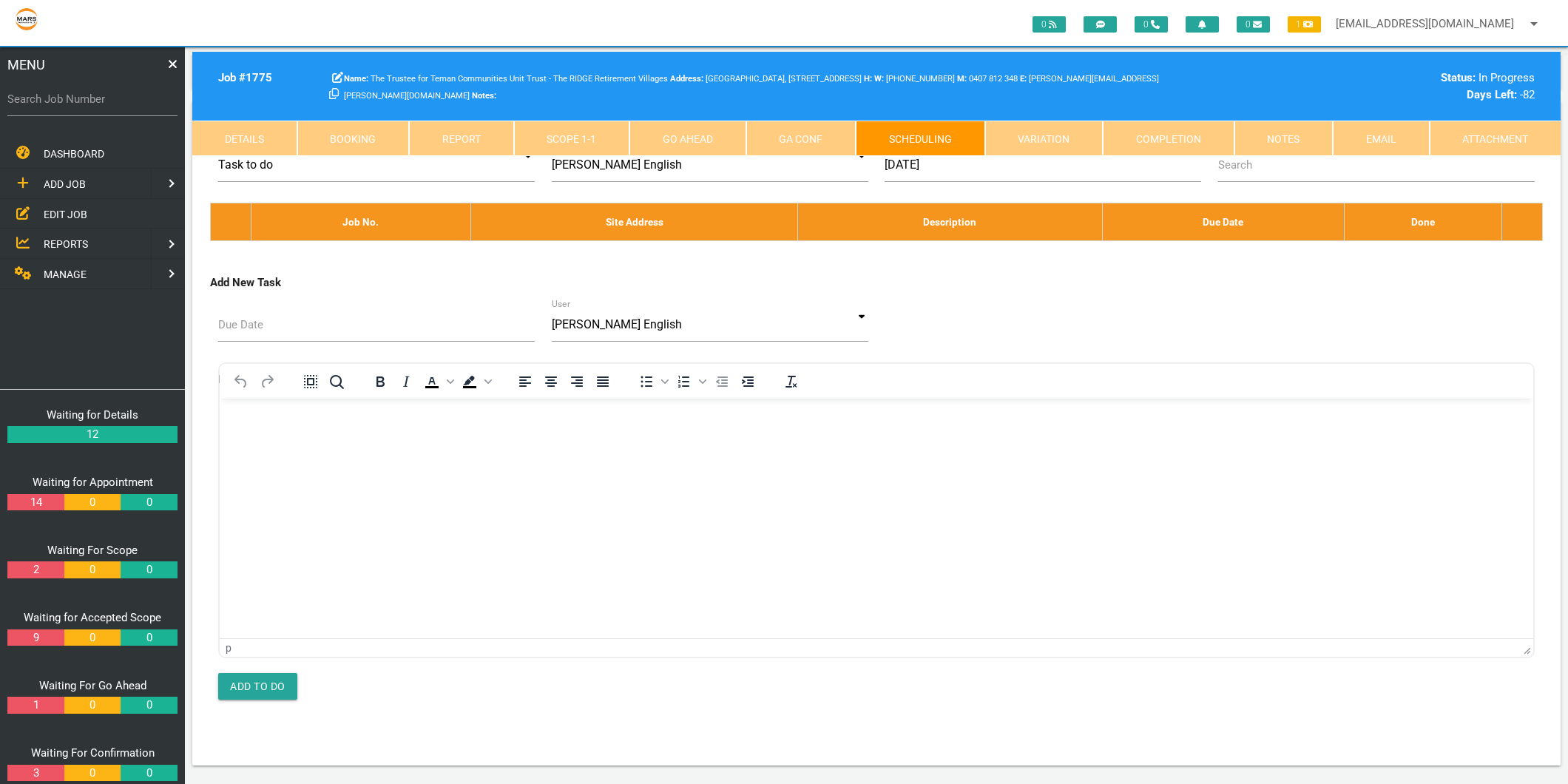
scroll to position [0, 0]
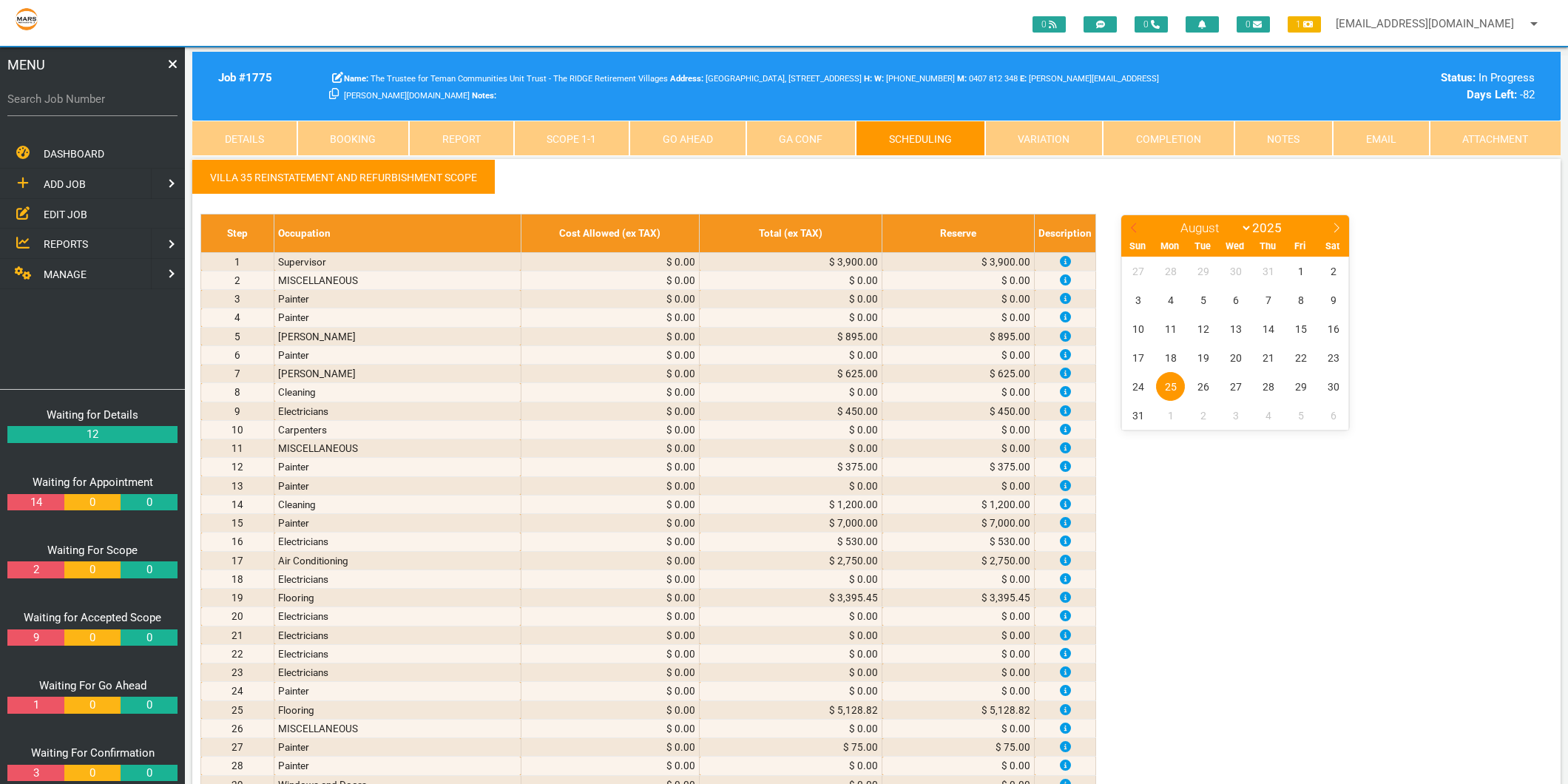
click at [1134, 224] on icon at bounding box center [1134, 227] width 10 height 10
select select "6"
click at [1170, 386] on span "28" at bounding box center [1170, 386] width 28 height 28
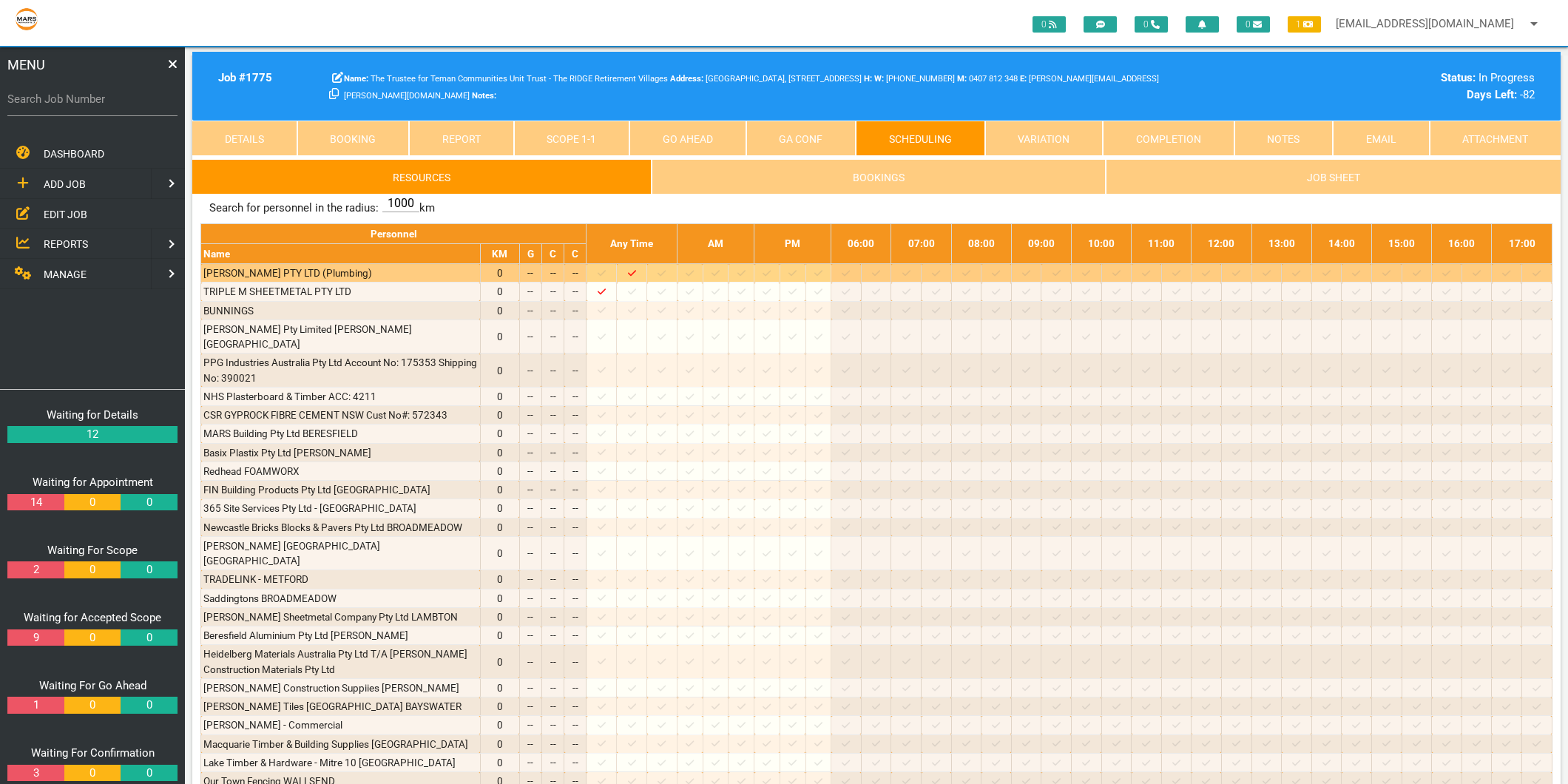
click at [665, 278] on icon at bounding box center [661, 273] width 8 height 9
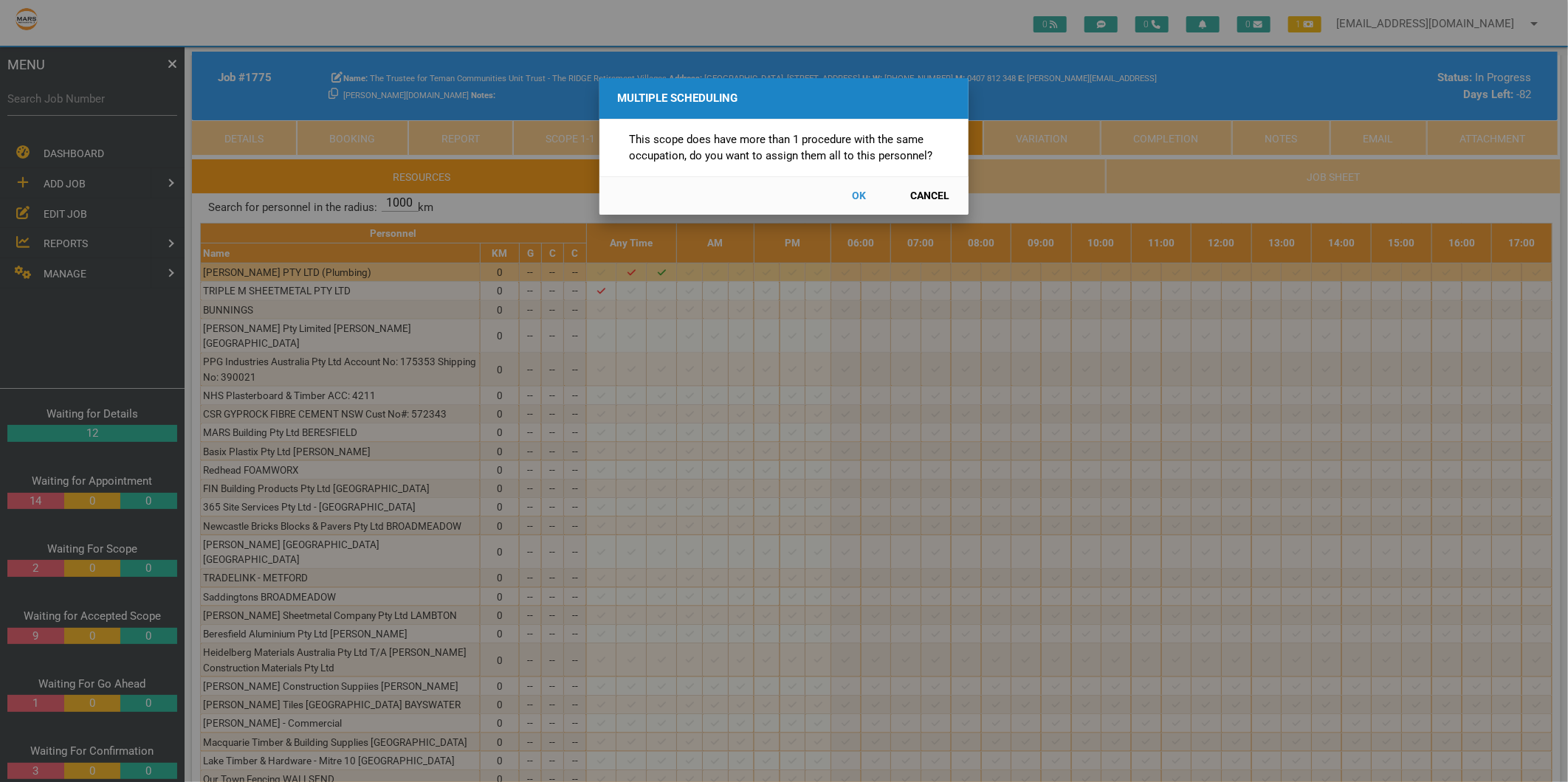
click at [932, 190] on button "Cancel" at bounding box center [930, 196] width 65 height 26
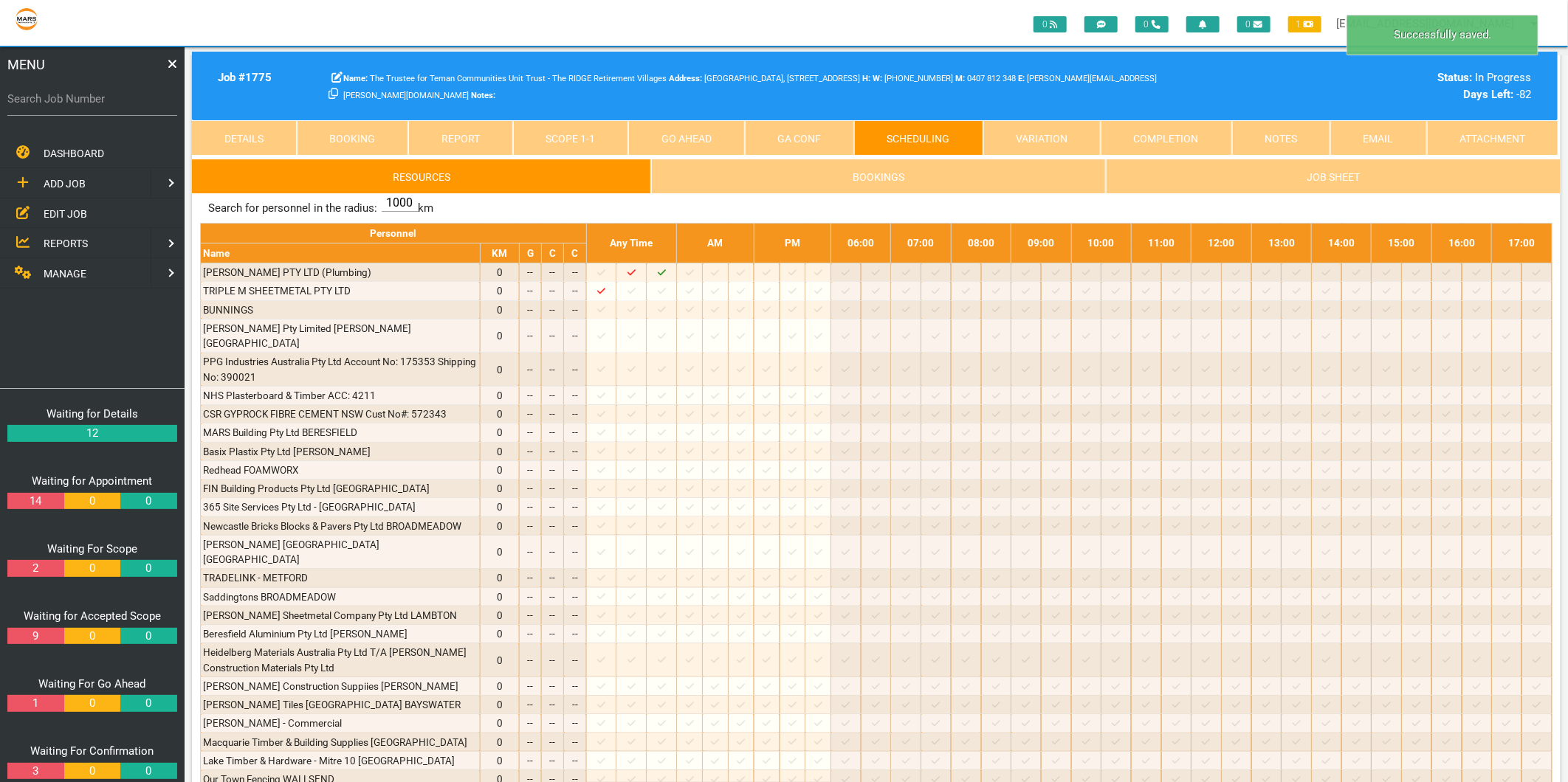
click at [591, 139] on link "Scope 1 - 1" at bounding box center [571, 137] width 116 height 36
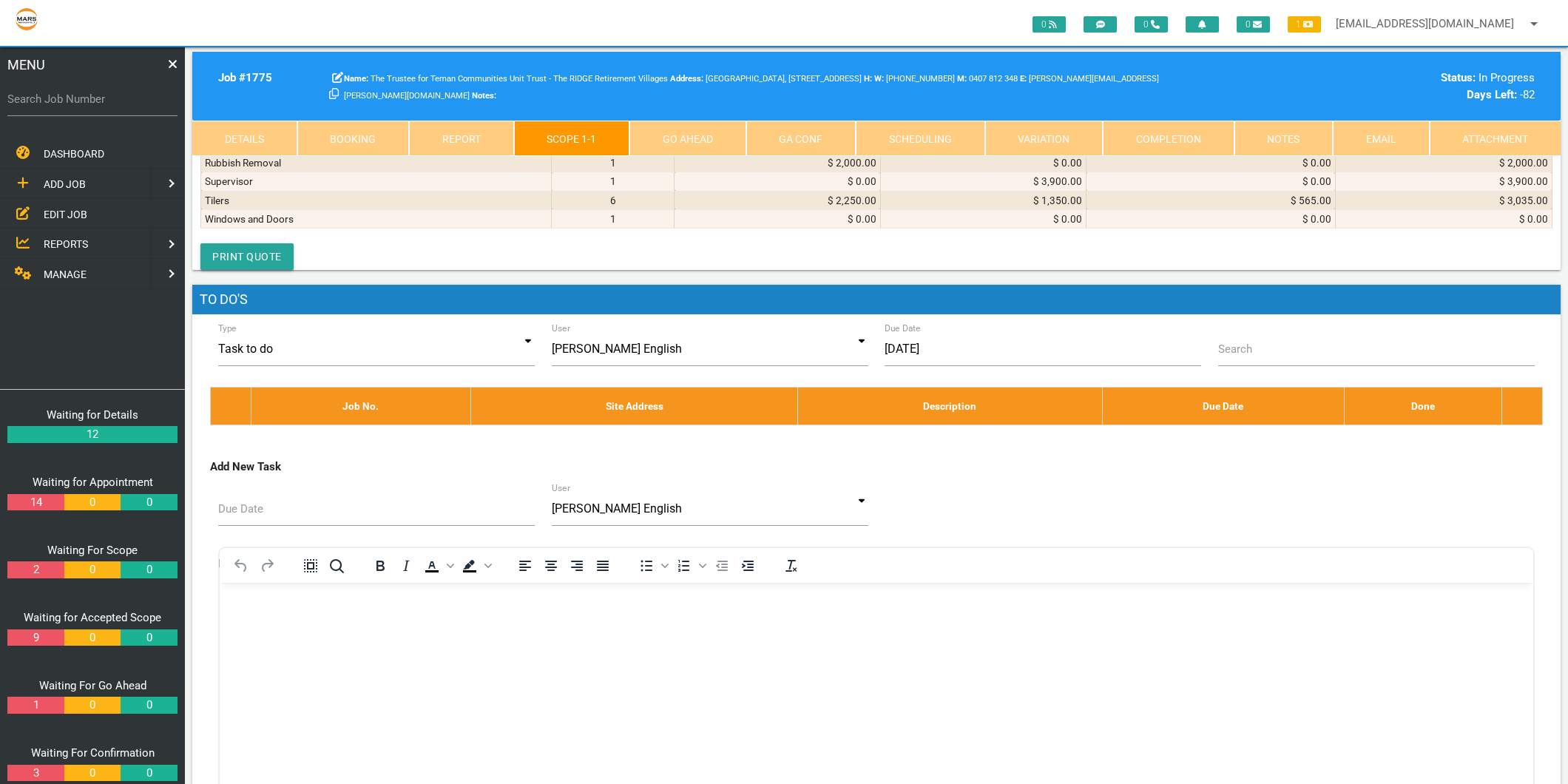
scroll to position [7970, 0]
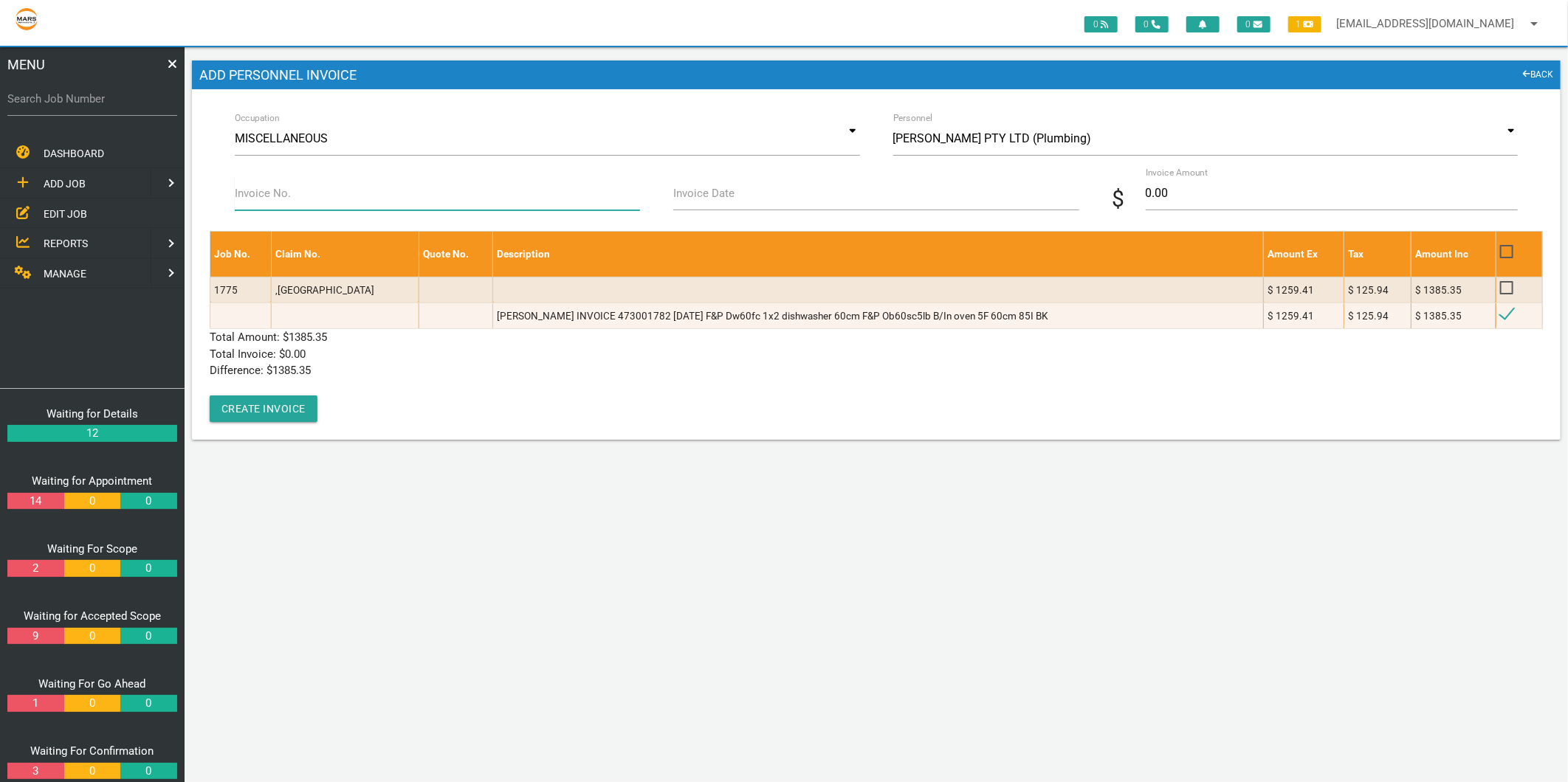
click at [350, 199] on input "Invoice No." at bounding box center [437, 193] width 405 height 34
type input "473001782"
click at [691, 199] on label "Invoice Date" at bounding box center [704, 194] width 62 height 17
click at [691, 199] on input "Invoice Date" at bounding box center [876, 193] width 405 height 34
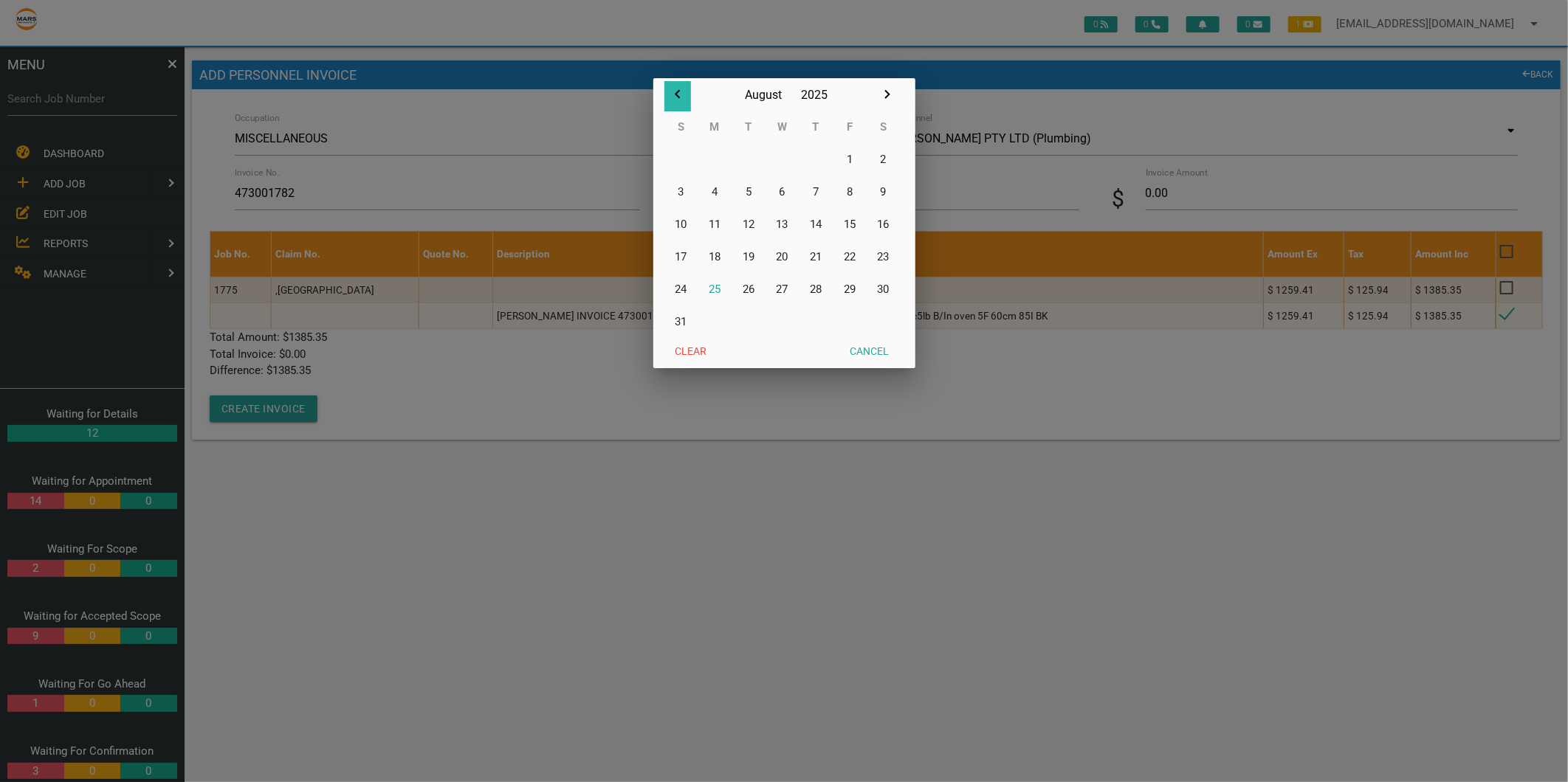
click at [674, 91] on icon "button" at bounding box center [677, 94] width 17 height 17
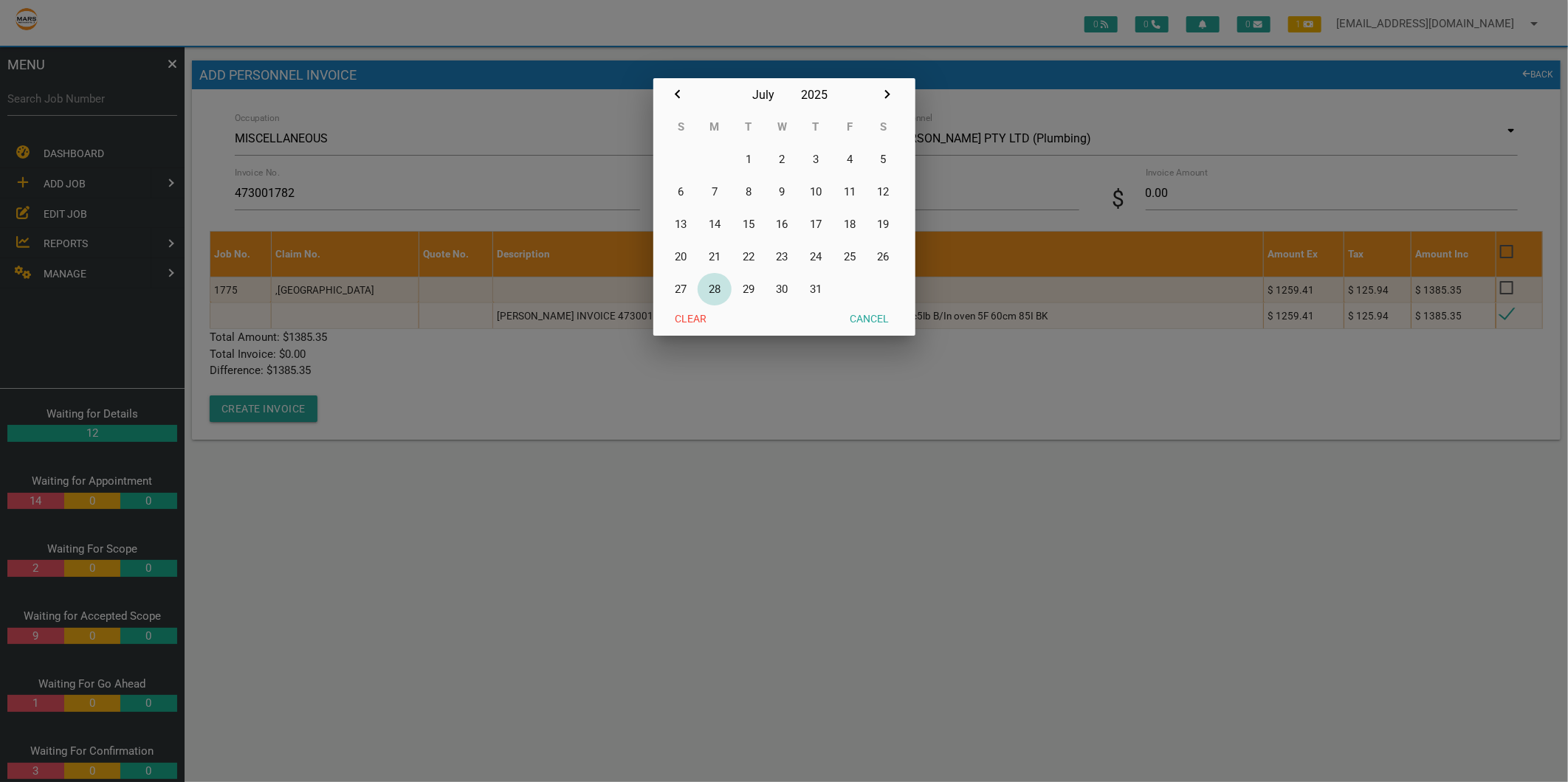
click at [718, 286] on button "28" at bounding box center [714, 289] width 34 height 32
type input "[DATE]"
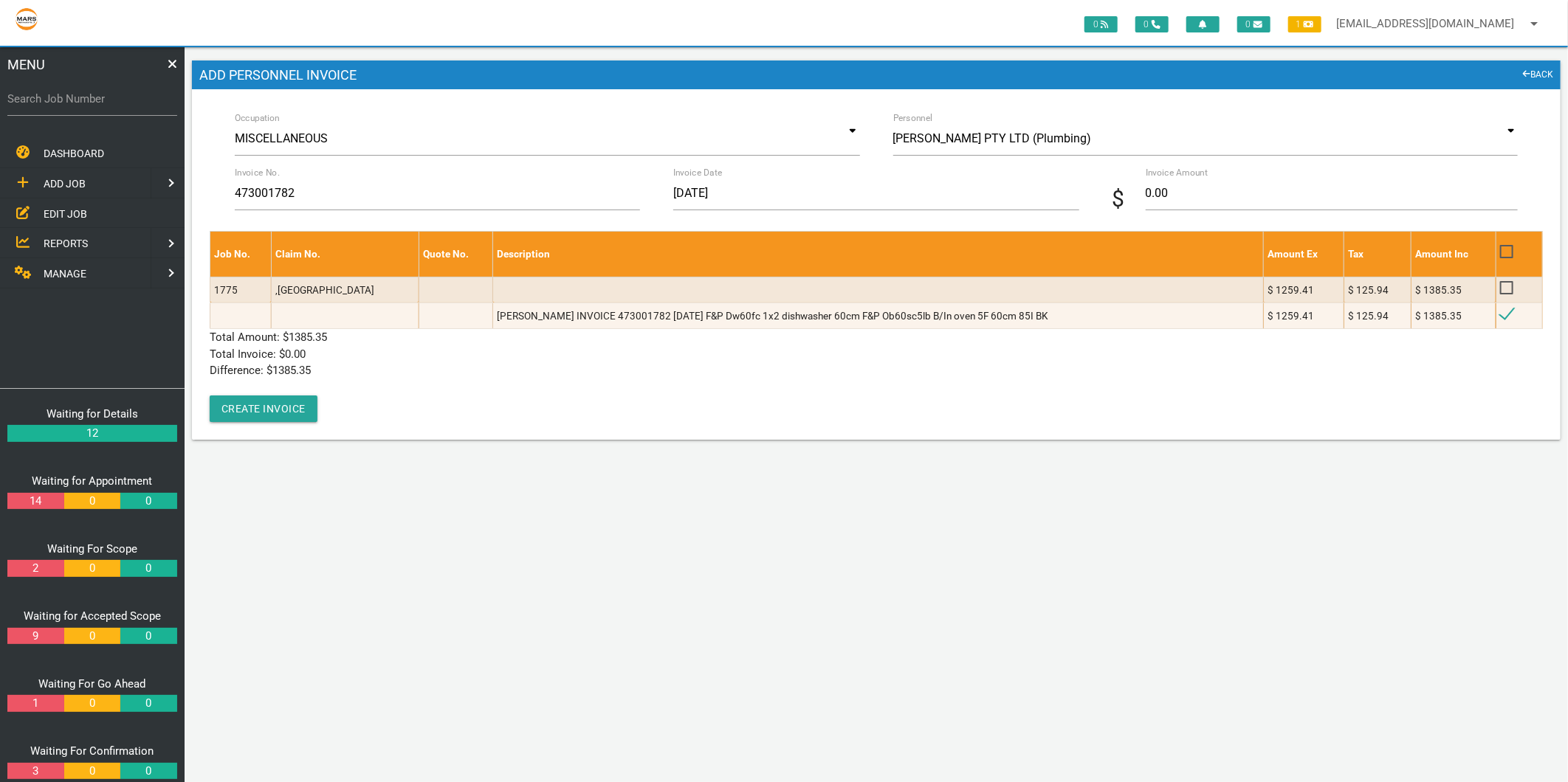
click at [1258, 171] on label "Invoice Amount" at bounding box center [1295, 172] width 298 height 13
click at [1258, 176] on input "0.00" at bounding box center [1331, 193] width 372 height 34
click at [1258, 171] on label "Invoice Amount" at bounding box center [1295, 172] width 298 height 13
click at [1258, 176] on input "0.00" at bounding box center [1331, 193] width 372 height 34
click at [1239, 187] on input "0.00" at bounding box center [1331, 193] width 372 height 34
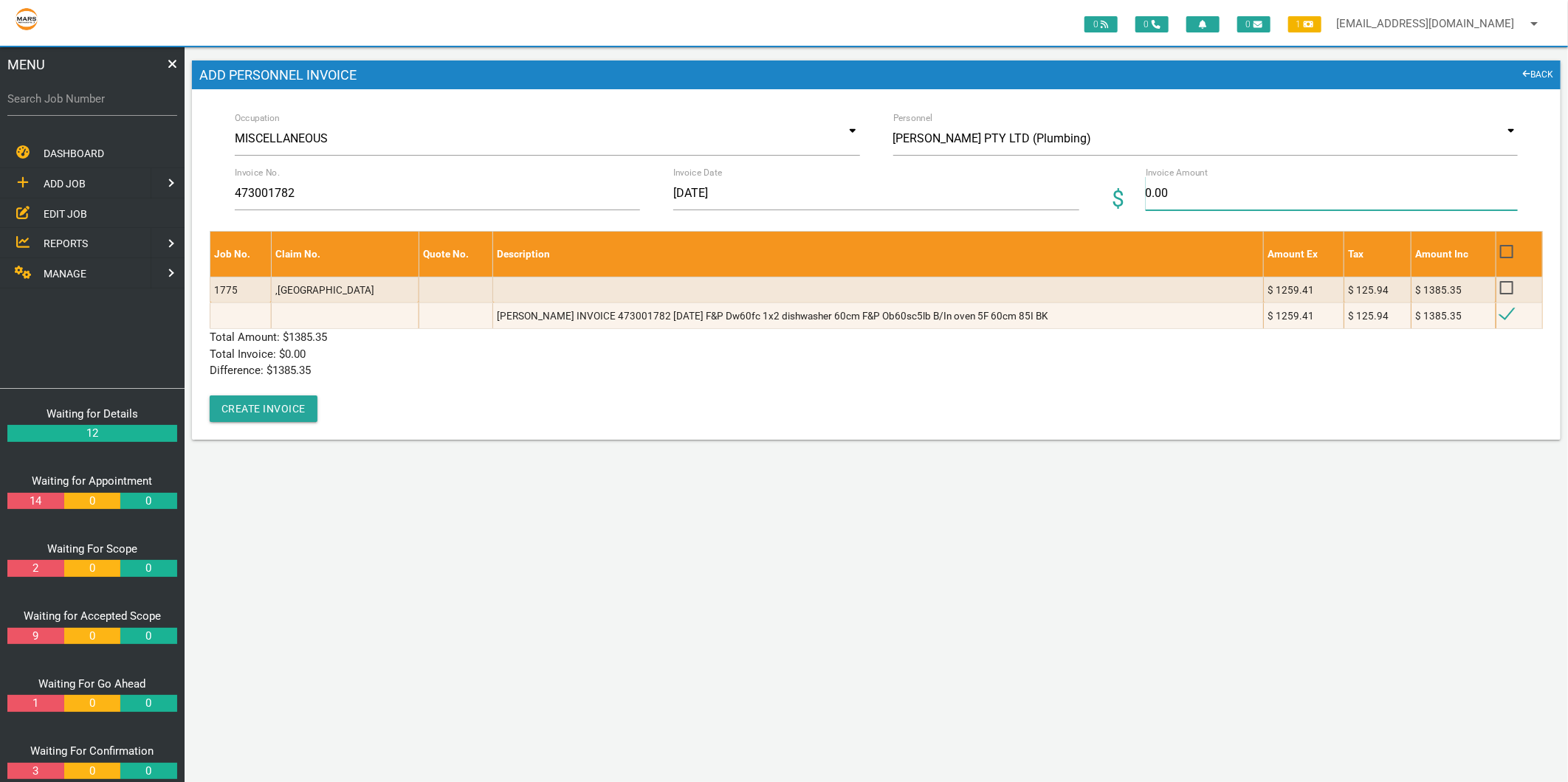
click at [1239, 187] on input "0.00" at bounding box center [1331, 193] width 372 height 34
type input "1385.35"
click at [553, 387] on div "Job No. Claim No. Quote No. Description Amount Ex Tax Amount Inc 1775 ,VILLA 35…" at bounding box center [876, 327] width 1333 height 191
click at [299, 402] on button "Create Invoice" at bounding box center [263, 409] width 107 height 27
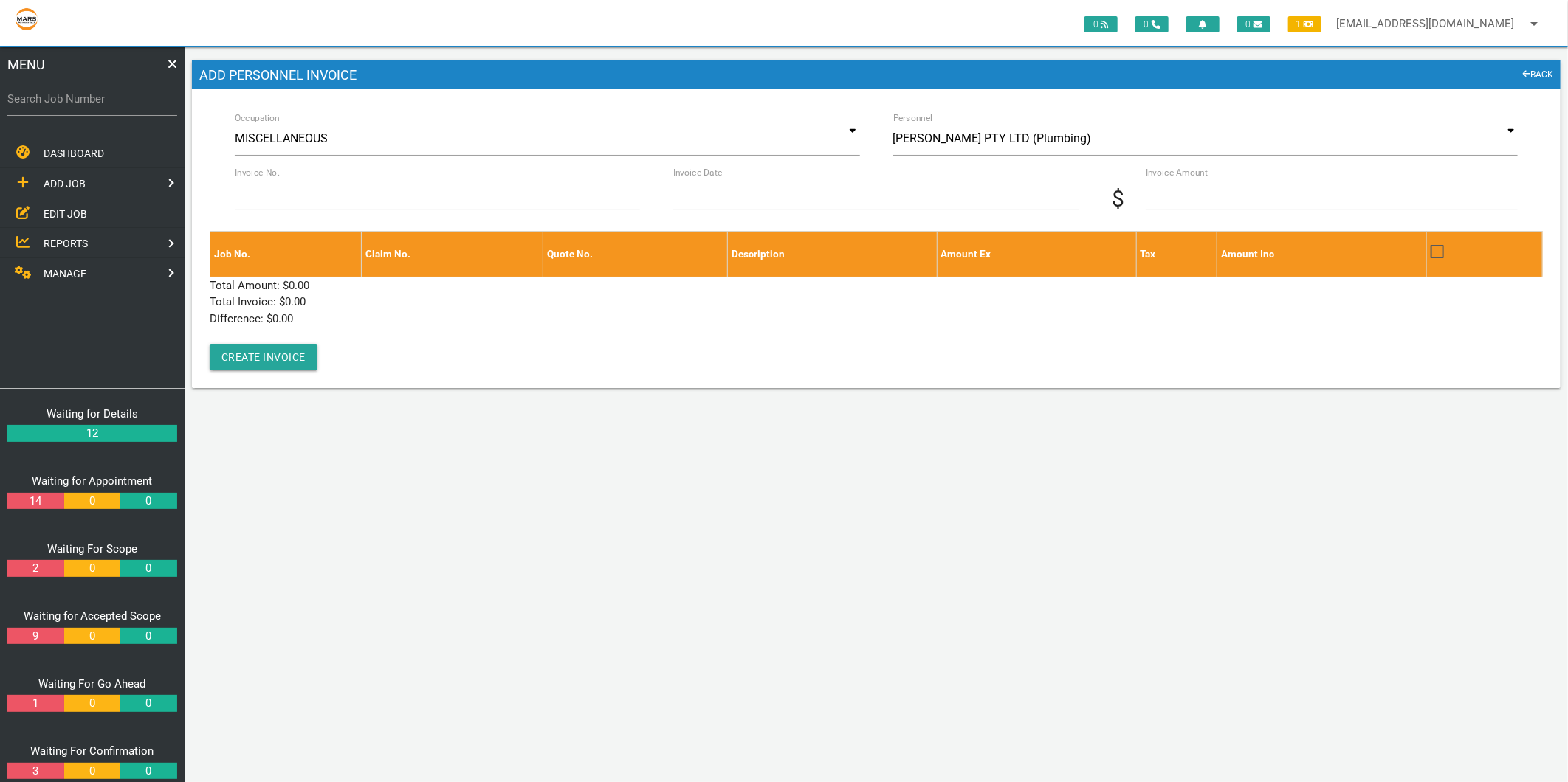
click at [49, 105] on label "Search Job Number" at bounding box center [92, 99] width 170 height 17
click at [49, 105] on input "Search Job Number" at bounding box center [92, 99] width 170 height 34
type input "1775"
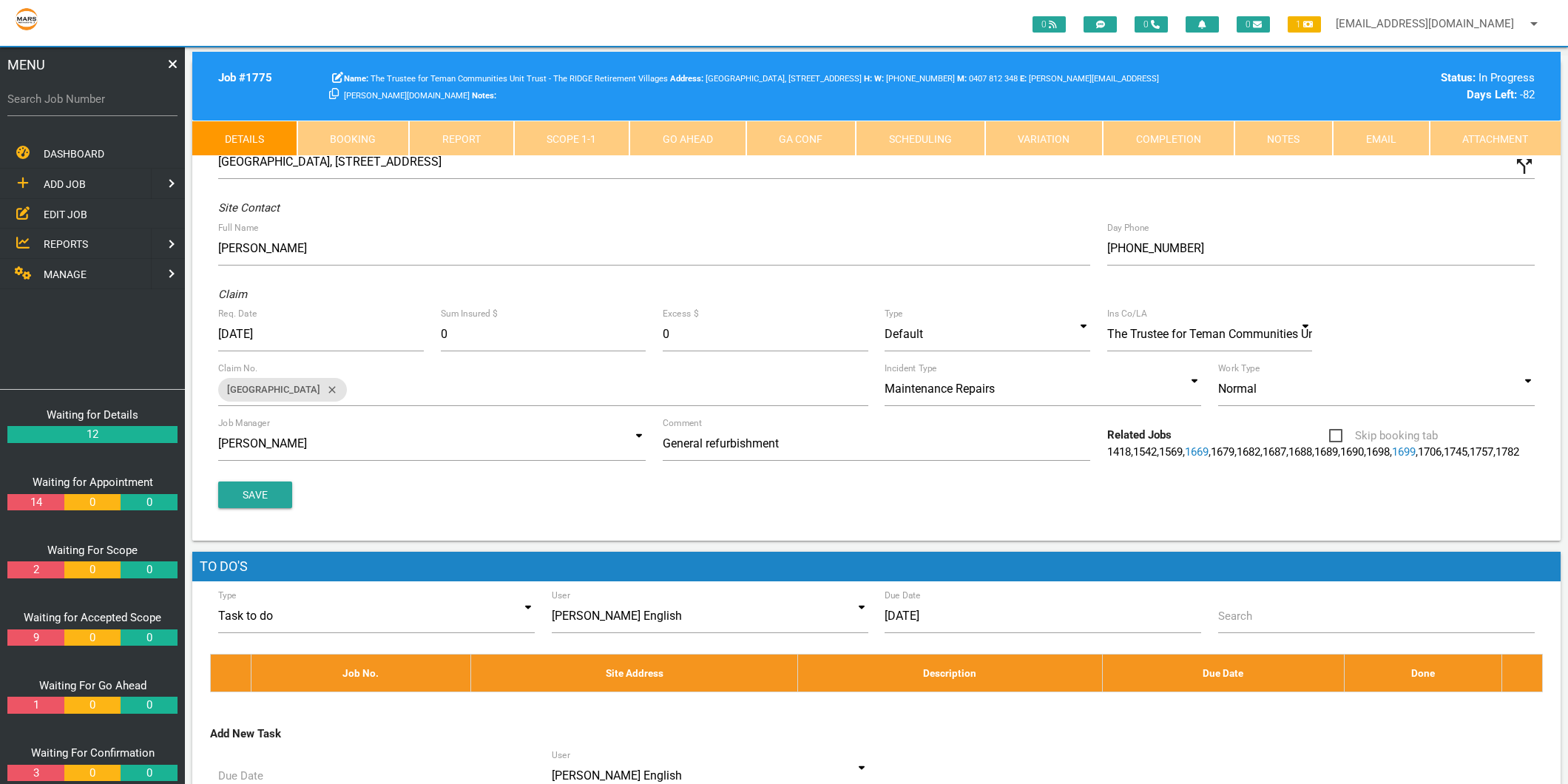
click at [566, 142] on link "Scope 1 - 1" at bounding box center [572, 138] width 116 height 36
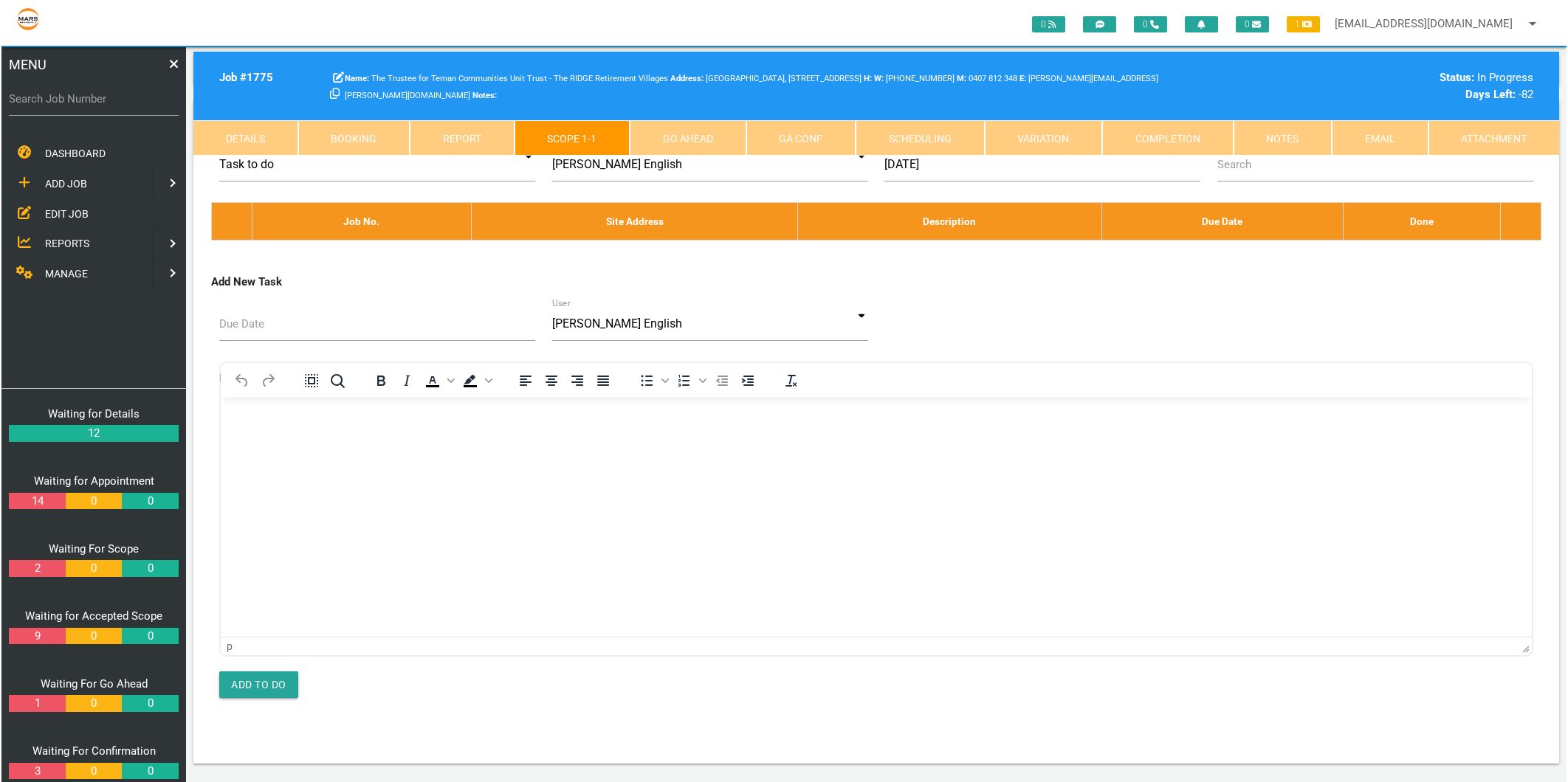
scroll to position [7949, 0]
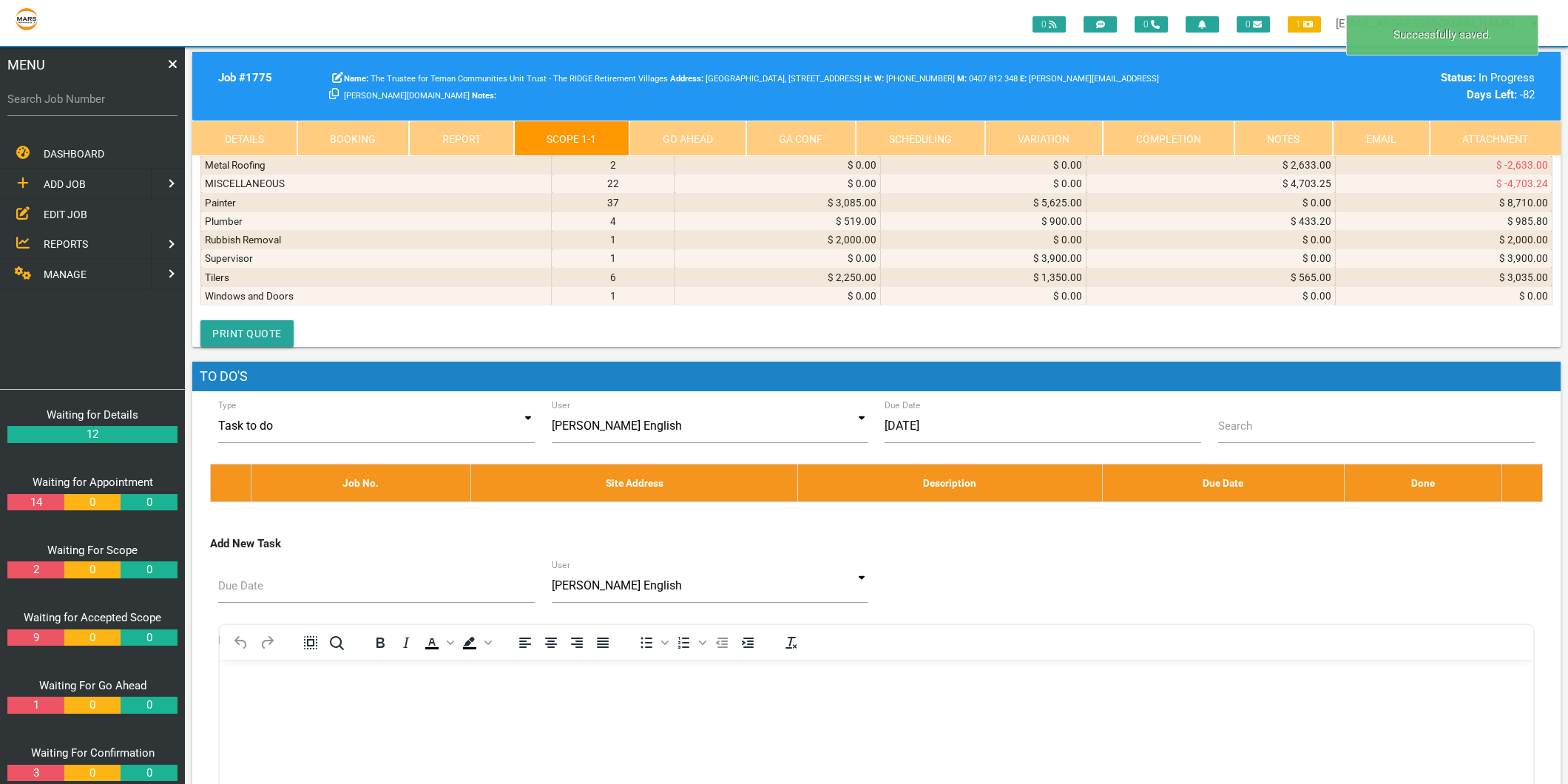
type textarea "[PERSON_NAME] INVOICE 473001797 [DATE] F&P Ce604lbx2 Ceramic C/Top 600mm S/S"
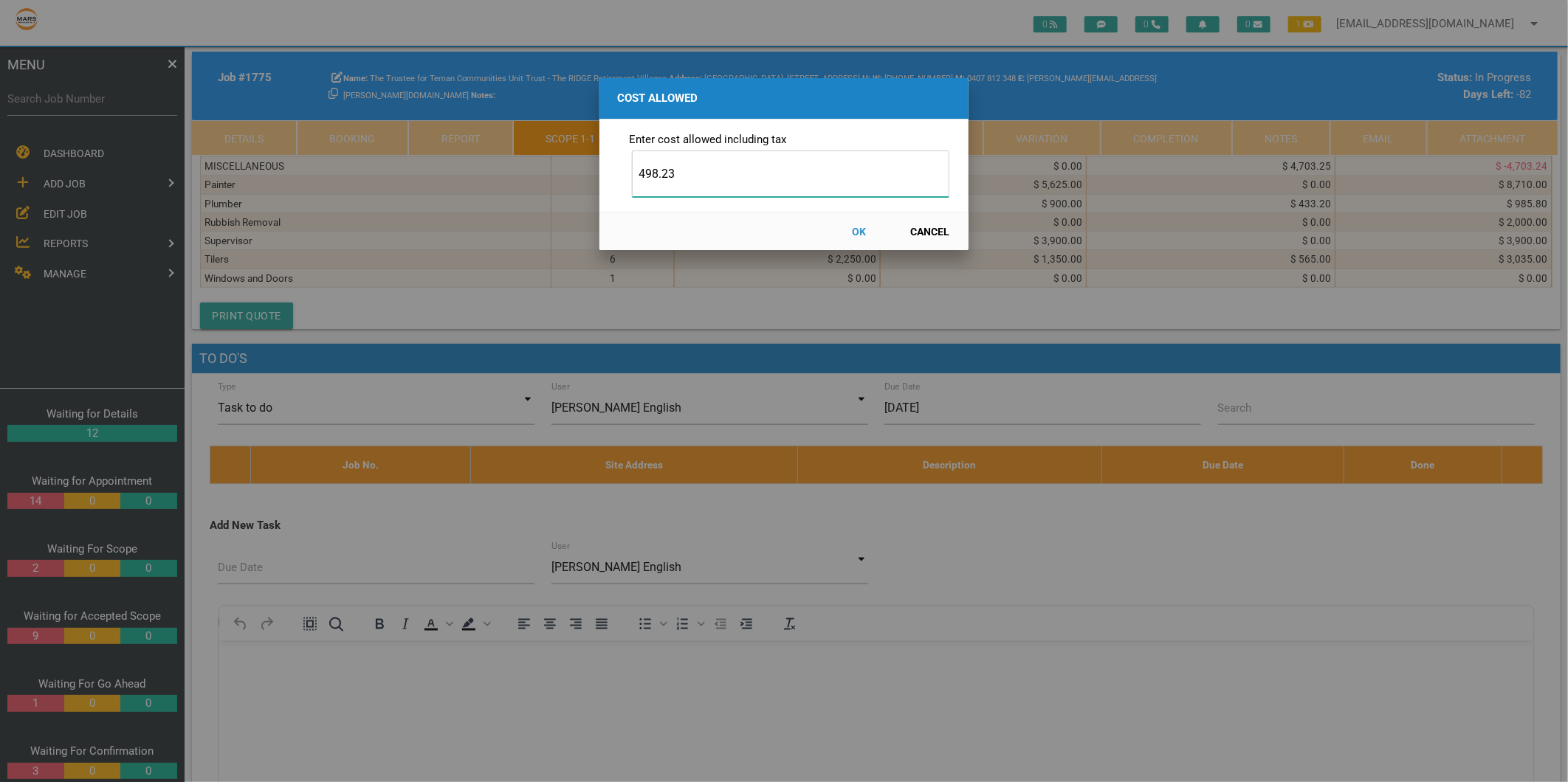
type input "498.23"
click at [852, 224] on button "OK" at bounding box center [859, 231] width 65 height 26
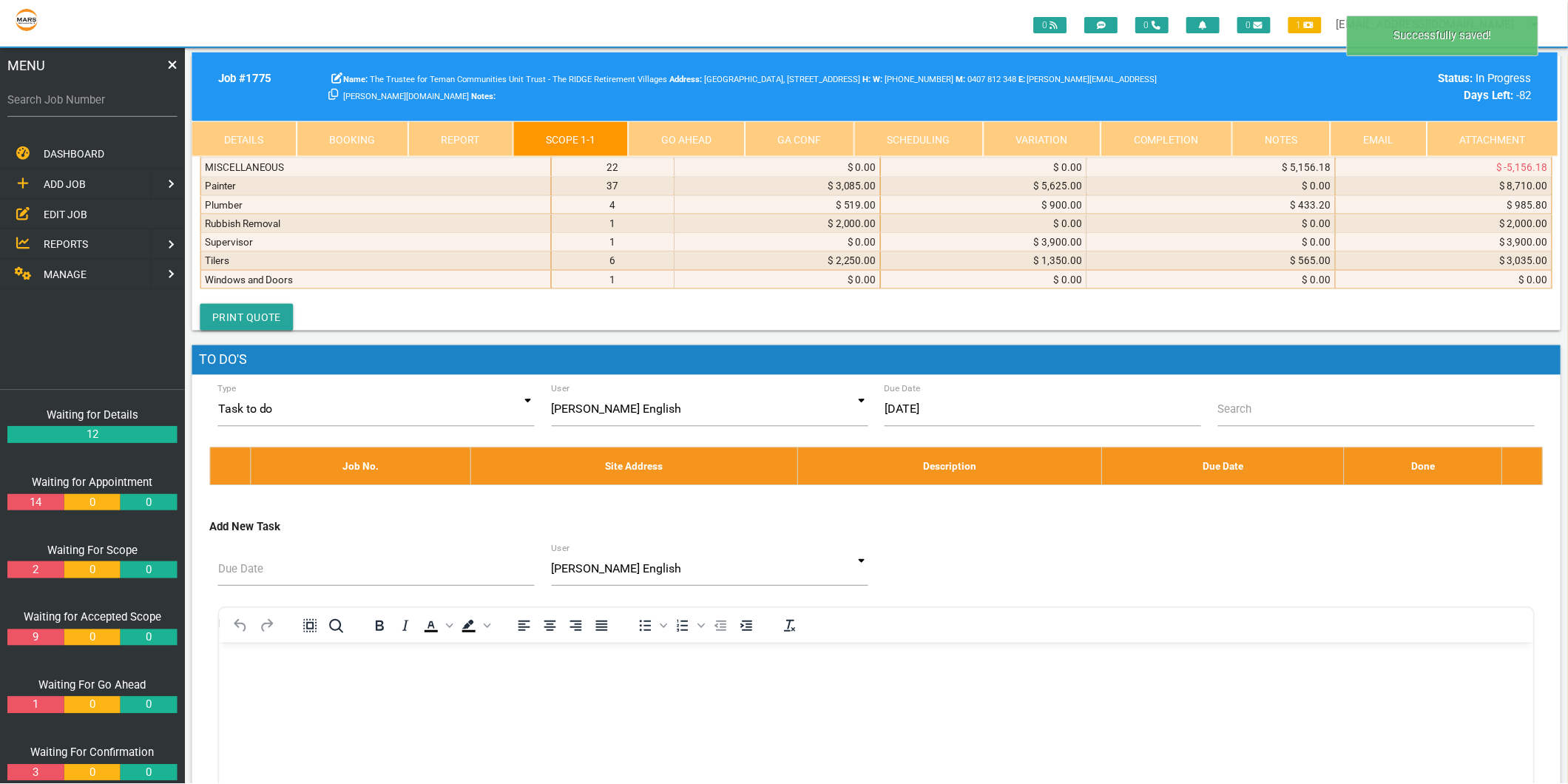
scroll to position [7985, 0]
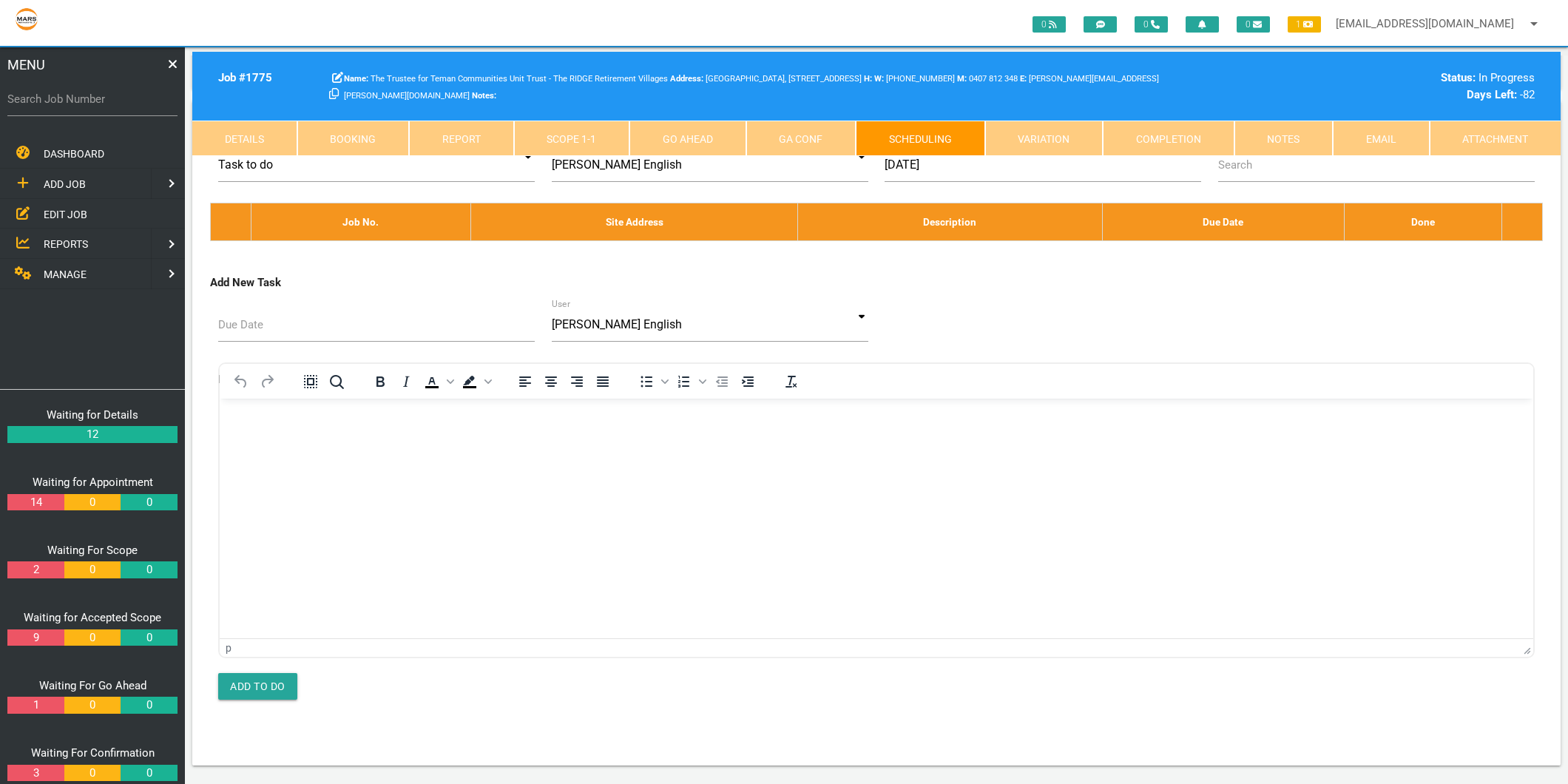
scroll to position [0, 0]
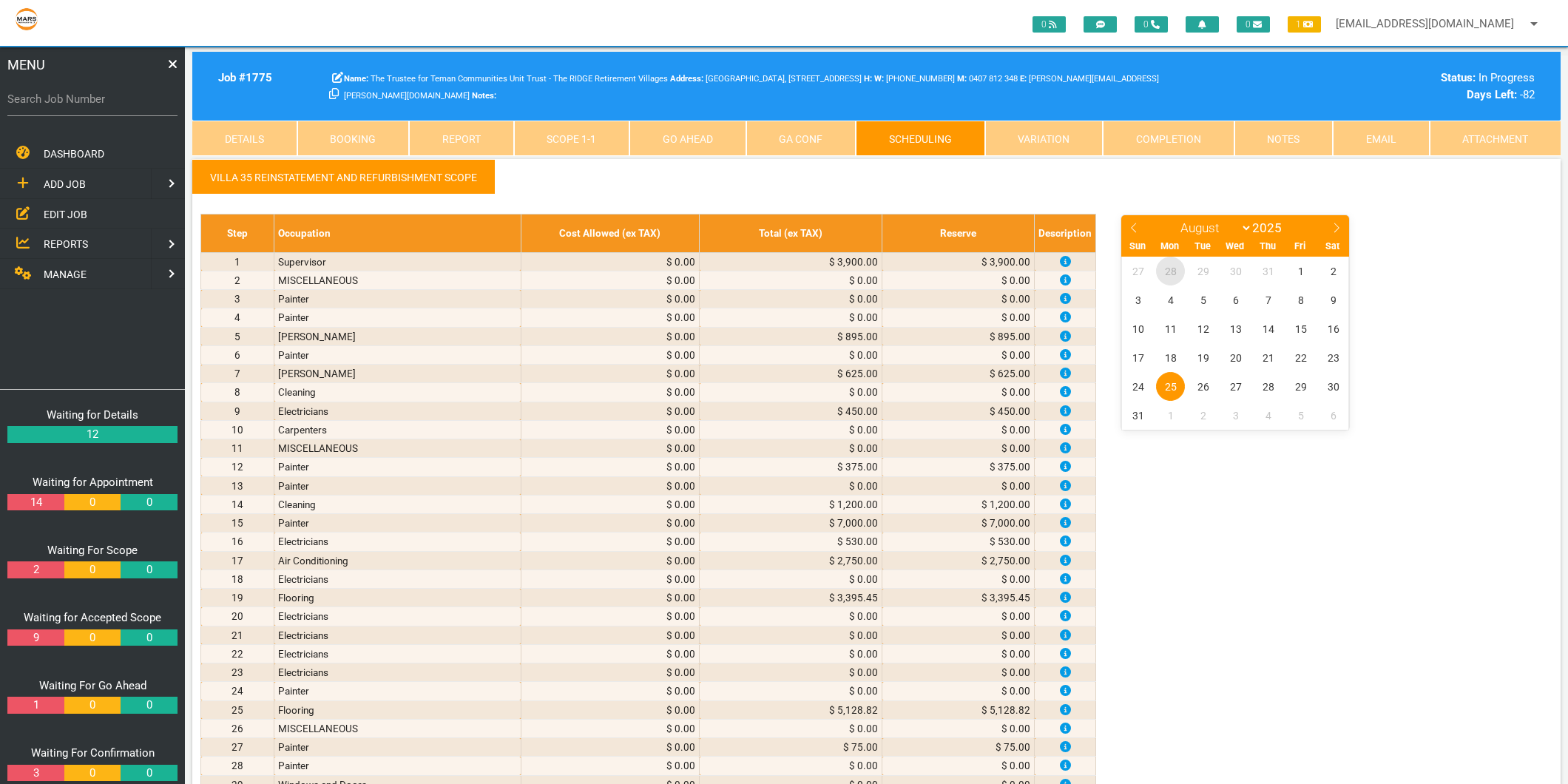
click at [1172, 272] on span "28" at bounding box center [1170, 271] width 28 height 28
select select "6"
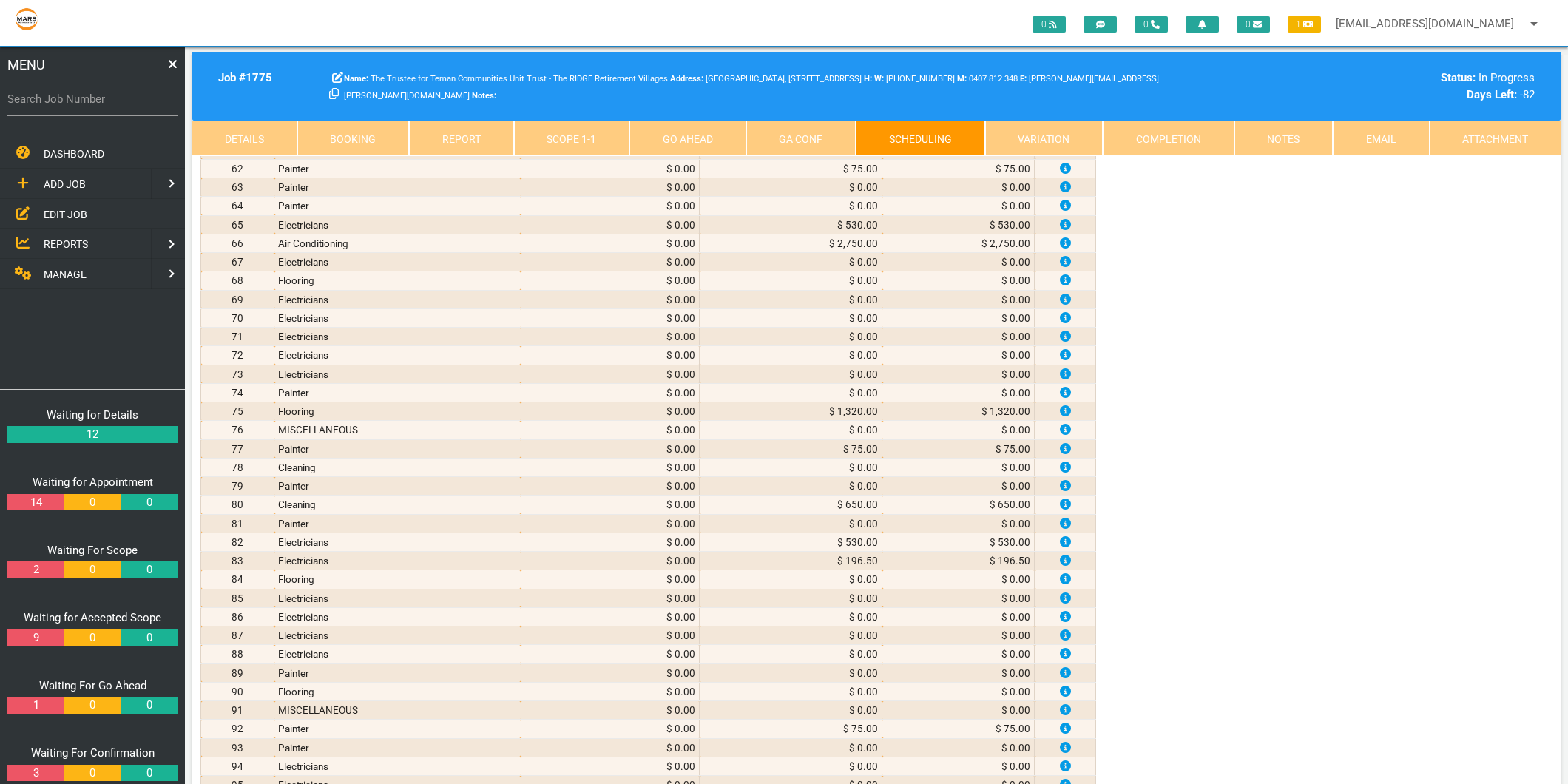
scroll to position [3040, 0]
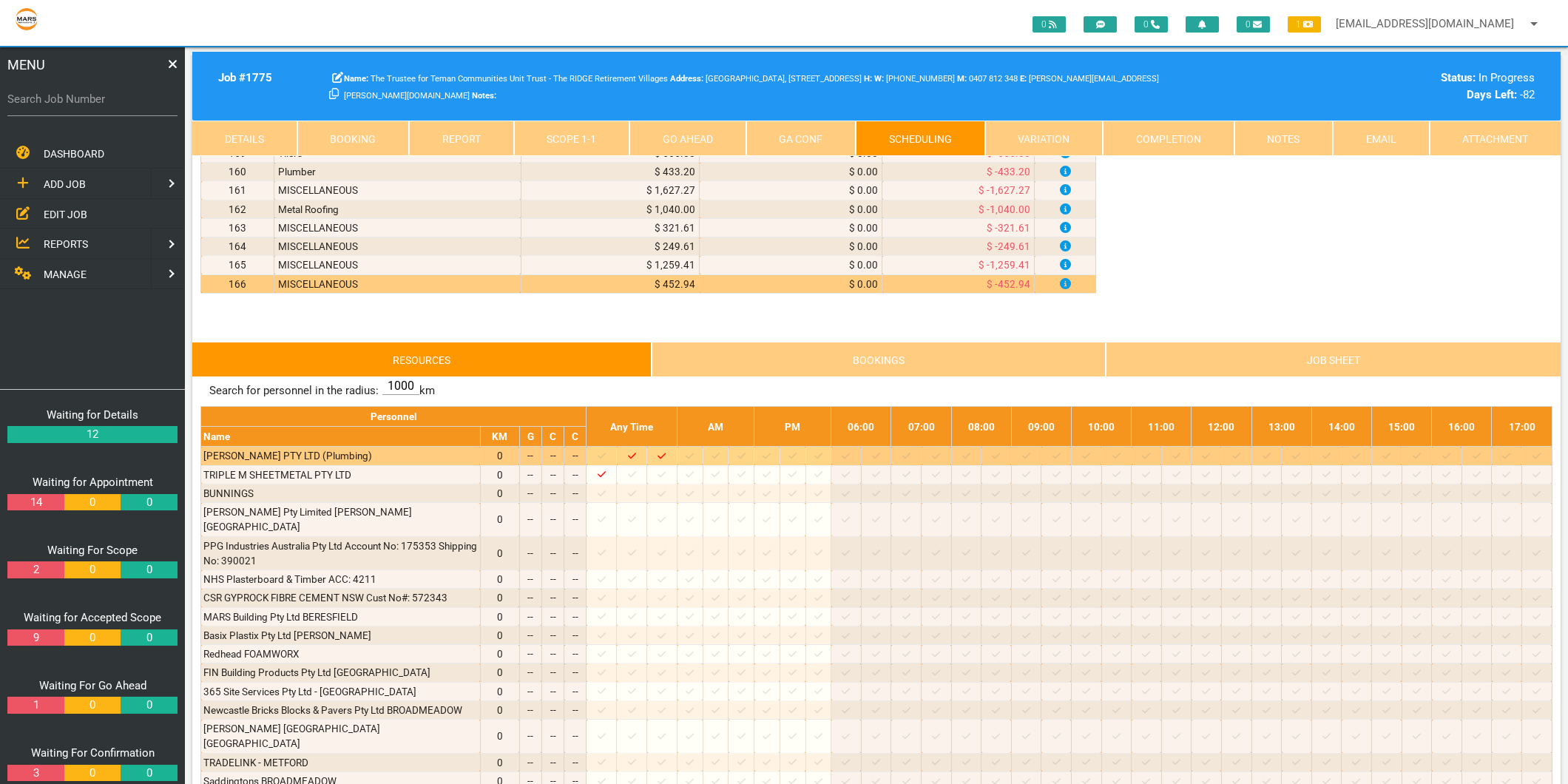
click at [694, 460] on icon at bounding box center [690, 456] width 8 height 9
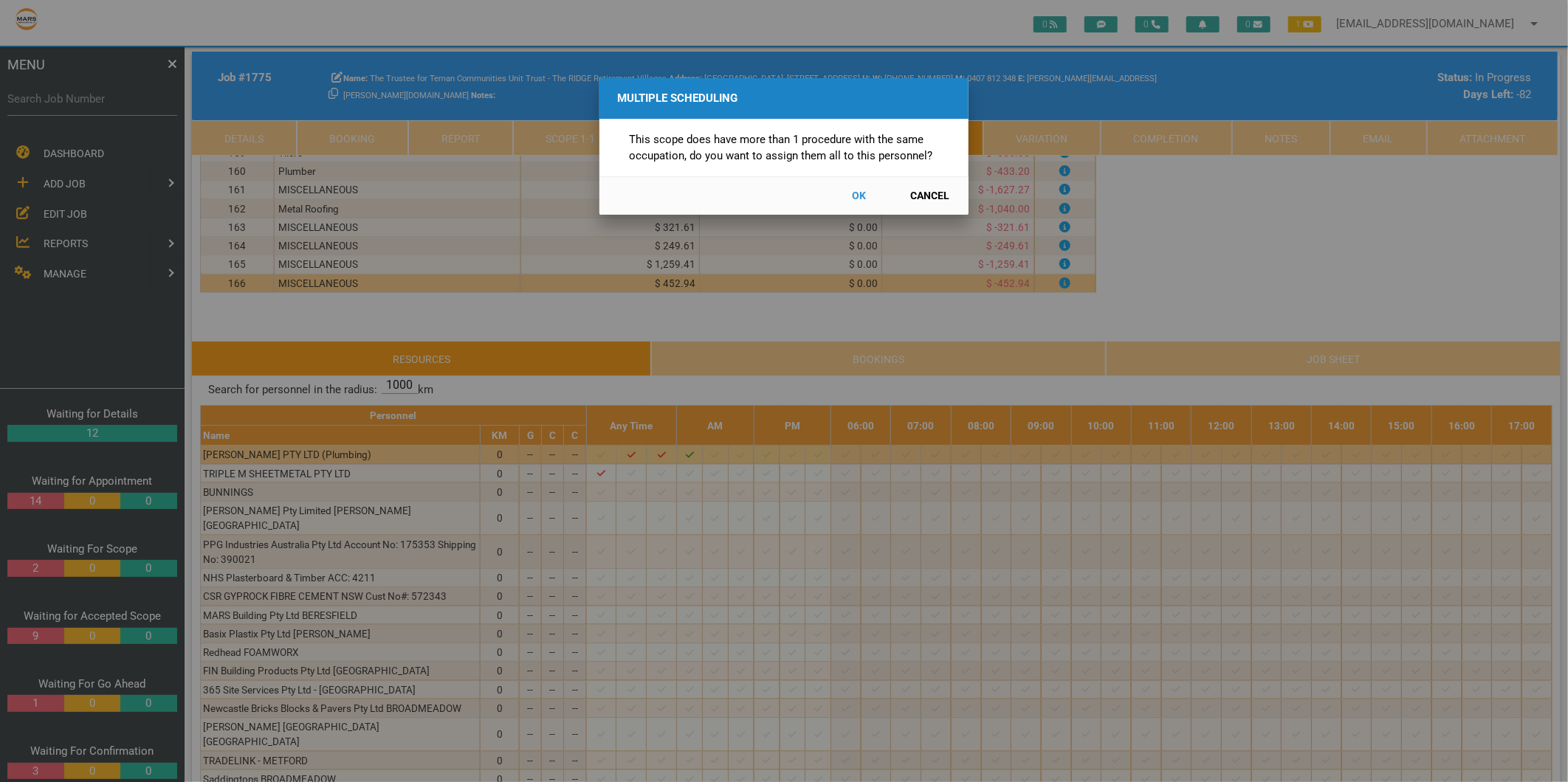
click at [933, 194] on button "Cancel" at bounding box center [930, 196] width 65 height 26
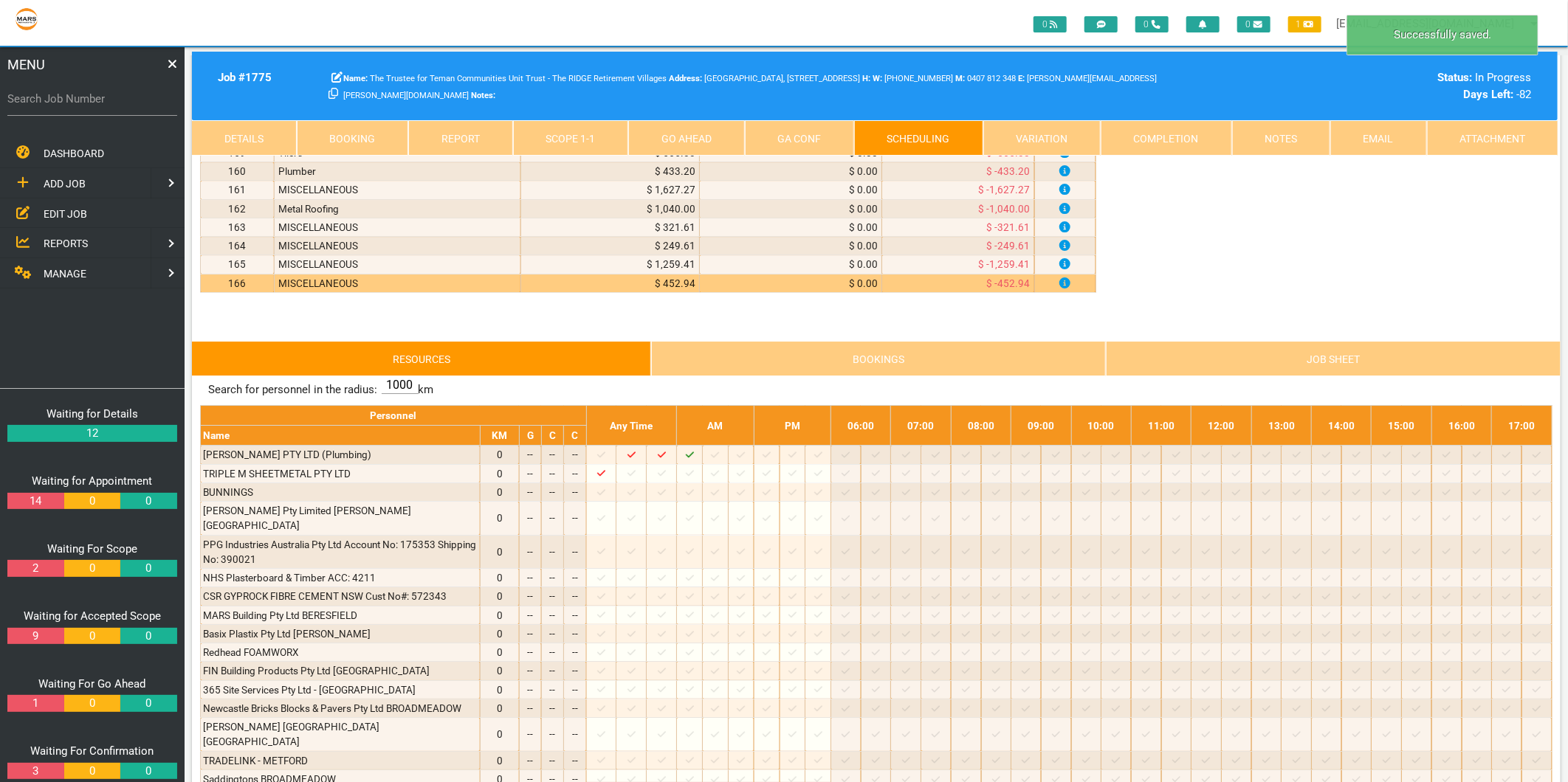
click at [583, 137] on link "Scope 1 - 1" at bounding box center [571, 137] width 116 height 36
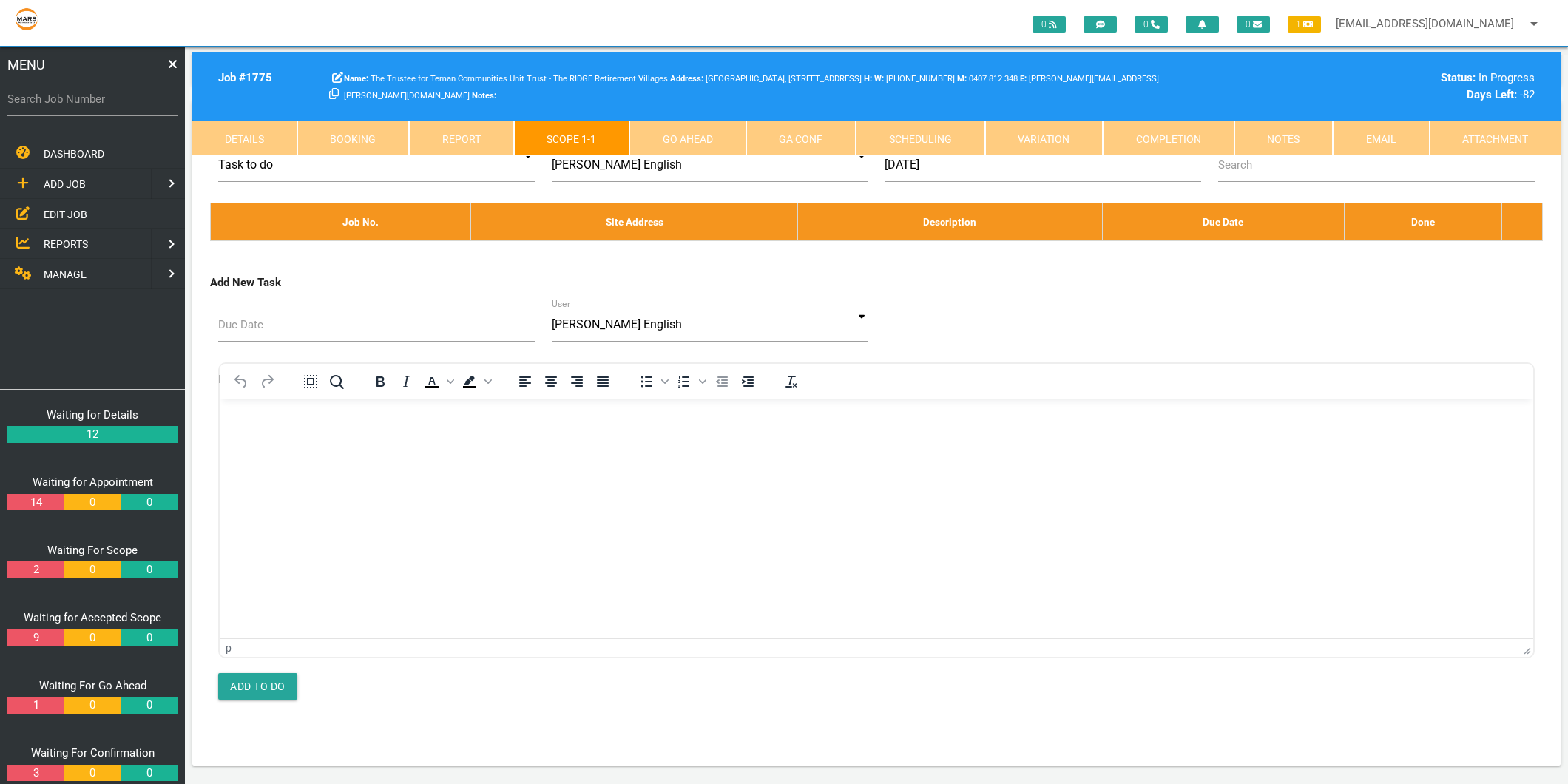
scroll to position [7970, 0]
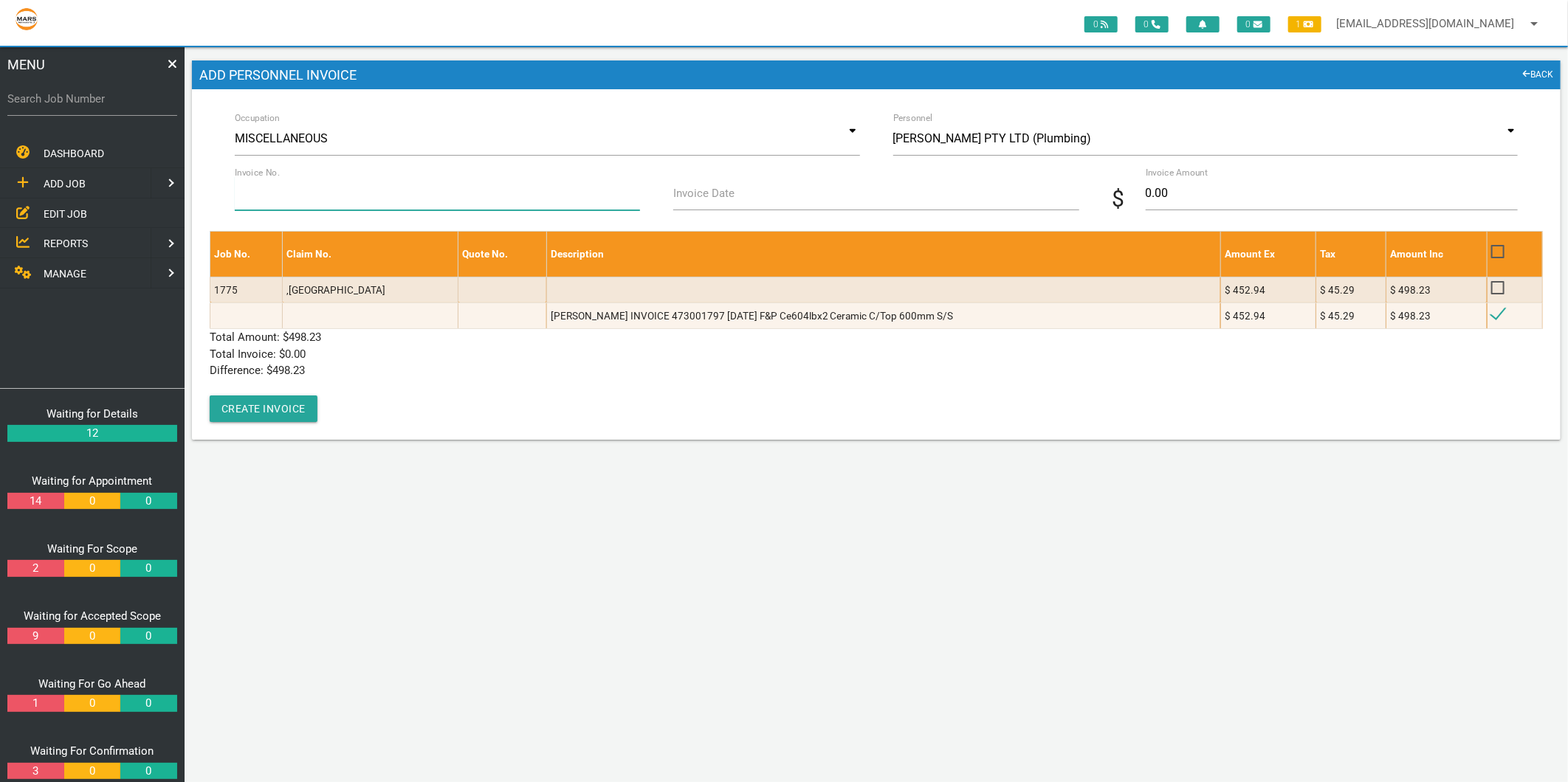
click at [307, 196] on input "Invoice No." at bounding box center [437, 193] width 405 height 34
type input "473001797"
click at [718, 201] on label "Invoice Date" at bounding box center [704, 194] width 62 height 17
click at [718, 201] on input "Invoice Date" at bounding box center [876, 193] width 405 height 34
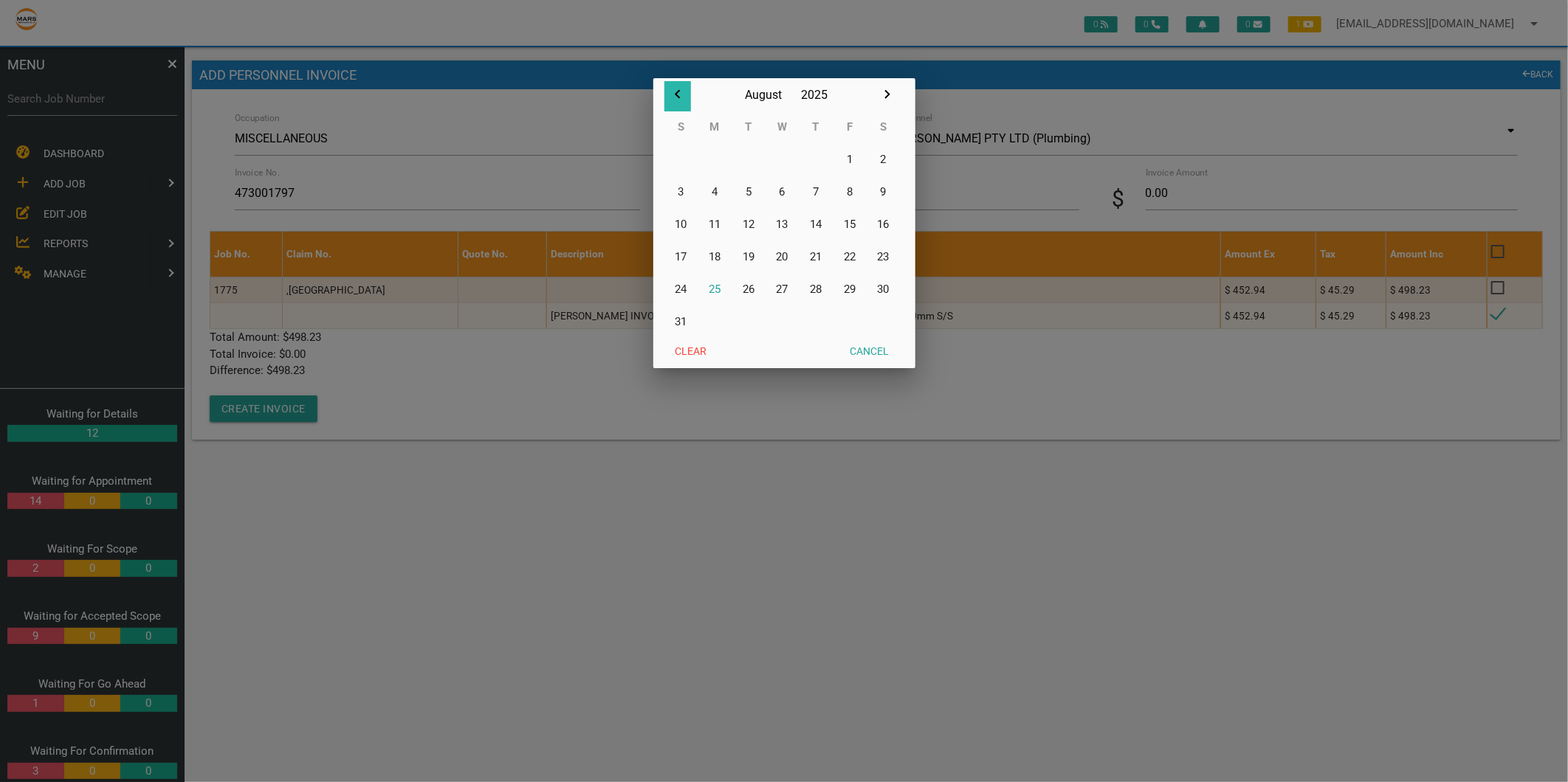
click at [679, 92] on icon "button" at bounding box center [677, 94] width 6 height 9
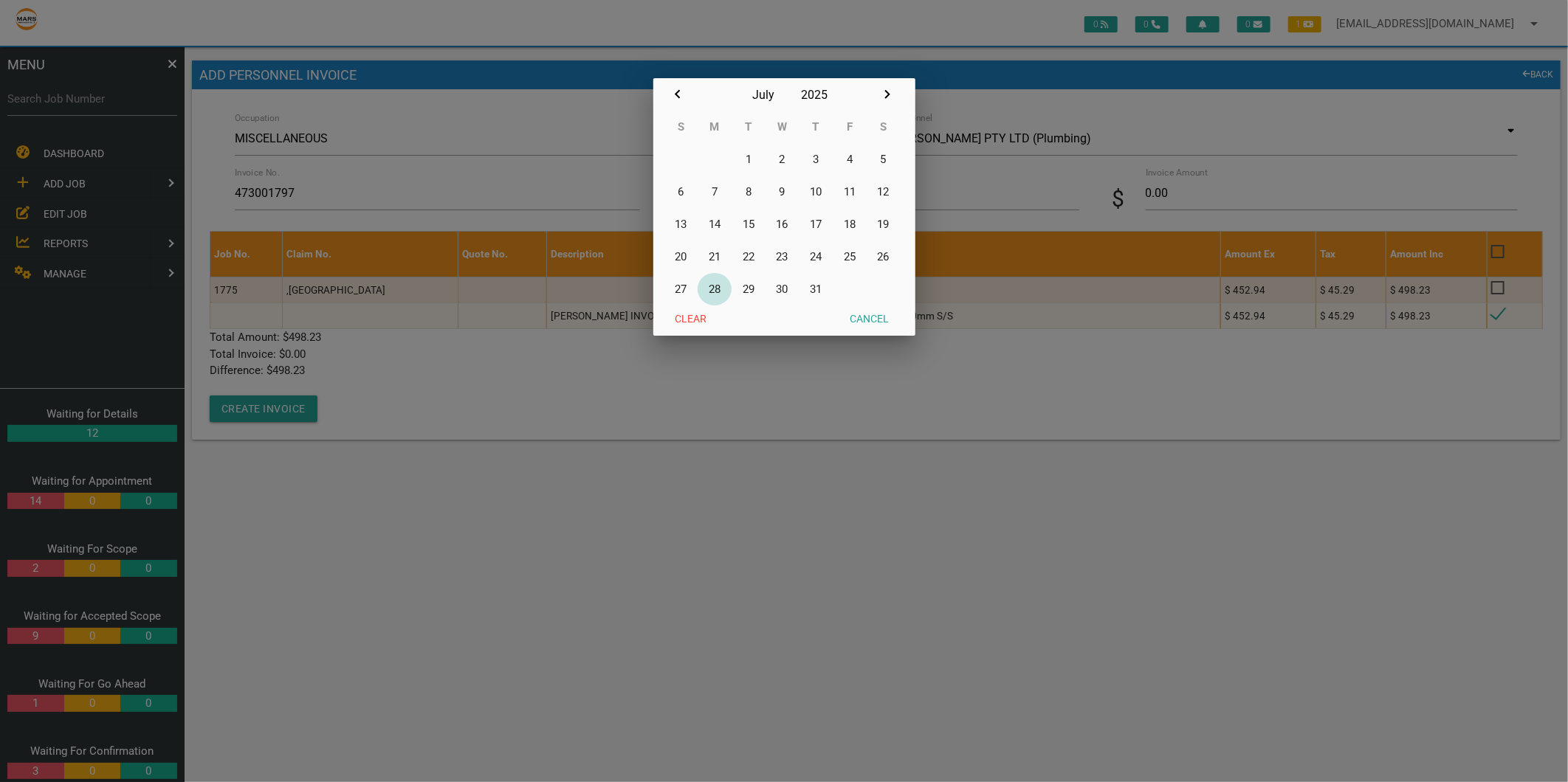
click at [719, 292] on button "28" at bounding box center [714, 289] width 34 height 32
type input "[DATE]"
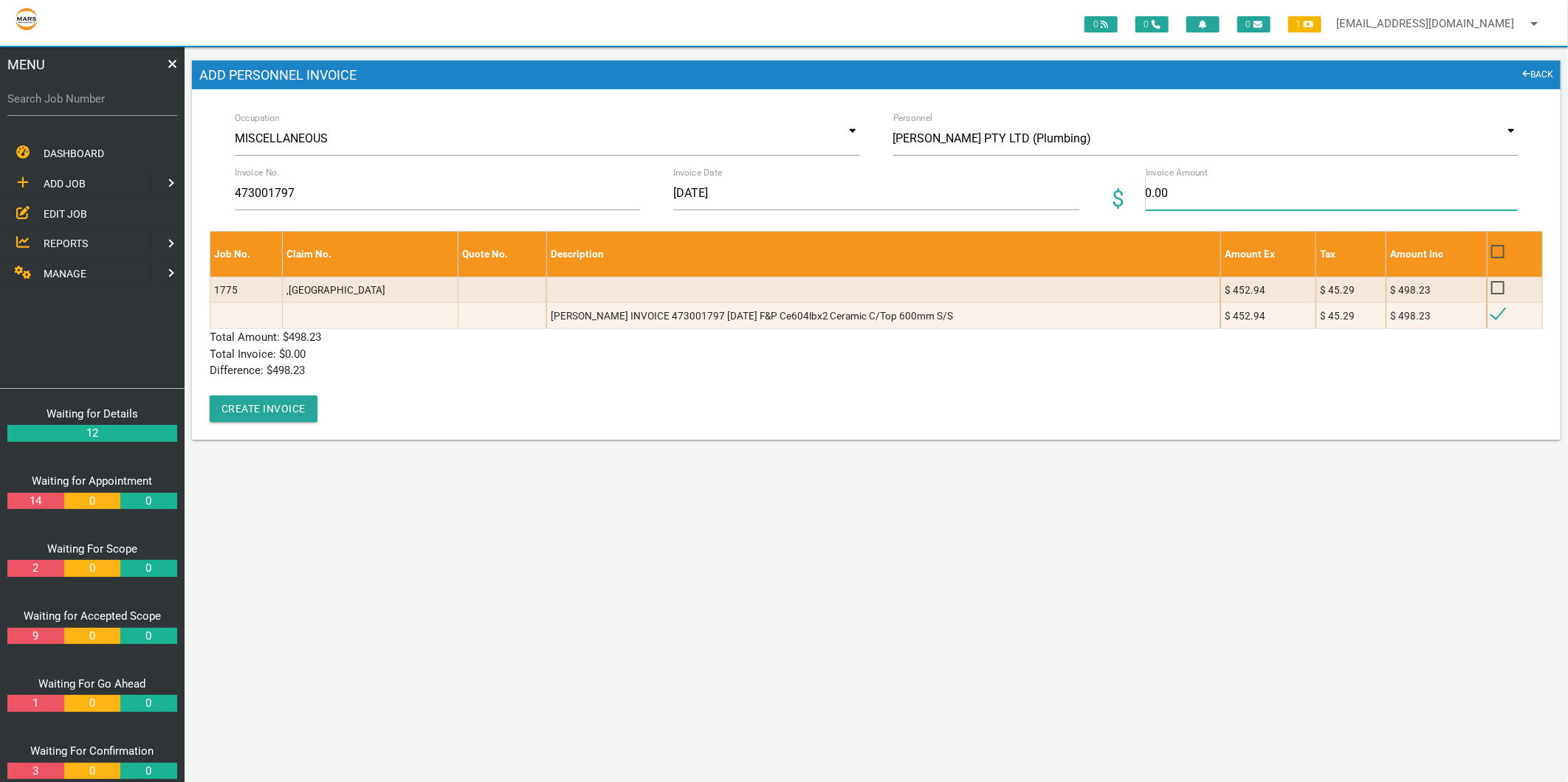
click at [1204, 189] on input "0.00" at bounding box center [1331, 193] width 372 height 34
type input "498.23"
click at [509, 421] on div "Job No. Claim No. Quote No. Description Amount Ex Tax Amount Inc 1775 ,[GEOGRAP…" at bounding box center [876, 327] width 1333 height 191
click at [279, 400] on button "Create Invoice" at bounding box center [263, 409] width 107 height 27
